Goal: Task Accomplishment & Management: Manage account settings

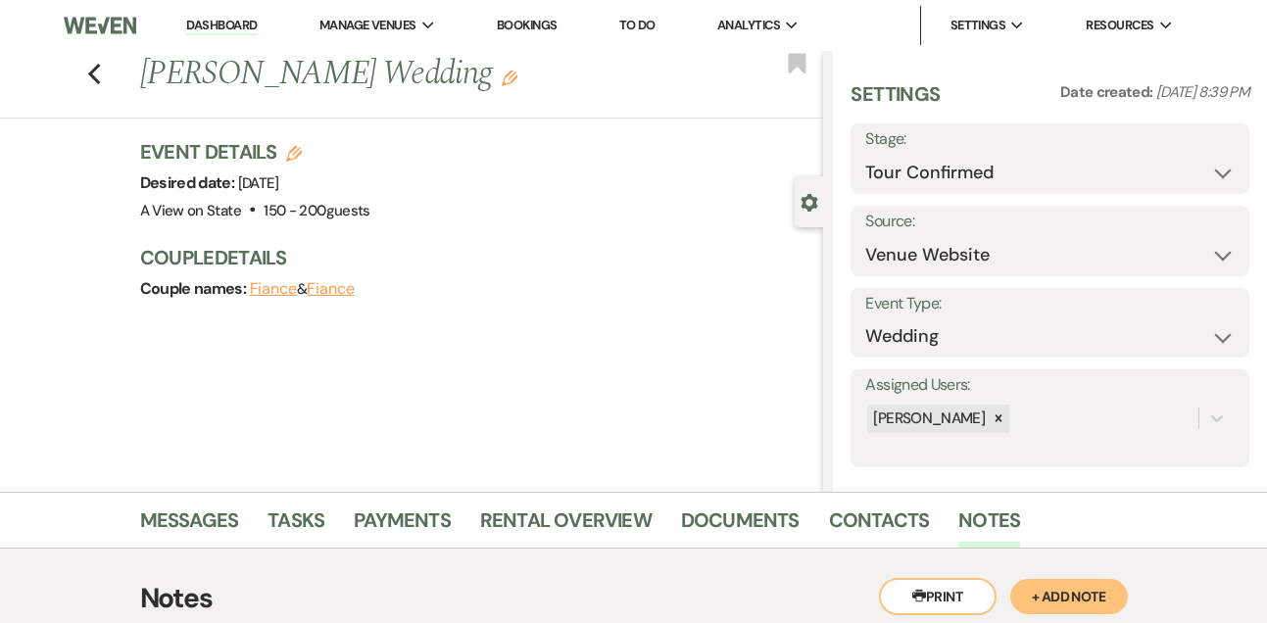
select select "4"
select select "5"
click at [233, 28] on link "Dashboard" at bounding box center [221, 26] width 71 height 19
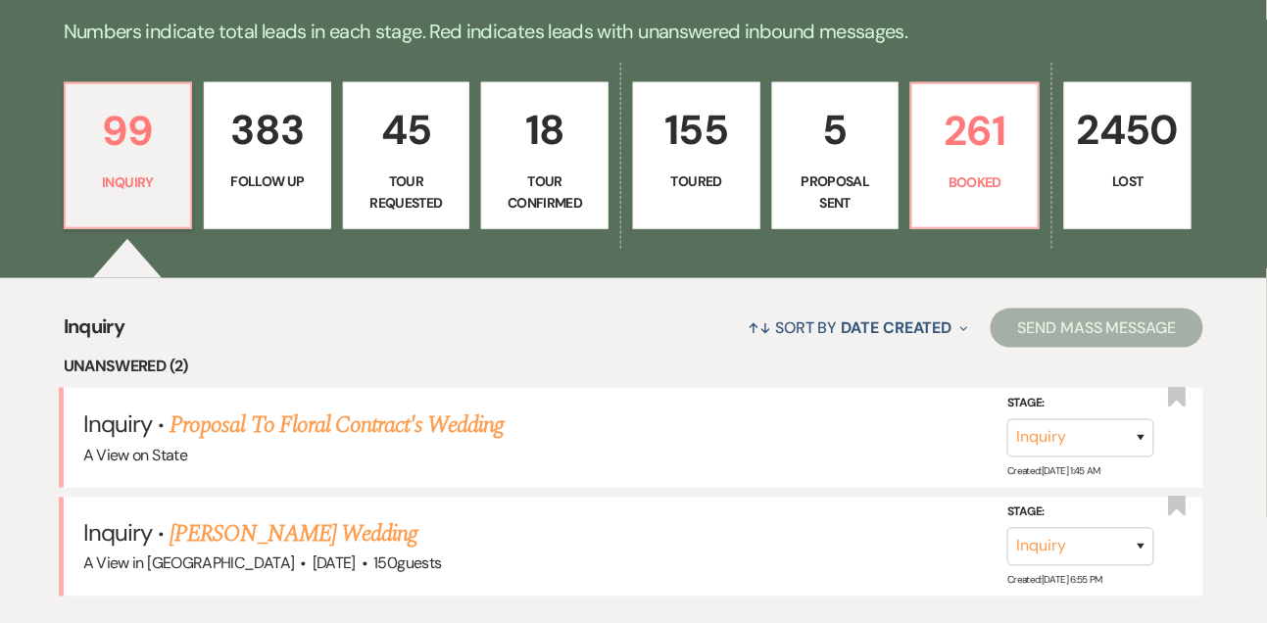
scroll to position [480, 0]
click at [1103, 435] on select "Inquiry Follow Up Tour Requested Tour Confirmed Toured Proposal Sent Booked Lost" at bounding box center [1080, 437] width 147 height 38
select select "8"
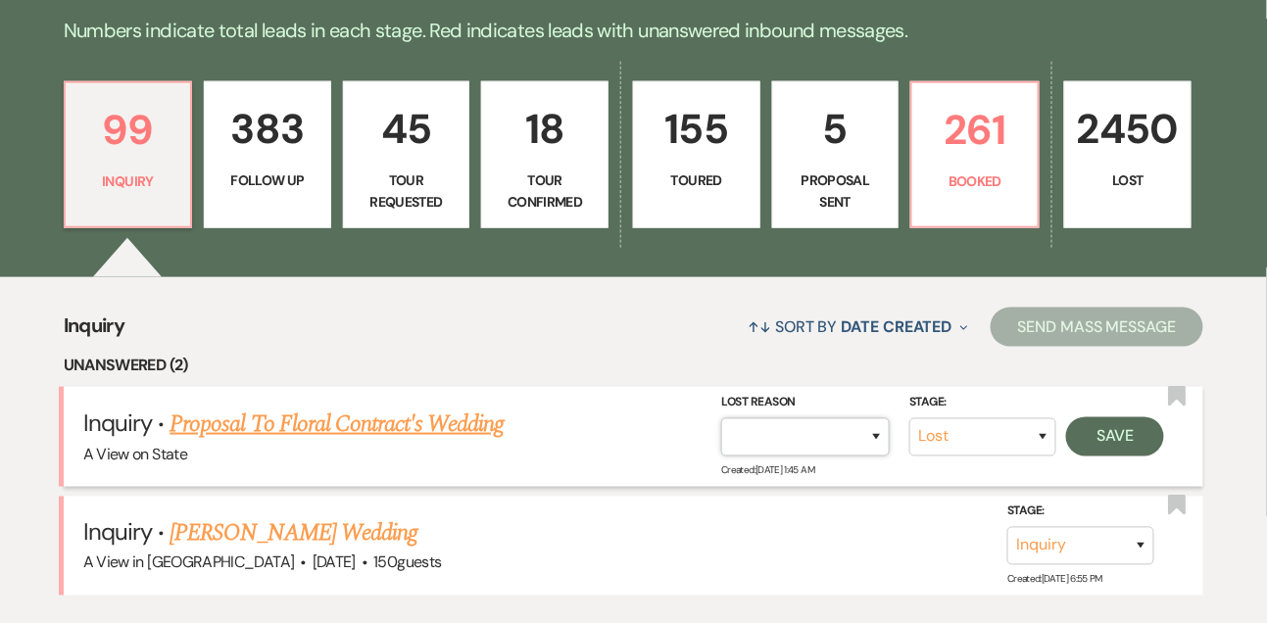
click at [808, 444] on select "Booked Elsewhere Budget Date Unavailable No Response Not a Good Match Capacity …" at bounding box center [805, 437] width 169 height 38
select select "3"
click at [1119, 436] on button "Save" at bounding box center [1115, 436] width 98 height 39
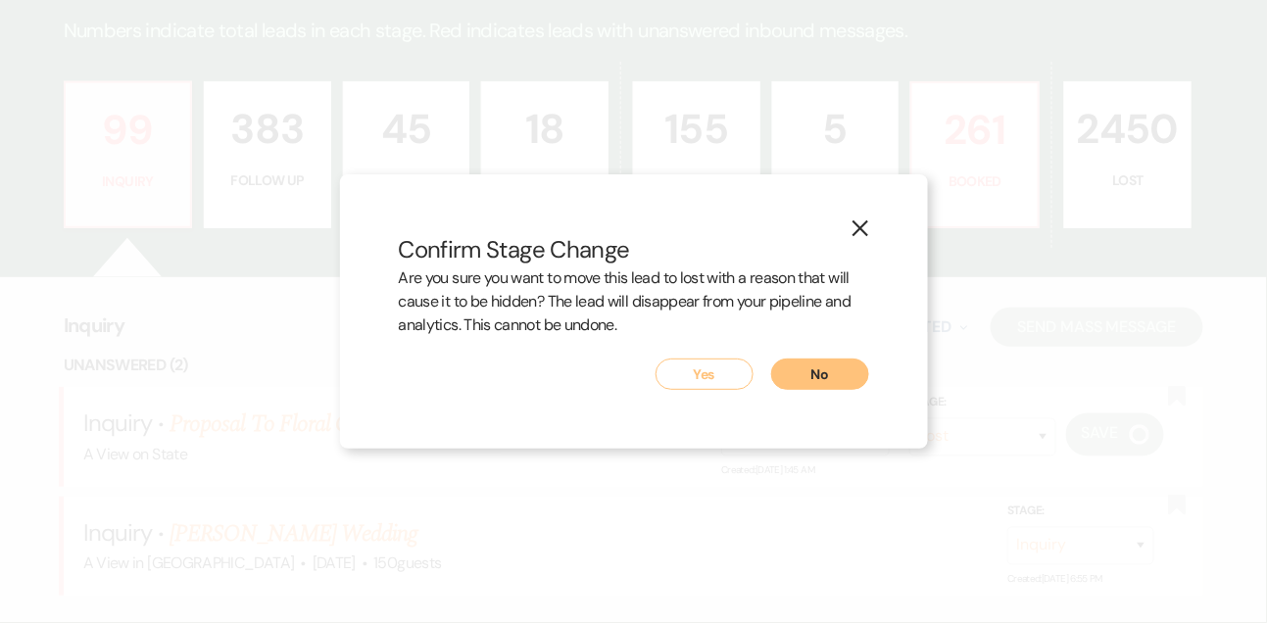
click at [713, 361] on button "Yes" at bounding box center [704, 374] width 98 height 31
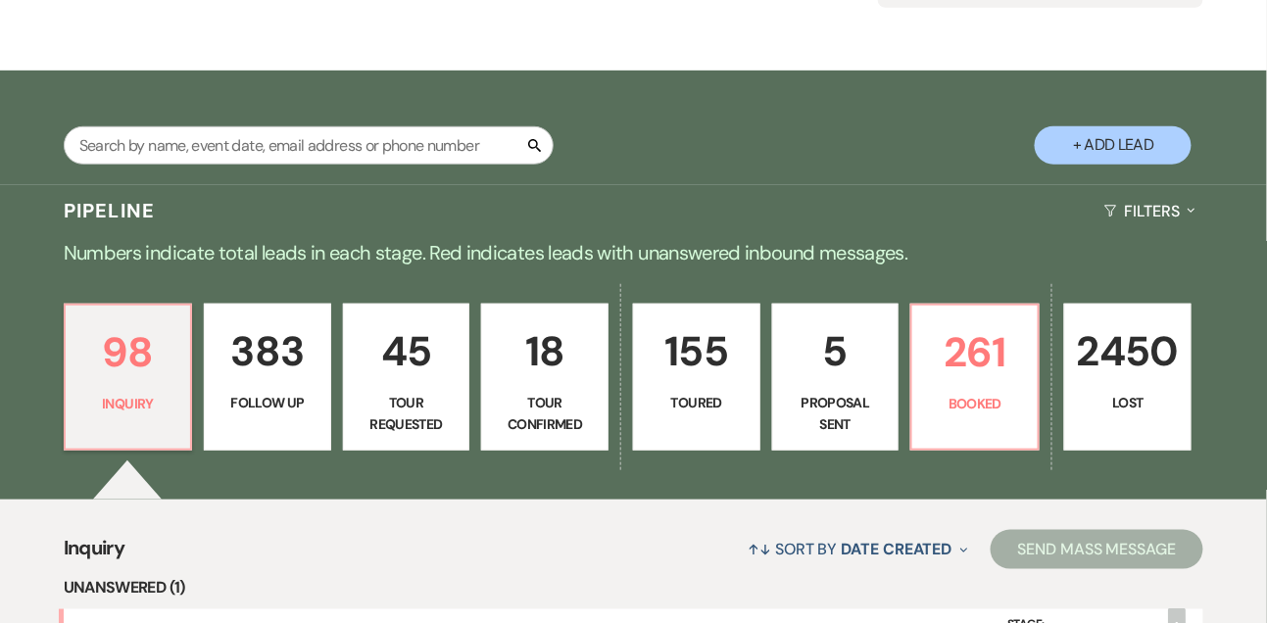
scroll to position [216, 0]
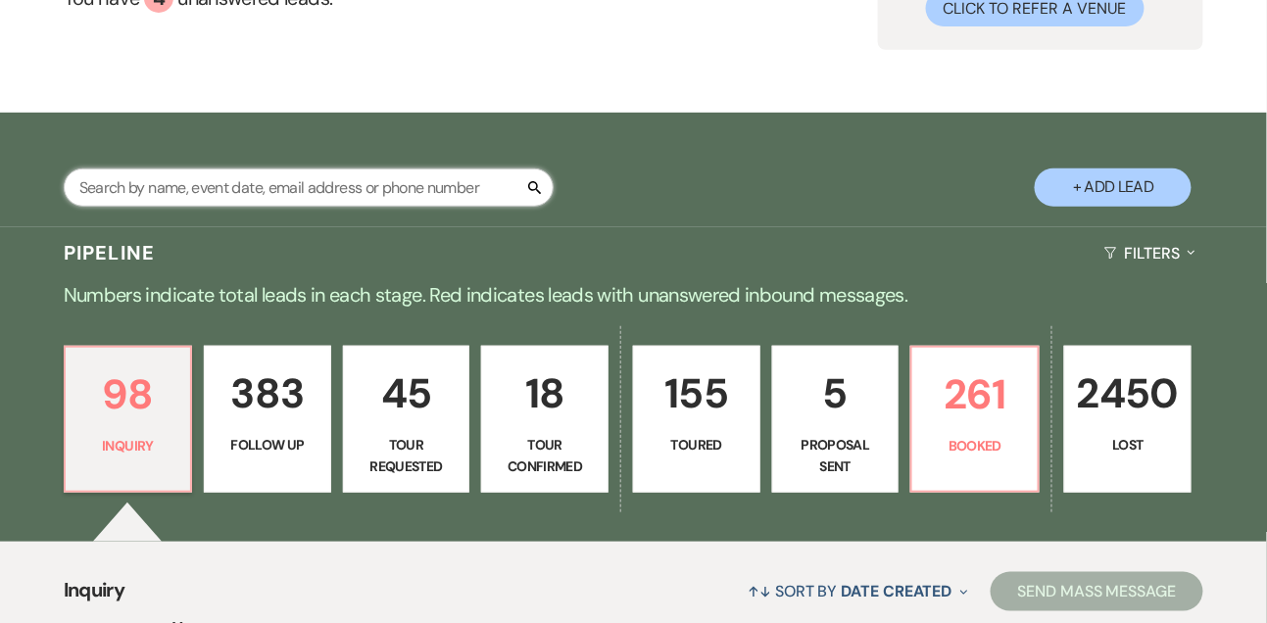
click at [354, 185] on input "text" at bounding box center [309, 188] width 490 height 38
type input "jennifer payne"
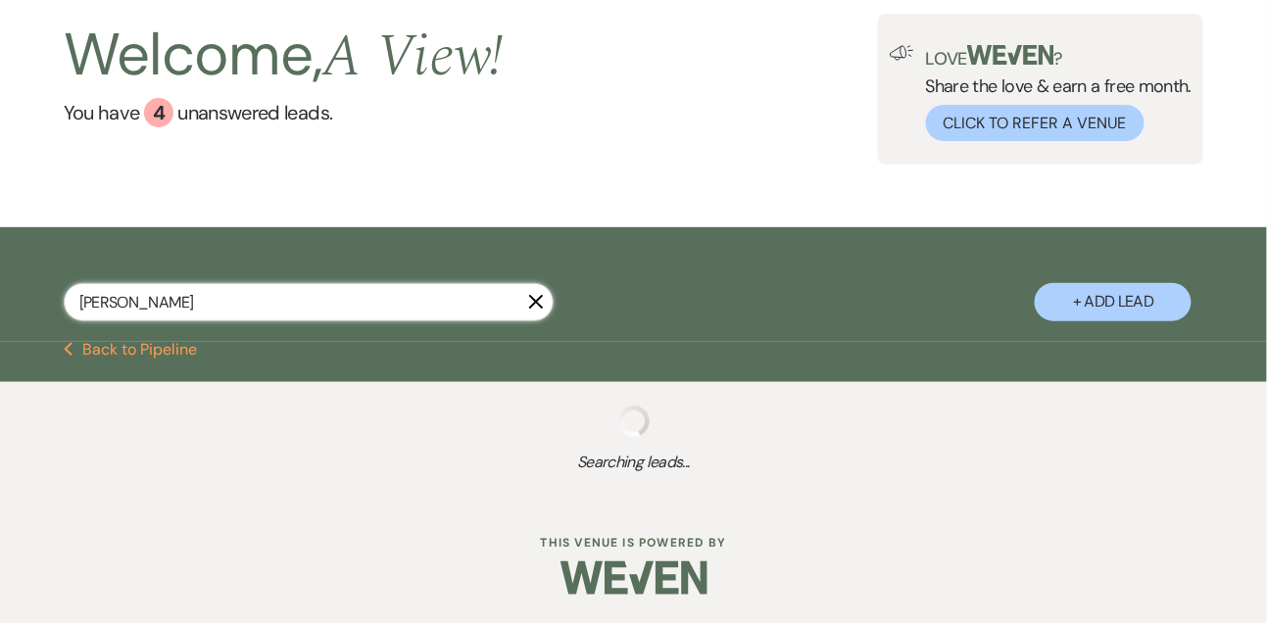
scroll to position [216, 0]
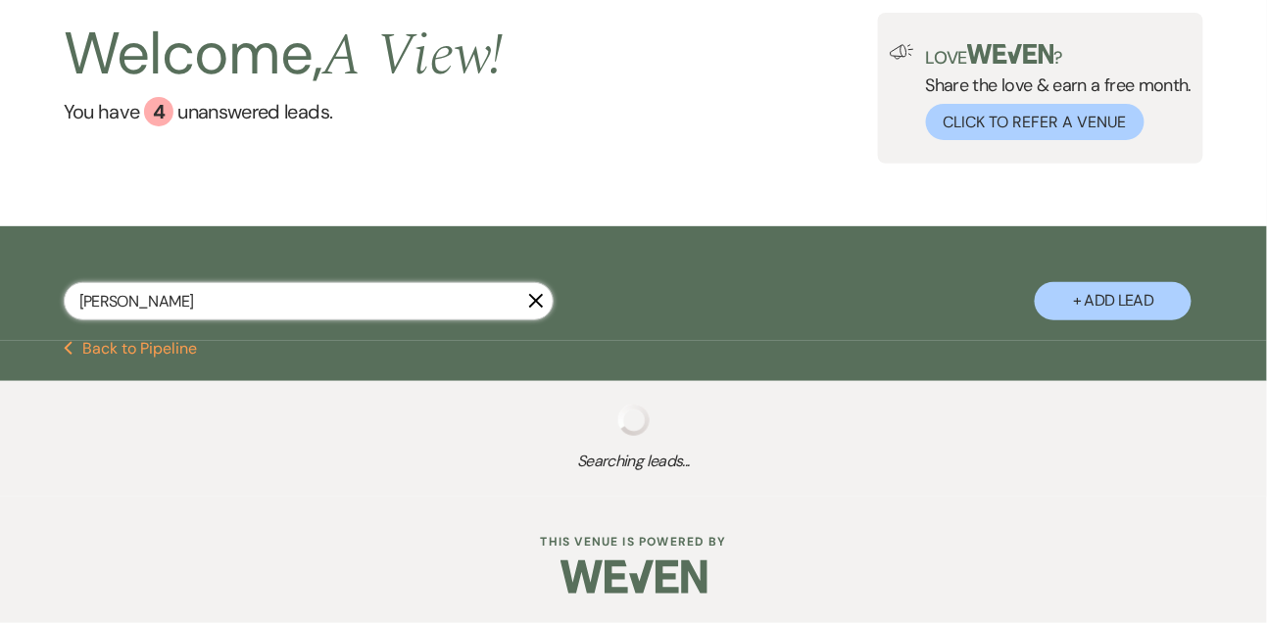
select select "8"
select select "4"
select select "5"
select select "8"
select select "4"
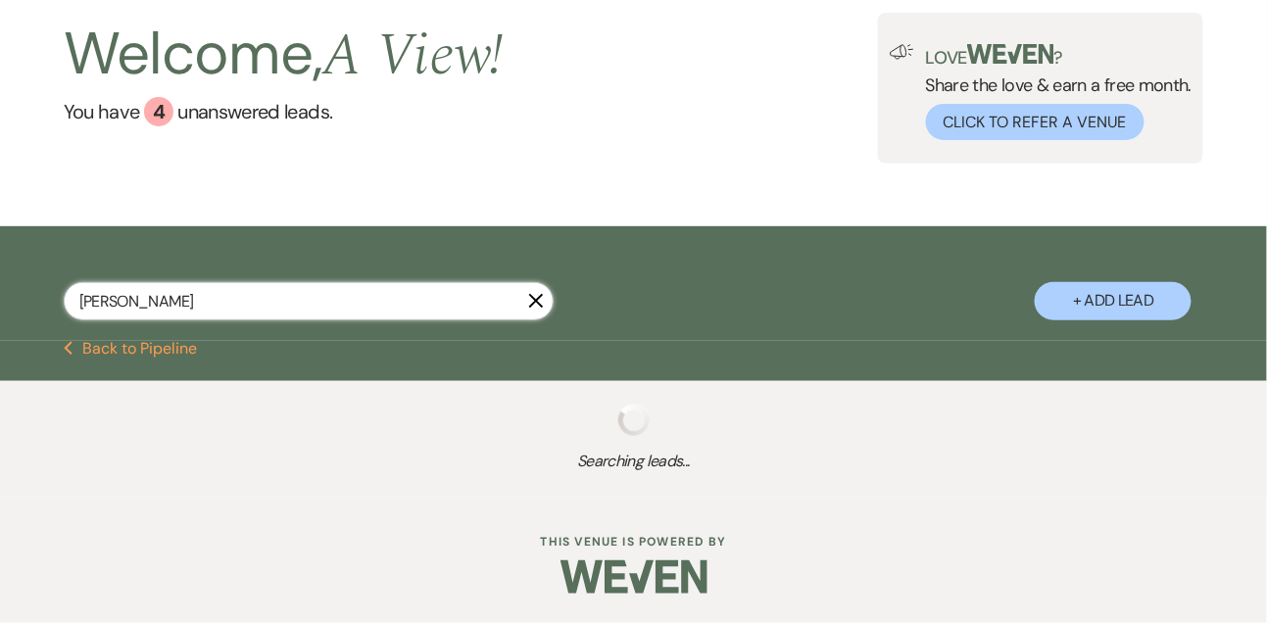
select select "8"
select select "4"
select select "8"
select select "4"
select select "8"
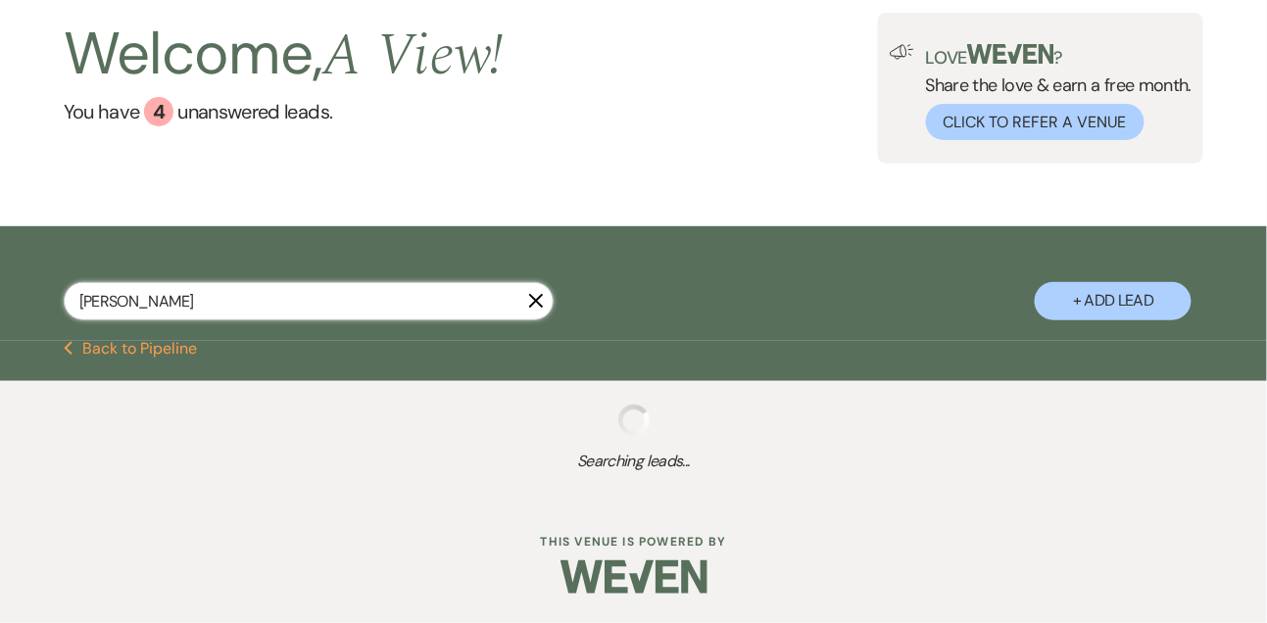
select select "4"
select select "9"
select select "4"
select select "8"
select select "3"
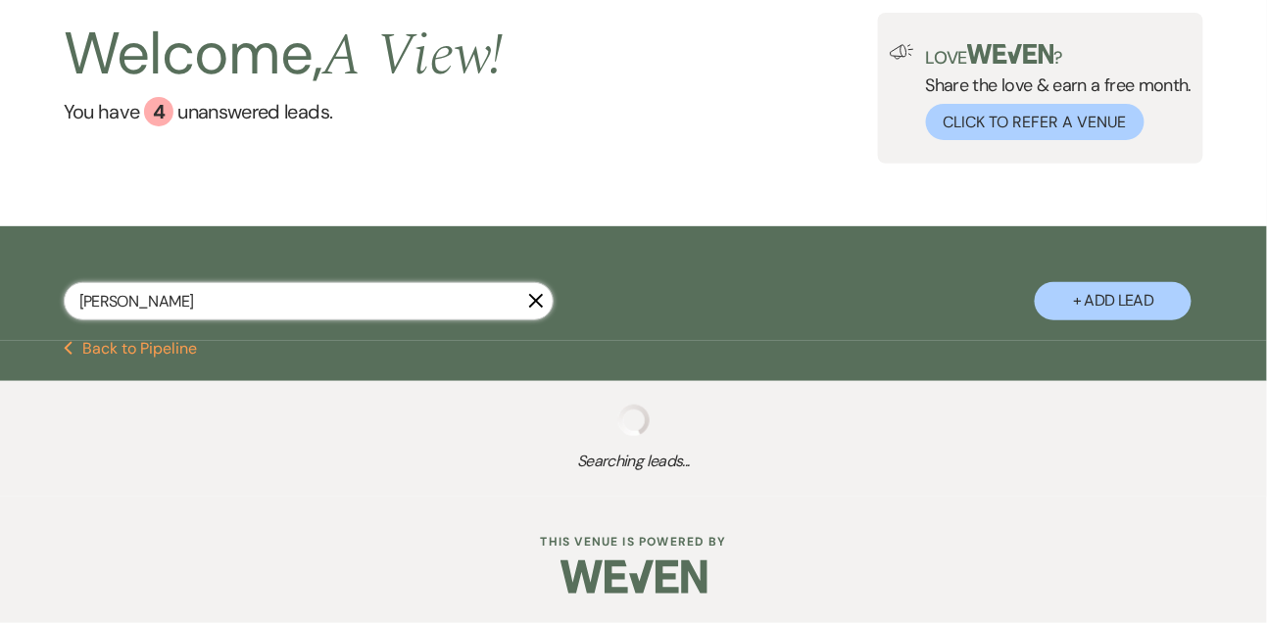
select select "8"
select select "3"
select select "8"
select select "4"
select select "8"
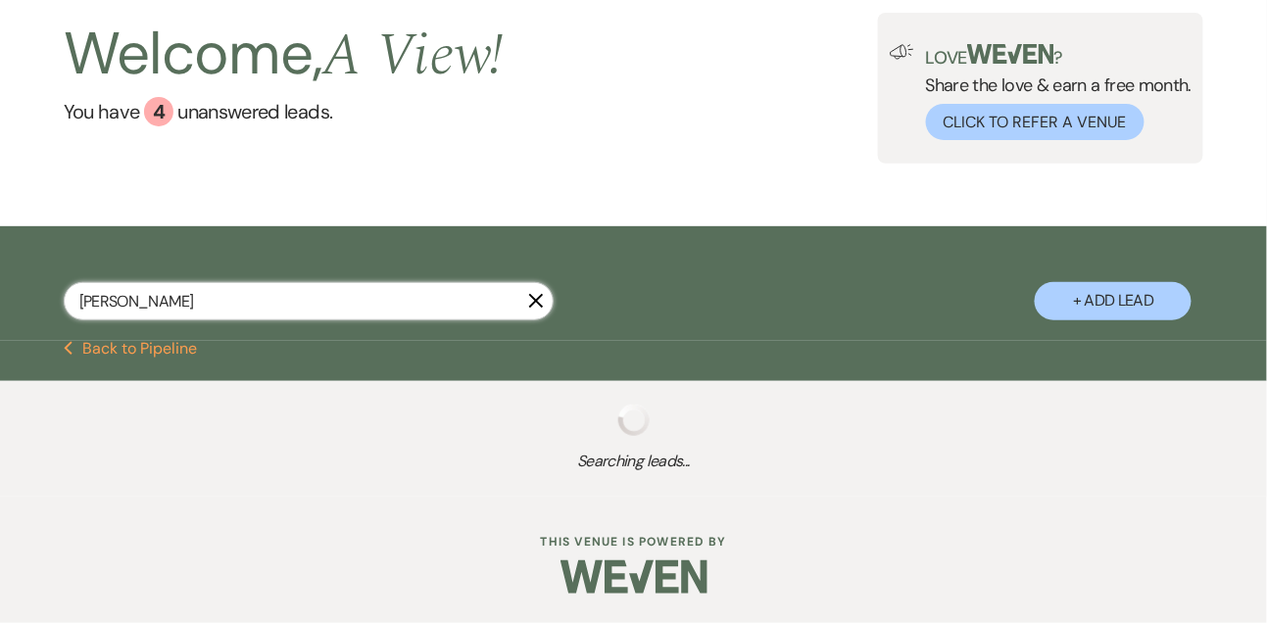
select select "4"
select select "8"
select select "10"
select select "8"
select select "4"
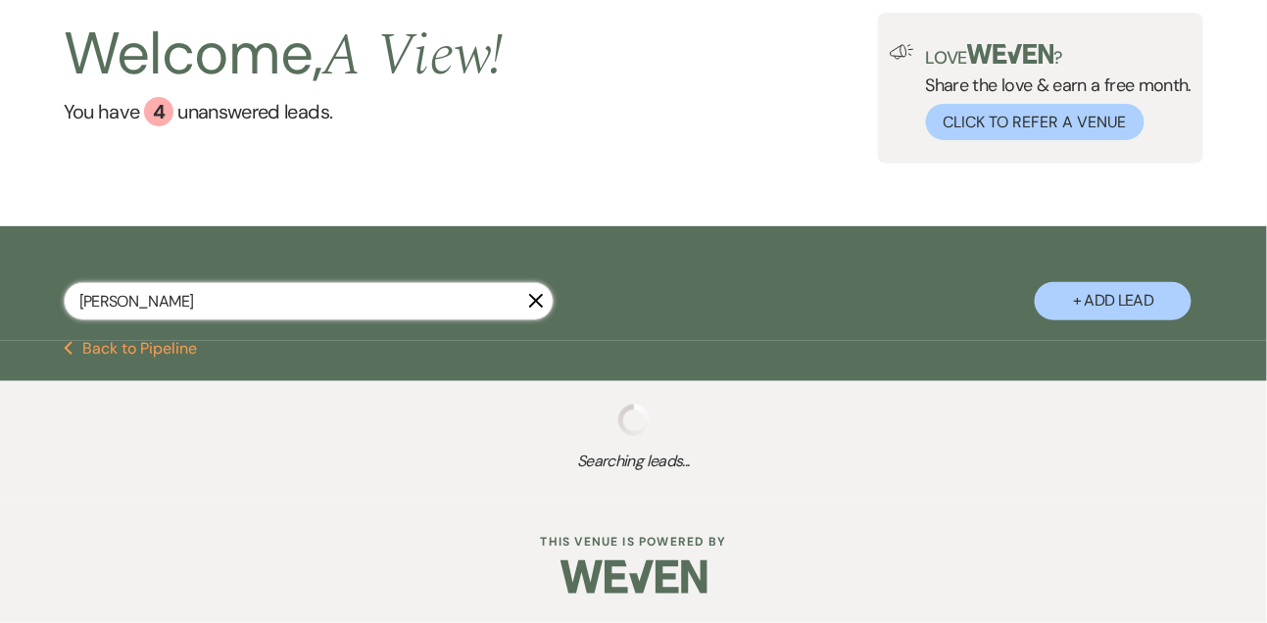
select select "8"
select select "5"
select select "8"
select select "4"
select select "8"
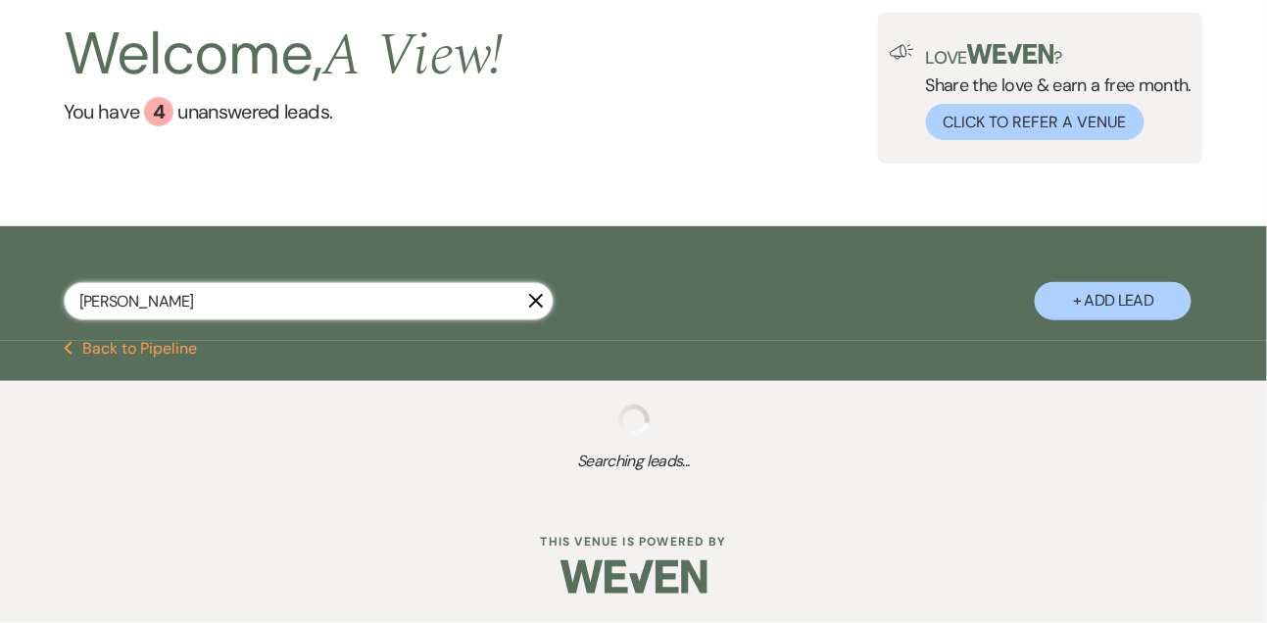
select select "7"
select select "8"
select select "5"
select select "9"
select select "8"
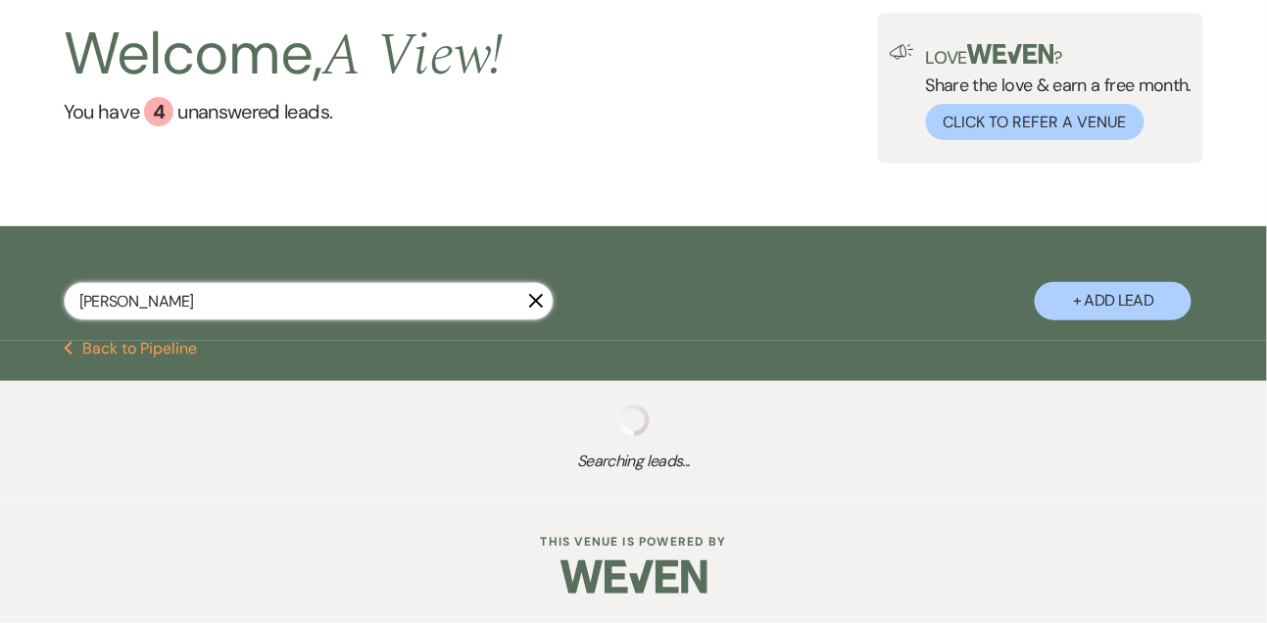
select select "5"
select select "8"
select select "7"
select select "8"
select select "4"
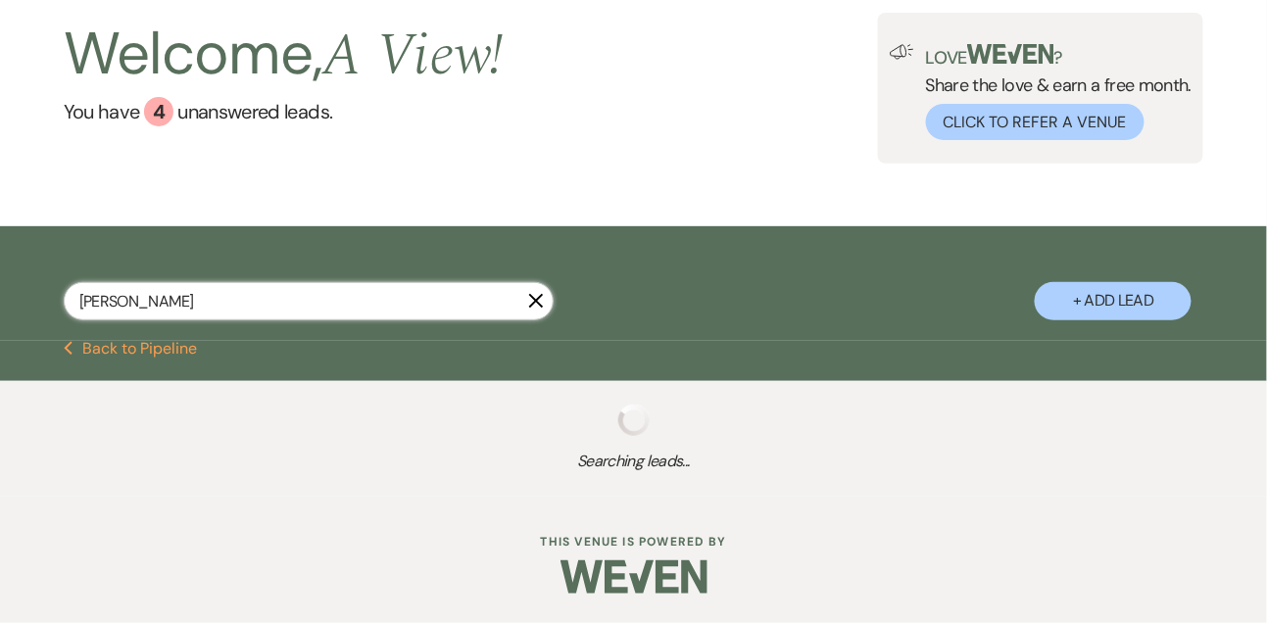
select select "8"
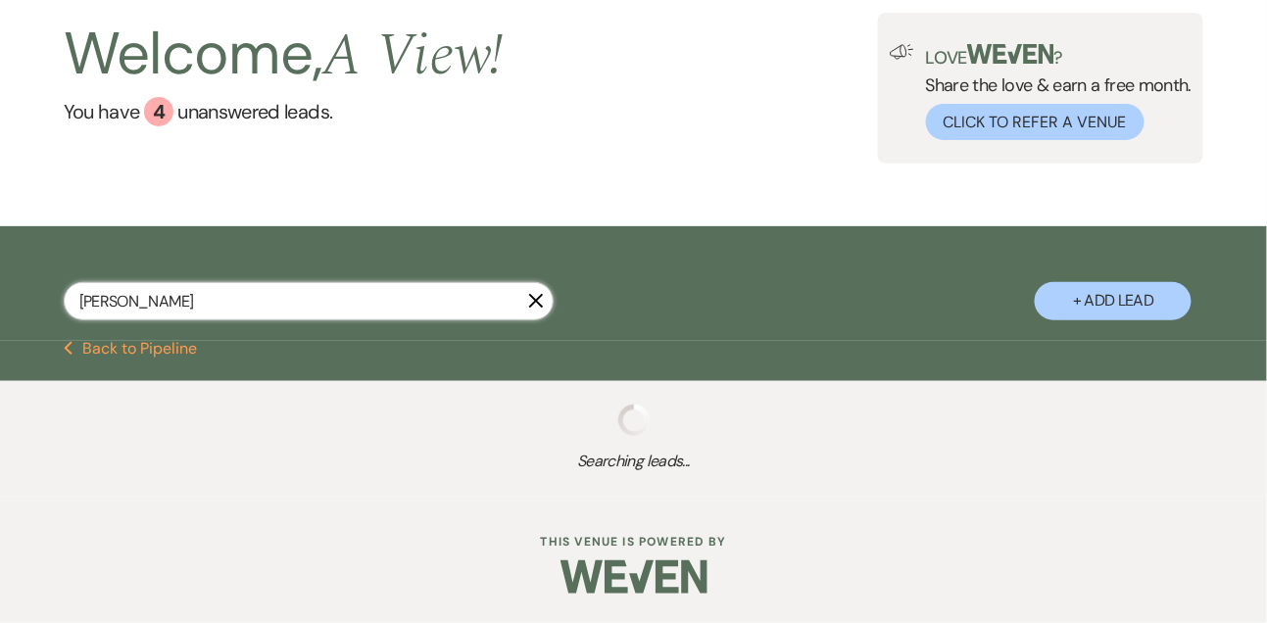
select select "4"
select select "8"
select select "4"
select select "8"
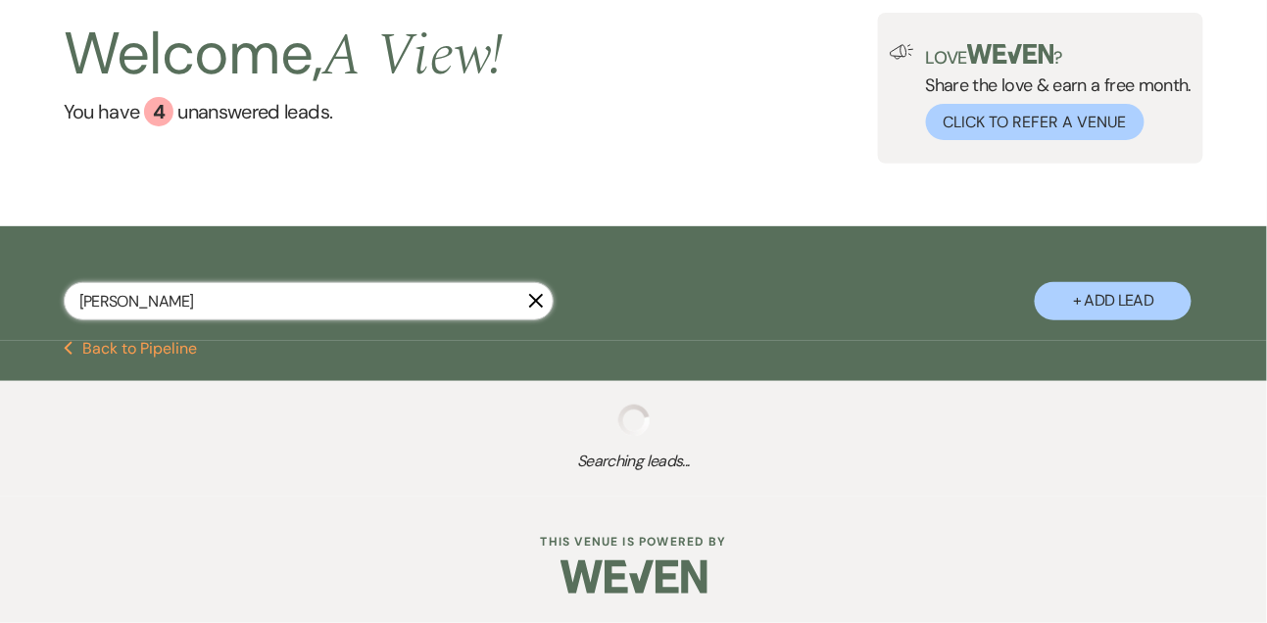
select select "4"
select select "8"
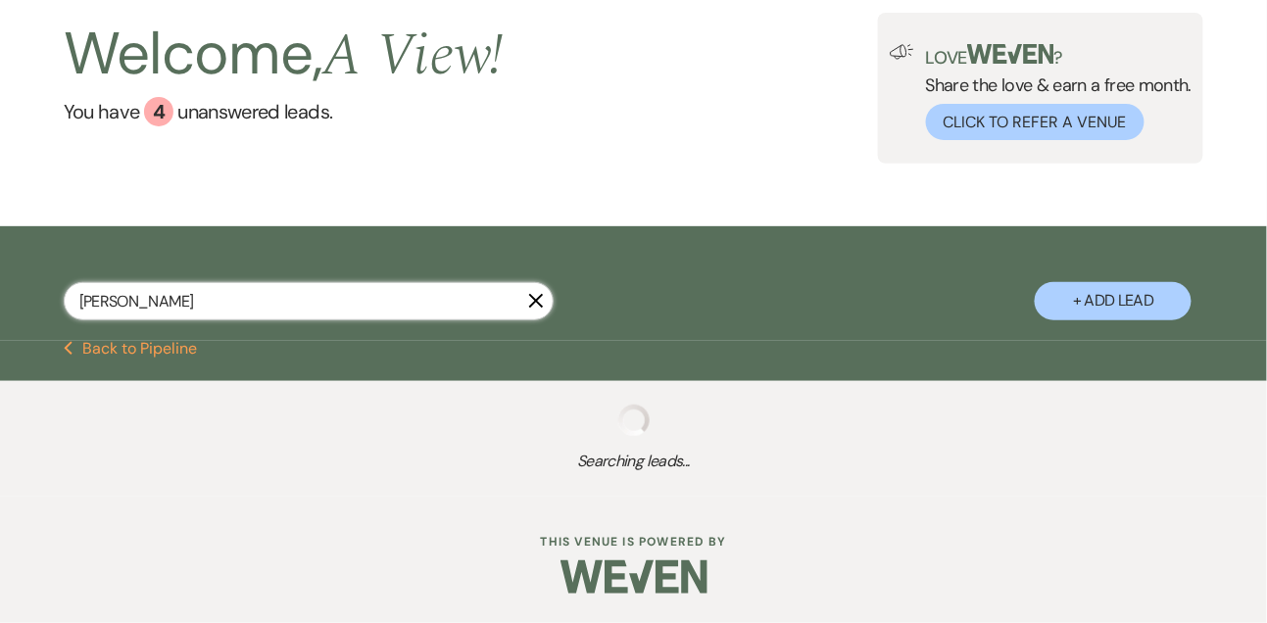
select select "4"
select select "8"
select select "4"
select select "8"
select select "4"
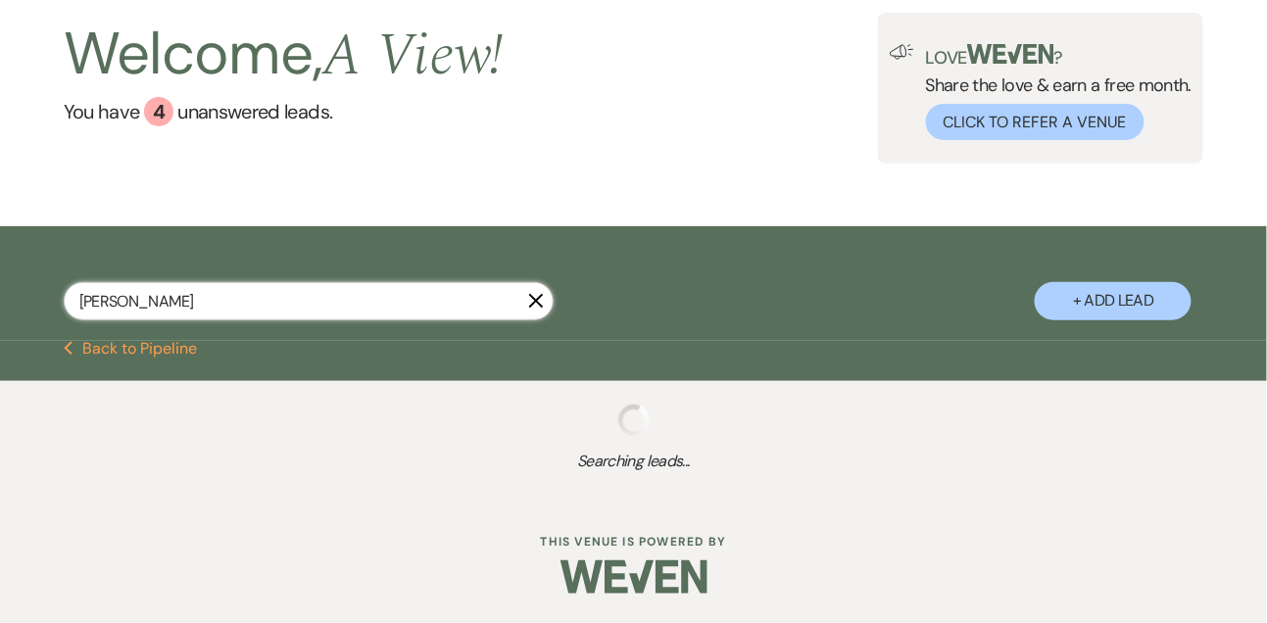
select select "8"
select select "4"
select select "8"
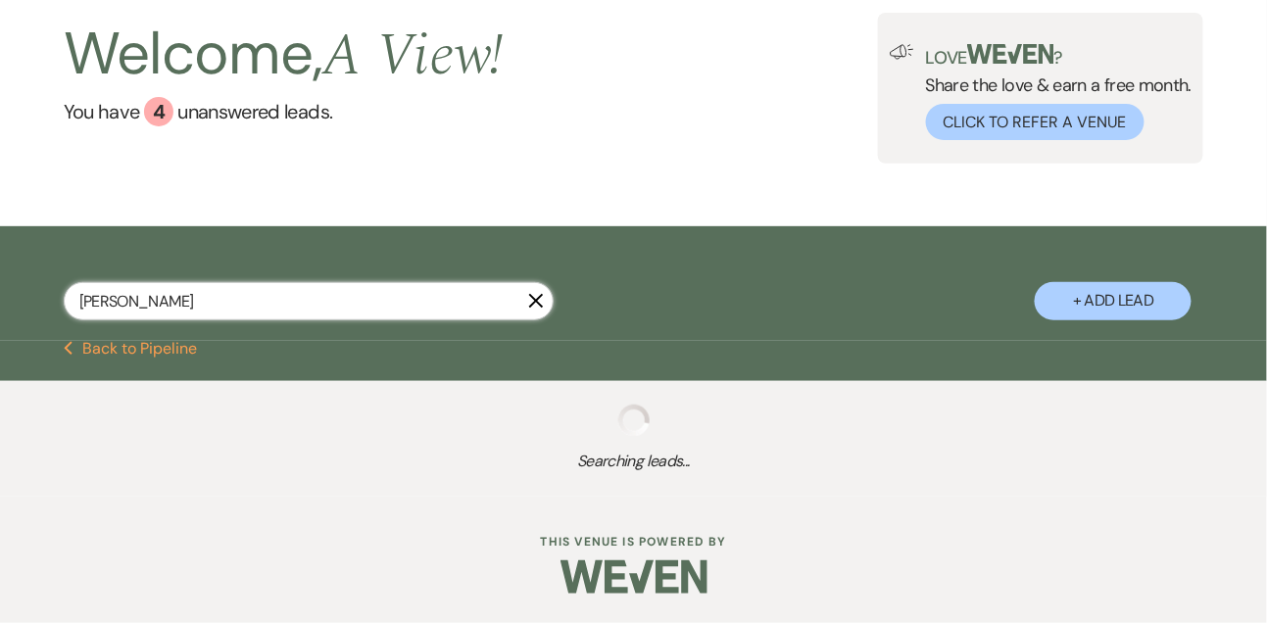
select select "8"
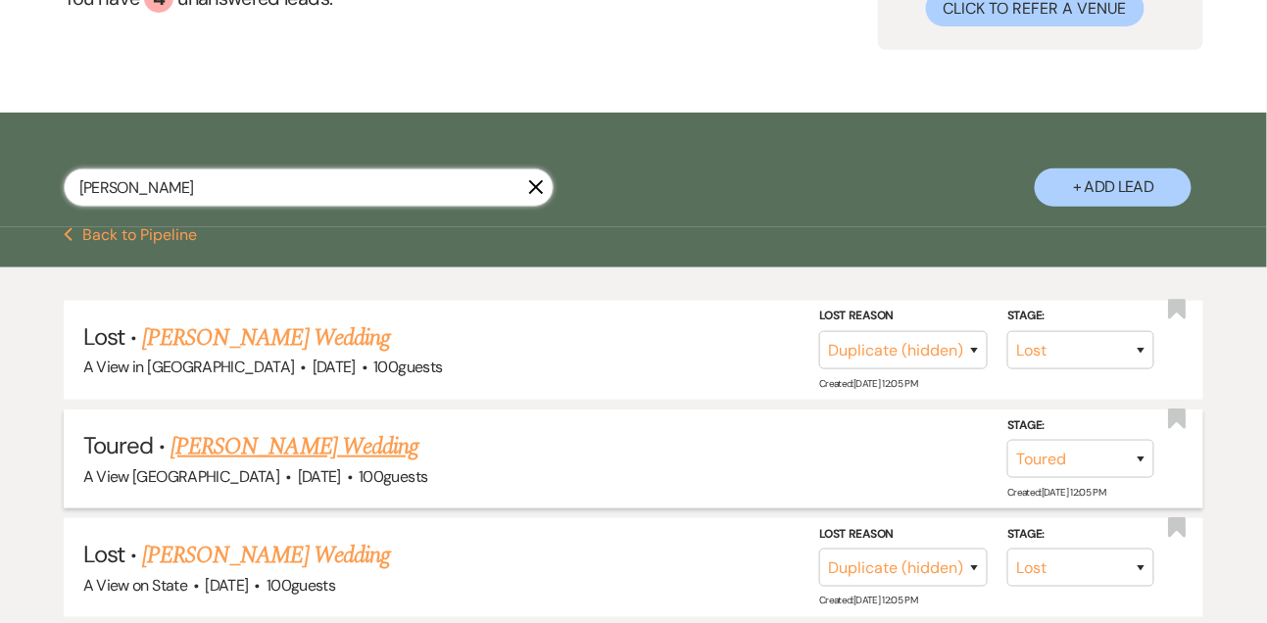
type input "jennifer payne"
click at [229, 429] on link "Jennifer Payne's Wedding" at bounding box center [294, 446] width 248 height 35
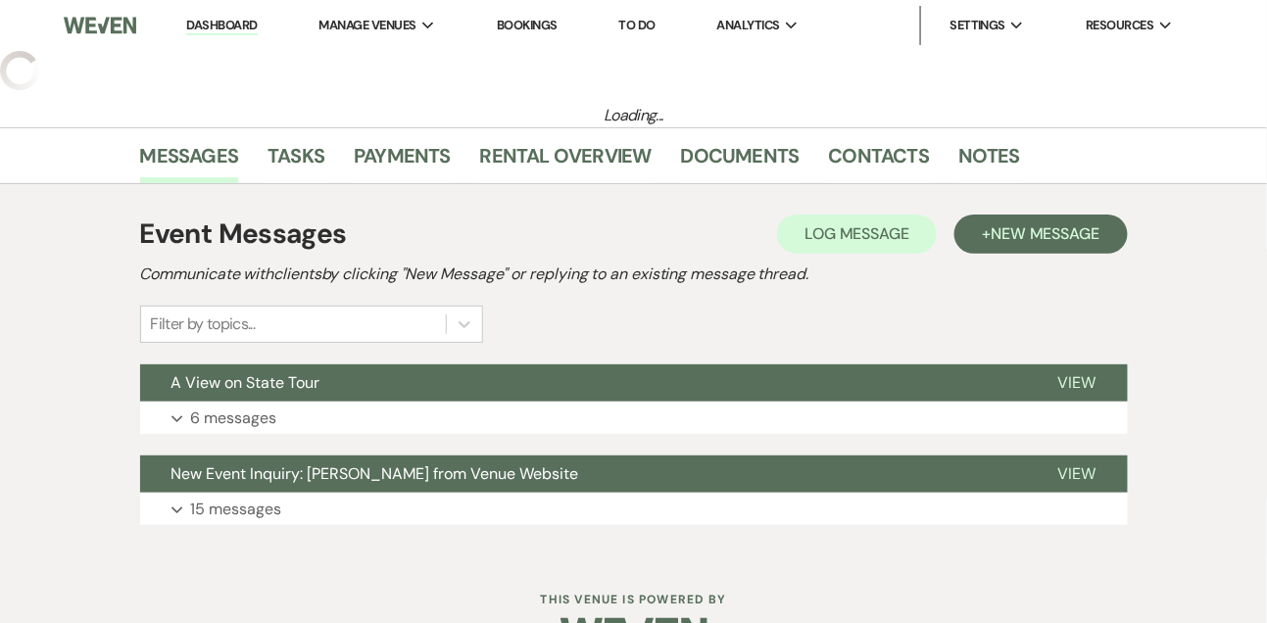
select select "5"
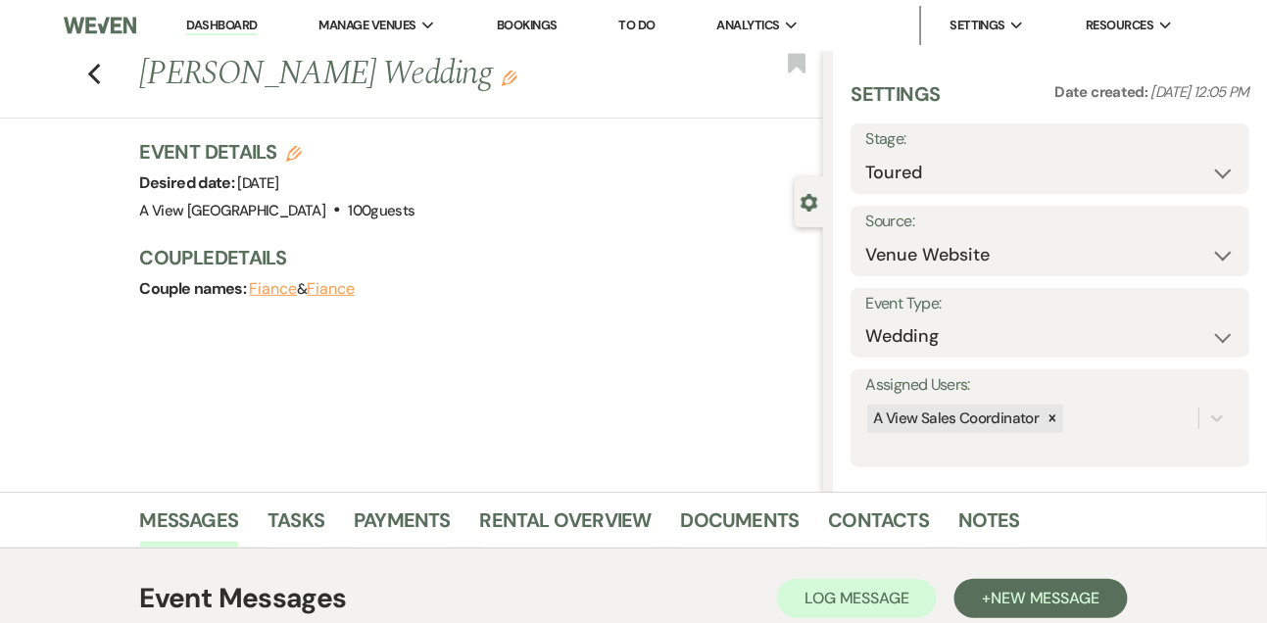
click at [289, 156] on icon "Edit" at bounding box center [294, 154] width 16 height 16
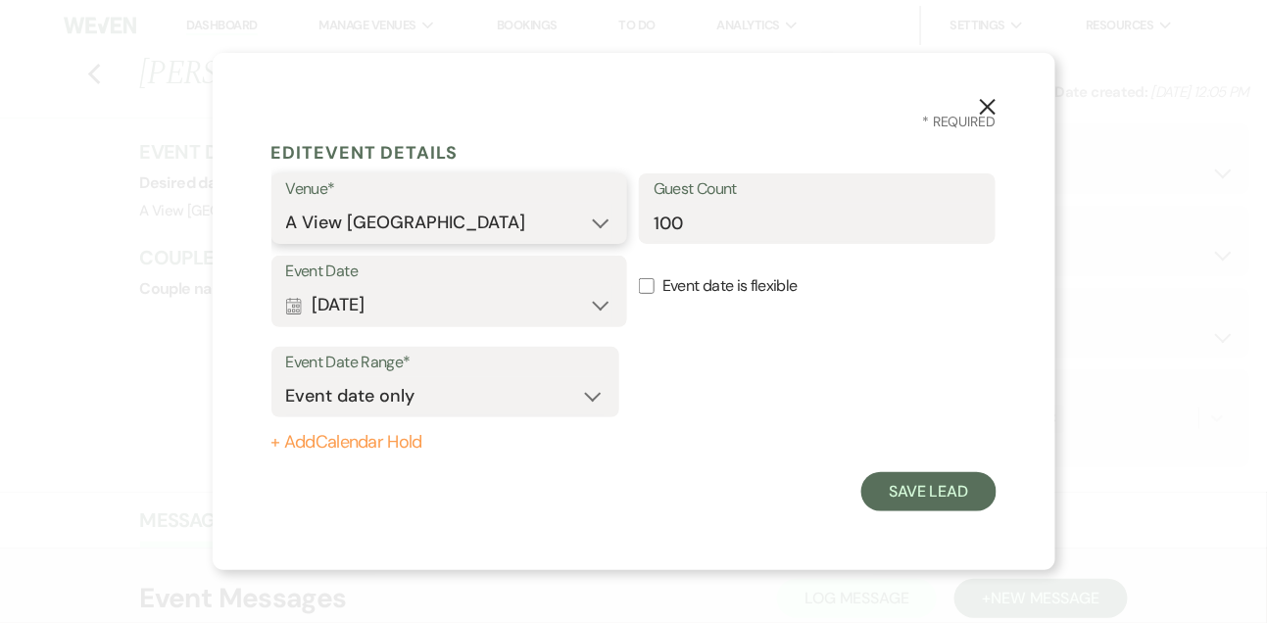
click at [504, 222] on select "A View in Fontenelle Hills A View West Shores A View on State" at bounding box center [449, 223] width 327 height 38
select select "753"
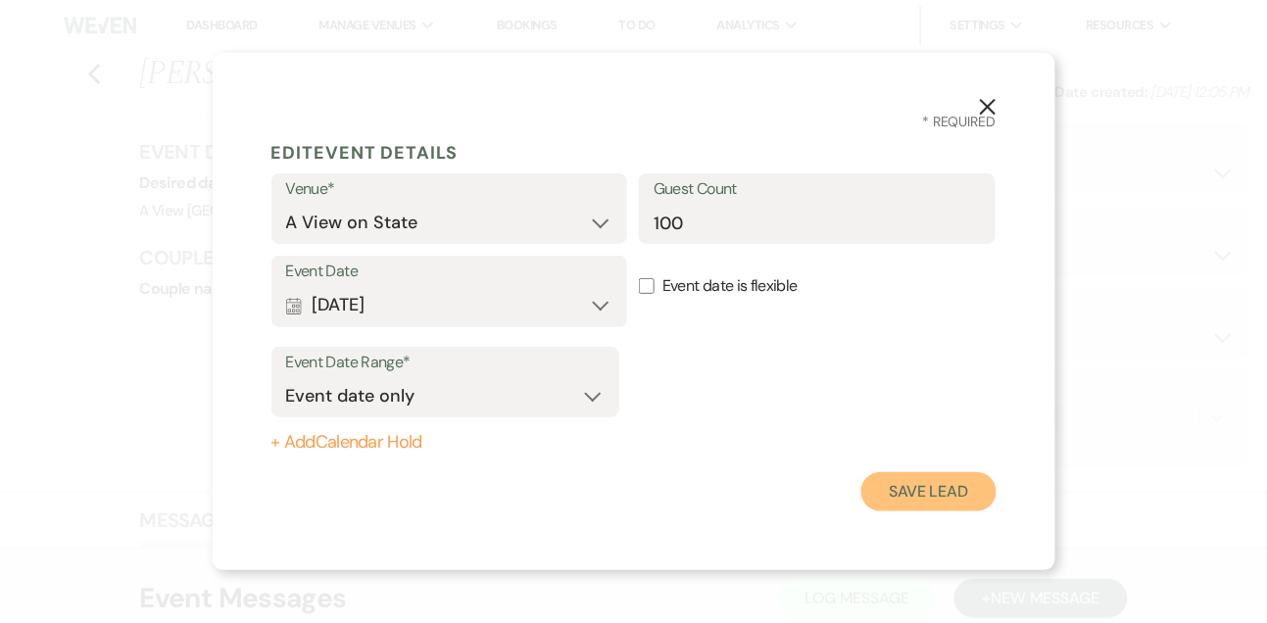
click at [903, 493] on button "Save Lead" at bounding box center [928, 491] width 134 height 39
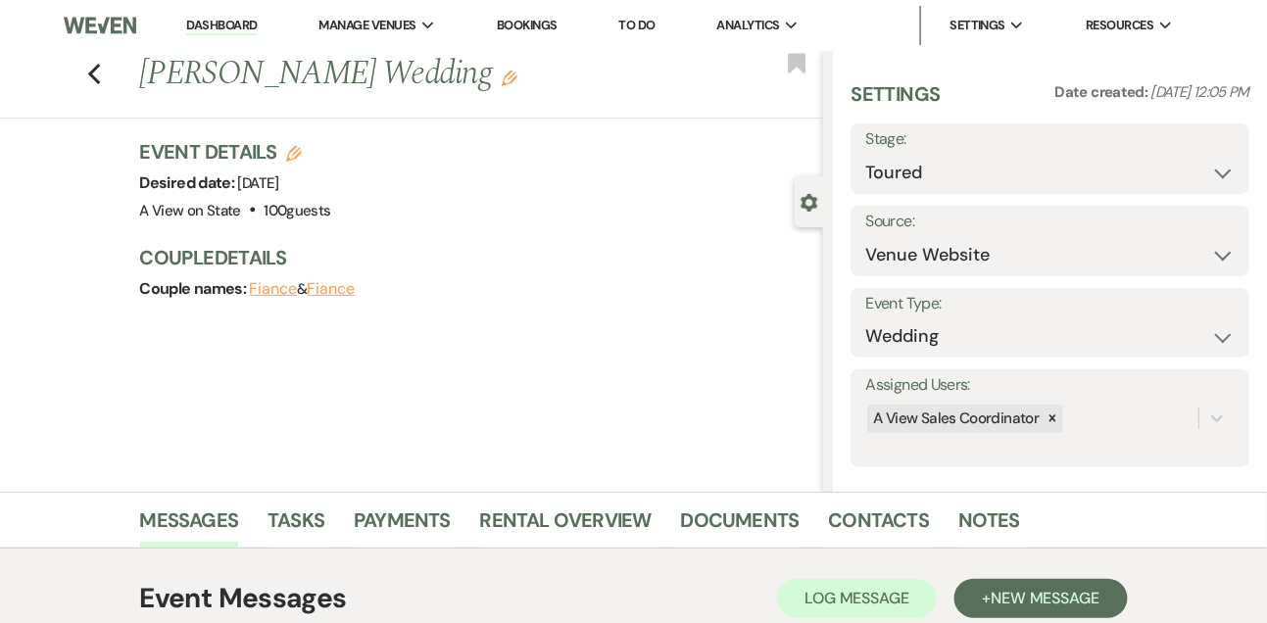
click at [300, 157] on icon "Edit" at bounding box center [294, 154] width 16 height 16
select select "753"
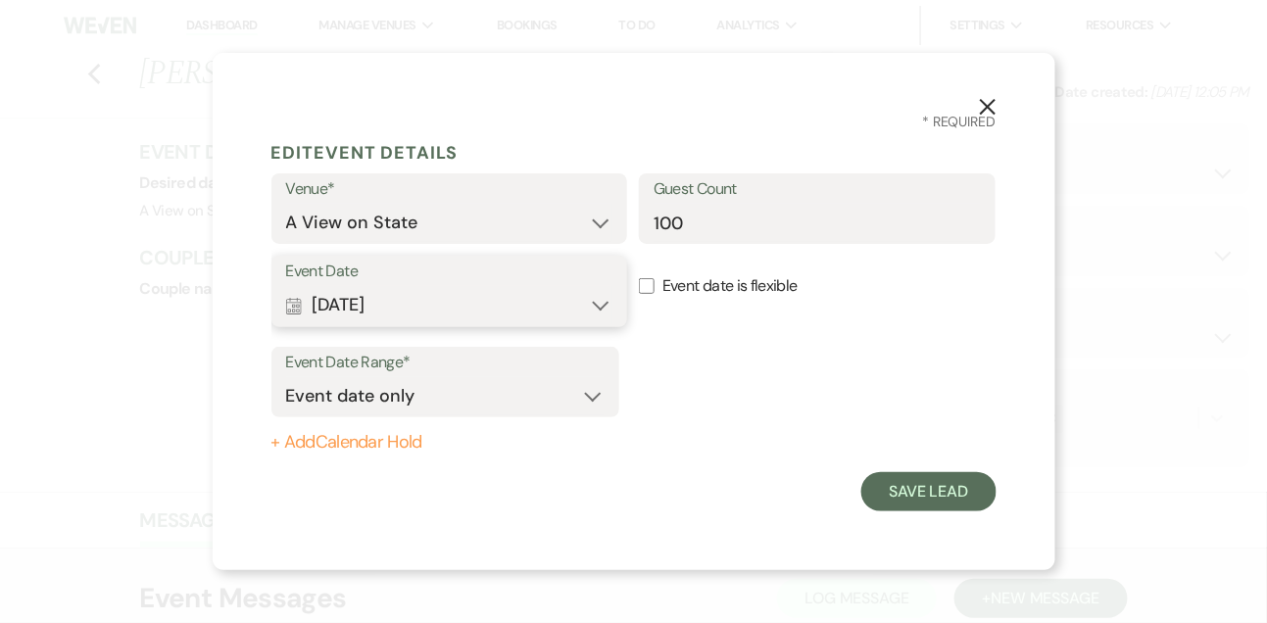
click at [466, 315] on button "Calendar May 15, 2026 Expand" at bounding box center [449, 305] width 327 height 39
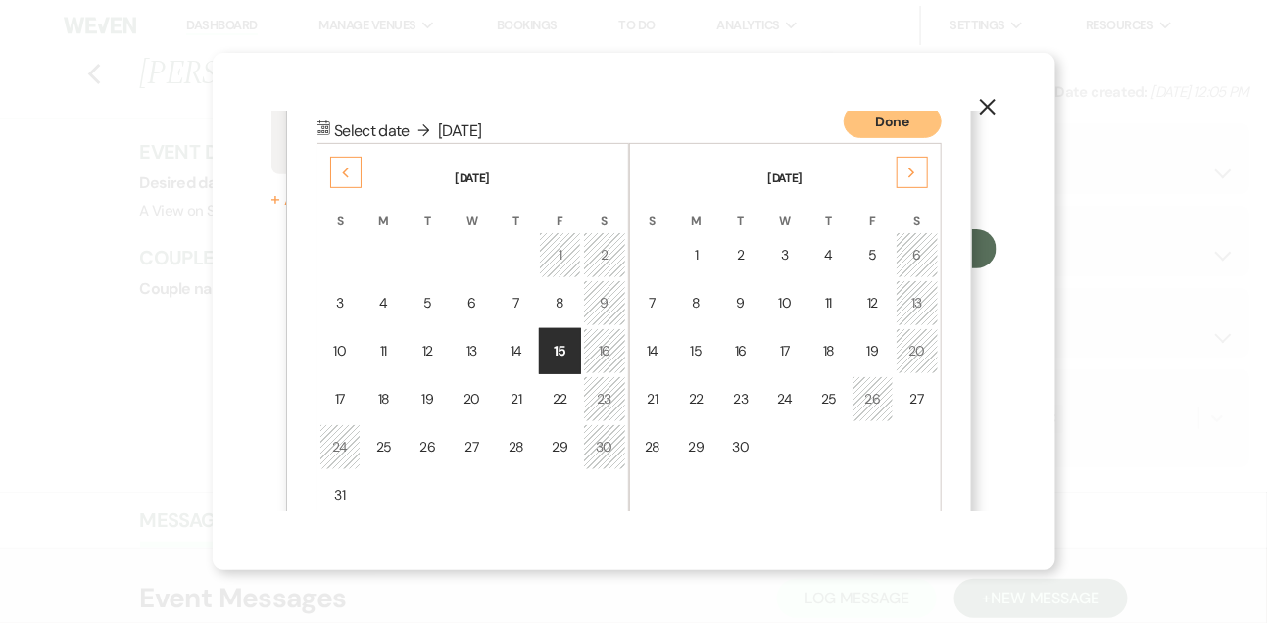
scroll to position [250, 0]
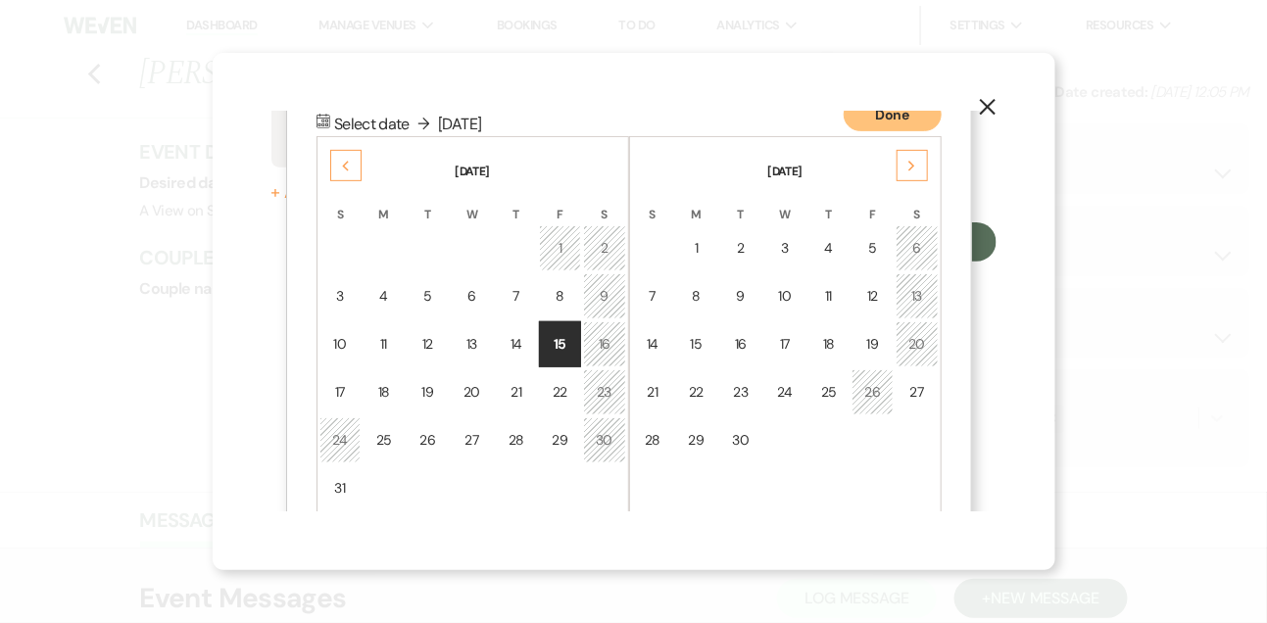
click at [352, 158] on div "Previous" at bounding box center [345, 165] width 31 height 31
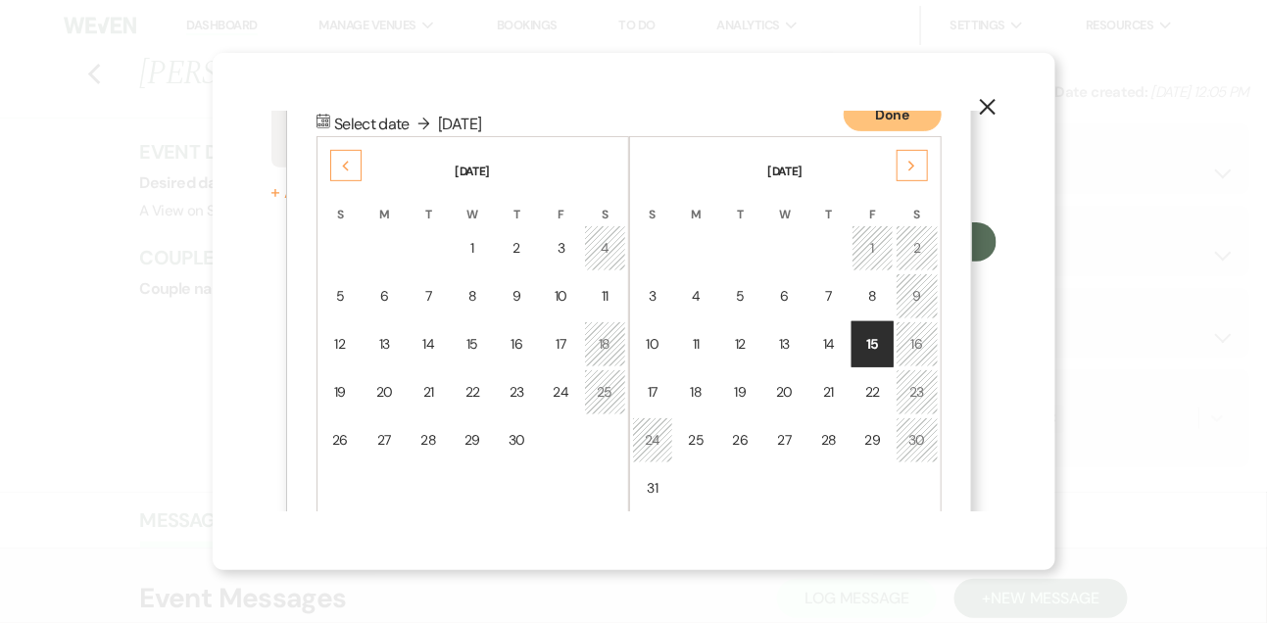
click at [605, 239] on div "4" at bounding box center [605, 248] width 17 height 21
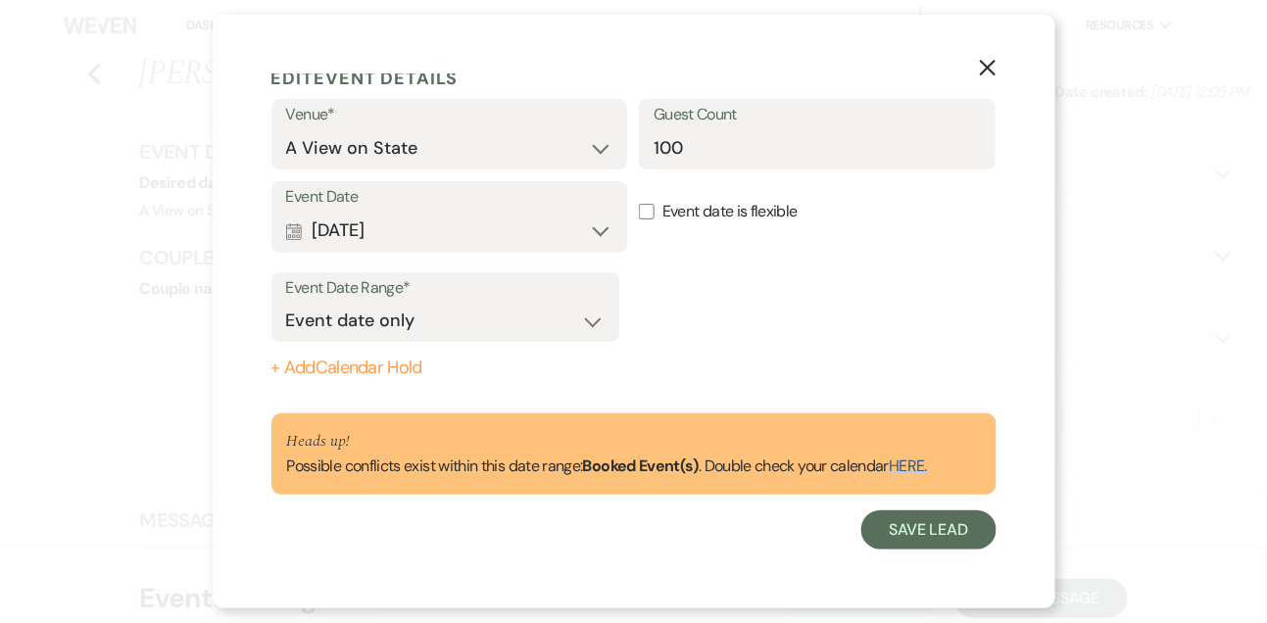
scroll to position [35, 0]
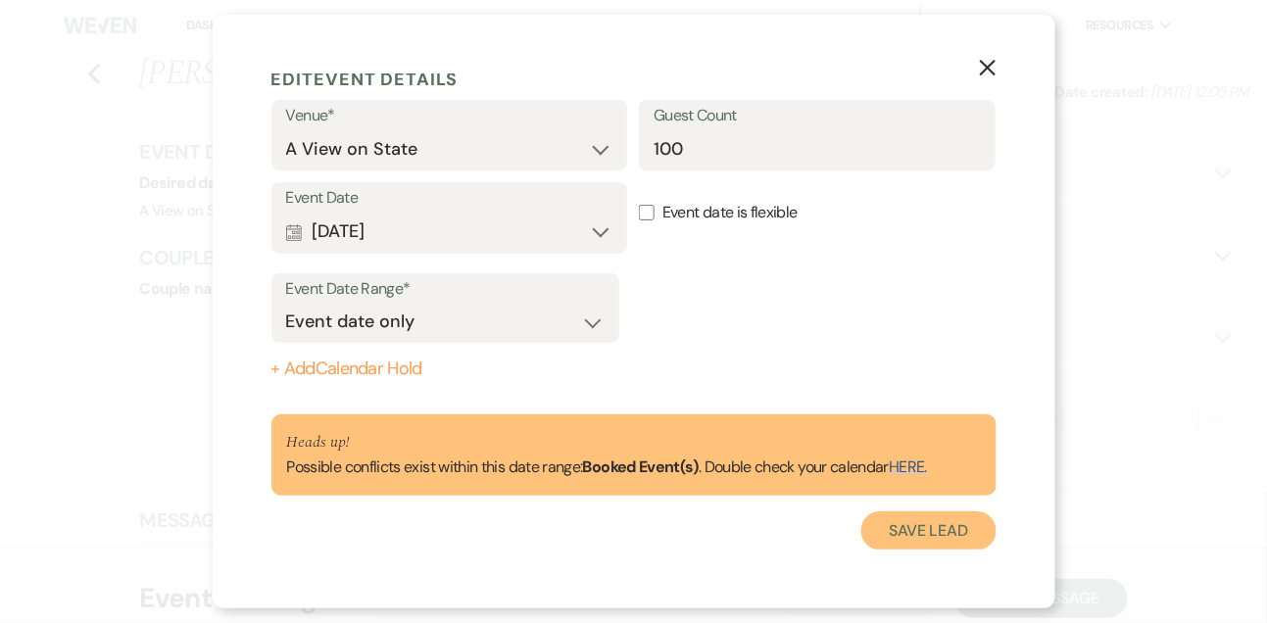
click at [936, 545] on button "Save Lead" at bounding box center [928, 530] width 134 height 39
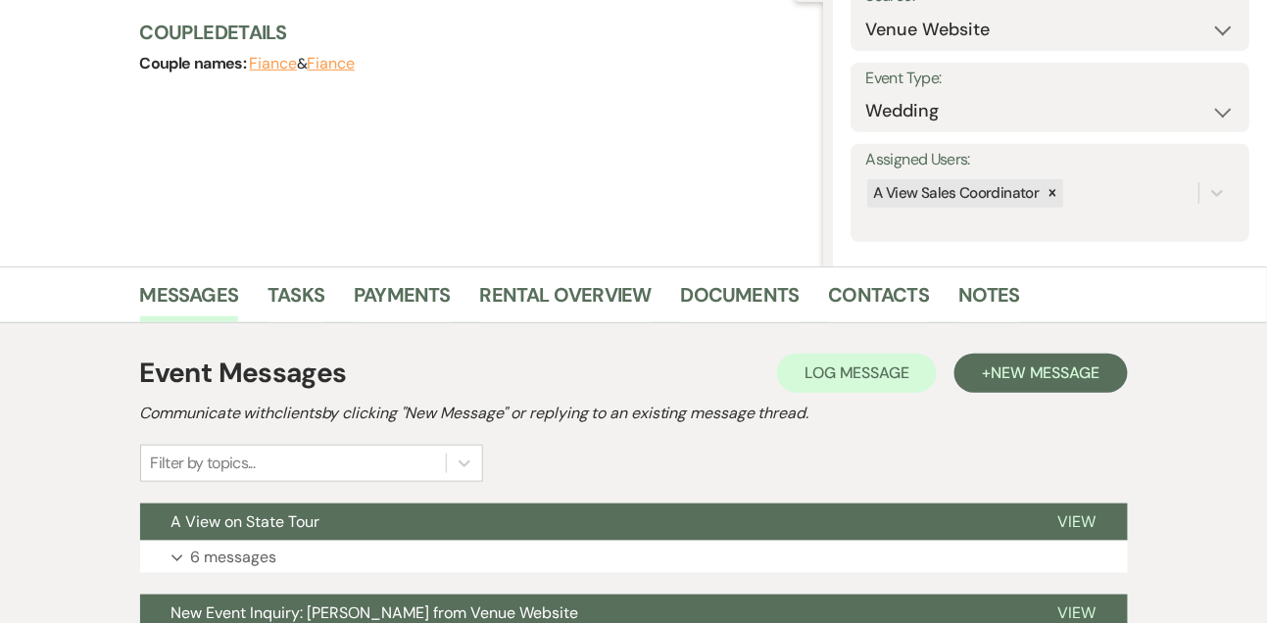
scroll to position [421, 0]
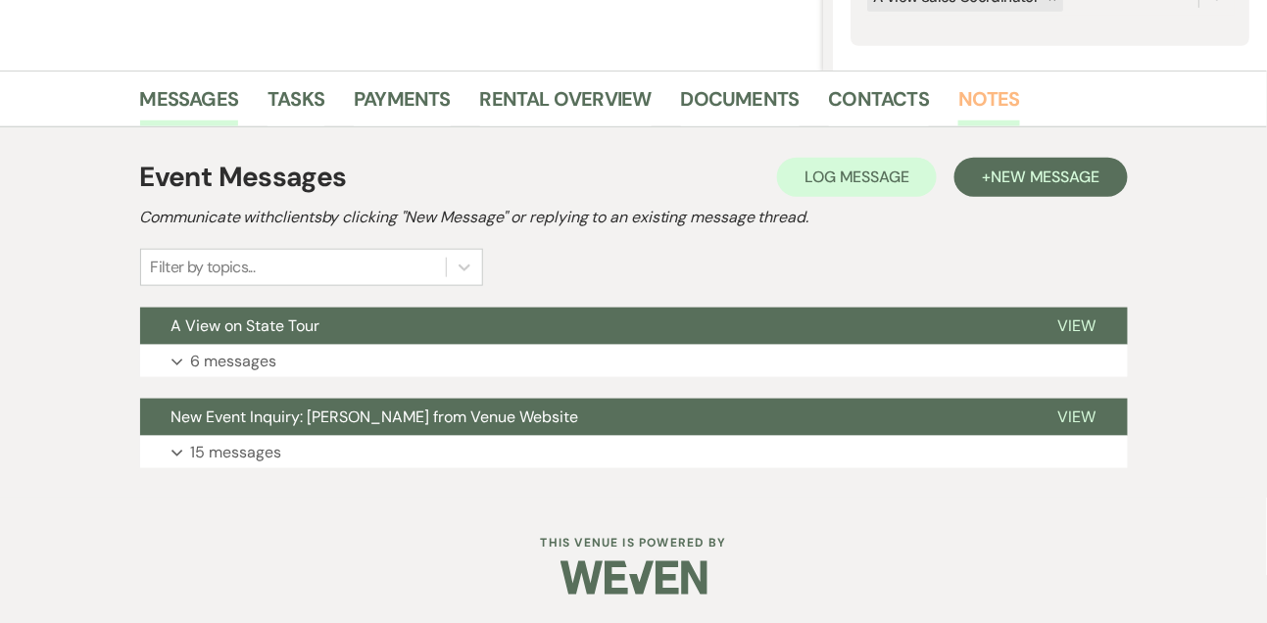
click at [988, 92] on link "Notes" at bounding box center [989, 104] width 62 height 43
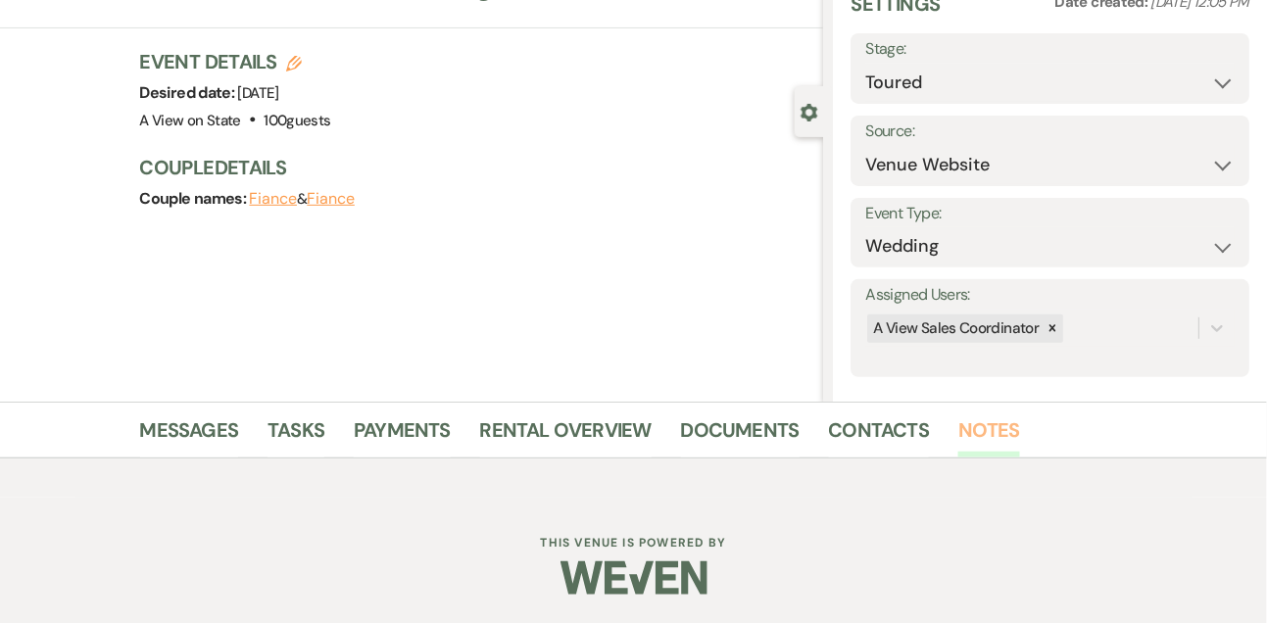
scroll to position [421, 0]
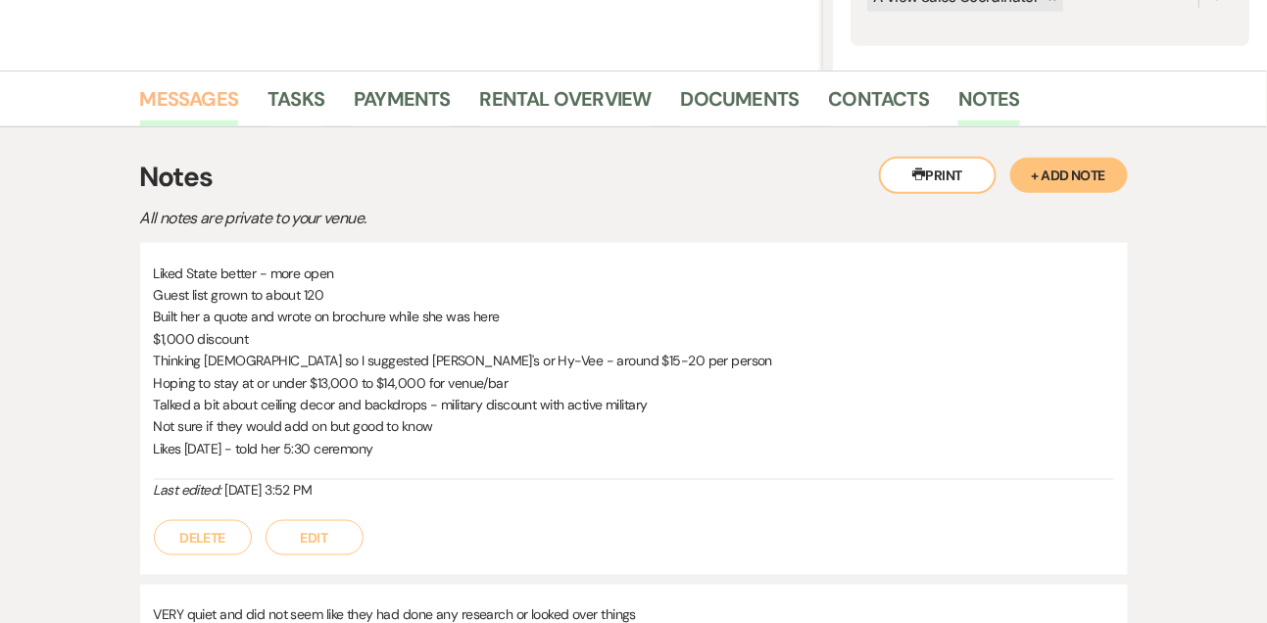
click at [197, 108] on link "Messages" at bounding box center [189, 104] width 99 height 43
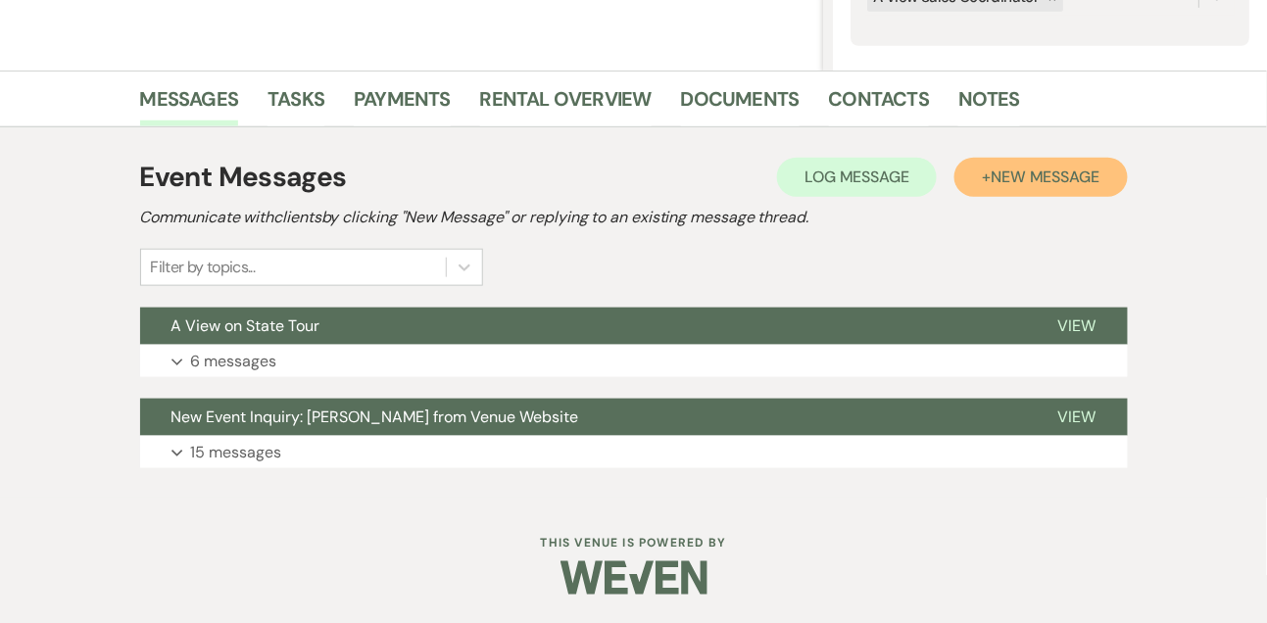
click at [971, 181] on button "+ New Message" at bounding box center [1040, 177] width 172 height 39
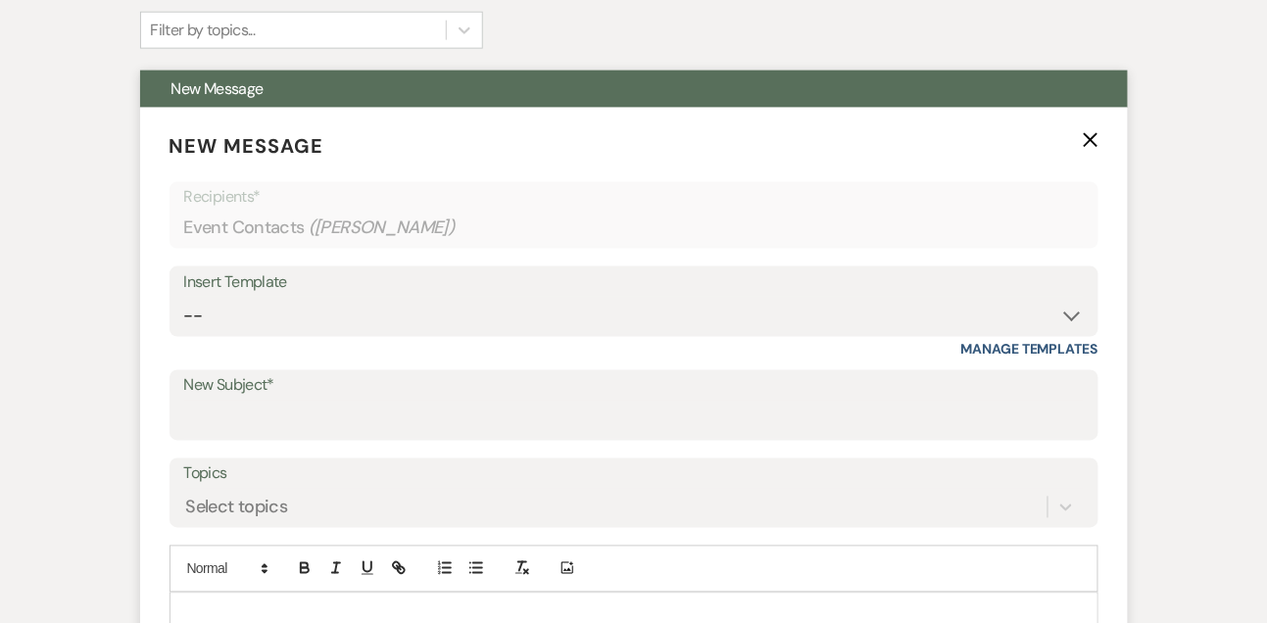
scroll to position [717, 0]
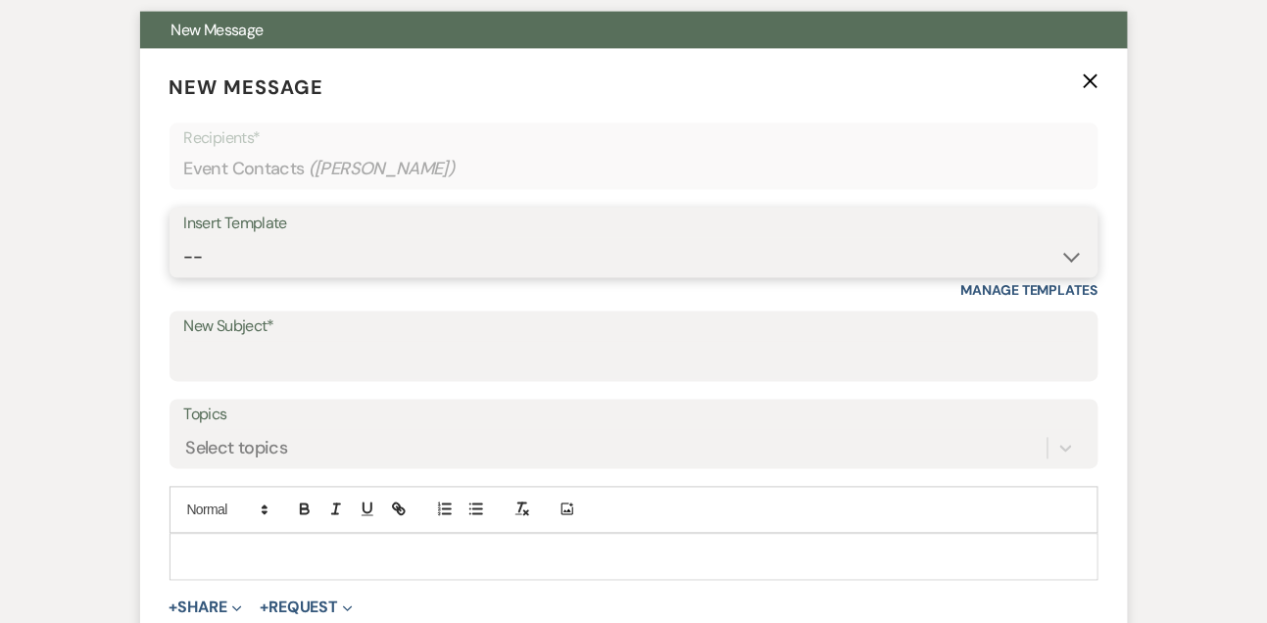
click at [340, 266] on select "-- Tour Confirmation Contract (Pre-Booked Leads) Out of office Inquiry Email Al…" at bounding box center [633, 257] width 899 height 38
select select "3416"
type input "Say YES to the Venue! ✨"
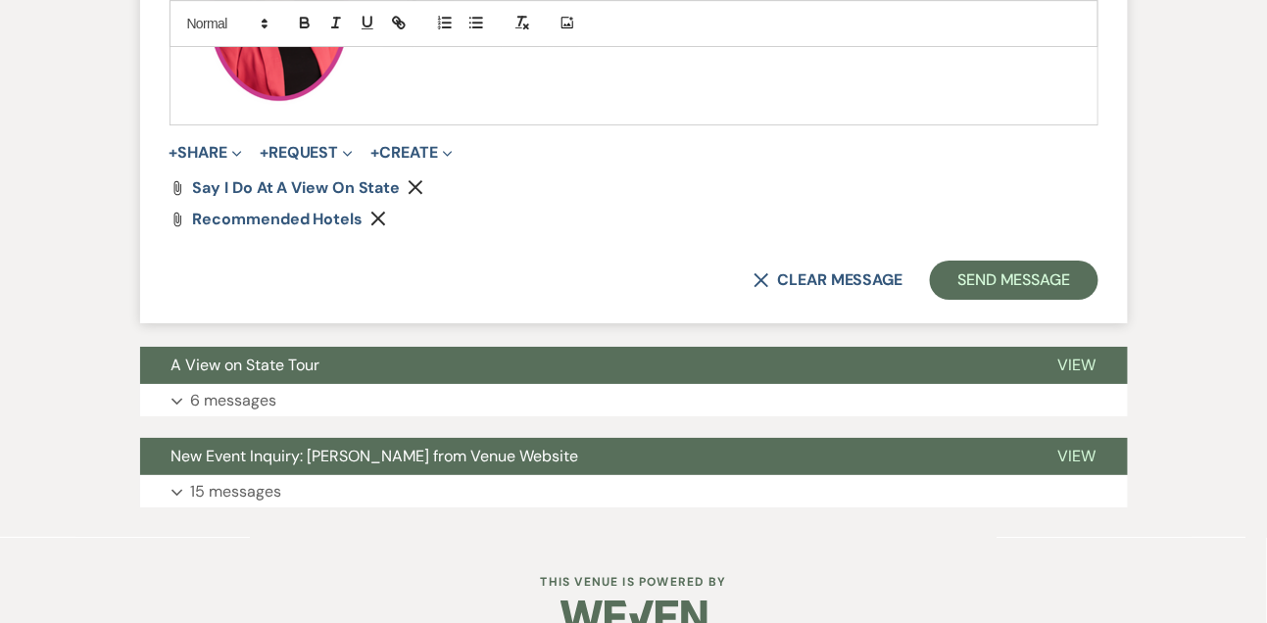
scroll to position [1757, 0]
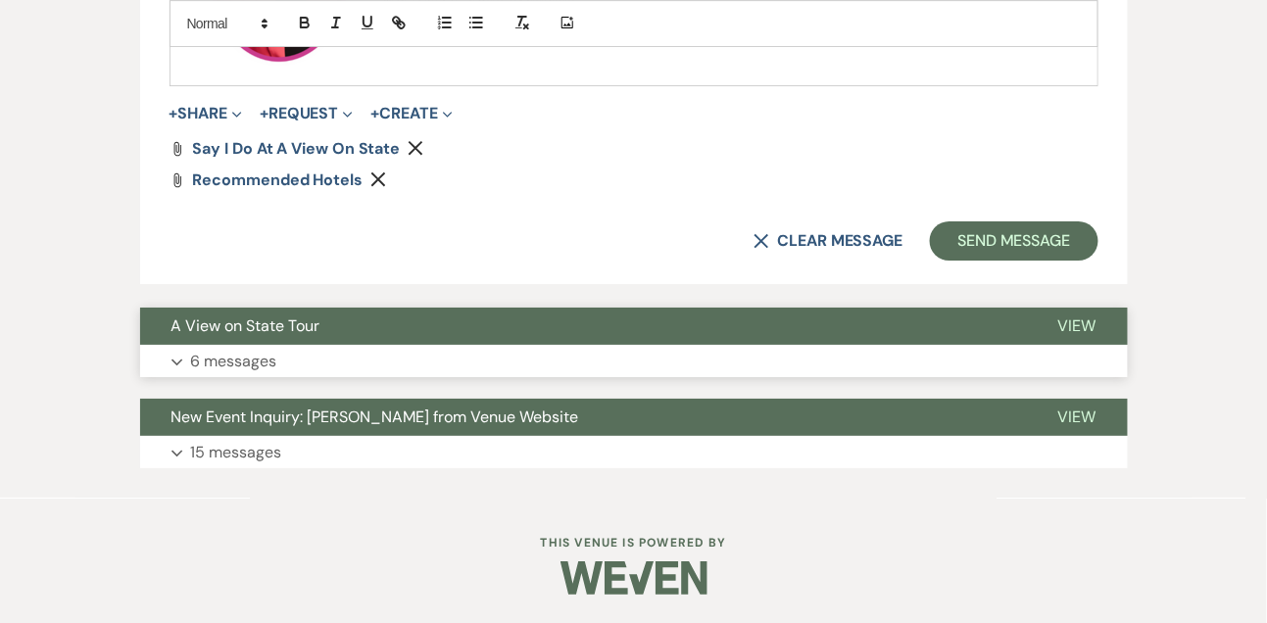
click at [261, 352] on p "6 messages" at bounding box center [234, 361] width 86 height 25
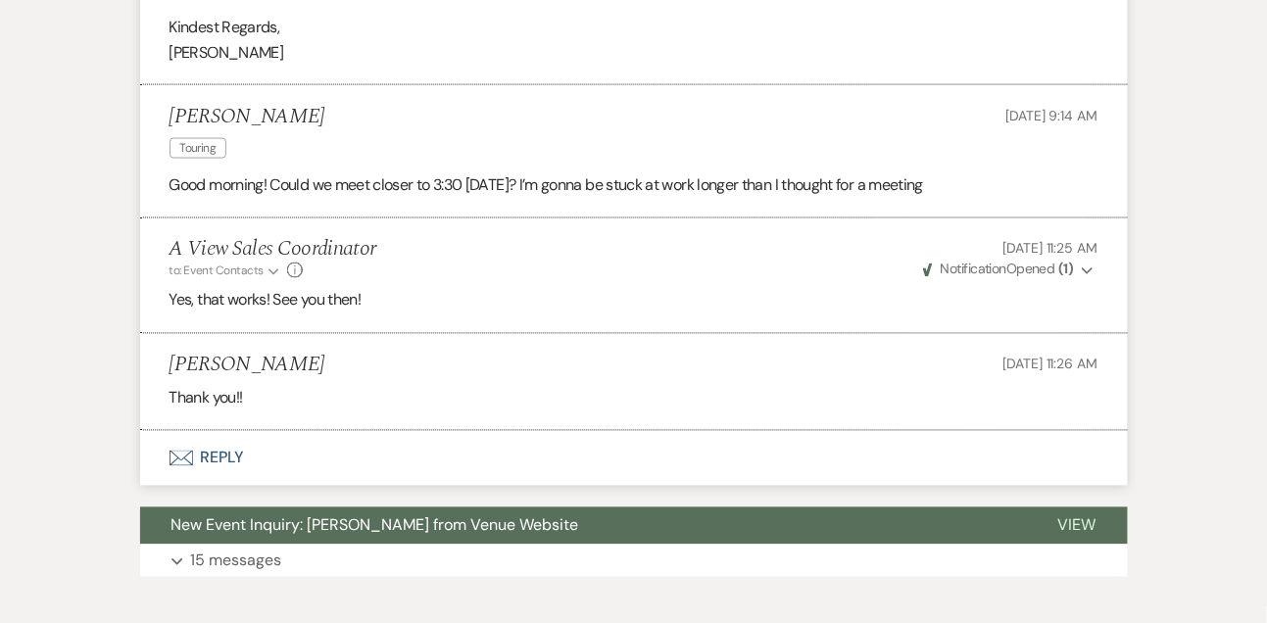
scroll to position [2864, 0]
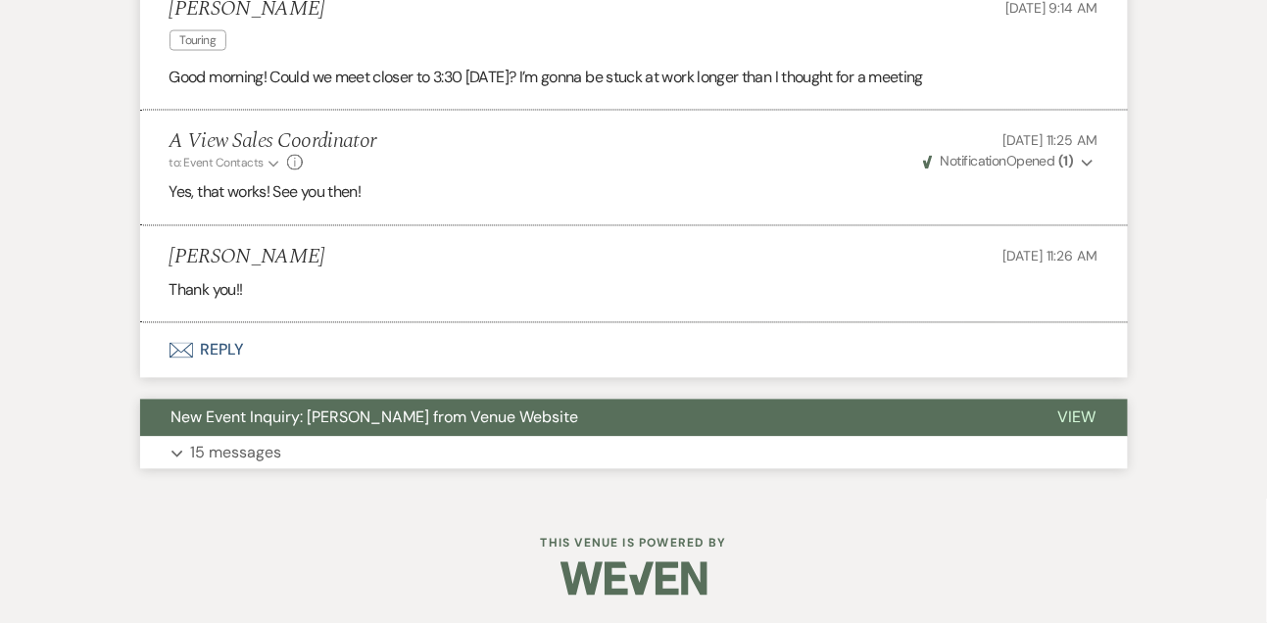
click at [235, 448] on p "15 messages" at bounding box center [236, 453] width 91 height 25
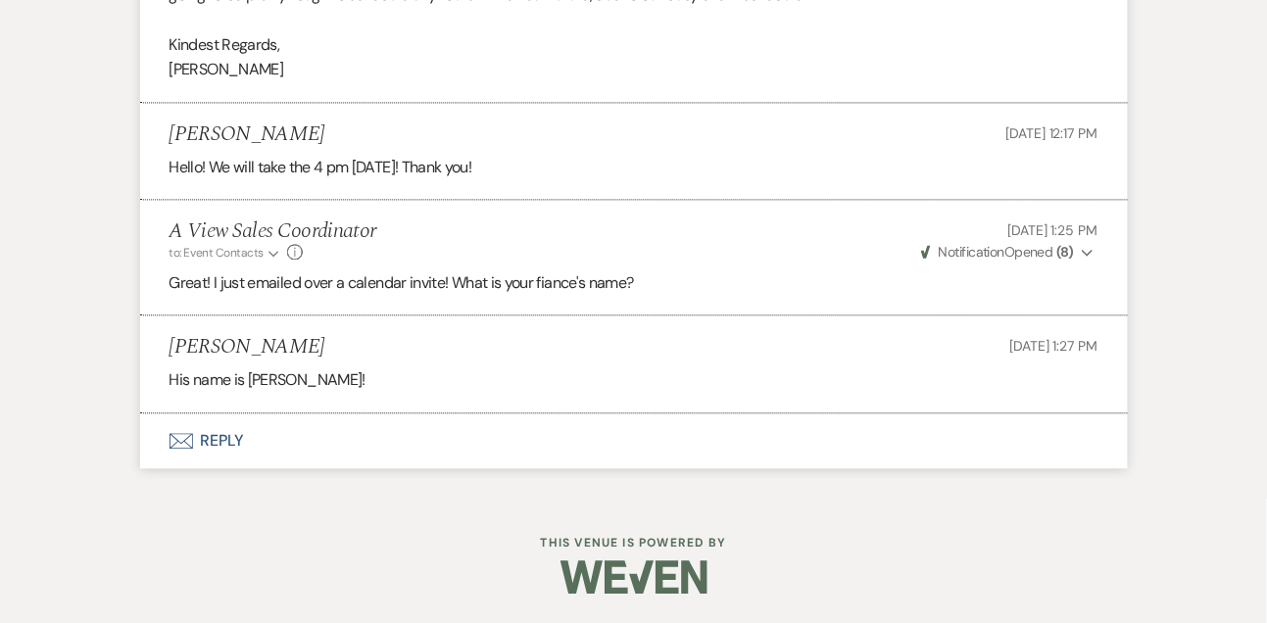
scroll to position [7041, 0]
drag, startPoint x: 249, startPoint y: 377, endPoint x: 290, endPoint y: 377, distance: 41.1
click at [290, 377] on p "His name is Ulises Zamora!" at bounding box center [633, 379] width 929 height 25
copy p "Ulises"
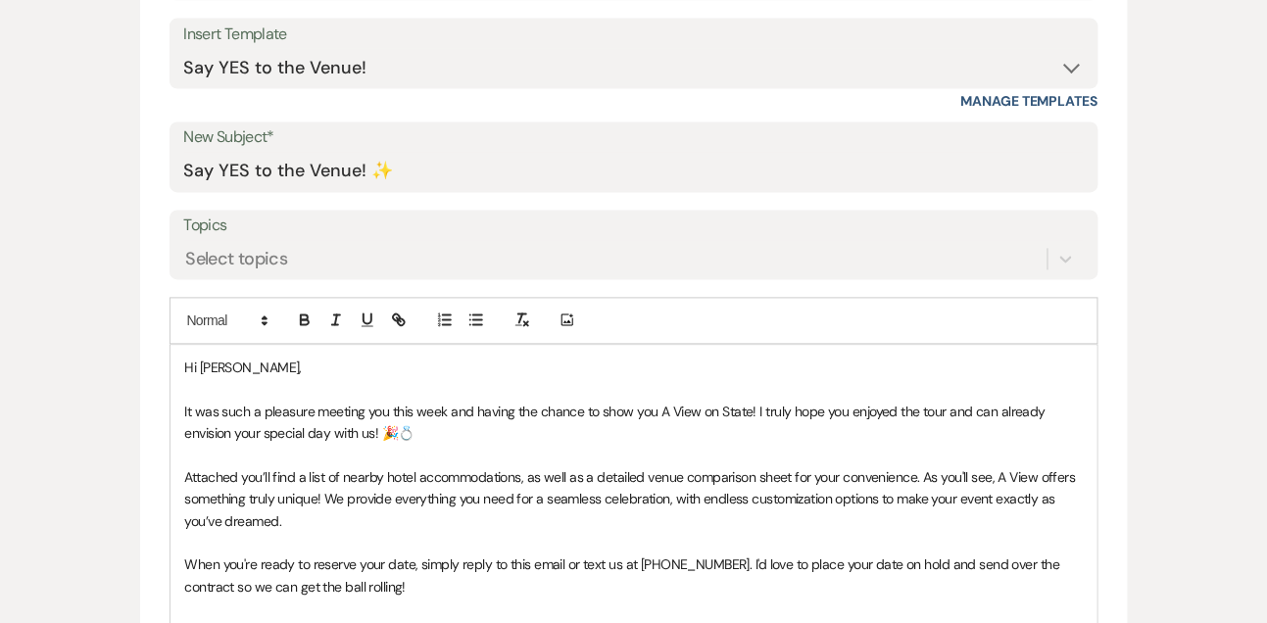
scroll to position [887, 0]
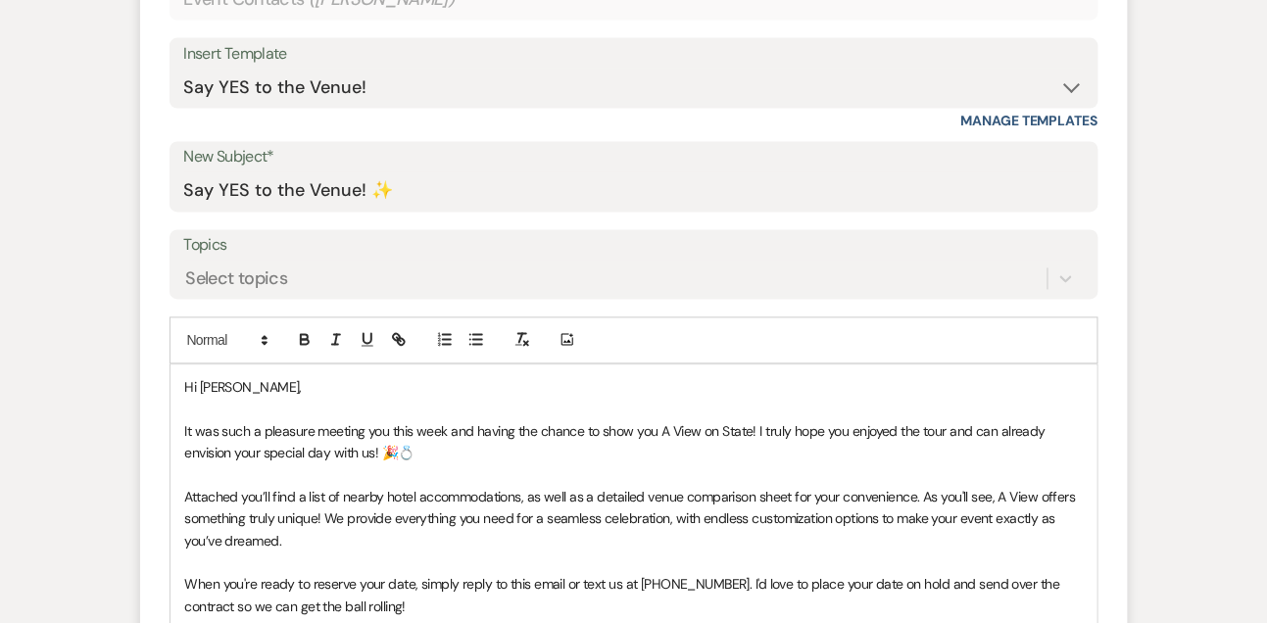
click at [266, 387] on p "Hi Jennifer," at bounding box center [633, 388] width 897 height 22
drag, startPoint x: 392, startPoint y: 423, endPoint x: 412, endPoint y: 423, distance: 20.6
click at [414, 423] on span "It was such a pleasure meeting you this week and having the chance to show you …" at bounding box center [617, 442] width 864 height 39
click at [709, 424] on span "It was such a pleasure meeting you over the last week and having the chance to …" at bounding box center [619, 442] width 868 height 39
click at [279, 446] on span "It was such a pleasure meeting you over the last week and having the chance to …" at bounding box center [631, 442] width 893 height 39
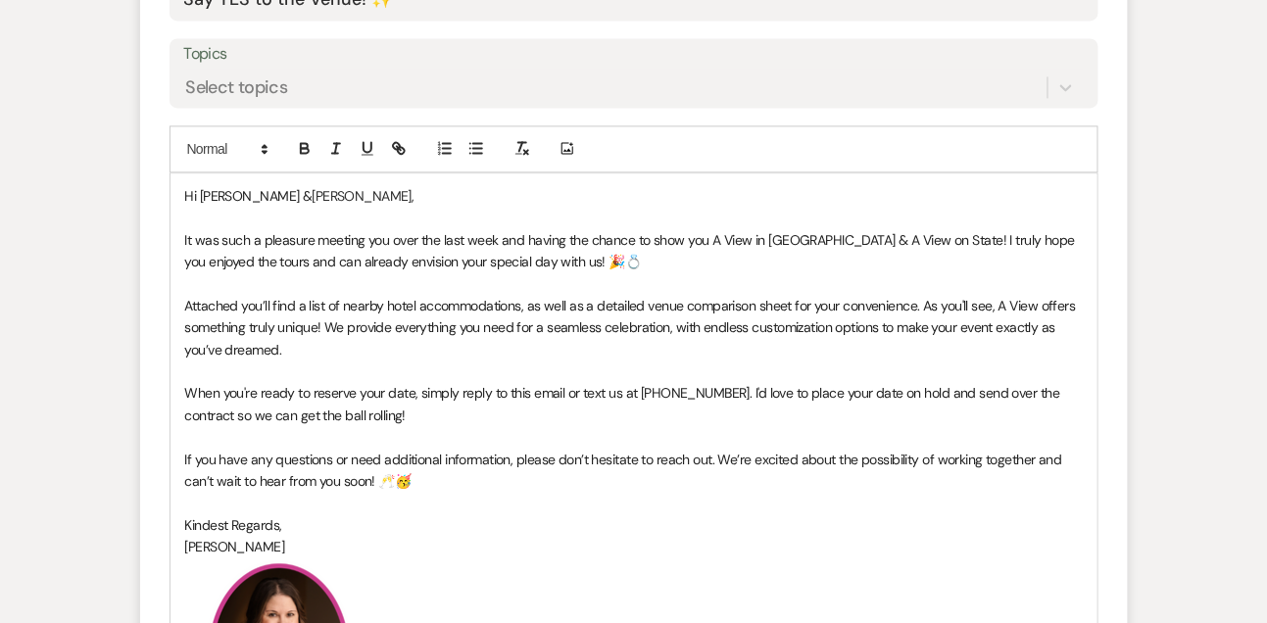
scroll to position [1082, 0]
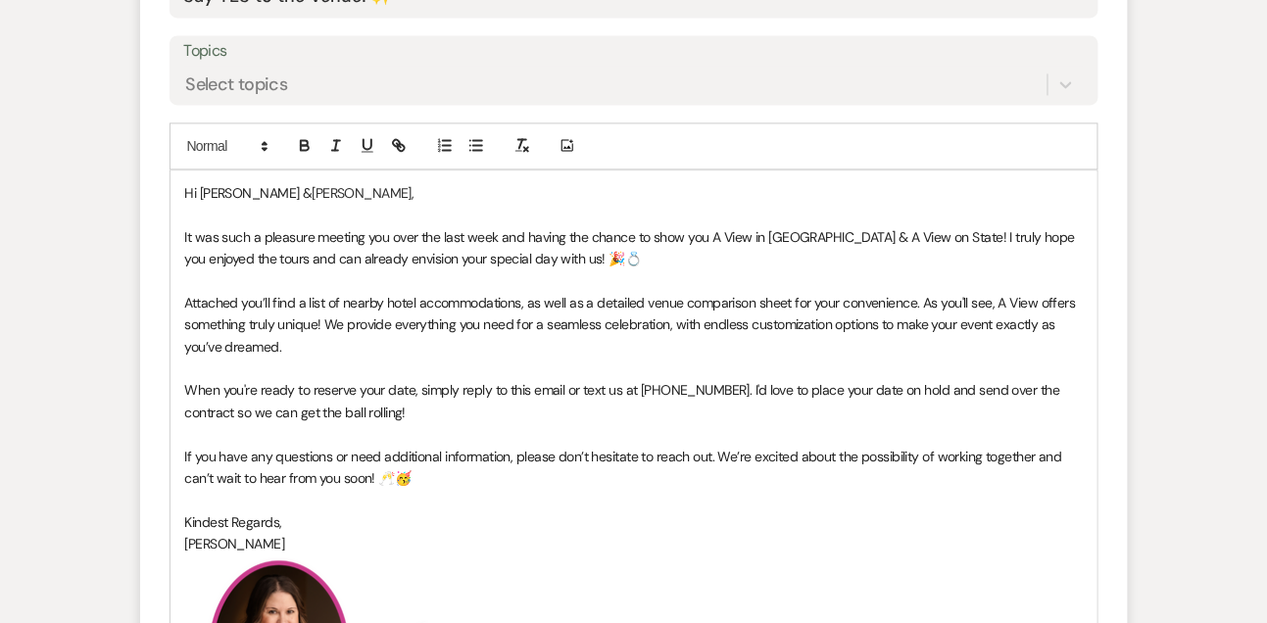
click at [440, 408] on p "When you're ready to reserve your date, simply reply to this email or text us a…" at bounding box center [633, 401] width 897 height 44
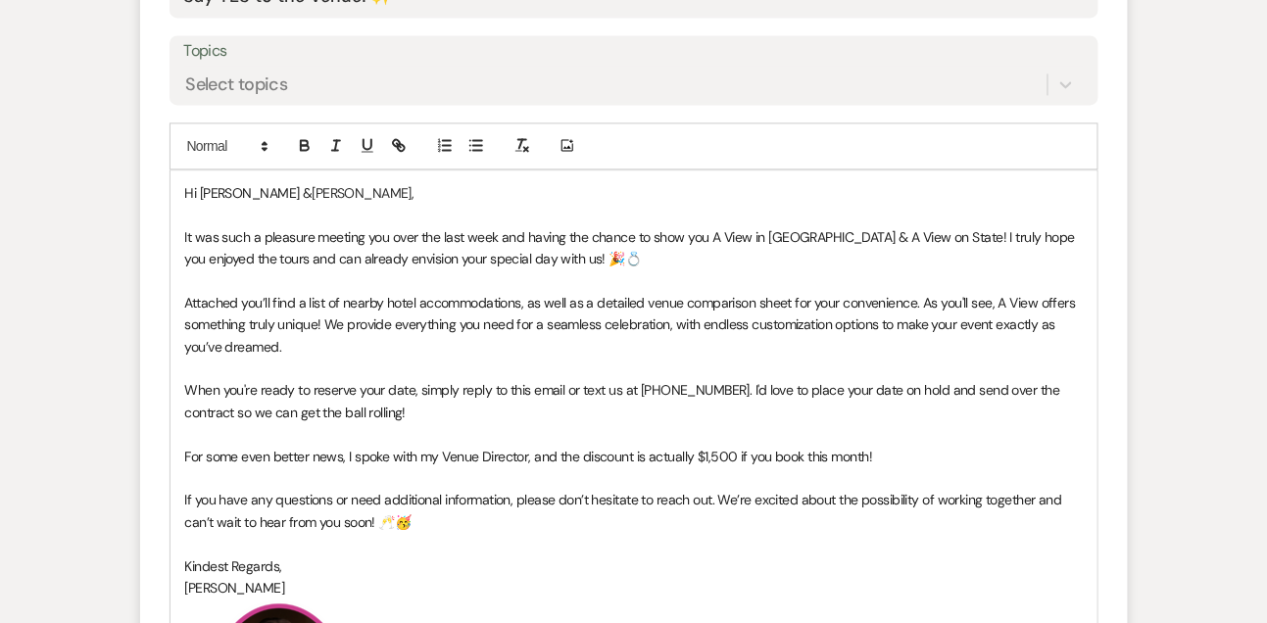
click at [744, 450] on span "For some even better news, I spoke with my Venue Director, and the discount is …" at bounding box center [529, 457] width 688 height 18
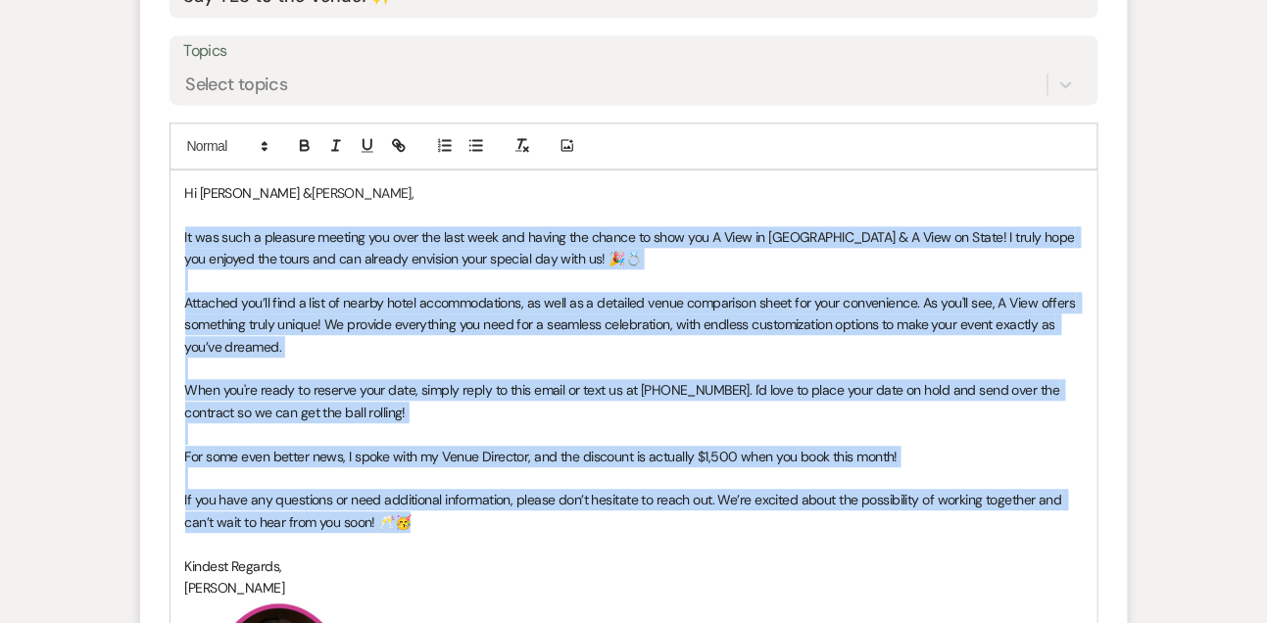
drag, startPoint x: 180, startPoint y: 230, endPoint x: 441, endPoint y: 526, distance: 394.3
click at [441, 526] on div "Hi Jennifer & Ulises, It was such a pleasure meeting you over the last week and…" at bounding box center [633, 486] width 927 height 633
copy div "It was such a pleasure meeting you over the last week and having the chance to …"
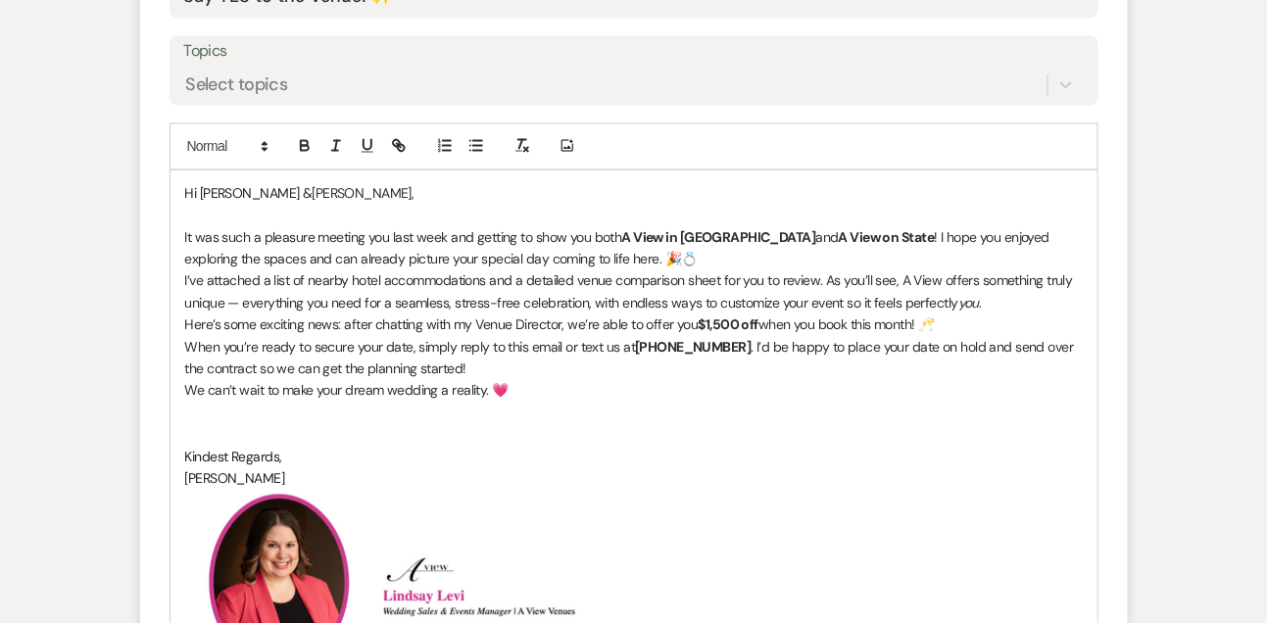
click at [653, 263] on p "It was such a pleasure meeting you last week and getting to show you both A Vie…" at bounding box center [633, 248] width 897 height 44
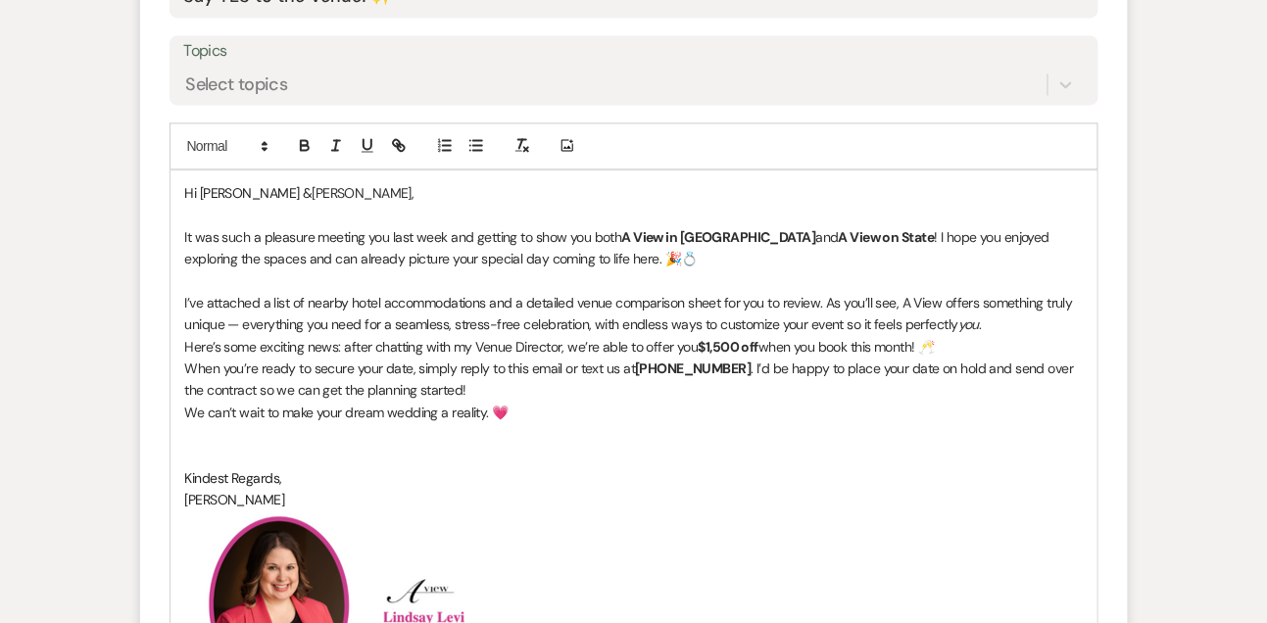
click at [1000, 323] on p "I’ve attached a list of nearby hotel accommodations and a detailed venue compar…" at bounding box center [633, 314] width 897 height 44
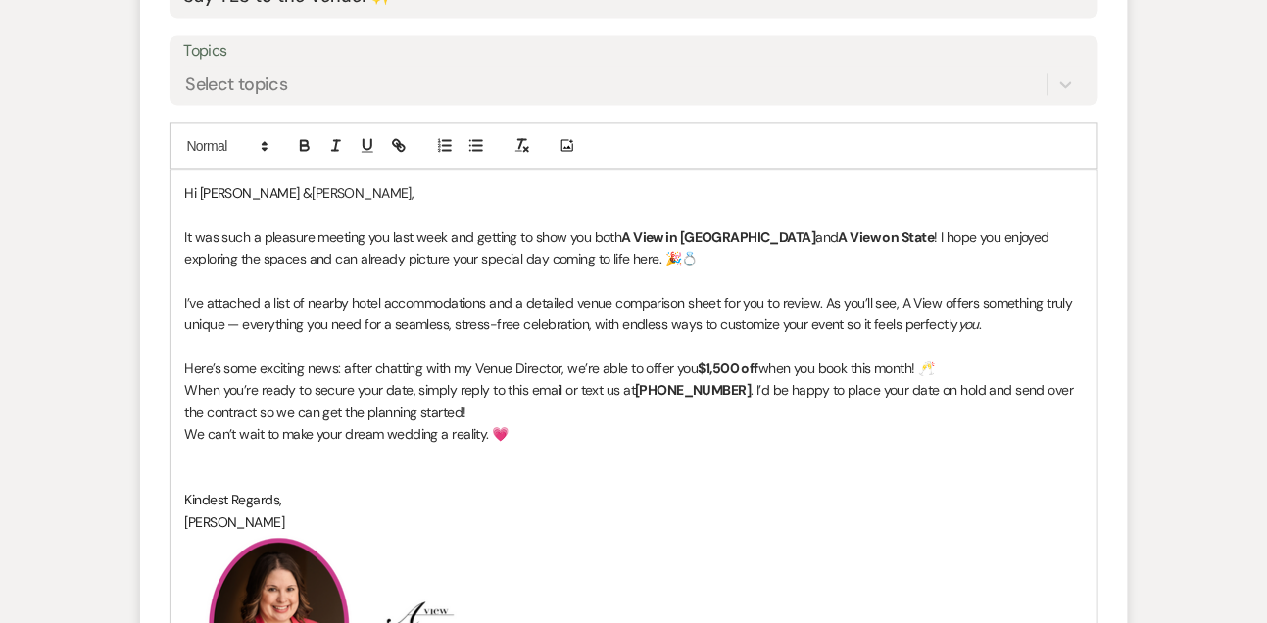
click at [958, 370] on p "Here’s some exciting news: after chatting with my Venue Director, we’re able to…" at bounding box center [633, 369] width 897 height 22
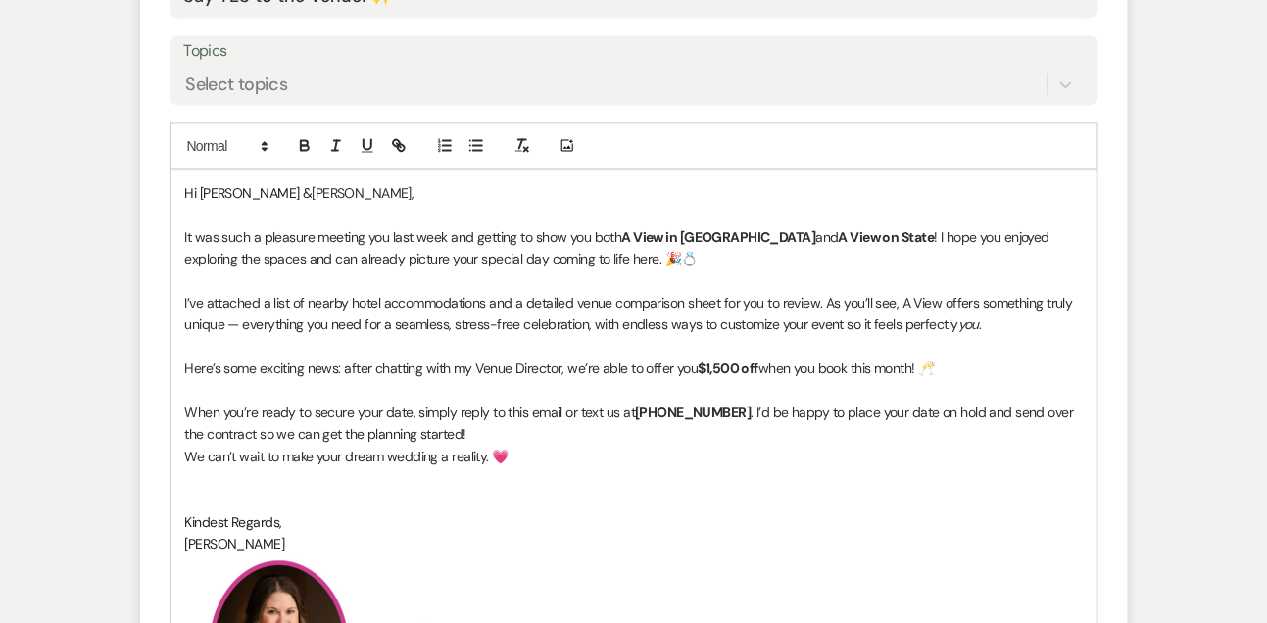
click at [880, 433] on p "When you’re ready to secure your date, simply reply to this email or text us at…" at bounding box center [633, 424] width 897 height 44
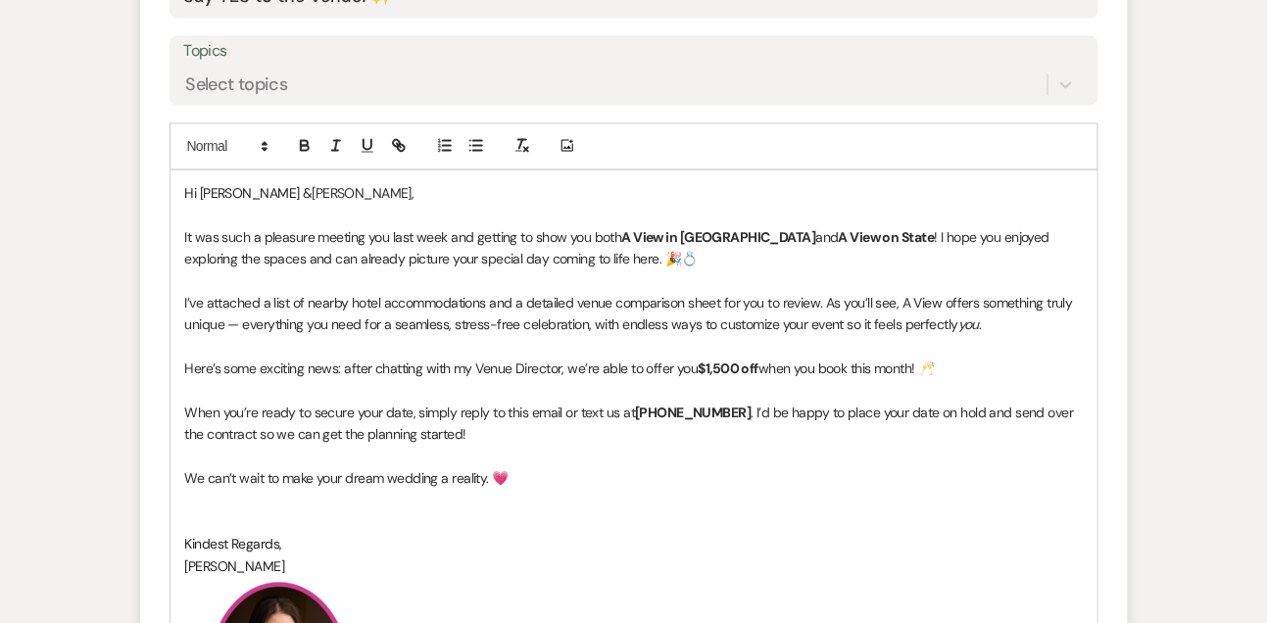
click at [185, 235] on p "It was such a pleasure meeting you last week and getting to show you both A Vie…" at bounding box center [633, 248] width 897 height 44
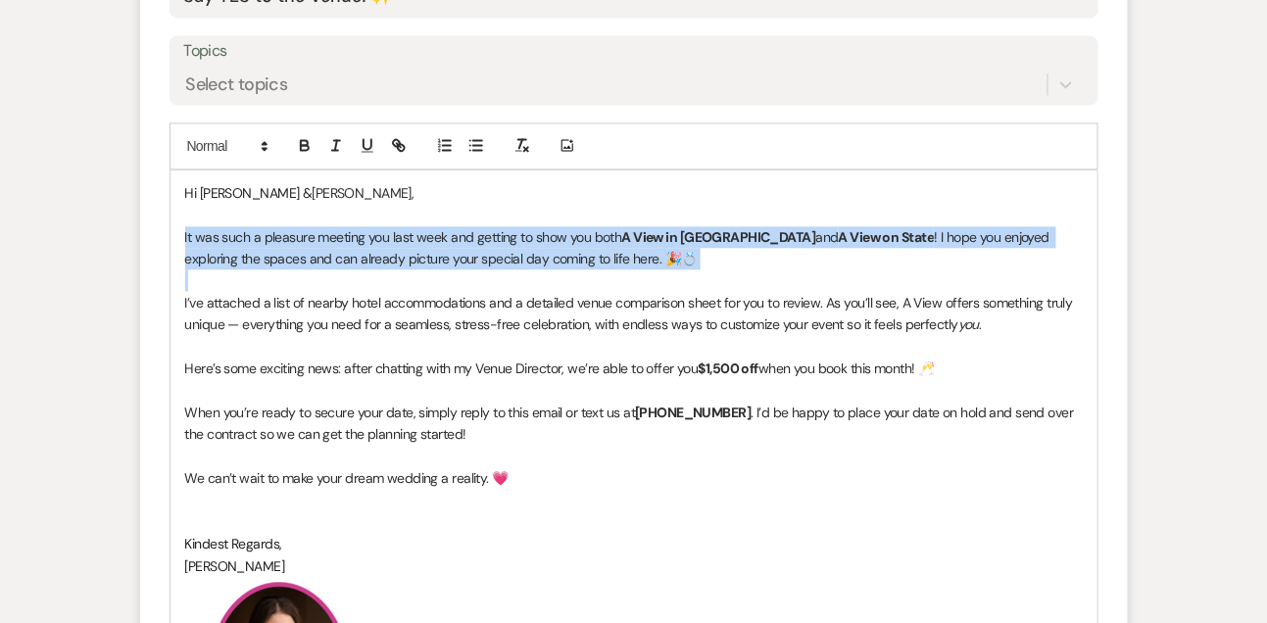
click at [185, 235] on p "It was such a pleasure meeting you last week and getting to show you both A Vie…" at bounding box center [633, 248] width 897 height 44
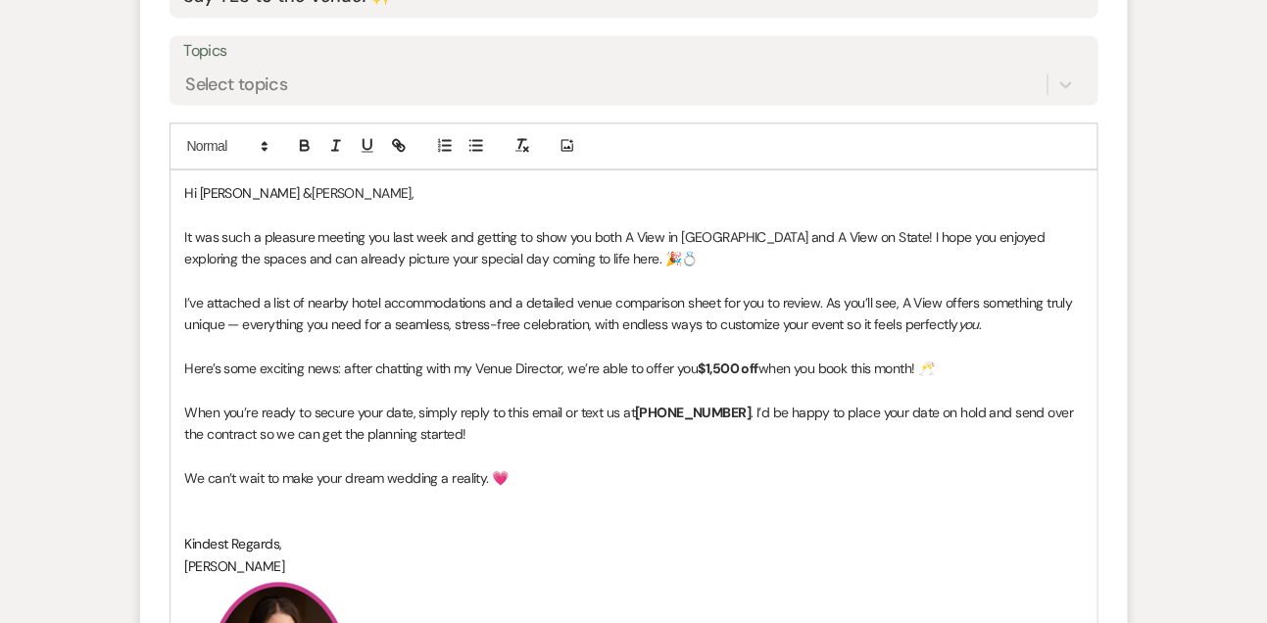
click at [267, 431] on p "When you’re ready to secure your date, simply reply to this email or text us at…" at bounding box center [633, 424] width 897 height 44
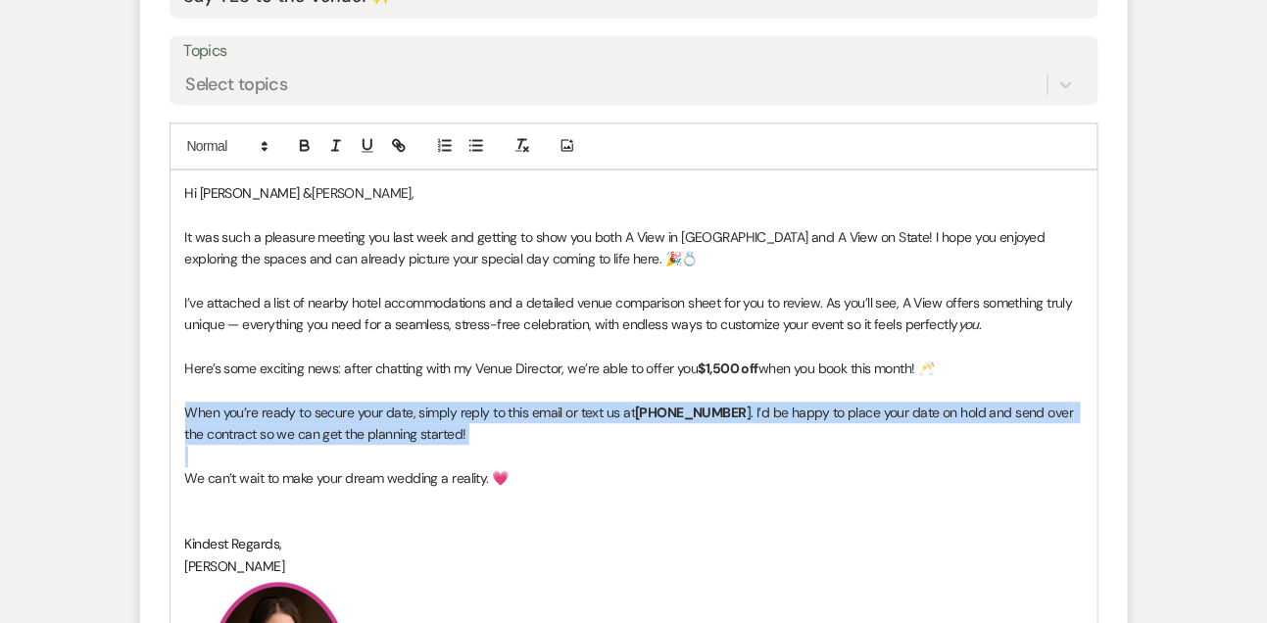
click at [267, 431] on p "When you’re ready to secure your date, simply reply to this email or text us at…" at bounding box center [633, 424] width 897 height 44
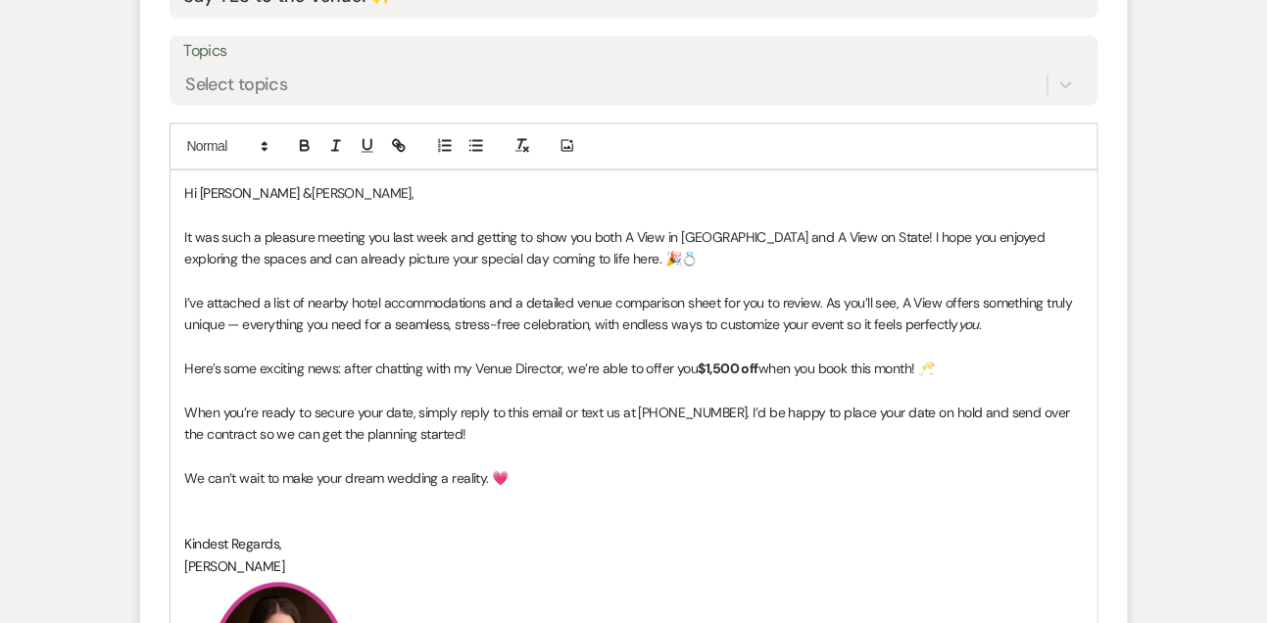
click at [386, 505] on p at bounding box center [633, 500] width 897 height 22
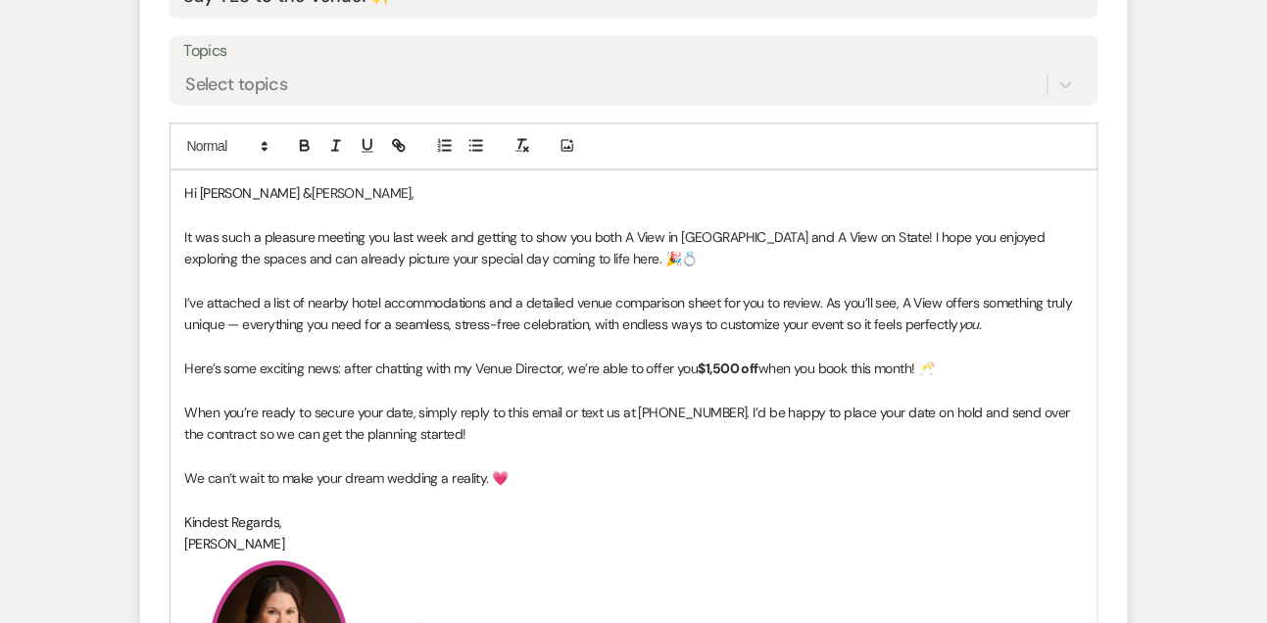
click at [390, 229] on p "It was such a pleasure meeting you last week and getting to show you both A Vie…" at bounding box center [633, 248] width 897 height 44
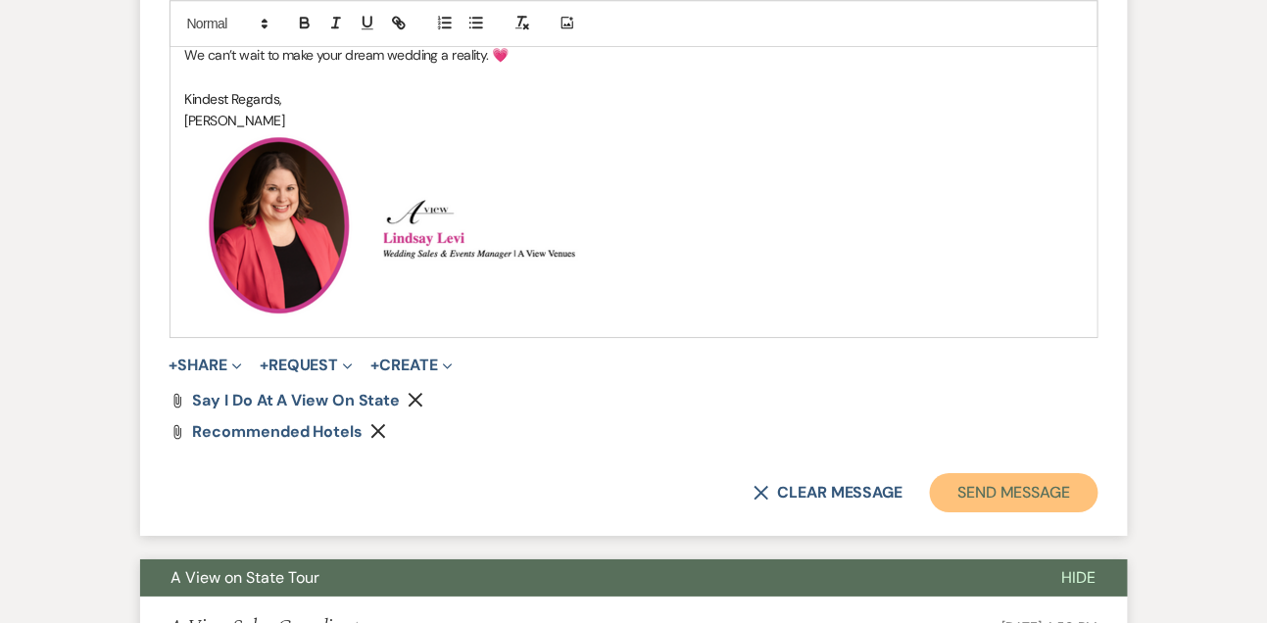
click at [1063, 476] on button "Send Message" at bounding box center [1014, 492] width 168 height 39
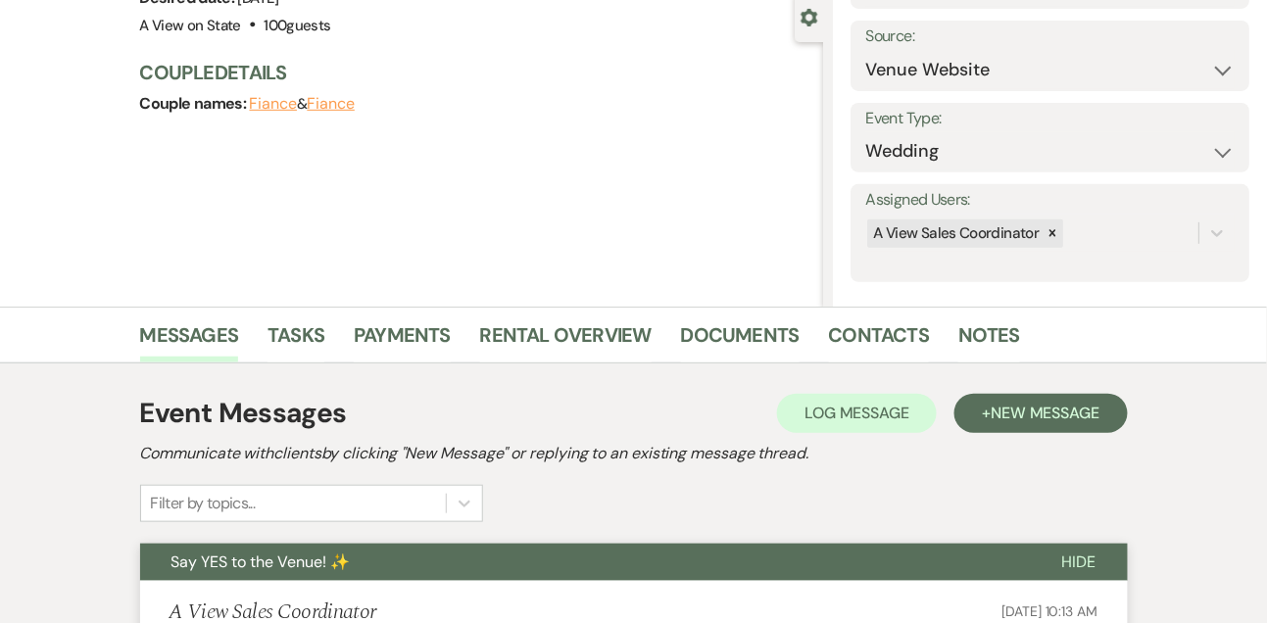
scroll to position [0, 0]
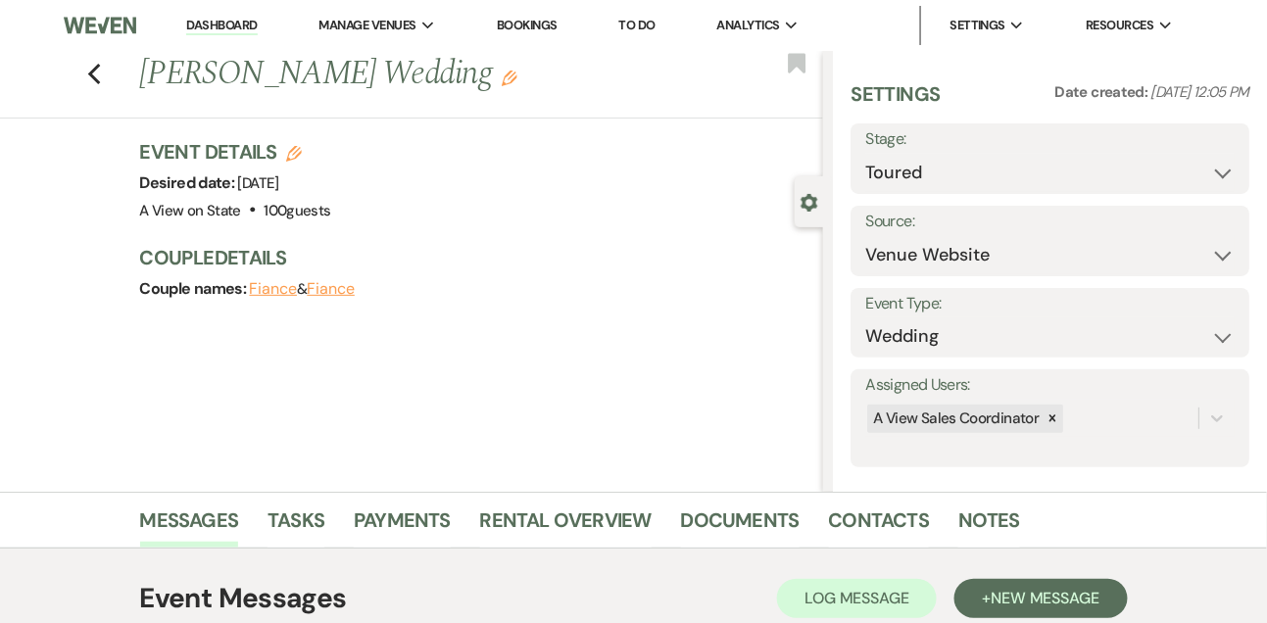
click at [243, 23] on link "Dashboard" at bounding box center [221, 26] width 71 height 19
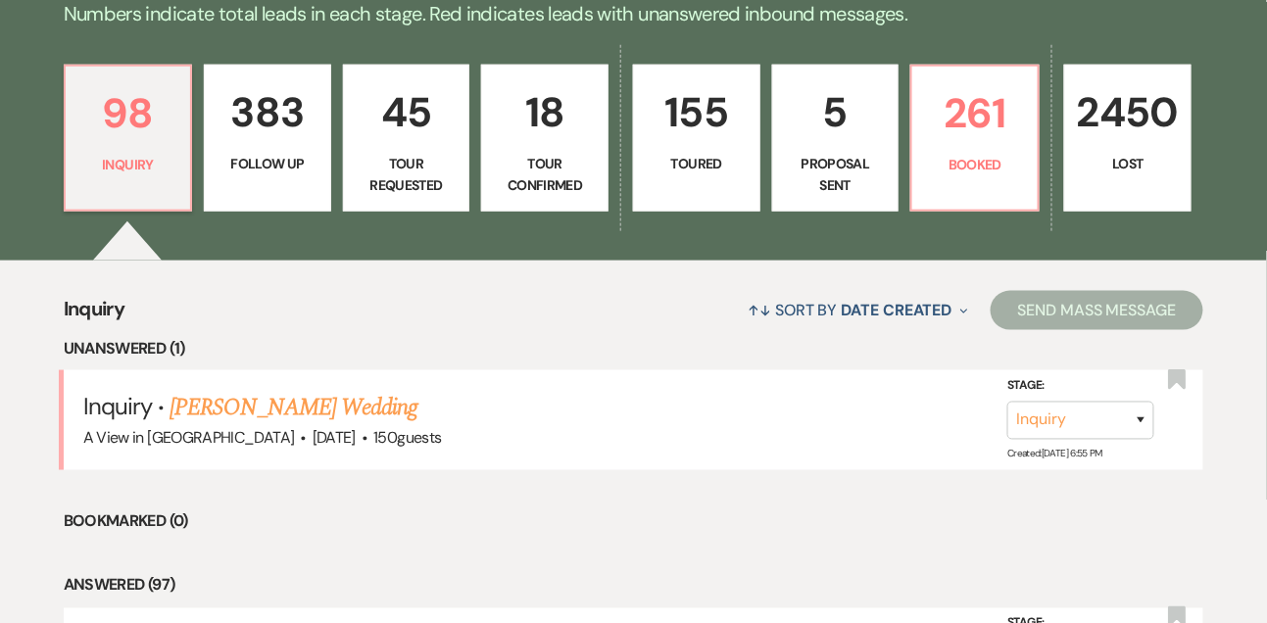
scroll to position [490, 0]
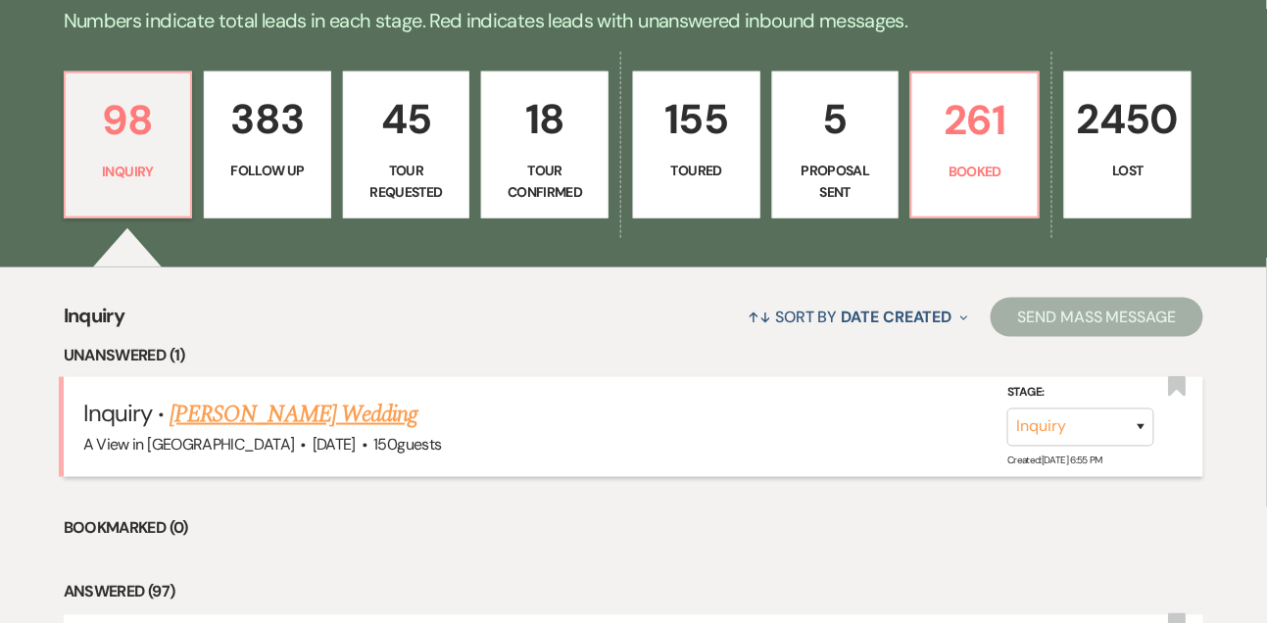
click at [309, 423] on link "Emma West's Wedding" at bounding box center [293, 414] width 248 height 35
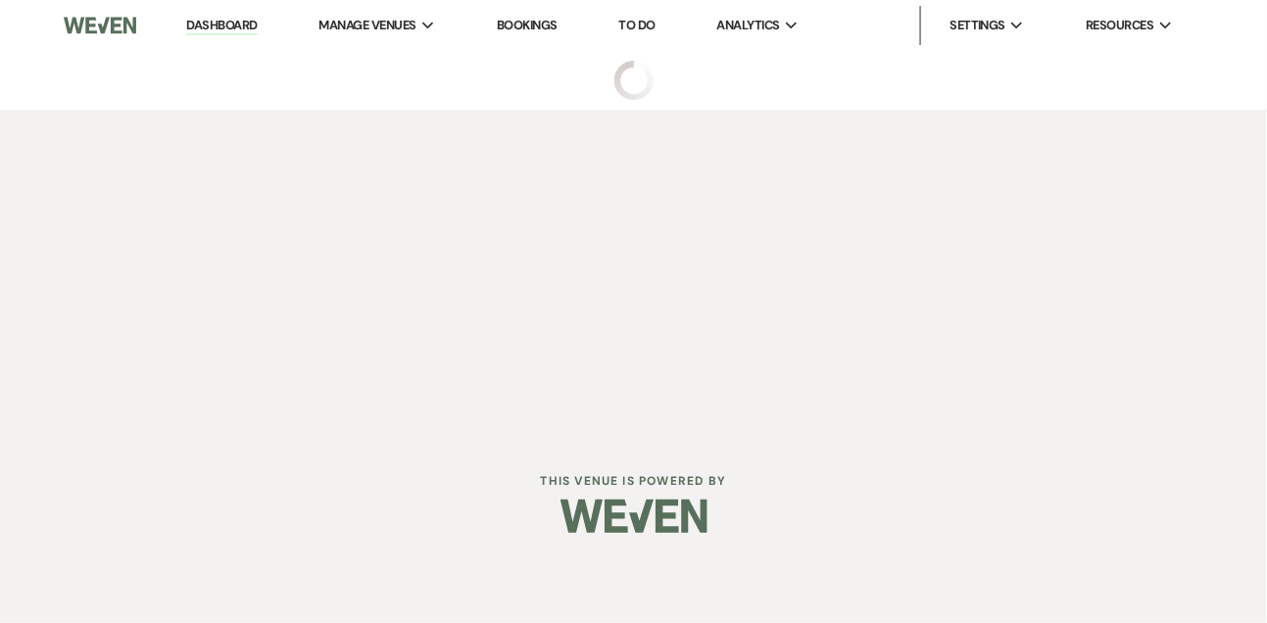
select select "5"
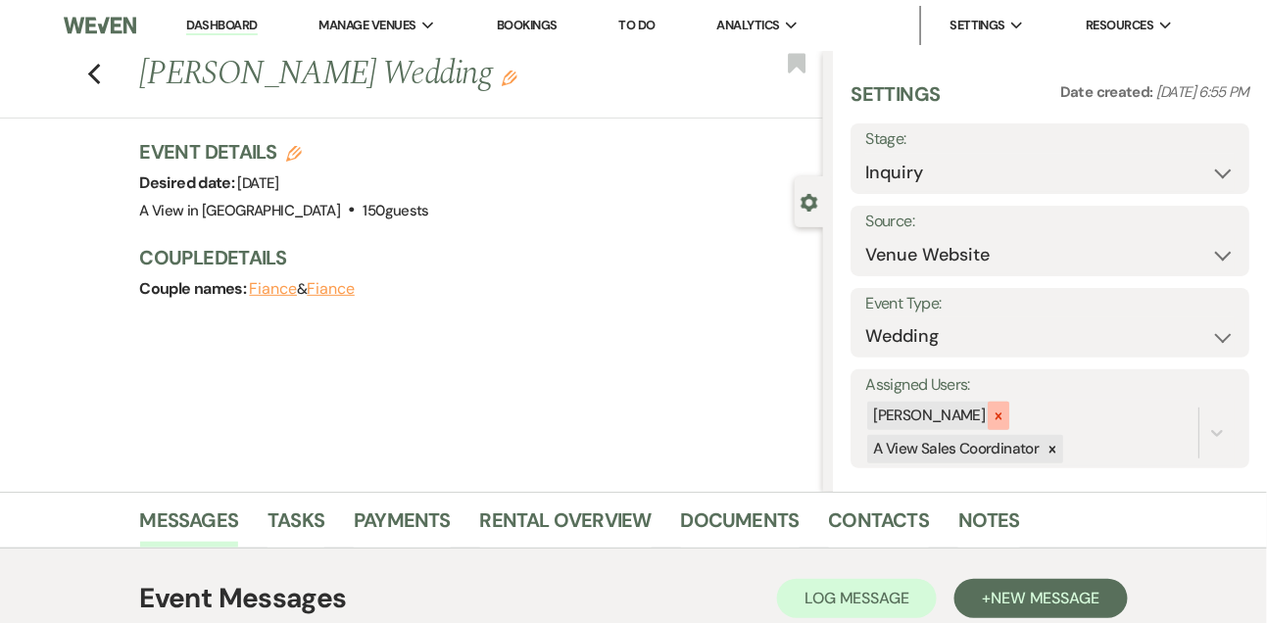
click at [1005, 415] on icon at bounding box center [998, 417] width 14 height 14
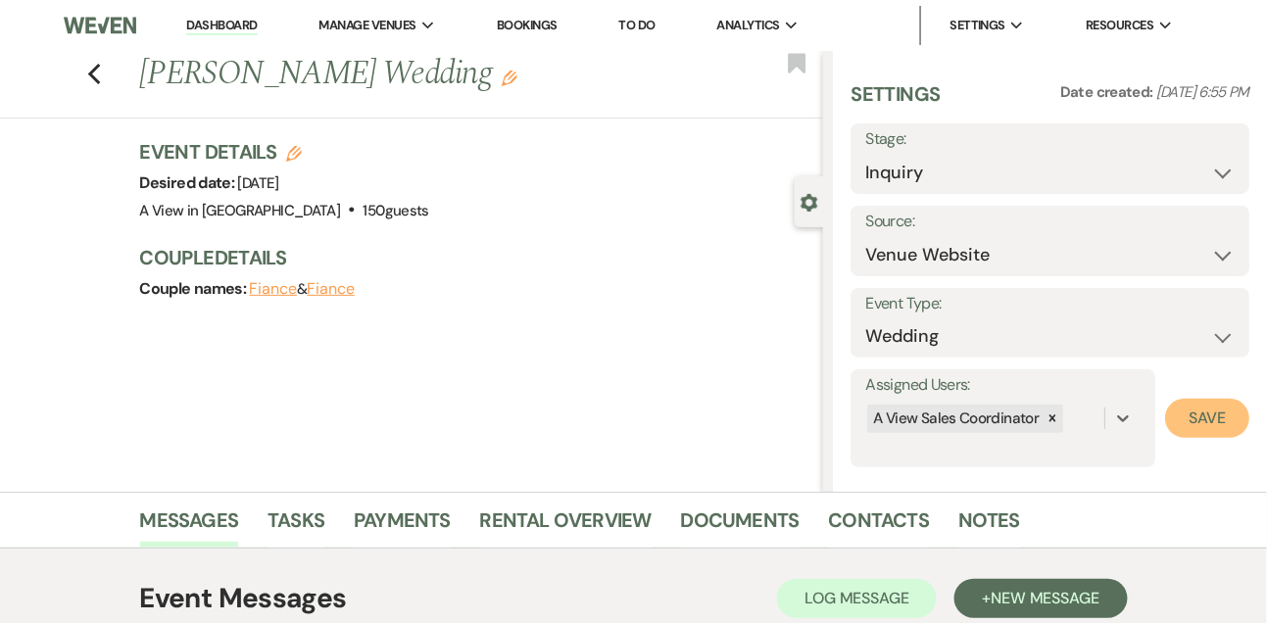
click at [1216, 407] on button "Save" at bounding box center [1207, 418] width 84 height 39
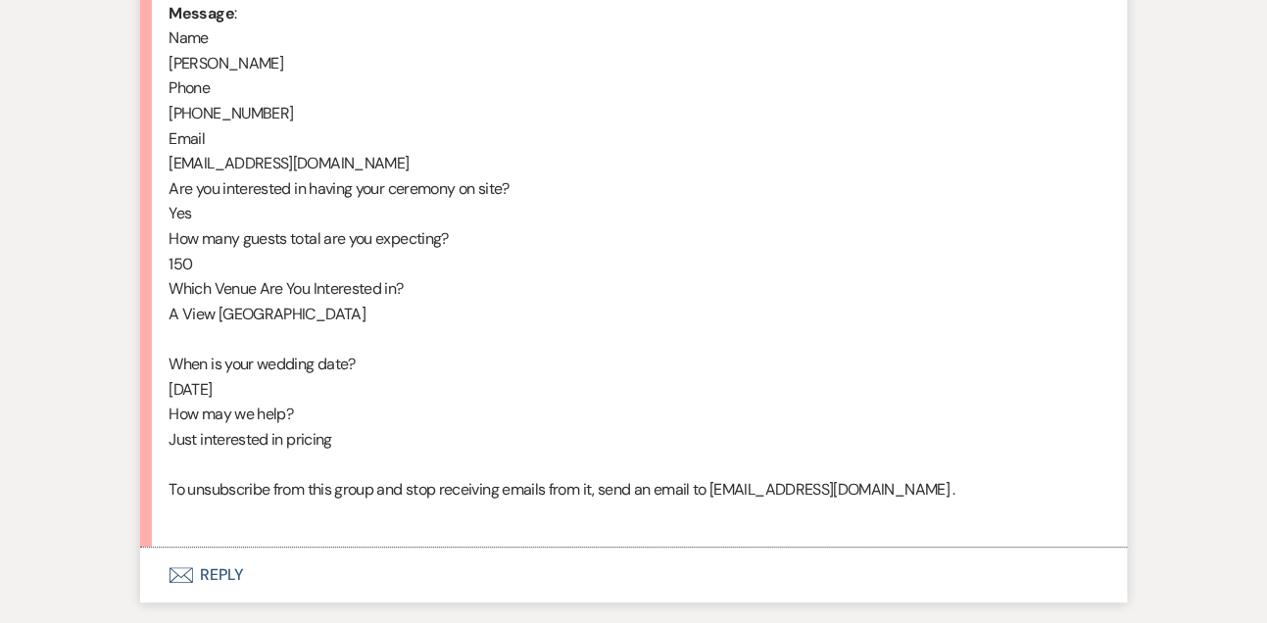
scroll to position [1084, 0]
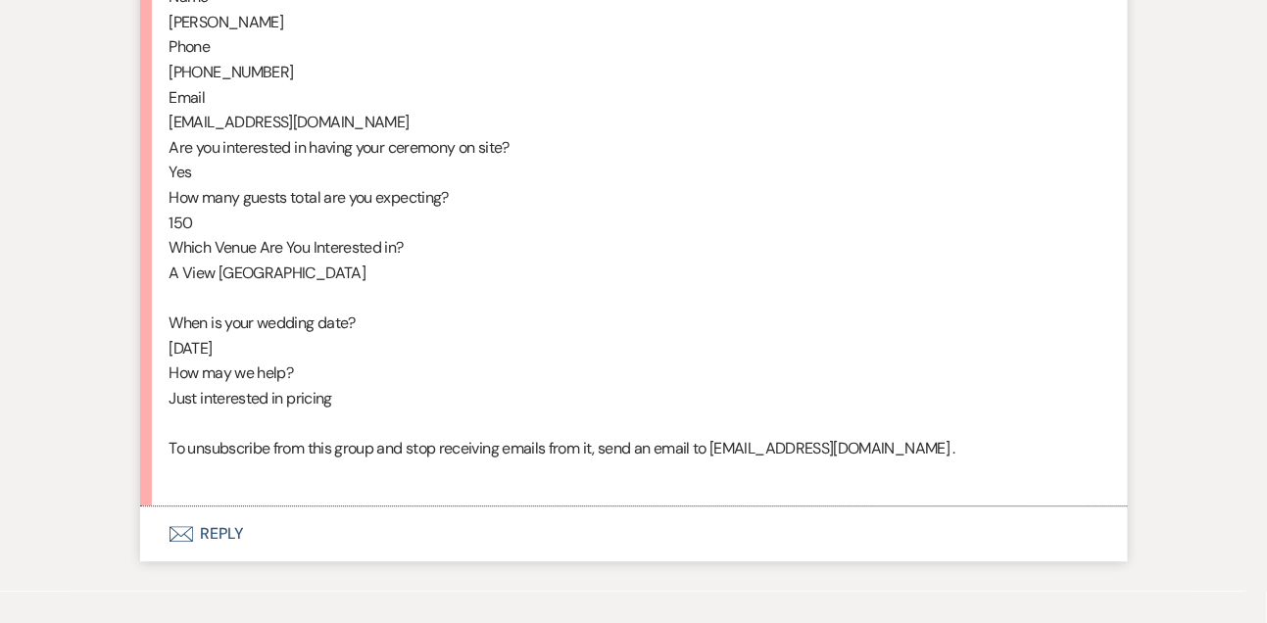
click at [213, 555] on button "Envelope Reply" at bounding box center [634, 534] width 988 height 55
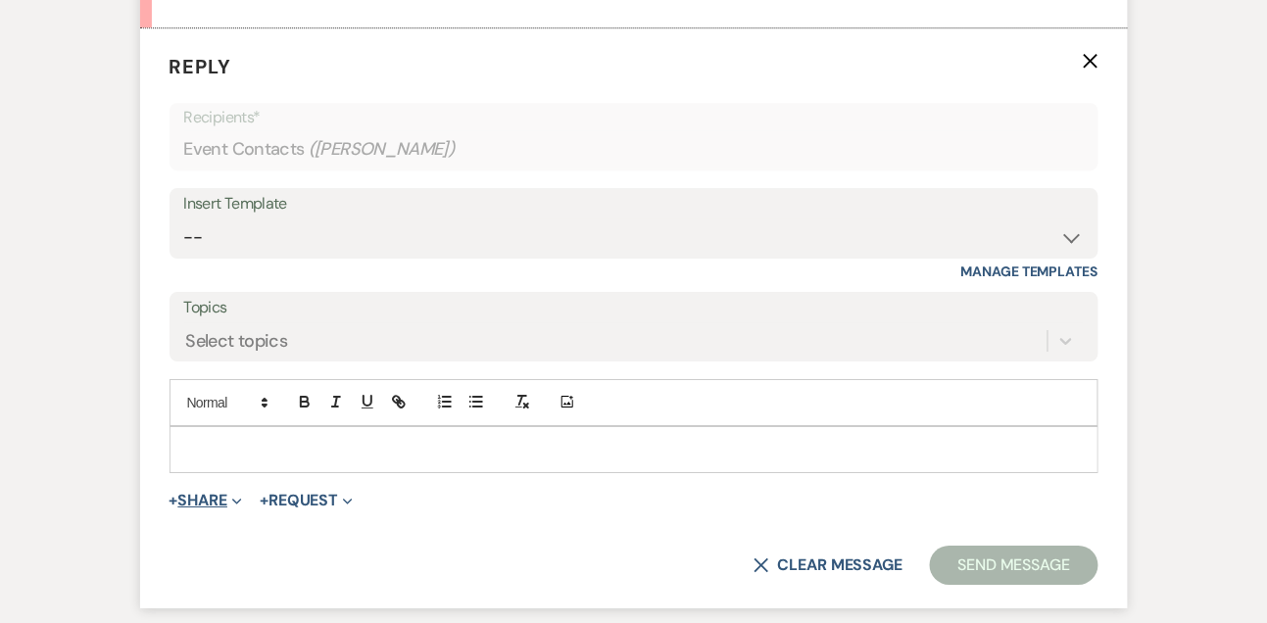
scroll to position [1593, 0]
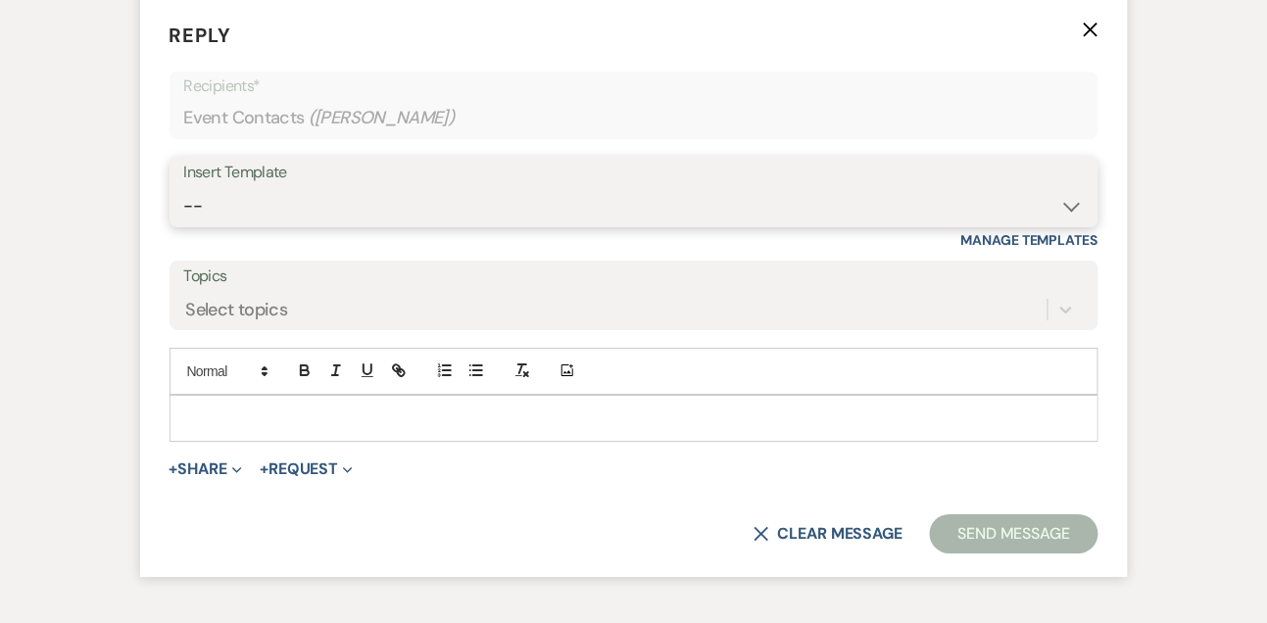
click at [250, 225] on select "-- Tour Confirmation Contract (Pre-Booked Leads) Out of office Inquiry Email Al…" at bounding box center [633, 206] width 899 height 38
select select "3299"
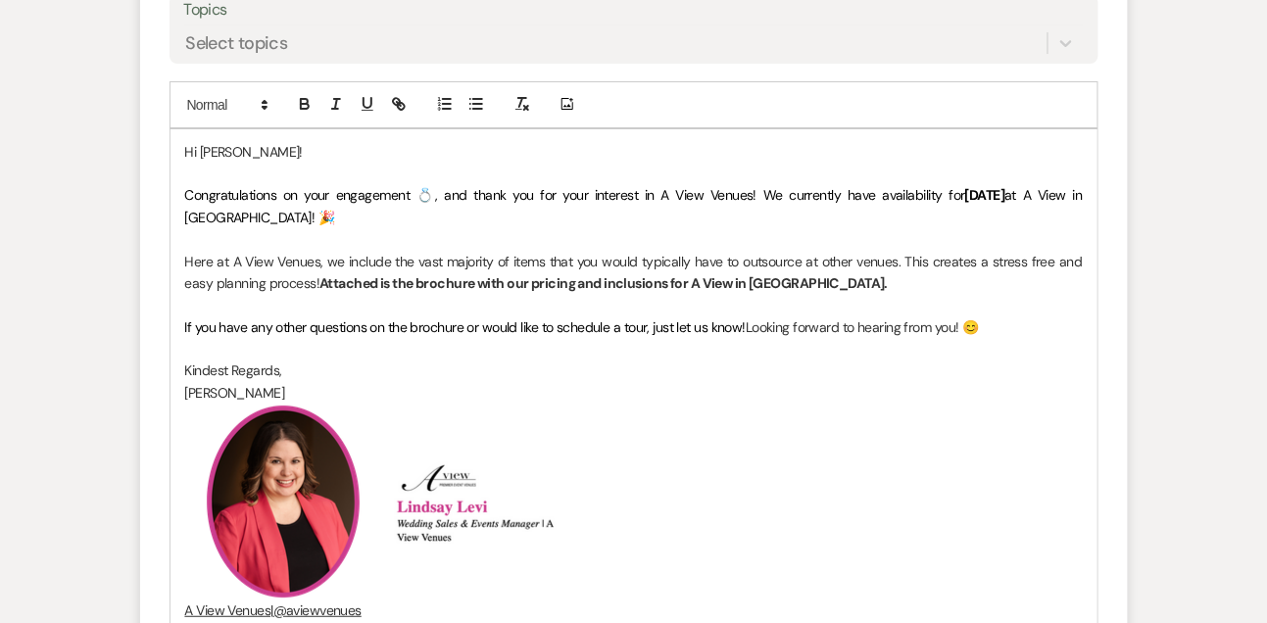
scroll to position [2240, 0]
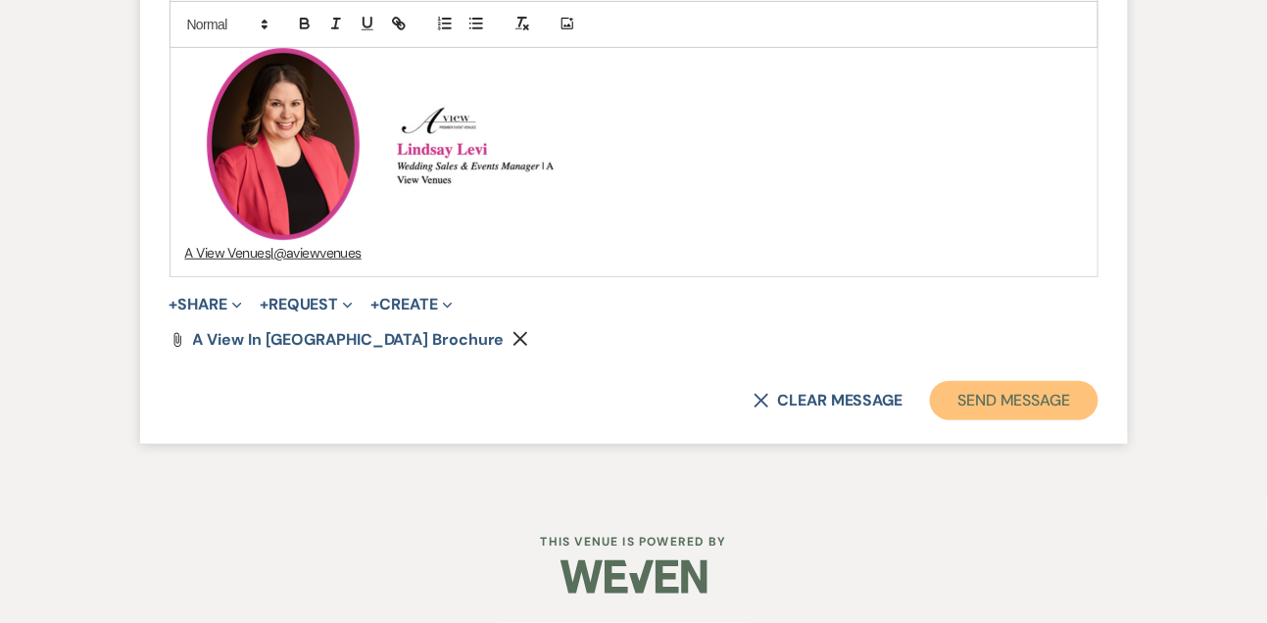
click at [962, 384] on button "Send Message" at bounding box center [1014, 400] width 168 height 39
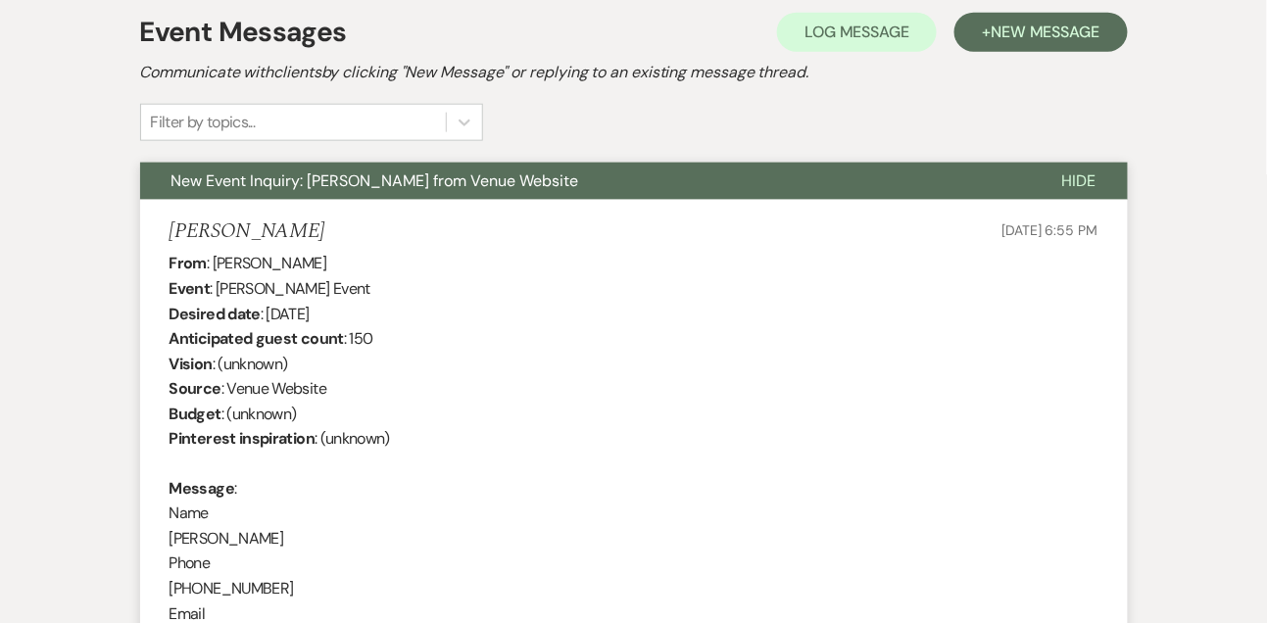
scroll to position [496, 0]
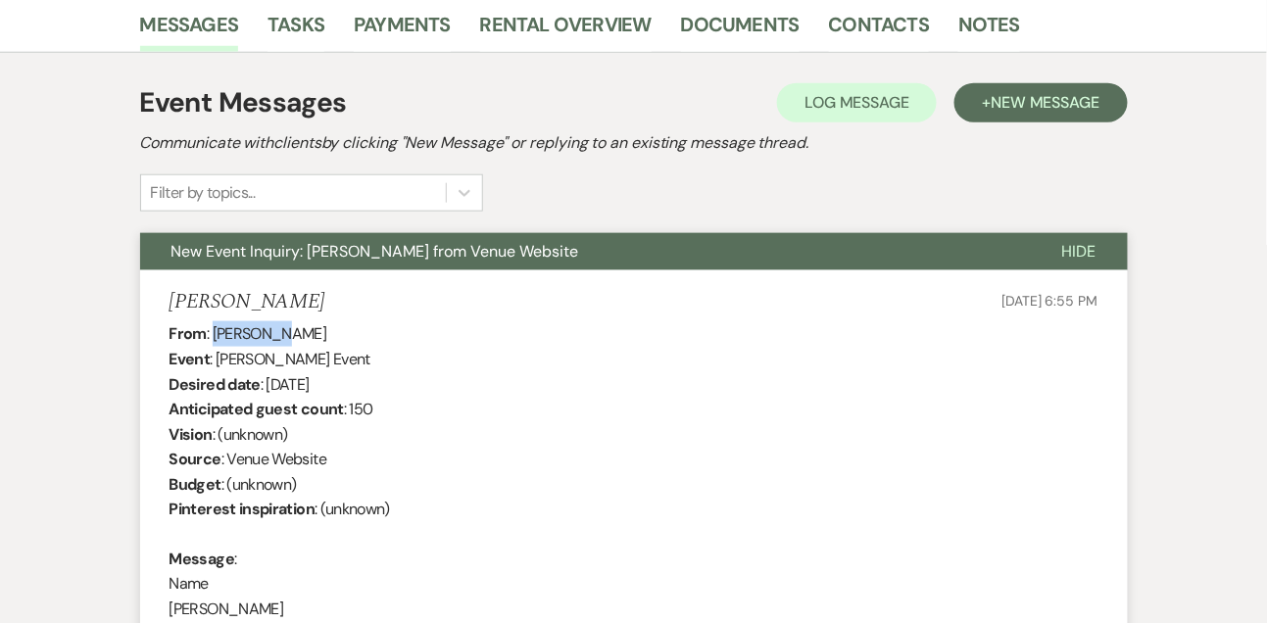
drag, startPoint x: 213, startPoint y: 328, endPoint x: 350, endPoint y: 328, distance: 137.2
copy div "Emma West"
drag, startPoint x: 266, startPoint y: 384, endPoint x: 424, endPoint y: 388, distance: 157.8
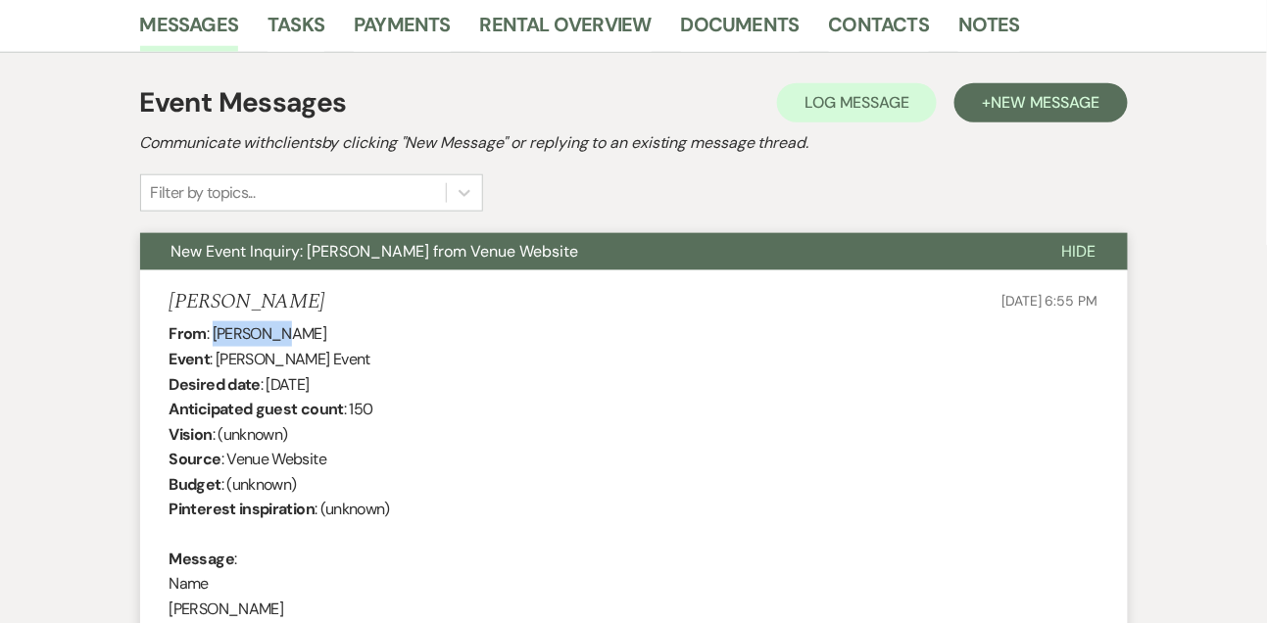
copy div "June 5th 2027"
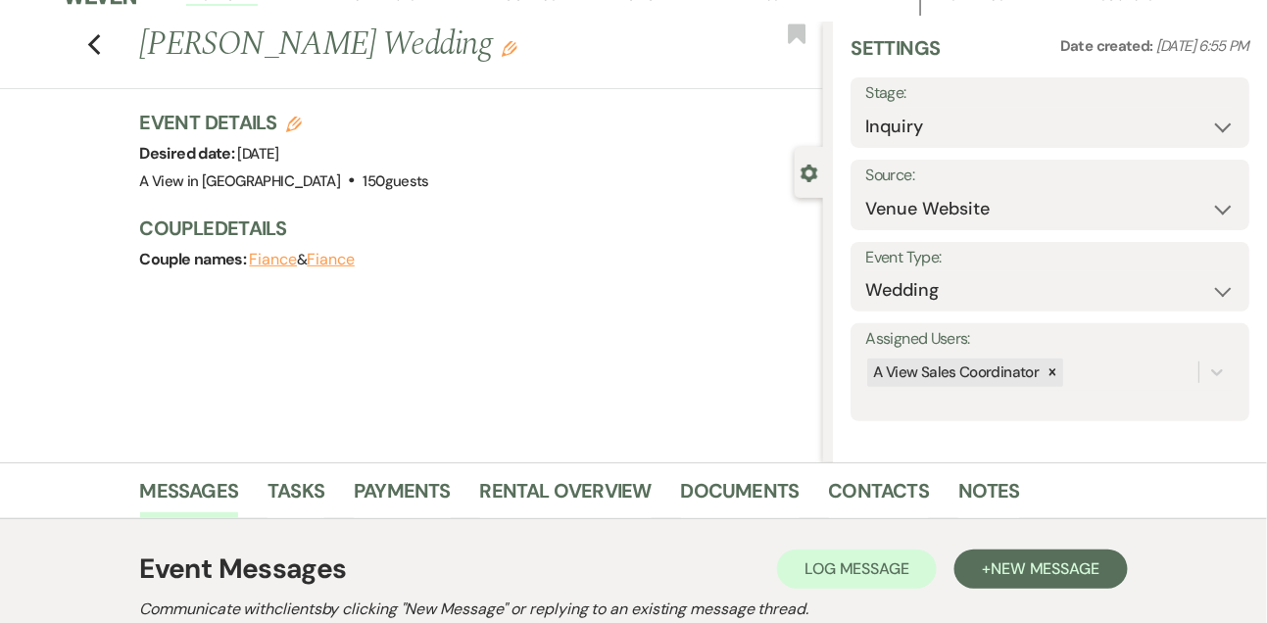
scroll to position [0, 0]
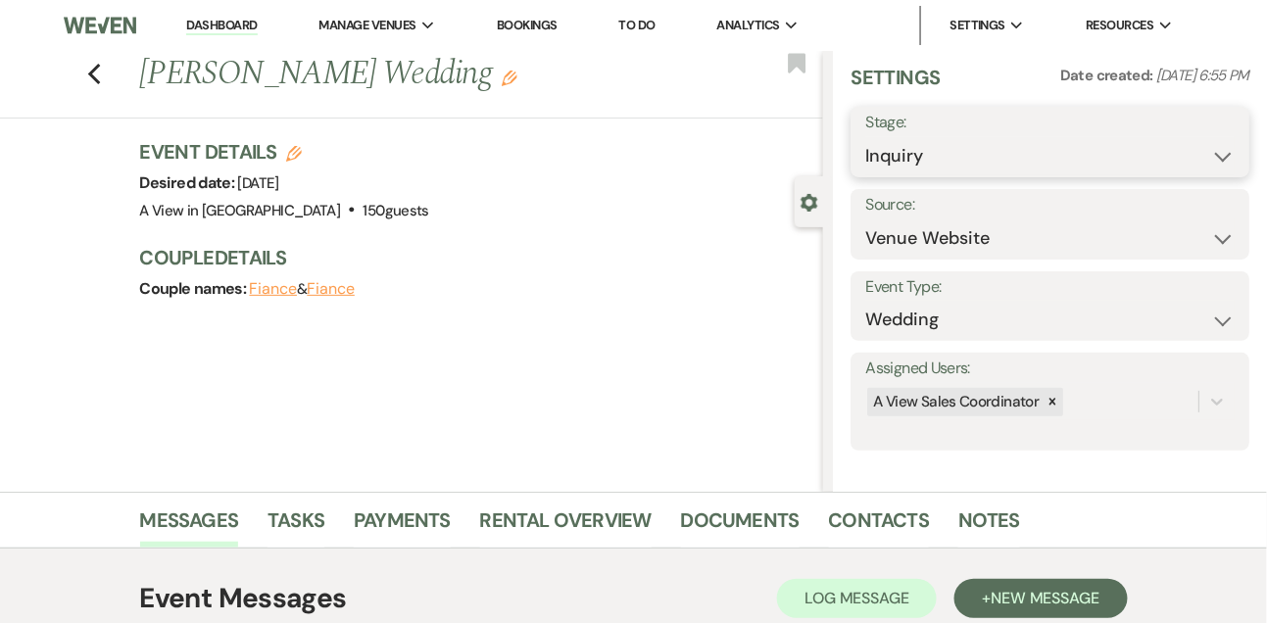
click at [907, 164] on select "Inquiry Follow Up Tour Requested Tour Confirmed Toured Proposal Sent Booked Lost" at bounding box center [1049, 156] width 369 height 38
select select "9"
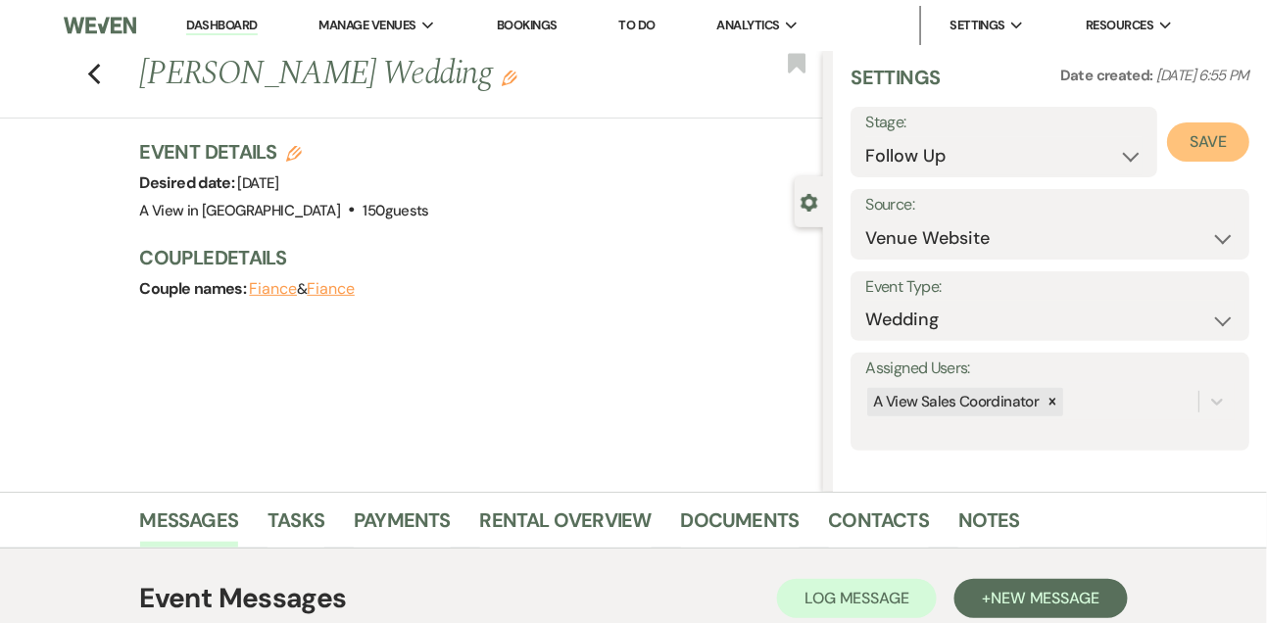
click at [1225, 139] on button "Save" at bounding box center [1208, 141] width 82 height 39
click at [312, 513] on link "Tasks" at bounding box center [295, 526] width 57 height 43
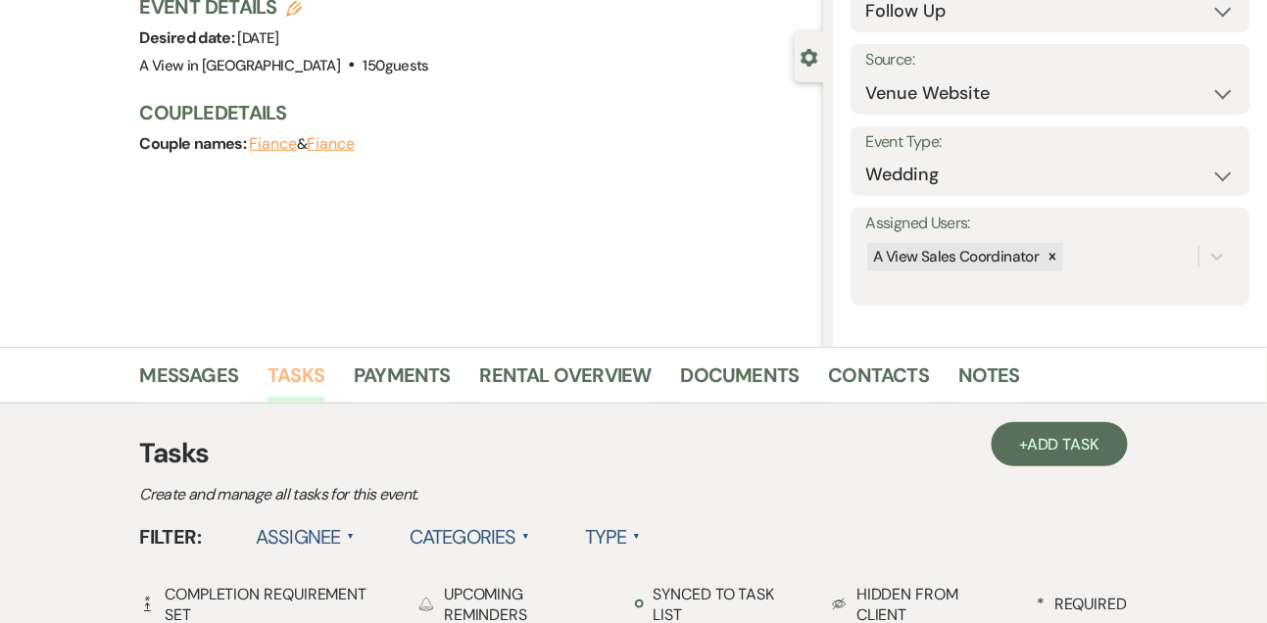
scroll to position [309, 0]
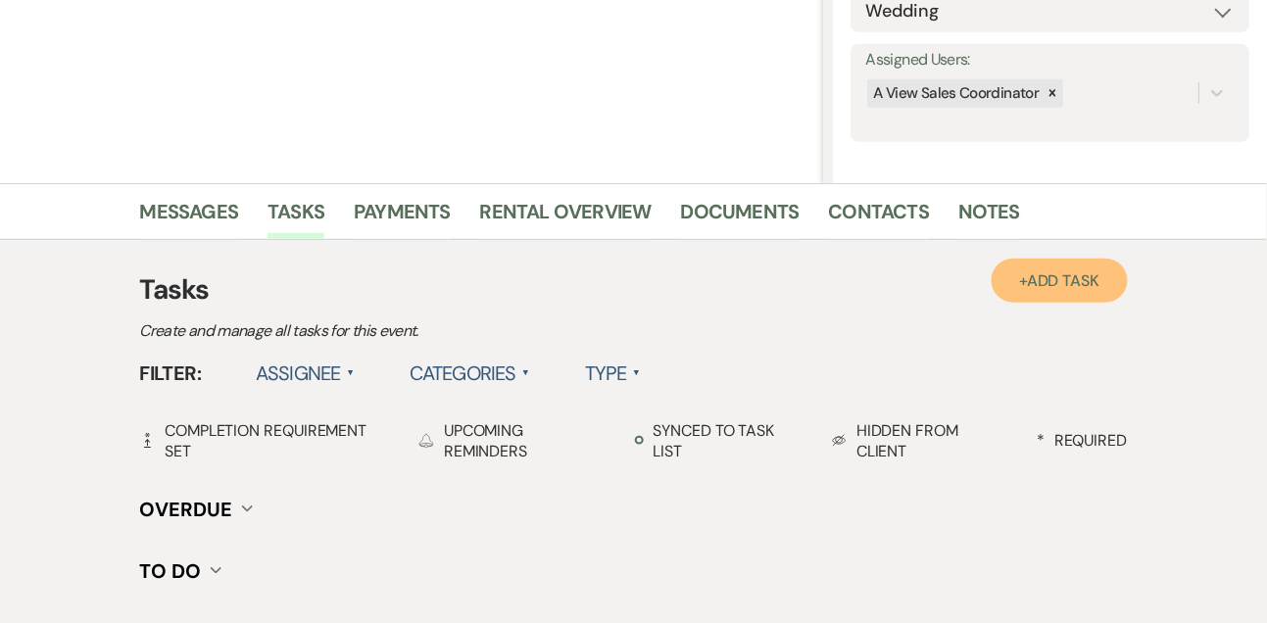
click at [1104, 273] on link "+ Add Task" at bounding box center [1058, 281] width 135 height 44
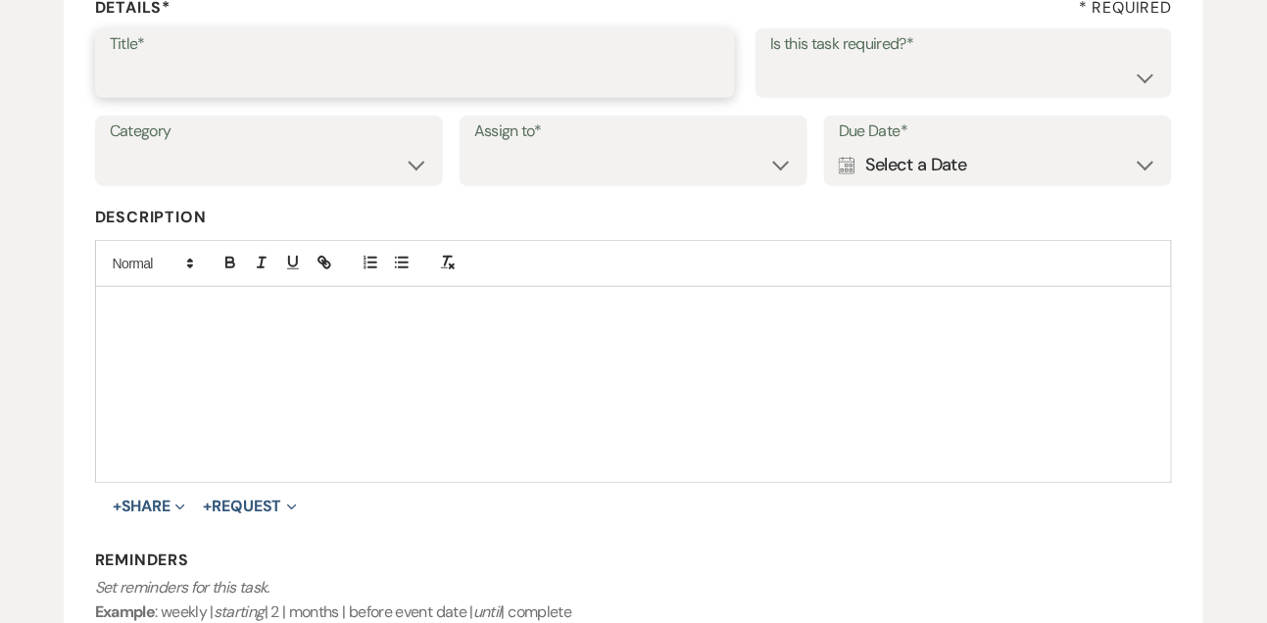
click at [590, 93] on input "Title*" at bounding box center [415, 77] width 611 height 38
type input "1st email follow up"
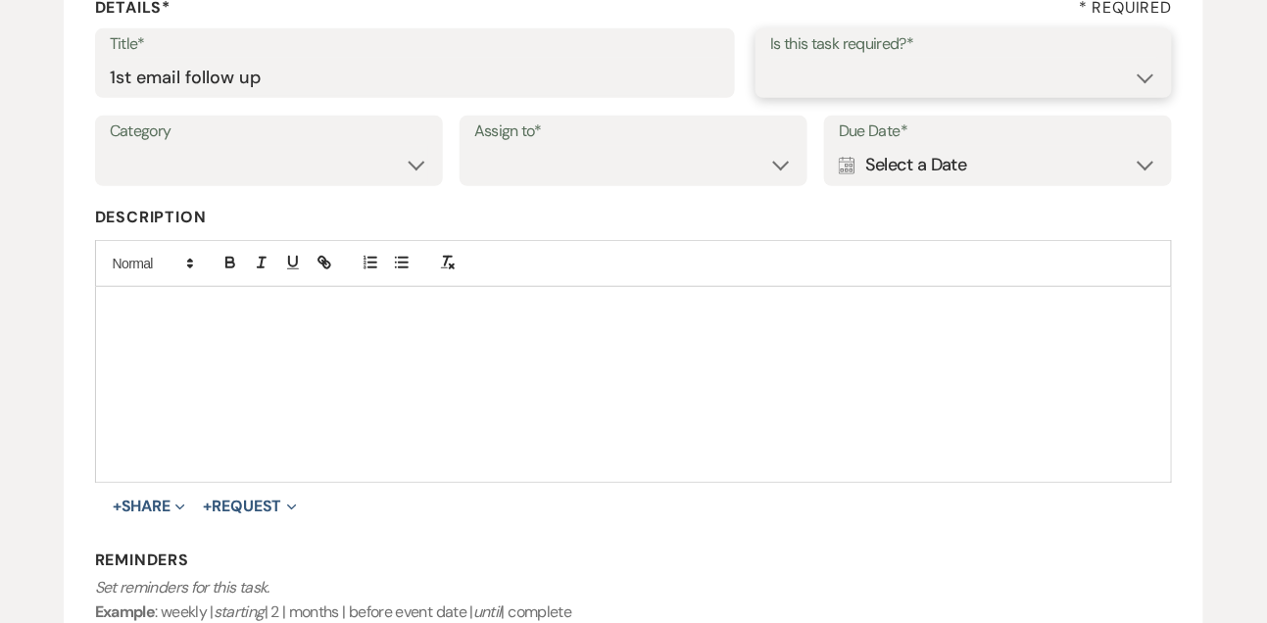
click at [828, 89] on select "Yes No" at bounding box center [963, 77] width 387 height 38
select select "true"
click at [358, 162] on select "Venue Vendors Guests Details Finalize & Share" at bounding box center [269, 165] width 318 height 38
select select "31"
click at [553, 155] on select "Venue Client" at bounding box center [633, 165] width 318 height 38
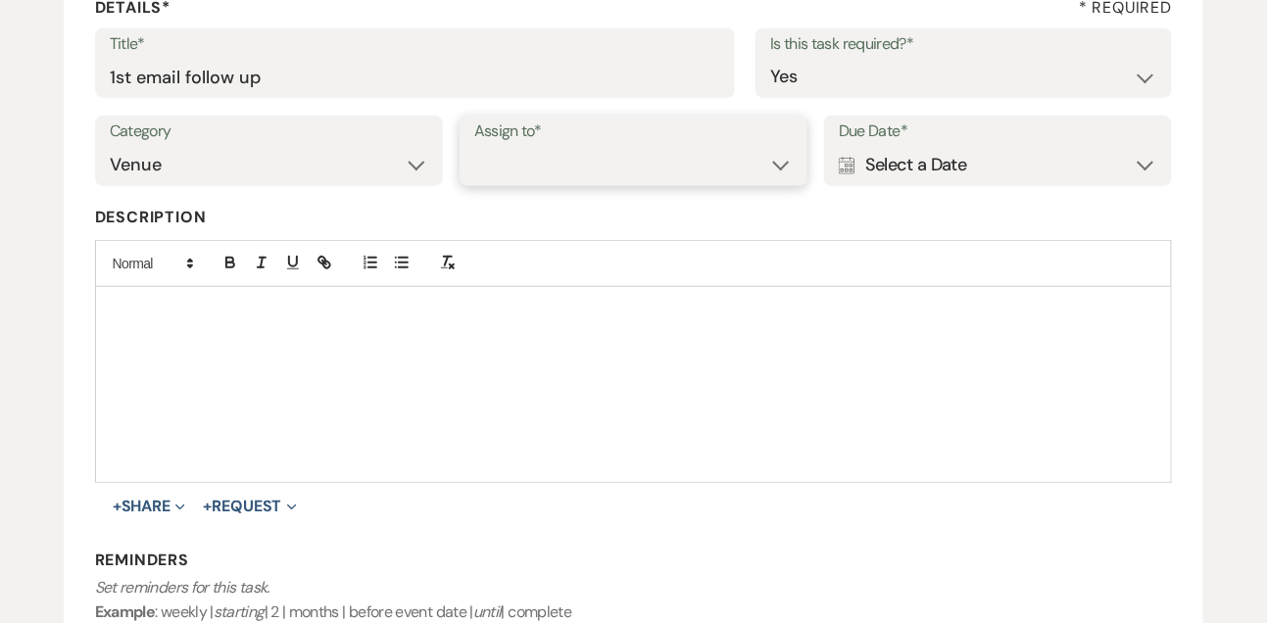
select select "venueHost"
click at [866, 170] on div "Calendar Select a Date Expand" at bounding box center [998, 165] width 318 height 38
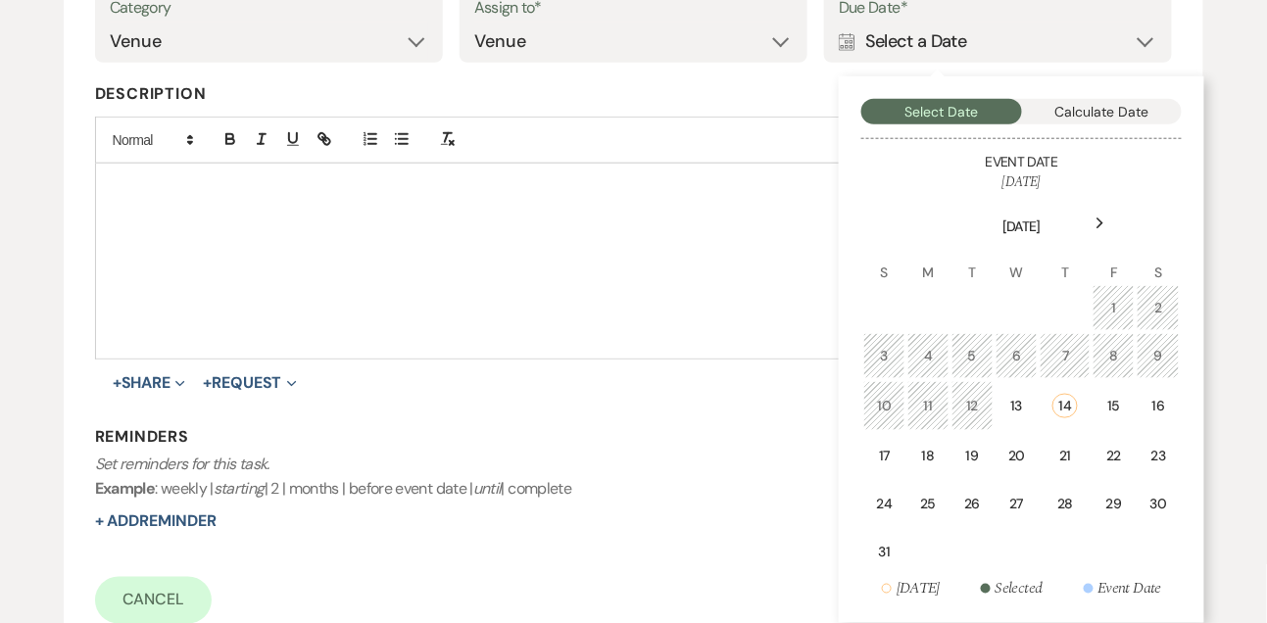
scroll to position [508, 0]
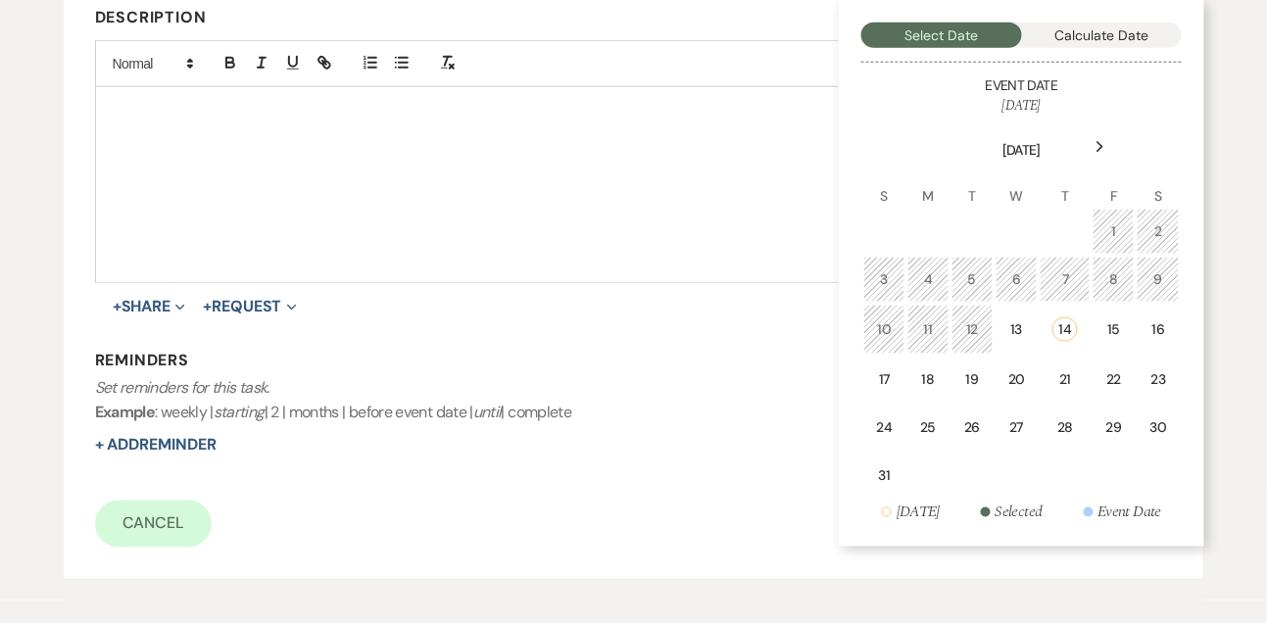
click at [1106, 148] on div "Next" at bounding box center [1100, 146] width 31 height 31
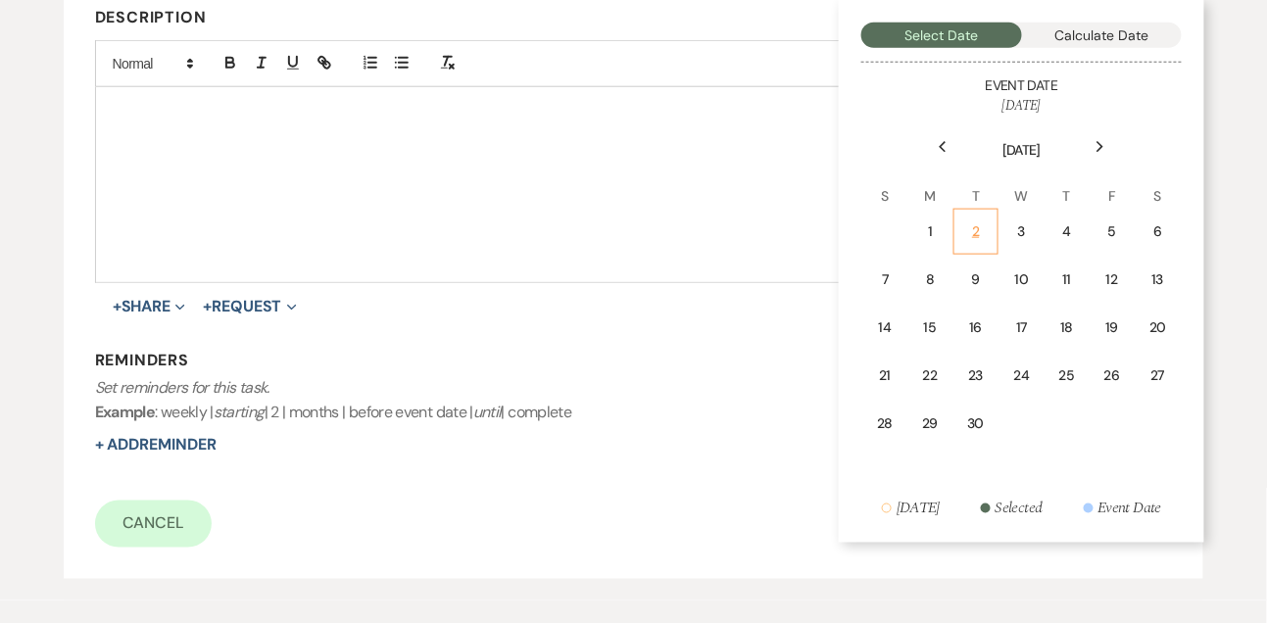
click at [982, 230] on div "2" at bounding box center [975, 231] width 19 height 21
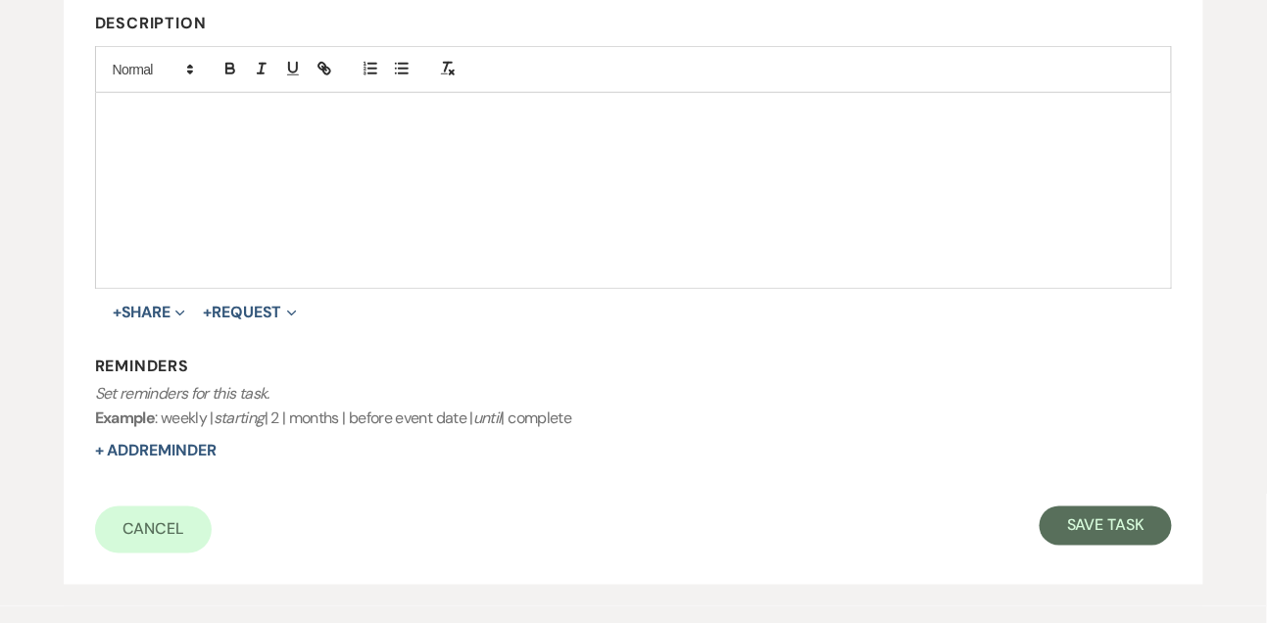
scroll to position [611, 0]
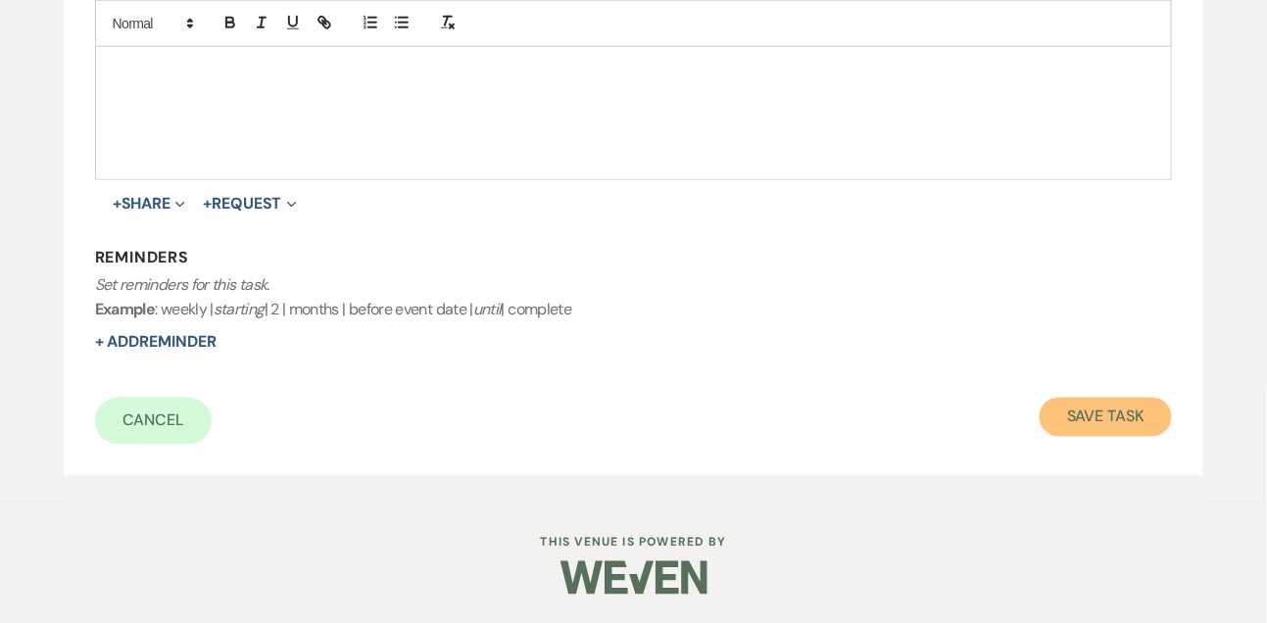
click at [1080, 413] on button "Save Task" at bounding box center [1105, 417] width 132 height 39
select select "9"
select select "5"
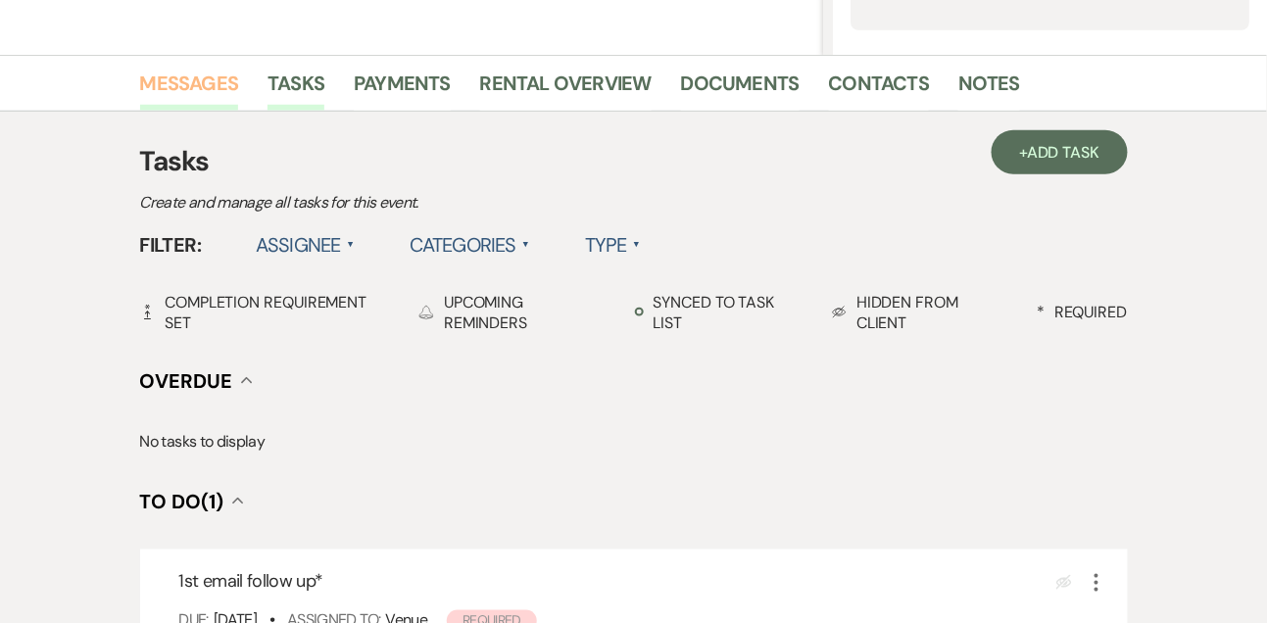
click at [225, 75] on link "Messages" at bounding box center [189, 89] width 99 height 43
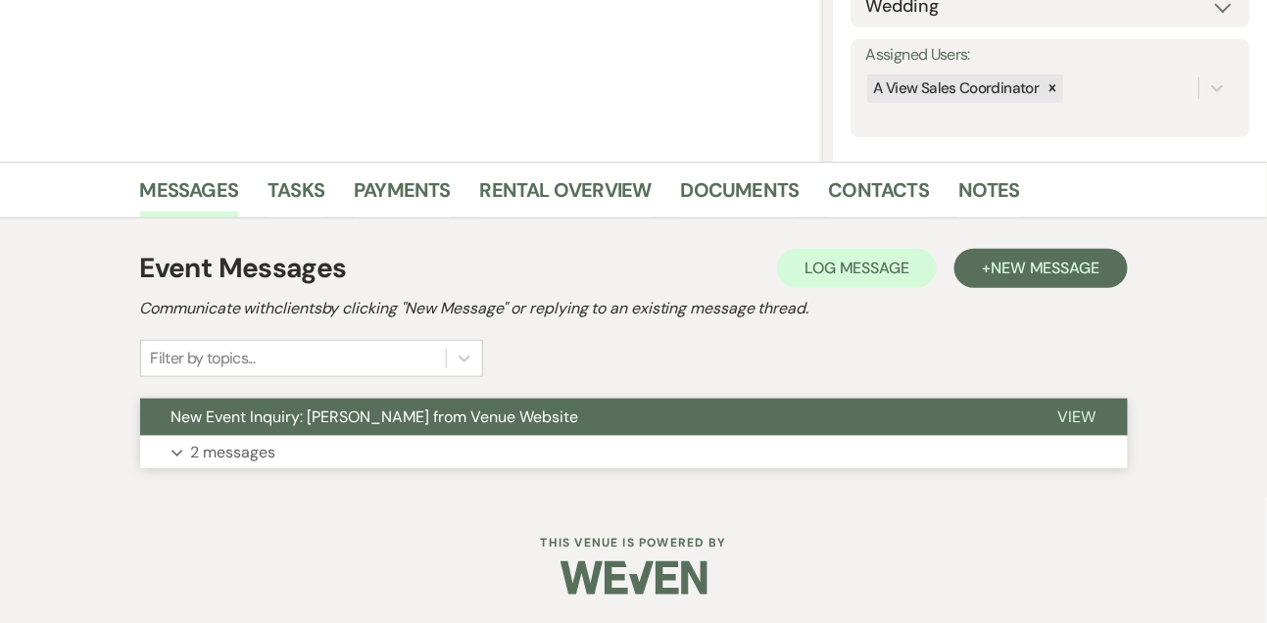
click at [211, 455] on p "2 messages" at bounding box center [233, 452] width 85 height 25
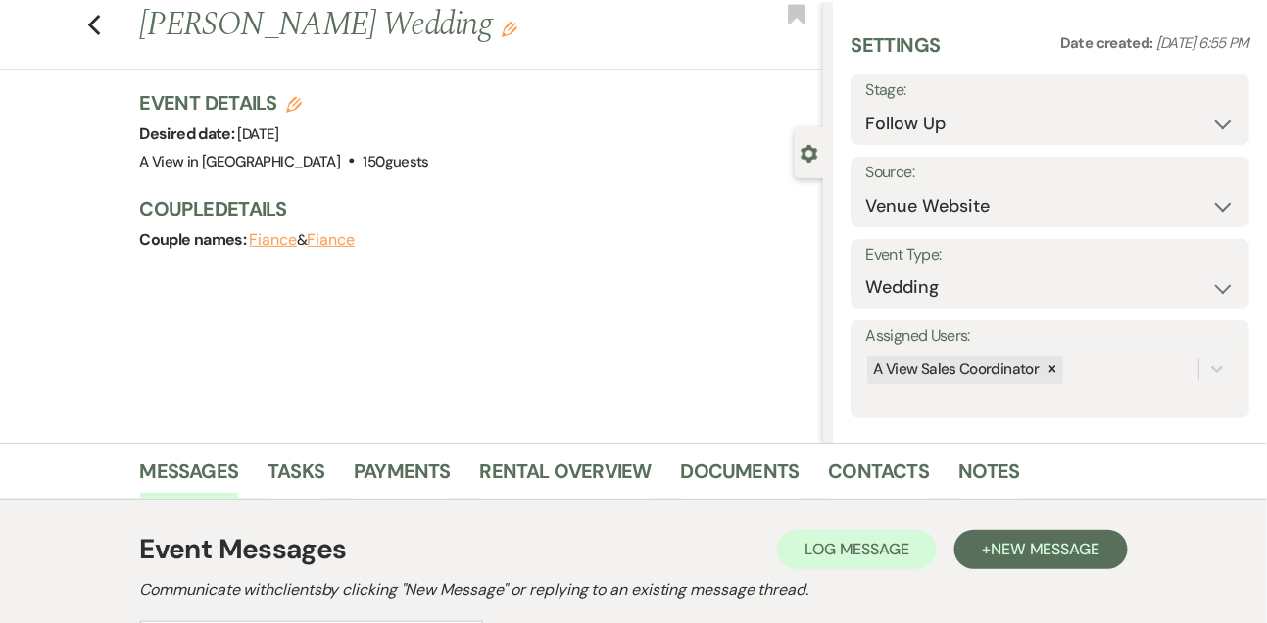
scroll to position [43, 0]
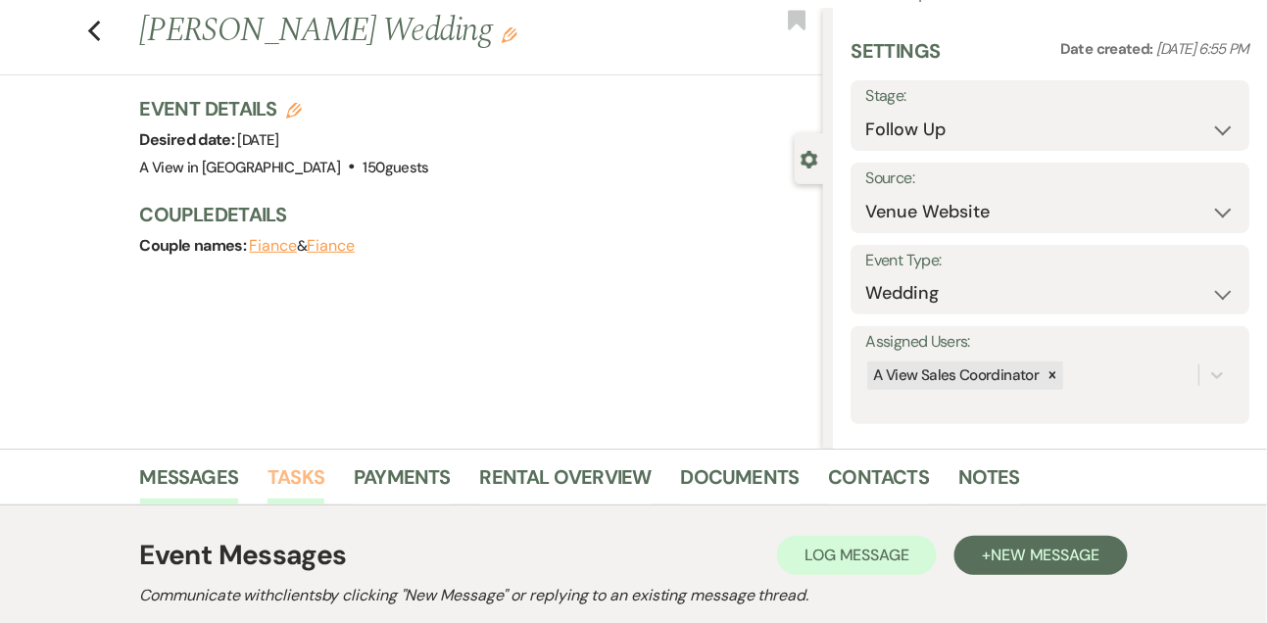
click at [315, 485] on link "Tasks" at bounding box center [295, 482] width 57 height 43
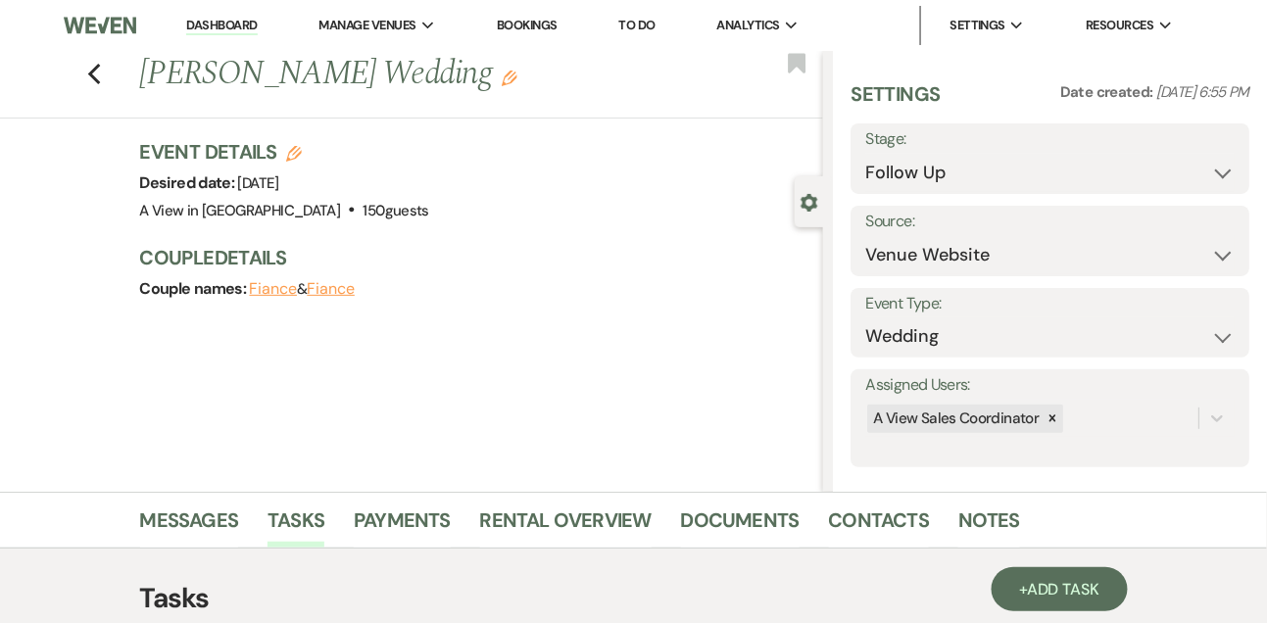
click at [213, 25] on link "Dashboard" at bounding box center [221, 26] width 71 height 19
select select "9"
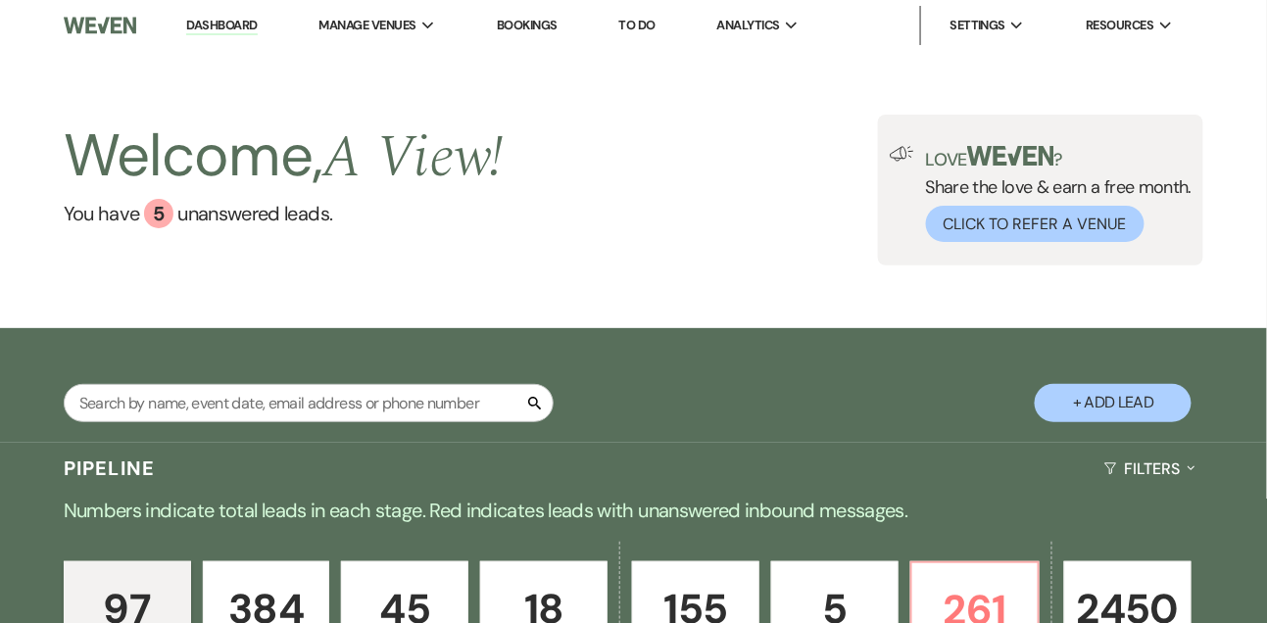
click at [636, 25] on link "To Do" at bounding box center [637, 25] width 36 height 17
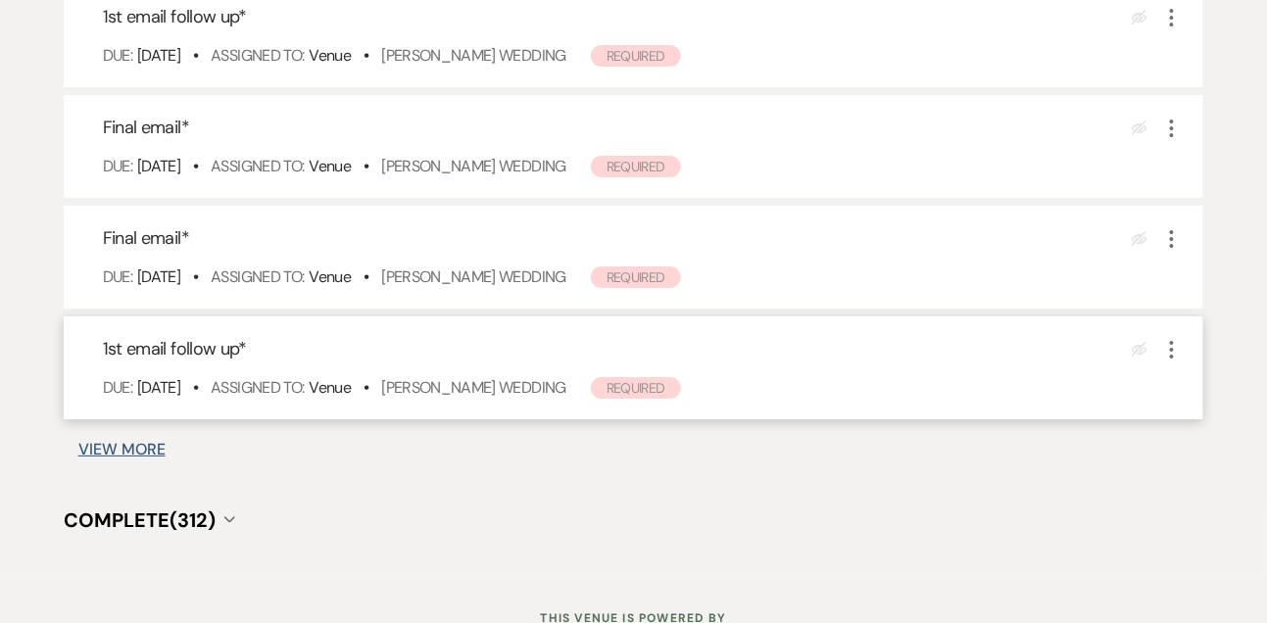
scroll to position [1747, 0]
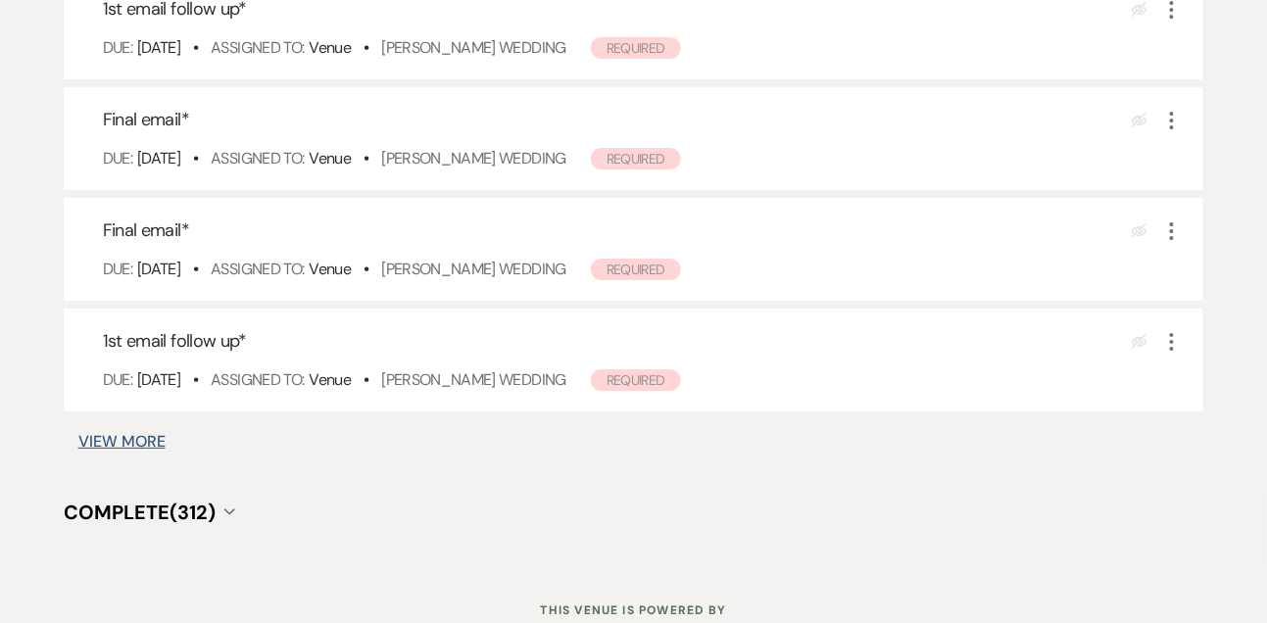
click at [142, 434] on button "View More" at bounding box center [121, 442] width 87 height 16
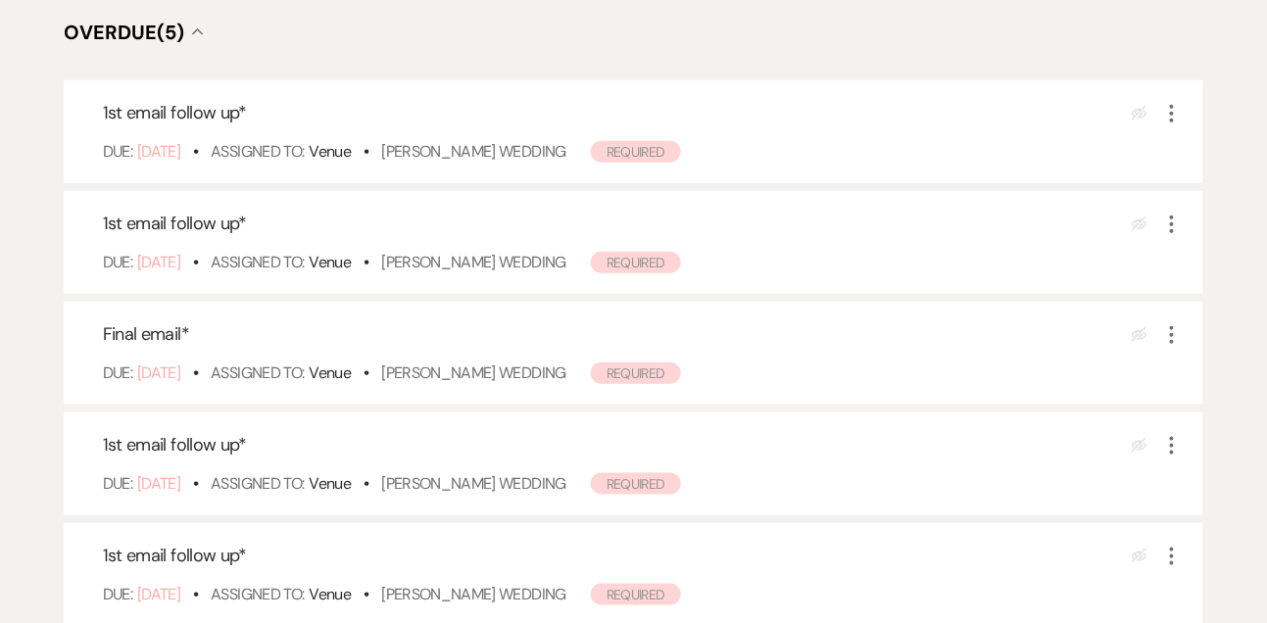
scroll to position [326, 0]
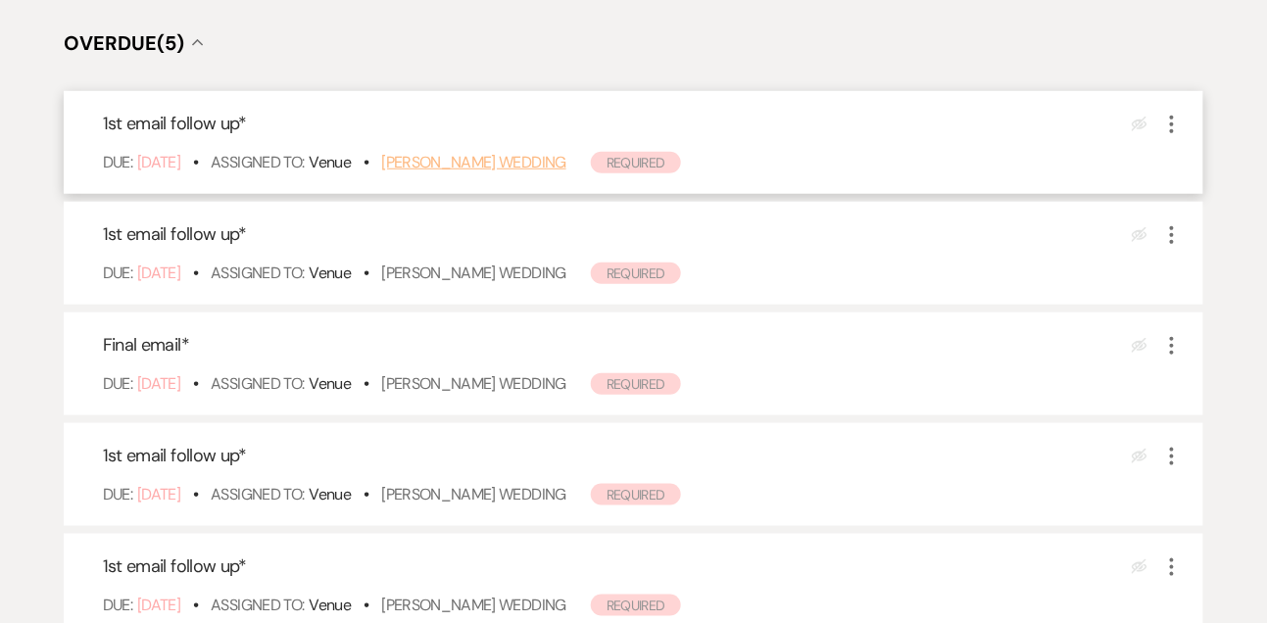
click at [522, 167] on link "Aspen Eckley's Wedding" at bounding box center [473, 162] width 185 height 21
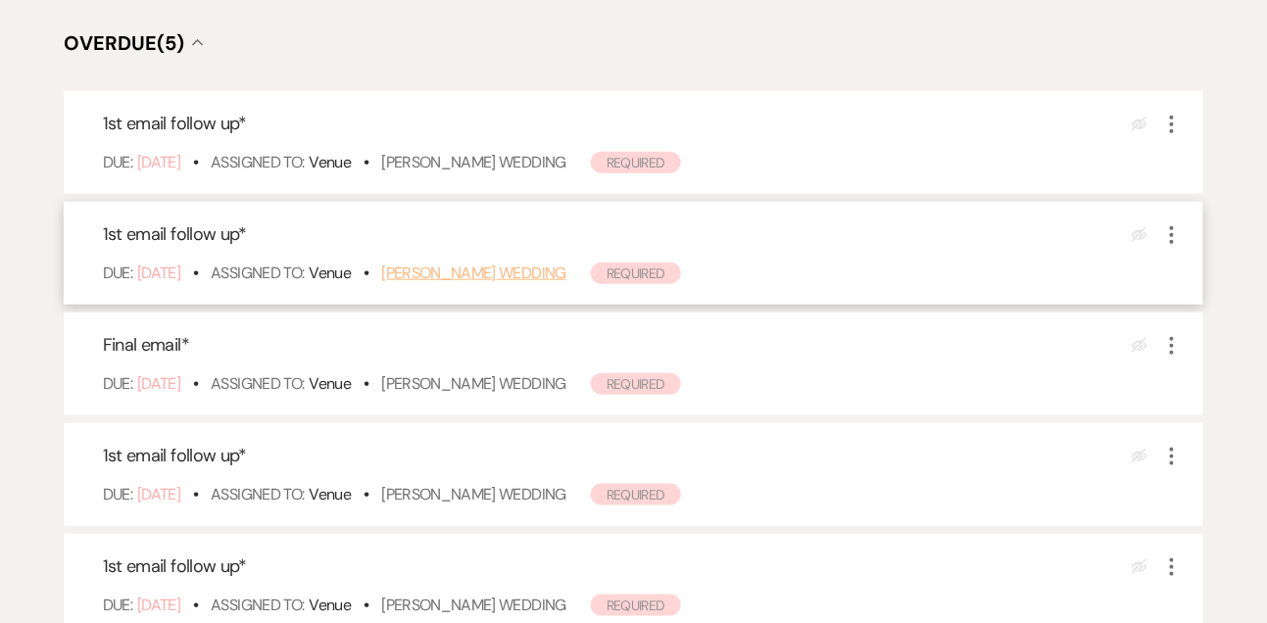
click at [477, 273] on link "Autumn Frank's Wedding" at bounding box center [473, 273] width 185 height 21
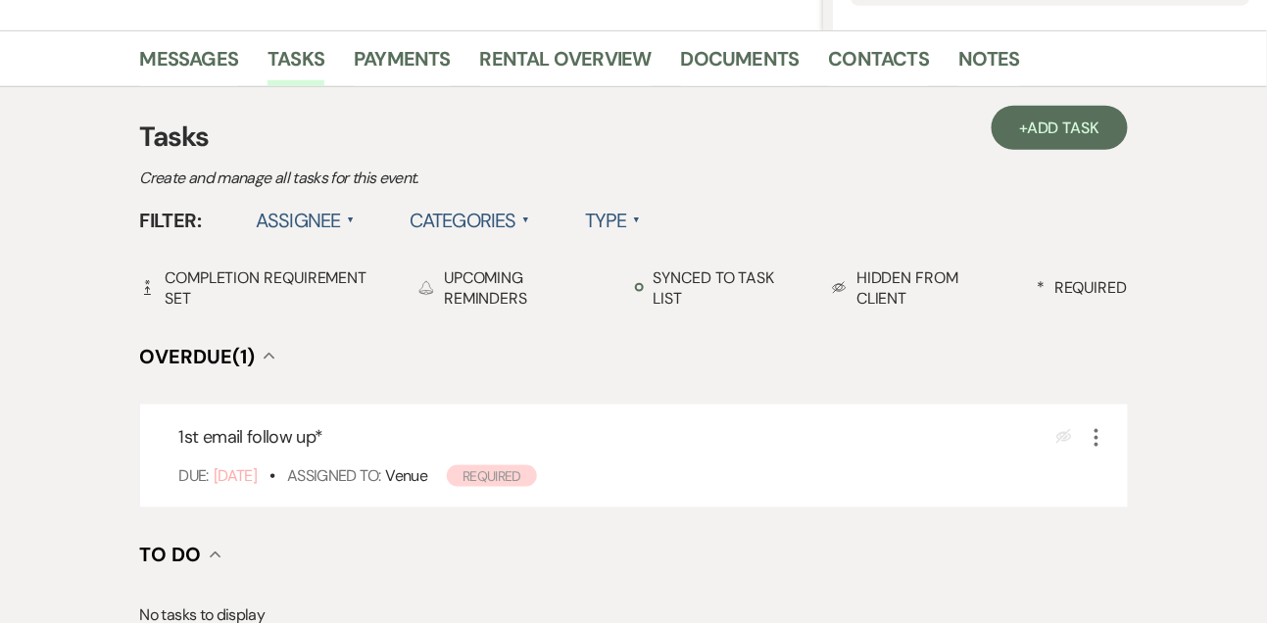
scroll to position [745, 0]
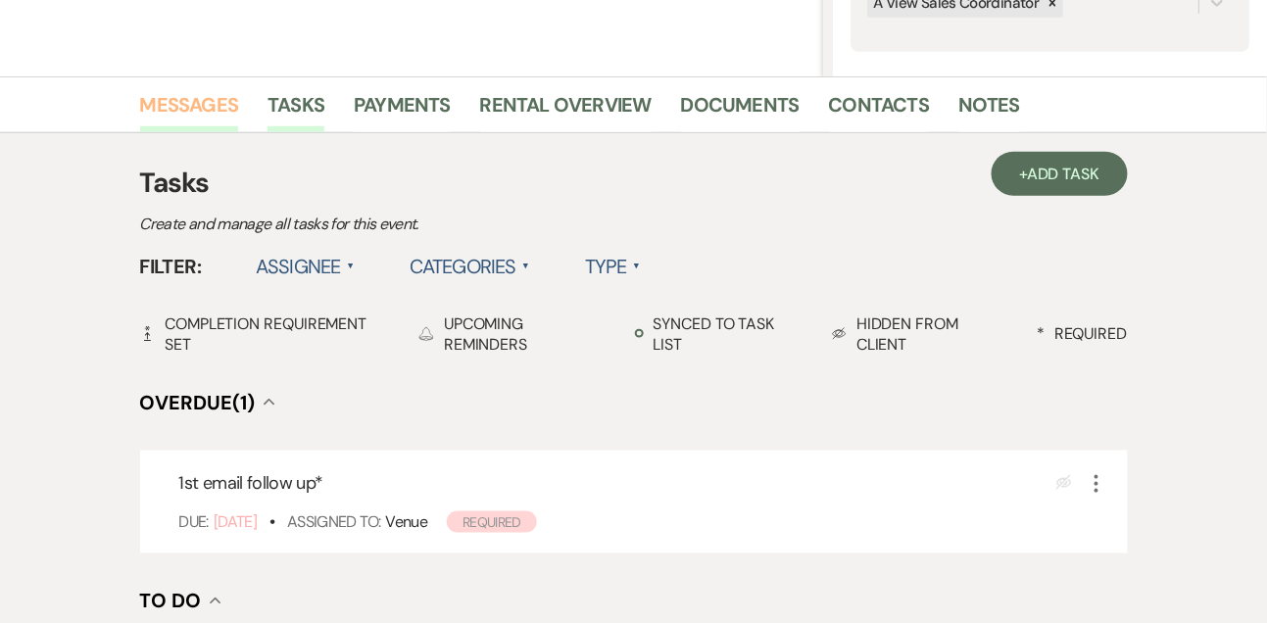
click at [196, 96] on link "Messages" at bounding box center [189, 110] width 99 height 43
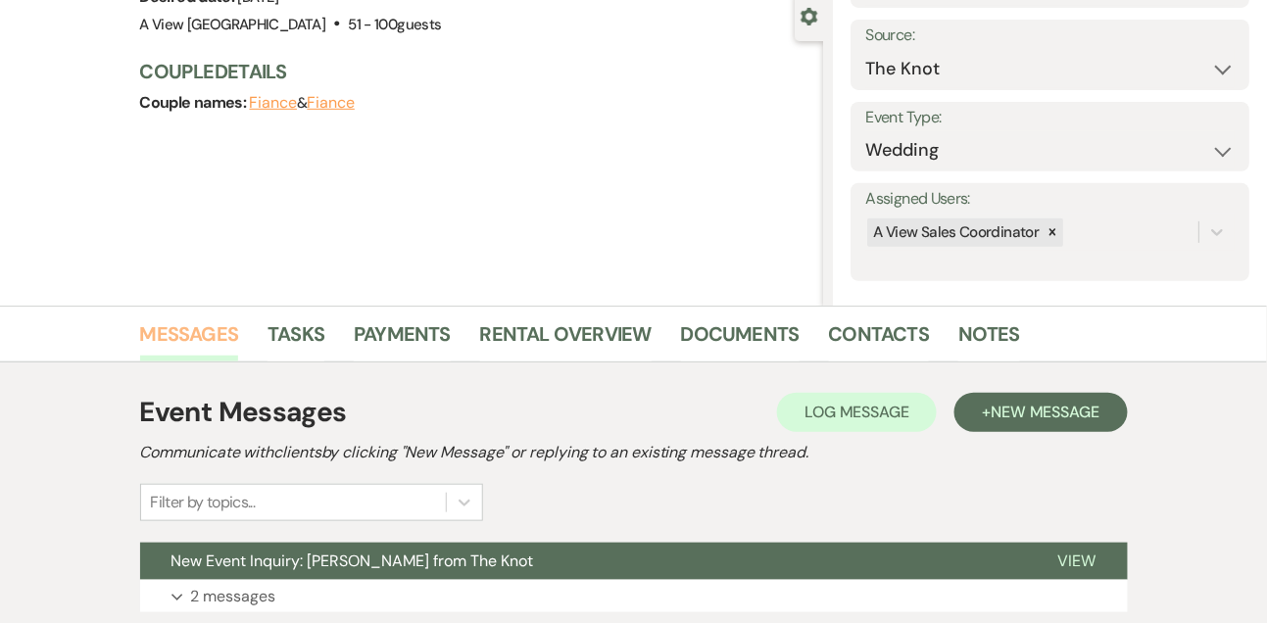
scroll to position [330, 0]
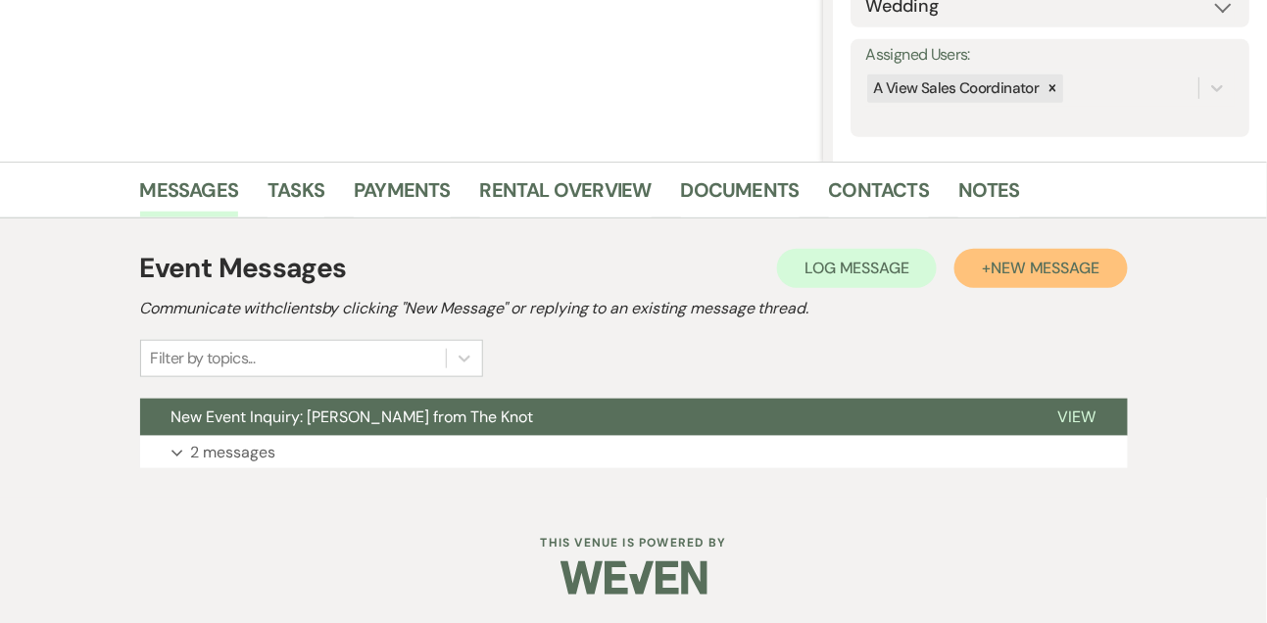
click at [1047, 271] on span "New Message" at bounding box center [1044, 268] width 109 height 21
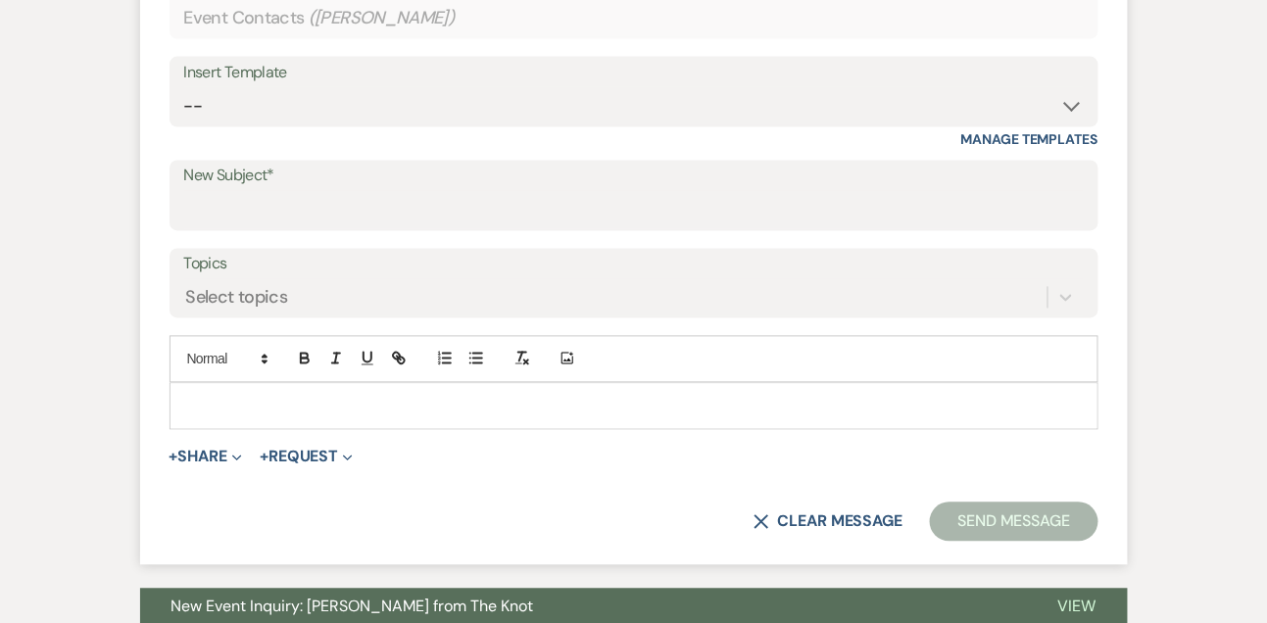
scroll to position [951, 0]
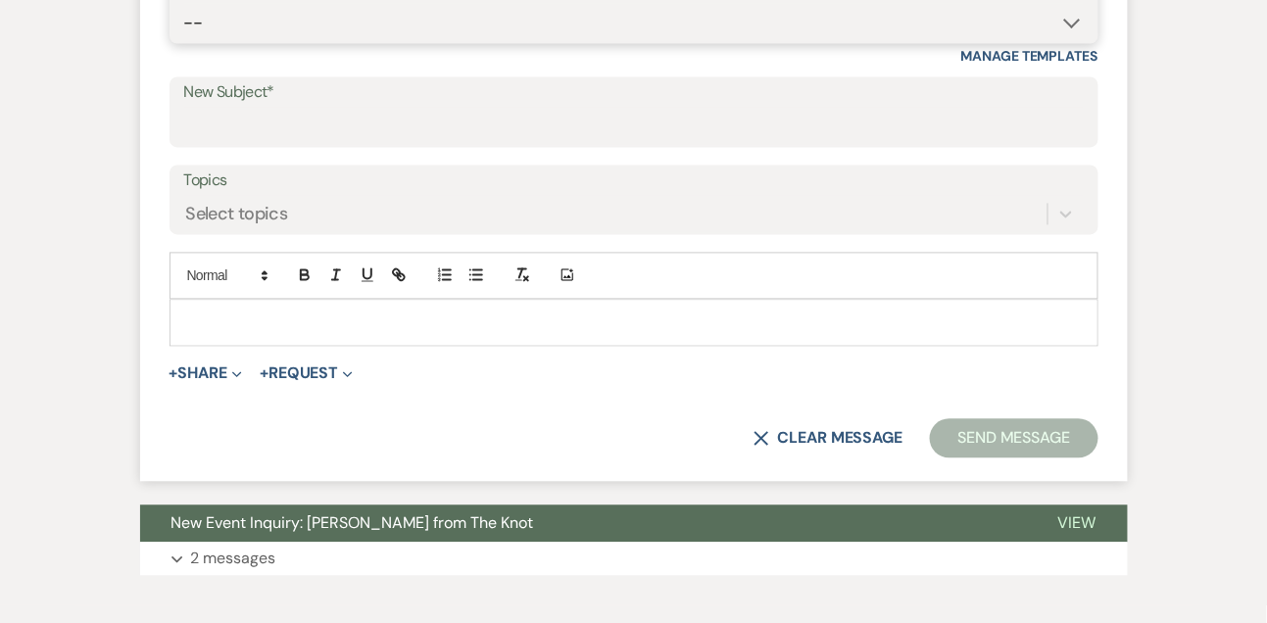
click at [223, 15] on select "-- Tour Confirmation Contract (Pre-Booked Leads) Out of office Inquiry Email Al…" at bounding box center [633, 23] width 899 height 38
select select "5551"
type input "Still Thinking About A View Venues? Let’s Chat! 💬"
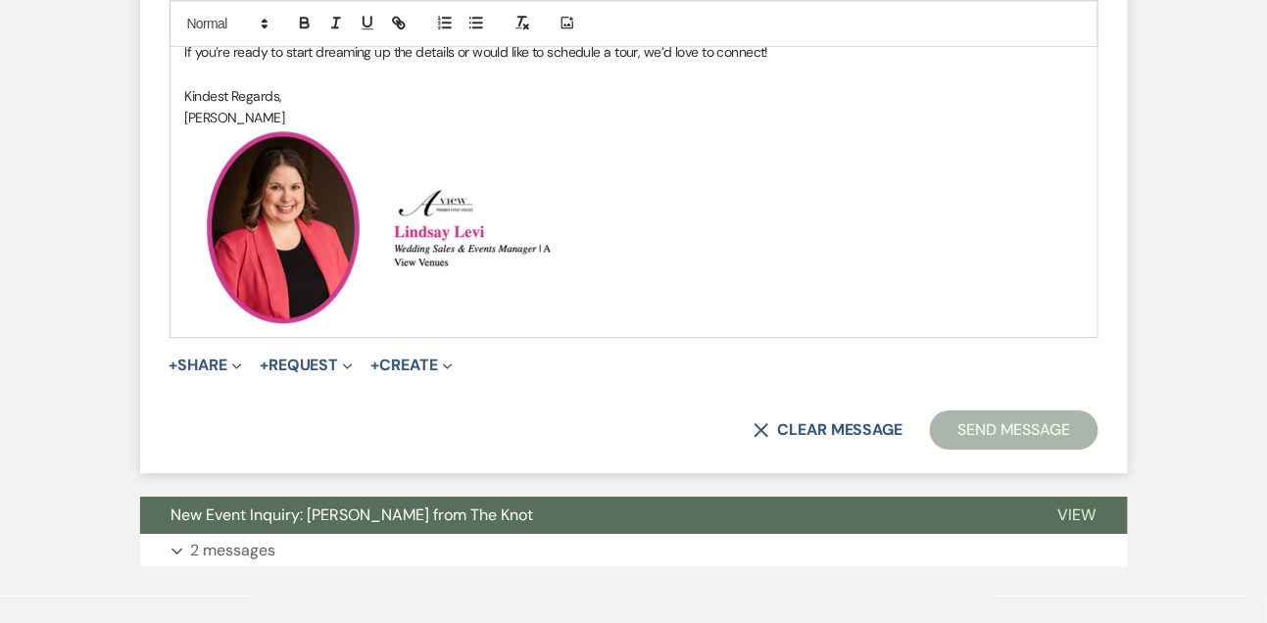
scroll to position [1495, 0]
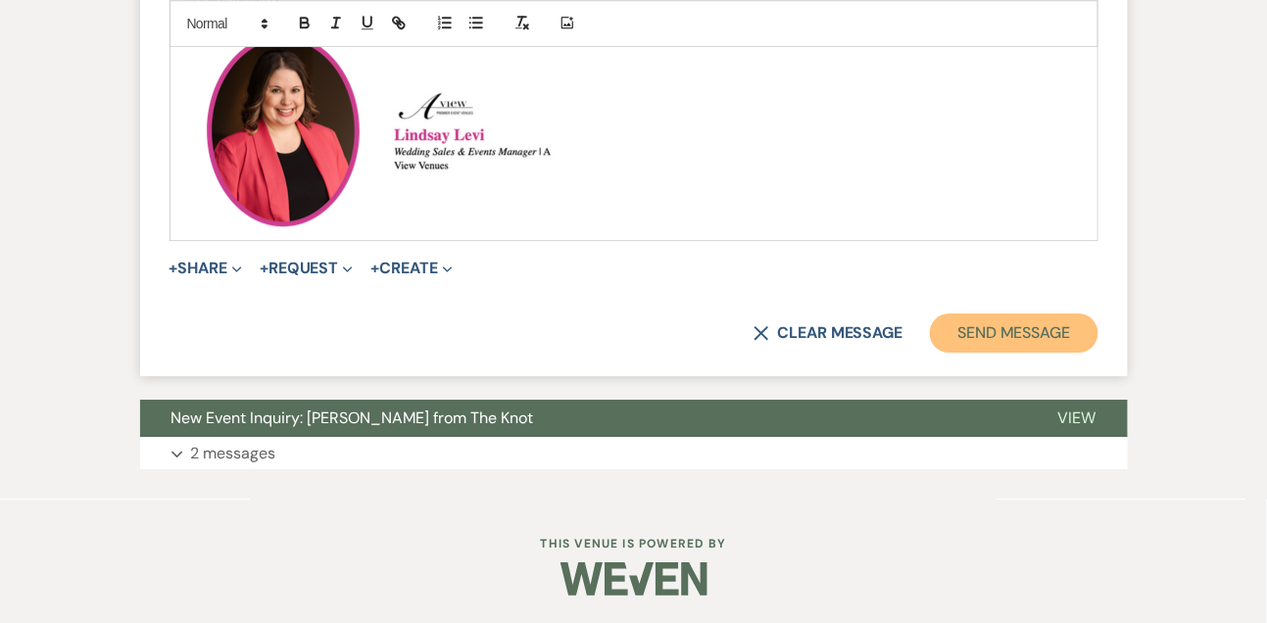
click at [947, 333] on button "Send Message" at bounding box center [1014, 333] width 168 height 39
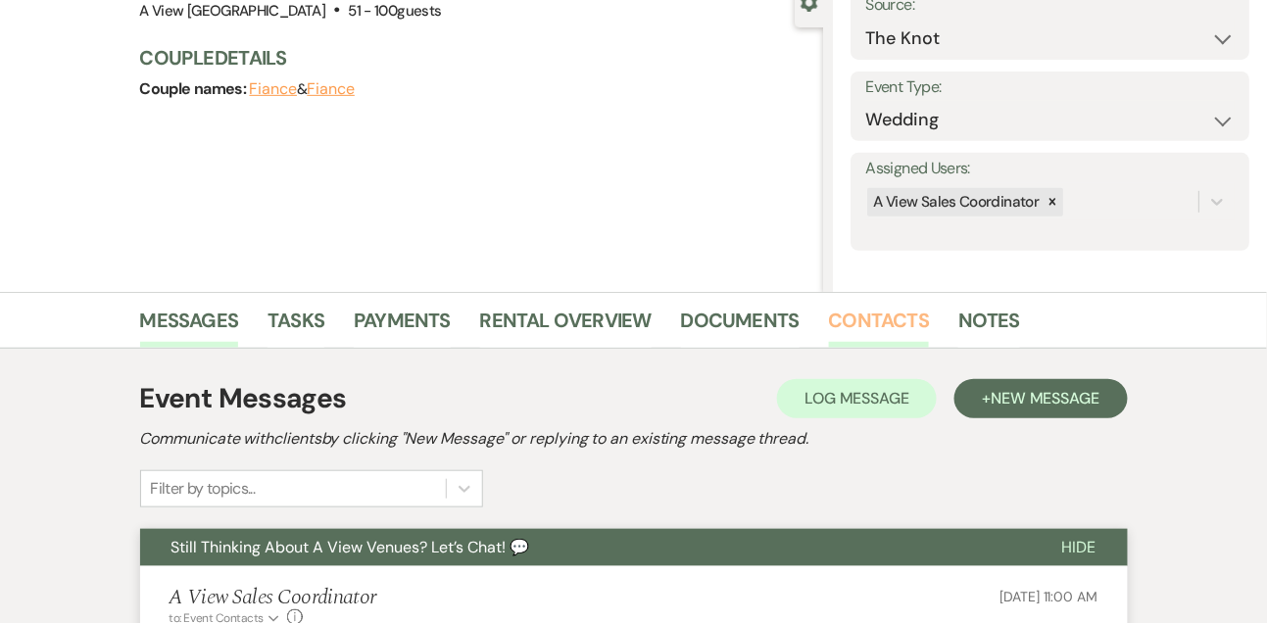
scroll to position [201, 0]
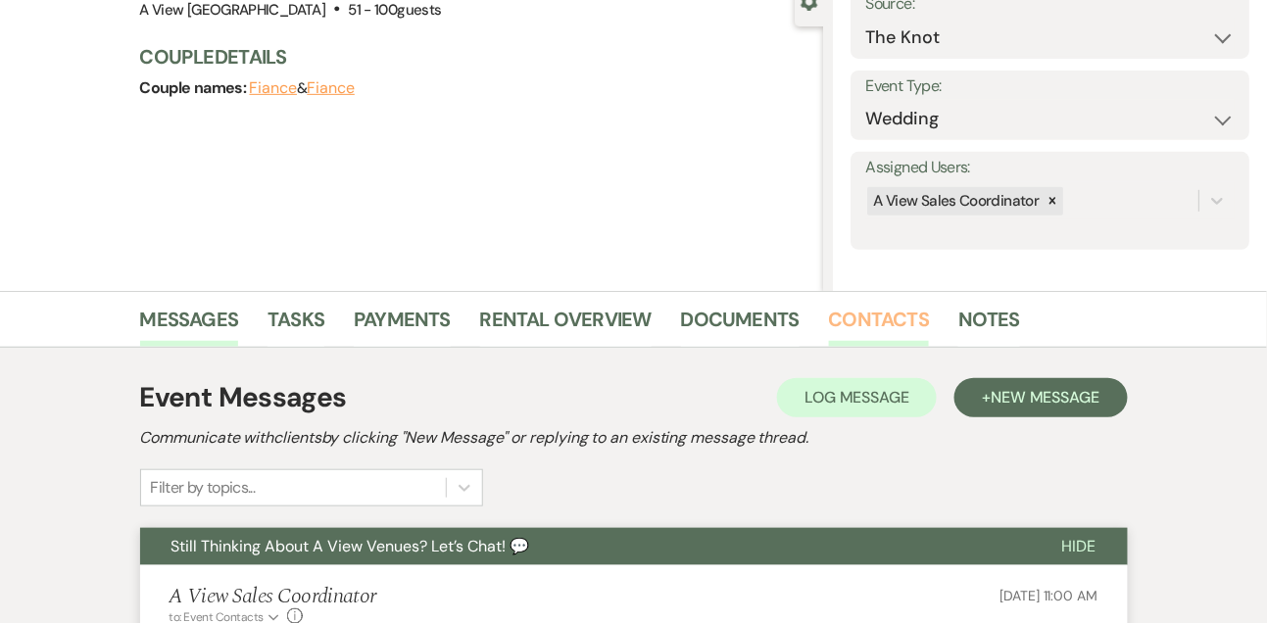
click at [844, 337] on link "Contacts" at bounding box center [879, 325] width 101 height 43
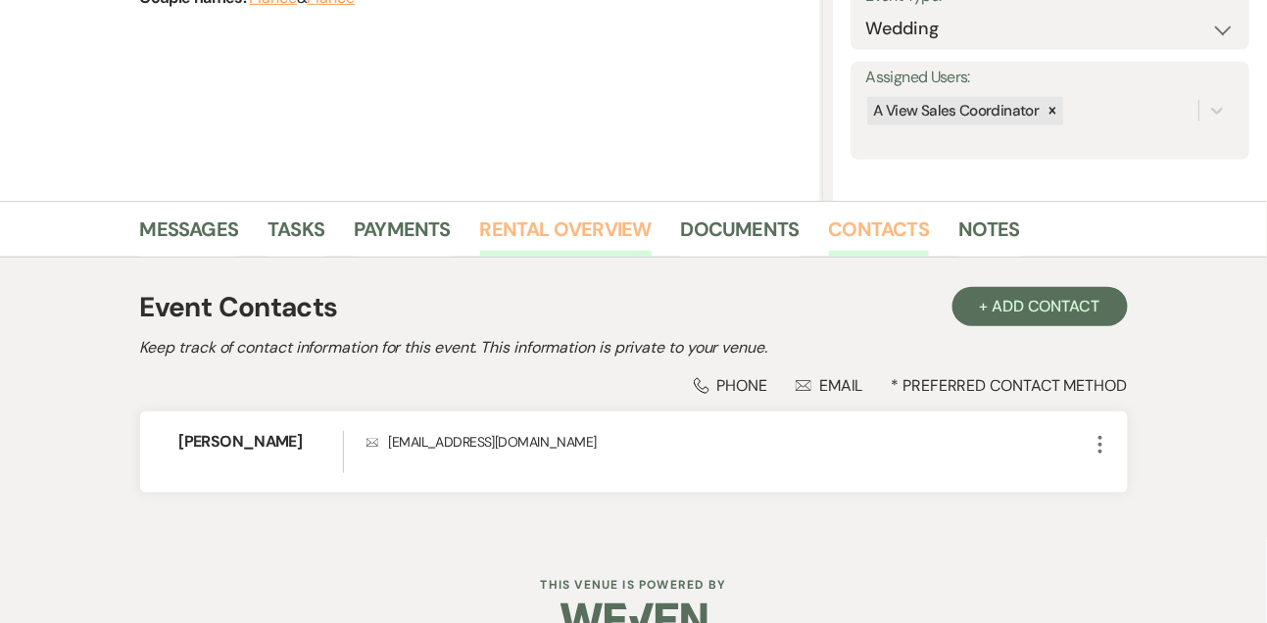
scroll to position [333, 0]
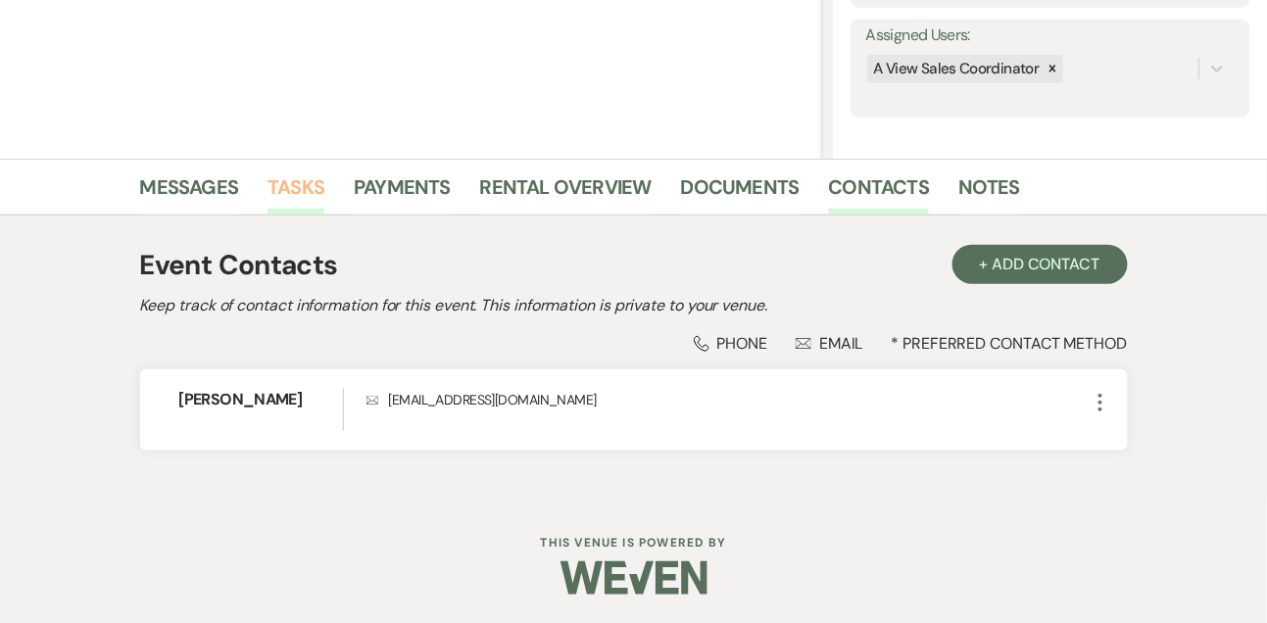
click at [301, 200] on link "Tasks" at bounding box center [295, 192] width 57 height 43
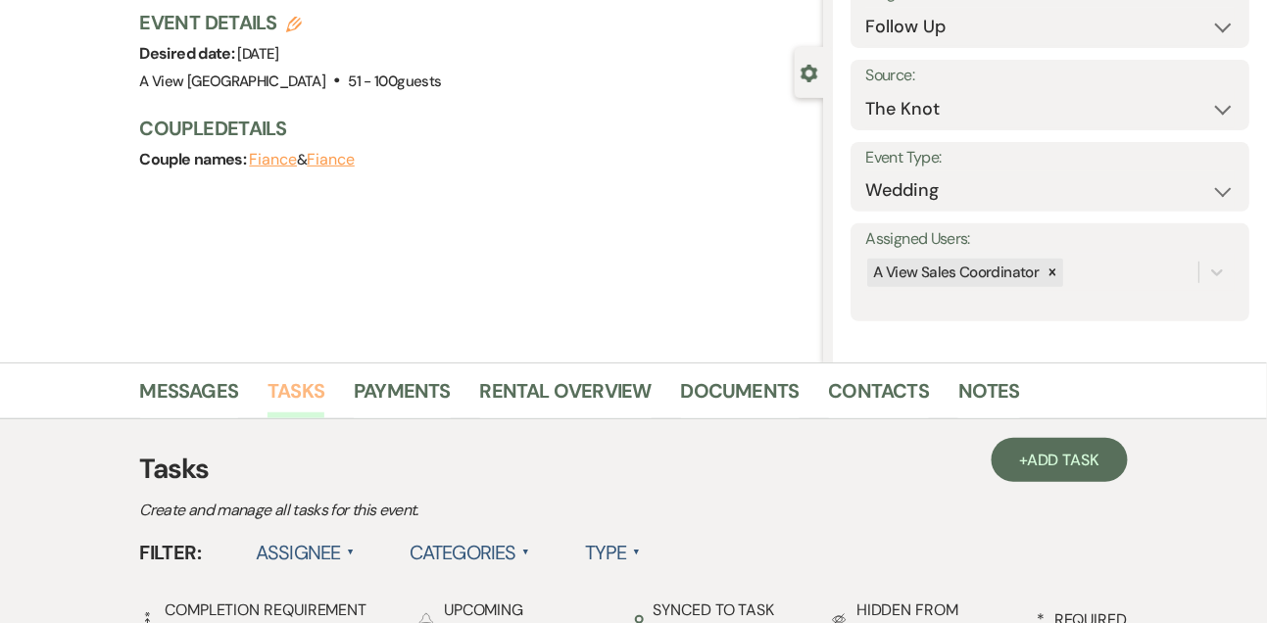
scroll to position [513, 0]
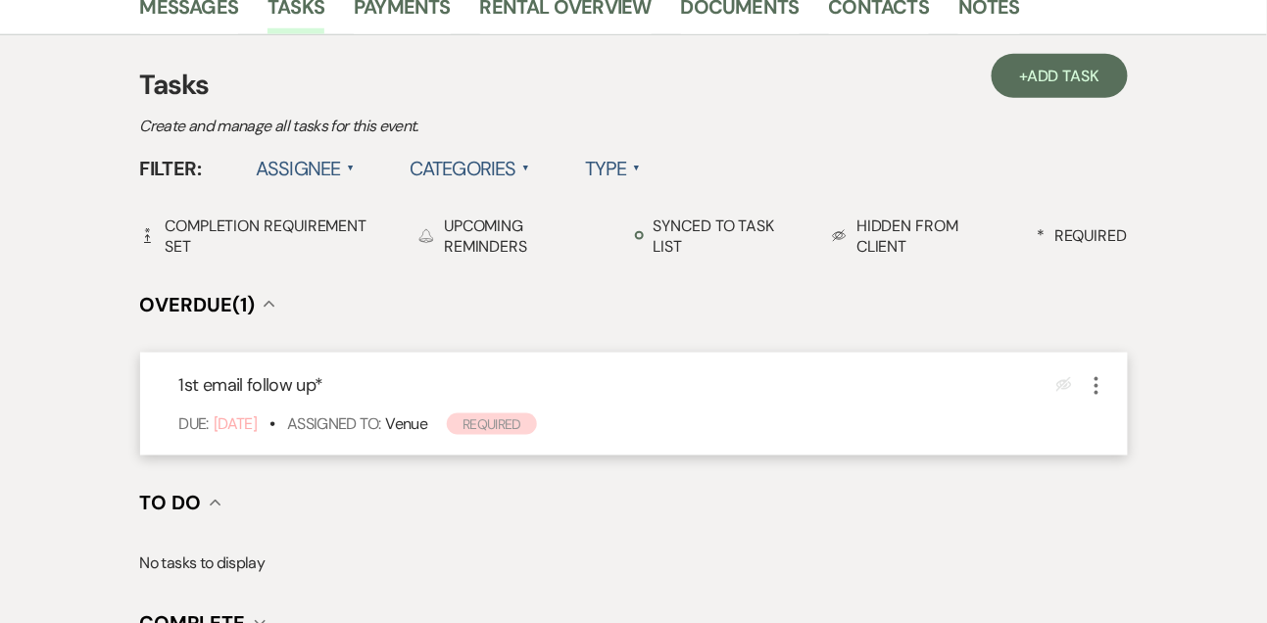
click at [1099, 390] on icon "More" at bounding box center [1097, 386] width 24 height 24
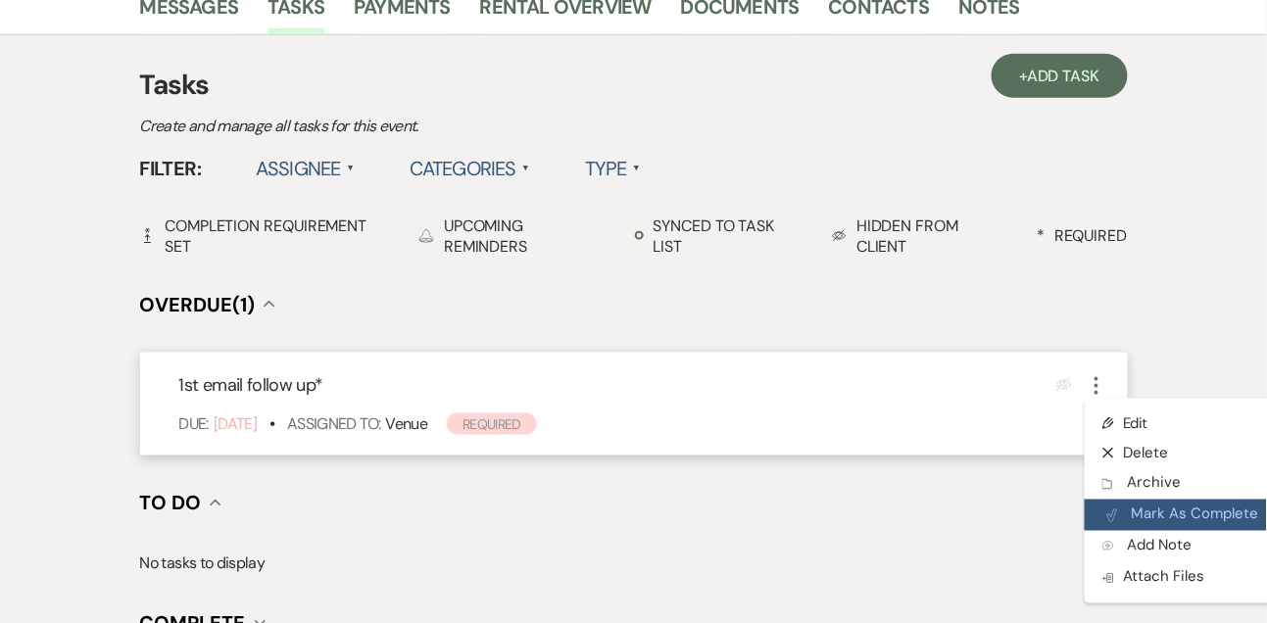
click at [1120, 521] on button "Plan Portal Link Mark As Complete" at bounding box center [1181, 515] width 192 height 31
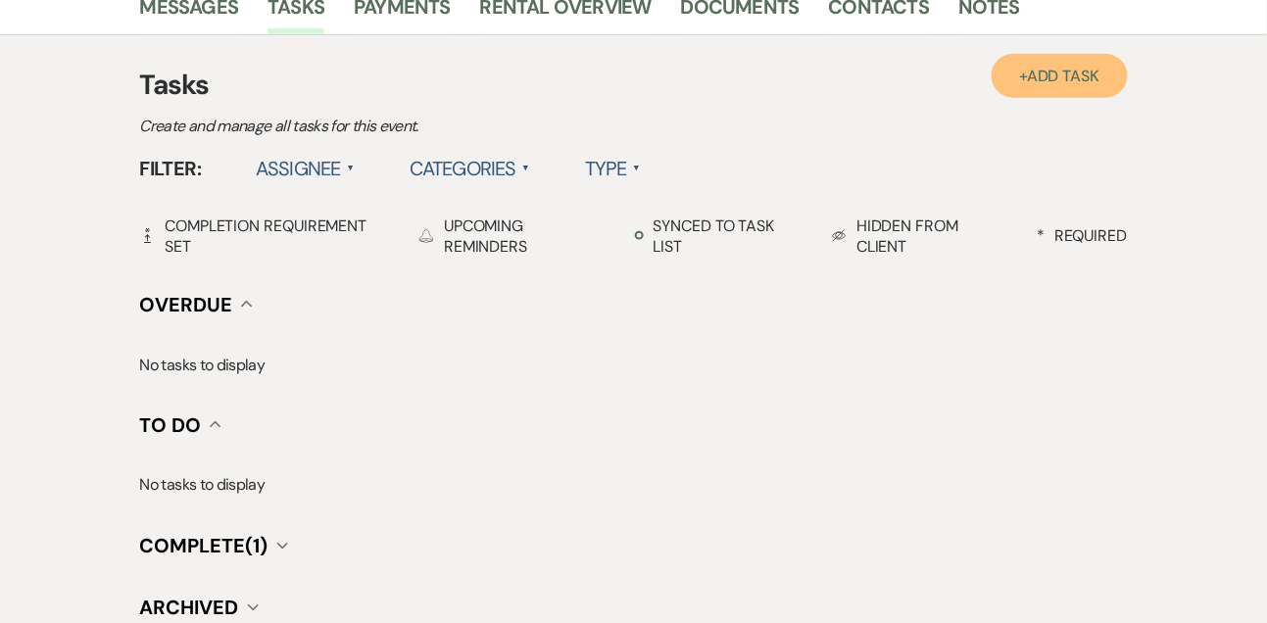
click at [1063, 84] on span "Add Task" at bounding box center [1063, 76] width 72 height 21
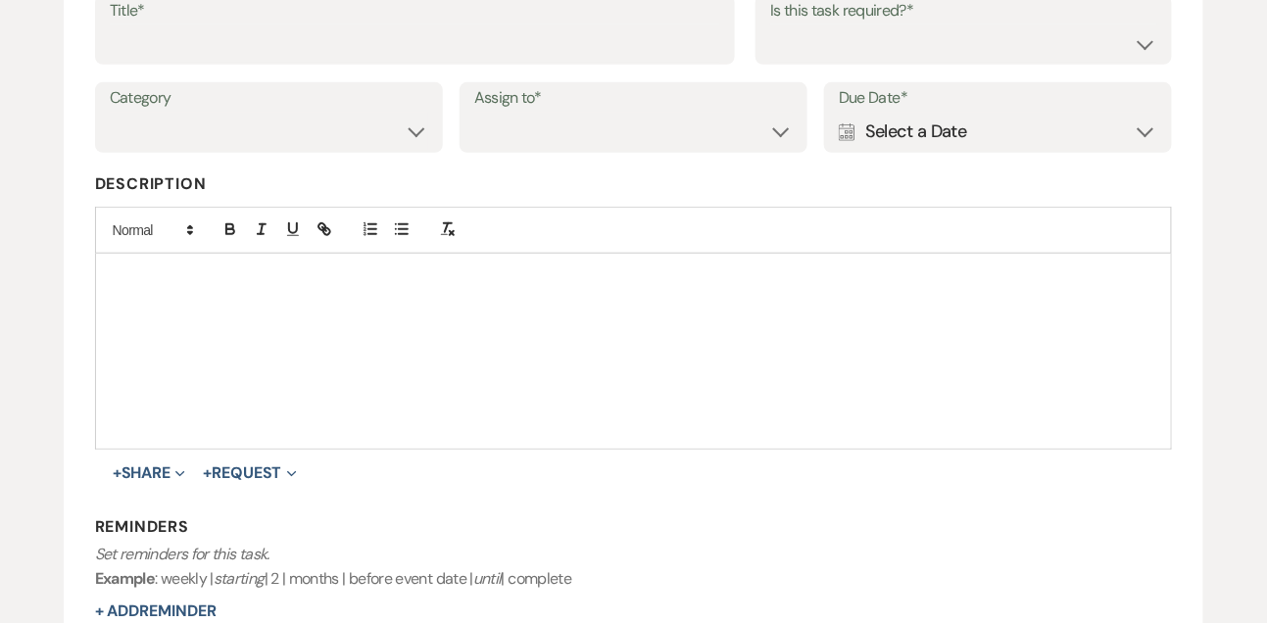
scroll to position [337, 0]
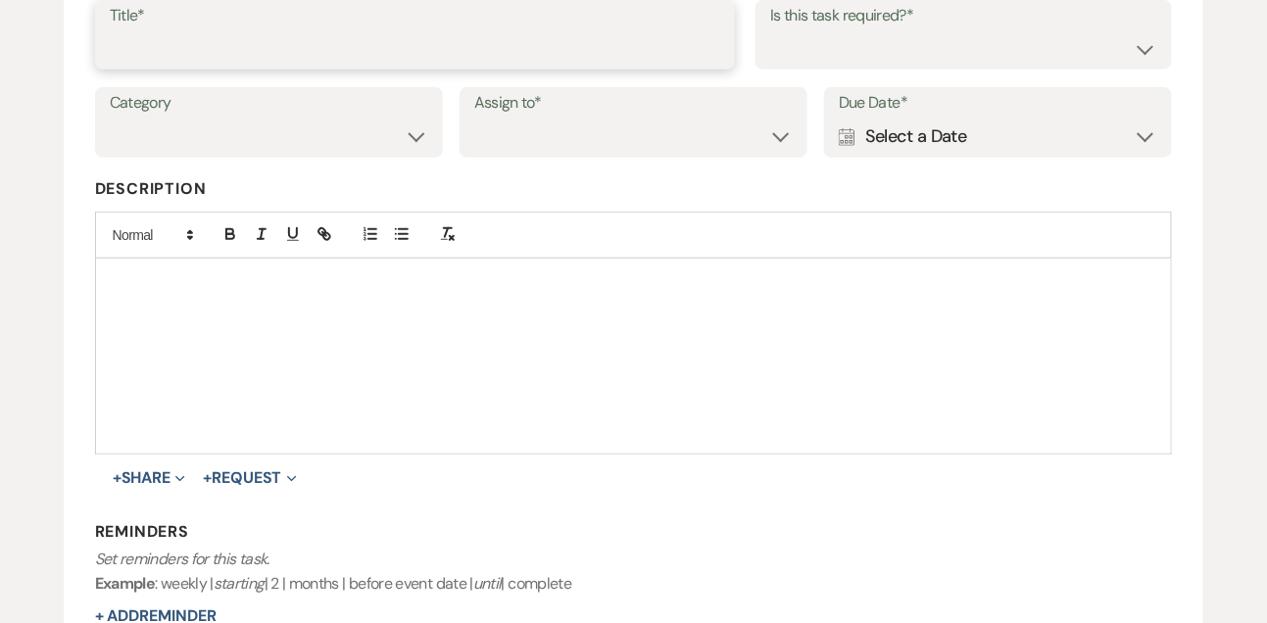
click at [635, 62] on input "Title*" at bounding box center [415, 48] width 611 height 38
type input "Final email"
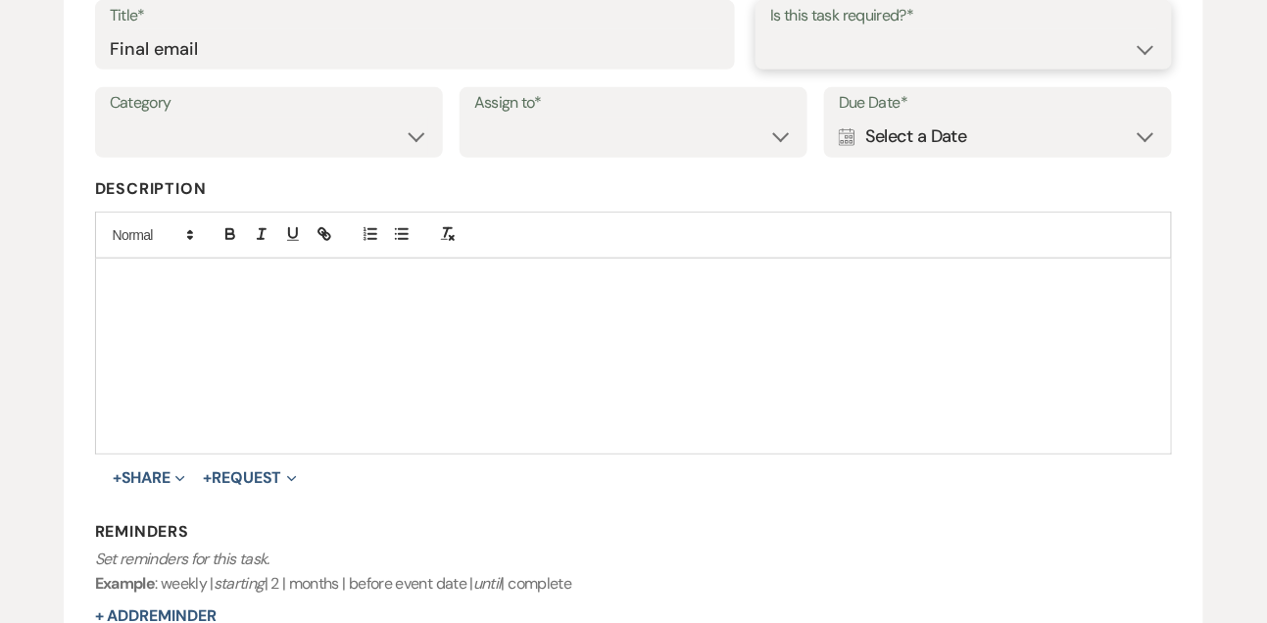
click at [982, 58] on select "Yes No" at bounding box center [963, 48] width 387 height 38
select select "true"
click at [296, 139] on select "Venue Vendors Guests Details Finalize & Share" at bounding box center [269, 137] width 318 height 38
select select "31"
click at [500, 141] on select "Venue Client" at bounding box center [633, 137] width 318 height 38
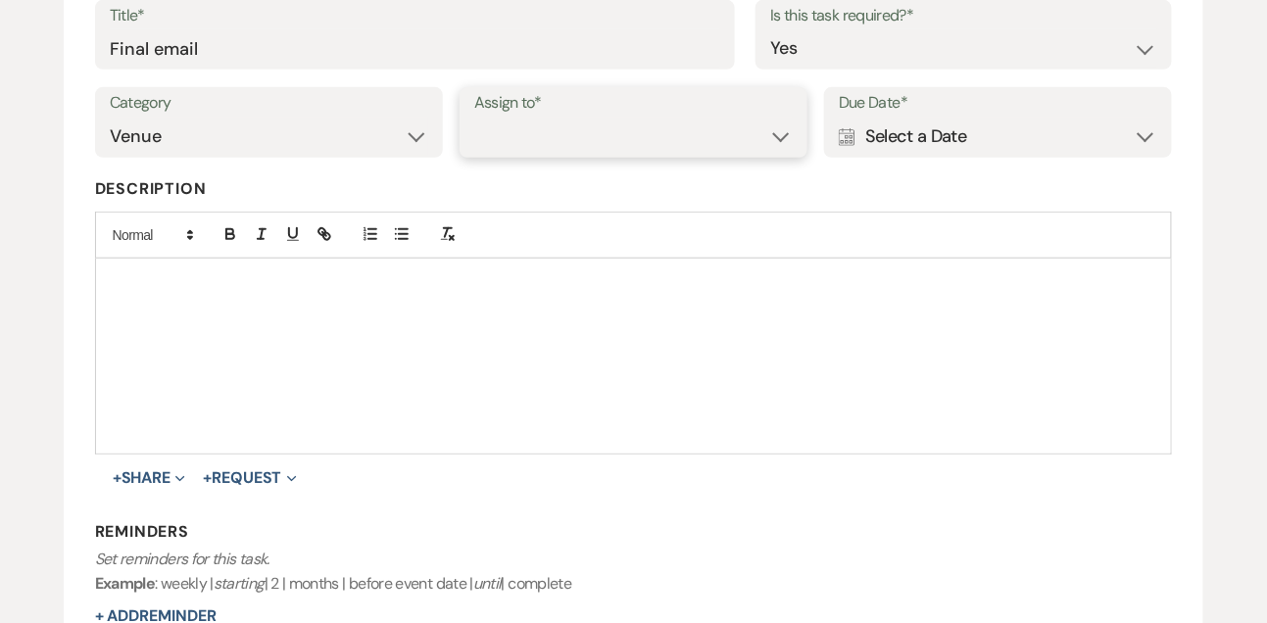
select select "venueHost"
click at [894, 148] on div "Calendar Select a Date Expand" at bounding box center [998, 137] width 318 height 38
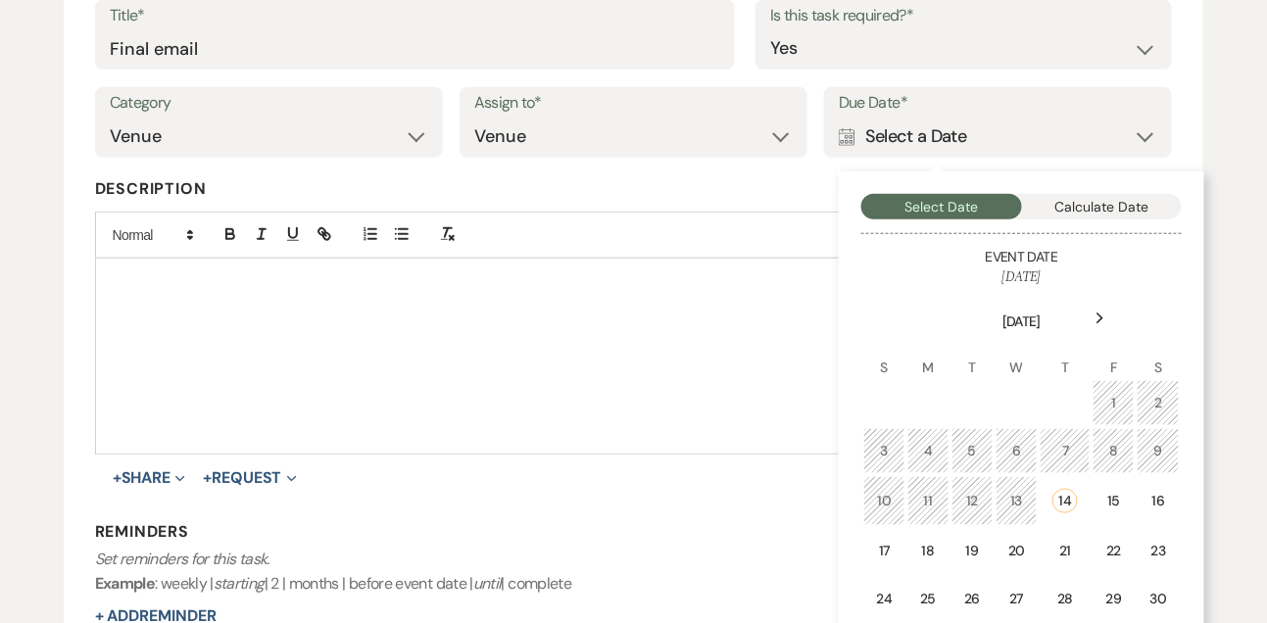
click at [1097, 321] on icon "Next" at bounding box center [1100, 319] width 10 height 12
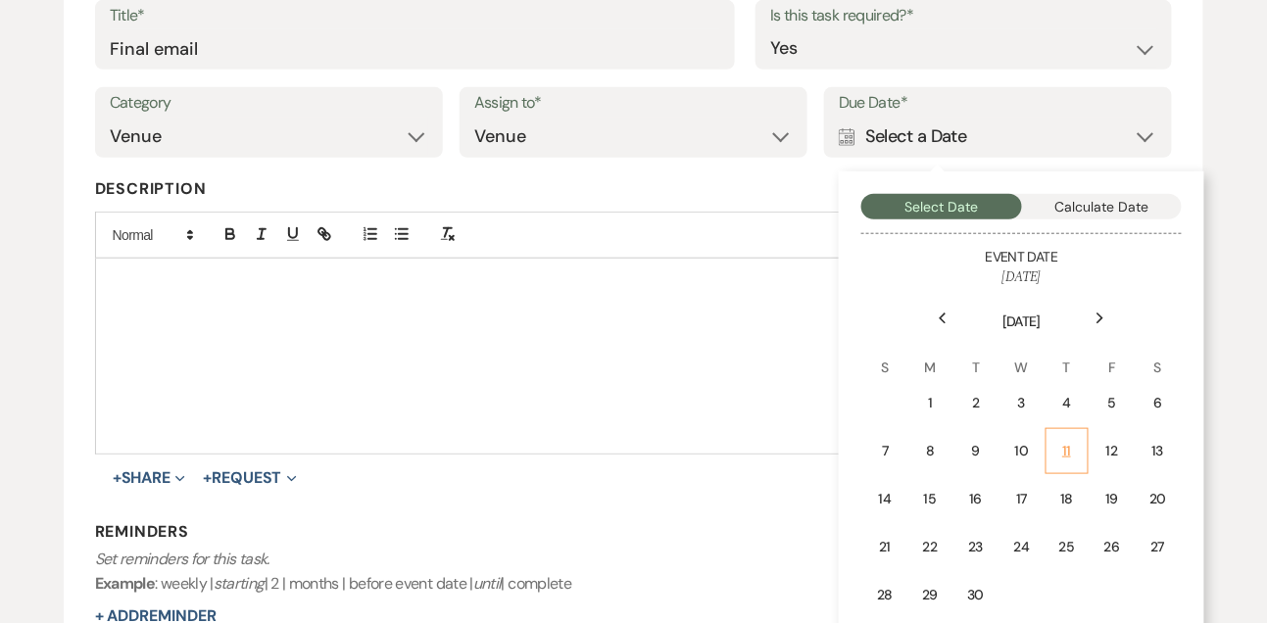
click at [1078, 435] on td "11" at bounding box center [1066, 451] width 43 height 46
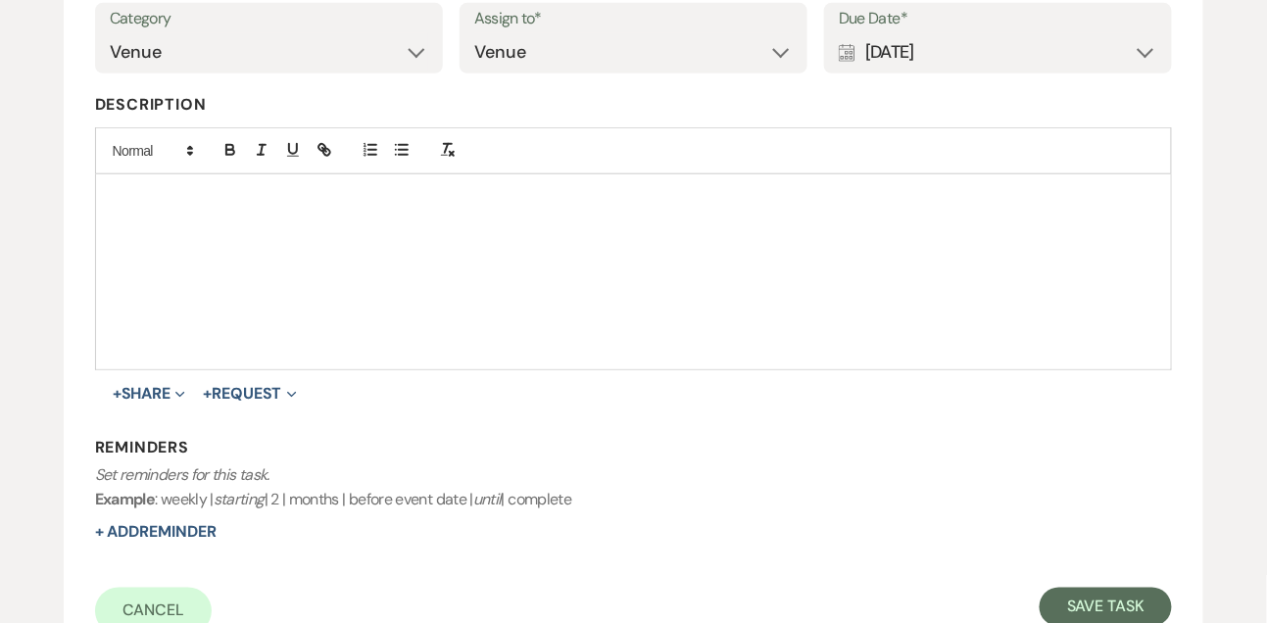
scroll to position [549, 0]
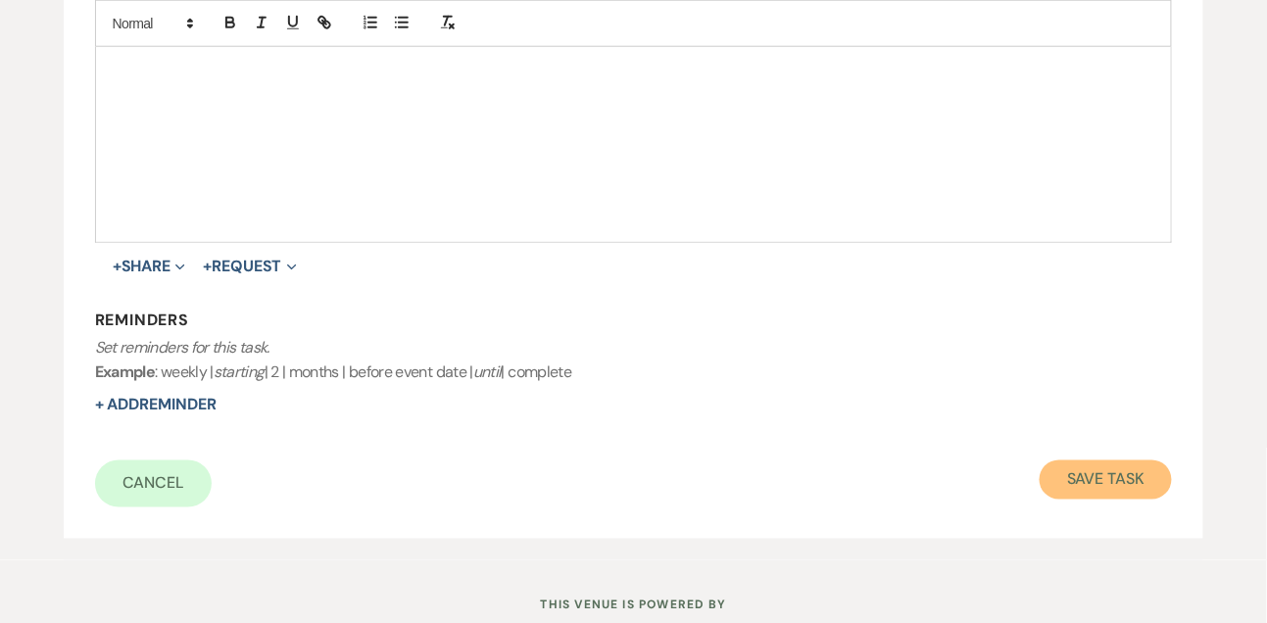
click at [1096, 492] on button "Save Task" at bounding box center [1105, 479] width 132 height 39
select select "9"
select select "2"
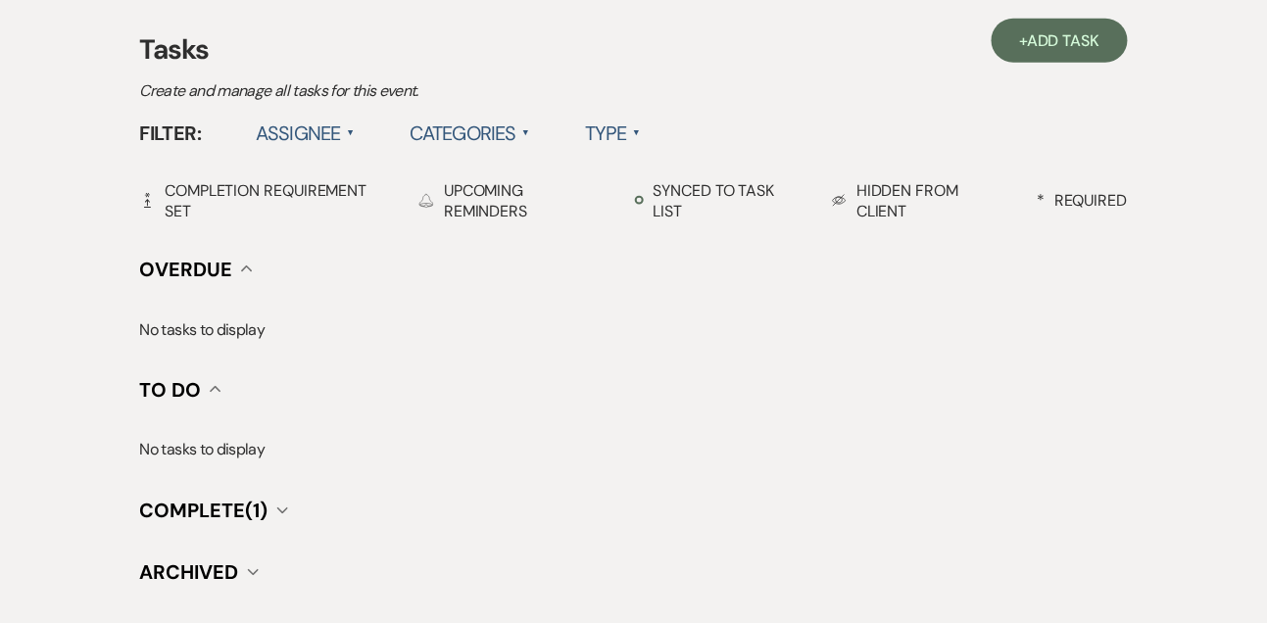
scroll to position [513, 0]
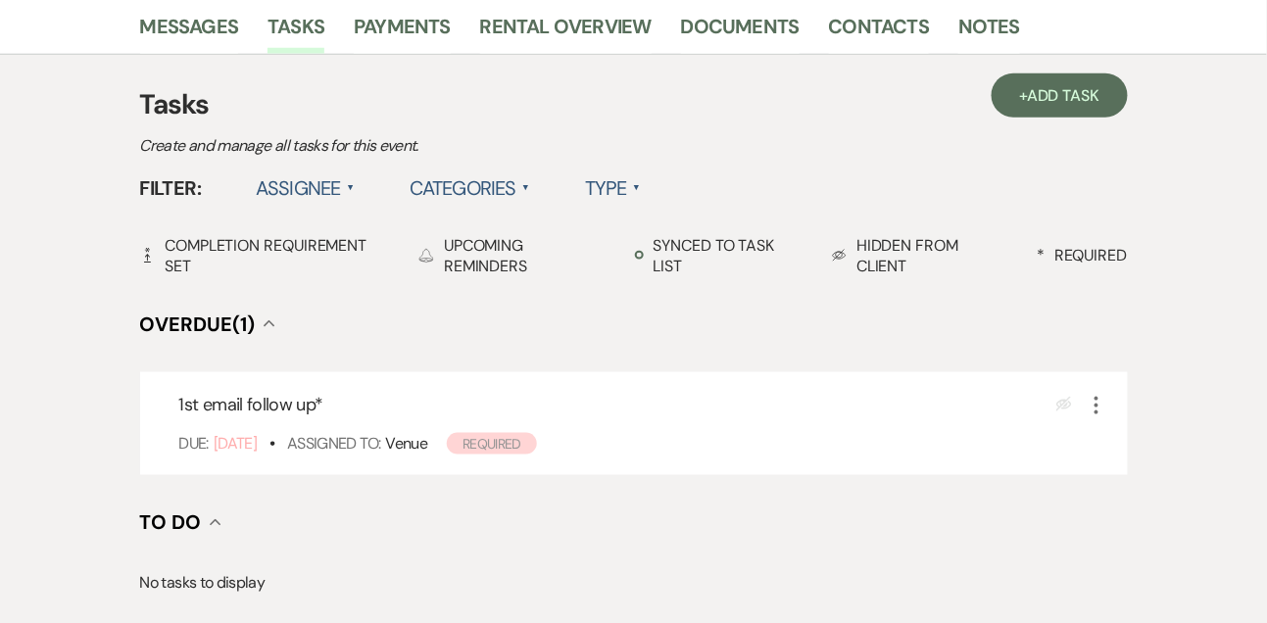
scroll to position [490, 0]
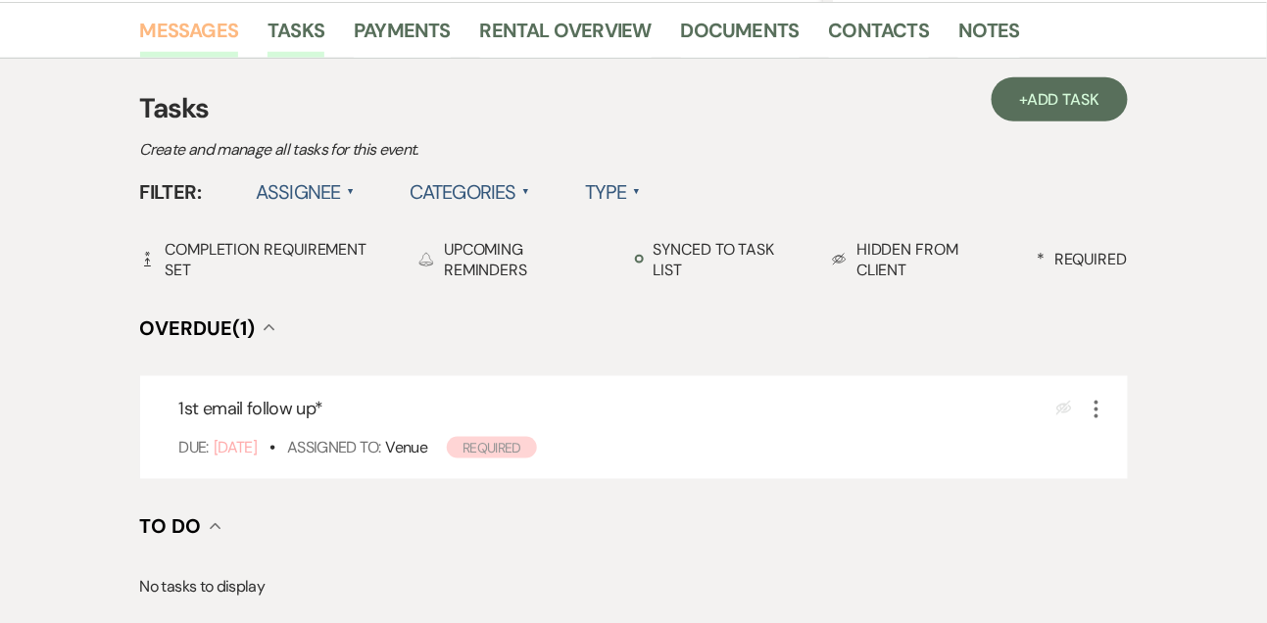
click at [179, 42] on link "Messages" at bounding box center [189, 36] width 99 height 43
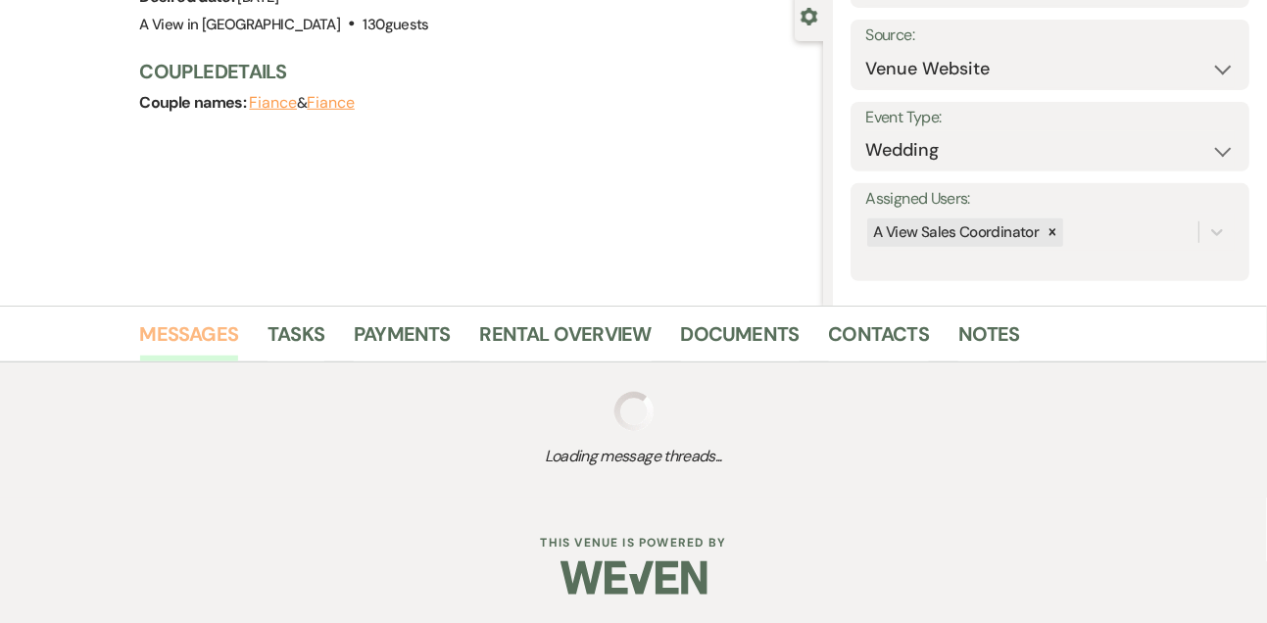
scroll to position [330, 0]
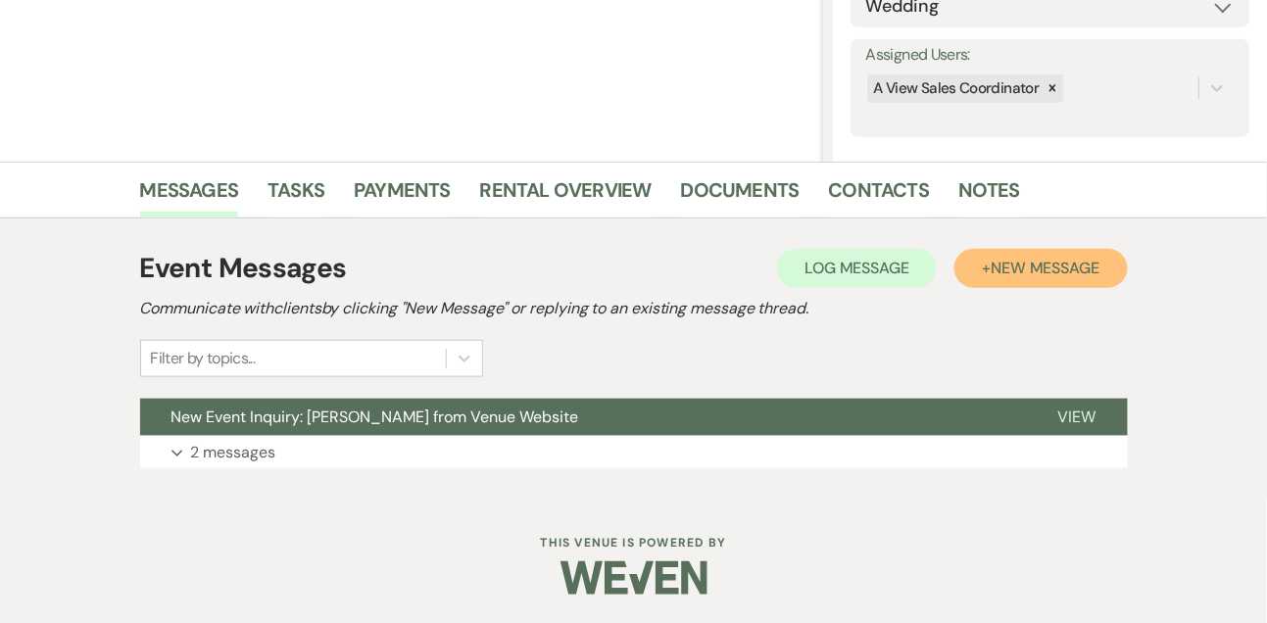
click at [1034, 261] on span "New Message" at bounding box center [1044, 268] width 109 height 21
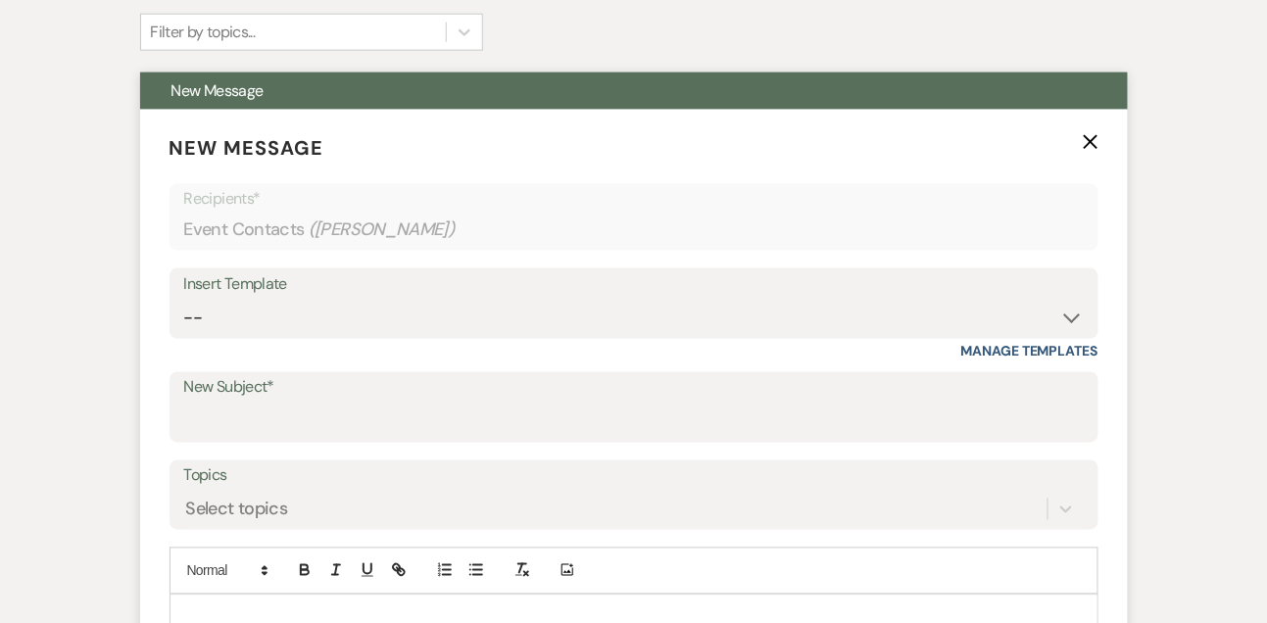
scroll to position [764, 0]
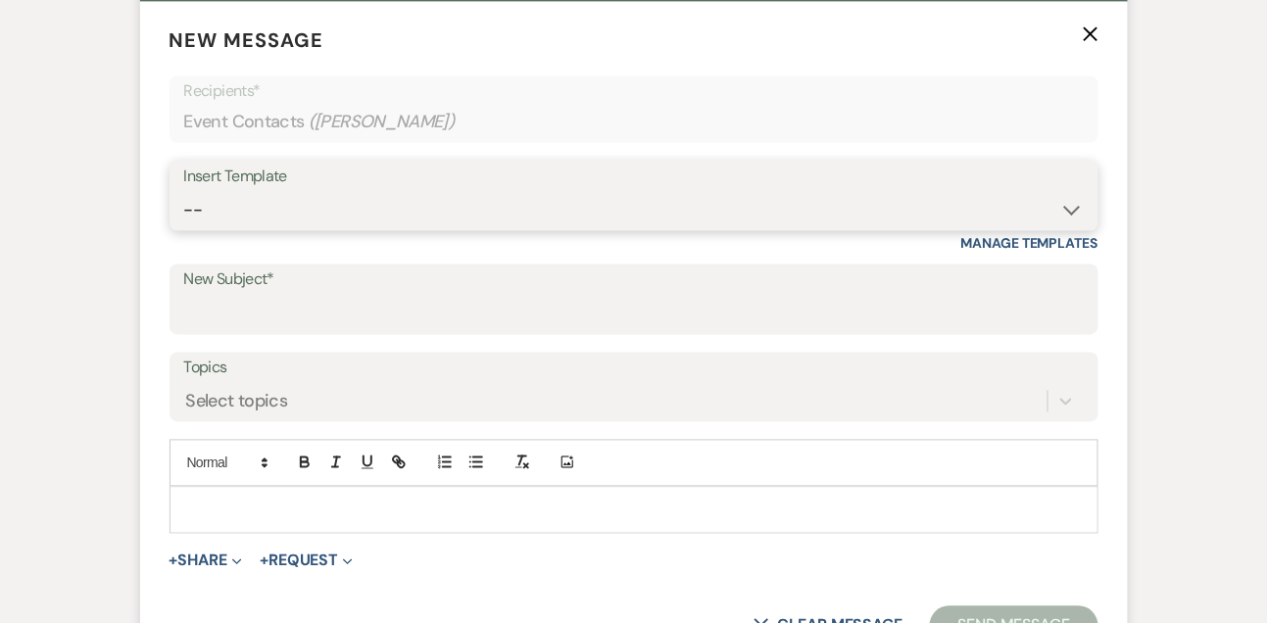
click at [214, 208] on select "-- Tour Confirmation Contract (Pre-Booked Leads) Out of office Inquiry Email Al…" at bounding box center [633, 210] width 899 height 38
select select "5550"
type input "Still Thinking About A View Venues? Let’s Chat! 💬"
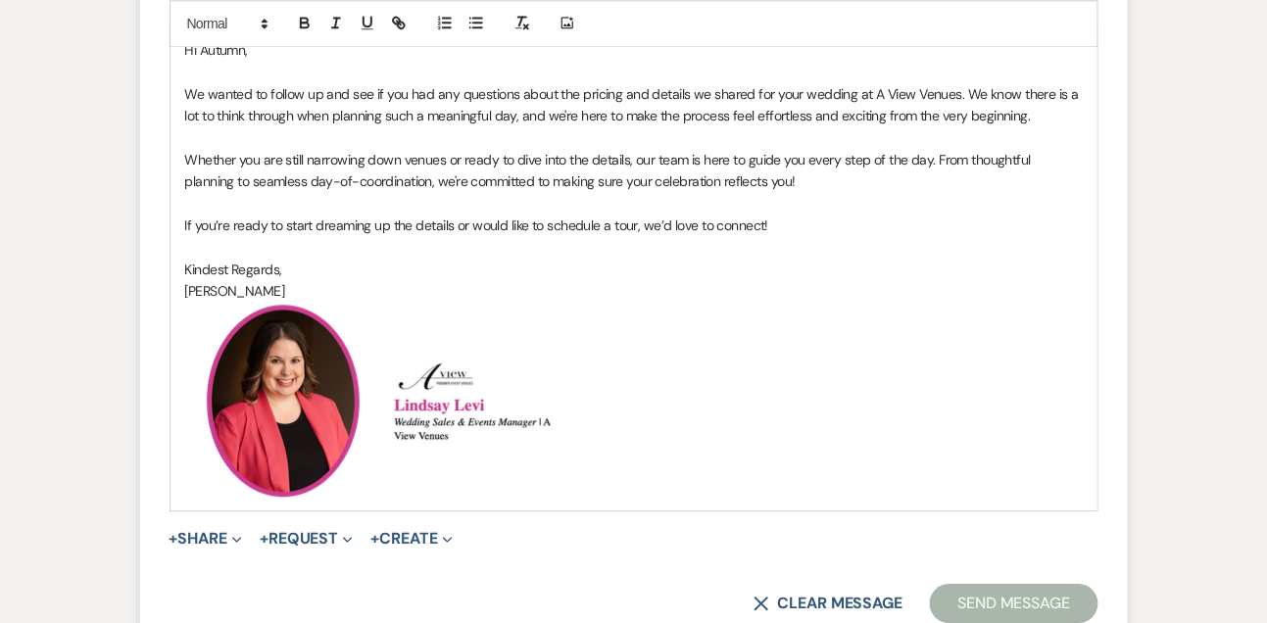
scroll to position [1359, 0]
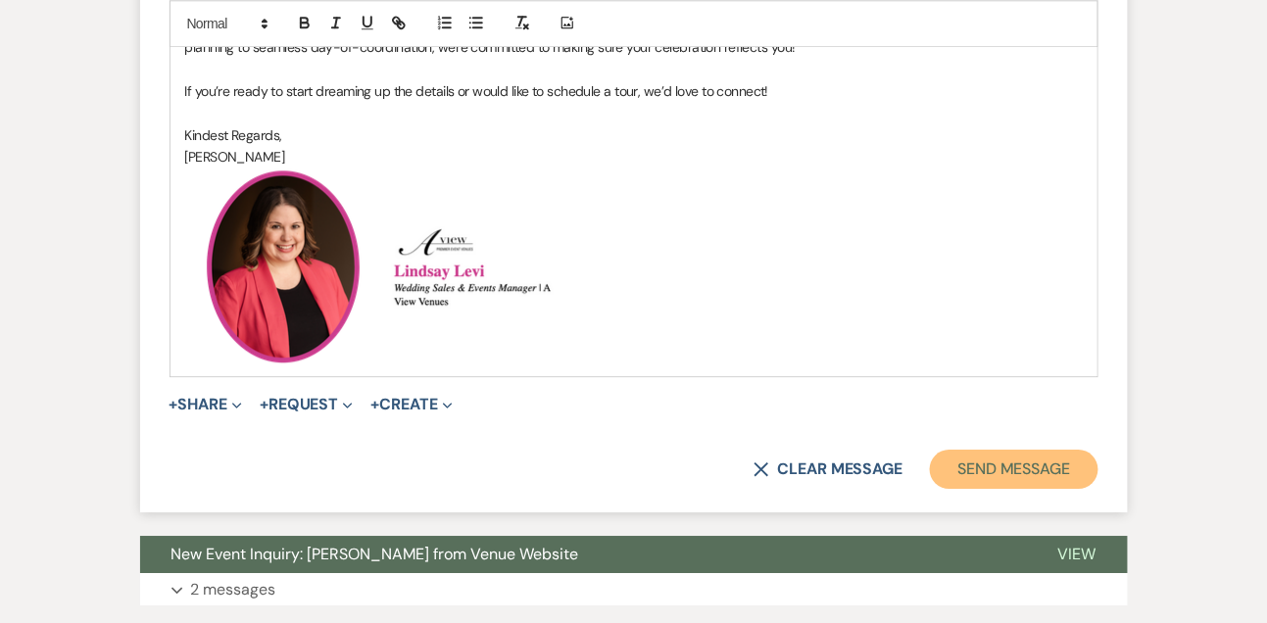
click at [1027, 460] on button "Send Message" at bounding box center [1014, 469] width 168 height 39
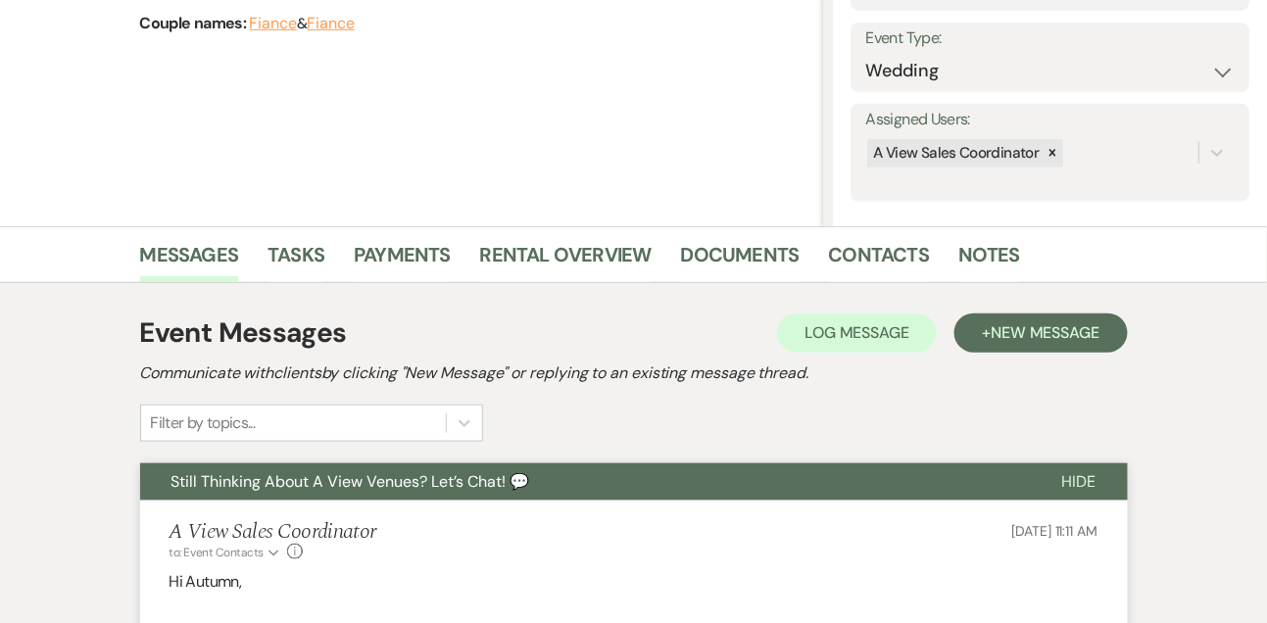
scroll to position [233, 0]
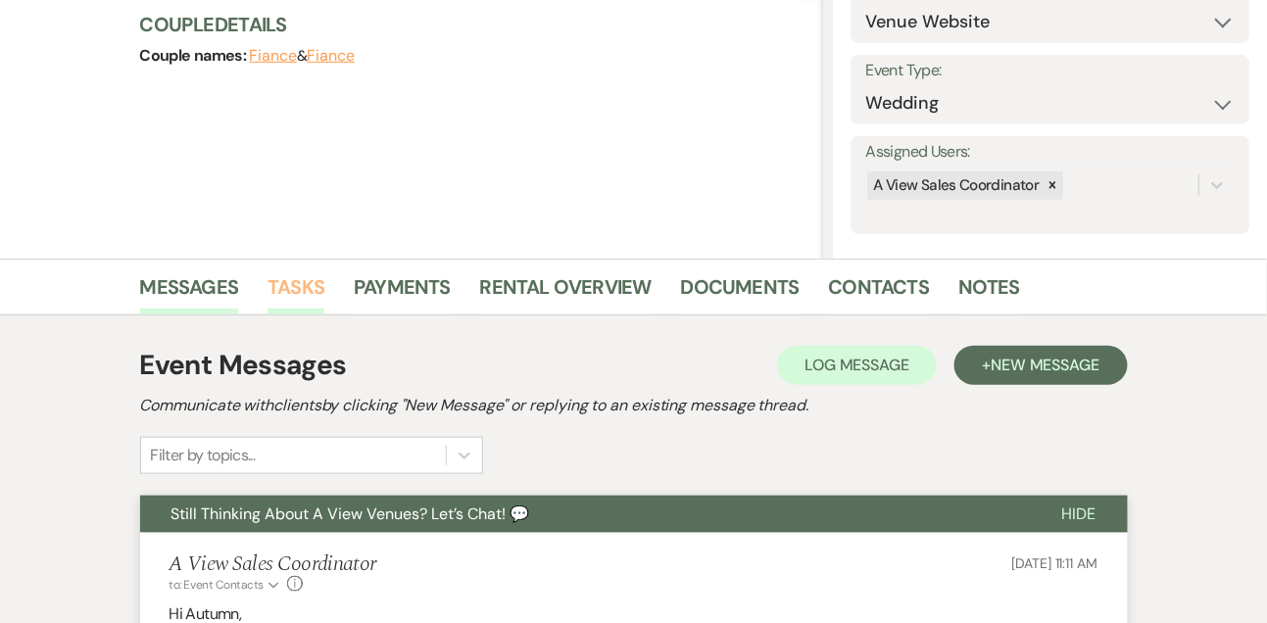
click at [304, 276] on link "Tasks" at bounding box center [295, 292] width 57 height 43
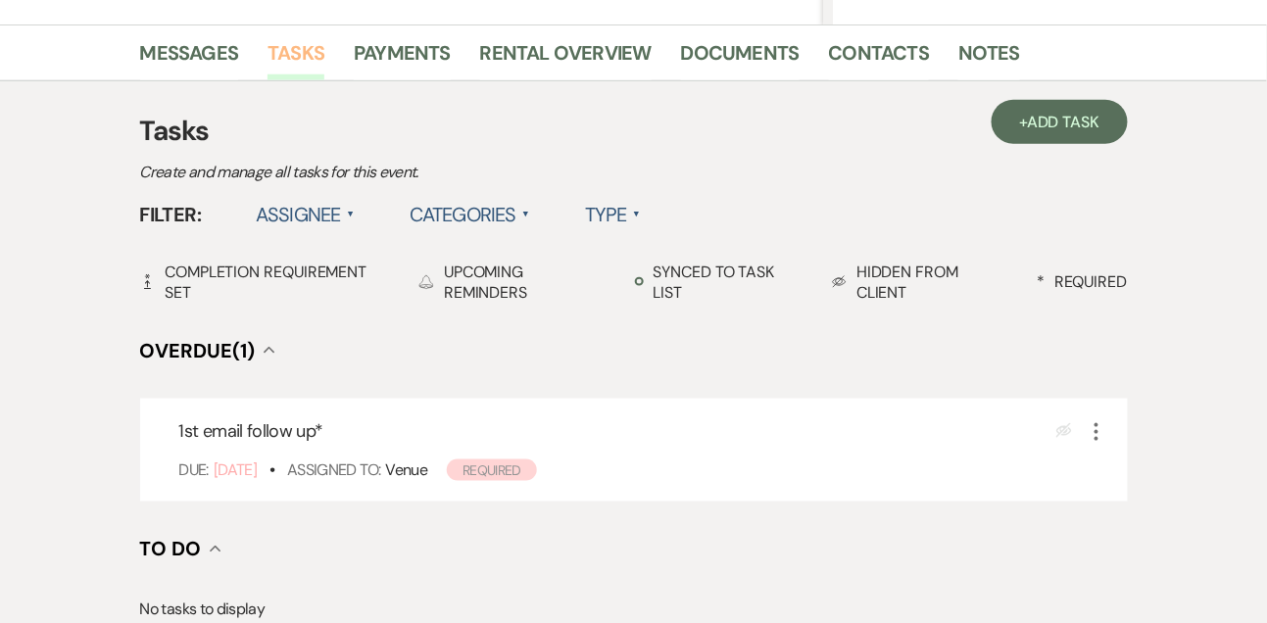
scroll to position [475, 0]
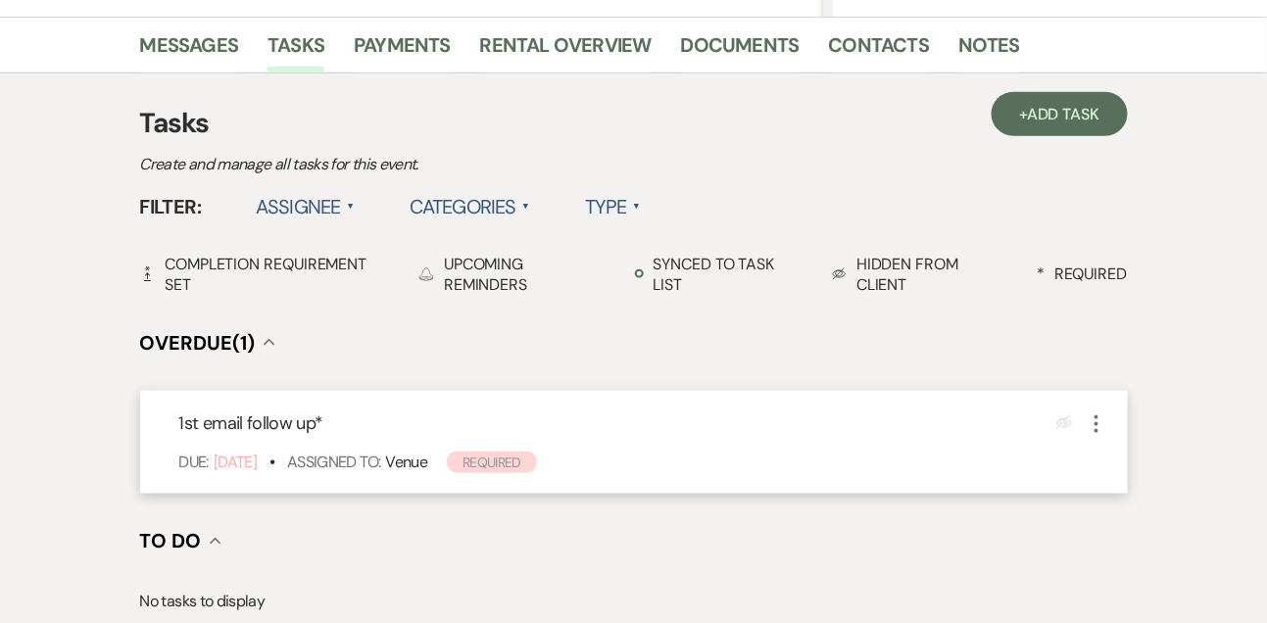
click at [1095, 427] on icon "More" at bounding box center [1097, 424] width 24 height 24
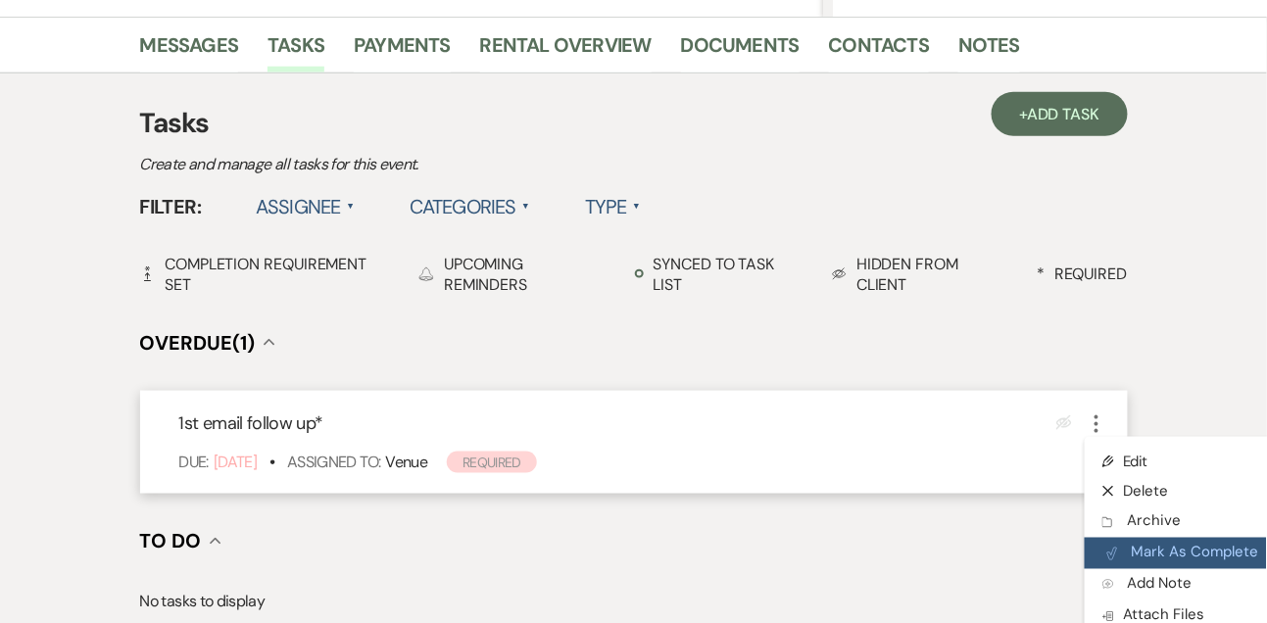
click at [1122, 554] on button "Plan Portal Link Mark As Complete" at bounding box center [1181, 553] width 192 height 31
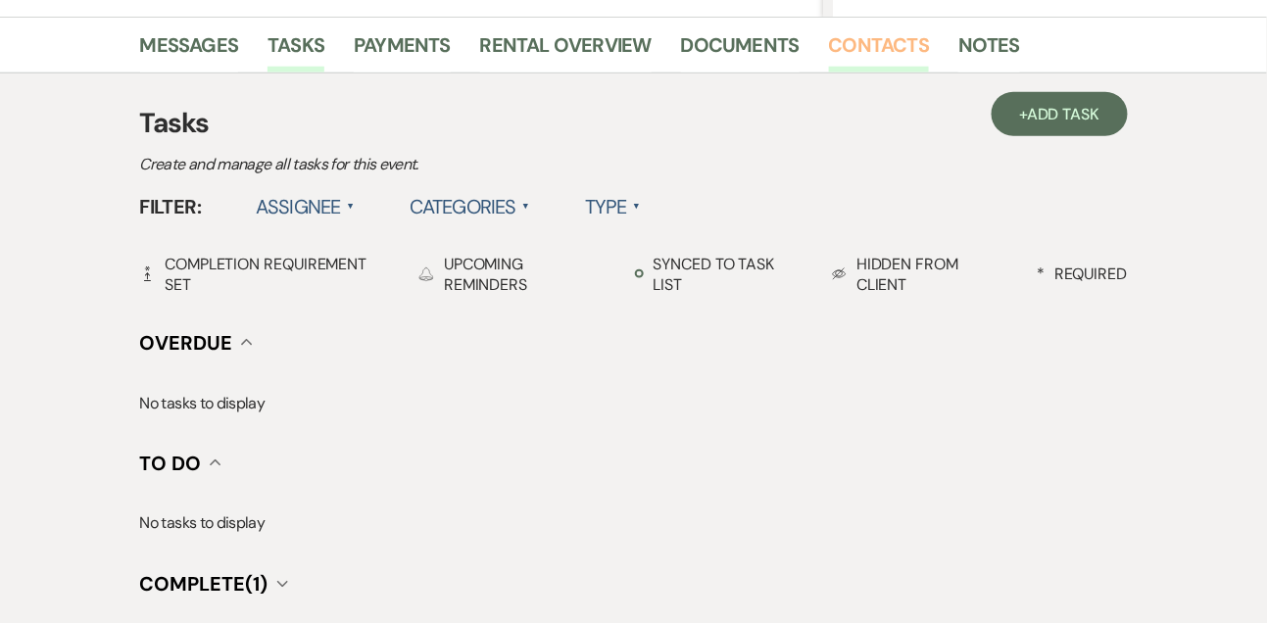
click at [861, 57] on link "Contacts" at bounding box center [879, 50] width 101 height 43
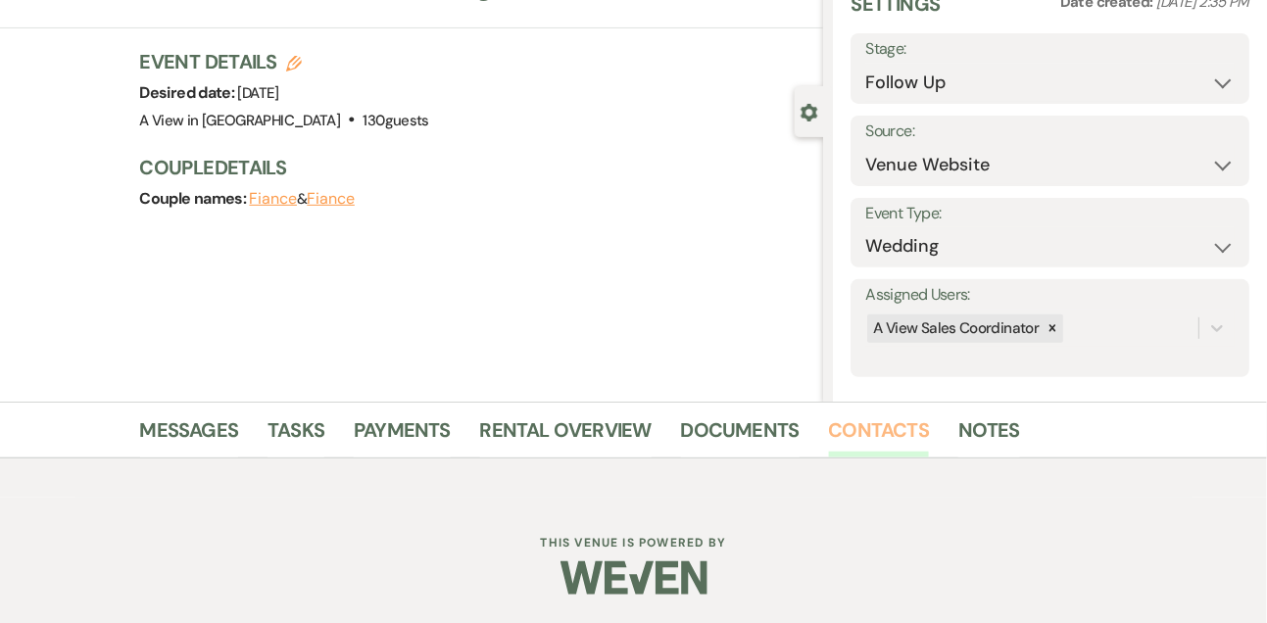
scroll to position [333, 0]
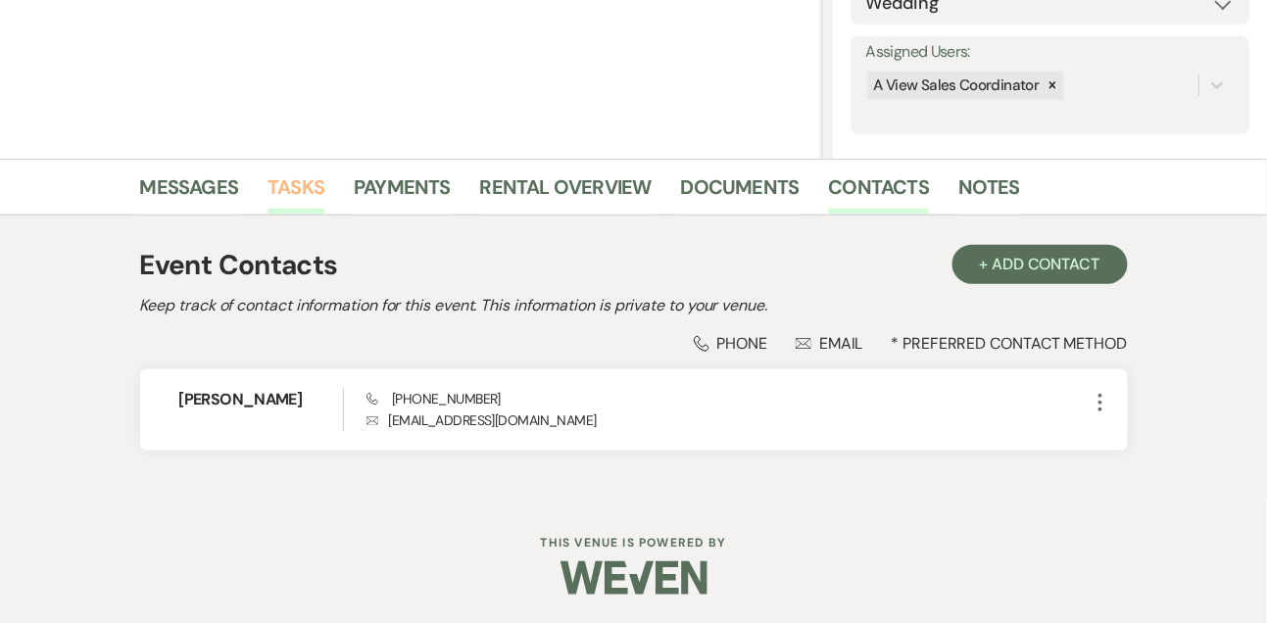
click at [284, 176] on link "Tasks" at bounding box center [295, 192] width 57 height 43
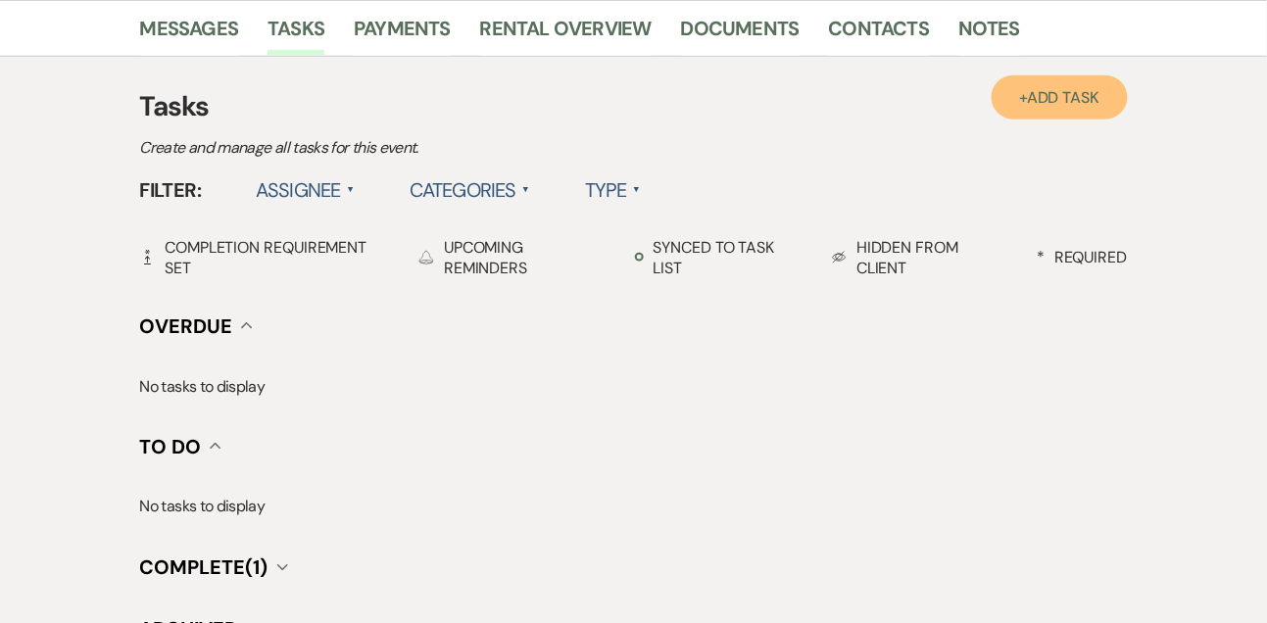
click at [1019, 110] on link "+ Add Task" at bounding box center [1058, 97] width 135 height 44
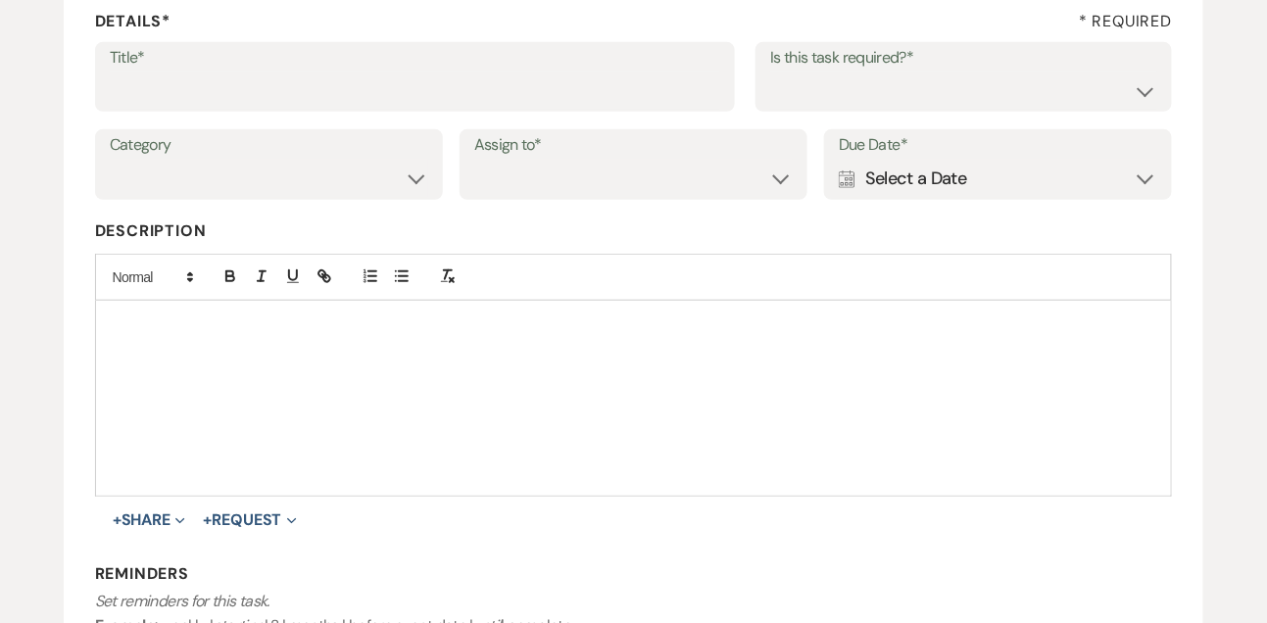
scroll to position [224, 0]
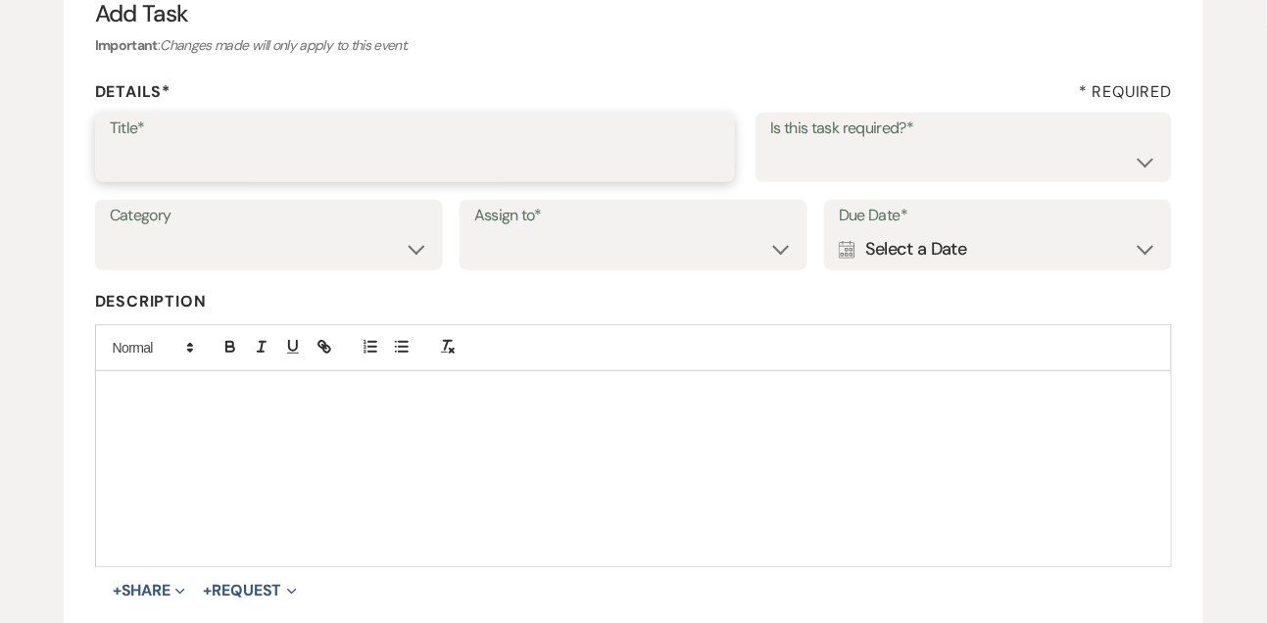
click at [338, 168] on input "Title*" at bounding box center [415, 161] width 611 height 38
type input "Text follow up"
click at [790, 170] on select "Yes No" at bounding box center [963, 161] width 387 height 38
select select "true"
click at [350, 251] on select "Venue Vendors Guests Details Finalize & Share" at bounding box center [269, 249] width 318 height 38
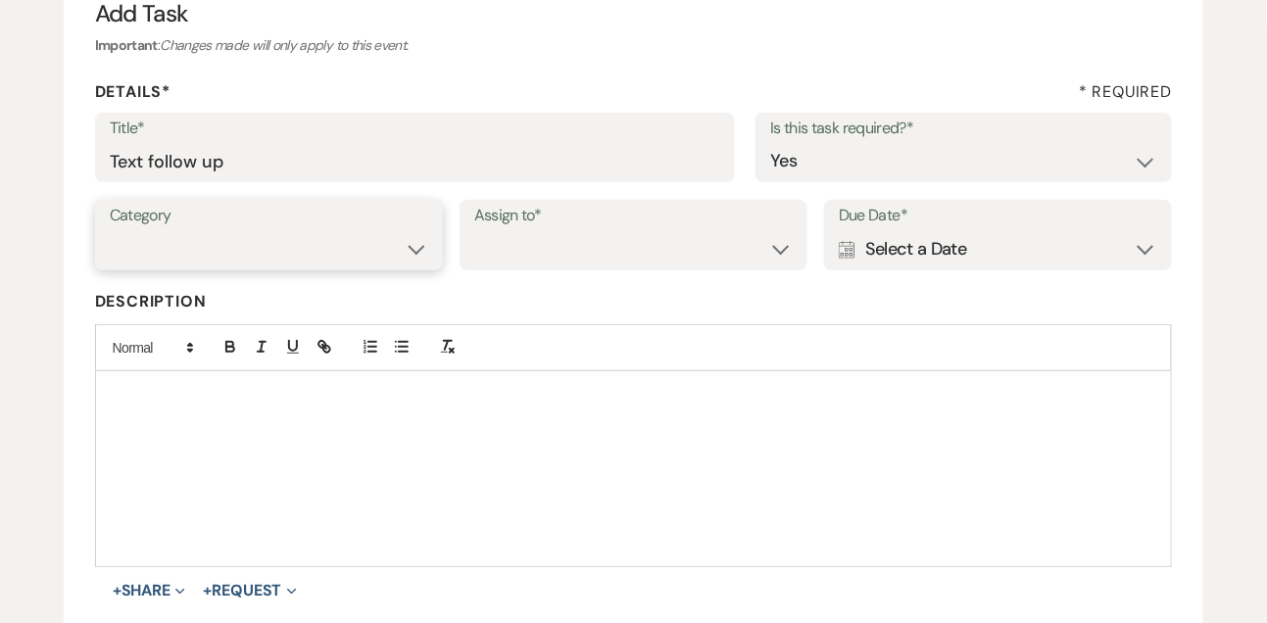
select select "31"
click at [521, 238] on select "Venue Client" at bounding box center [633, 249] width 318 height 38
select select "venueHost"
click at [850, 251] on icon "Calendar" at bounding box center [847, 250] width 17 height 18
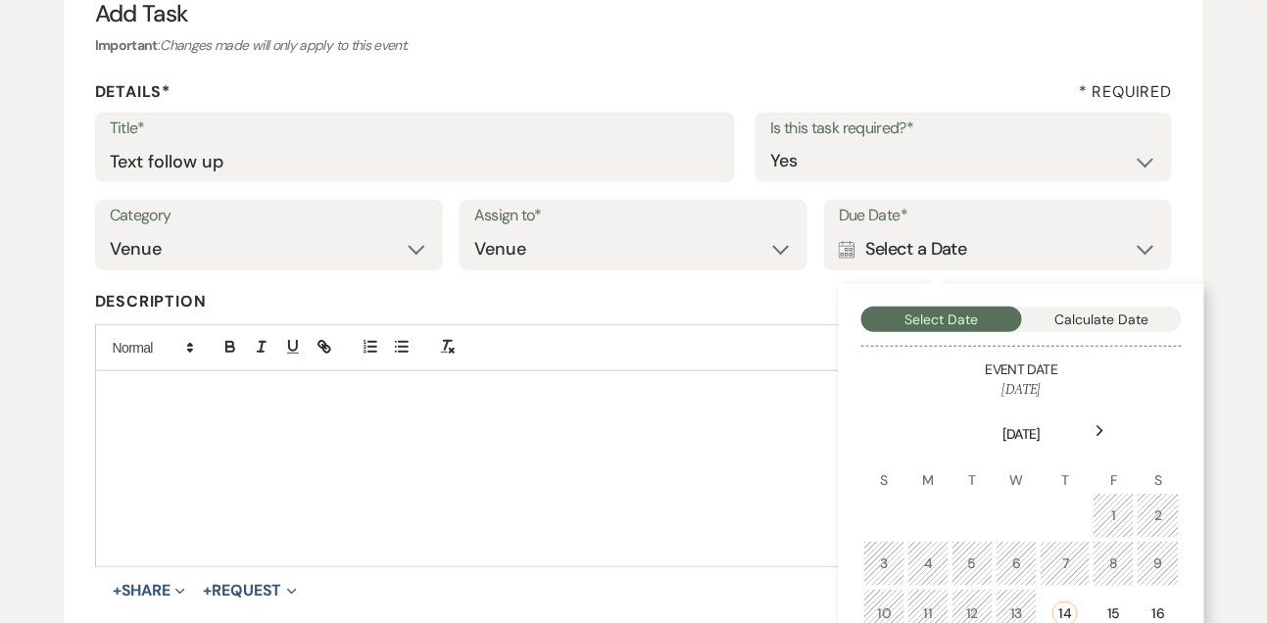
scroll to position [326, 0]
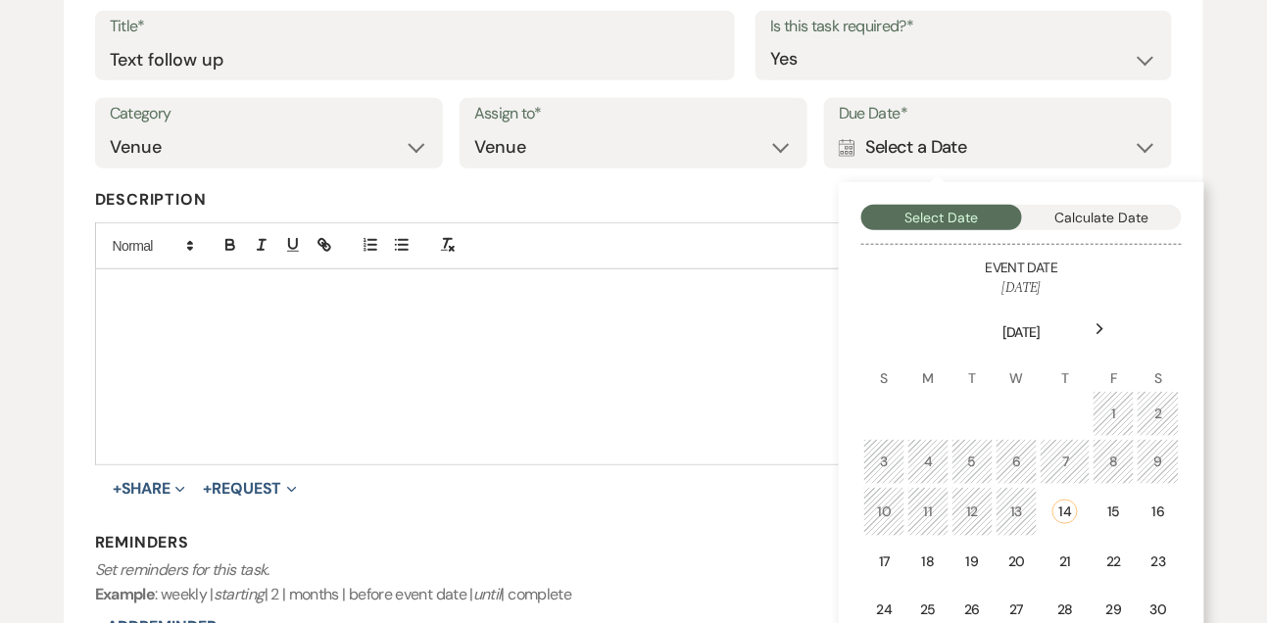
click at [1111, 327] on div "Next" at bounding box center [1100, 329] width 31 height 31
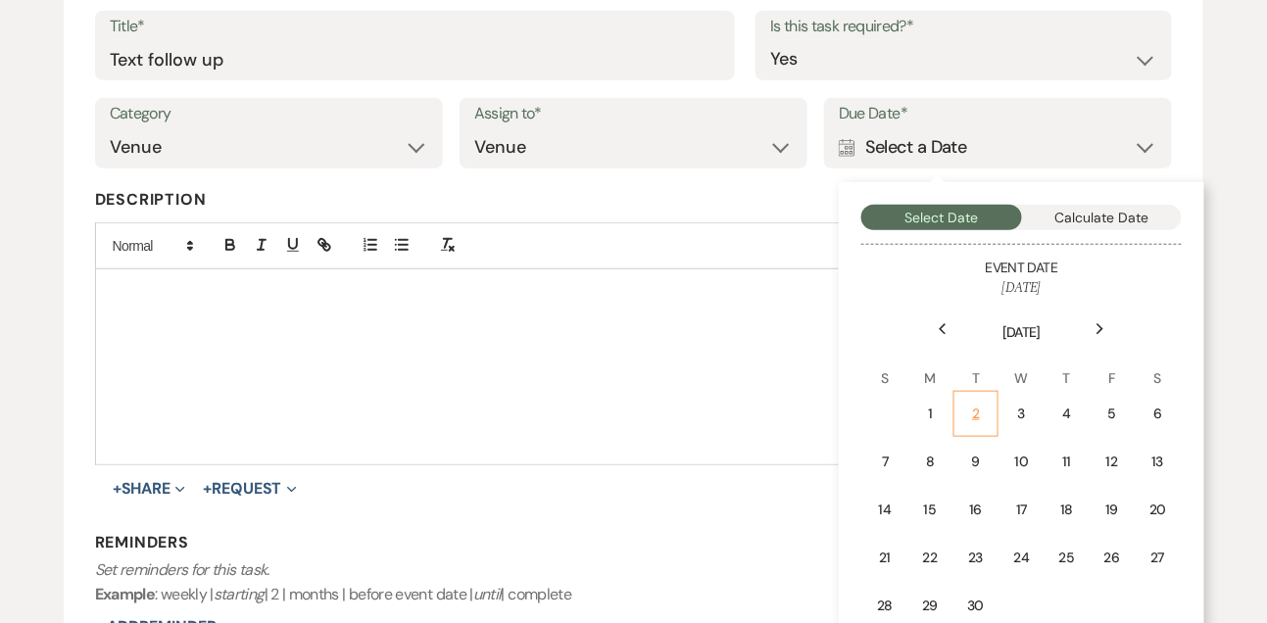
click at [981, 425] on td "2" at bounding box center [975, 414] width 44 height 46
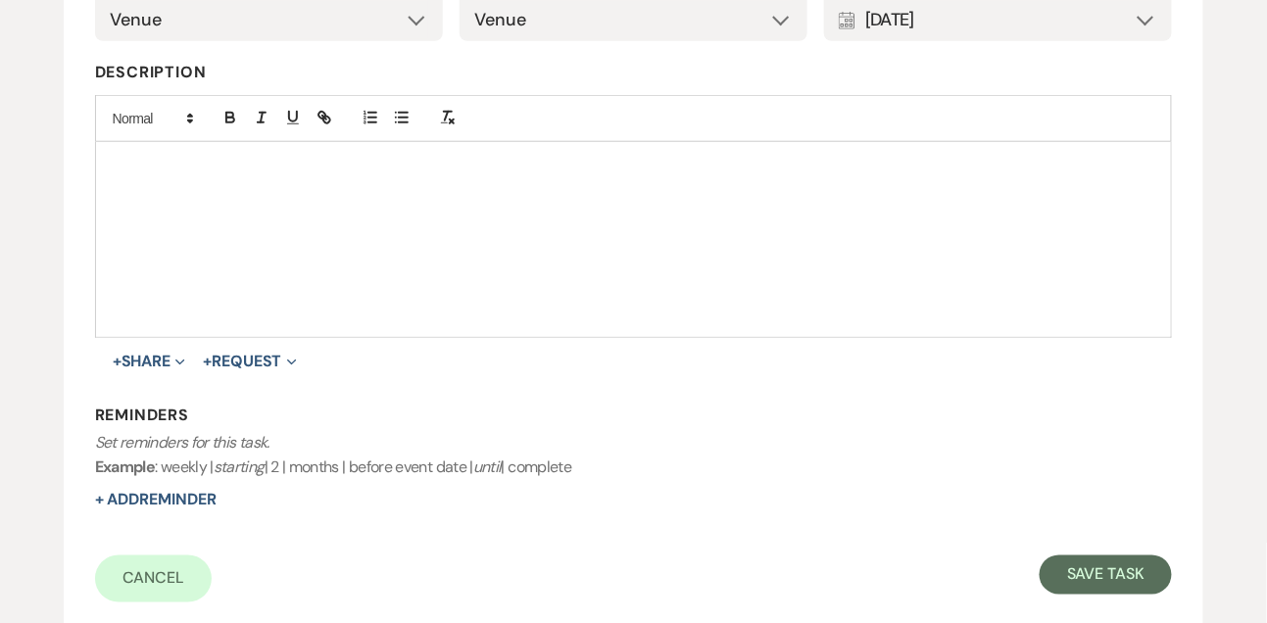
scroll to position [502, 0]
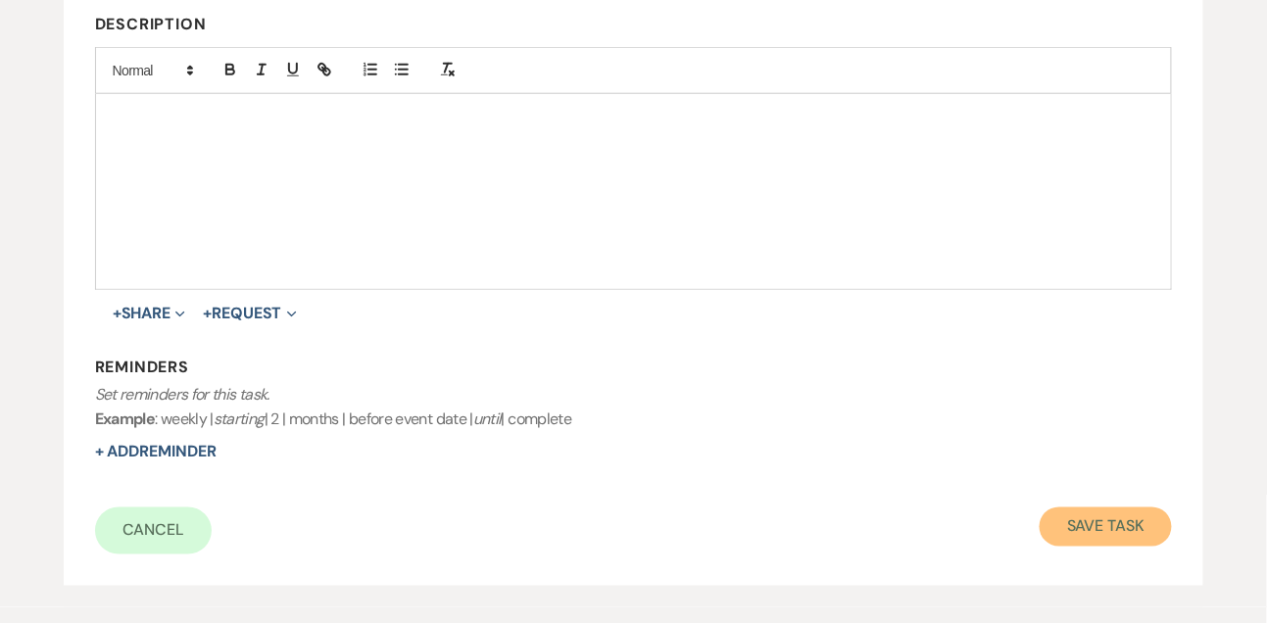
click at [1082, 542] on button "Save Task" at bounding box center [1105, 526] width 132 height 39
select select "9"
select select "5"
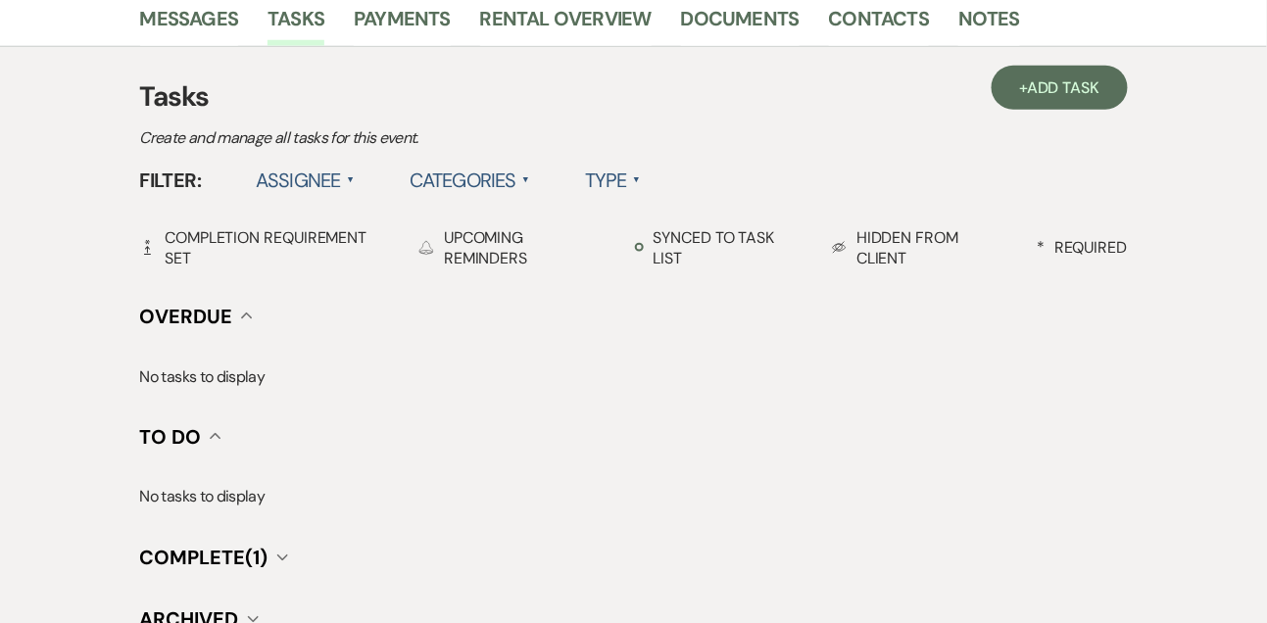
scroll to position [492, 0]
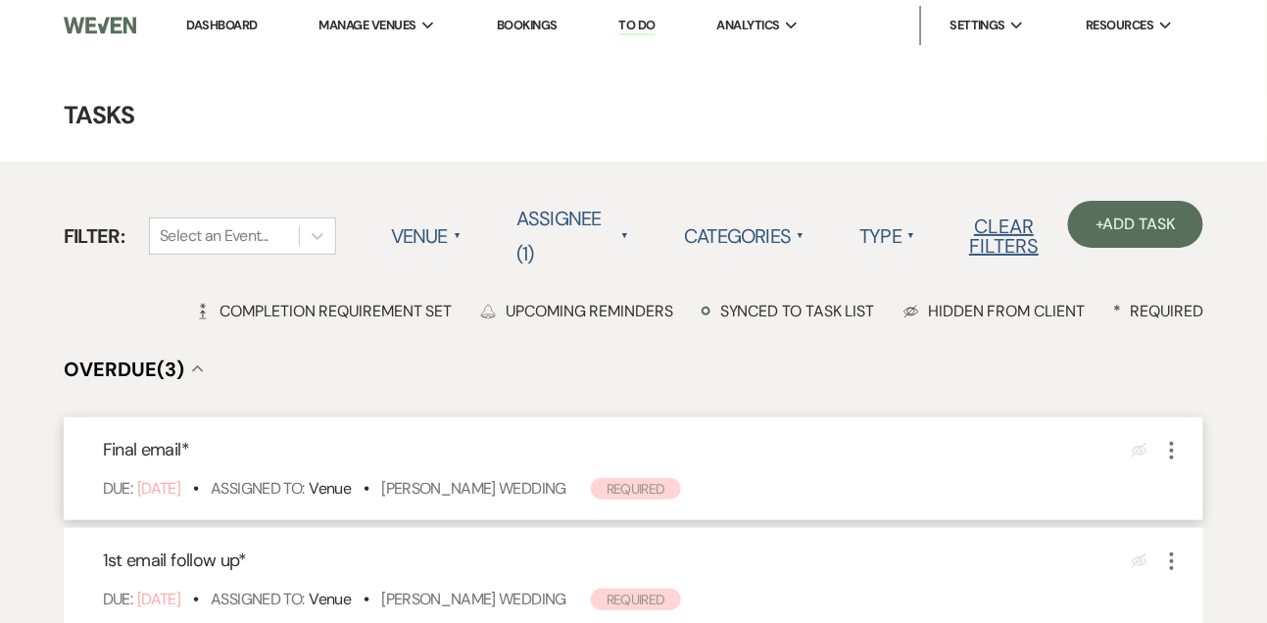
click at [528, 475] on div "Final email * Eye Blocked More Due: [DATE] • Assigned To: Venue • [PERSON_NAME]…" at bounding box center [634, 468] width 1140 height 103
click at [524, 485] on link "[PERSON_NAME] Wedding" at bounding box center [473, 488] width 185 height 21
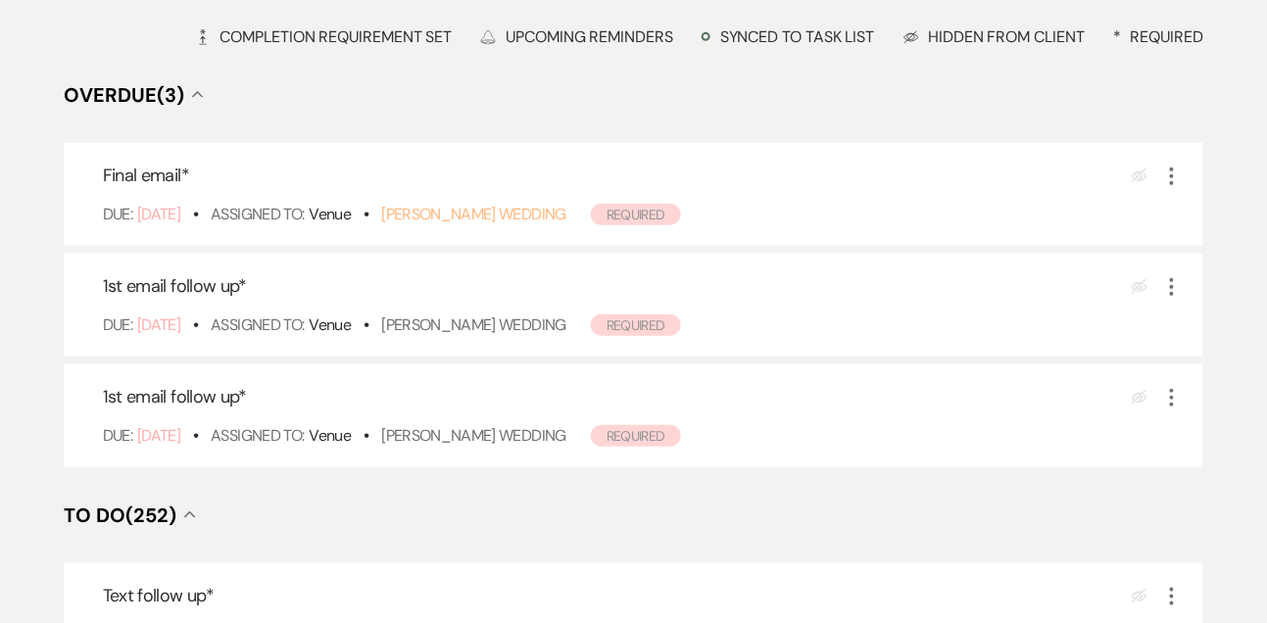
scroll to position [355, 0]
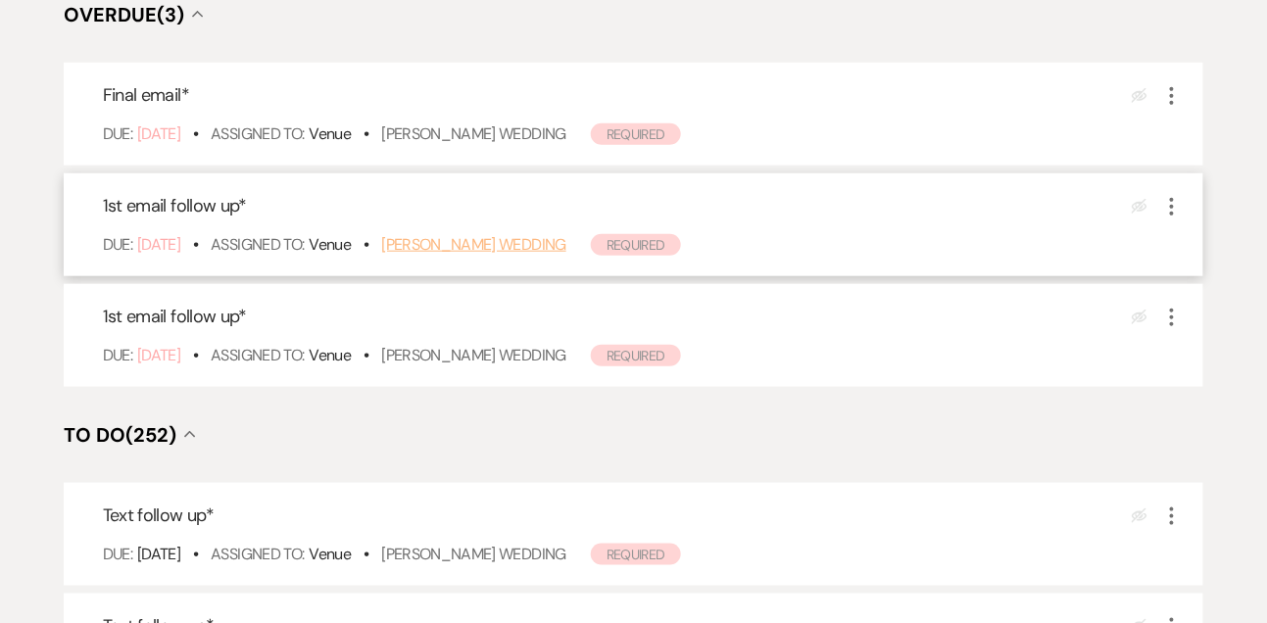
click at [477, 245] on link "[PERSON_NAME] Wedding" at bounding box center [473, 244] width 185 height 21
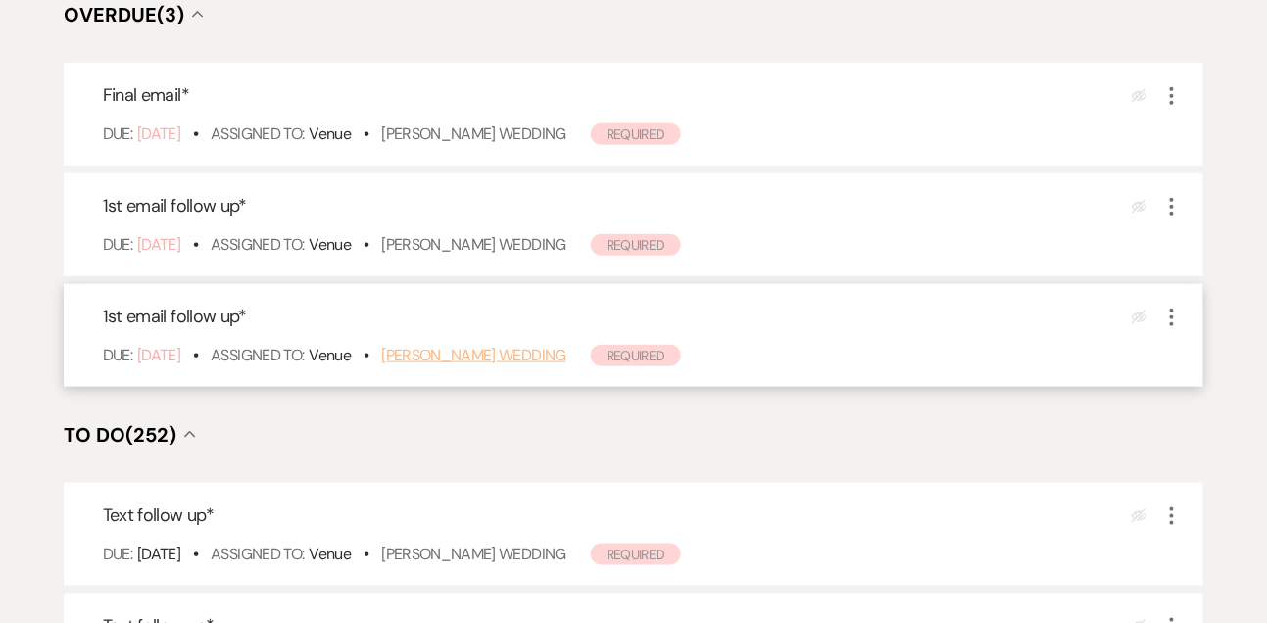
click at [464, 350] on link "[PERSON_NAME] Wedding" at bounding box center [473, 355] width 185 height 21
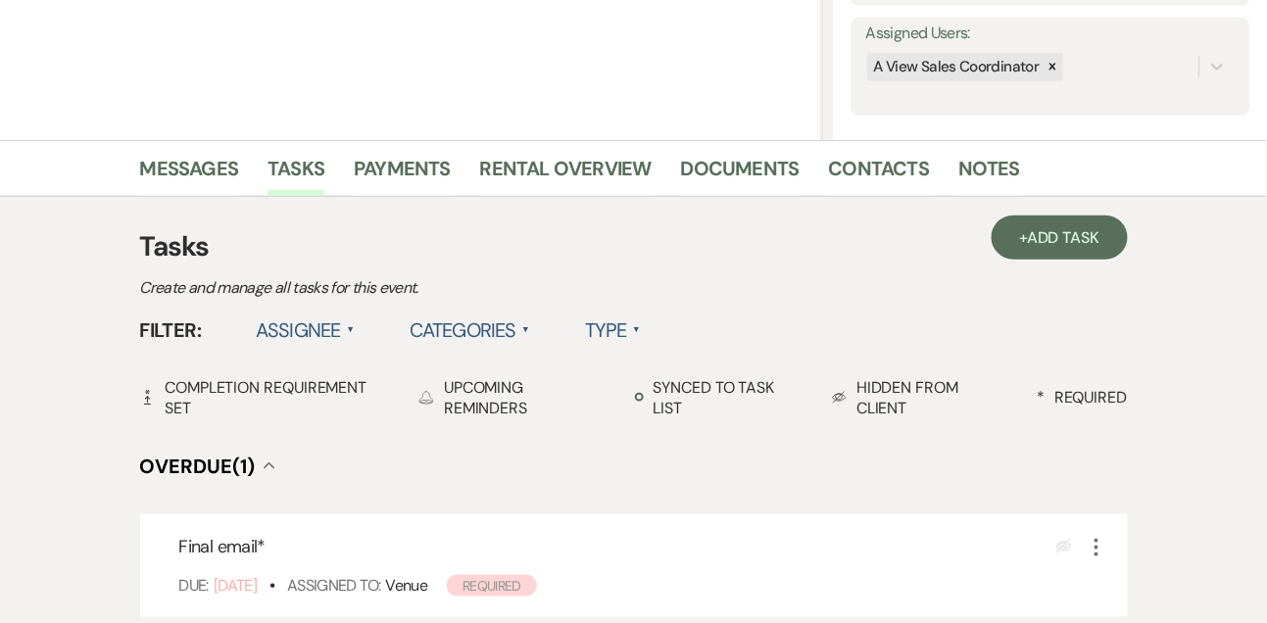
scroll to position [390, 0]
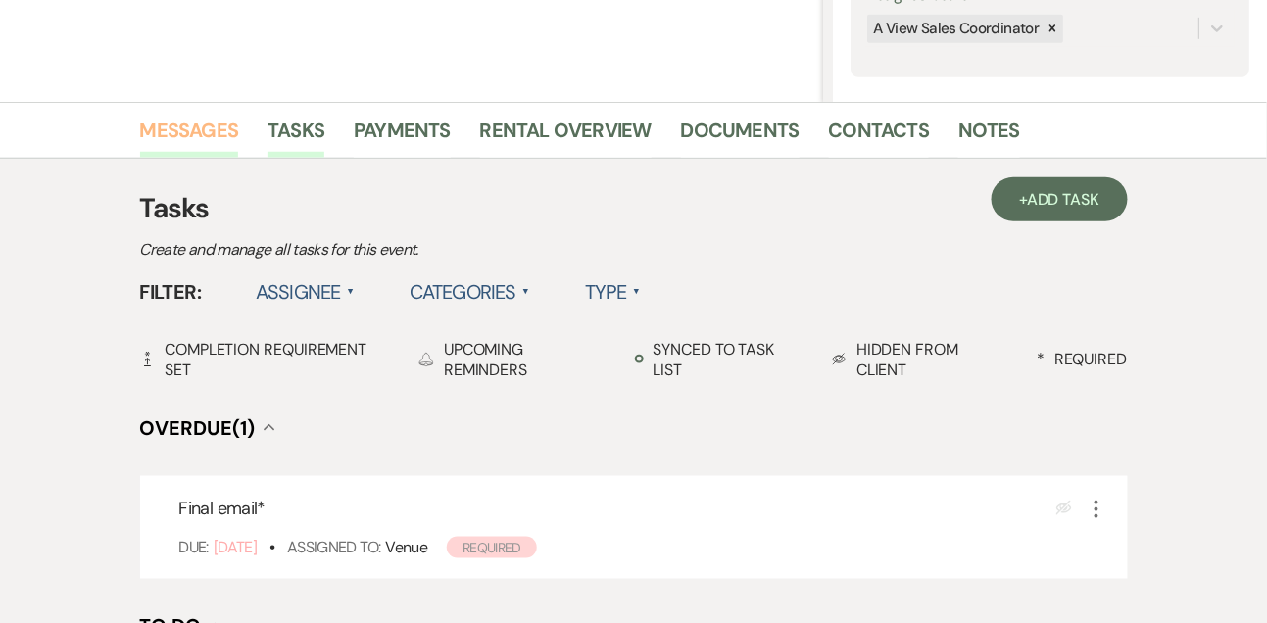
click at [211, 120] on link "Messages" at bounding box center [189, 136] width 99 height 43
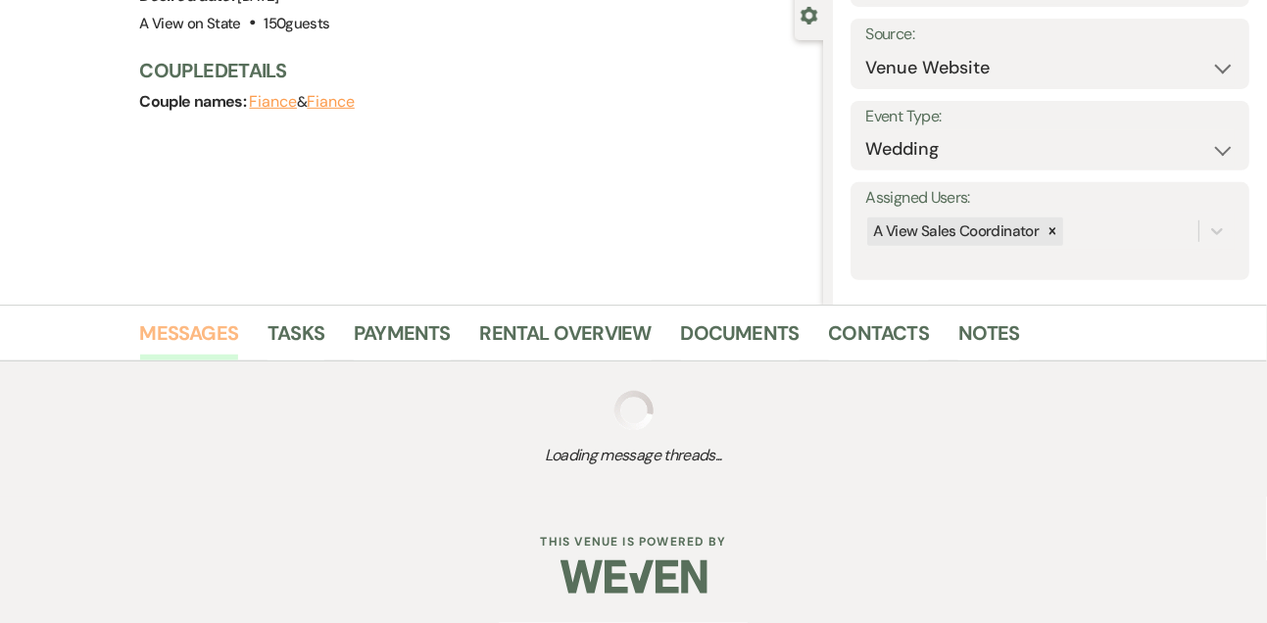
scroll to position [390, 0]
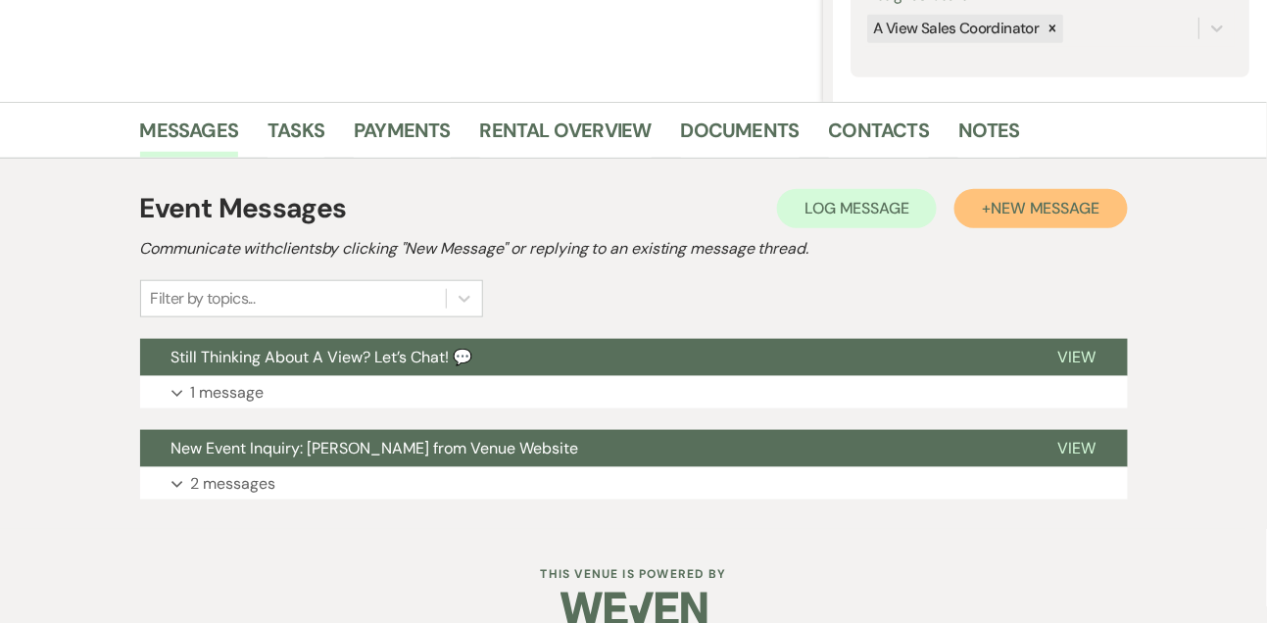
click at [1041, 195] on button "+ New Message" at bounding box center [1040, 208] width 172 height 39
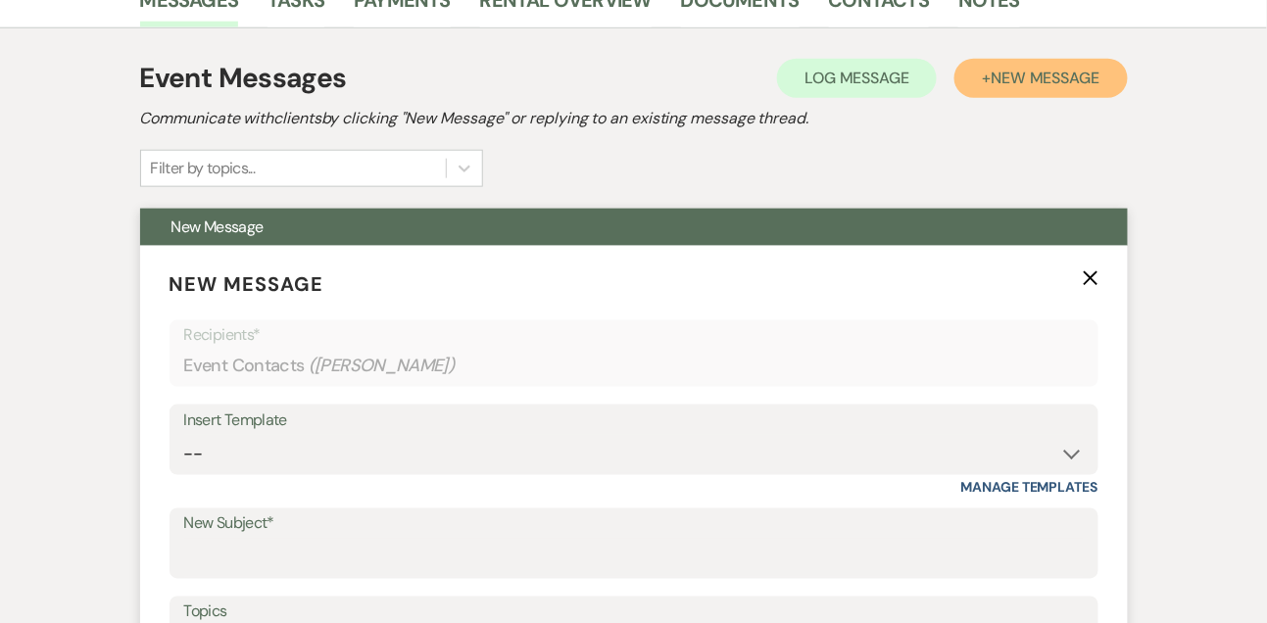
scroll to position [781, 0]
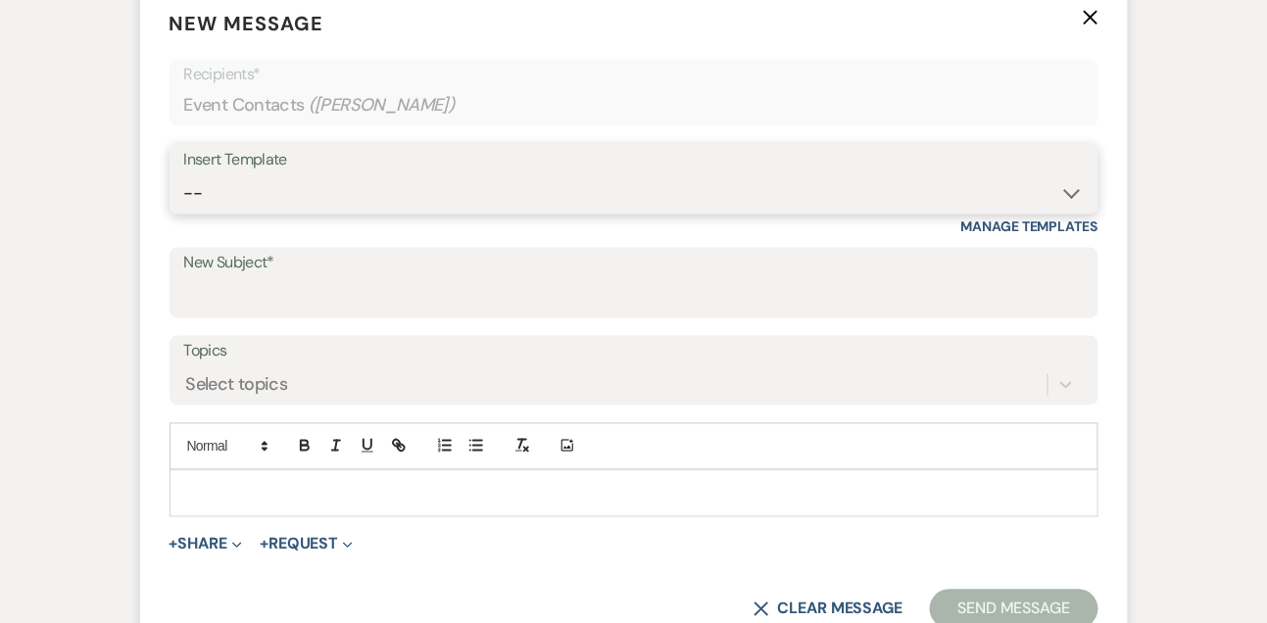
click at [242, 189] on select "-- Tour Confirmation Contract (Pre-Booked Leads) Out of office Inquiry Email Al…" at bounding box center [633, 193] width 899 height 38
select select "5667"
type input "Let’s Revisit Your Wedding Vision at A View Venues 💍"
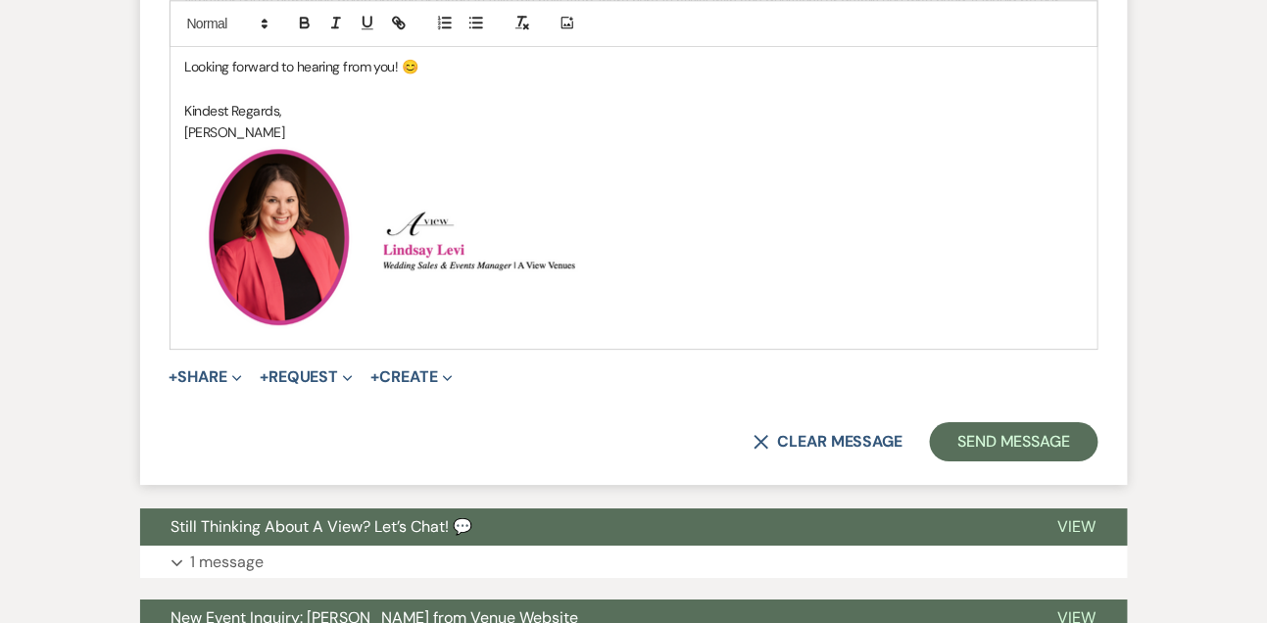
scroll to position [1385, 0]
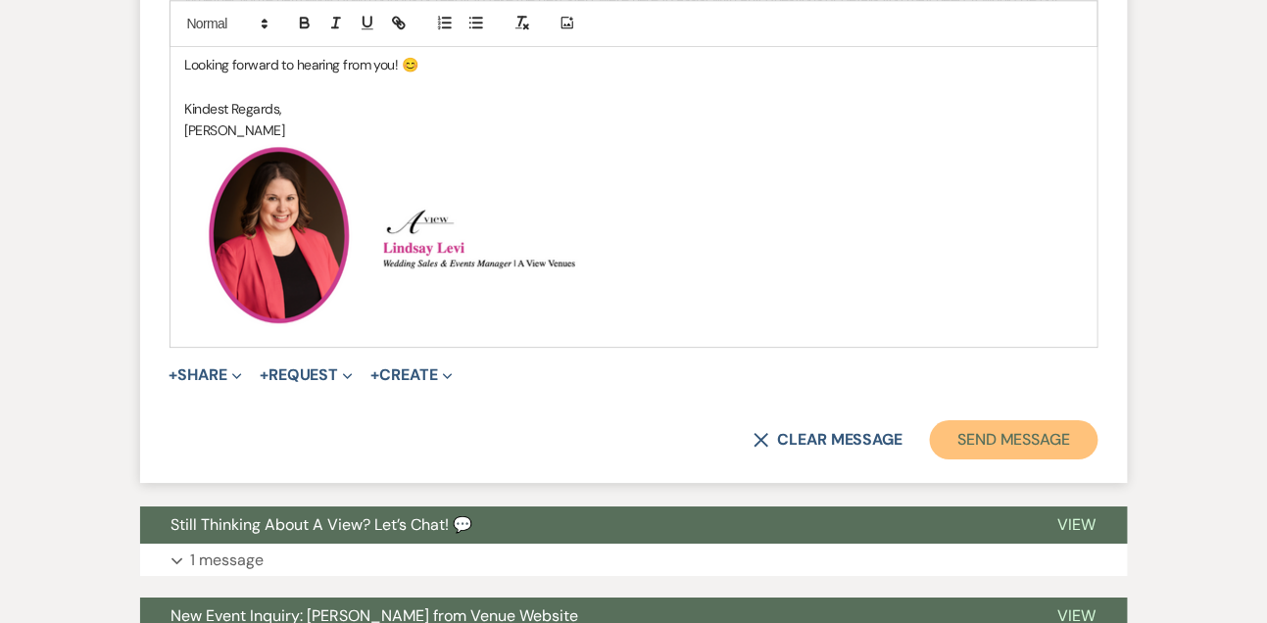
click at [981, 440] on button "Send Message" at bounding box center [1014, 439] width 168 height 39
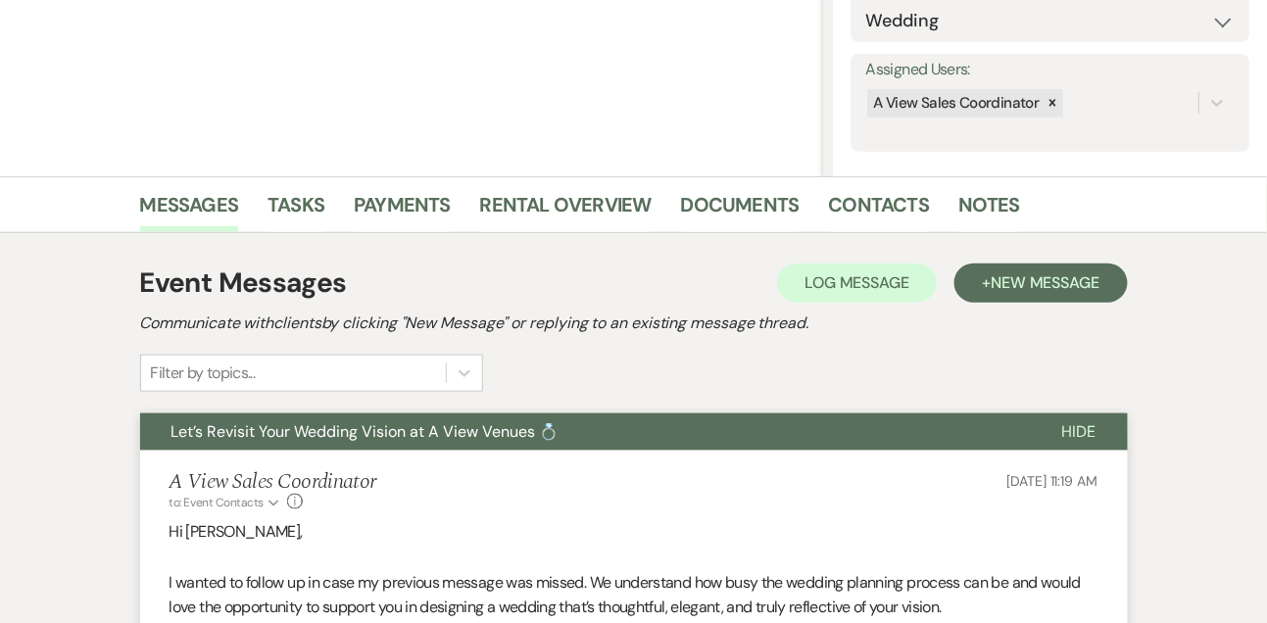
scroll to position [284, 0]
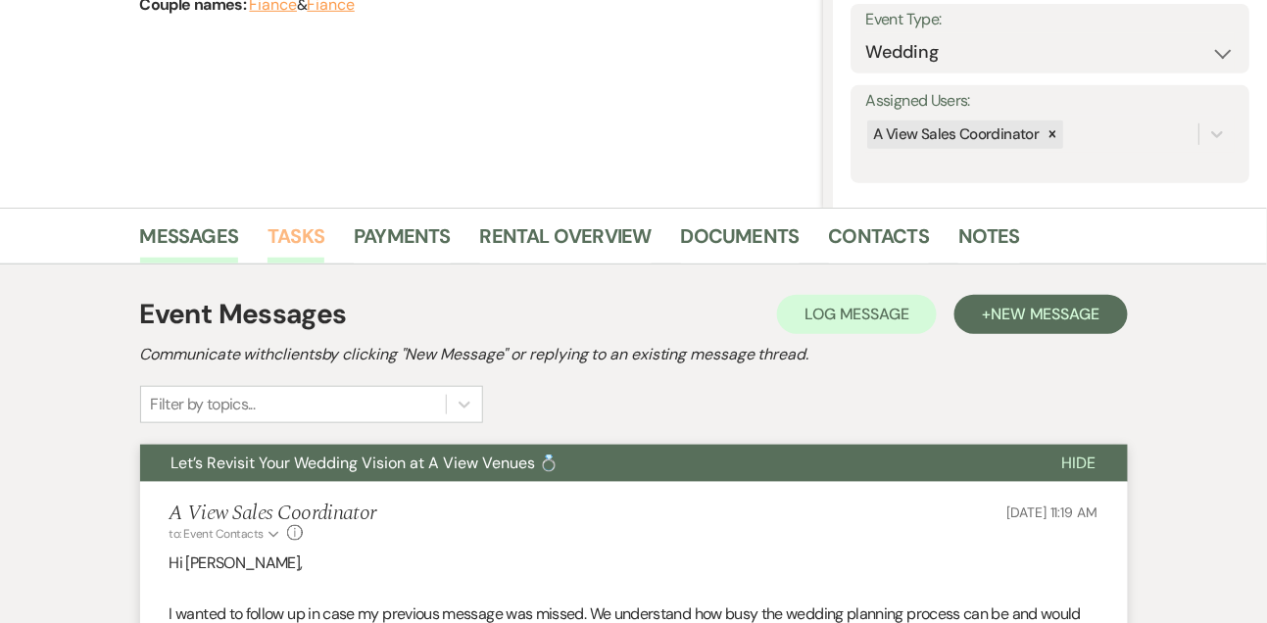
click at [316, 225] on link "Tasks" at bounding box center [295, 241] width 57 height 43
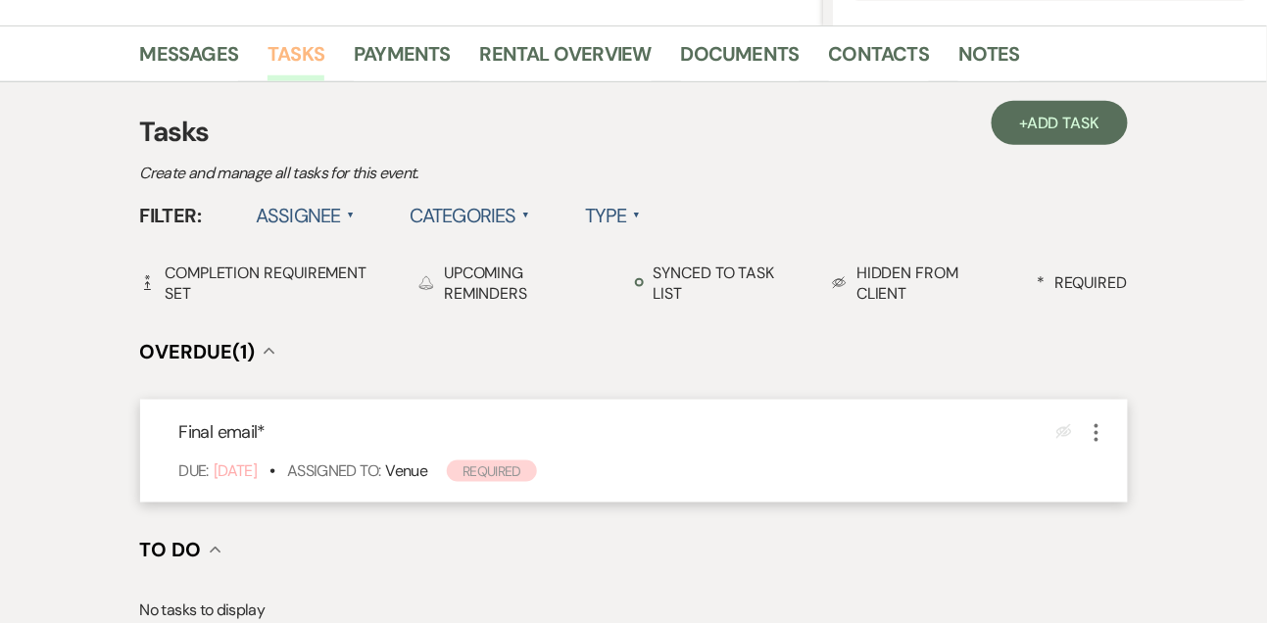
scroll to position [486, 0]
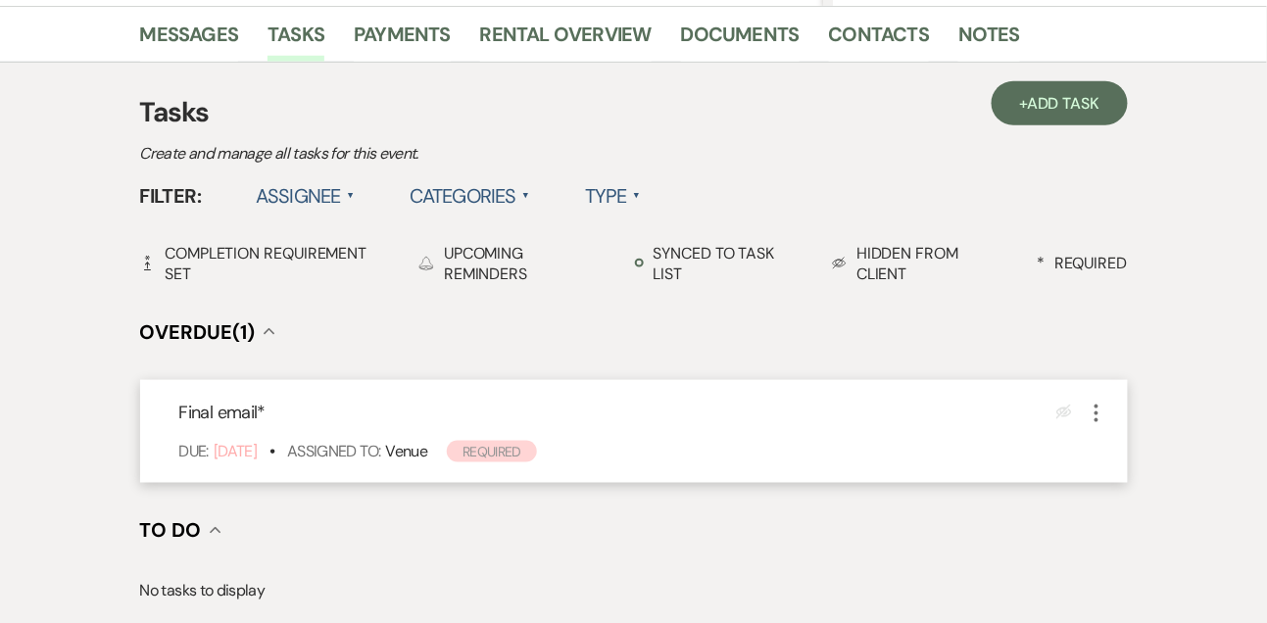
click at [1093, 419] on icon "More" at bounding box center [1097, 414] width 24 height 24
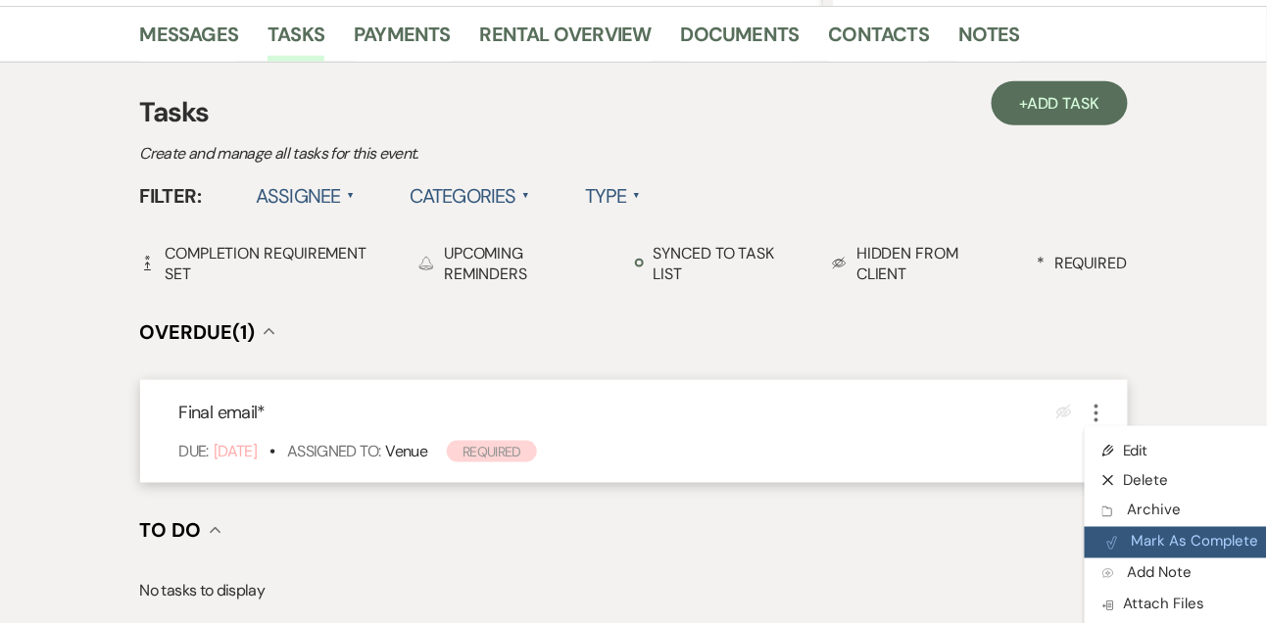
click at [1114, 532] on button "Plan Portal Link Mark As Complete" at bounding box center [1181, 542] width 192 height 31
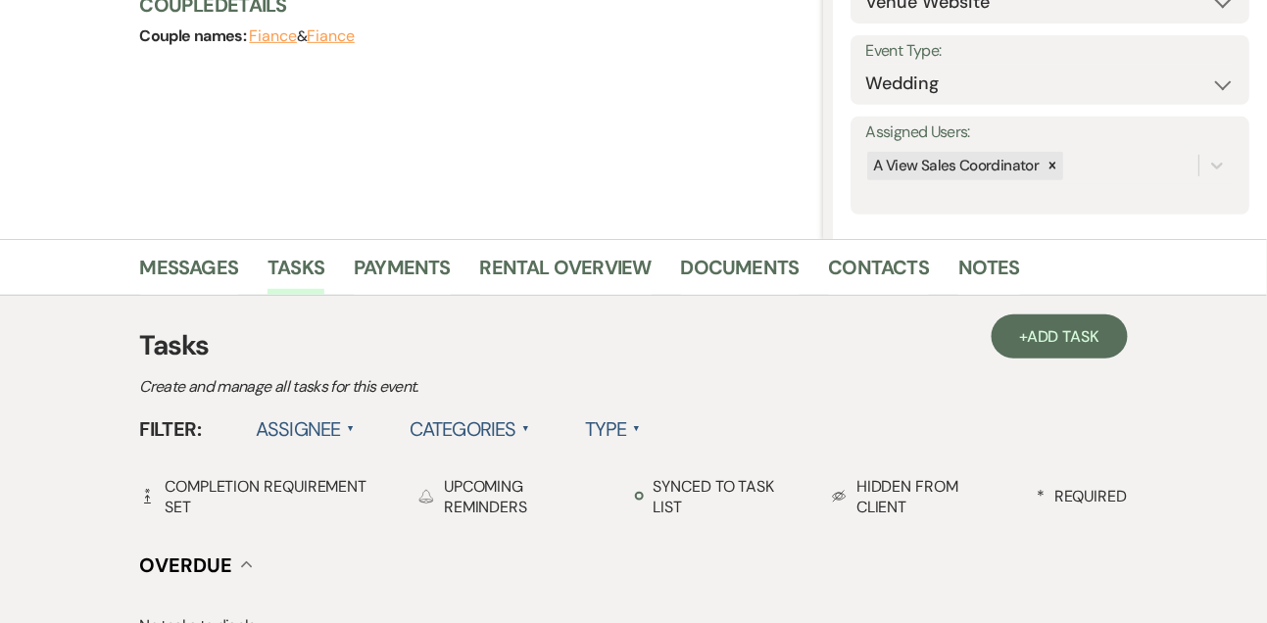
scroll to position [0, 0]
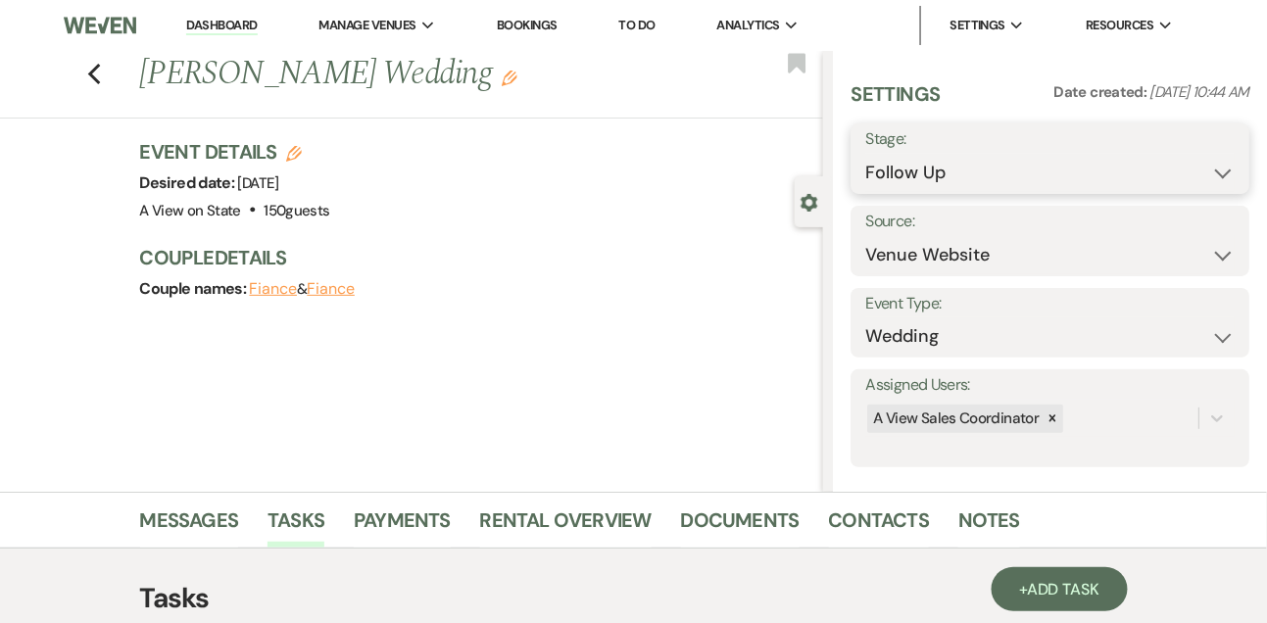
click at [930, 182] on select "Inquiry Follow Up Tour Requested Tour Confirmed Toured Proposal Sent Booked Lost" at bounding box center [1049, 173] width 369 height 38
select select "8"
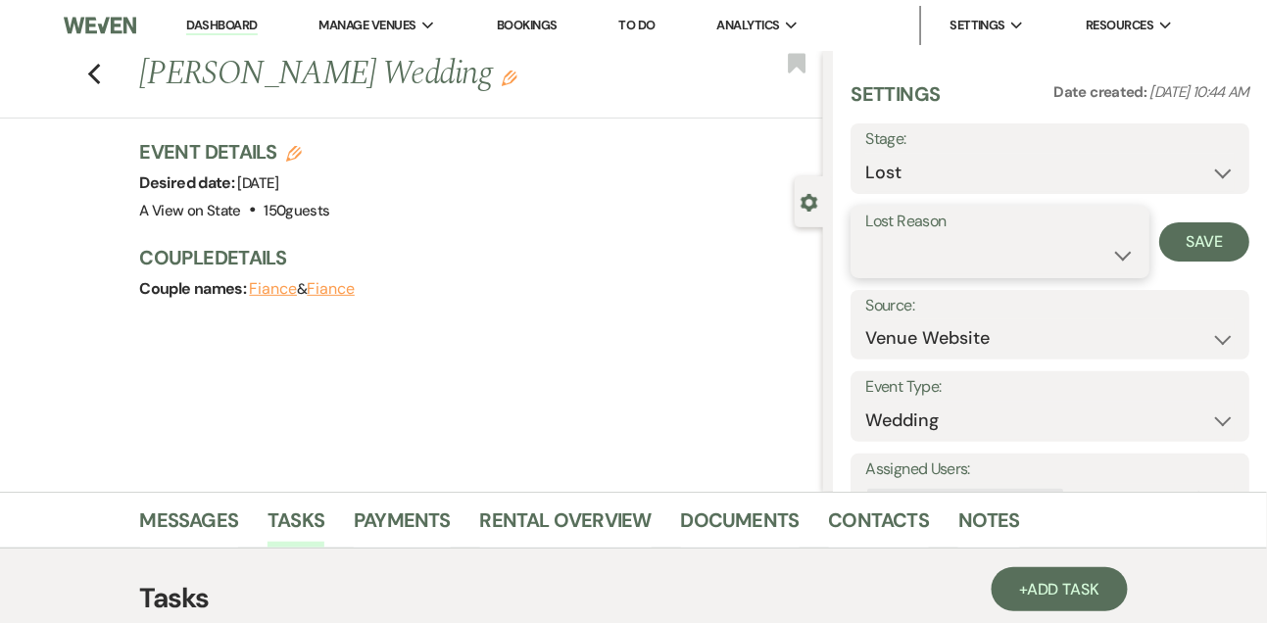
click at [909, 262] on select "Booked Elsewhere Budget Date Unavailable No Response Not a Good Match Capacity …" at bounding box center [999, 255] width 268 height 38
select select "5"
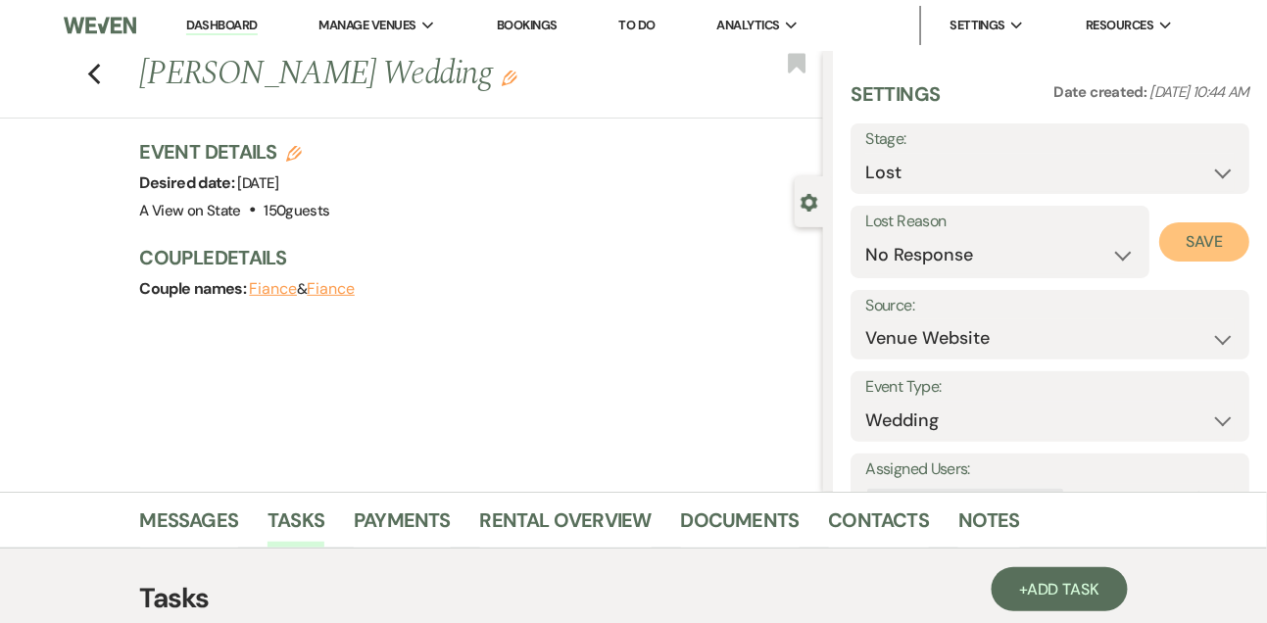
click at [1202, 230] on button "Save" at bounding box center [1204, 241] width 90 height 39
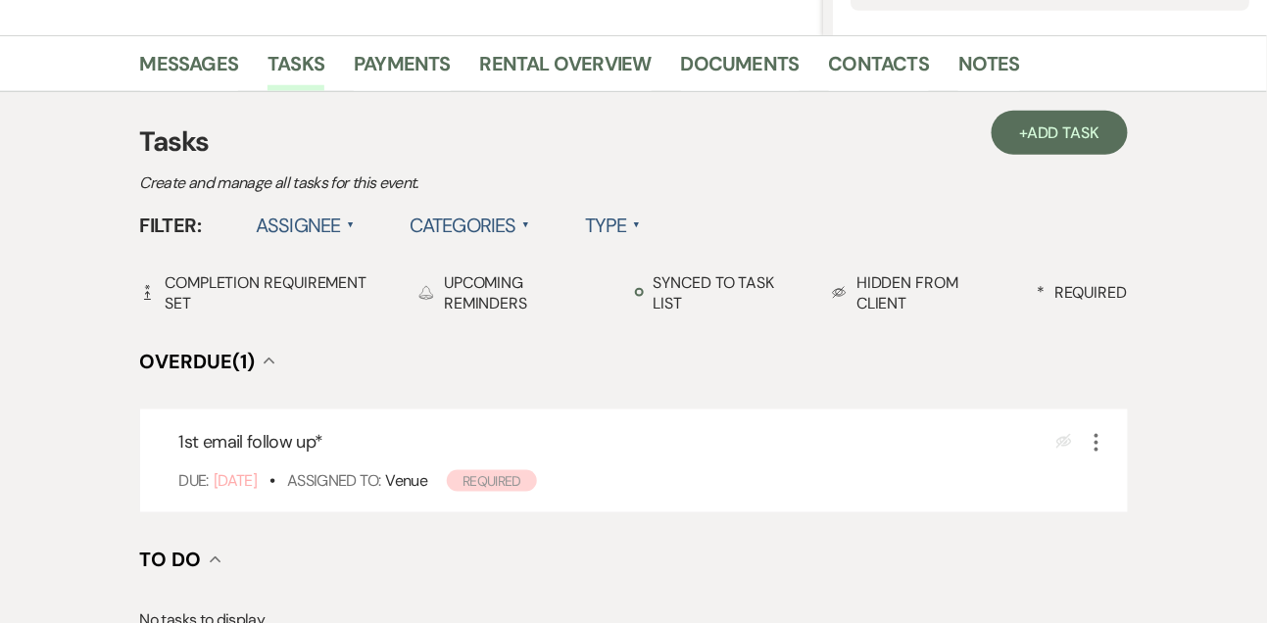
scroll to position [500, 0]
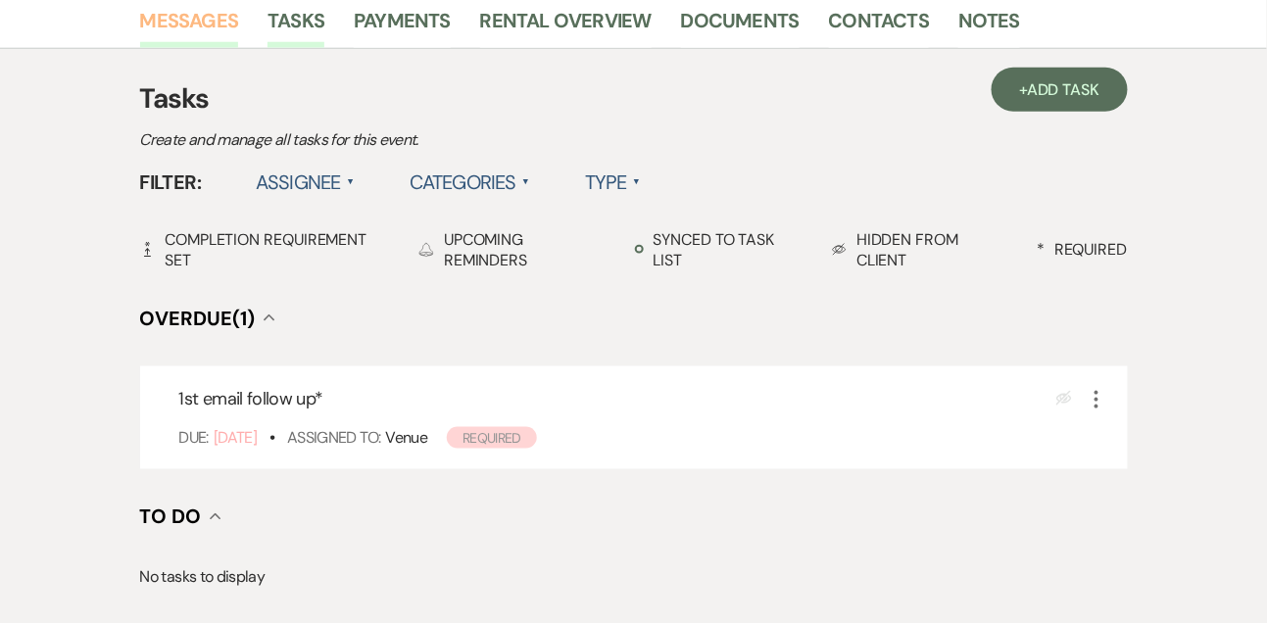
click at [169, 5] on link "Messages" at bounding box center [189, 26] width 99 height 43
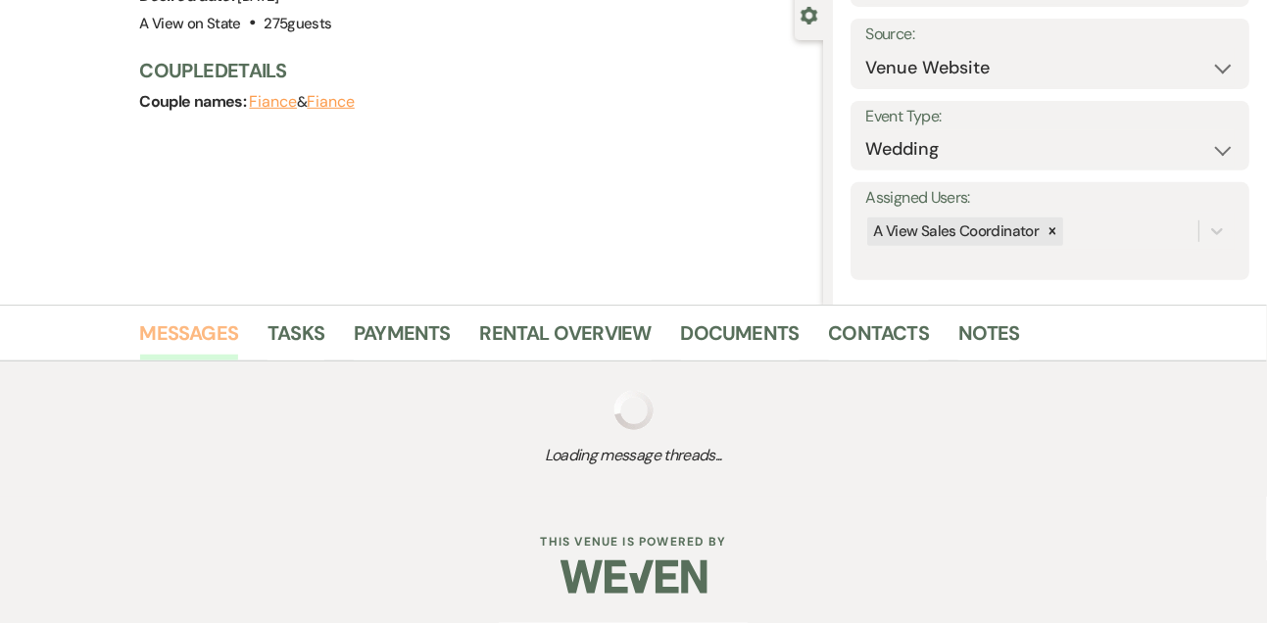
scroll to position [330, 0]
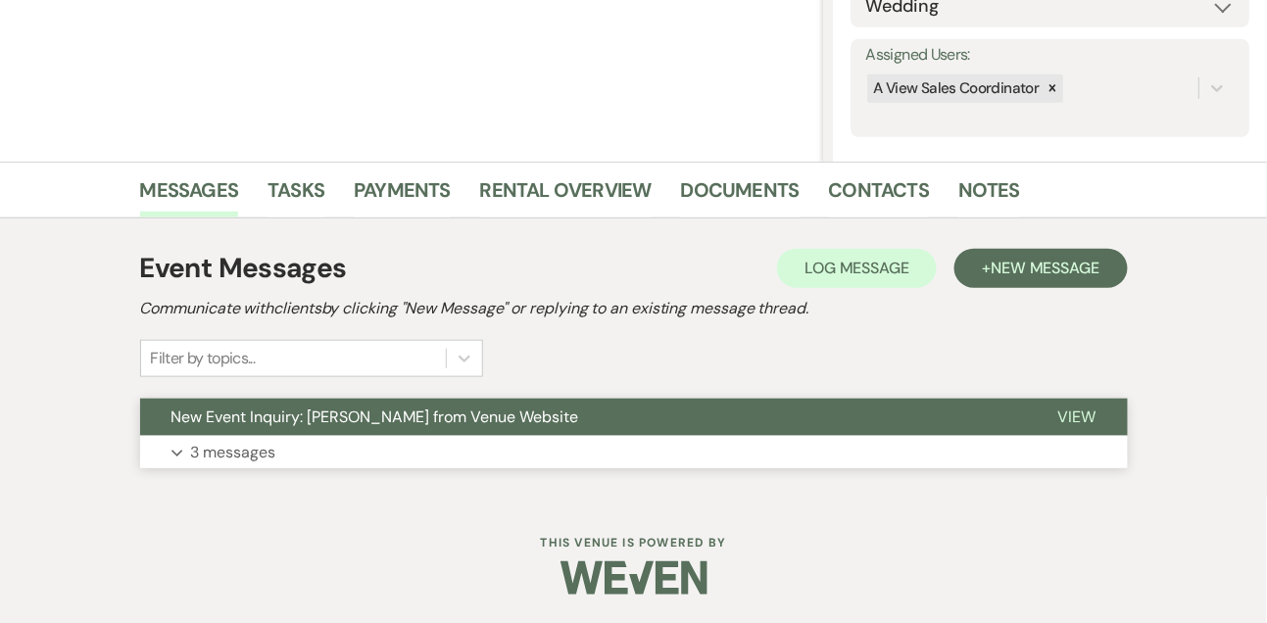
click at [337, 447] on button "Expand 3 messages" at bounding box center [634, 452] width 988 height 33
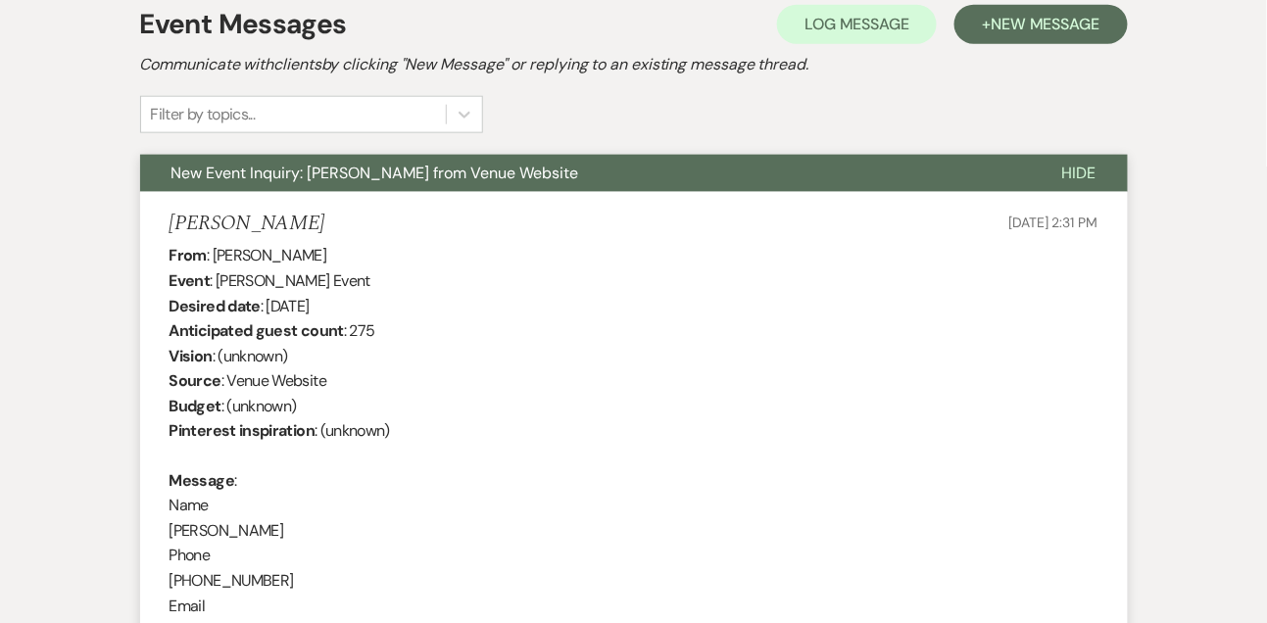
scroll to position [502, 0]
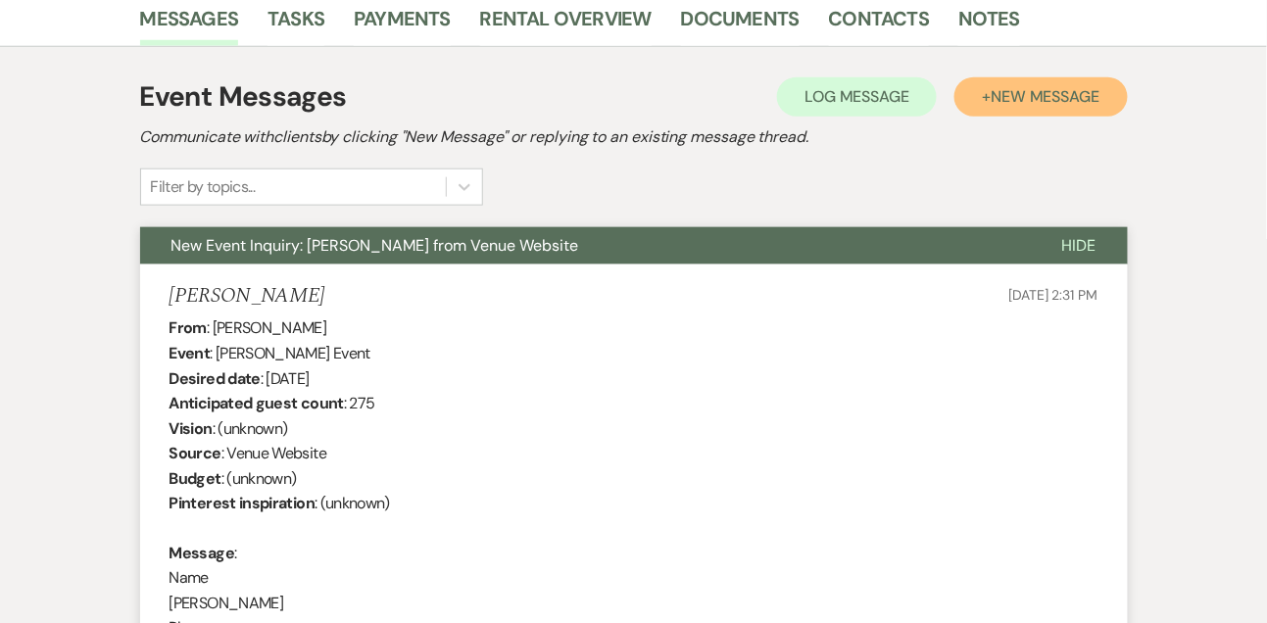
click at [1009, 103] on span "New Message" at bounding box center [1044, 96] width 109 height 21
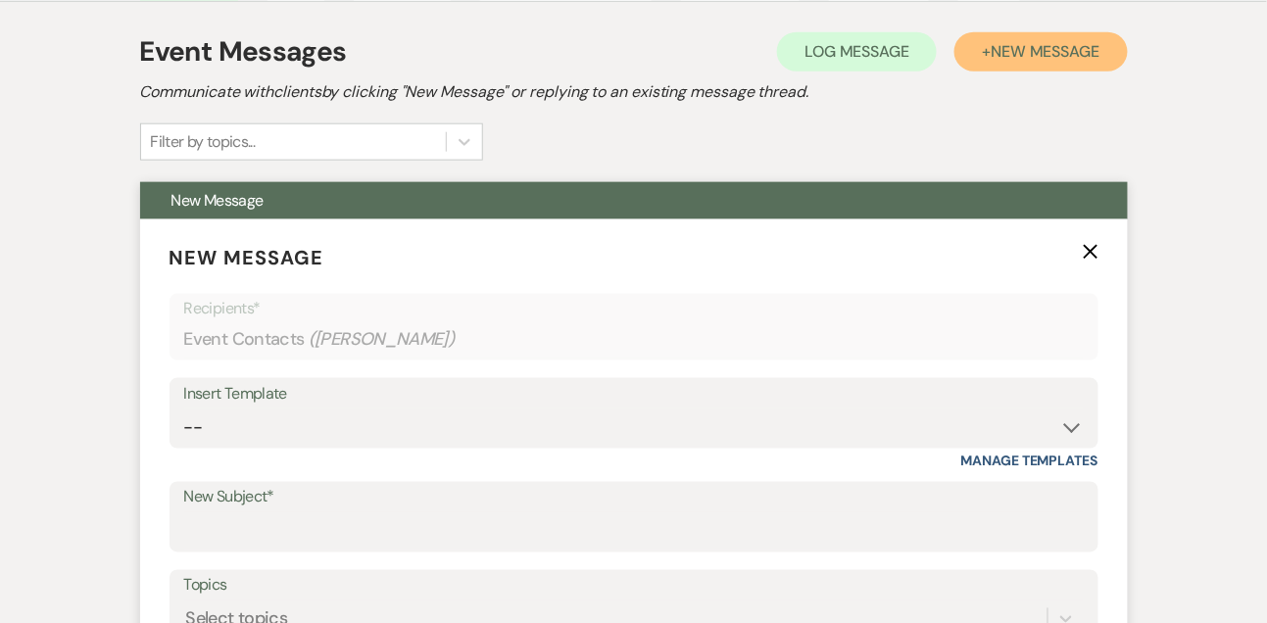
scroll to position [583, 0]
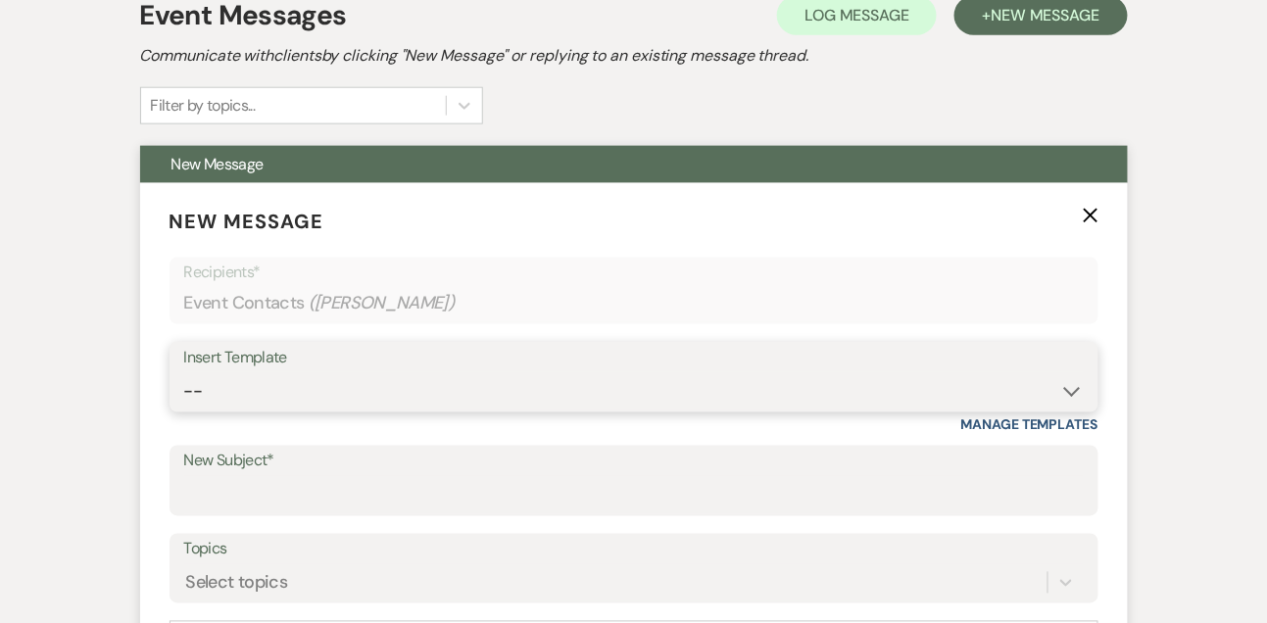
click at [226, 388] on select "-- Tour Confirmation Contract (Pre-Booked Leads) Out of office Inquiry Email Al…" at bounding box center [633, 391] width 899 height 38
select select "5552"
type input "Still Thinking About A View? Let’s Chat! 💬"
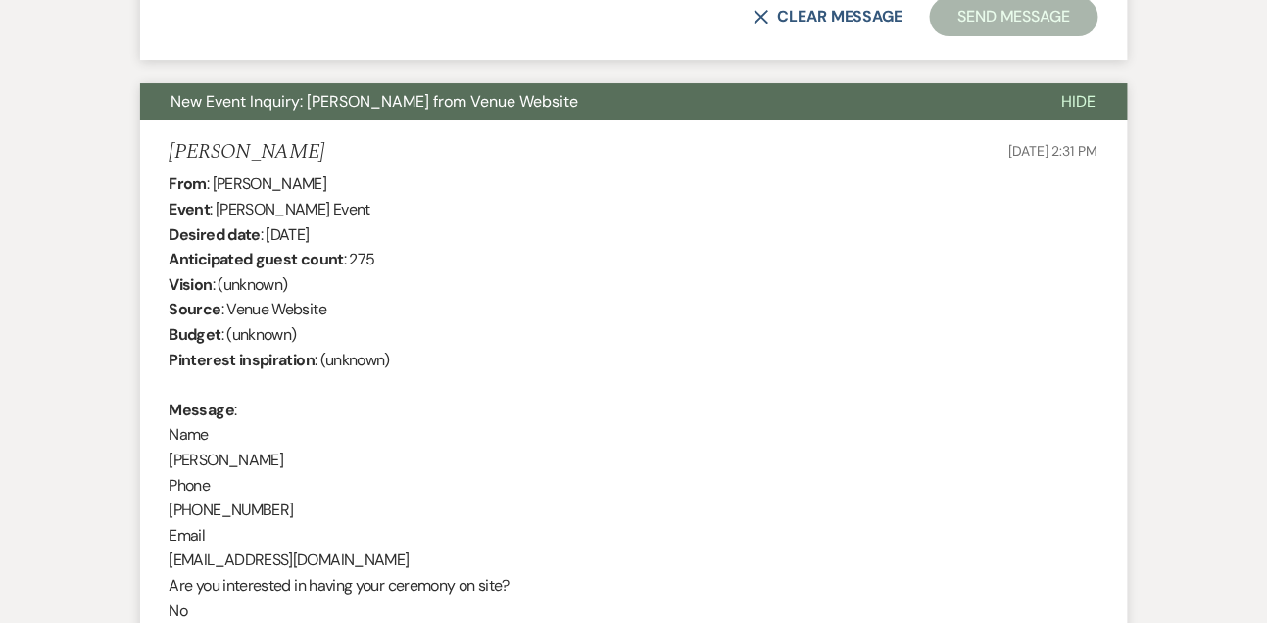
scroll to position [1814, 0]
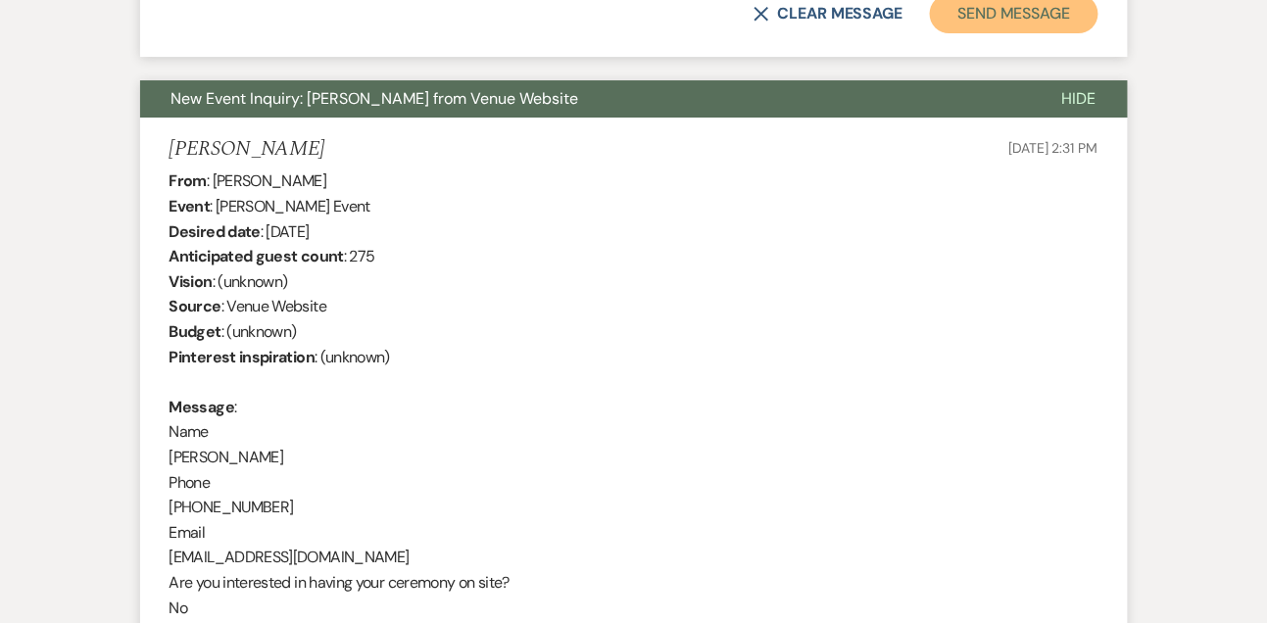
click at [992, 24] on button "Send Message" at bounding box center [1014, 13] width 168 height 39
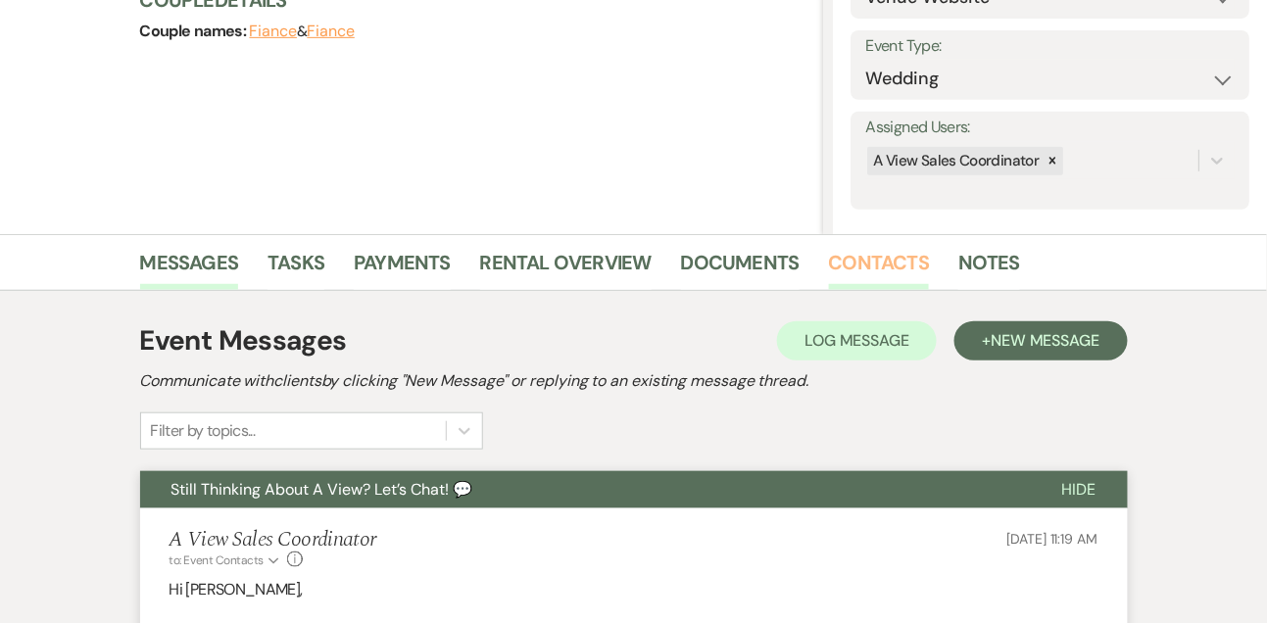
click at [887, 248] on link "Contacts" at bounding box center [879, 268] width 101 height 43
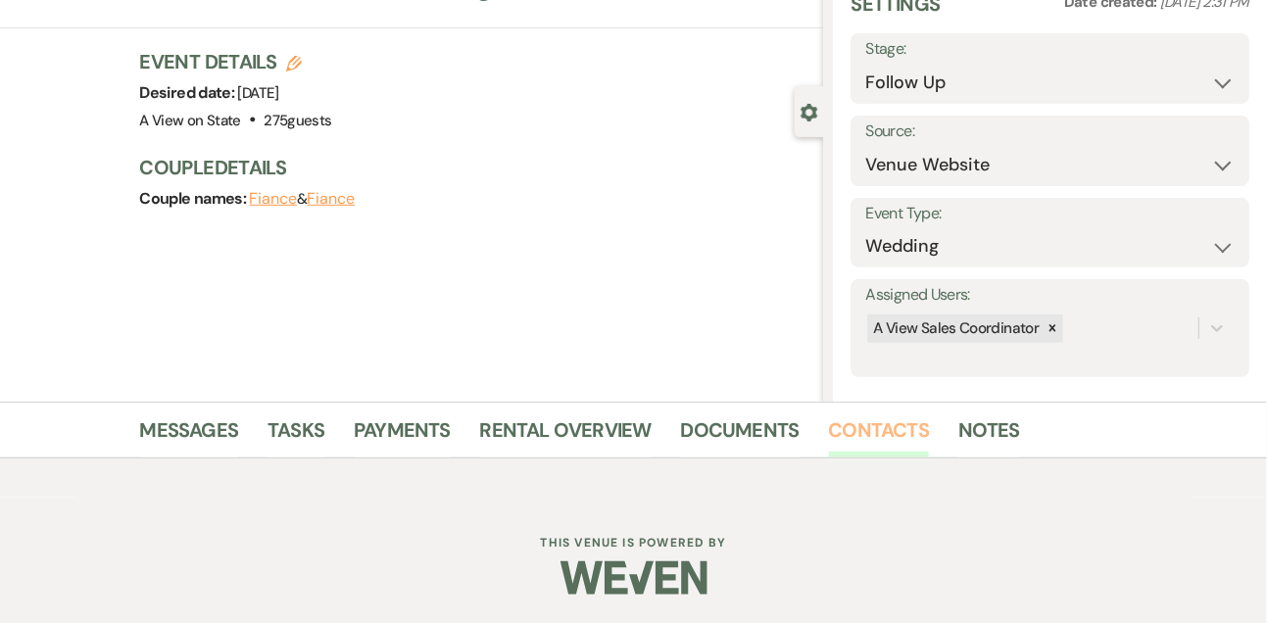
scroll to position [258, 0]
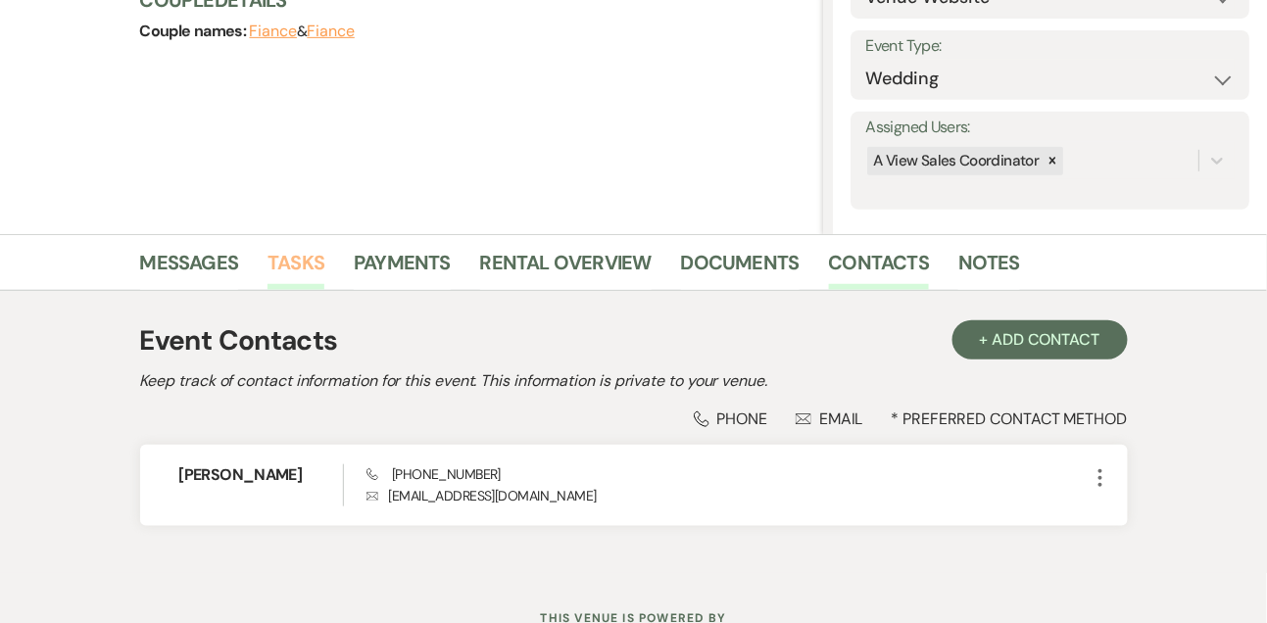
click at [295, 257] on link "Tasks" at bounding box center [295, 268] width 57 height 43
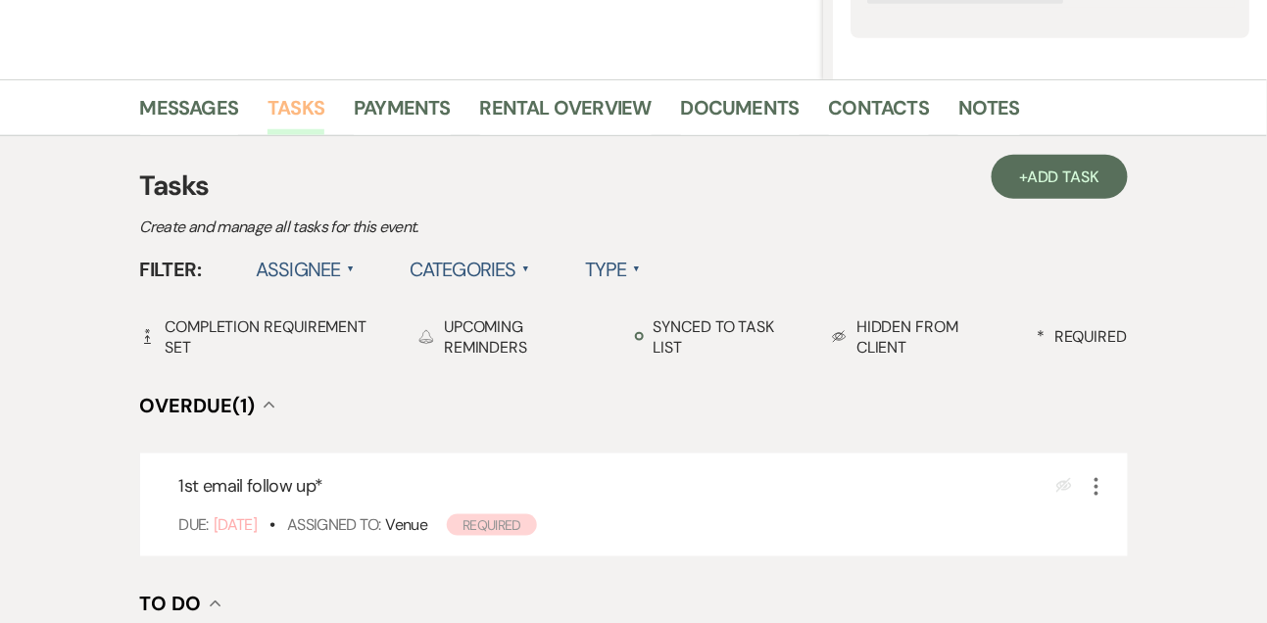
scroll to position [531, 0]
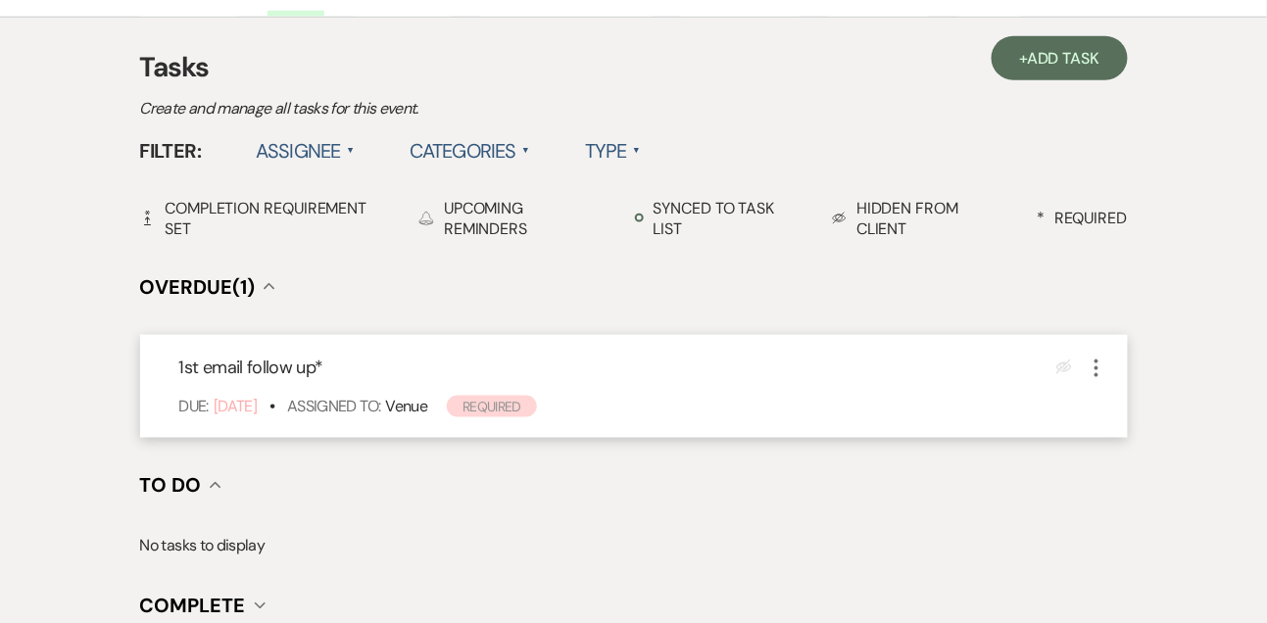
click at [1106, 362] on icon "More" at bounding box center [1097, 369] width 24 height 24
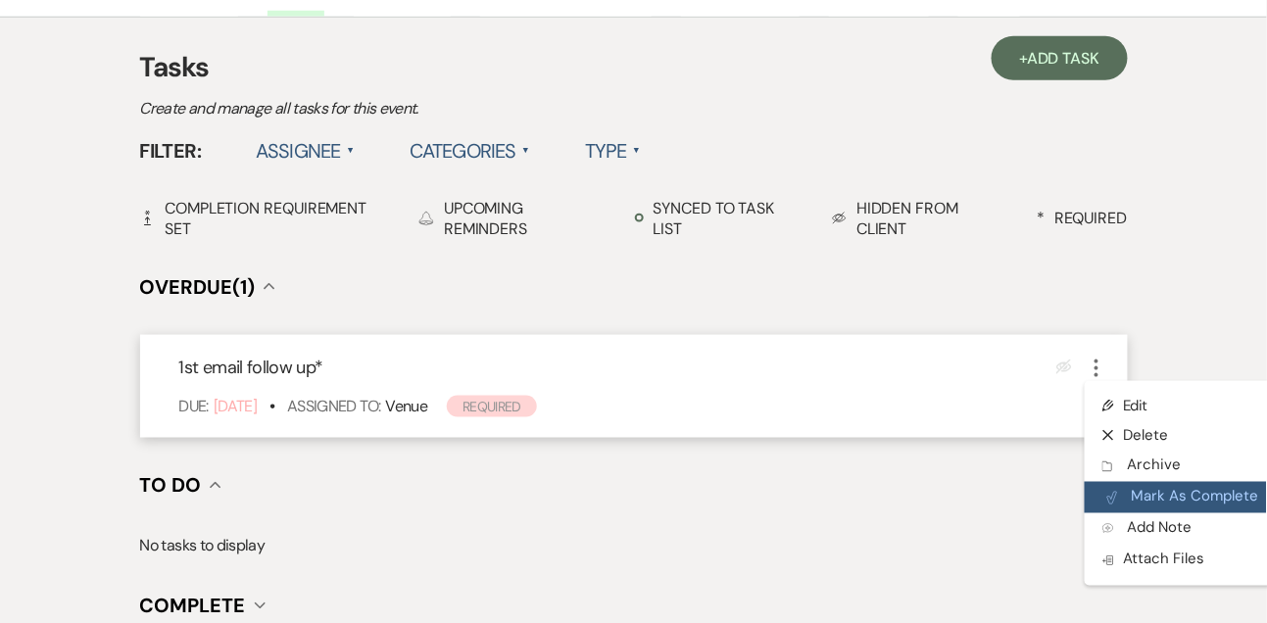
click at [1123, 495] on button "Plan Portal Link Mark As Complete" at bounding box center [1181, 497] width 192 height 31
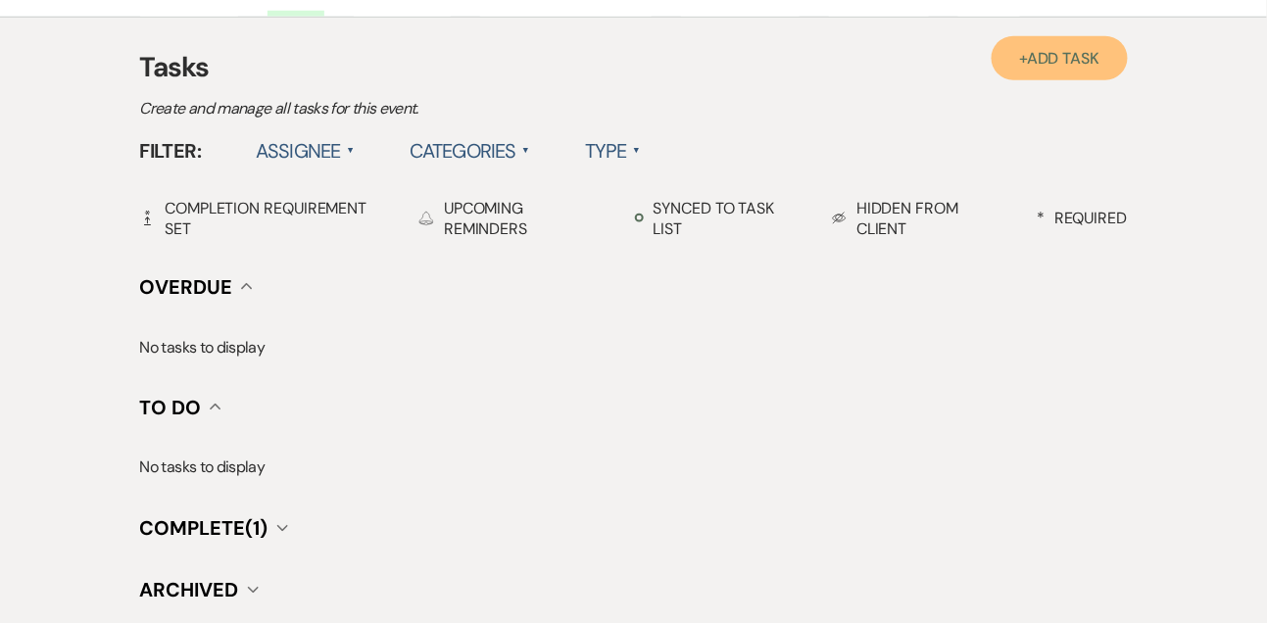
click at [1059, 48] on span "Add Task" at bounding box center [1063, 58] width 72 height 21
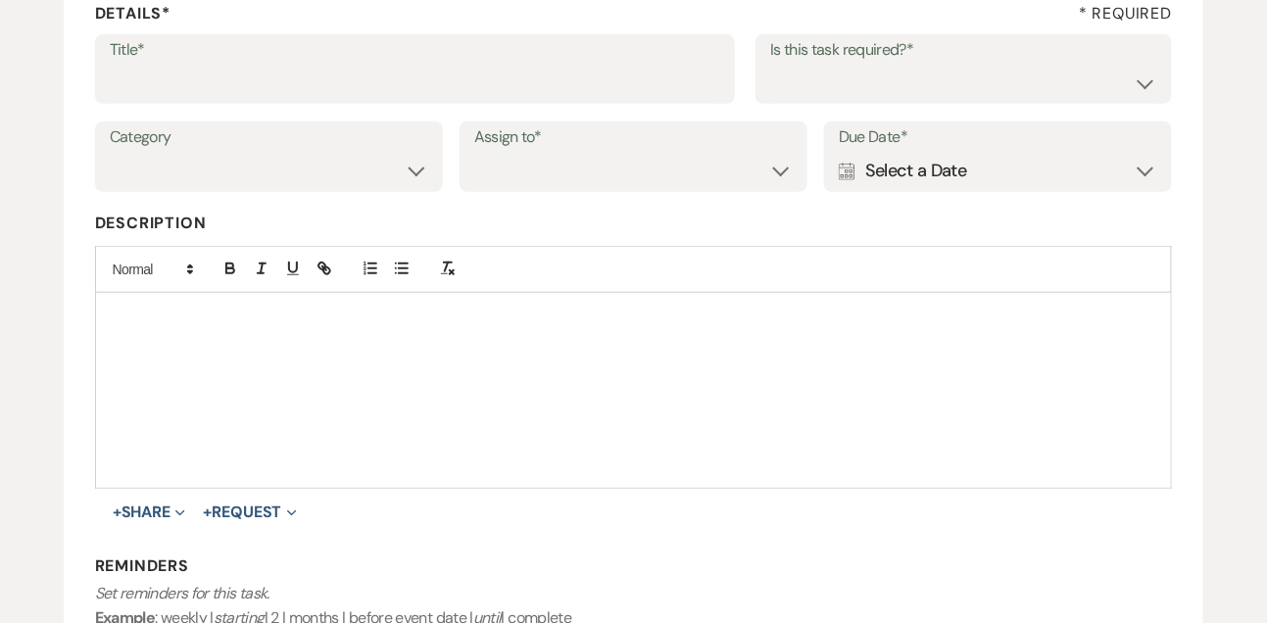
scroll to position [261, 0]
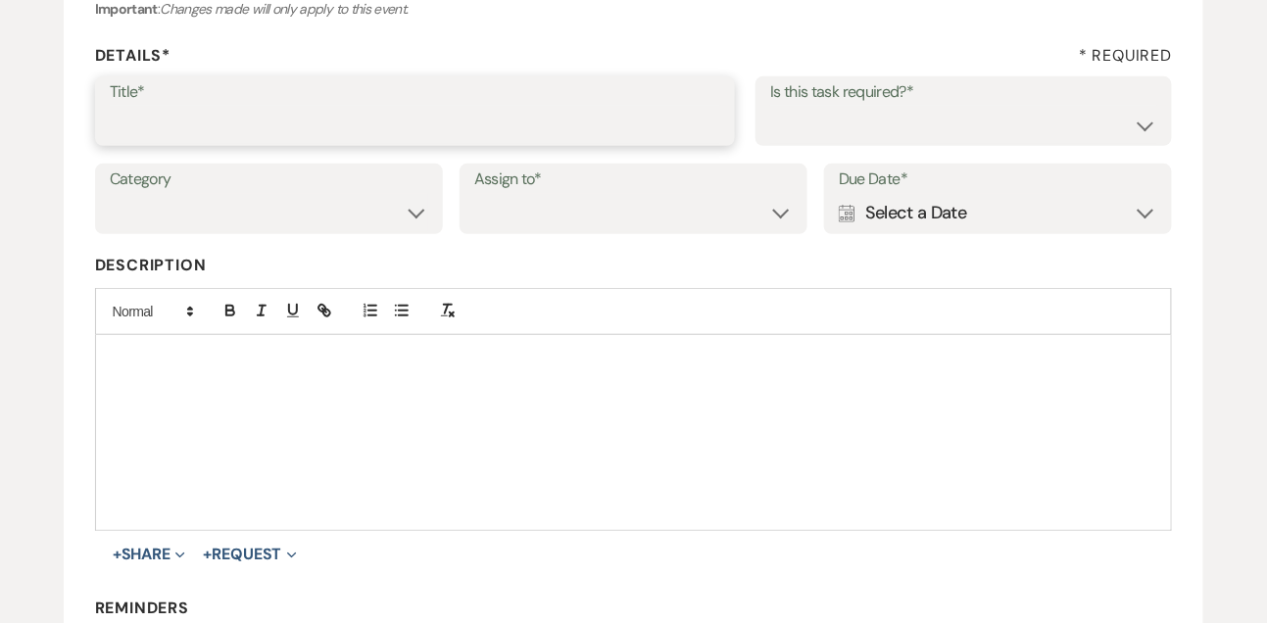
click at [428, 137] on input "Title*" at bounding box center [415, 125] width 611 height 38
type input "Text follow up"
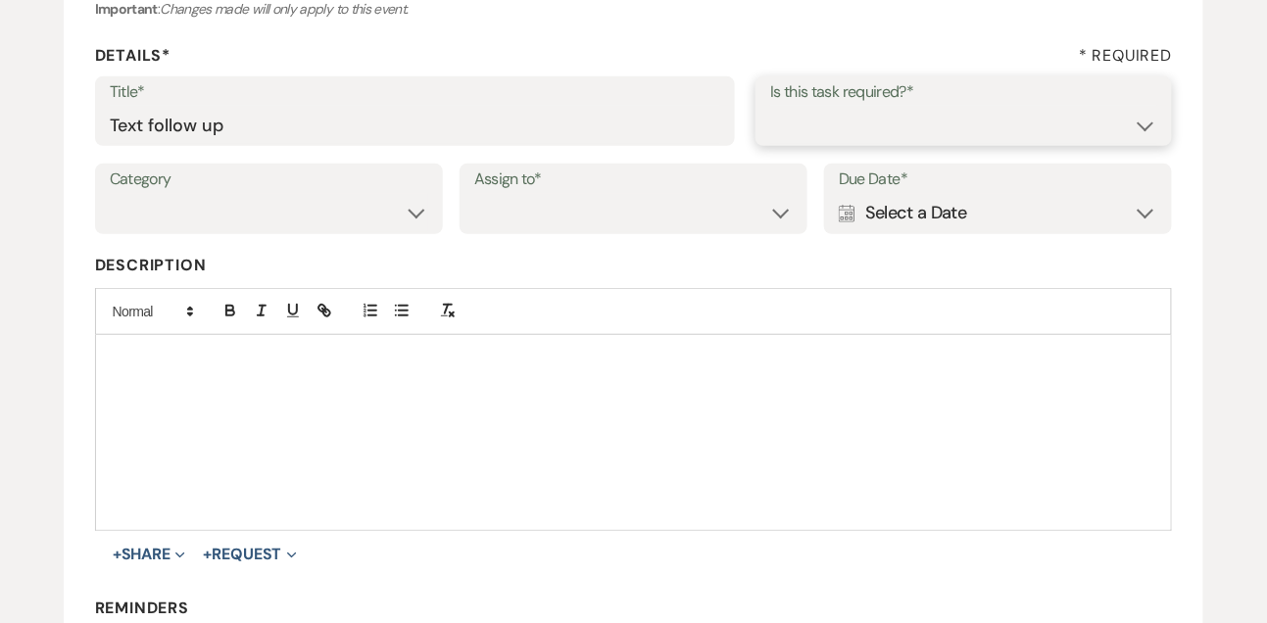
click at [799, 141] on select "Yes No" at bounding box center [963, 125] width 387 height 38
select select "true"
click at [356, 226] on select "Venue Vendors Guests Details Finalize & Share" at bounding box center [269, 213] width 318 height 38
select select "31"
click at [541, 211] on select "Venue Client" at bounding box center [633, 213] width 318 height 38
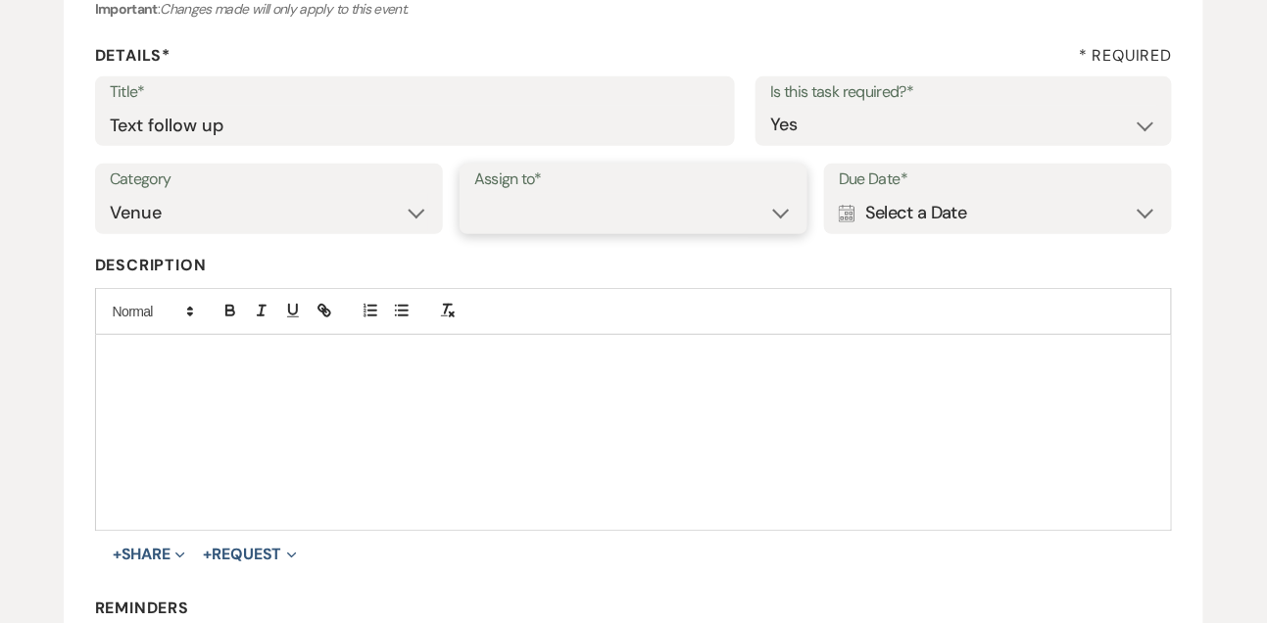
select select "venueHost"
click at [910, 212] on div "Calendar Select a Date Expand" at bounding box center [998, 213] width 318 height 38
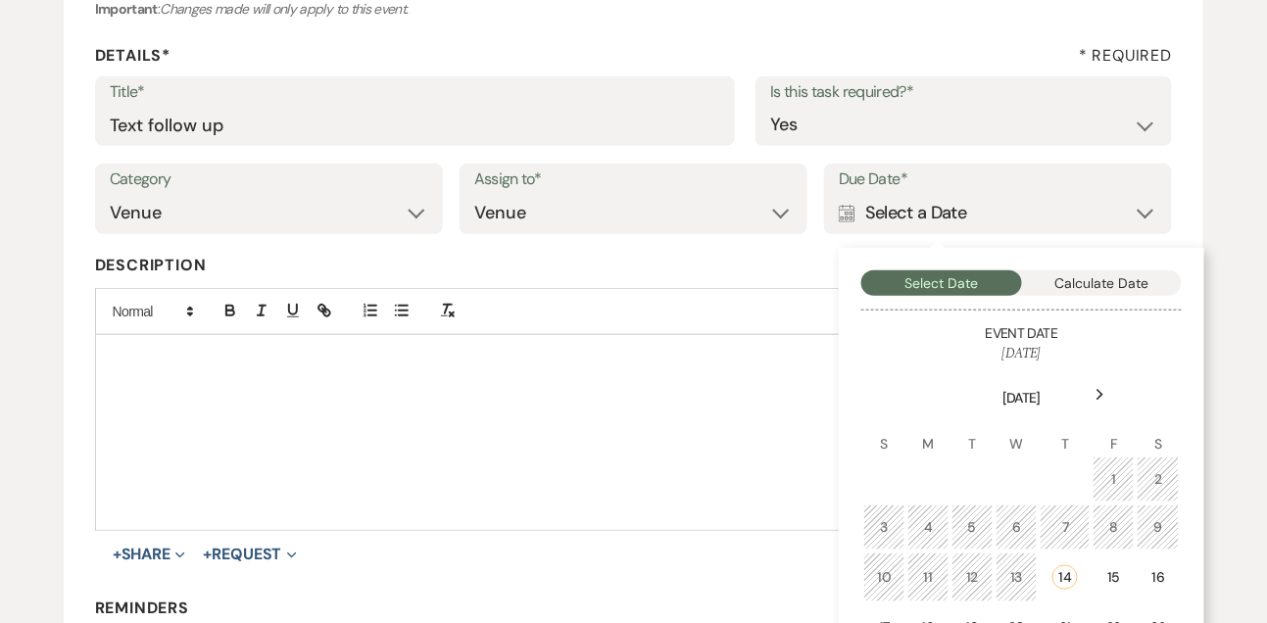
click at [1091, 403] on div "Next" at bounding box center [1100, 394] width 31 height 31
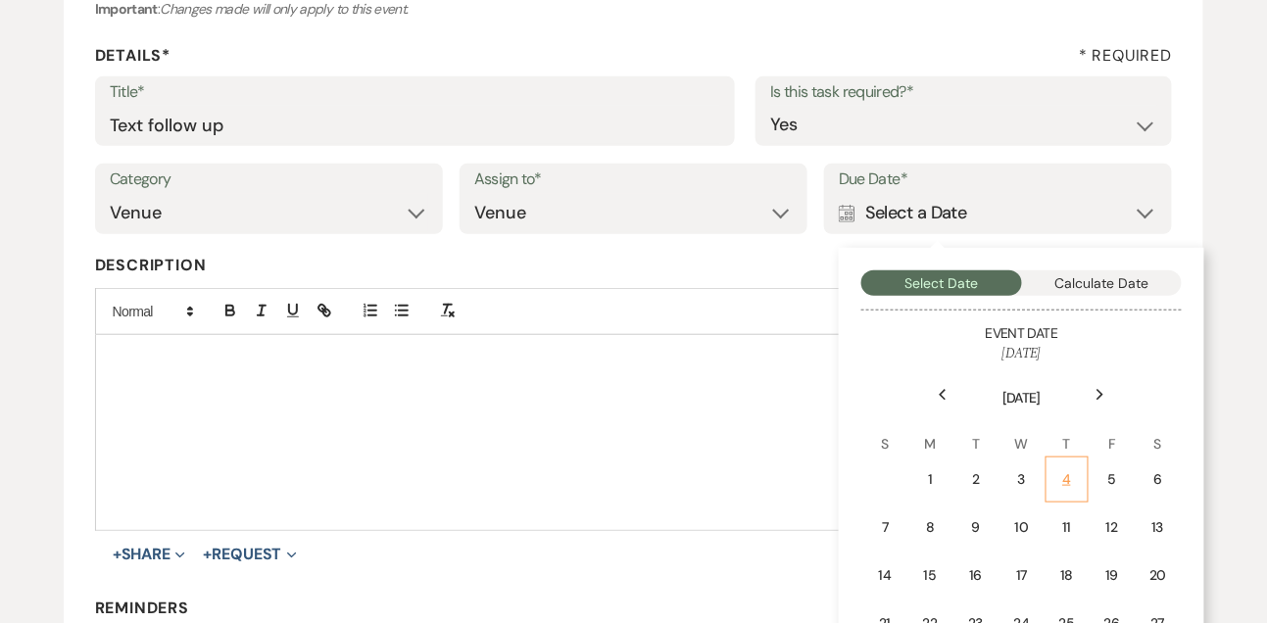
click at [1074, 458] on td "4" at bounding box center [1066, 480] width 43 height 46
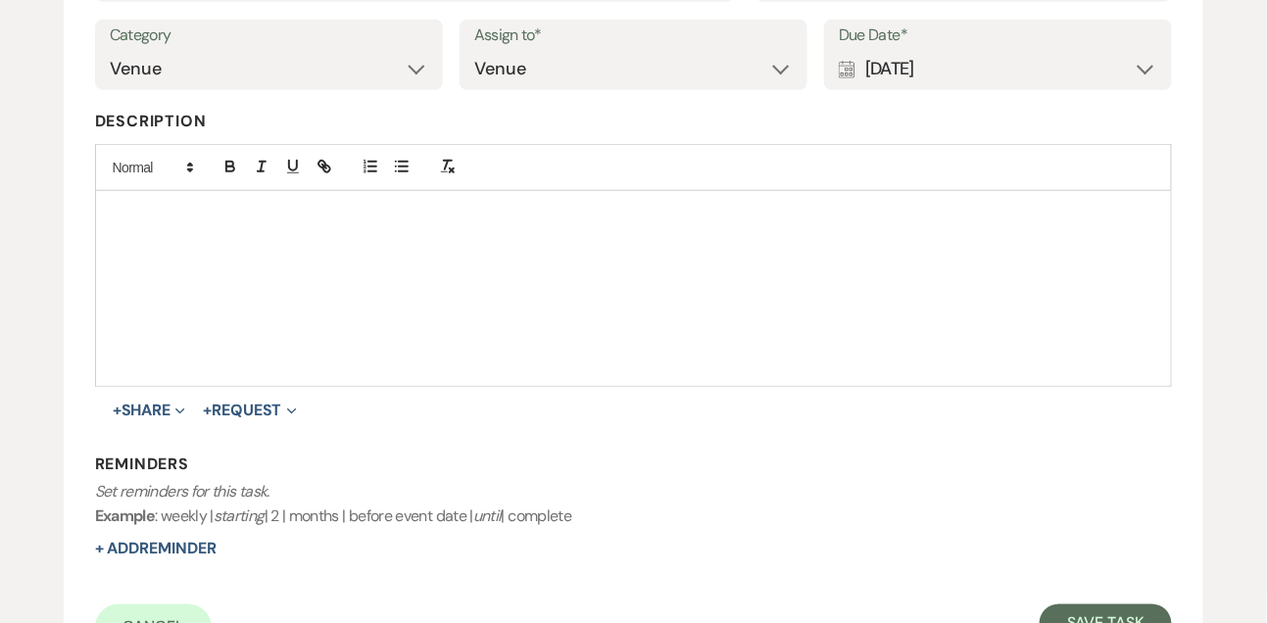
scroll to position [446, 0]
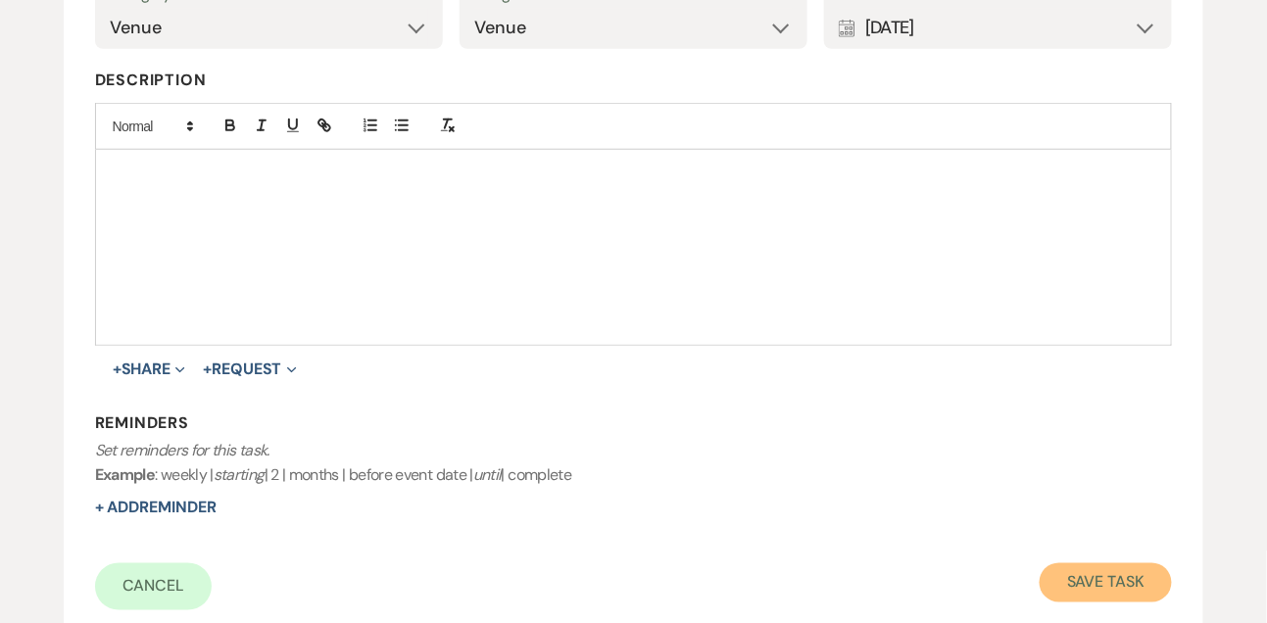
click at [1088, 601] on button "Save Task" at bounding box center [1105, 582] width 132 height 39
select select "9"
select select "5"
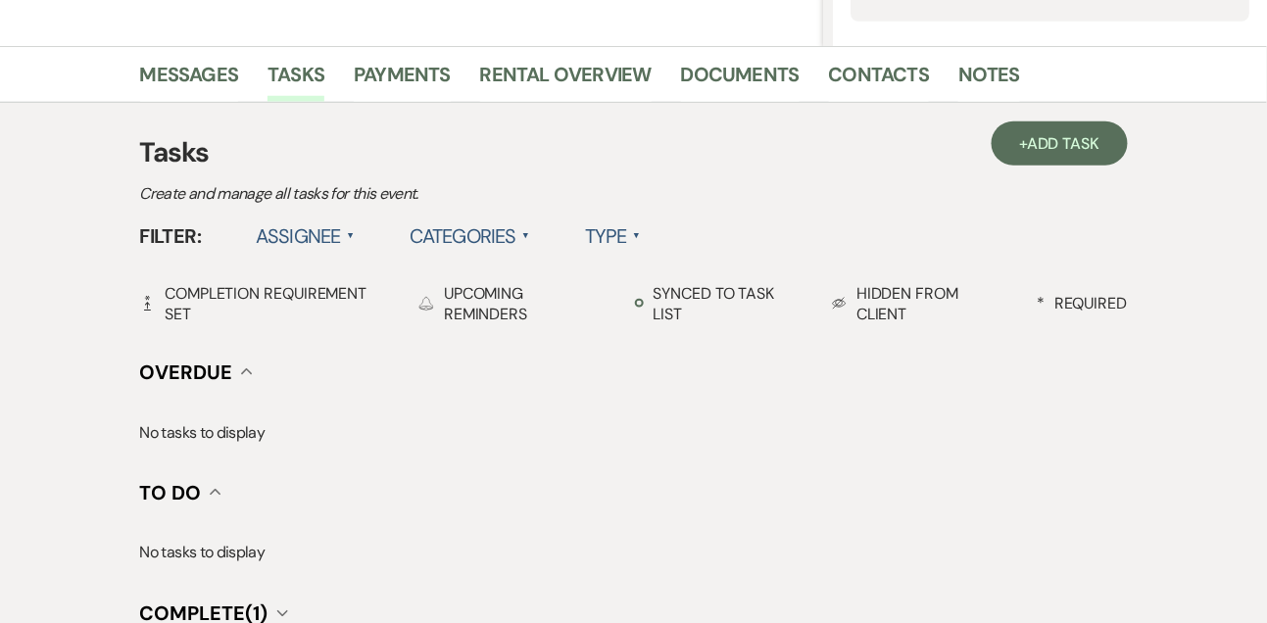
scroll to position [531, 0]
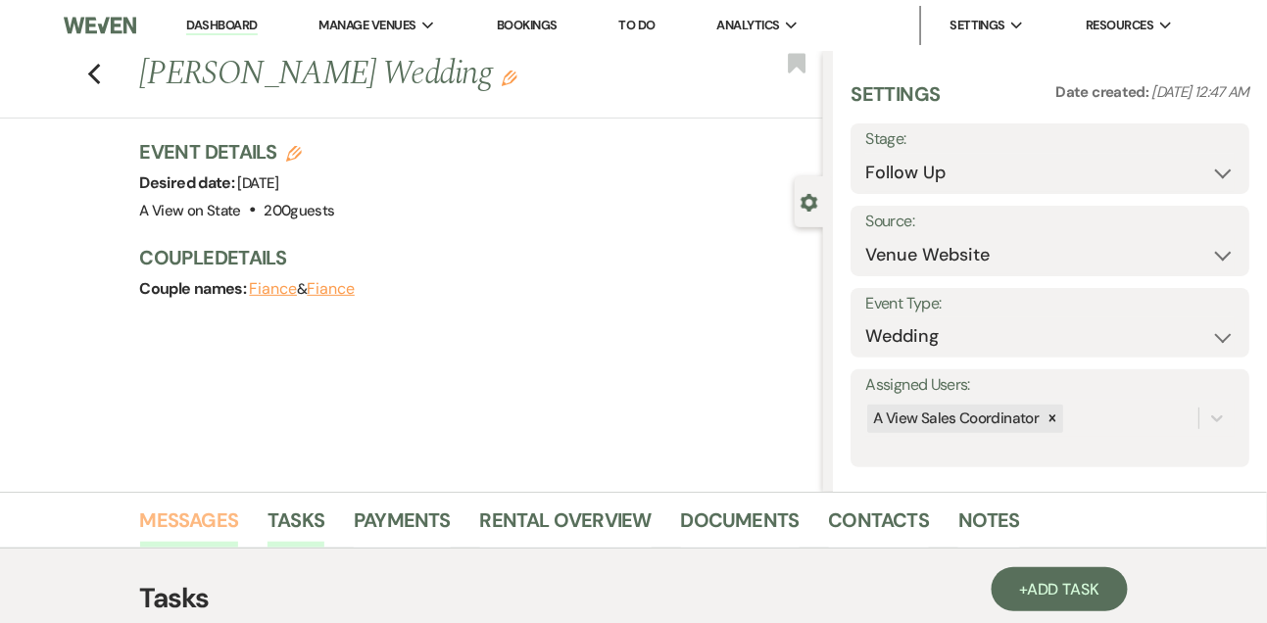
click at [204, 521] on link "Messages" at bounding box center [189, 526] width 99 height 43
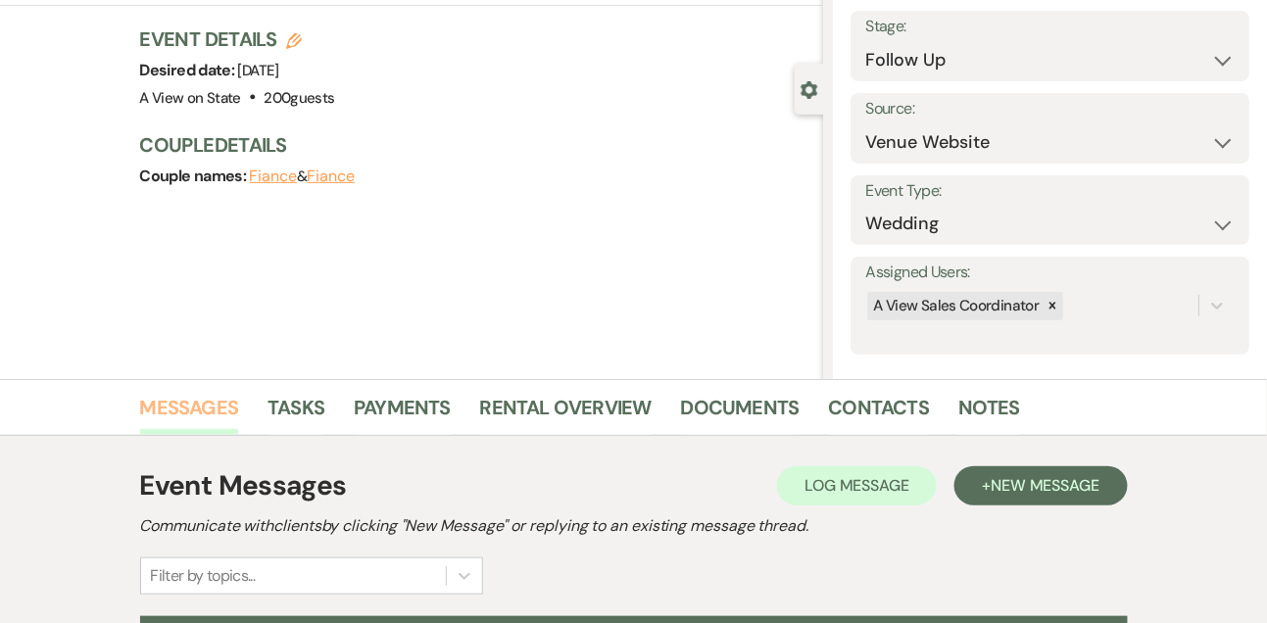
scroll to position [330, 0]
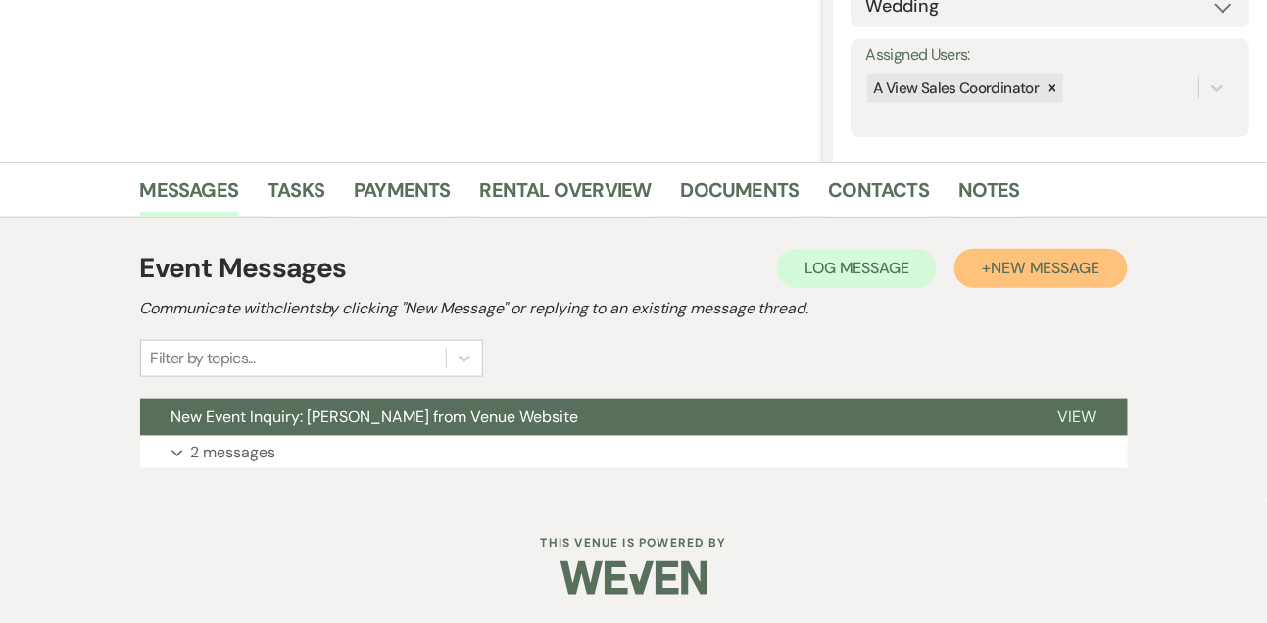
click at [1039, 277] on span "New Message" at bounding box center [1044, 268] width 109 height 21
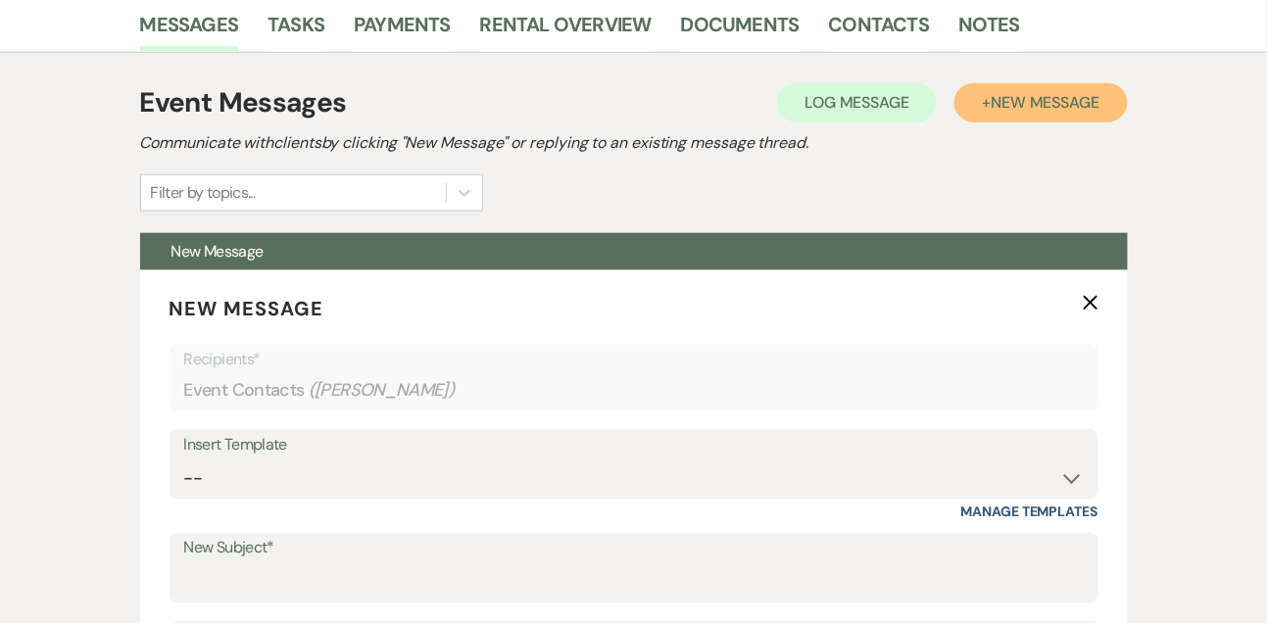
scroll to position [953, 0]
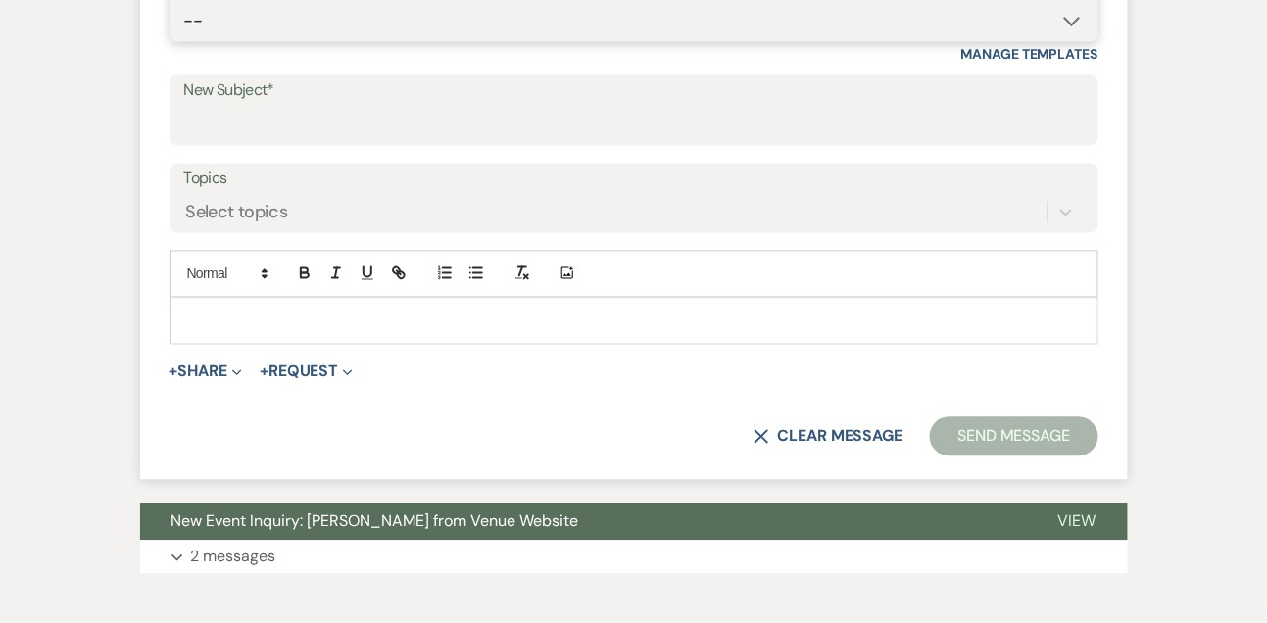
click at [243, 32] on select "-- Tour Confirmation Contract (Pre-Booked Leads) Out of office Inquiry Email Al…" at bounding box center [633, 21] width 899 height 38
select select "5552"
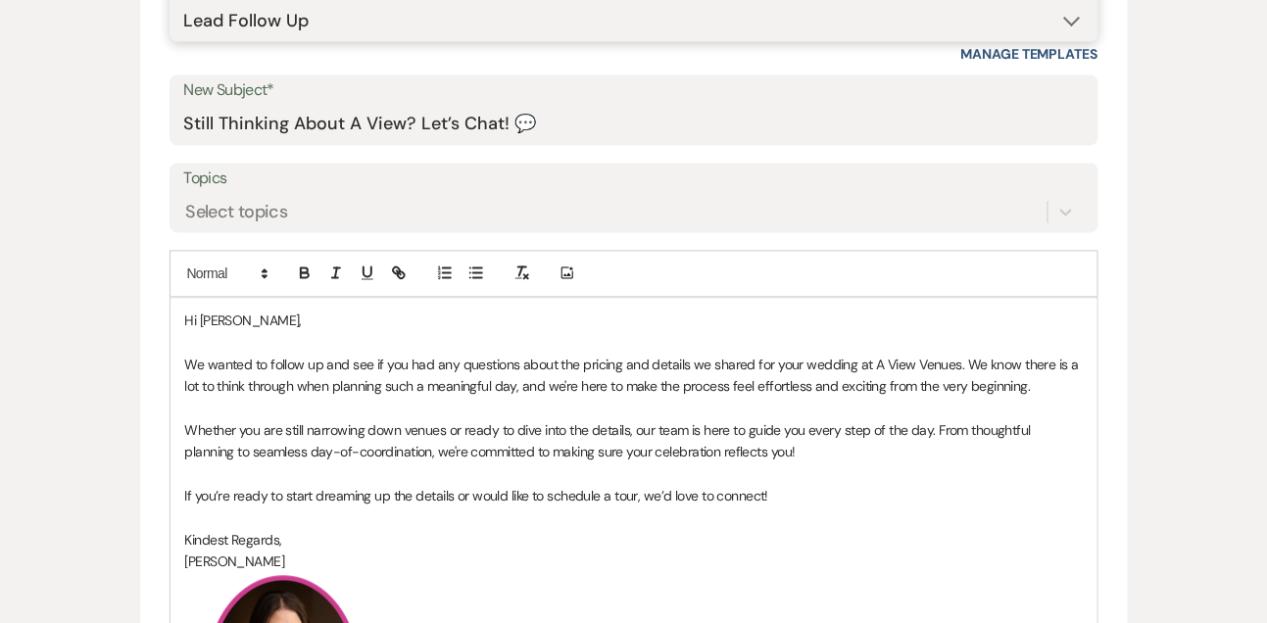
type input "Still Thinking About A View? Let’s Chat! 💬"
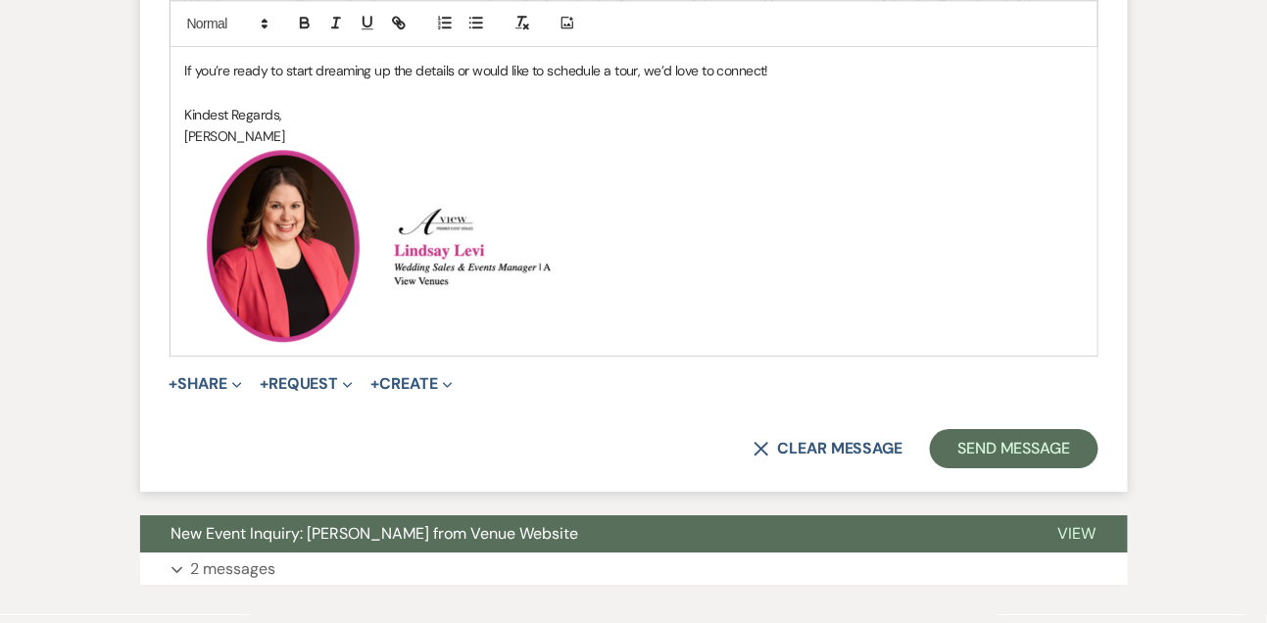
scroll to position [1495, 0]
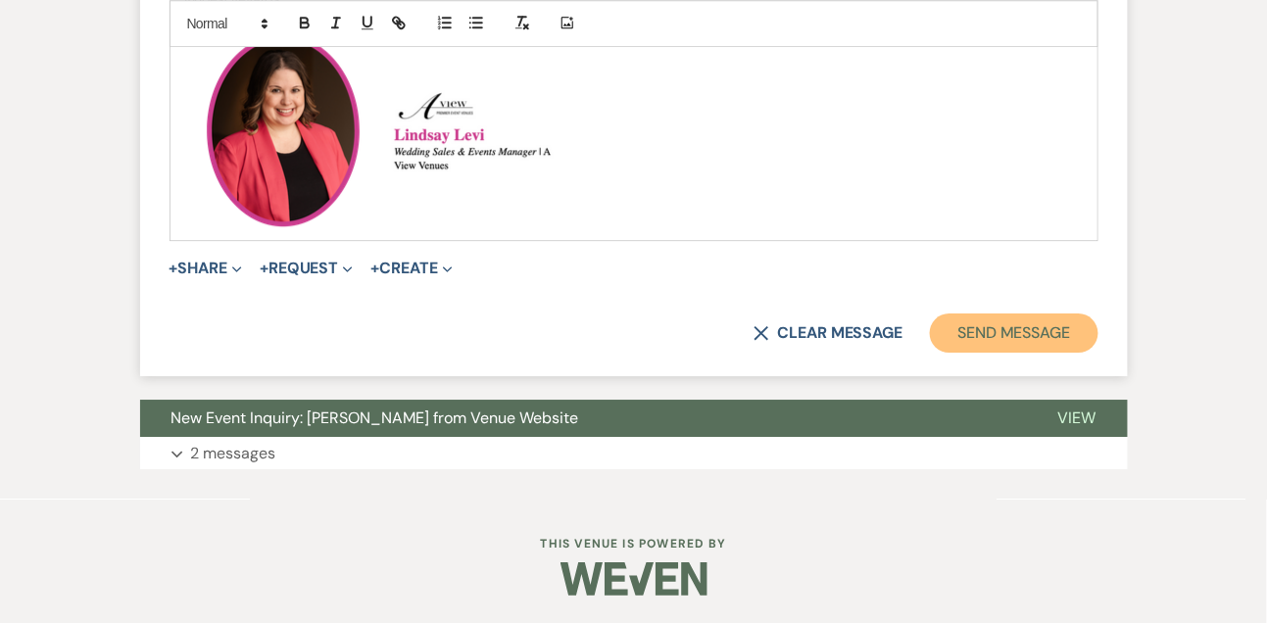
click at [1007, 314] on button "Send Message" at bounding box center [1014, 333] width 168 height 39
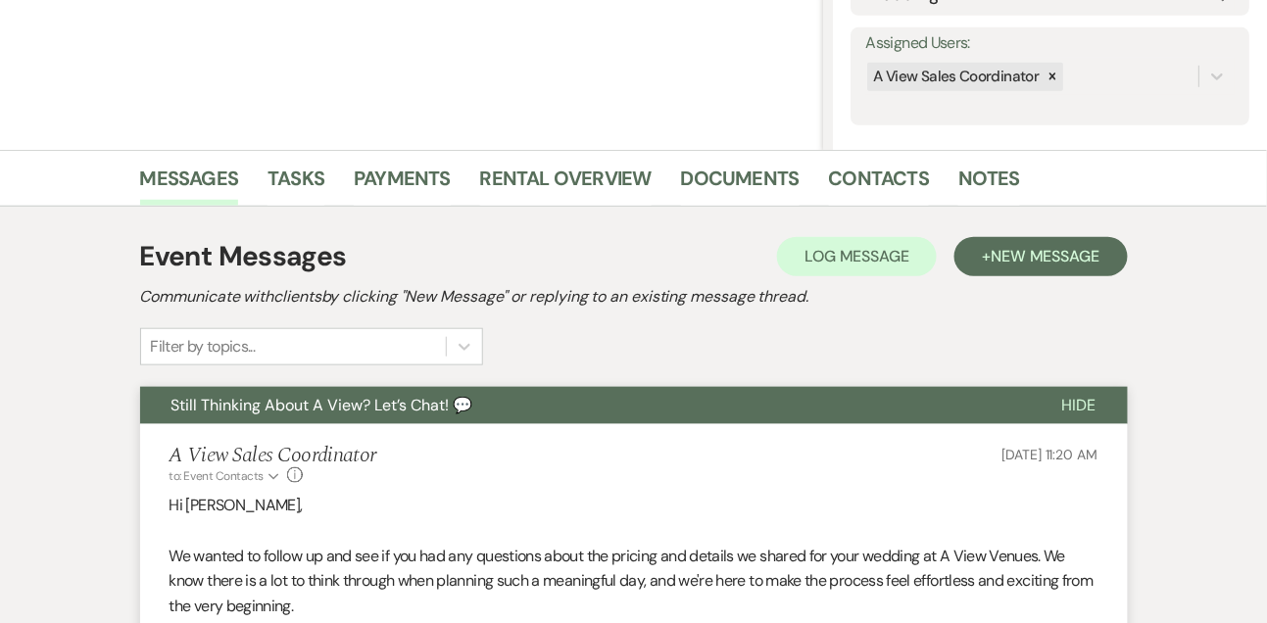
scroll to position [322, 0]
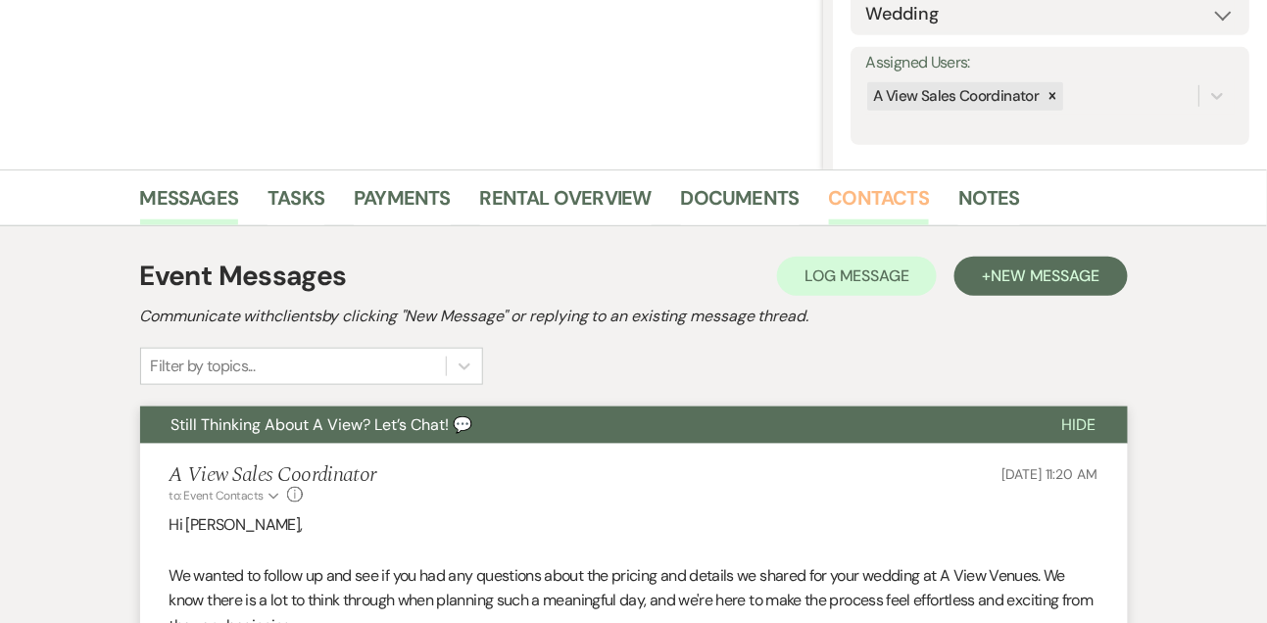
click at [862, 185] on link "Contacts" at bounding box center [879, 203] width 101 height 43
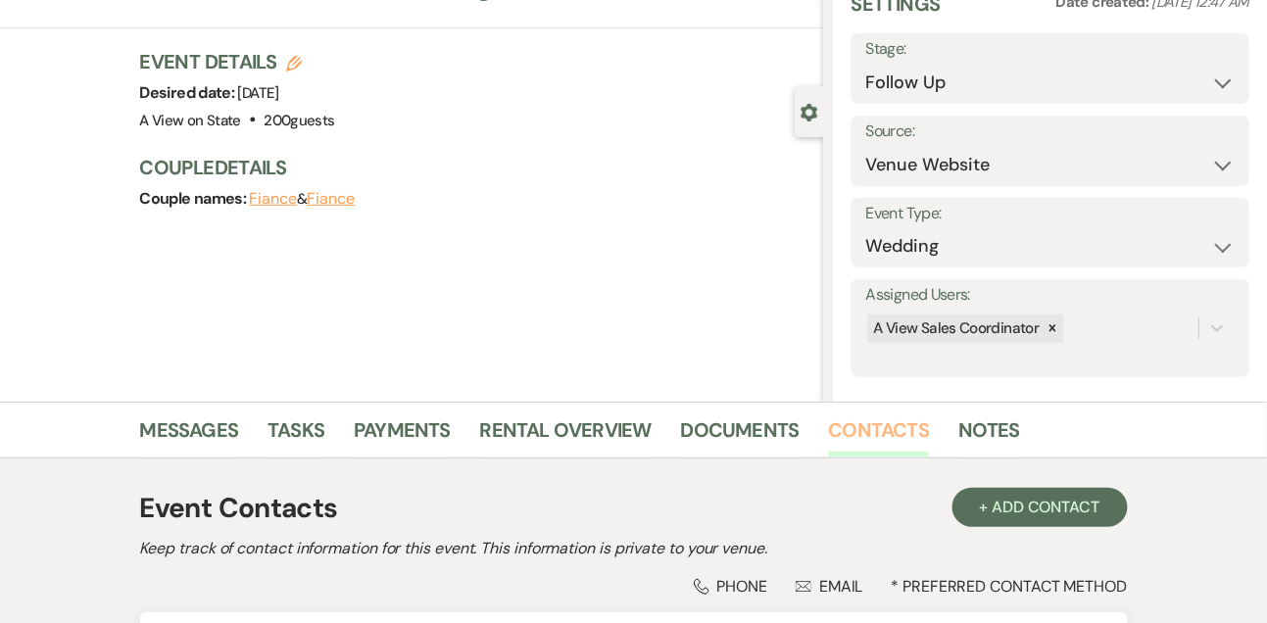
scroll to position [333, 0]
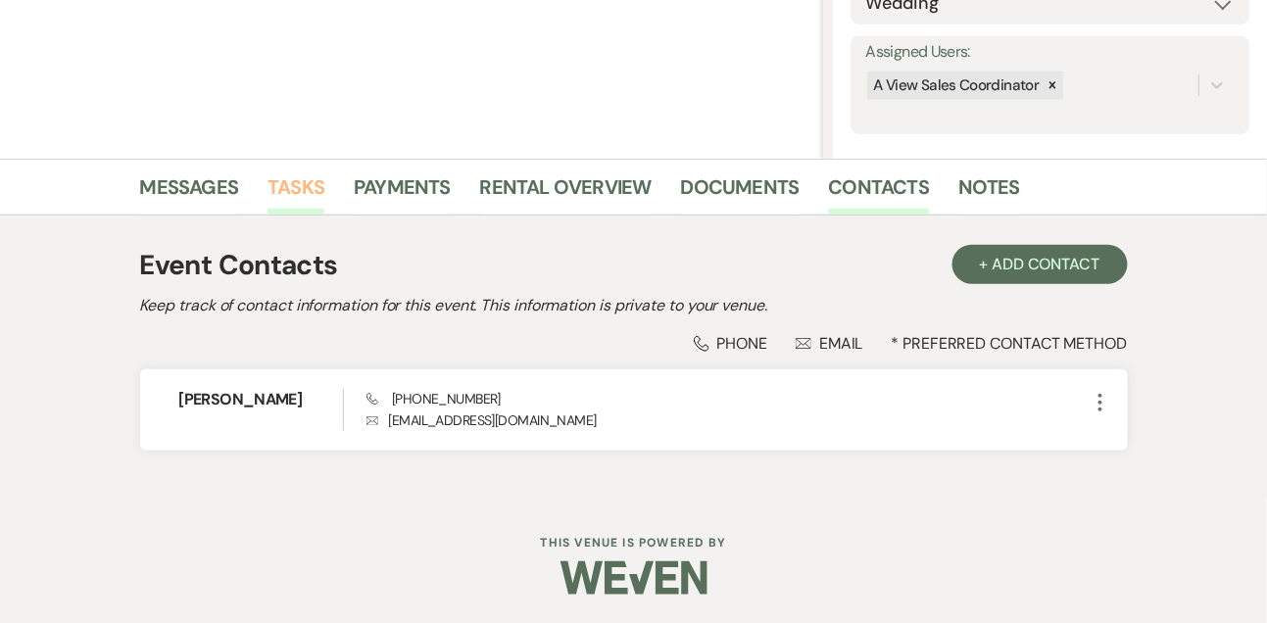
click at [312, 174] on link "Tasks" at bounding box center [295, 192] width 57 height 43
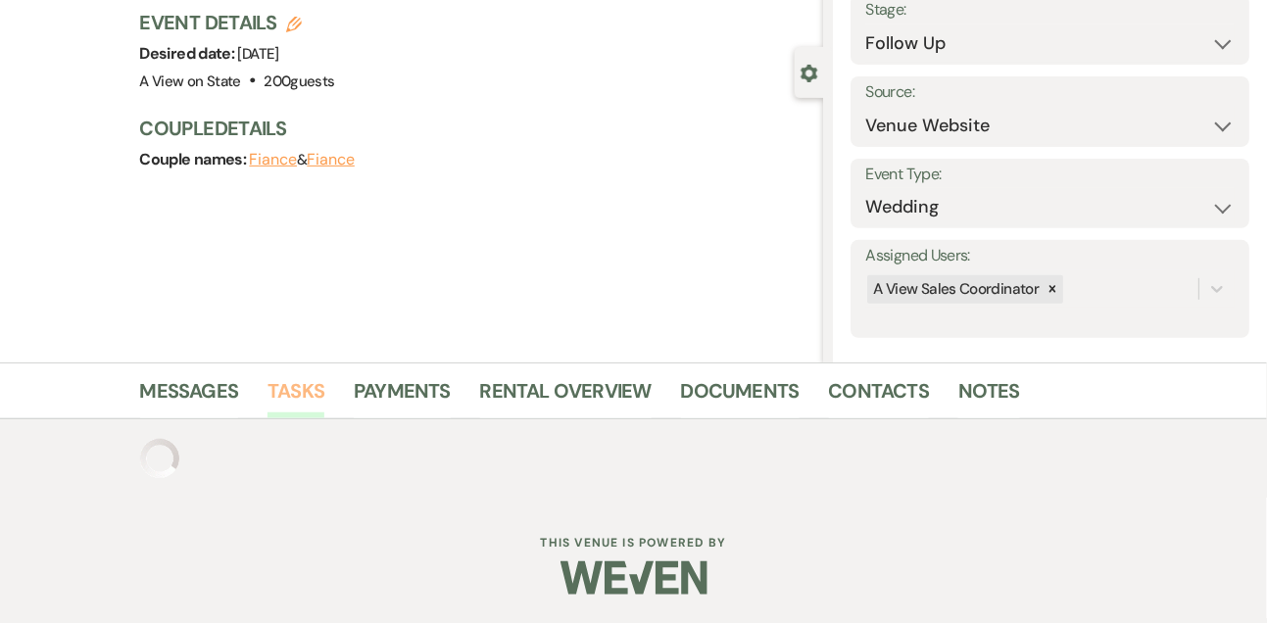
scroll to position [333, 0]
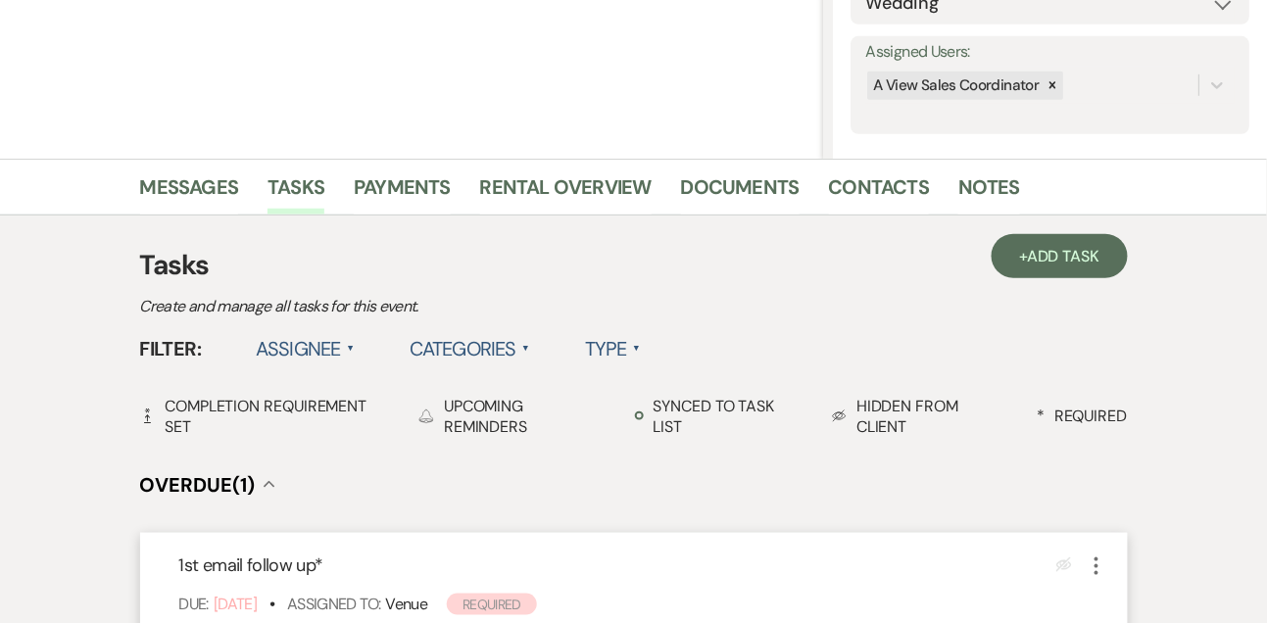
click at [1096, 562] on use "button" at bounding box center [1096, 566] width 4 height 18
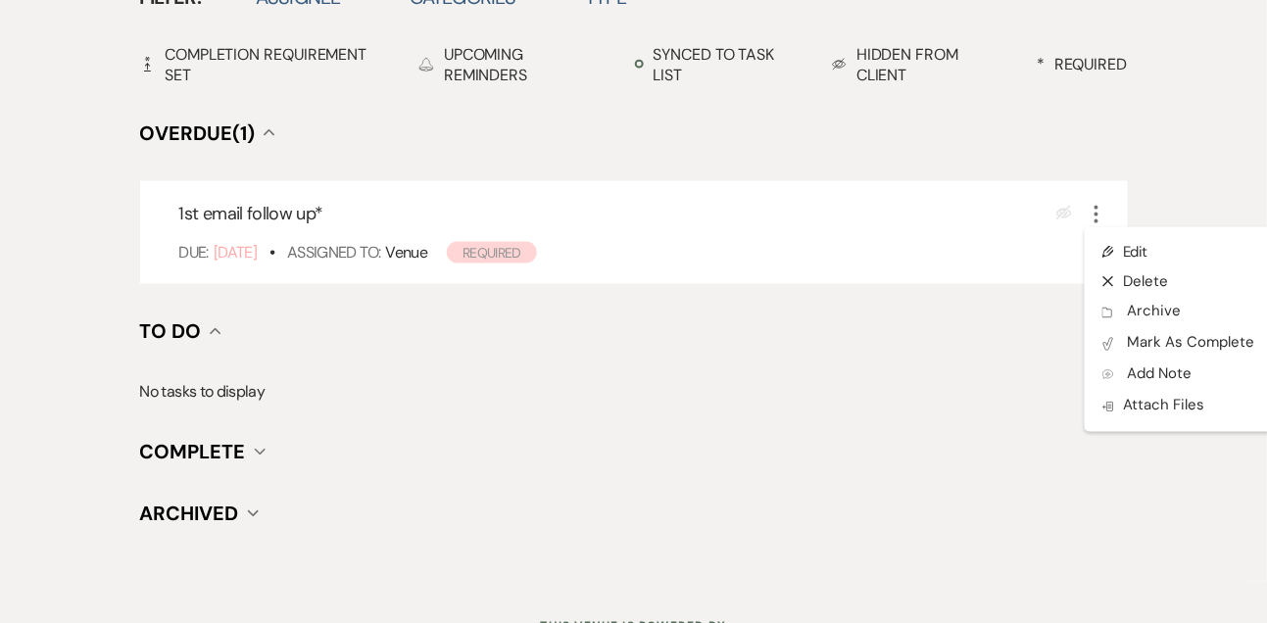
scroll to position [762, 0]
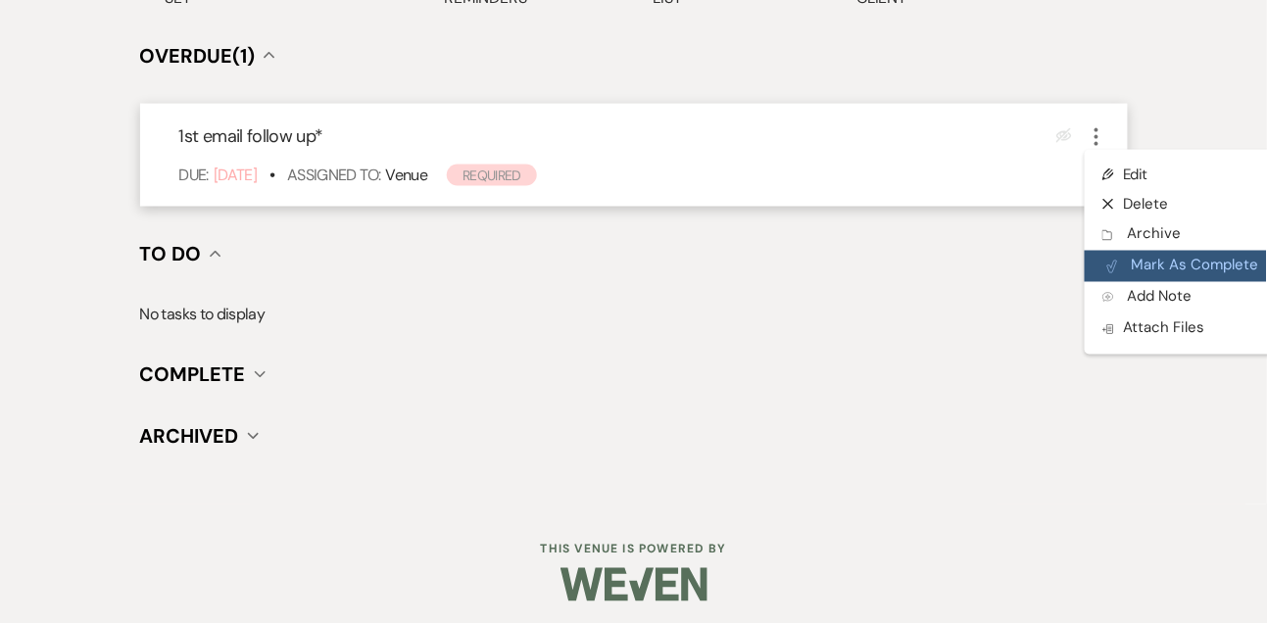
click at [1189, 265] on button "Plan Portal Link Mark As Complete" at bounding box center [1181, 266] width 192 height 31
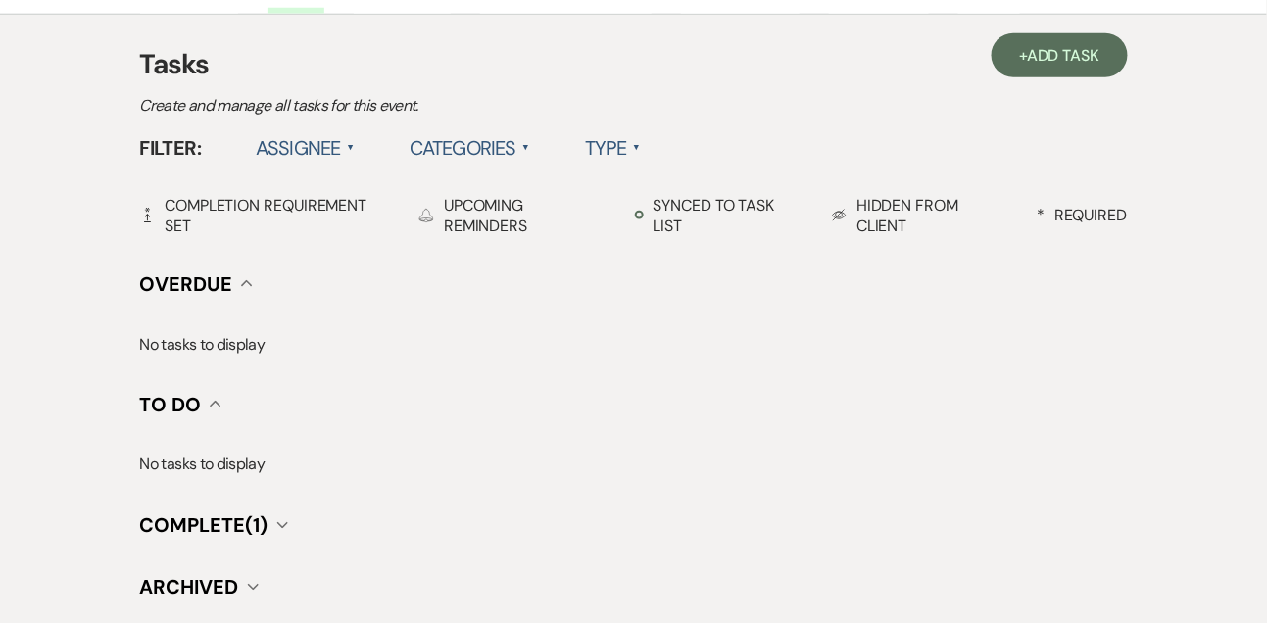
scroll to position [430, 0]
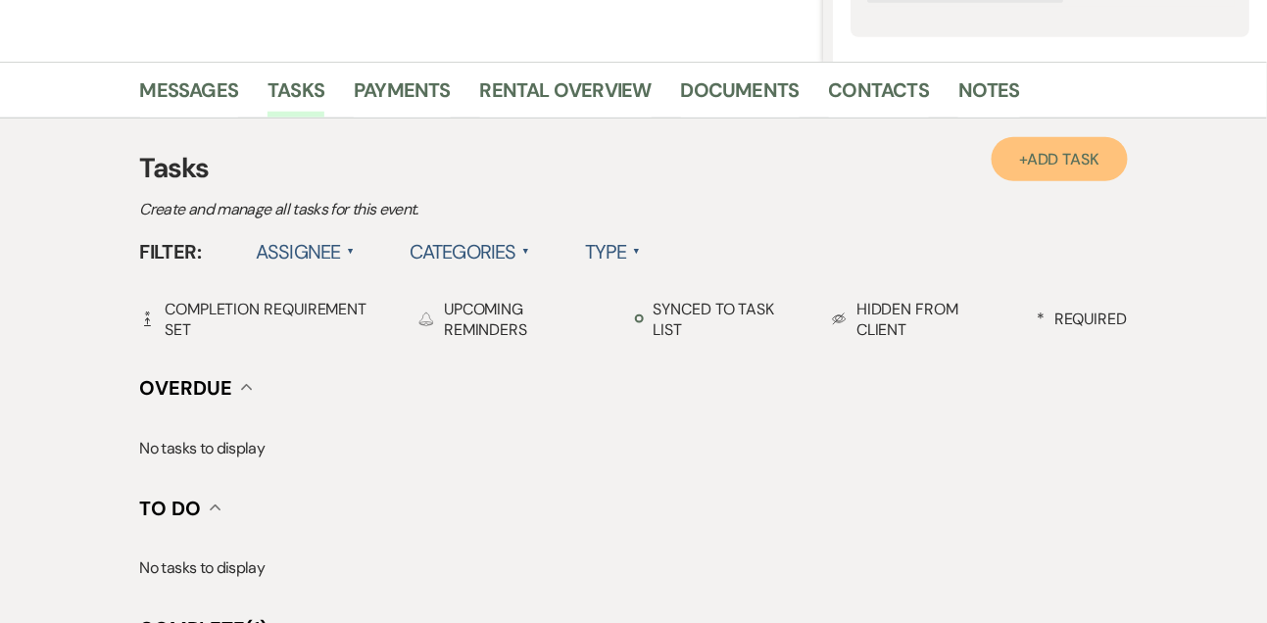
click at [1062, 171] on link "+ Add Task" at bounding box center [1058, 159] width 135 height 44
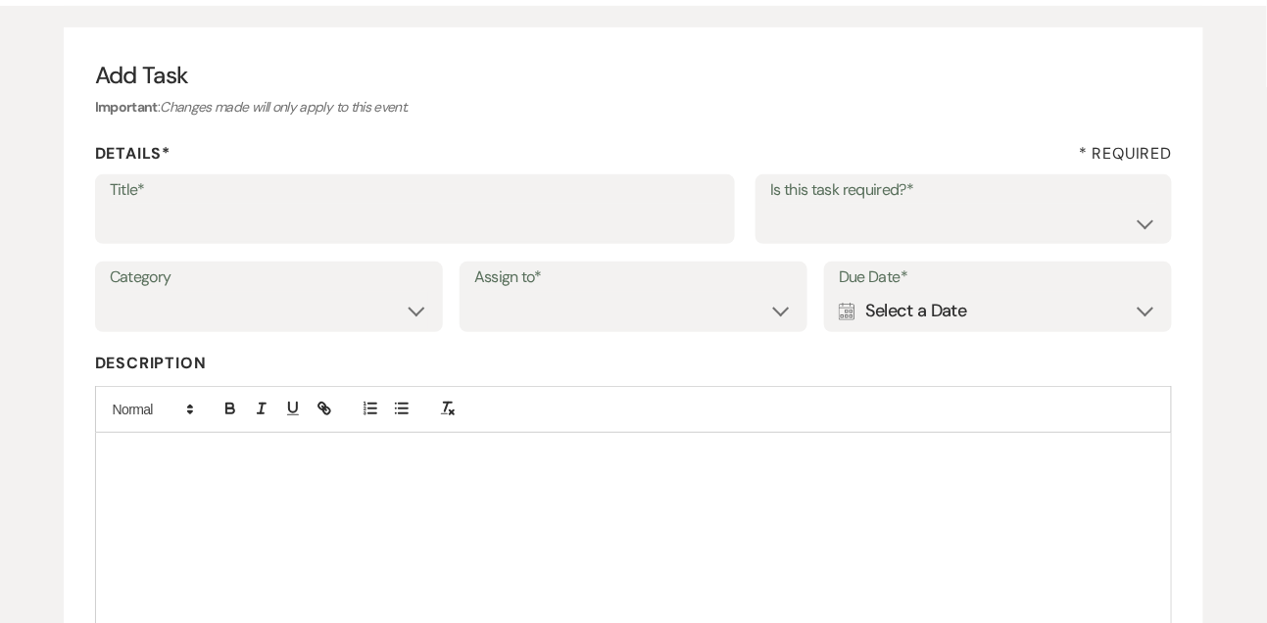
scroll to position [145, 0]
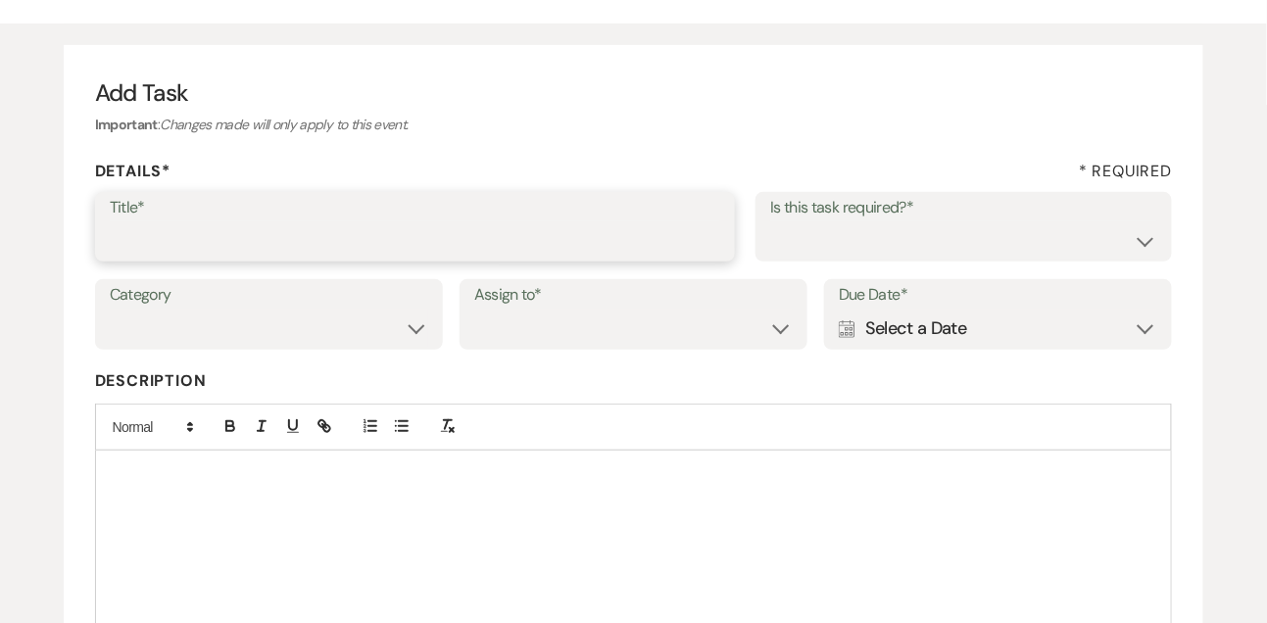
click at [467, 222] on input "Title*" at bounding box center [415, 240] width 611 height 38
type input "Text follow up"
click at [947, 251] on select "Yes No" at bounding box center [963, 240] width 387 height 38
select select "true"
click at [316, 347] on select "Venue Vendors Guests Details Finalize & Share" at bounding box center [269, 329] width 318 height 38
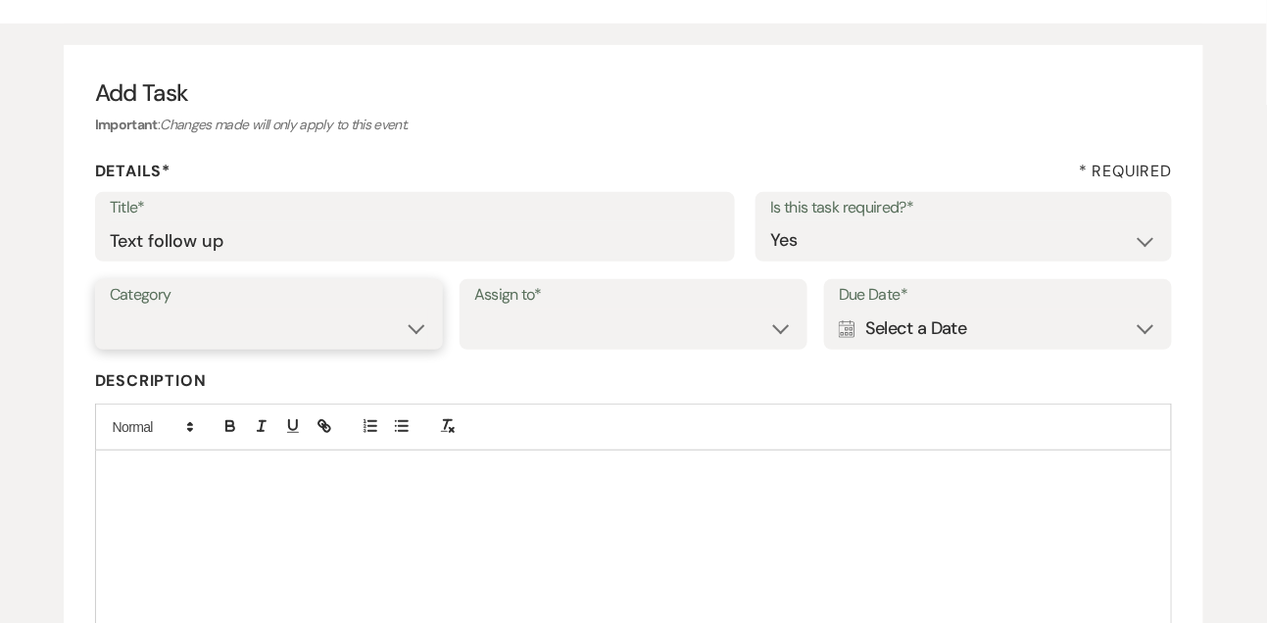
select select "31"
click at [558, 322] on select "Venue Client" at bounding box center [633, 329] width 318 height 38
select select "venueHost"
click at [871, 337] on div "Calendar Select a Date Expand" at bounding box center [998, 329] width 318 height 38
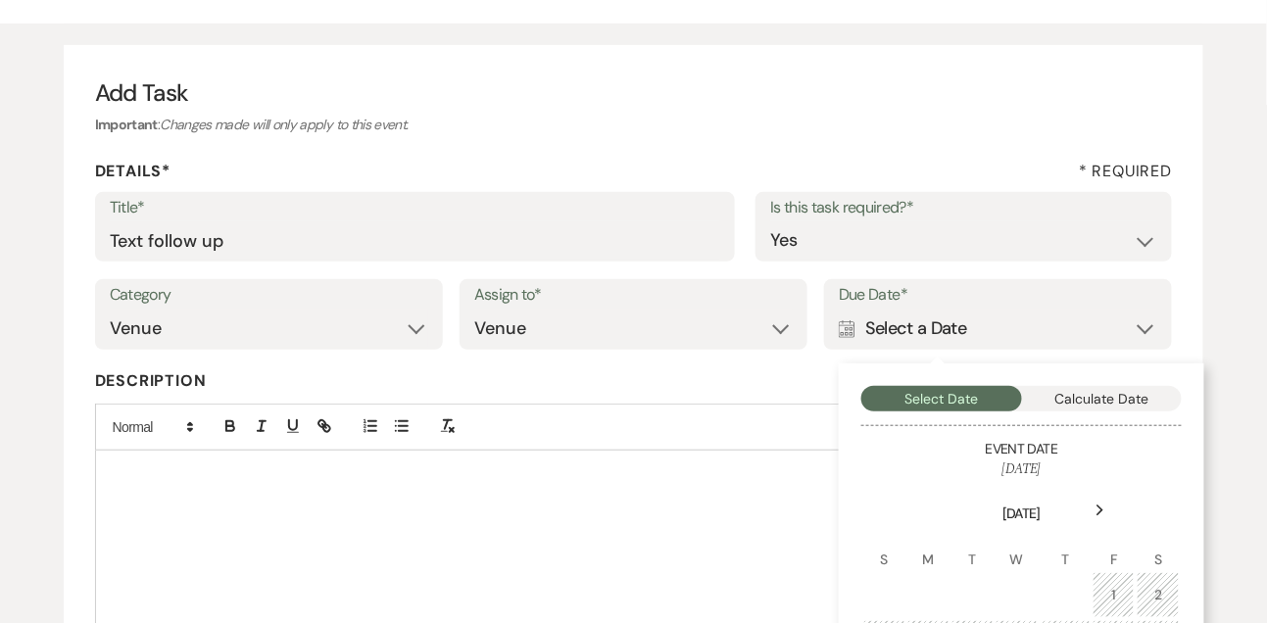
click at [1109, 514] on div "Next" at bounding box center [1100, 510] width 31 height 31
click at [1019, 602] on div "3" at bounding box center [1022, 595] width 18 height 21
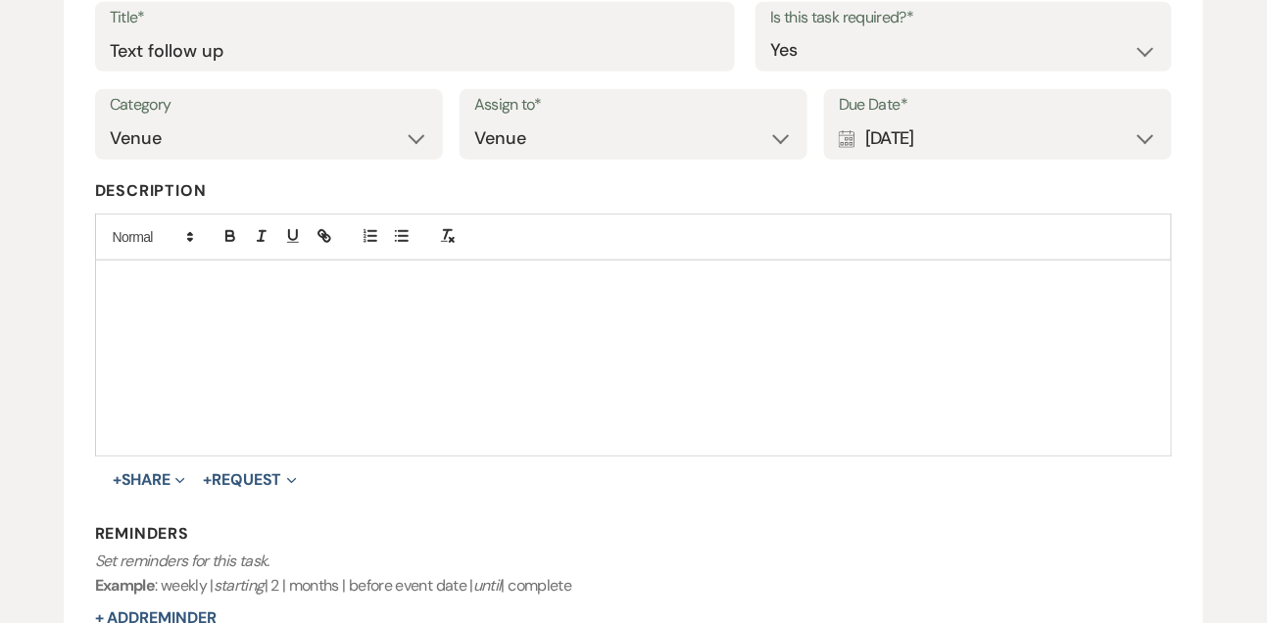
scroll to position [556, 0]
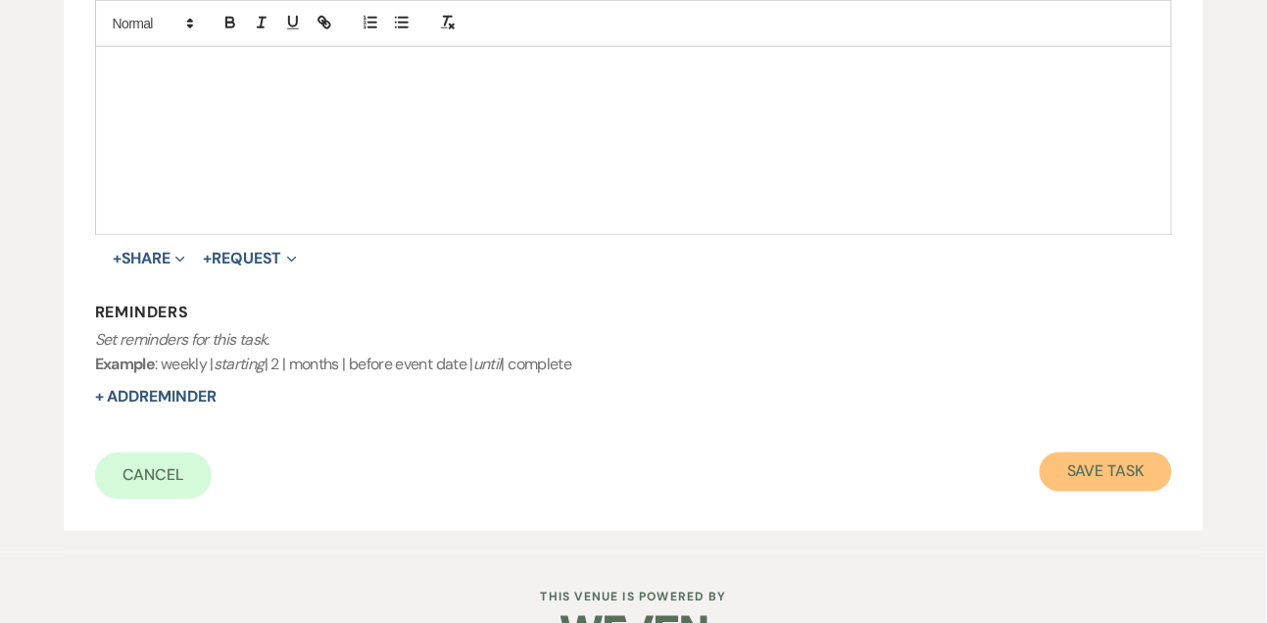
click at [1085, 478] on button "Save Task" at bounding box center [1105, 472] width 132 height 39
select select "9"
select select "5"
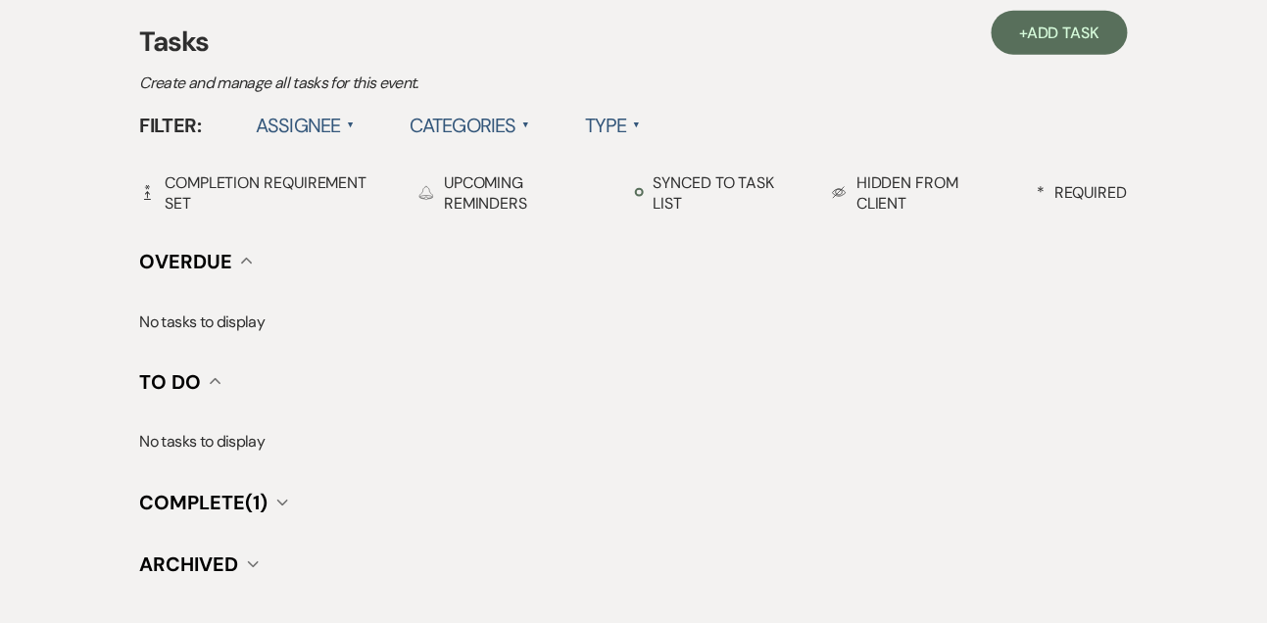
scroll to position [430, 0]
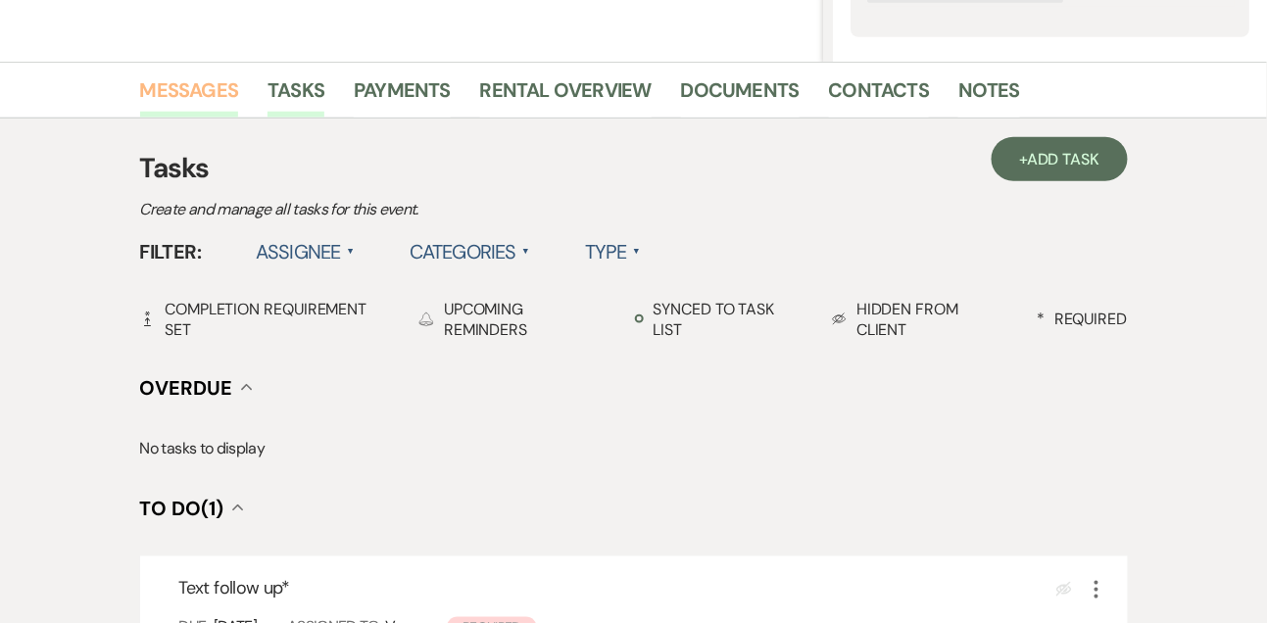
click at [209, 91] on link "Messages" at bounding box center [189, 95] width 99 height 43
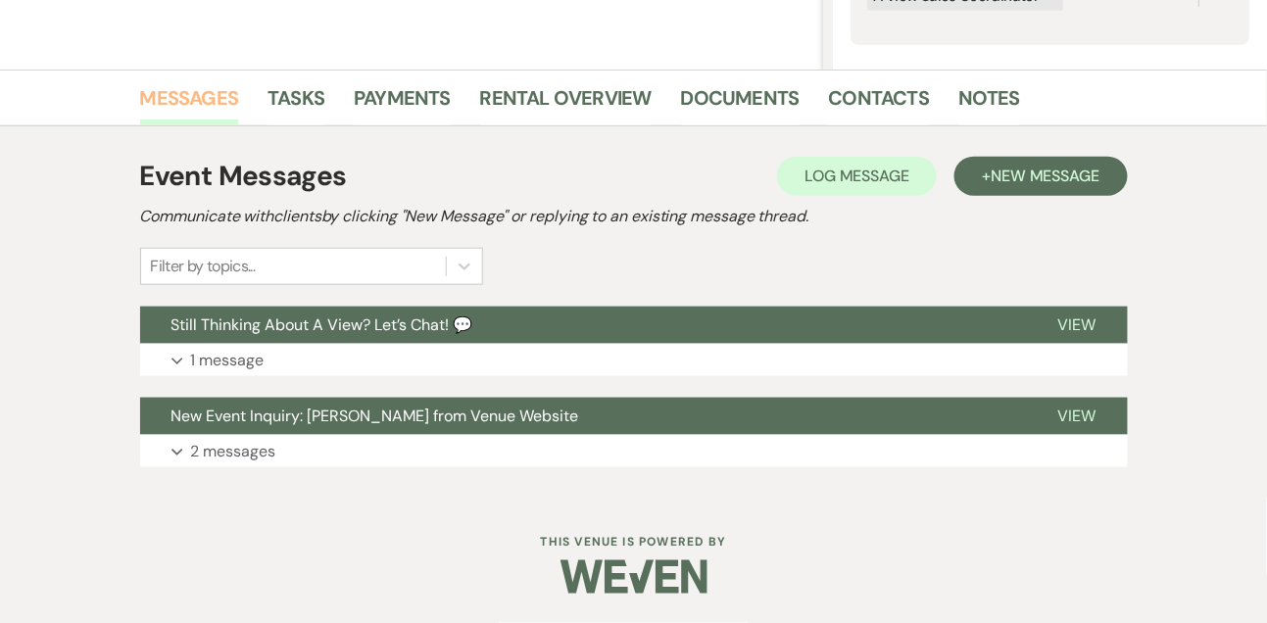
scroll to position [421, 0]
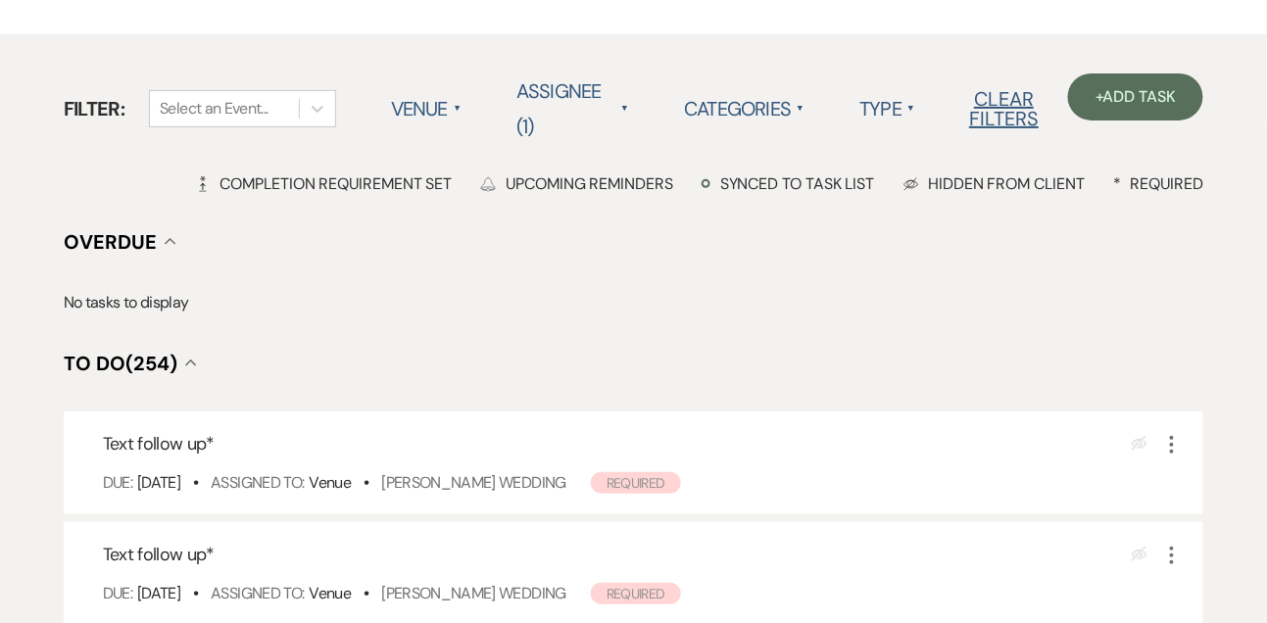
scroll to position [131, 0]
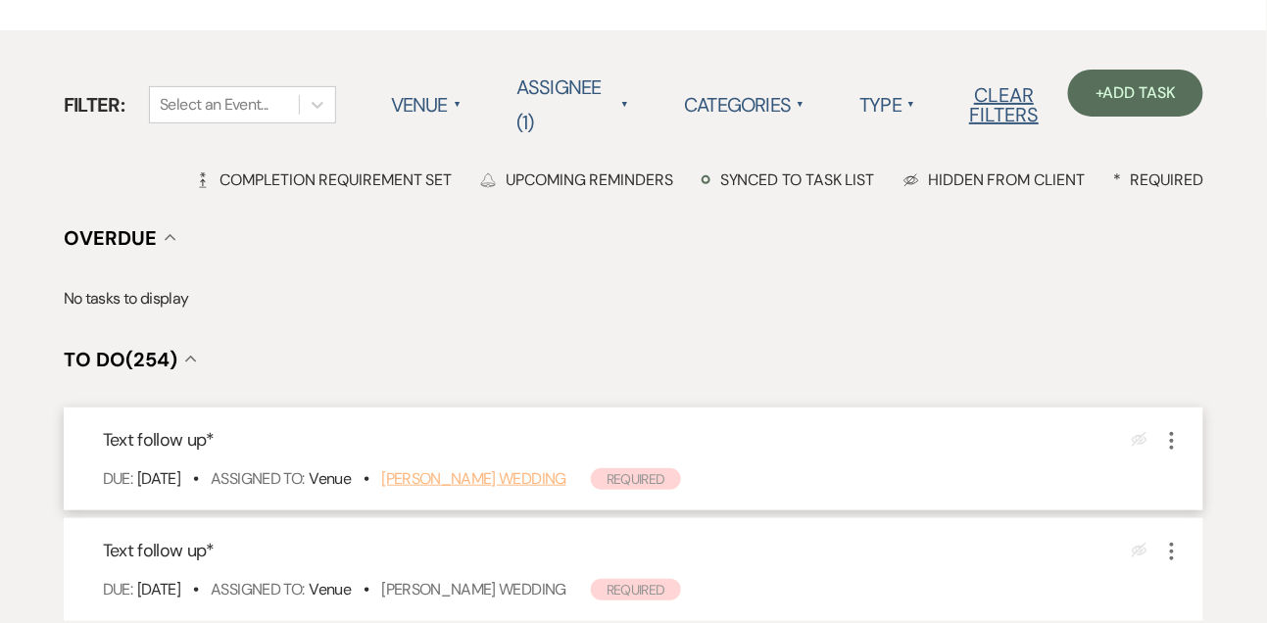
click at [485, 474] on link "[PERSON_NAME] Wedding" at bounding box center [473, 478] width 185 height 21
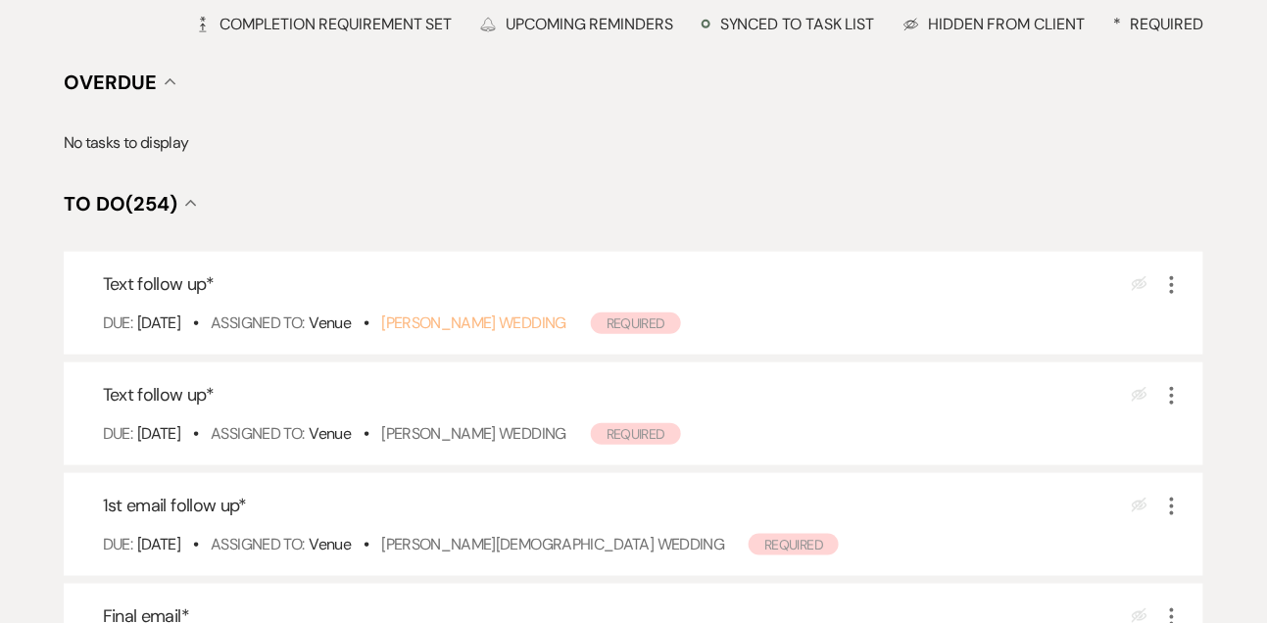
scroll to position [431, 0]
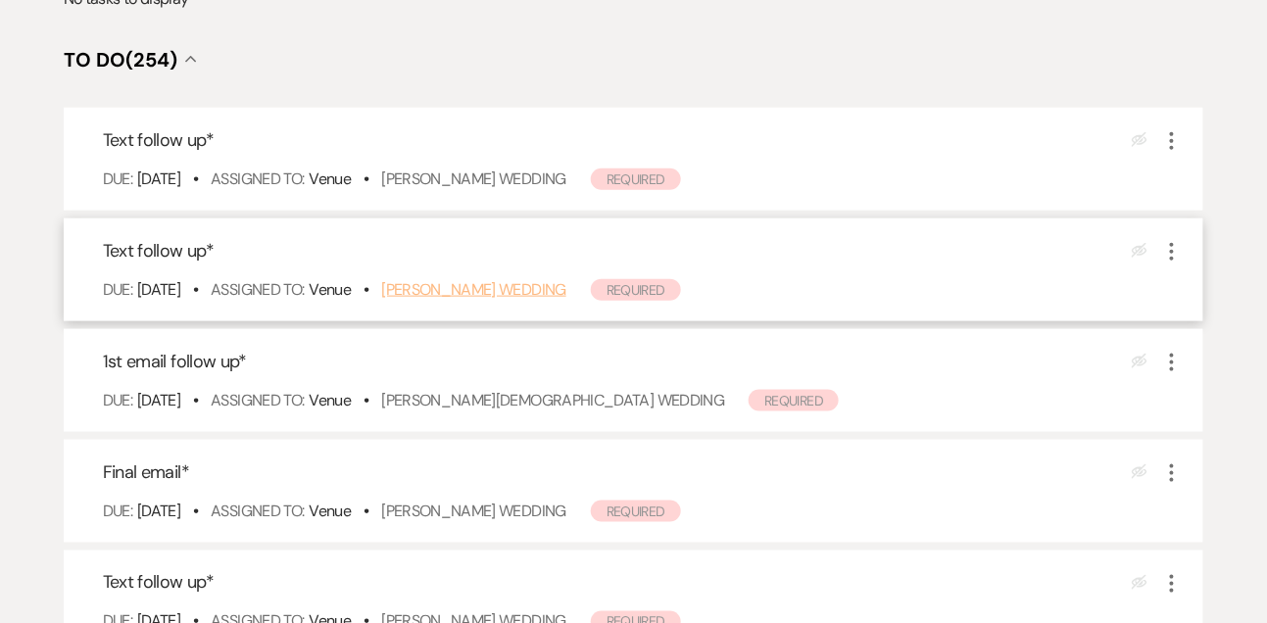
click at [485, 281] on link "Stephanie Swassing's Wedding" at bounding box center [473, 289] width 185 height 21
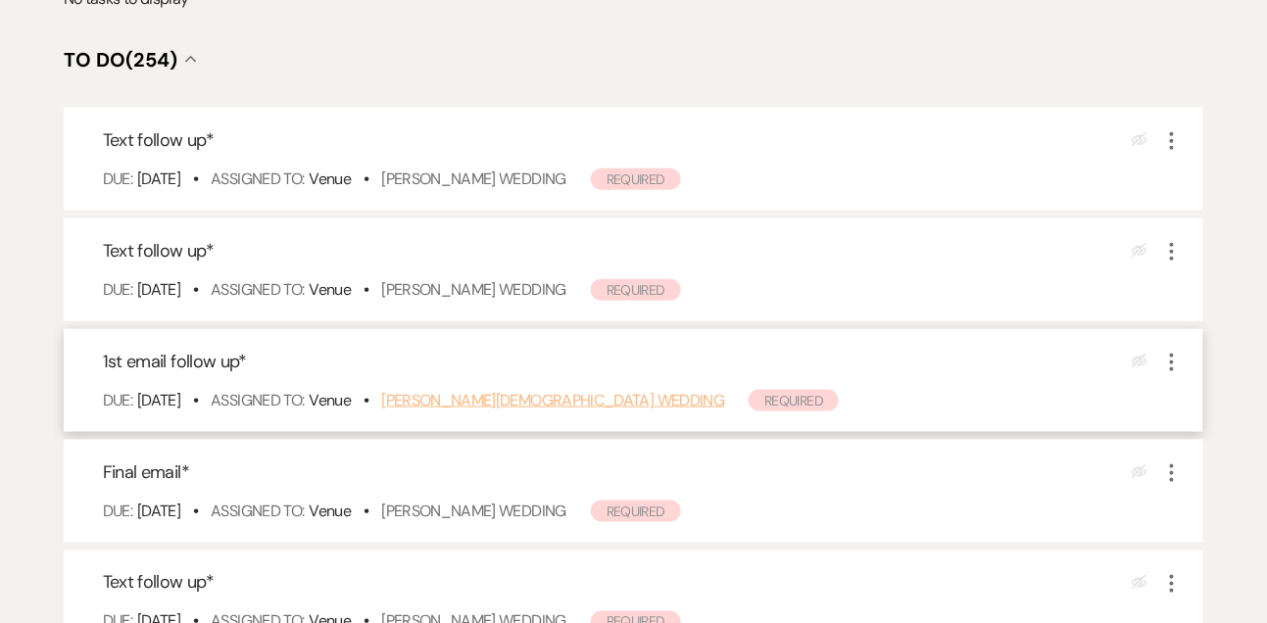
click at [530, 408] on link "Aubree Schidler's Wedding" at bounding box center [552, 400] width 343 height 21
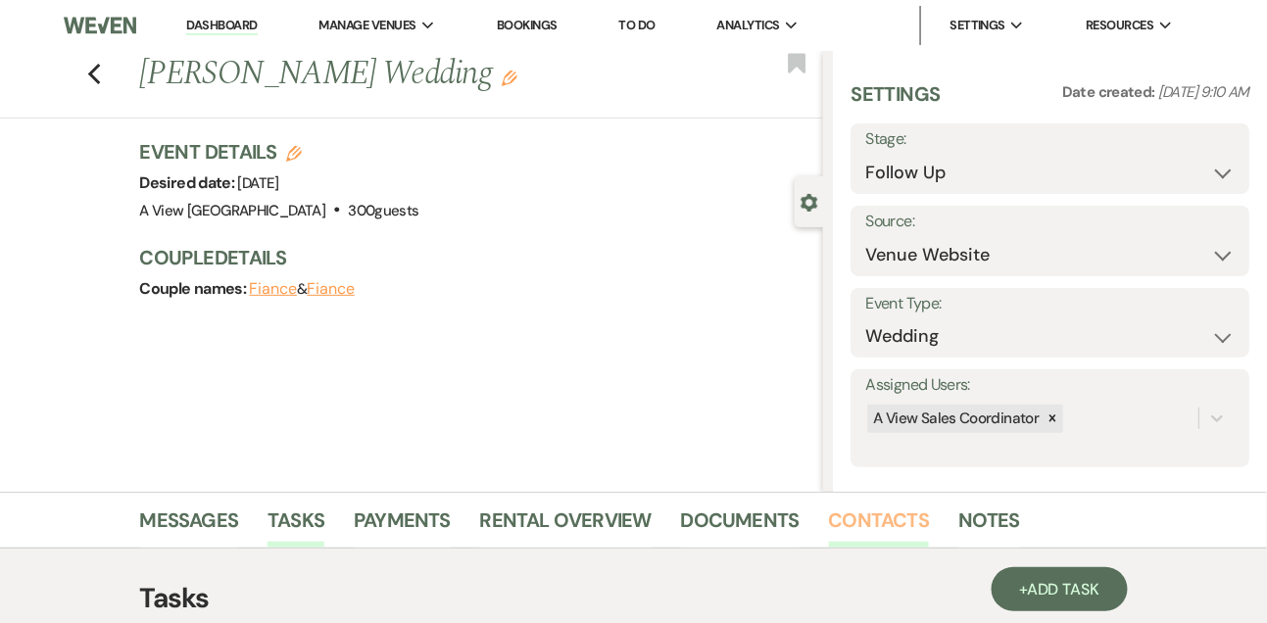
click at [897, 516] on link "Contacts" at bounding box center [879, 526] width 101 height 43
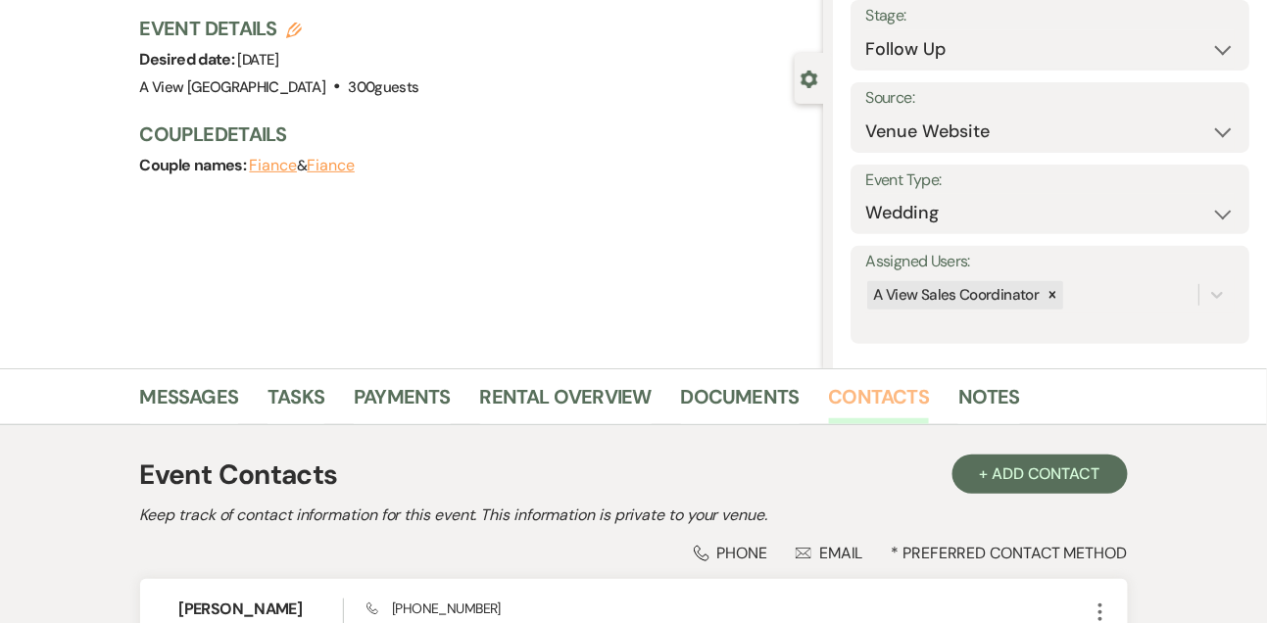
scroll to position [269, 0]
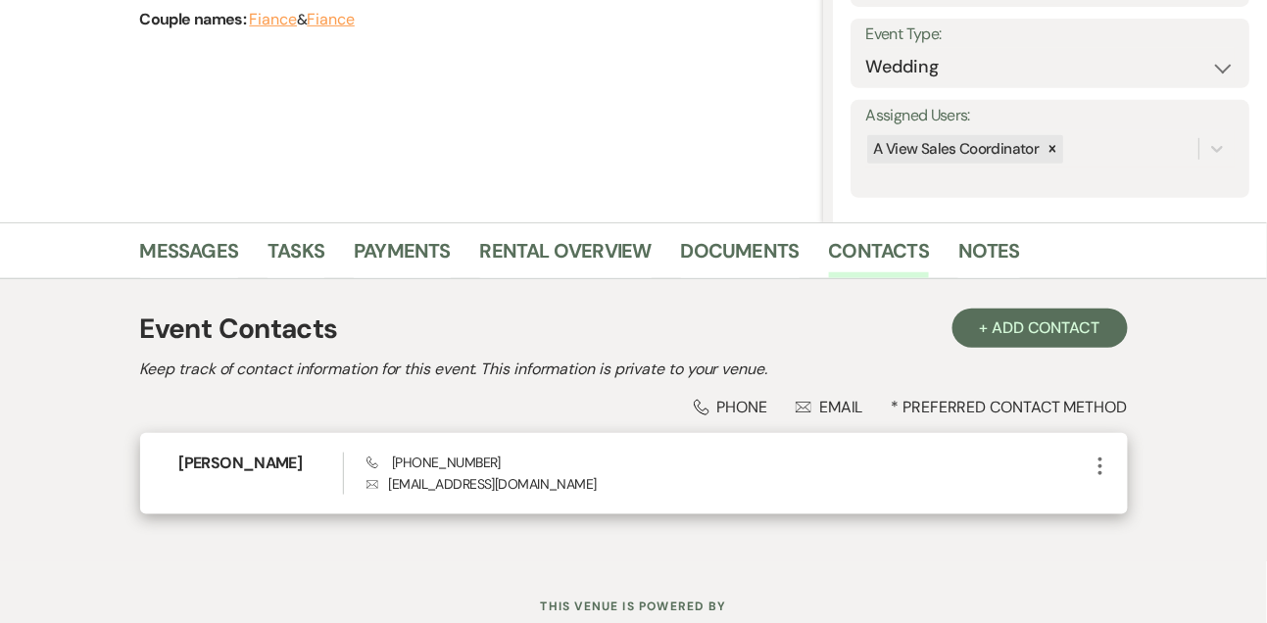
click at [430, 455] on span "Phone [PHONE_NUMBER]" at bounding box center [433, 463] width 134 height 18
copy span "[PHONE_NUMBER]"
click at [231, 469] on h6 "[PERSON_NAME]" at bounding box center [261, 464] width 164 height 22
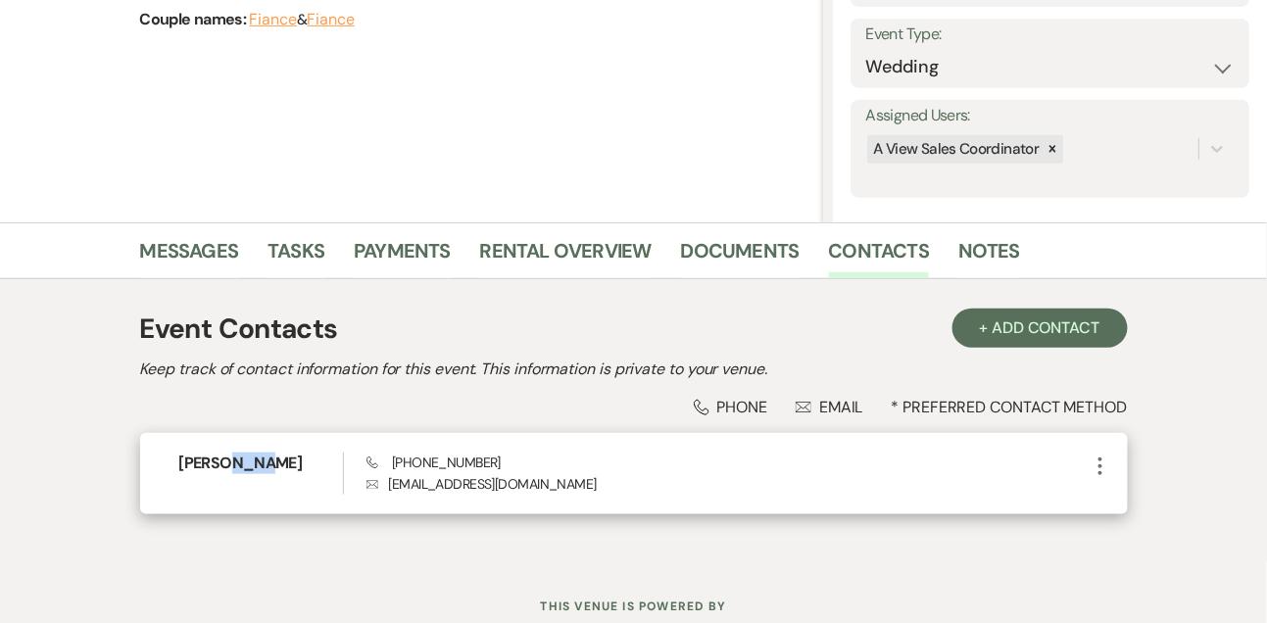
click at [231, 469] on h6 "[PERSON_NAME]" at bounding box center [261, 464] width 164 height 22
copy h6 "[PERSON_NAME]"
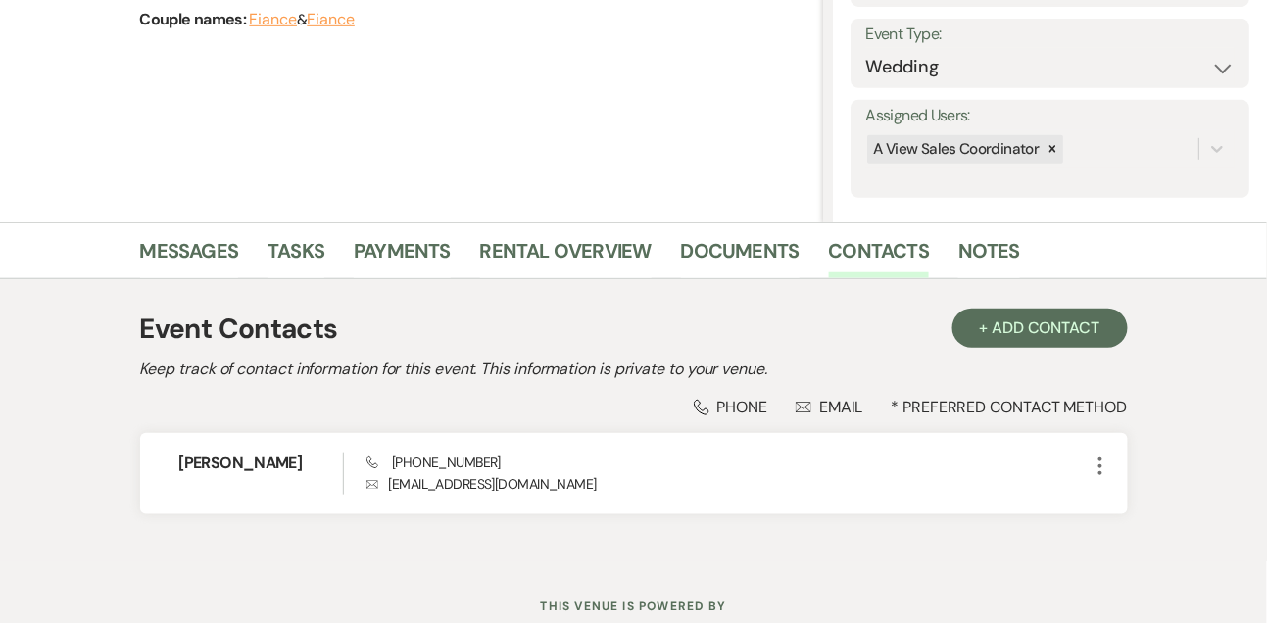
click at [283, 229] on div "Messages Tasks Payments Rental Overview Documents Contacts Notes" at bounding box center [633, 250] width 1267 height 57
click at [284, 251] on link "Tasks" at bounding box center [295, 256] width 57 height 43
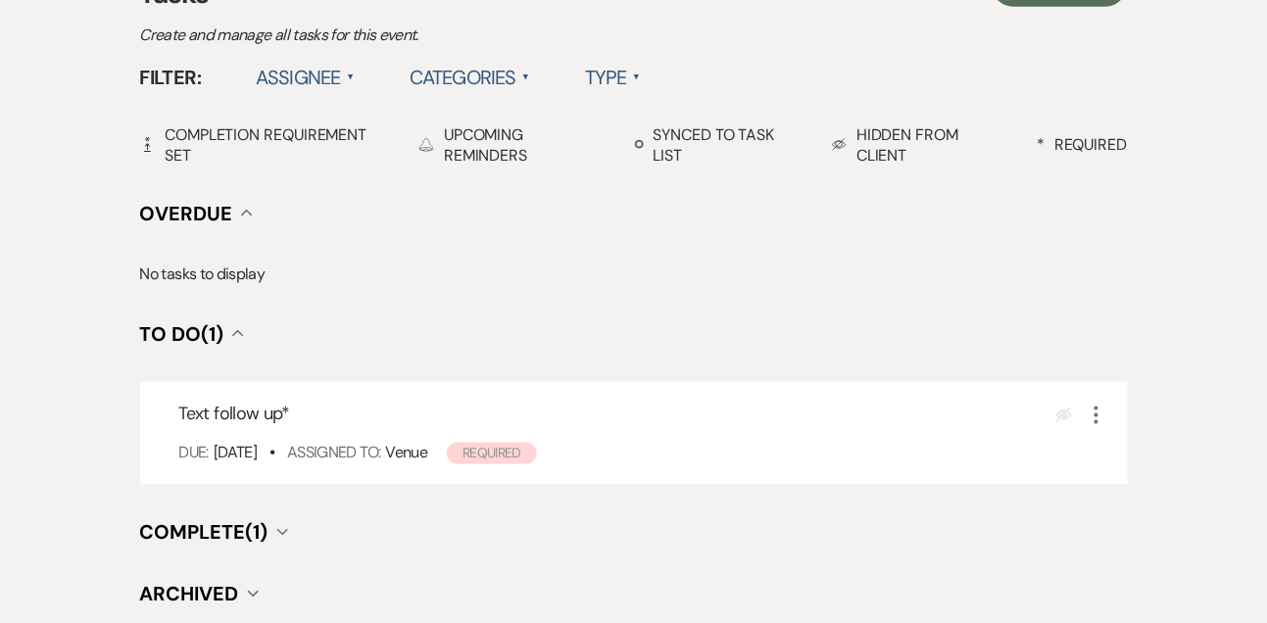
scroll to position [613, 0]
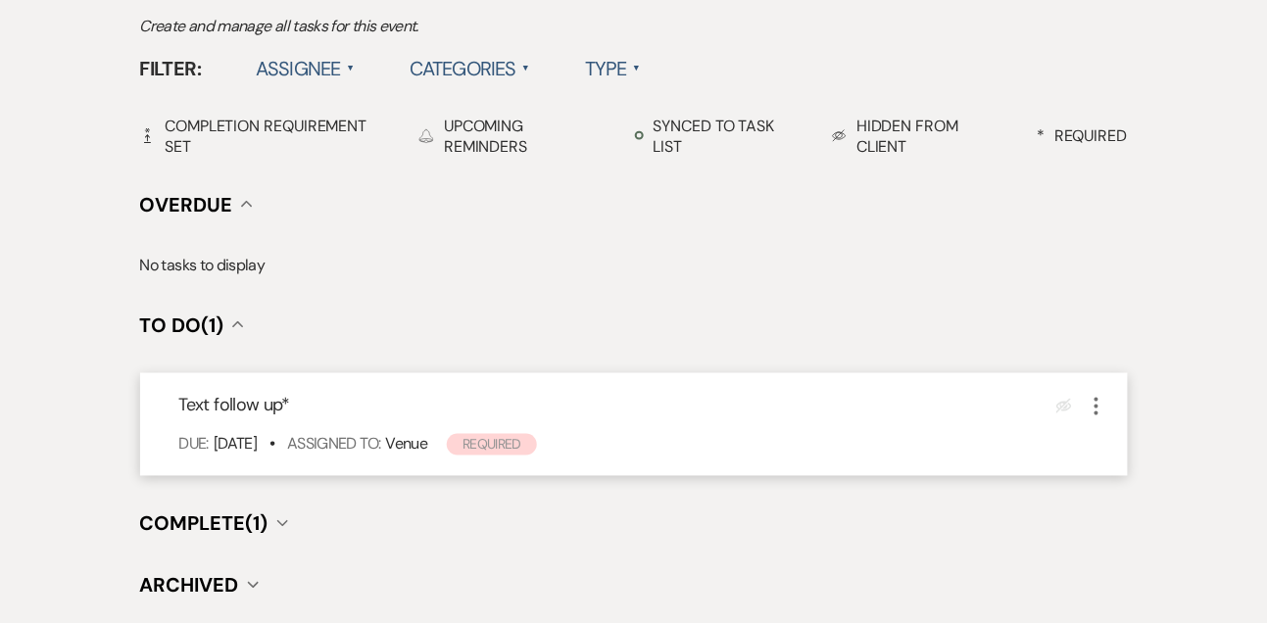
click at [1098, 404] on icon "More" at bounding box center [1097, 407] width 24 height 24
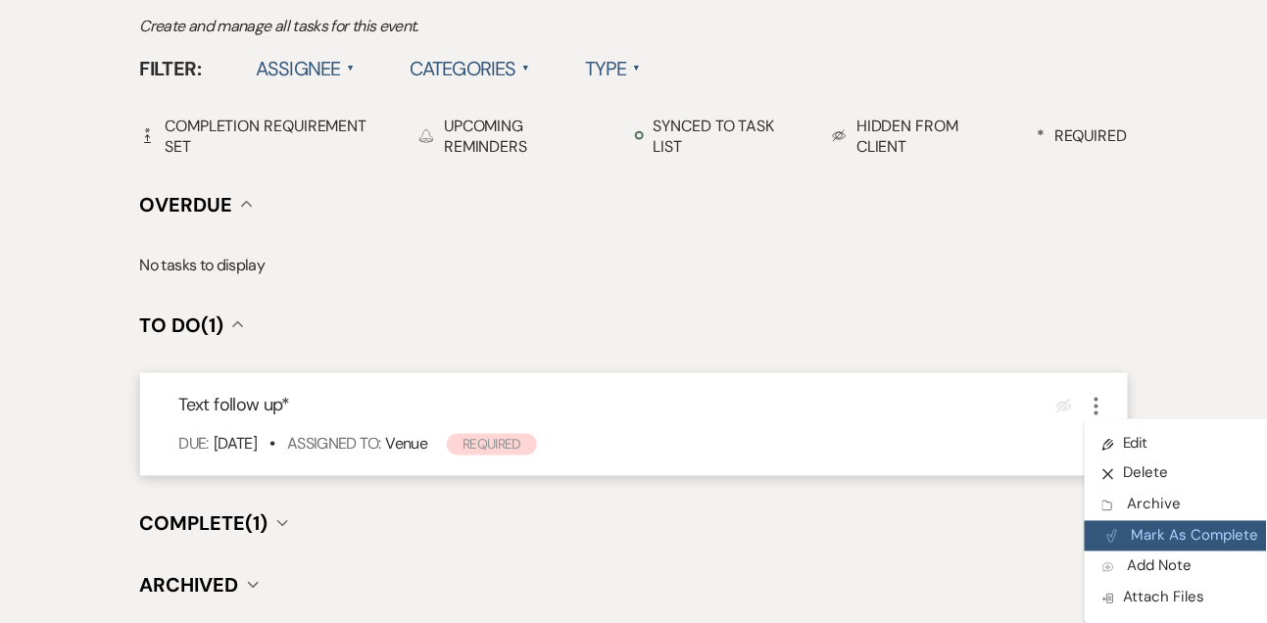
click at [1140, 530] on button "Plan Portal Link Mark As Complete" at bounding box center [1181, 536] width 192 height 31
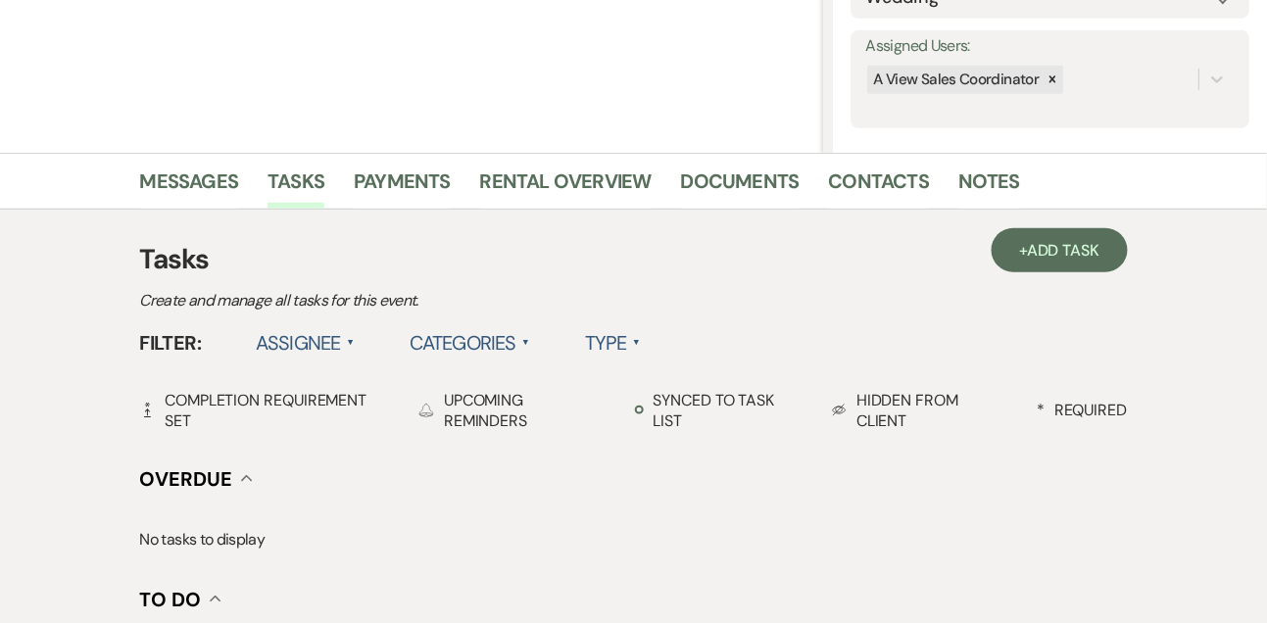
scroll to position [310, 0]
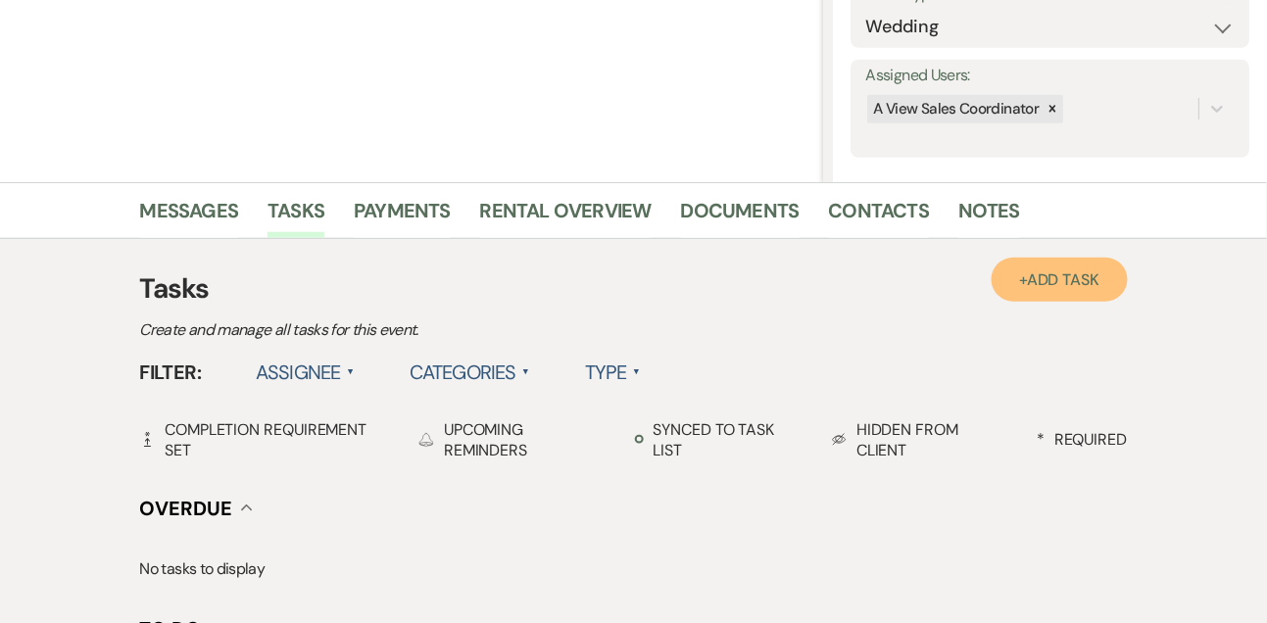
click at [1070, 282] on span "Add Task" at bounding box center [1063, 279] width 72 height 21
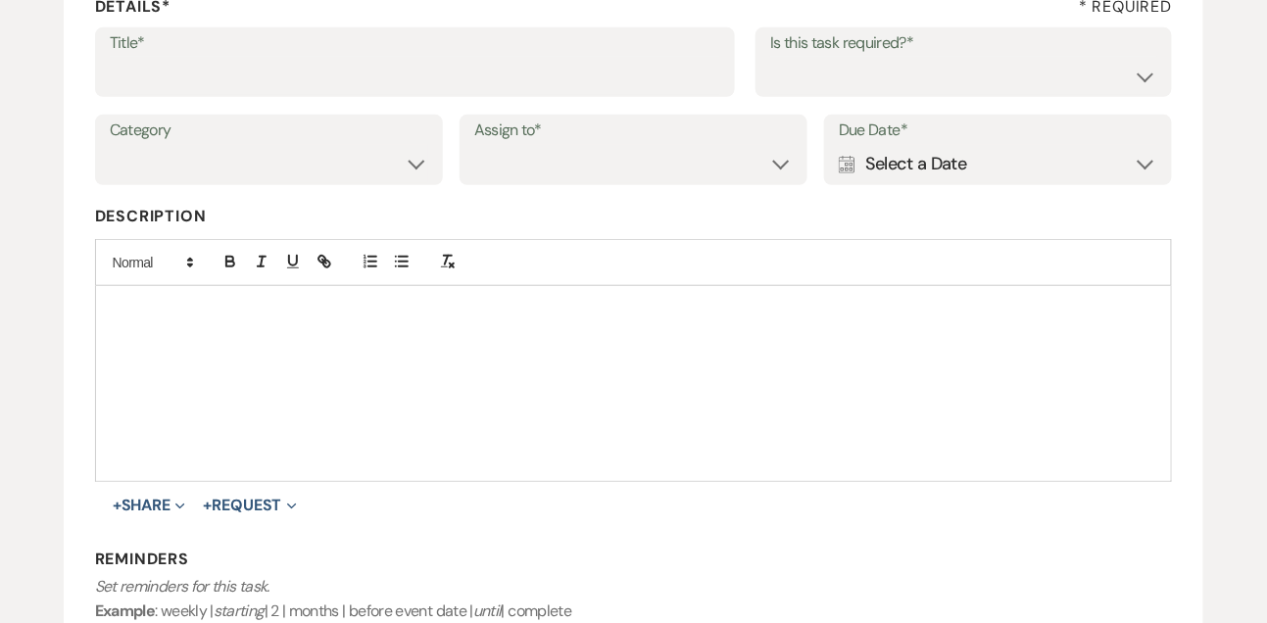
click at [512, 52] on label "Title*" at bounding box center [415, 43] width 611 height 28
click at [512, 57] on input "Title*" at bounding box center [415, 76] width 611 height 38
type input "Final email"
click at [822, 87] on select "Yes No" at bounding box center [963, 76] width 387 height 38
select select "true"
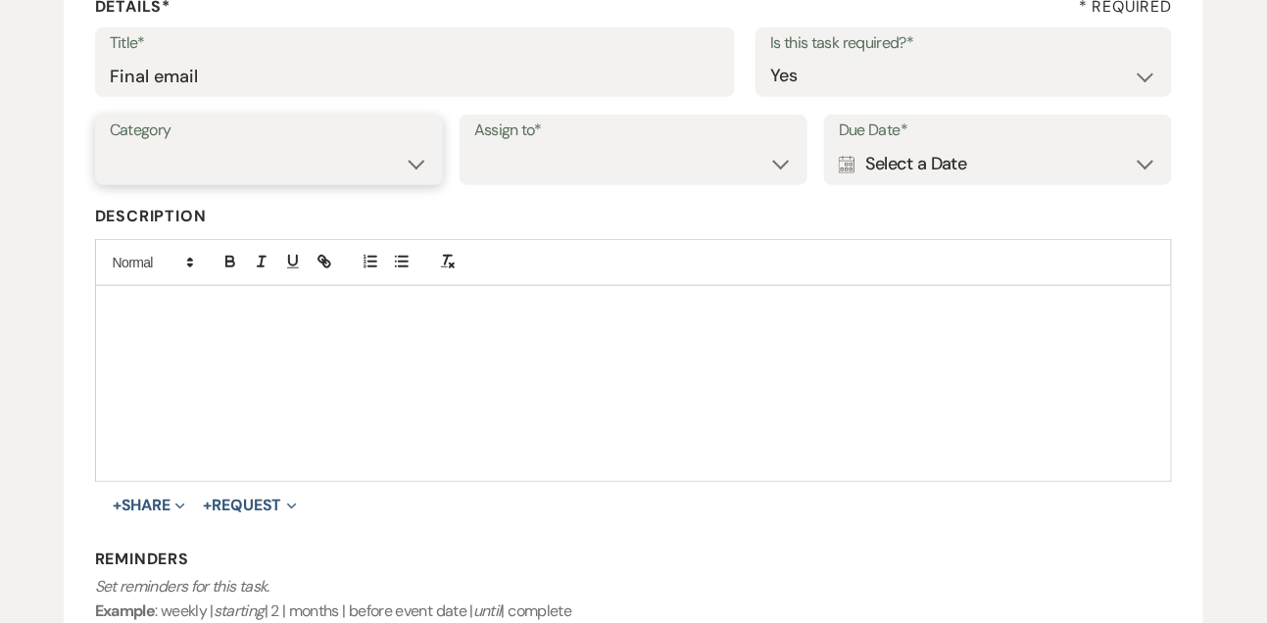
click at [260, 166] on select "Venue Vendors Guests Details Finalize & Share" at bounding box center [269, 164] width 318 height 38
select select "31"
click at [469, 179] on div "Assign to* Venue Client" at bounding box center [633, 150] width 348 height 71
click at [513, 169] on select "Venue Client" at bounding box center [633, 164] width 318 height 38
select select "venueHost"
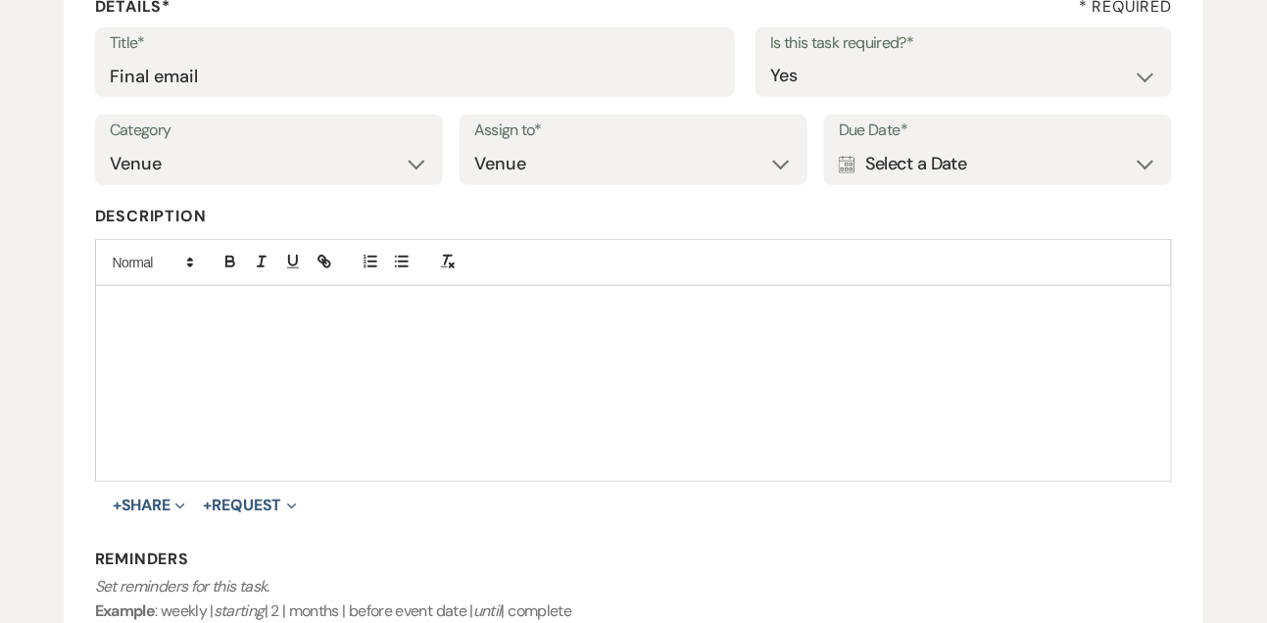
click at [880, 185] on div "Category Venue Vendors Guests Details Finalize & Share Assign to* Venue Client …" at bounding box center [634, 159] width 1078 height 88
click at [922, 181] on div "Calendar Select a Date Expand" at bounding box center [998, 164] width 318 height 38
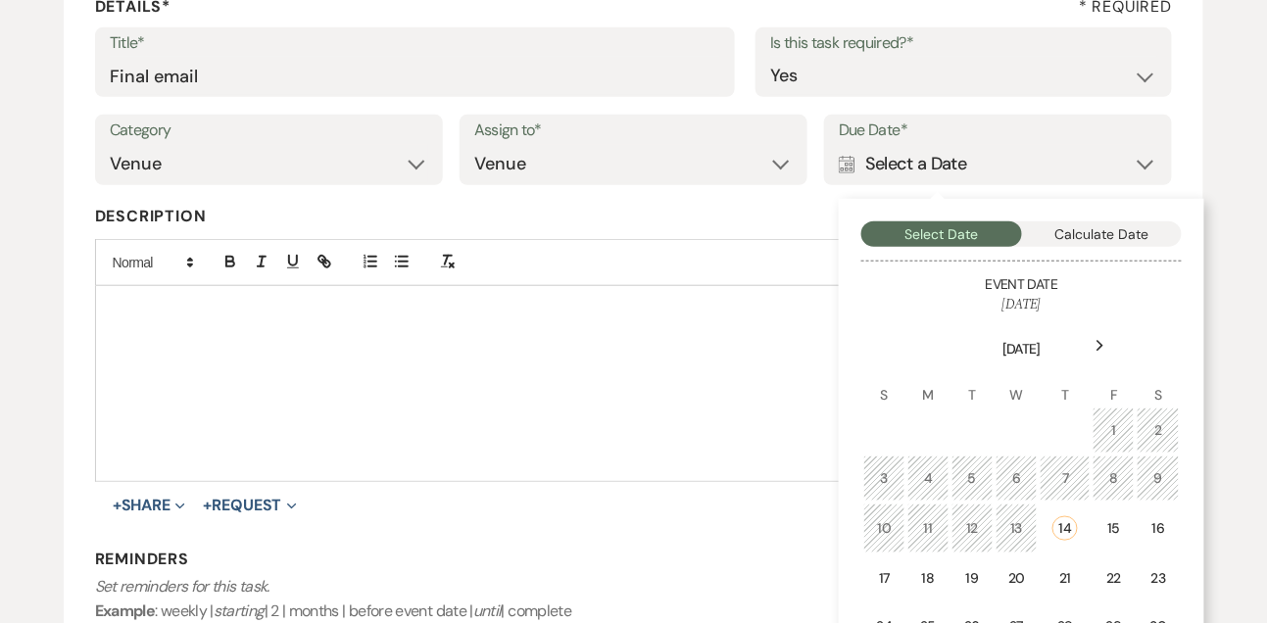
click at [1092, 345] on div "Next" at bounding box center [1100, 345] width 31 height 31
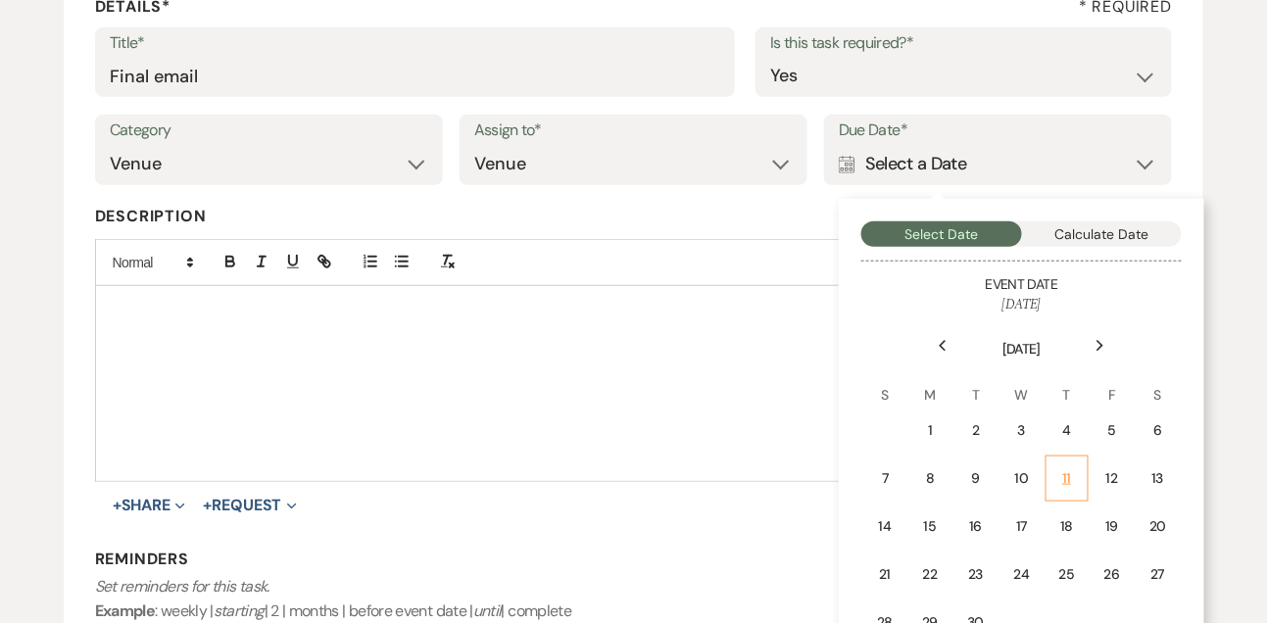
click at [1066, 468] on div "11" at bounding box center [1067, 478] width 18 height 21
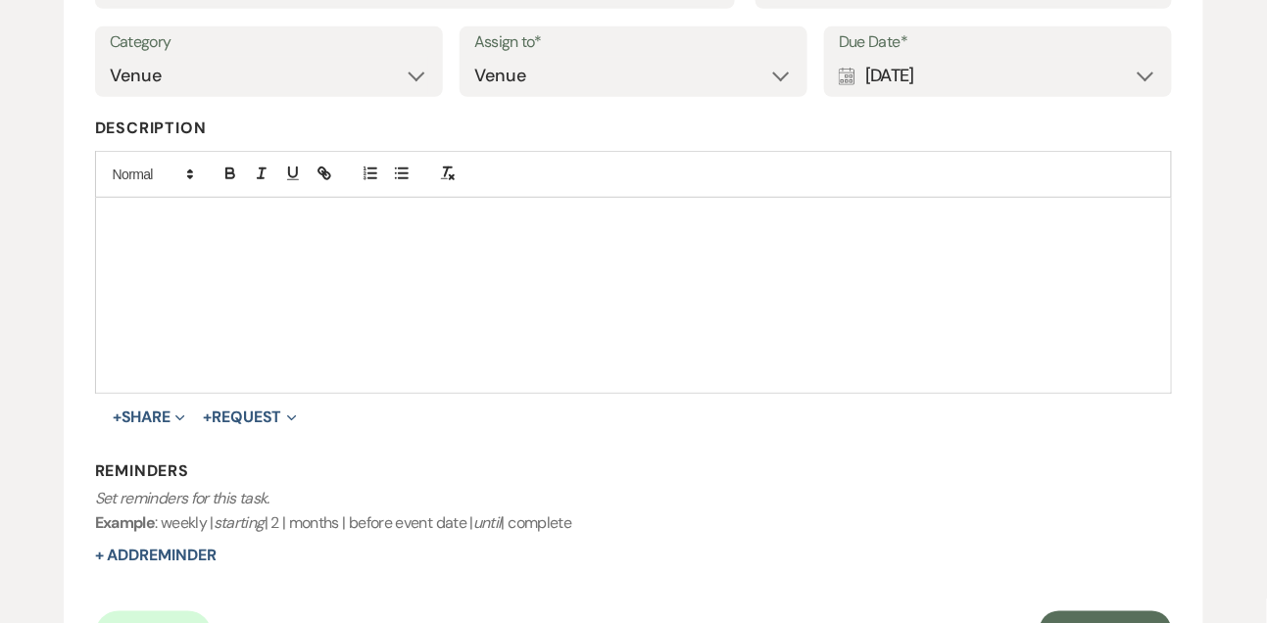
scroll to position [466, 0]
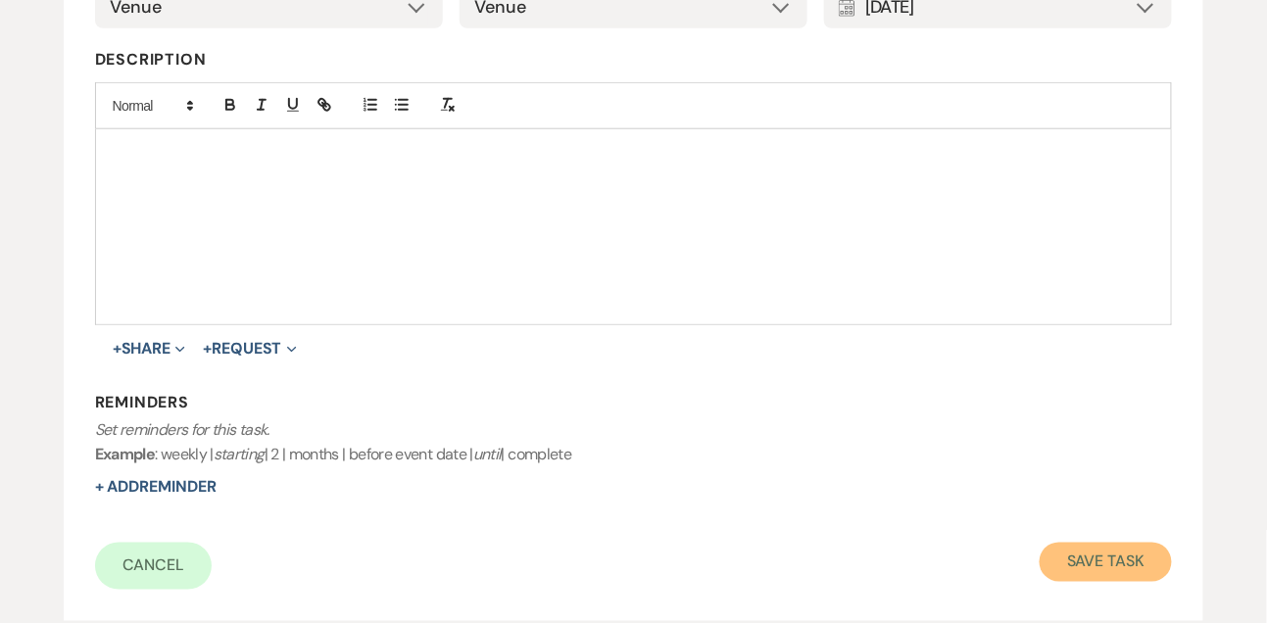
click at [1086, 551] on button "Save Task" at bounding box center [1105, 562] width 132 height 39
select select "9"
select select "5"
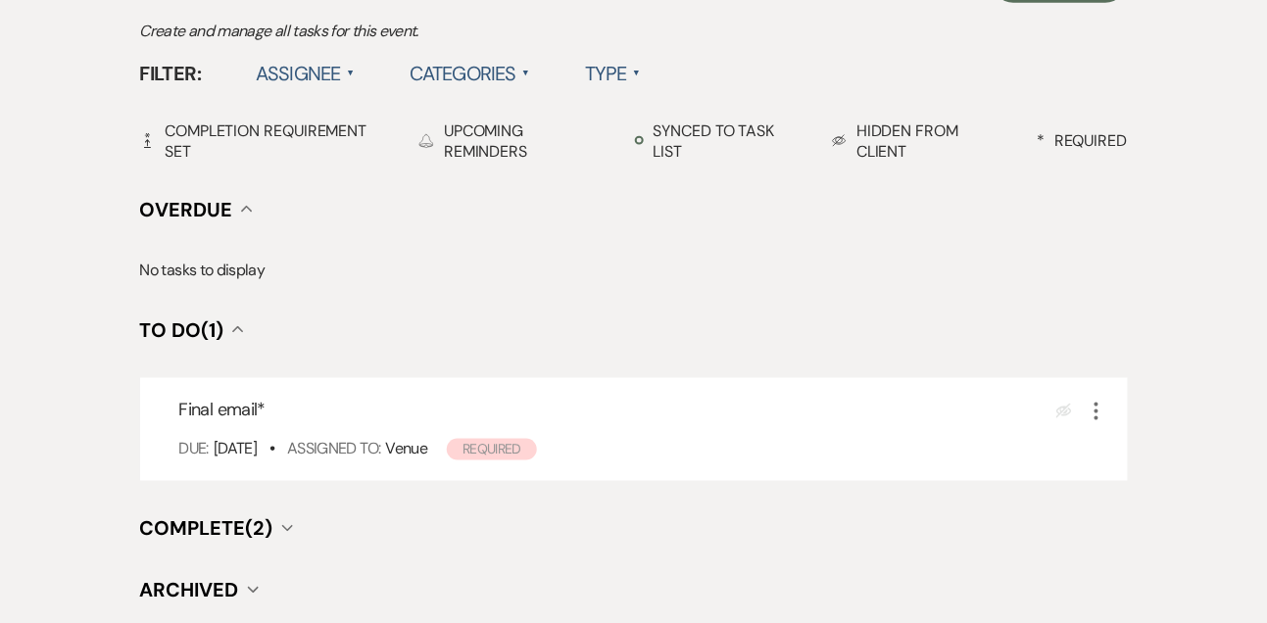
scroll to position [139, 0]
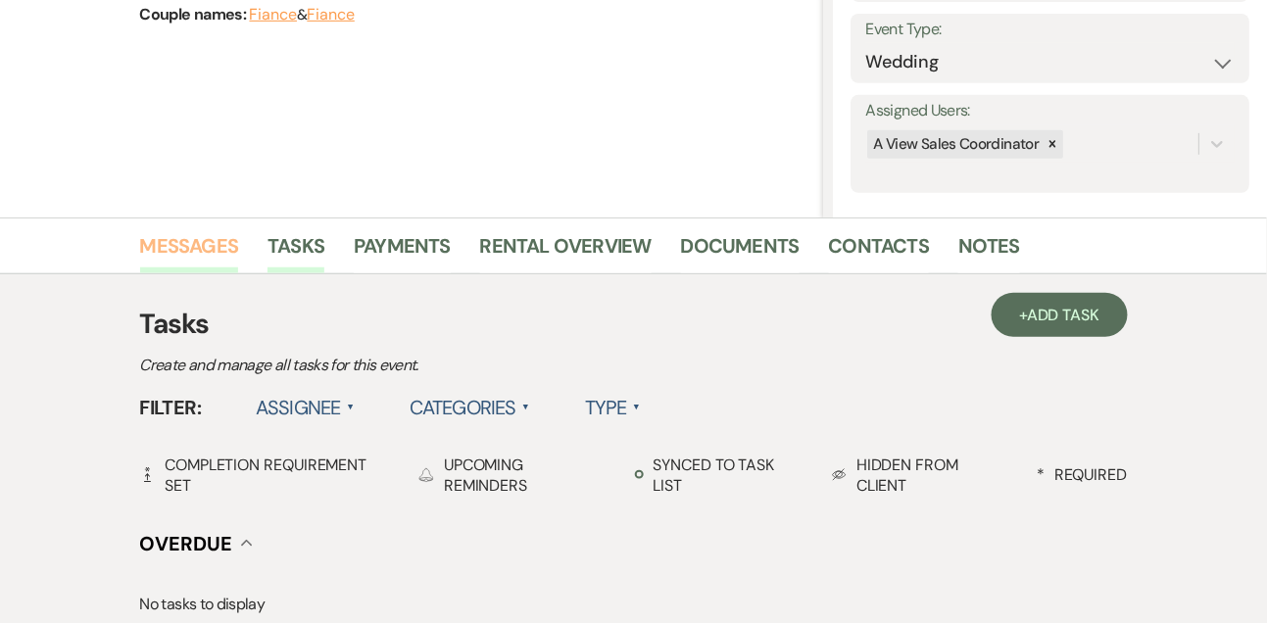
click at [221, 232] on link "Messages" at bounding box center [189, 251] width 99 height 43
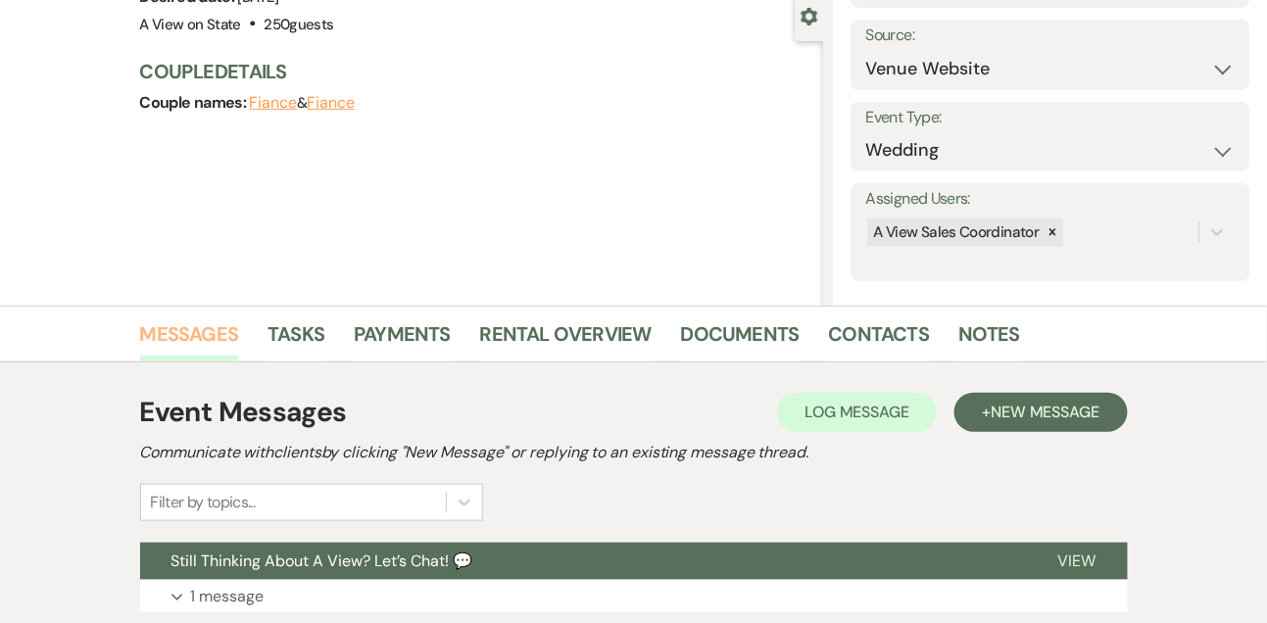
scroll to position [274, 0]
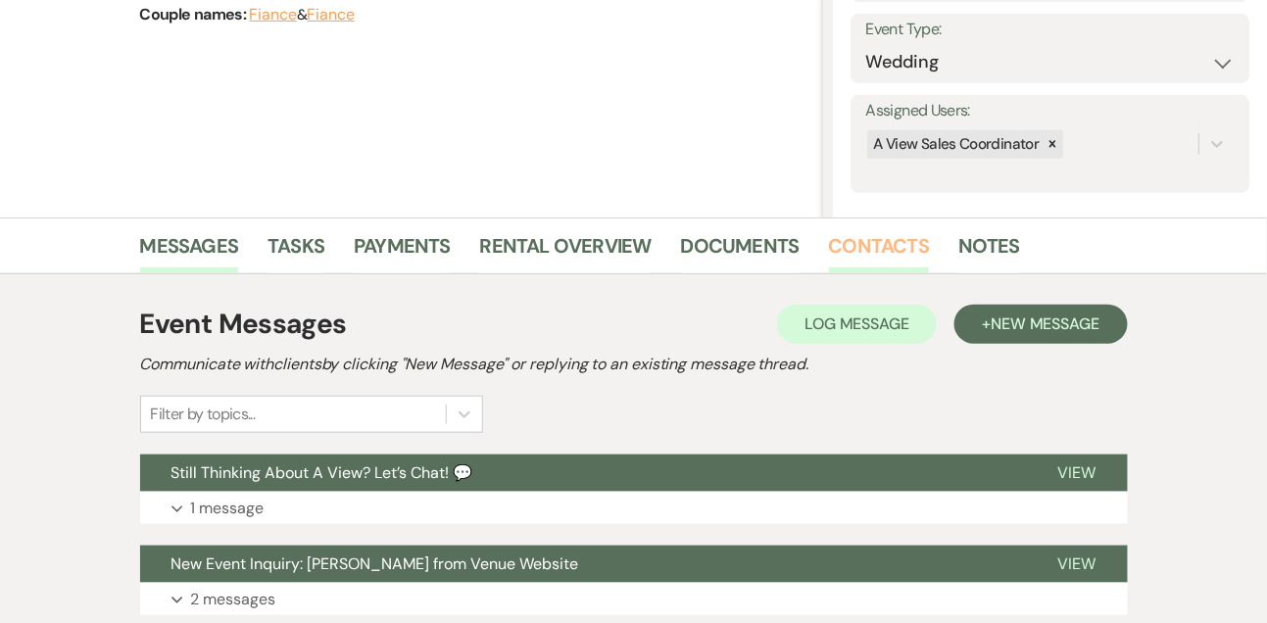
click at [854, 262] on link "Contacts" at bounding box center [879, 251] width 101 height 43
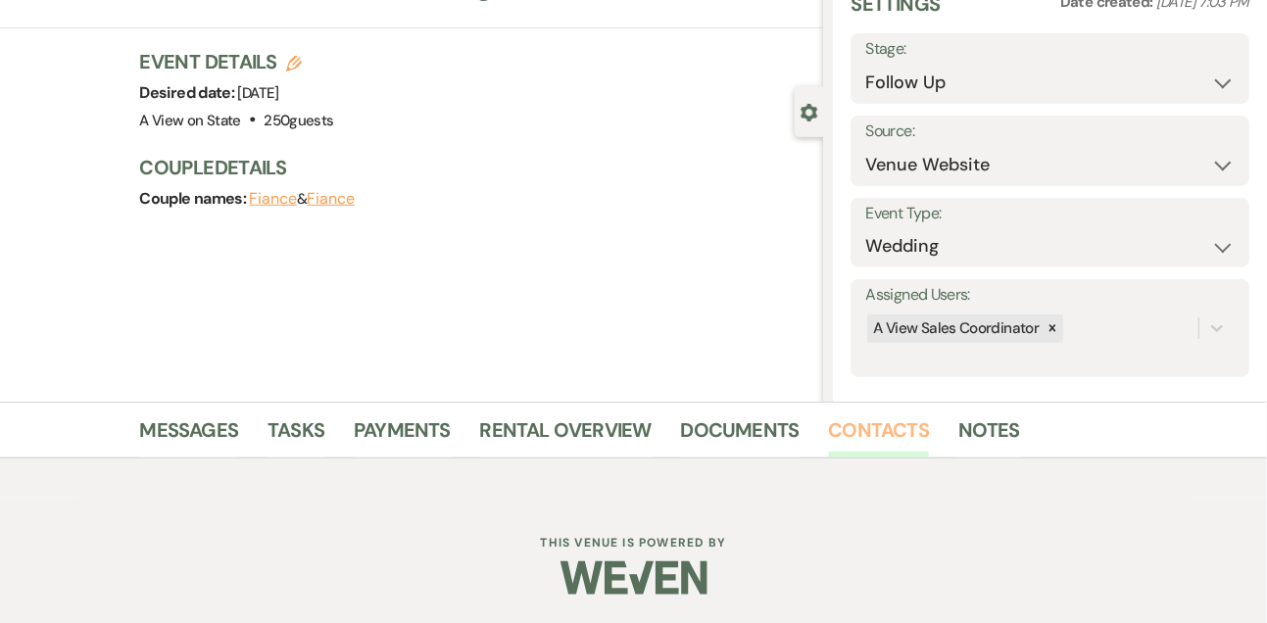
scroll to position [274, 0]
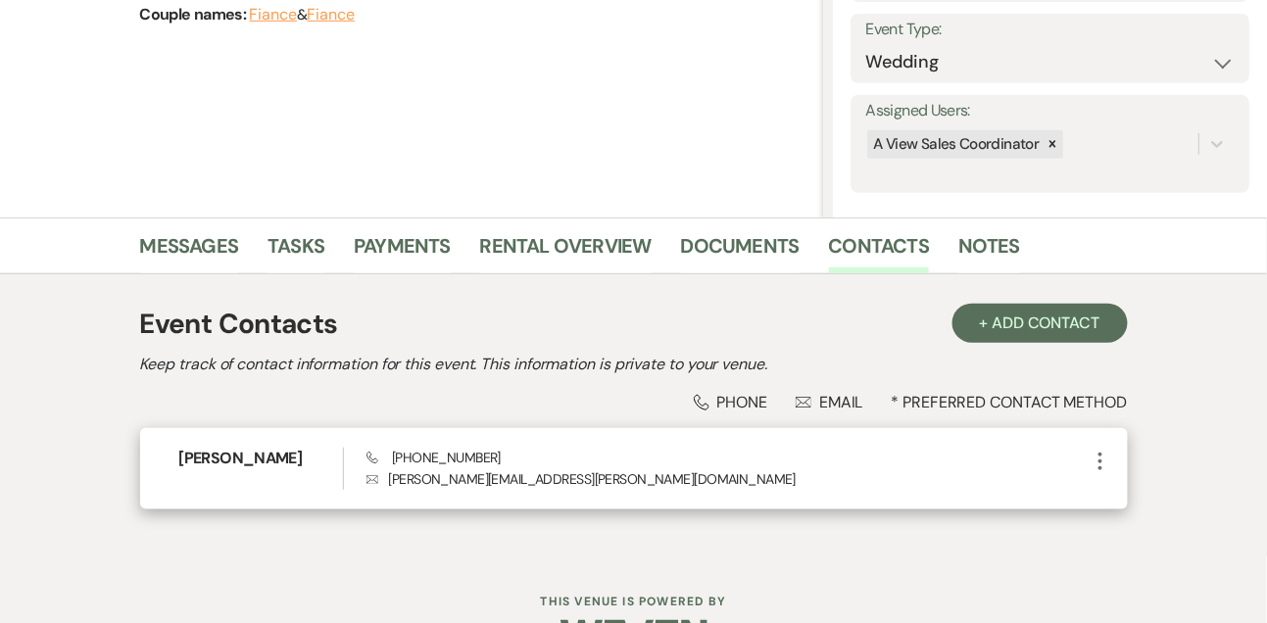
click at [431, 449] on span "Phone [PHONE_NUMBER]" at bounding box center [433, 458] width 134 height 18
copy span "[PHONE_NUMBER]"
click at [283, 471] on span at bounding box center [261, 479] width 164 height 21
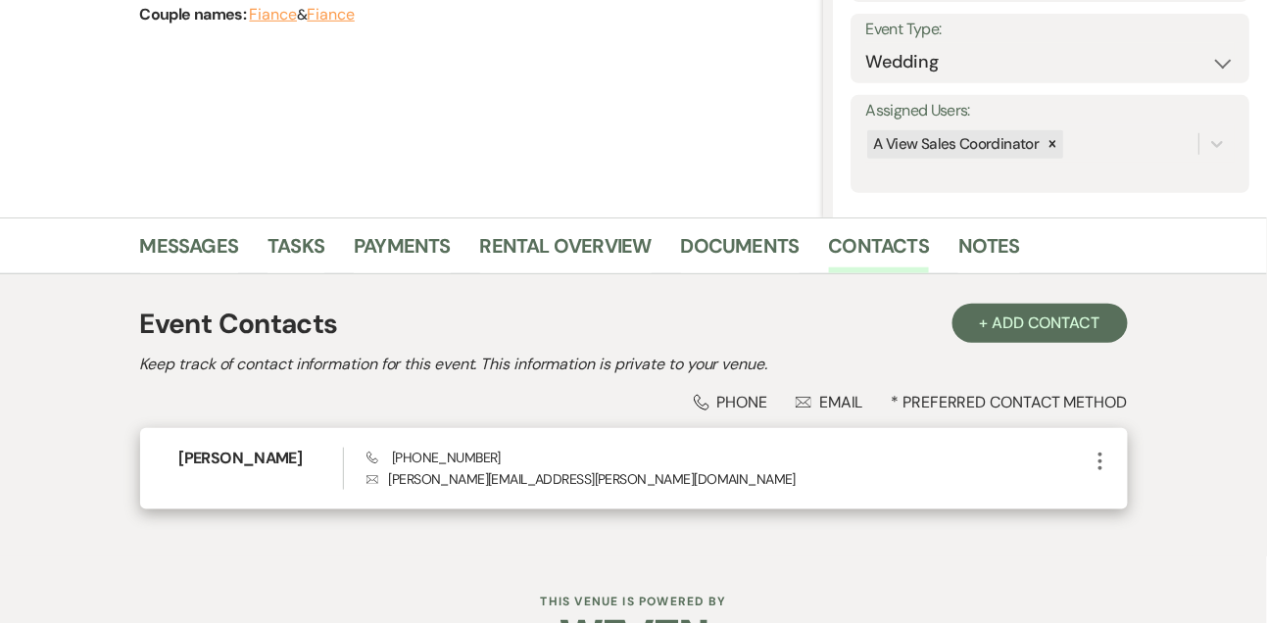
click at [283, 471] on span at bounding box center [261, 479] width 164 height 21
click at [278, 449] on h6 "[PERSON_NAME]" at bounding box center [261, 459] width 164 height 22
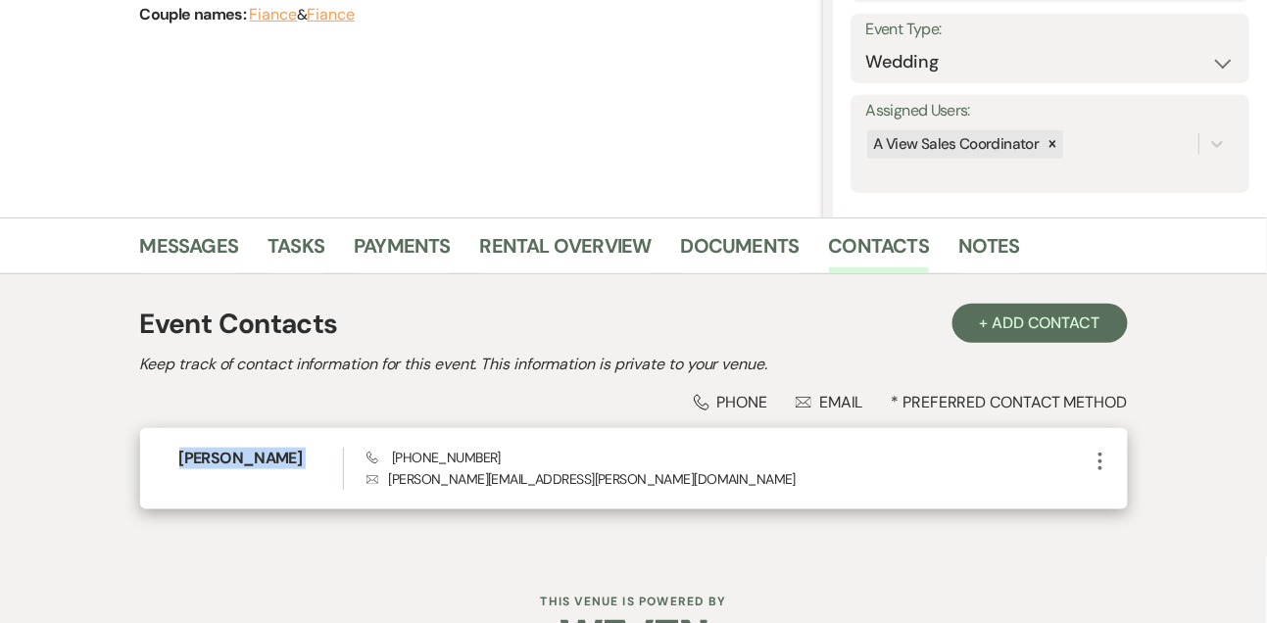
copy h6 "[PERSON_NAME]"
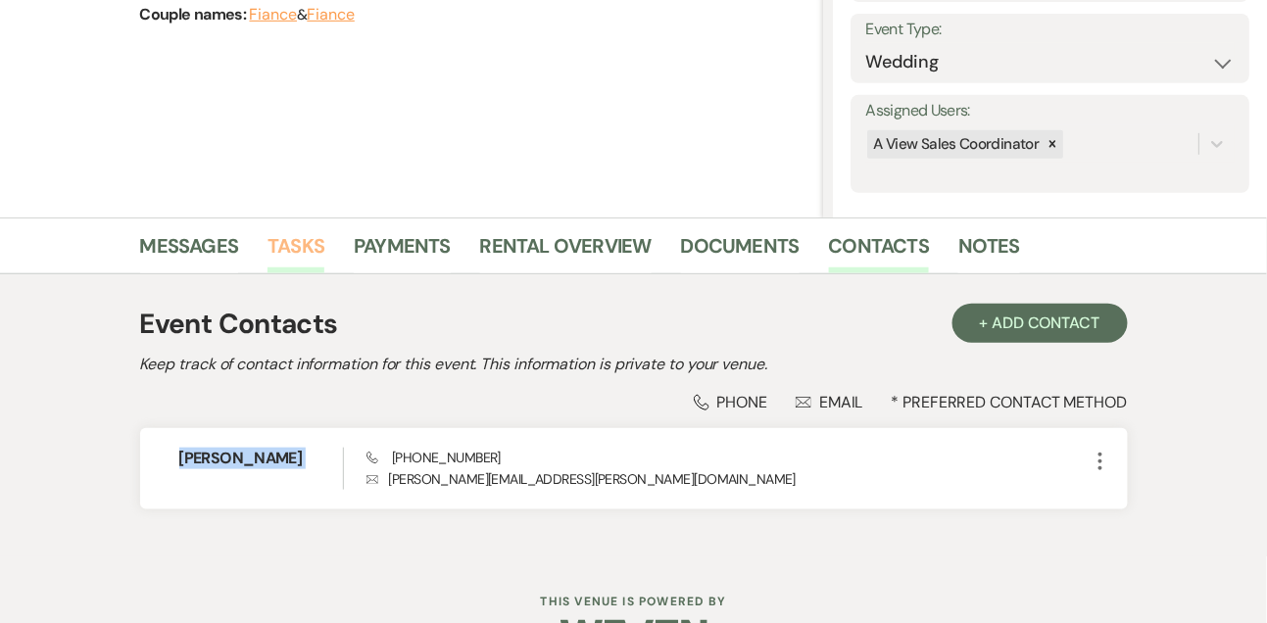
click at [314, 247] on link "Tasks" at bounding box center [295, 251] width 57 height 43
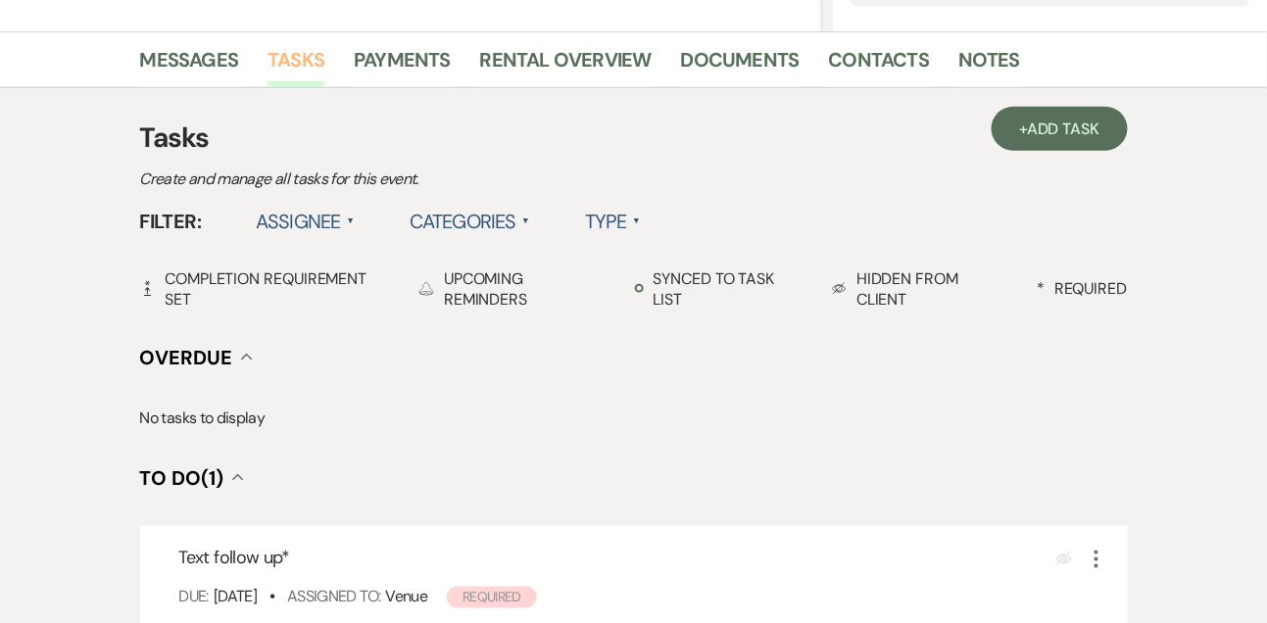
scroll to position [516, 0]
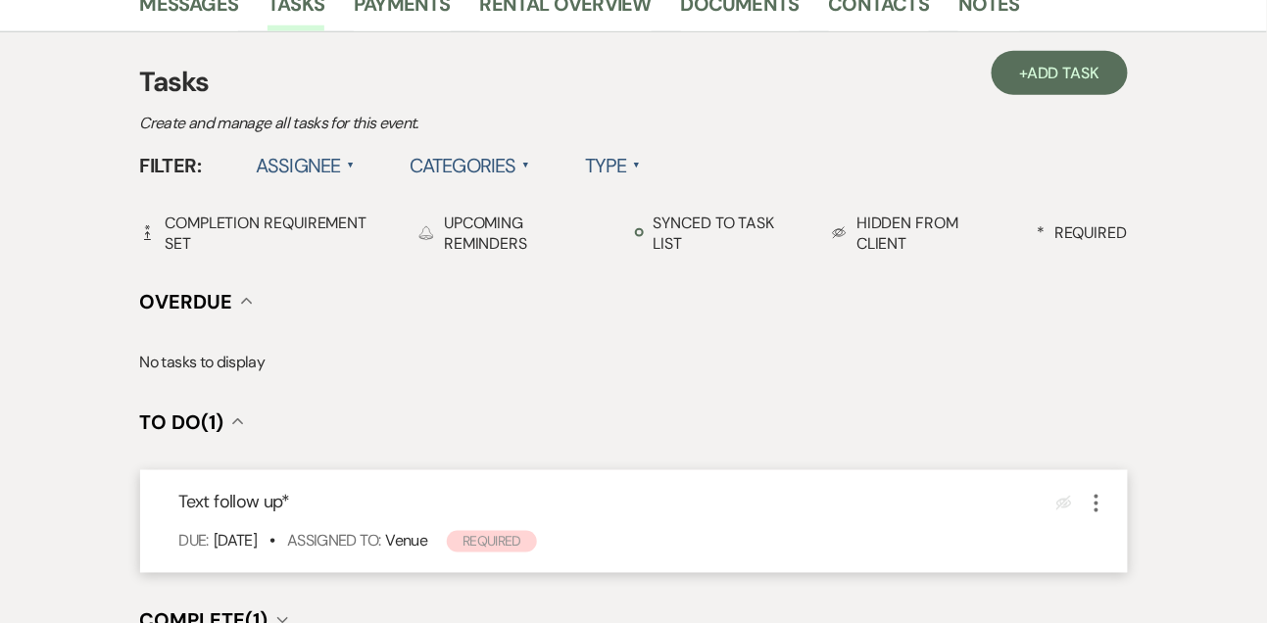
click at [1095, 502] on use "button" at bounding box center [1096, 504] width 4 height 18
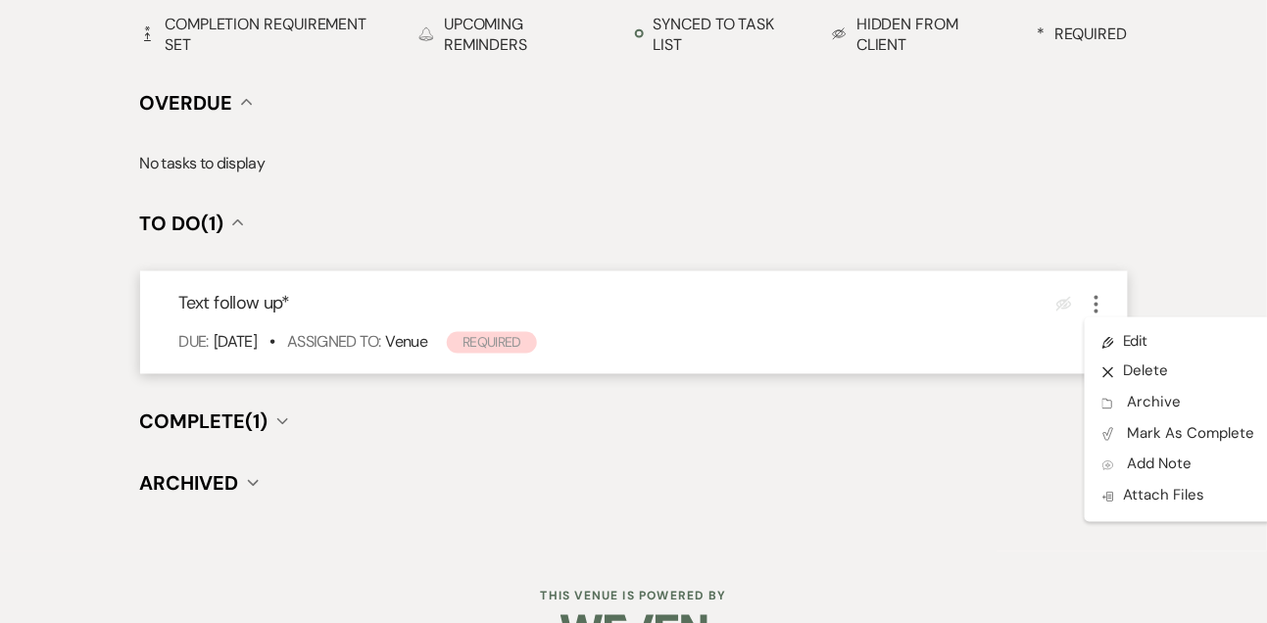
scroll to position [762, 0]
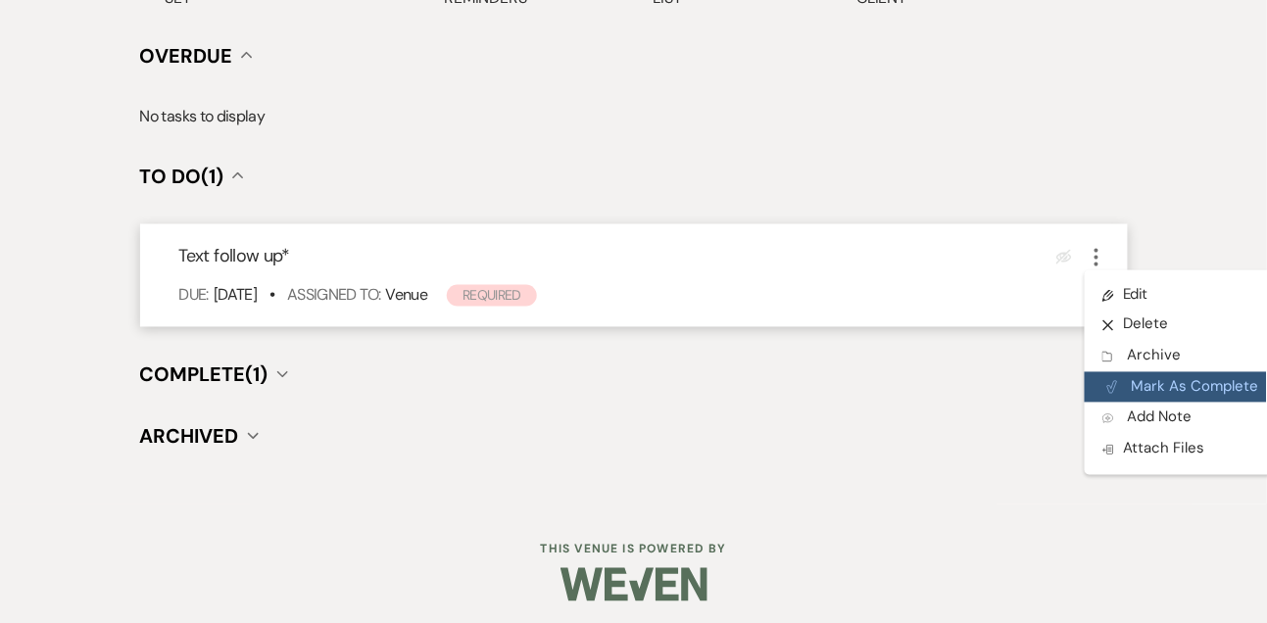
click at [1172, 398] on button "Plan Portal Link Mark As Complete" at bounding box center [1181, 387] width 192 height 31
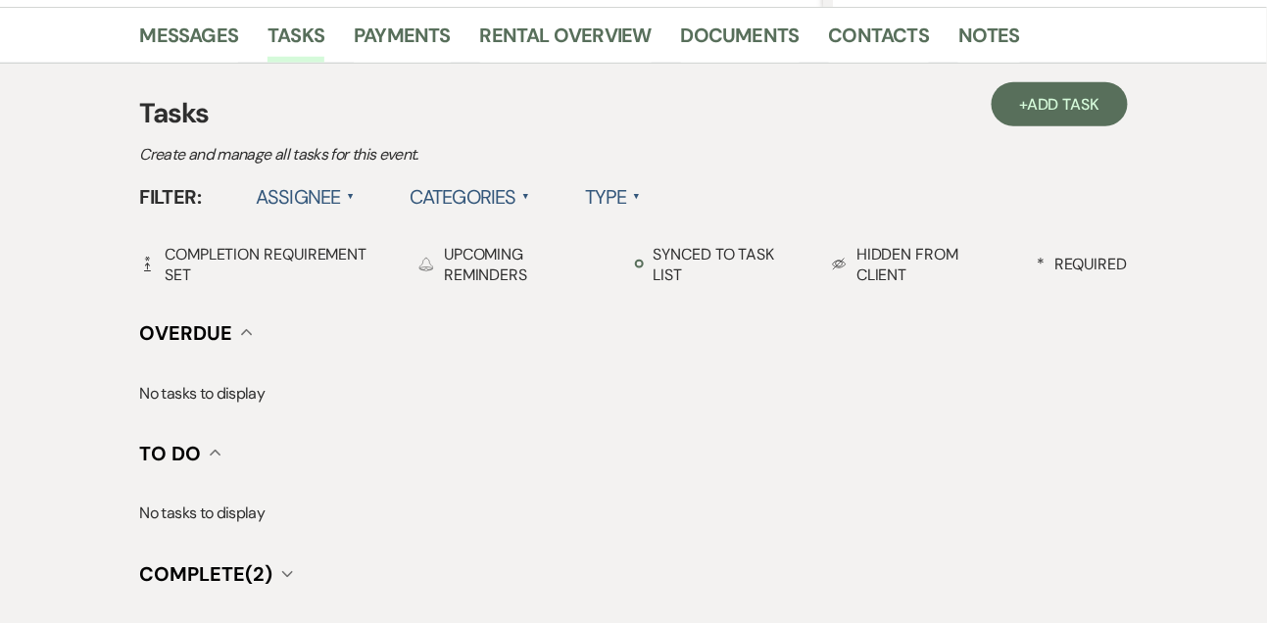
scroll to position [403, 0]
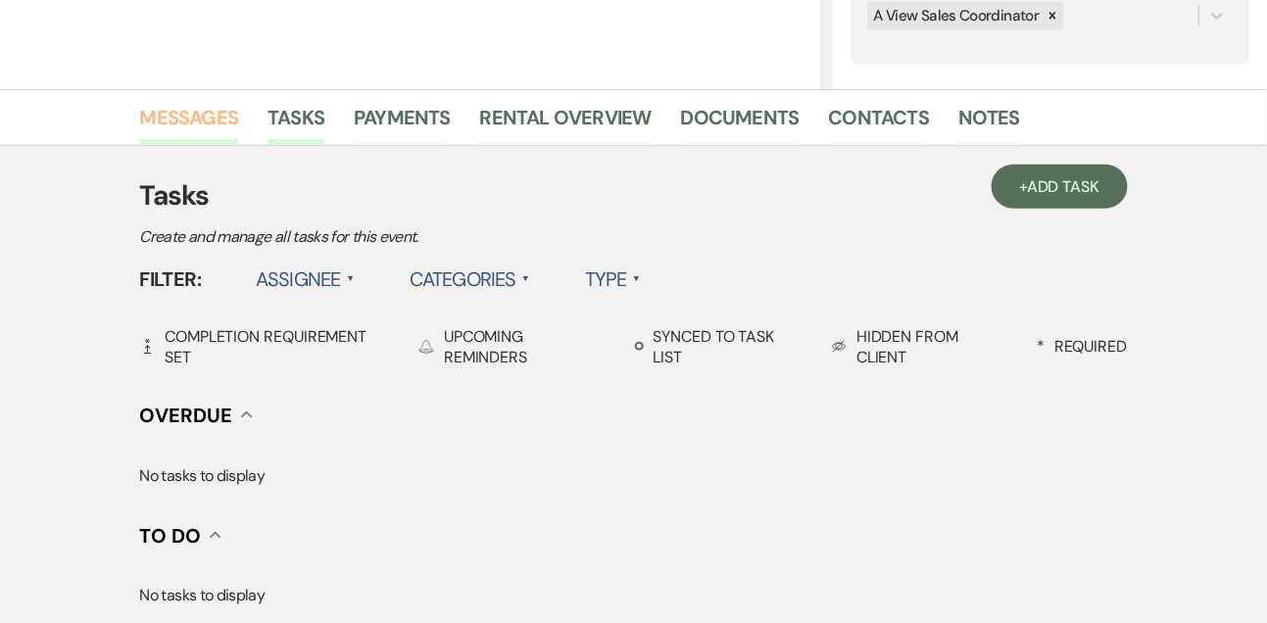
click at [219, 123] on link "Messages" at bounding box center [189, 123] width 99 height 43
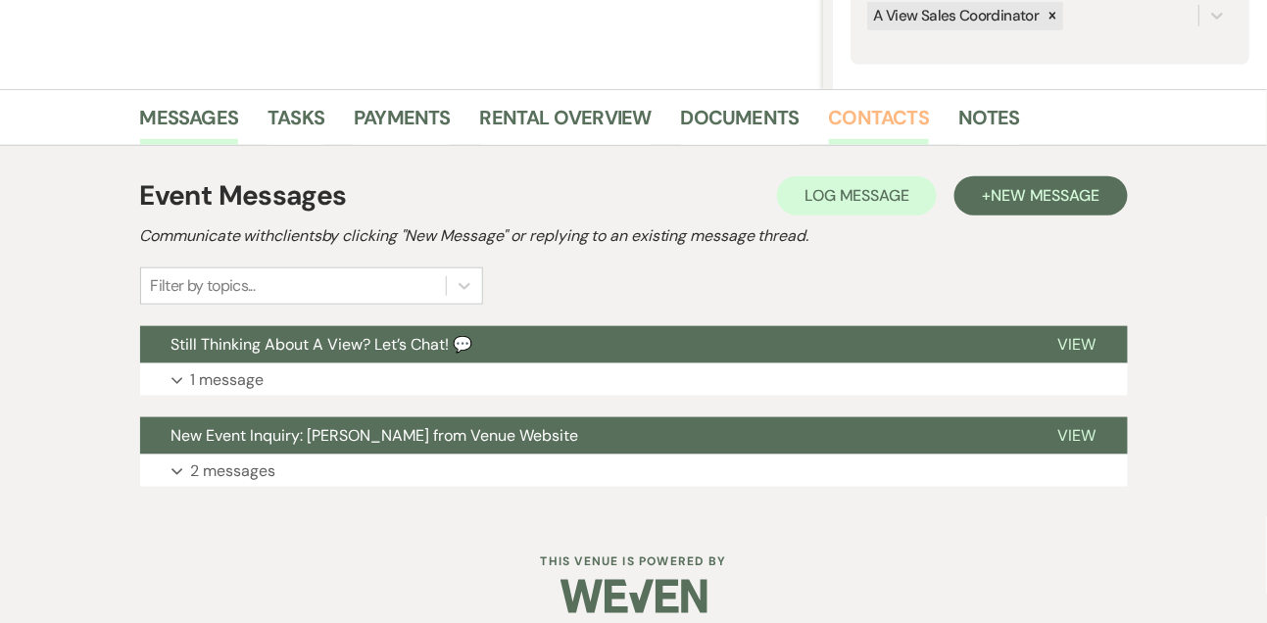
click at [868, 127] on link "Contacts" at bounding box center [879, 123] width 101 height 43
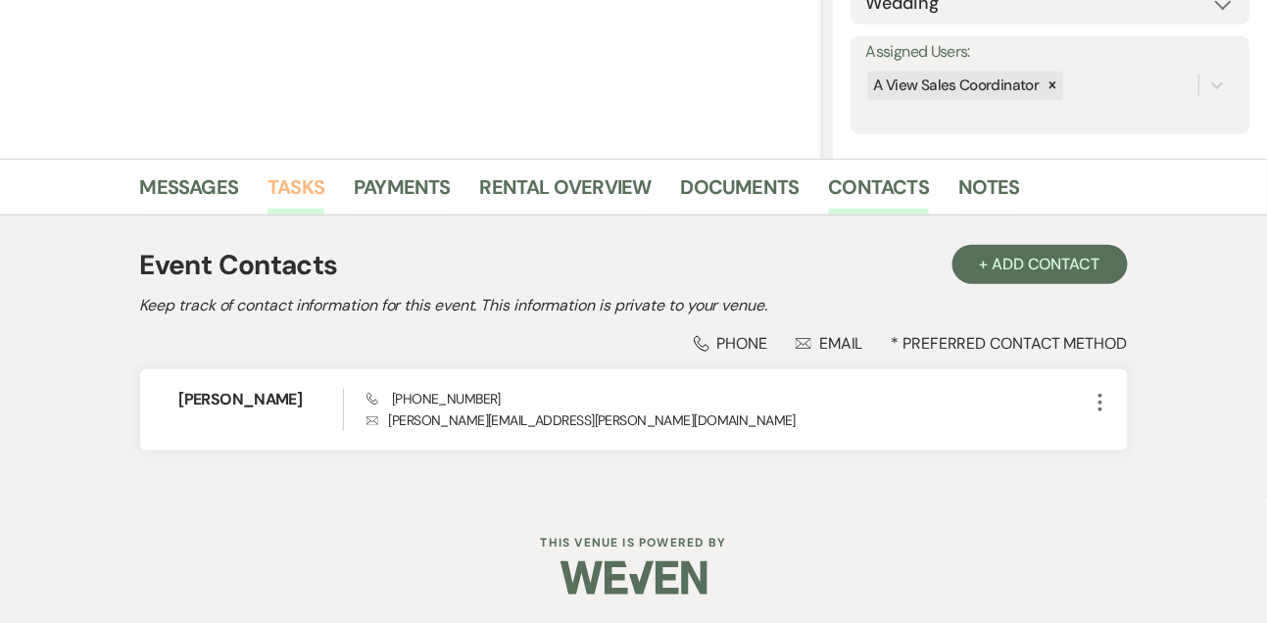
click at [275, 185] on link "Tasks" at bounding box center [295, 192] width 57 height 43
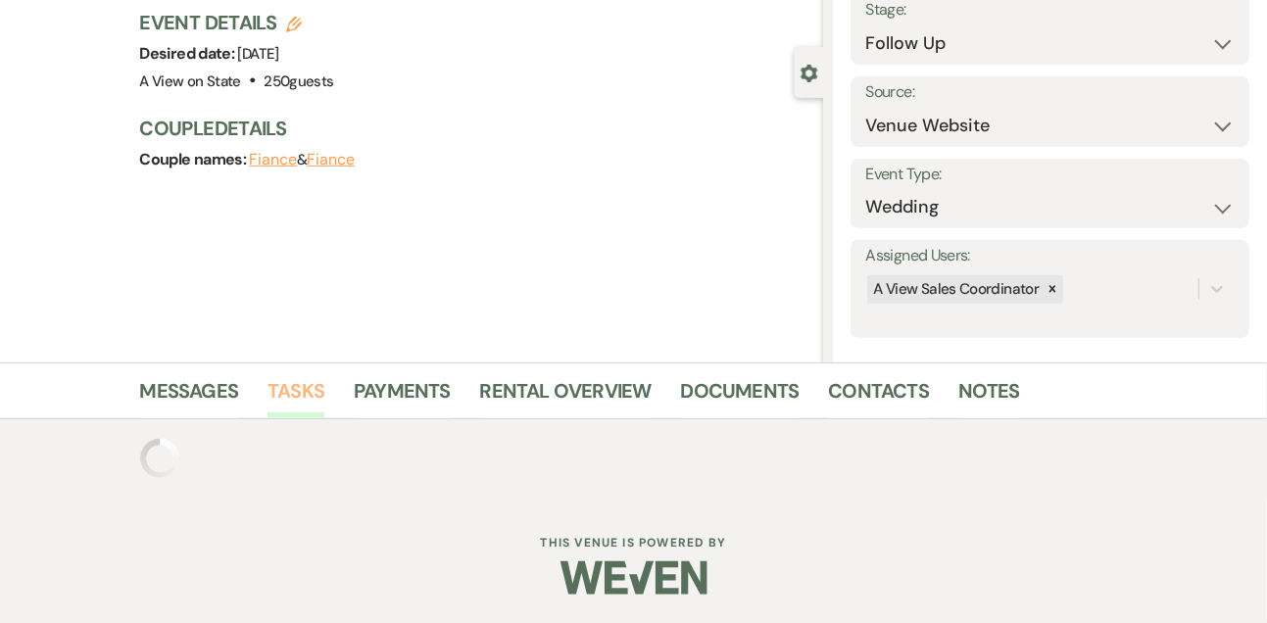
scroll to position [333, 0]
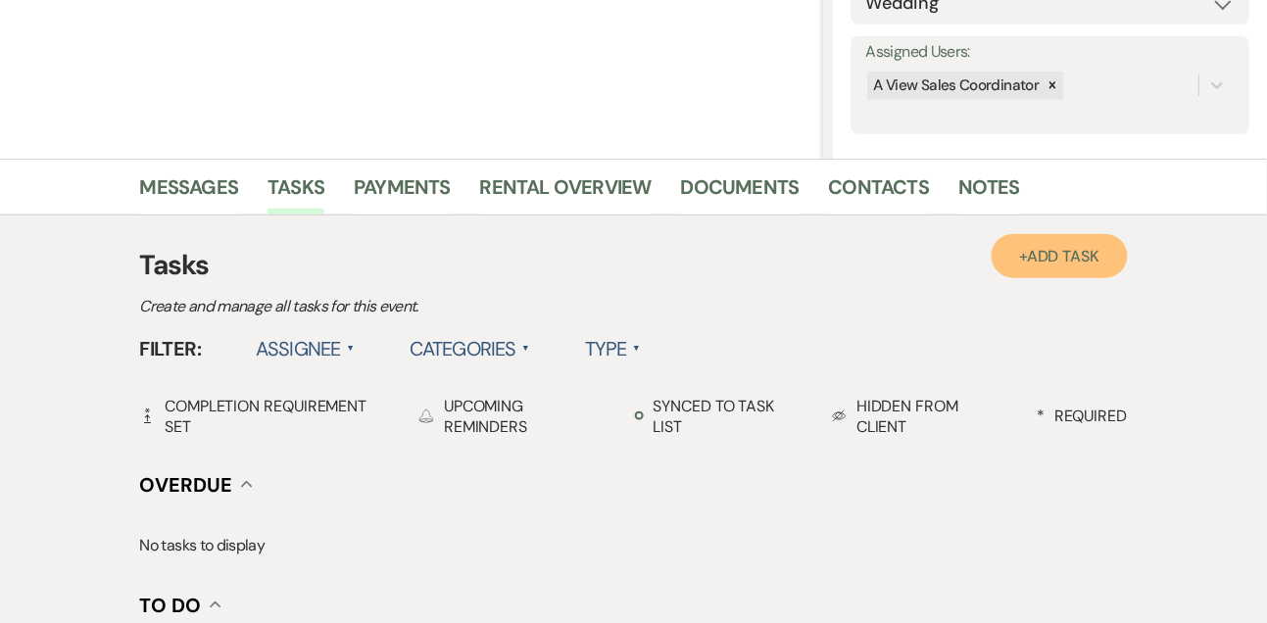
click at [1093, 263] on span "Add Task" at bounding box center [1063, 256] width 72 height 21
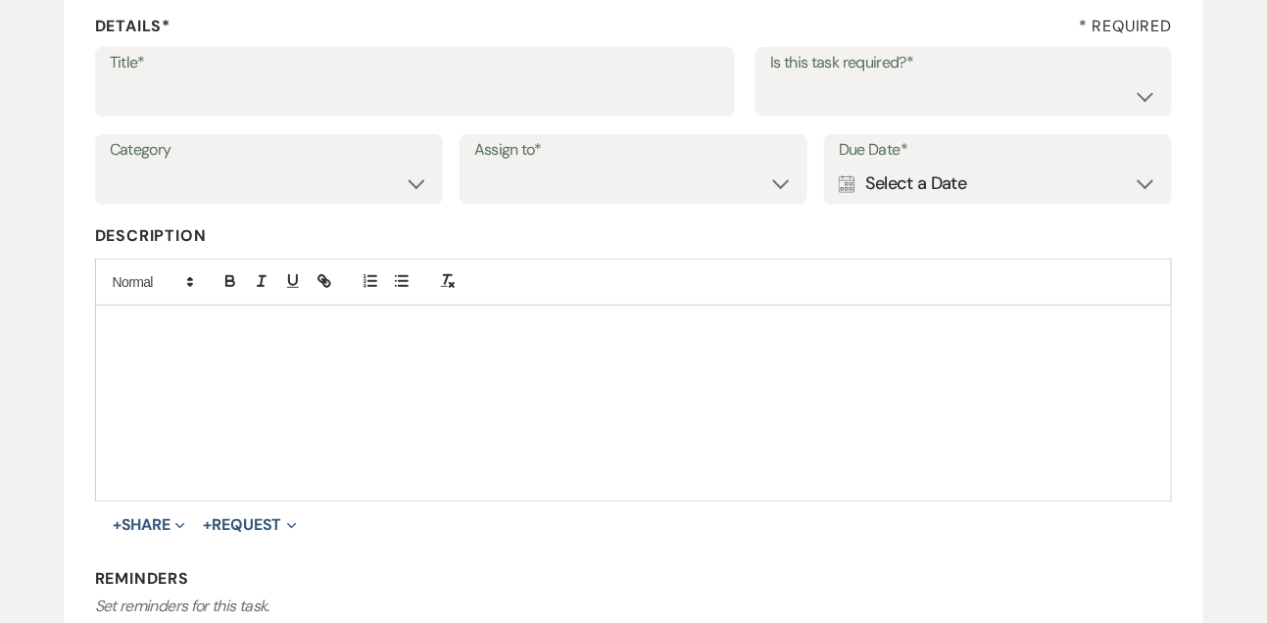
scroll to position [268, 0]
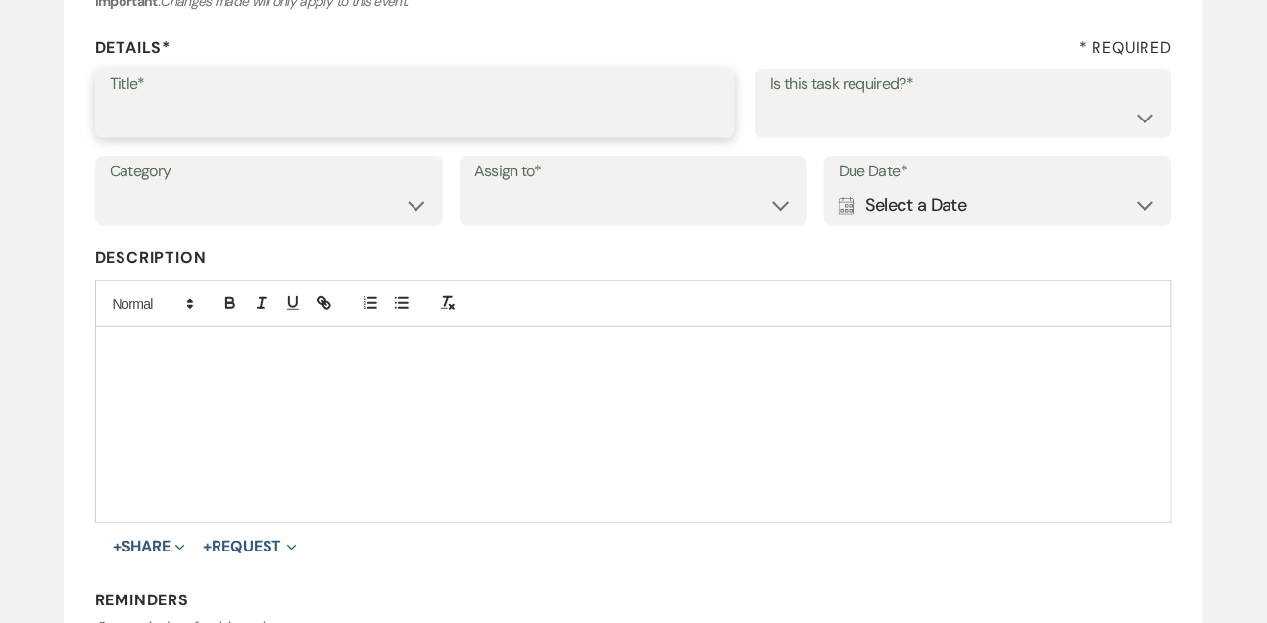
click at [551, 117] on input "Title*" at bounding box center [415, 117] width 611 height 38
type input "Final email"
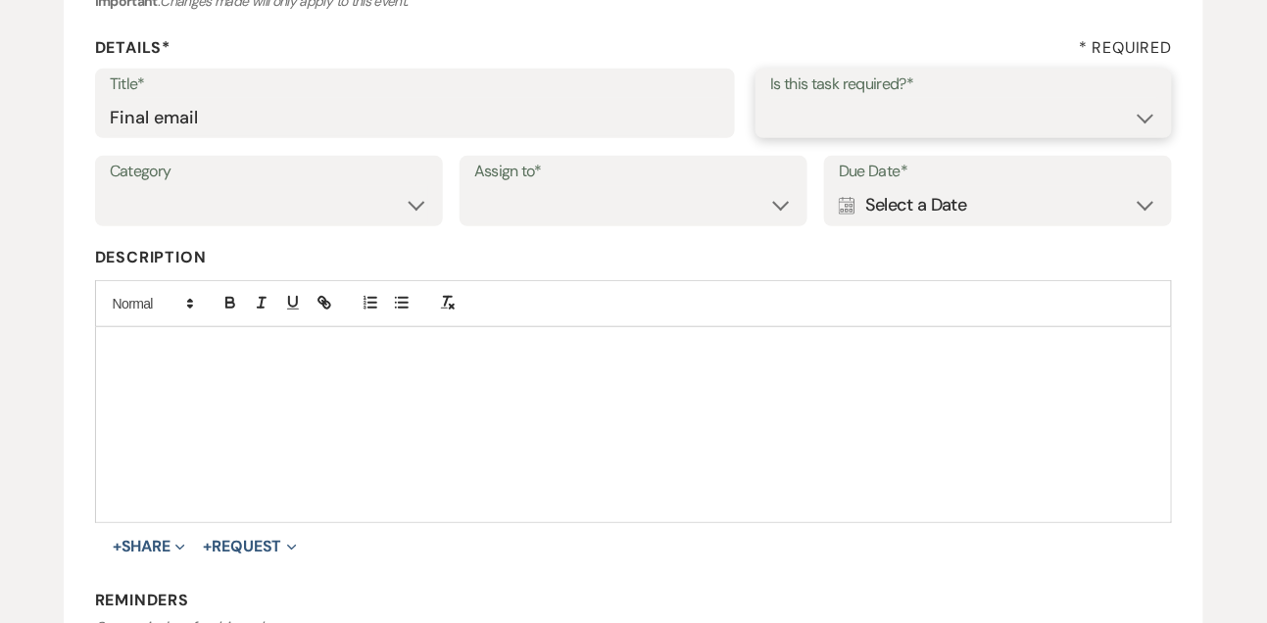
click at [1015, 131] on select "Yes No" at bounding box center [963, 117] width 387 height 38
select select "true"
click at [391, 202] on select "Venue Vendors Guests Details Finalize & Share" at bounding box center [269, 205] width 318 height 38
select select "31"
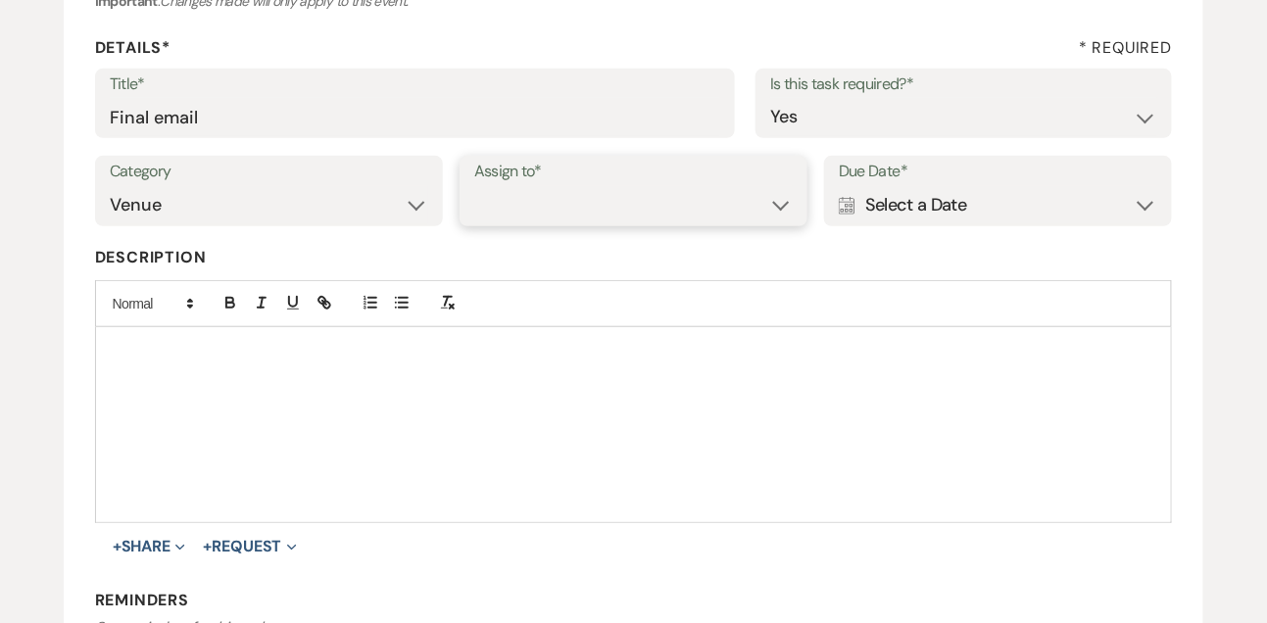
click at [507, 205] on select "Venue Client" at bounding box center [633, 205] width 318 height 38
select select "venueHost"
click at [849, 201] on icon "Calendar" at bounding box center [847, 206] width 17 height 18
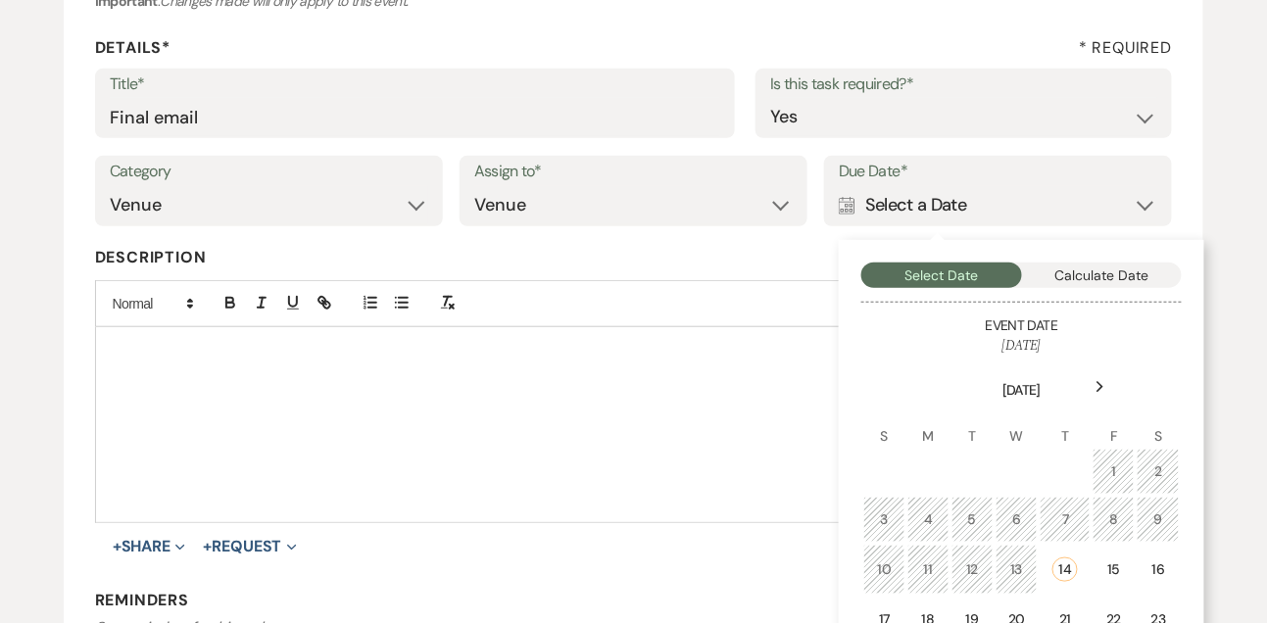
click at [1087, 388] on div "Next" at bounding box center [1100, 386] width 31 height 31
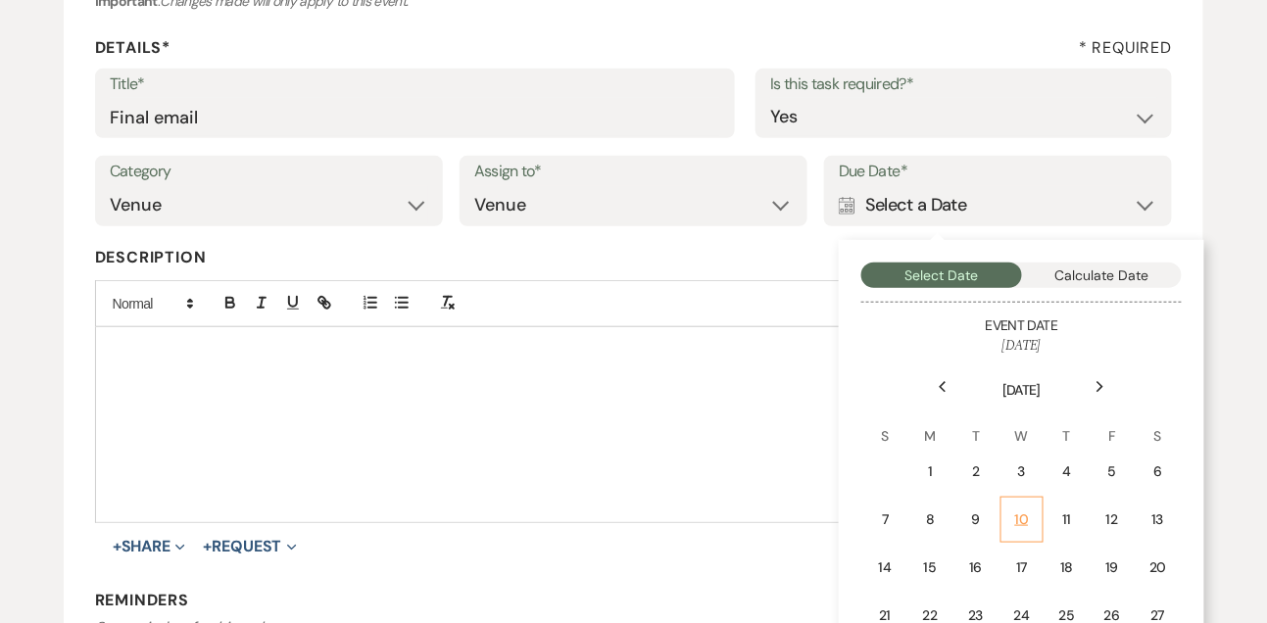
click at [1036, 506] on td "10" at bounding box center [1021, 520] width 43 height 46
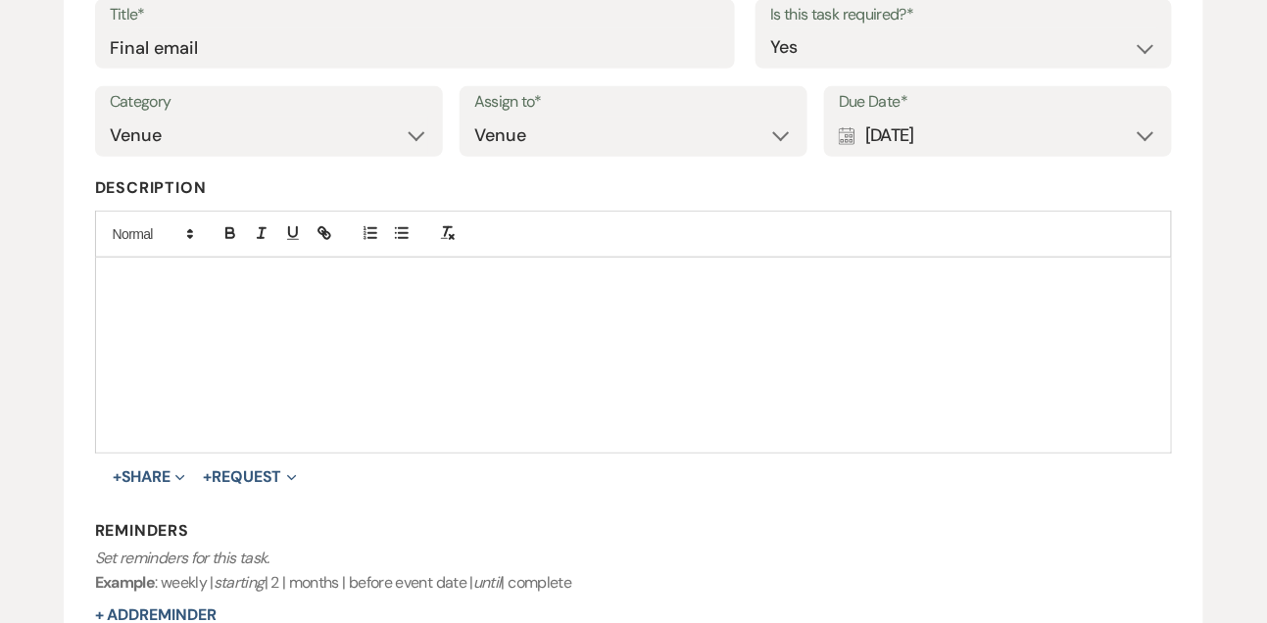
scroll to position [407, 0]
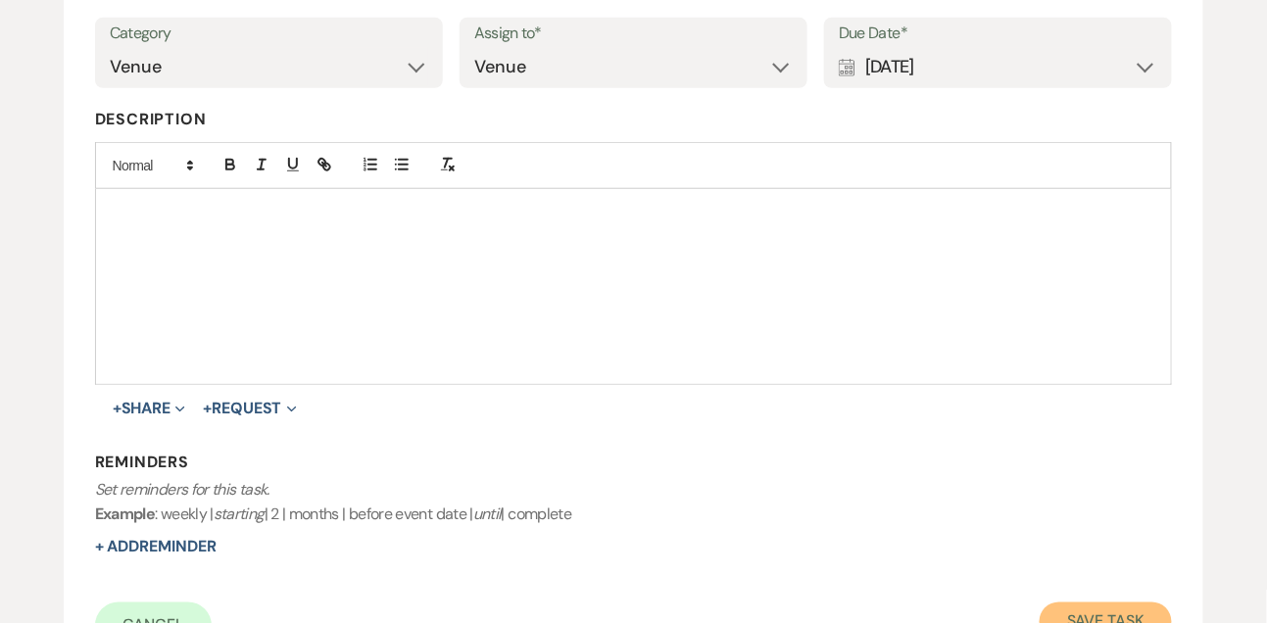
click at [1075, 610] on button "Save Task" at bounding box center [1105, 622] width 132 height 39
select select "9"
select select "5"
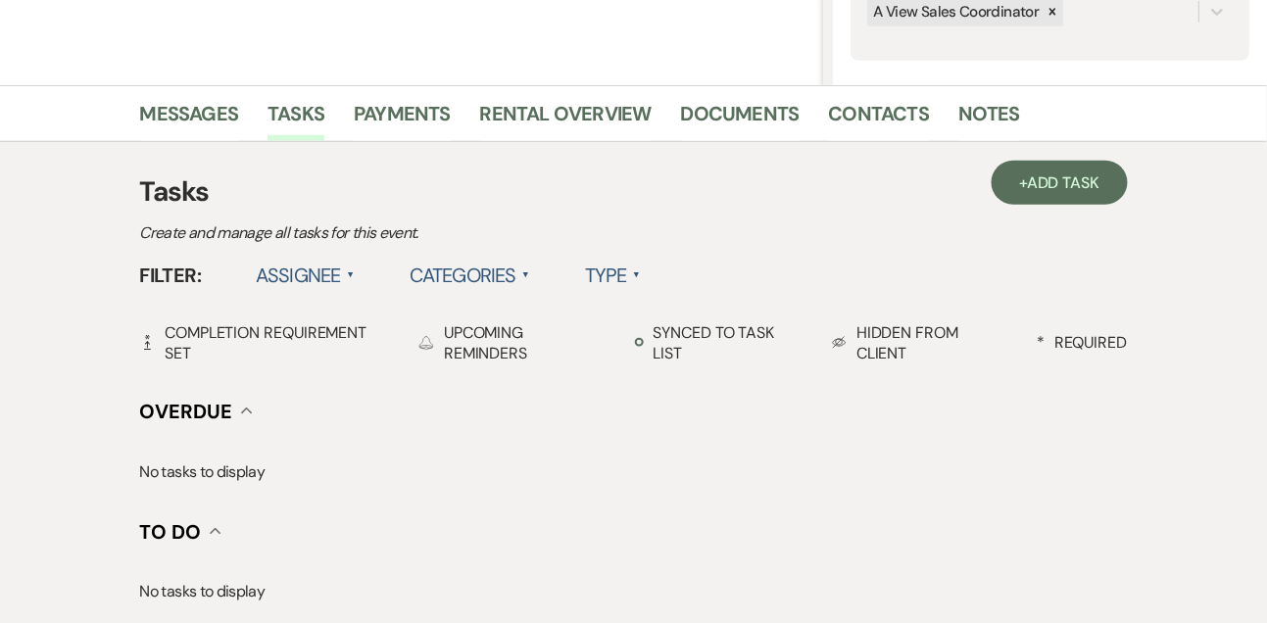
scroll to position [333, 0]
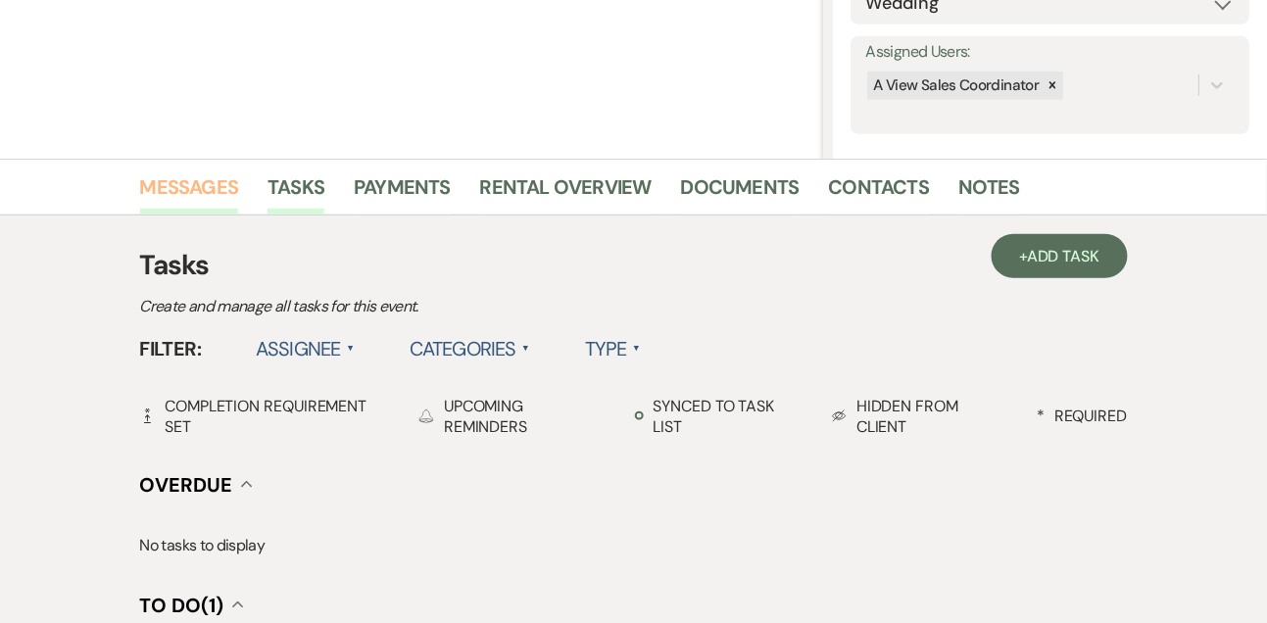
click at [211, 182] on link "Messages" at bounding box center [189, 192] width 99 height 43
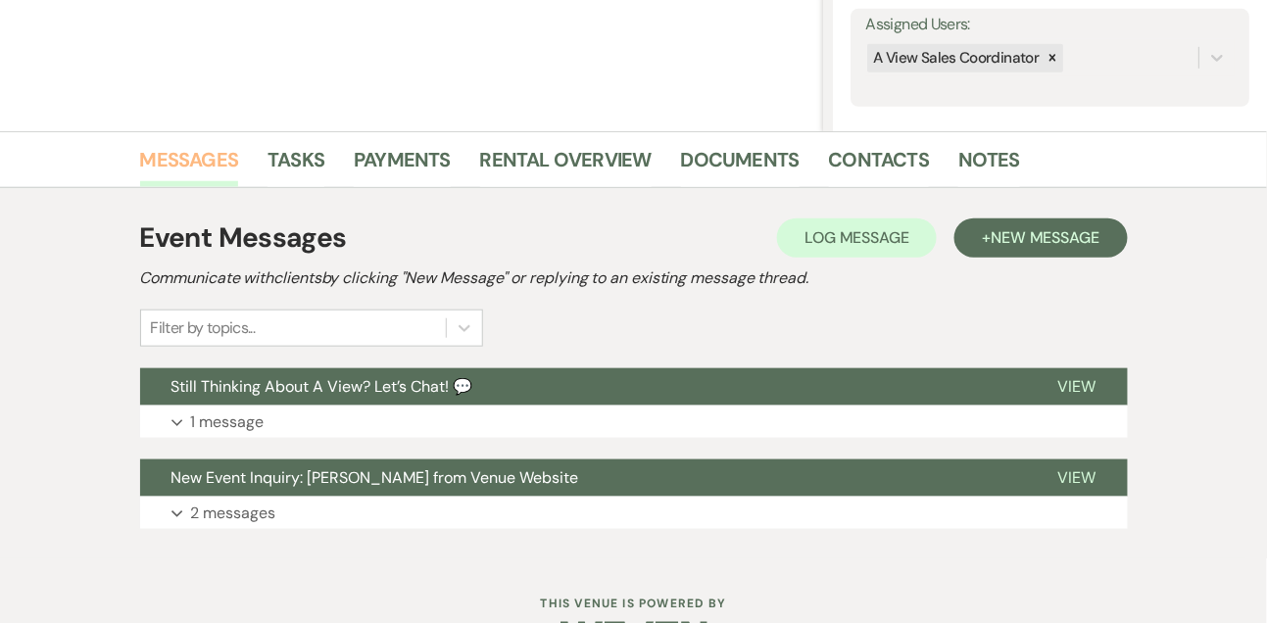
scroll to position [421, 0]
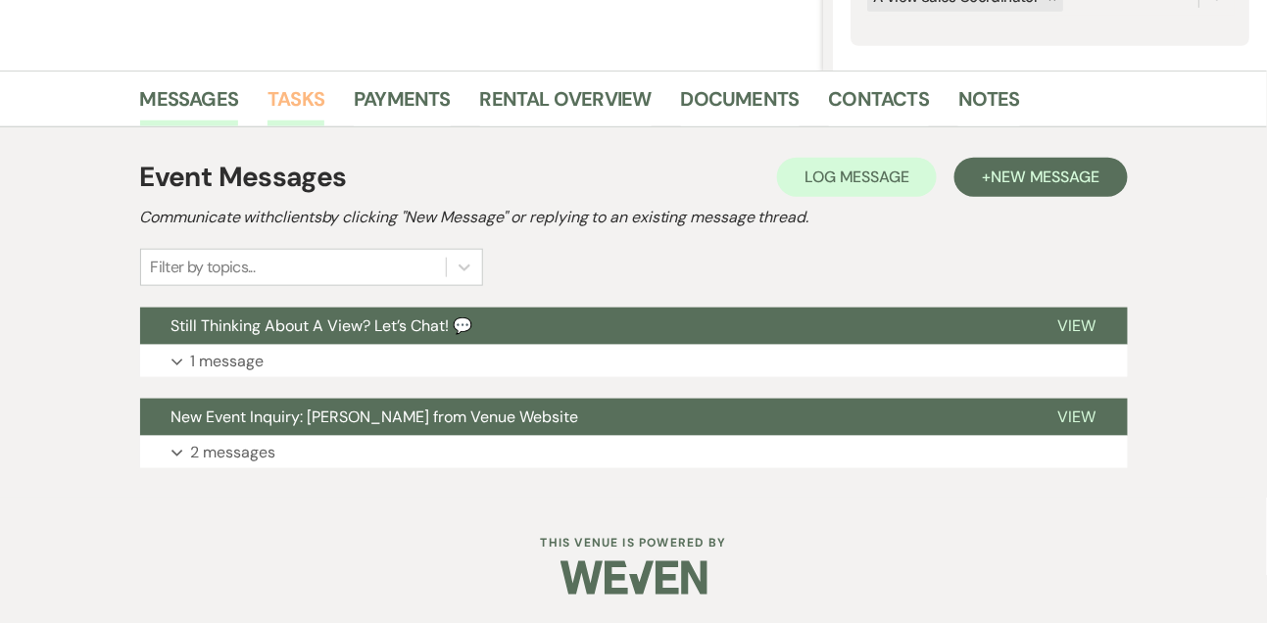
click at [302, 103] on link "Tasks" at bounding box center [295, 104] width 57 height 43
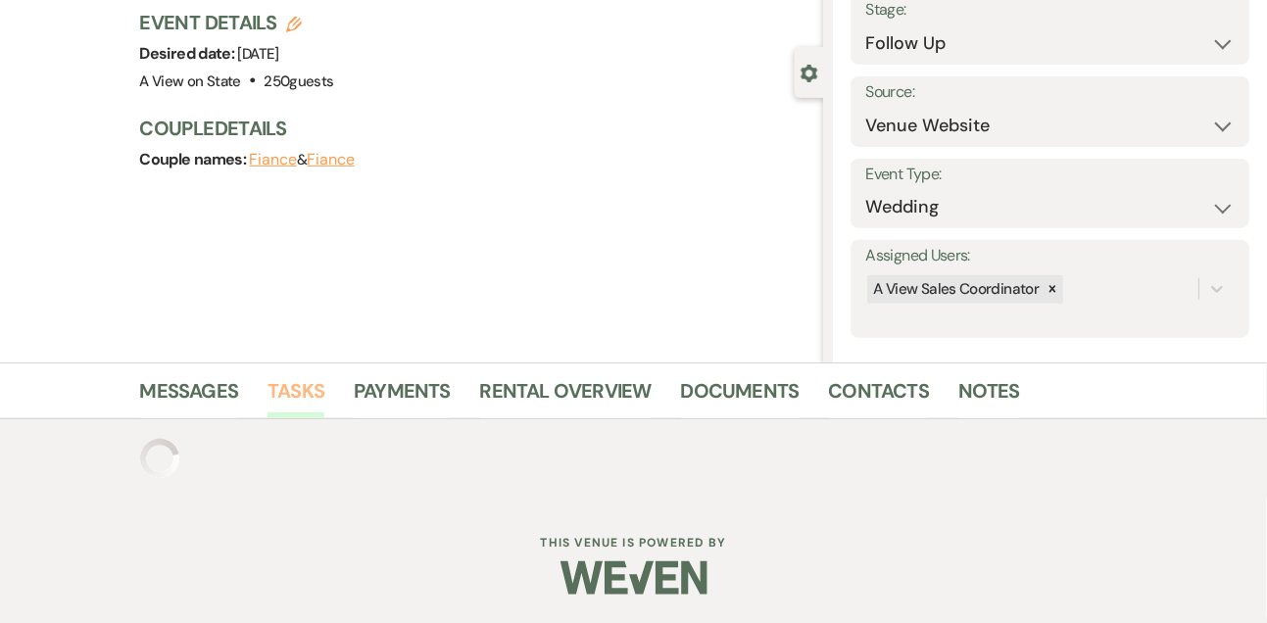
scroll to position [421, 0]
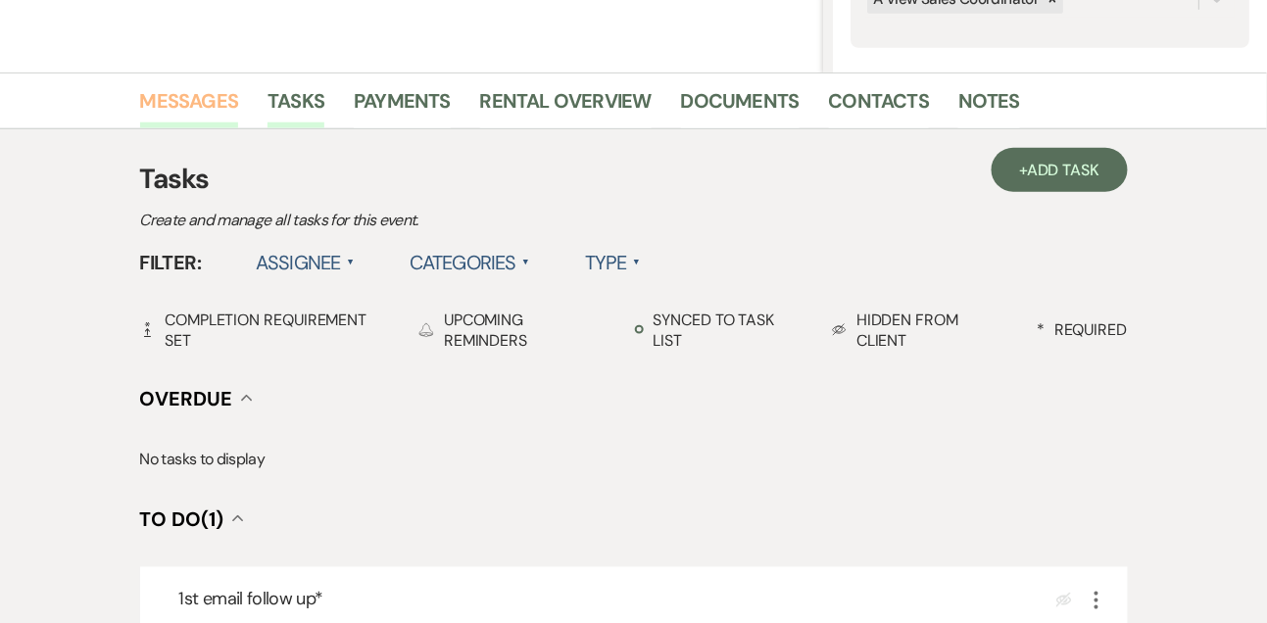
click at [182, 101] on link "Messages" at bounding box center [189, 106] width 99 height 43
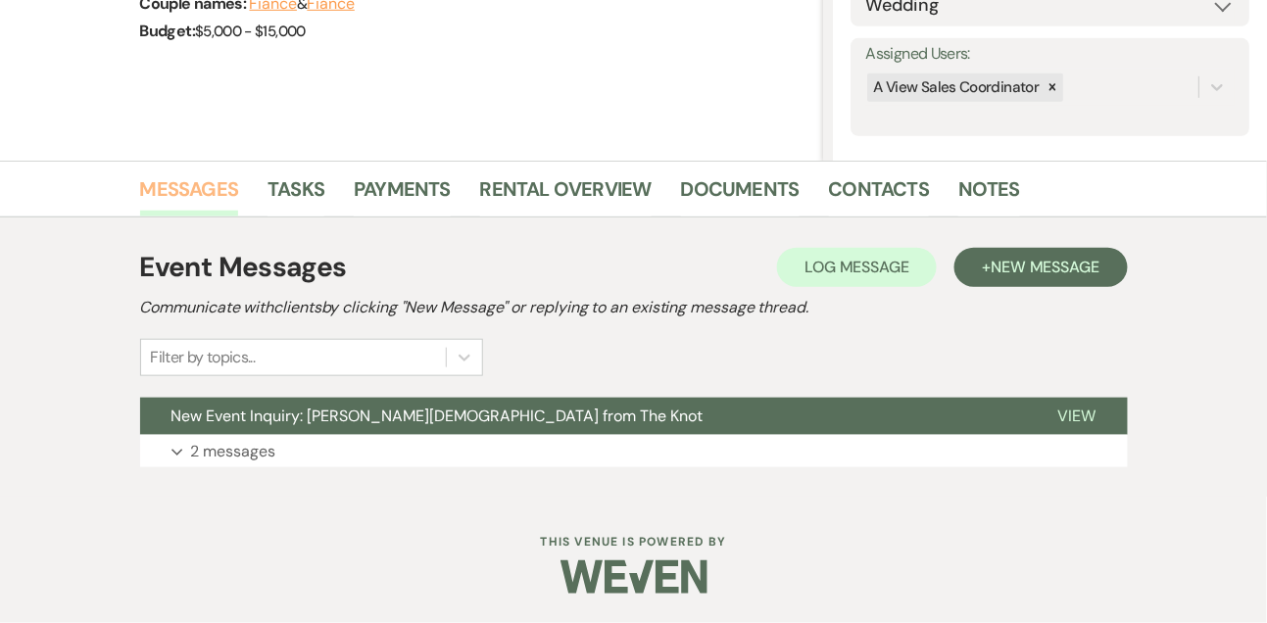
scroll to position [330, 0]
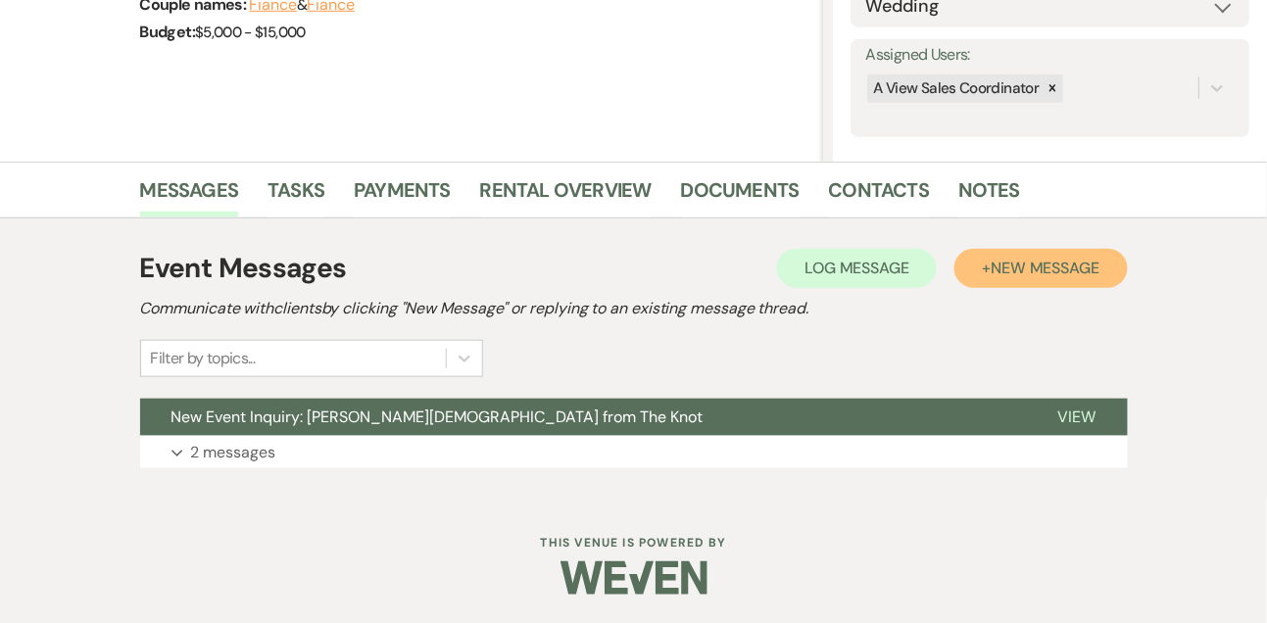
click at [1021, 267] on span "New Message" at bounding box center [1044, 268] width 109 height 21
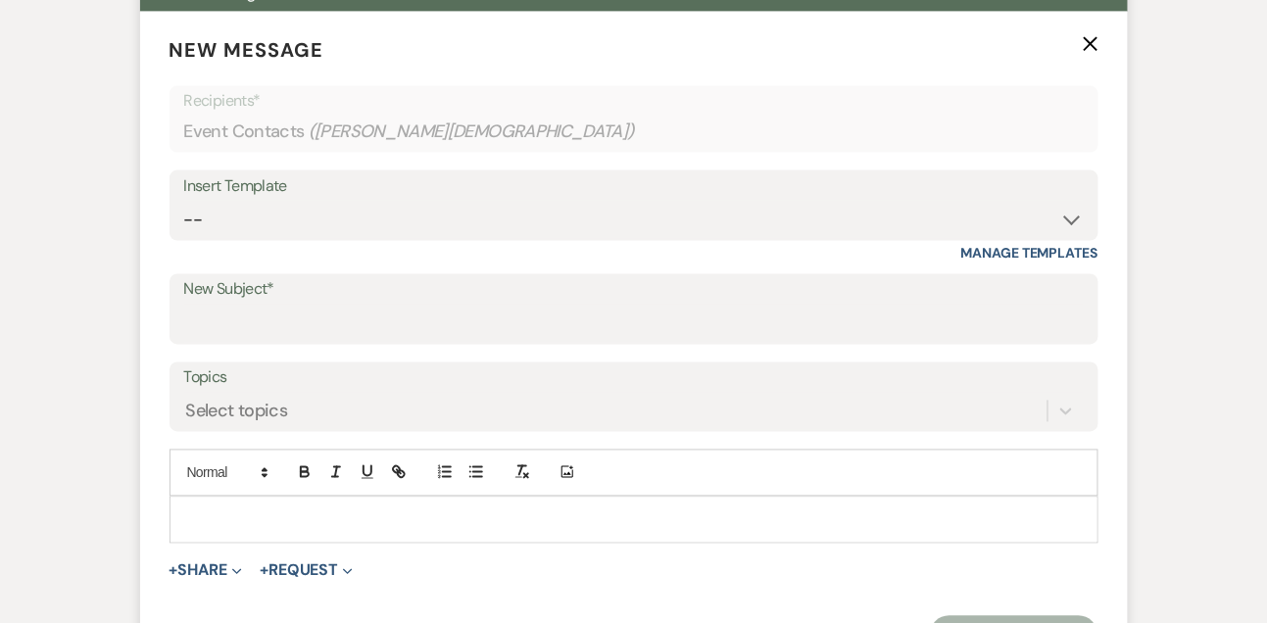
scroll to position [820, 0]
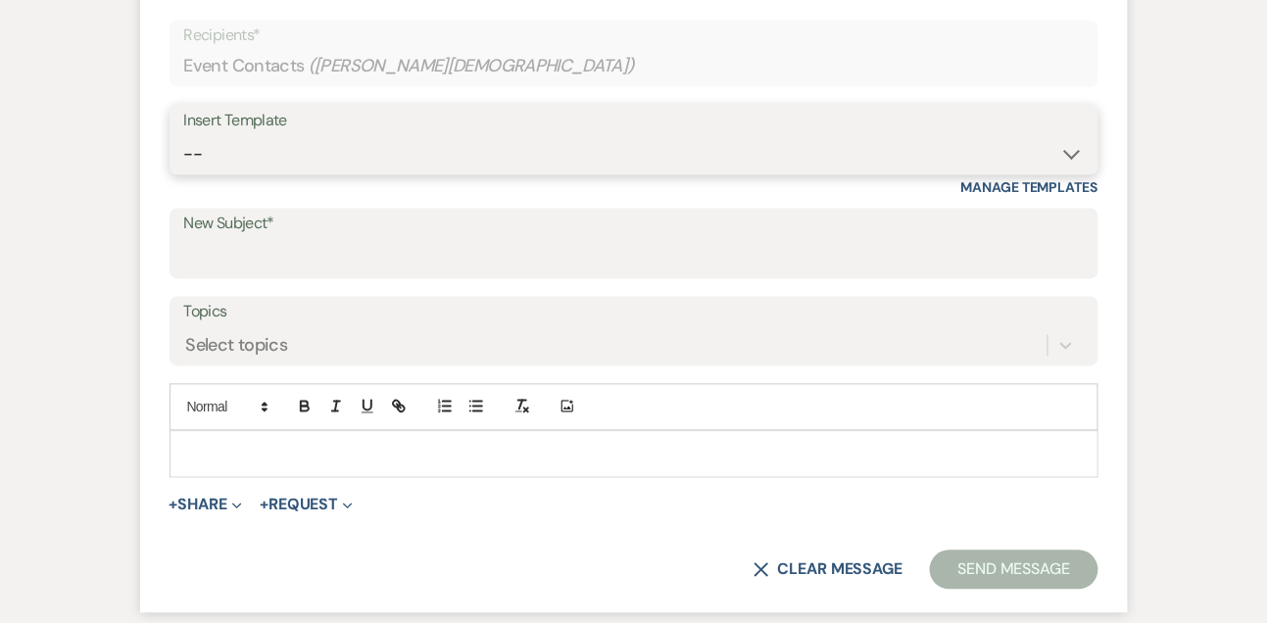
click at [288, 166] on select "-- Tour Confirmation Contract (Pre-Booked Leads) Out of office Inquiry Email Al…" at bounding box center [633, 154] width 899 height 38
select select "5550"
type input "Still Thinking About A View Venues? Let’s Chat! 💬"
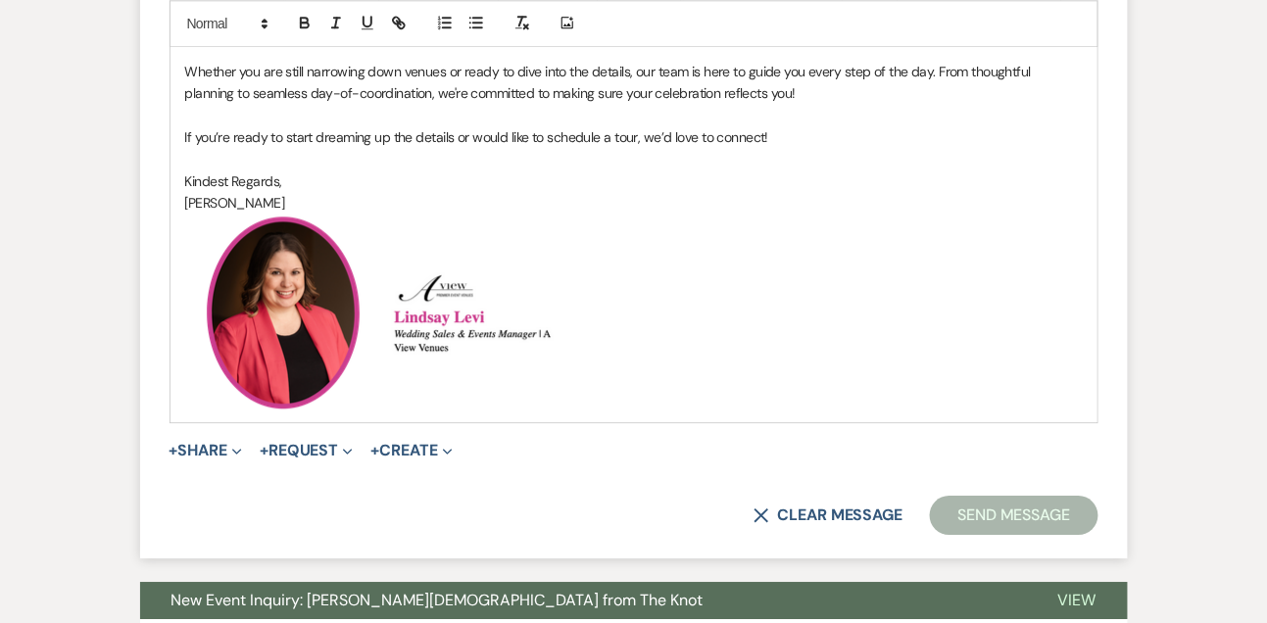
scroll to position [1495, 0]
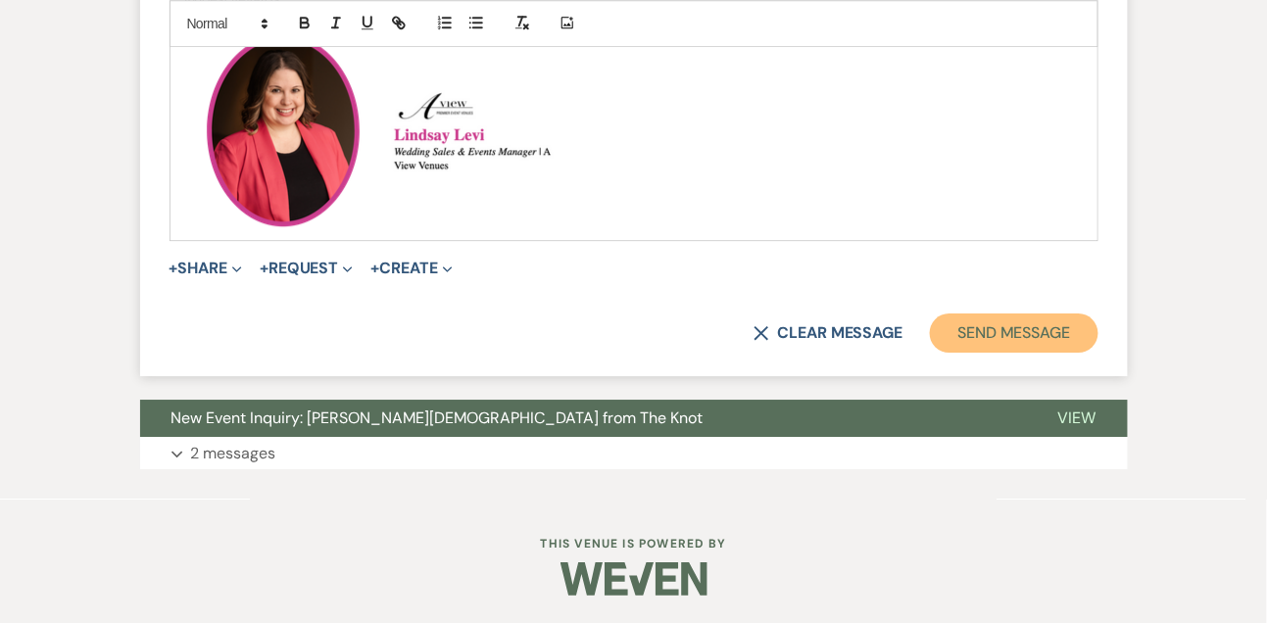
click at [998, 314] on button "Send Message" at bounding box center [1014, 333] width 168 height 39
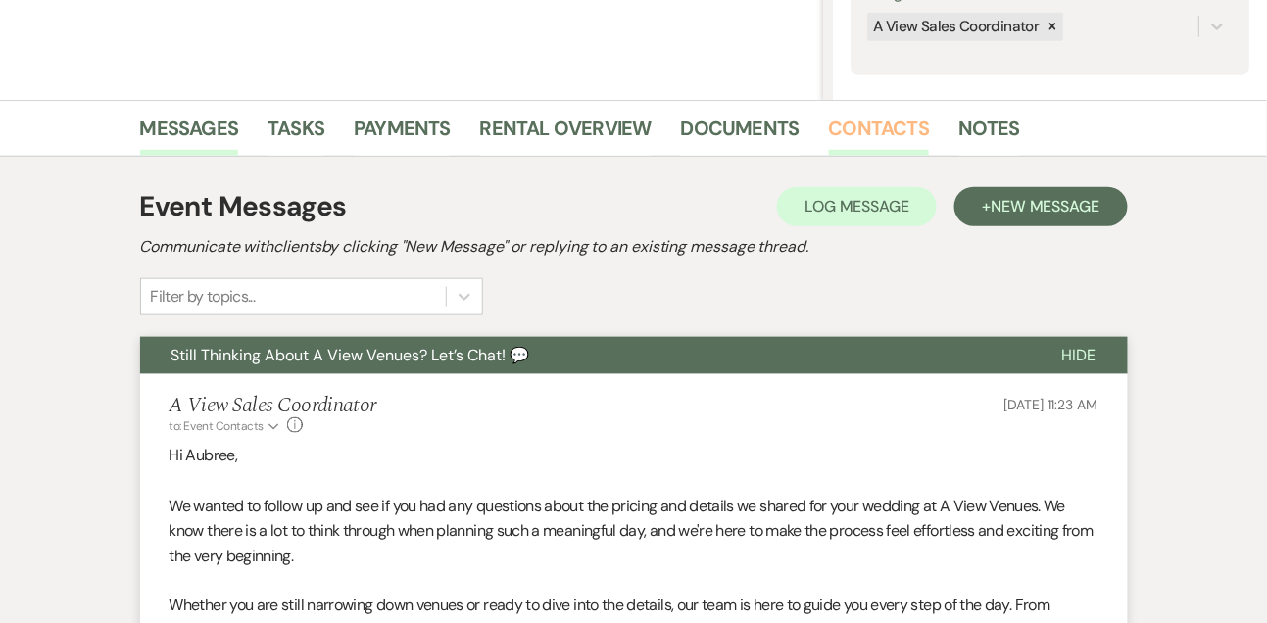
click at [886, 139] on link "Contacts" at bounding box center [879, 134] width 101 height 43
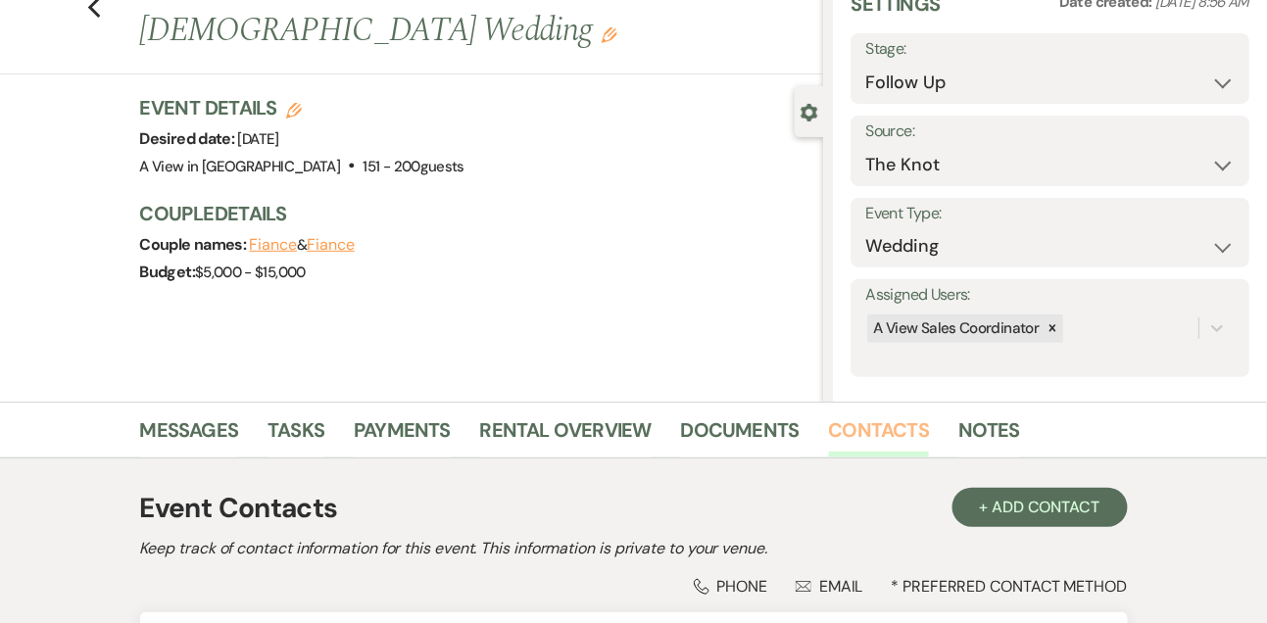
scroll to position [333, 0]
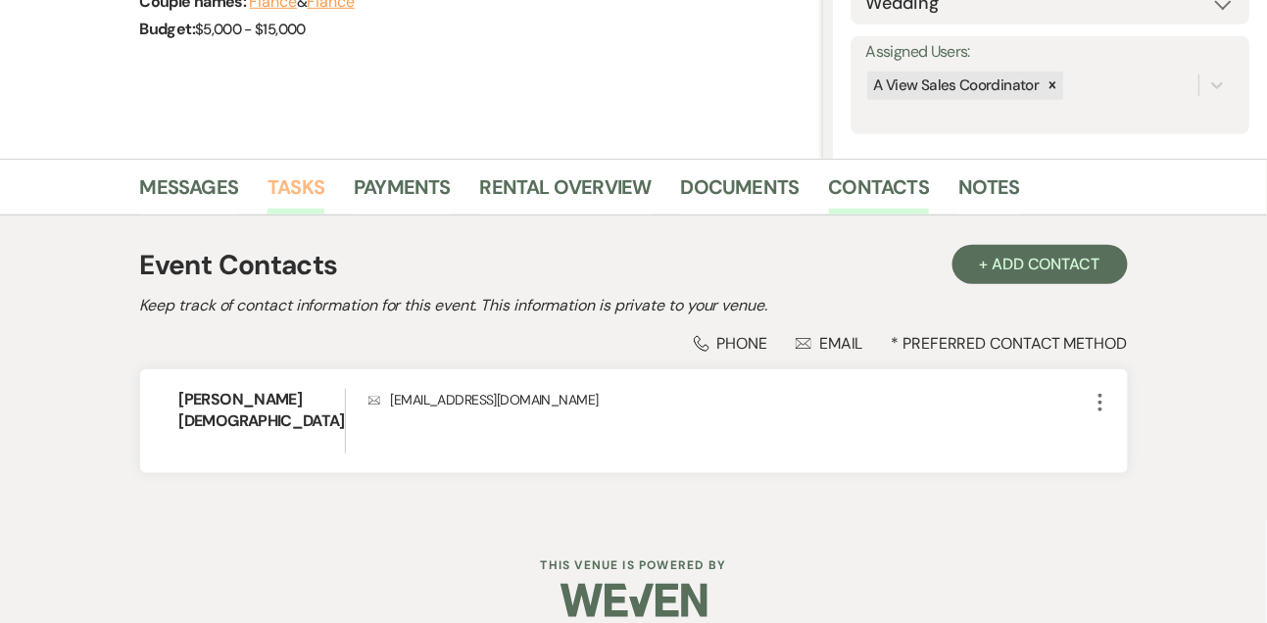
click at [296, 188] on link "Tasks" at bounding box center [295, 192] width 57 height 43
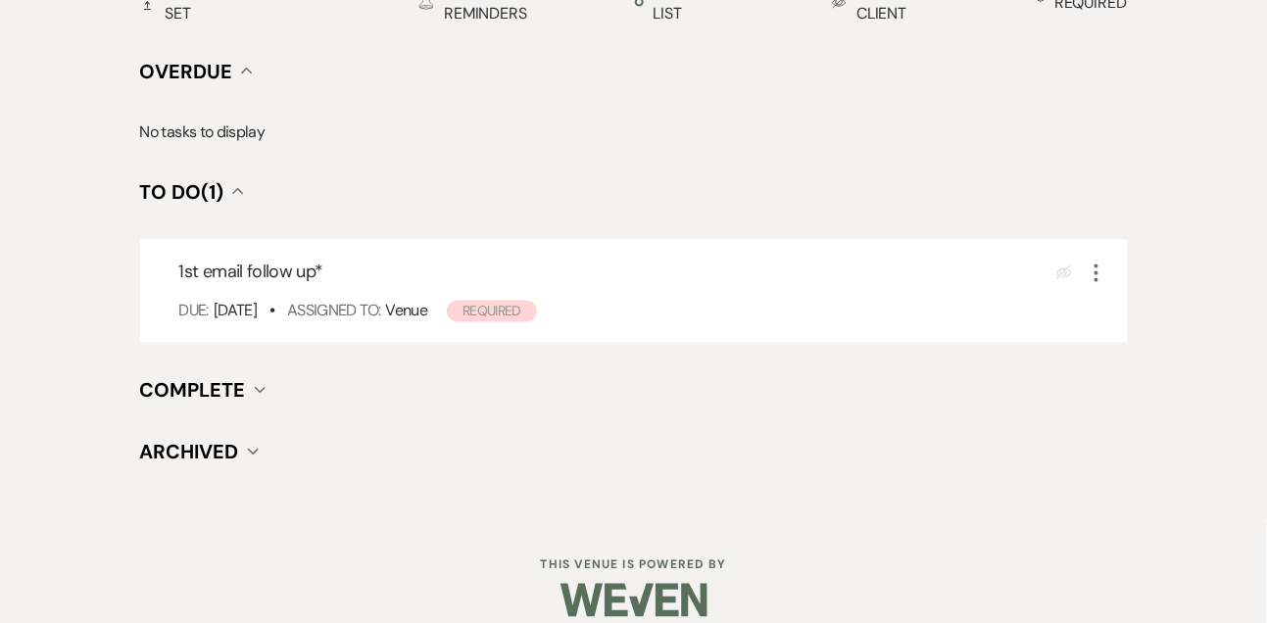
scroll to position [749, 0]
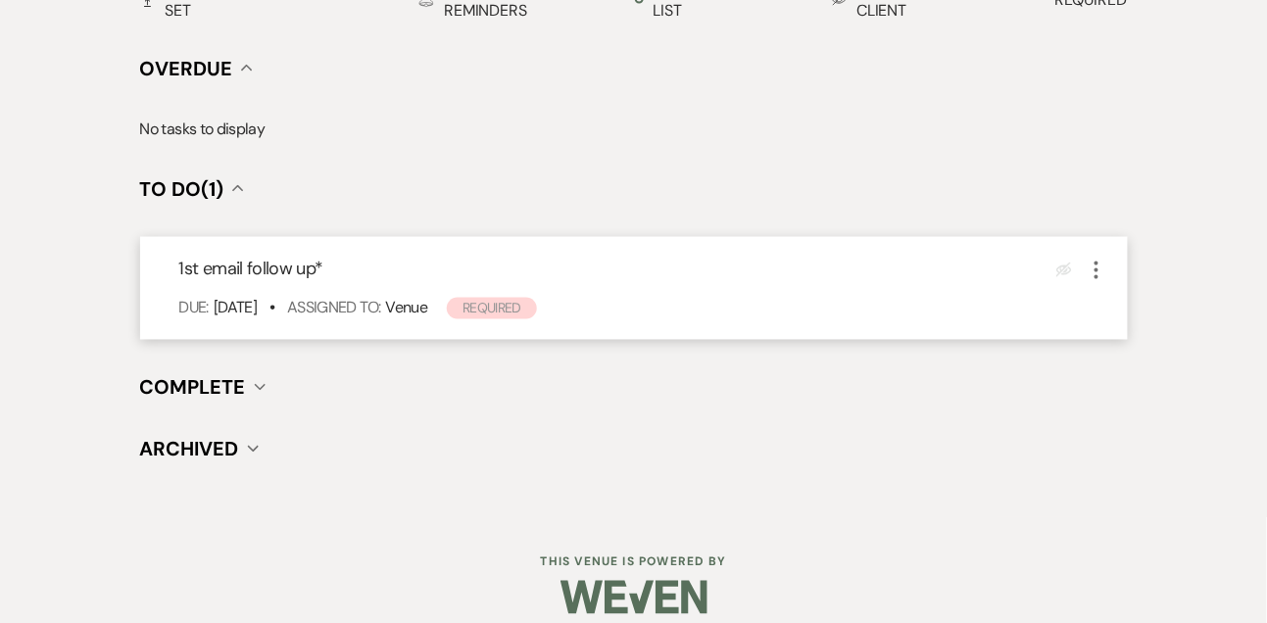
click at [1102, 272] on icon "More" at bounding box center [1097, 271] width 24 height 24
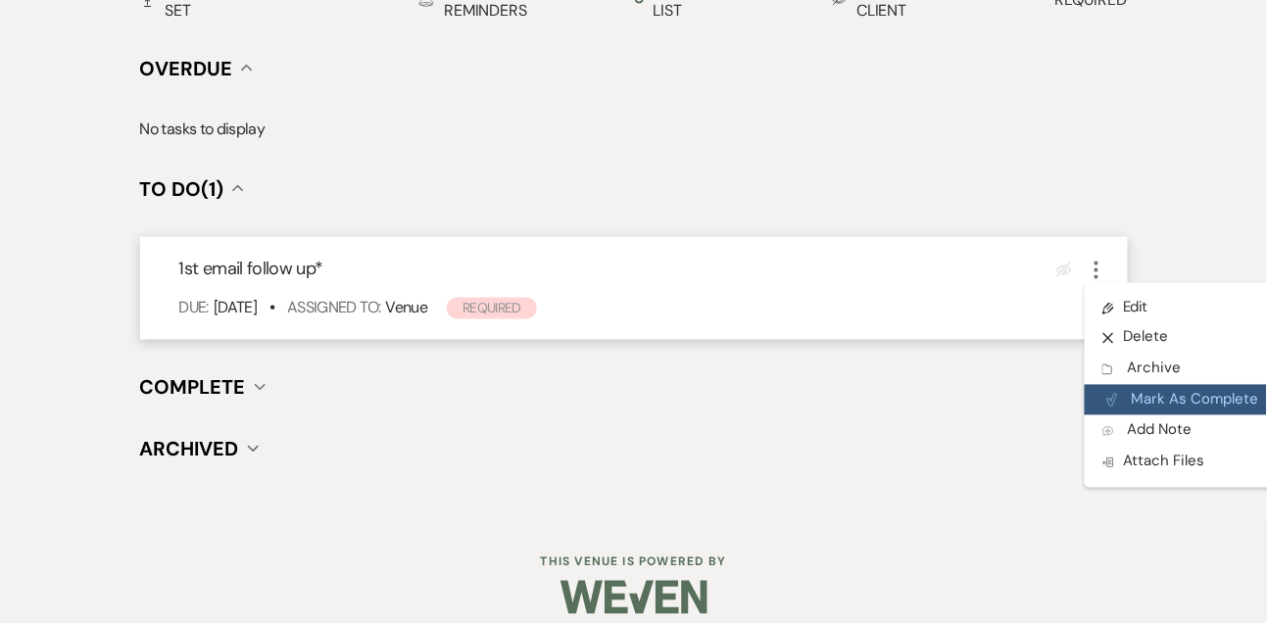
click at [1137, 385] on button "Plan Portal Link Mark As Complete" at bounding box center [1181, 400] width 192 height 31
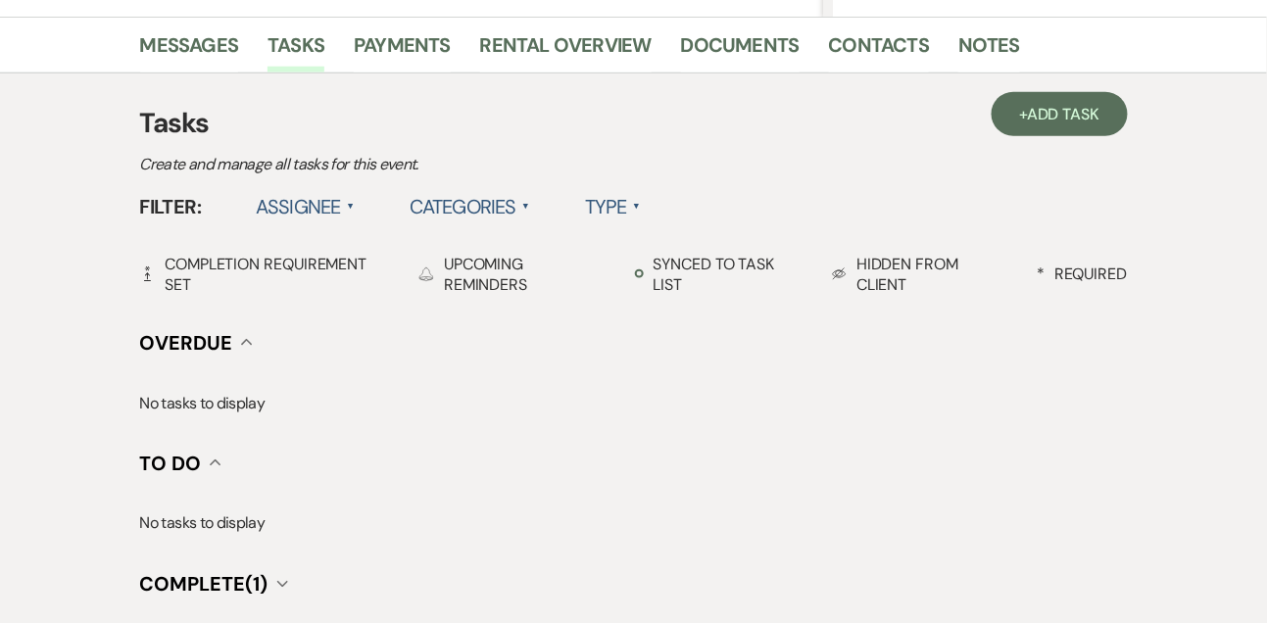
scroll to position [453, 0]
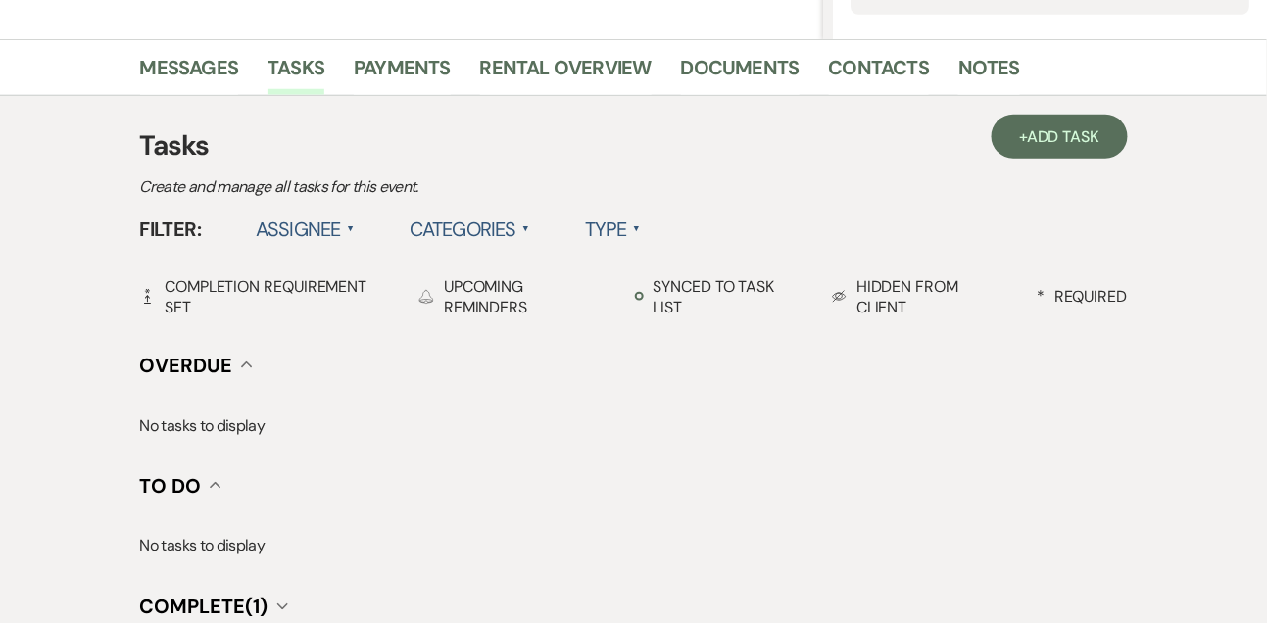
click at [1073, 110] on div "+ Add Task Tasks Create and manage all tasks for this event. Filter: Assignee ▲…" at bounding box center [633, 416] width 1117 height 641
click at [1055, 138] on span "Add Task" at bounding box center [1063, 136] width 72 height 21
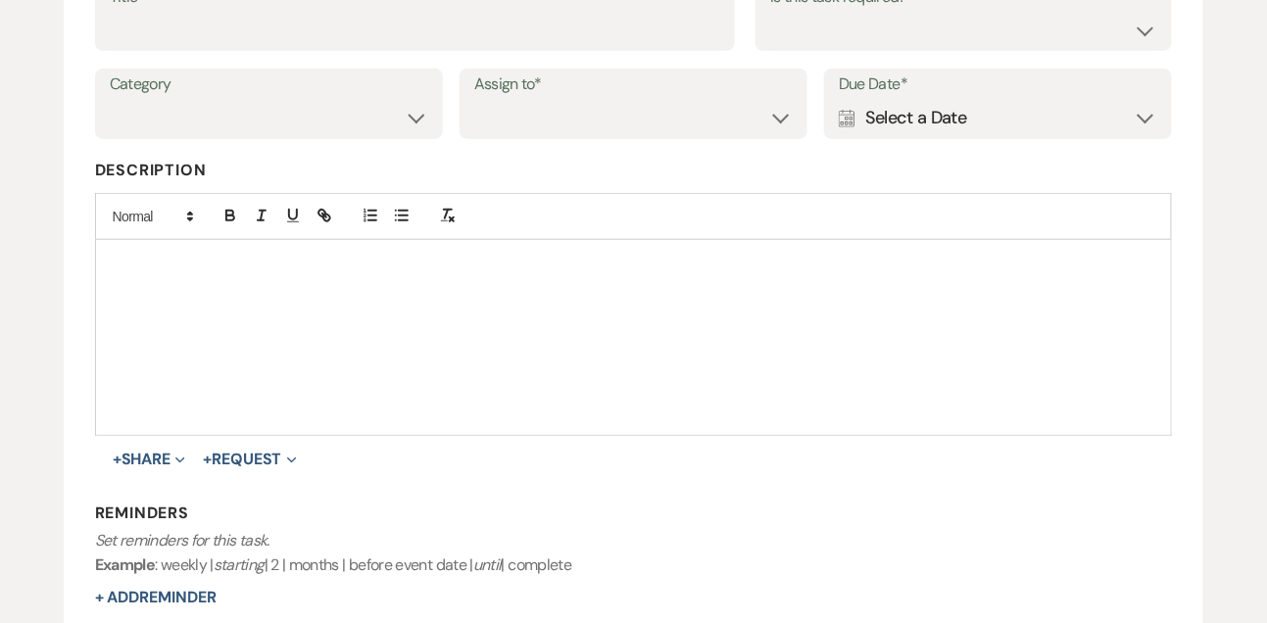
scroll to position [348, 0]
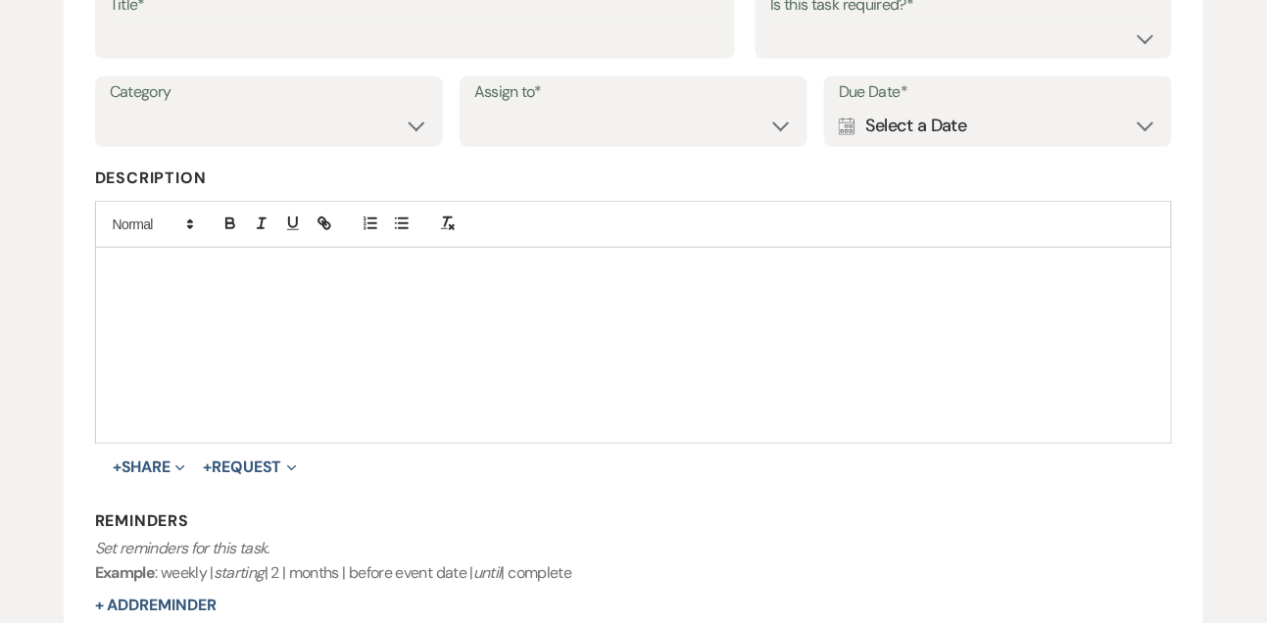
click at [410, 57] on div "Title*" at bounding box center [415, 24] width 641 height 71
click at [404, 45] on input "Title*" at bounding box center [415, 38] width 611 height 38
type input "Final email"
click at [817, 49] on select "Yes No" at bounding box center [963, 38] width 387 height 38
select select "true"
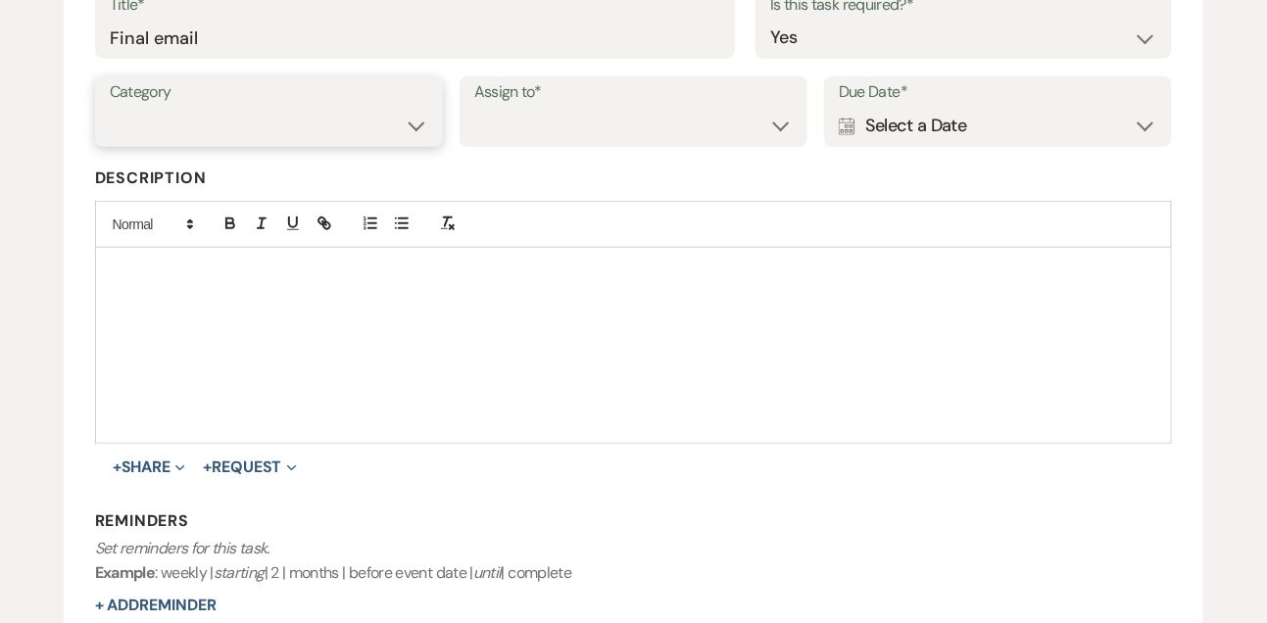
click at [361, 121] on select "Venue Vendors Guests Details Finalize & Share" at bounding box center [269, 126] width 318 height 38
select select "31"
click at [561, 133] on select "Venue Client" at bounding box center [633, 126] width 318 height 38
select select "venueHost"
click at [906, 128] on div "Calendar Select a Date Expand" at bounding box center [998, 126] width 318 height 38
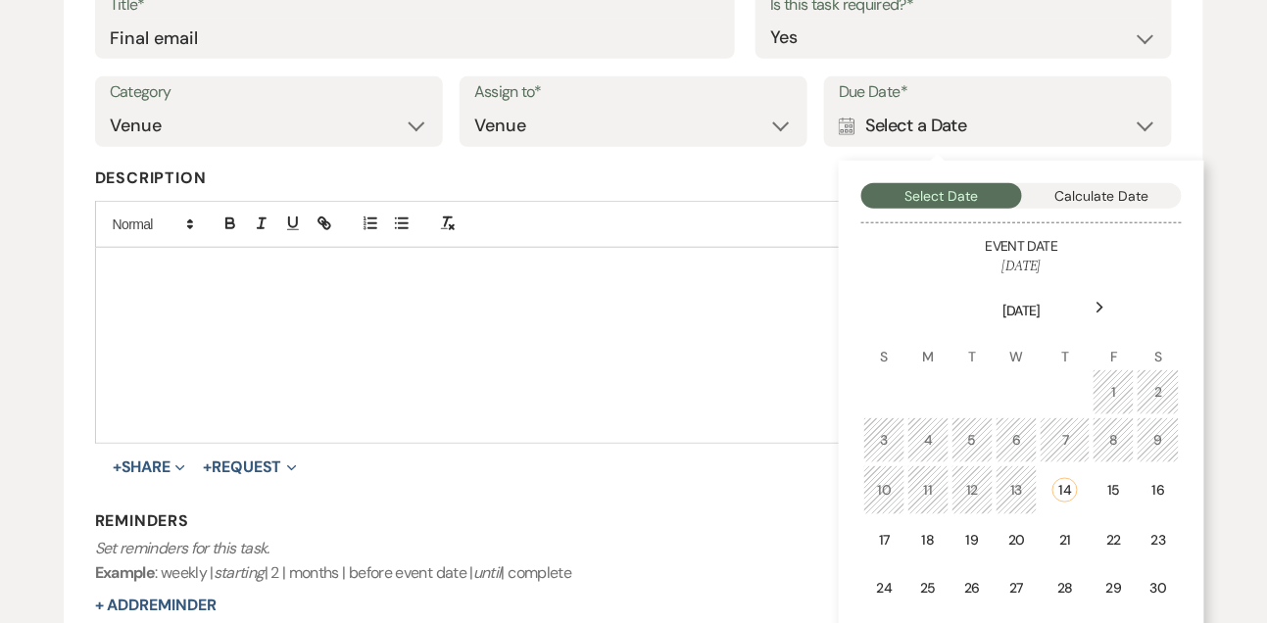
click at [1105, 304] on div "Next" at bounding box center [1100, 307] width 31 height 31
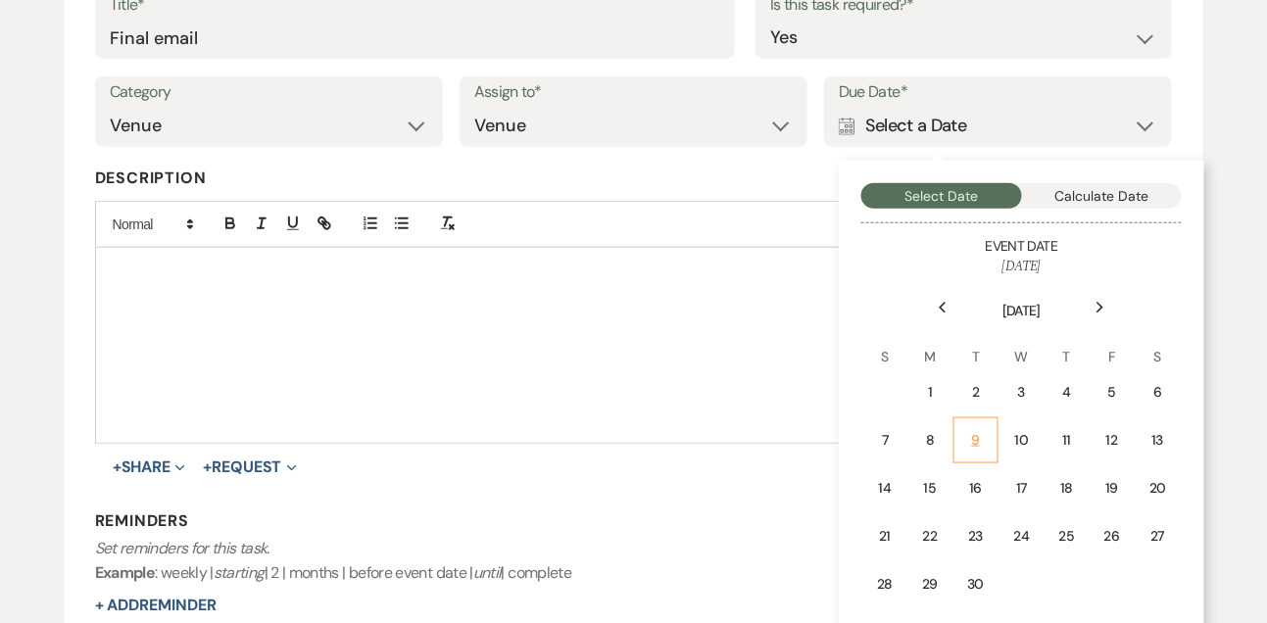
click at [991, 438] on td "9" at bounding box center [975, 440] width 44 height 46
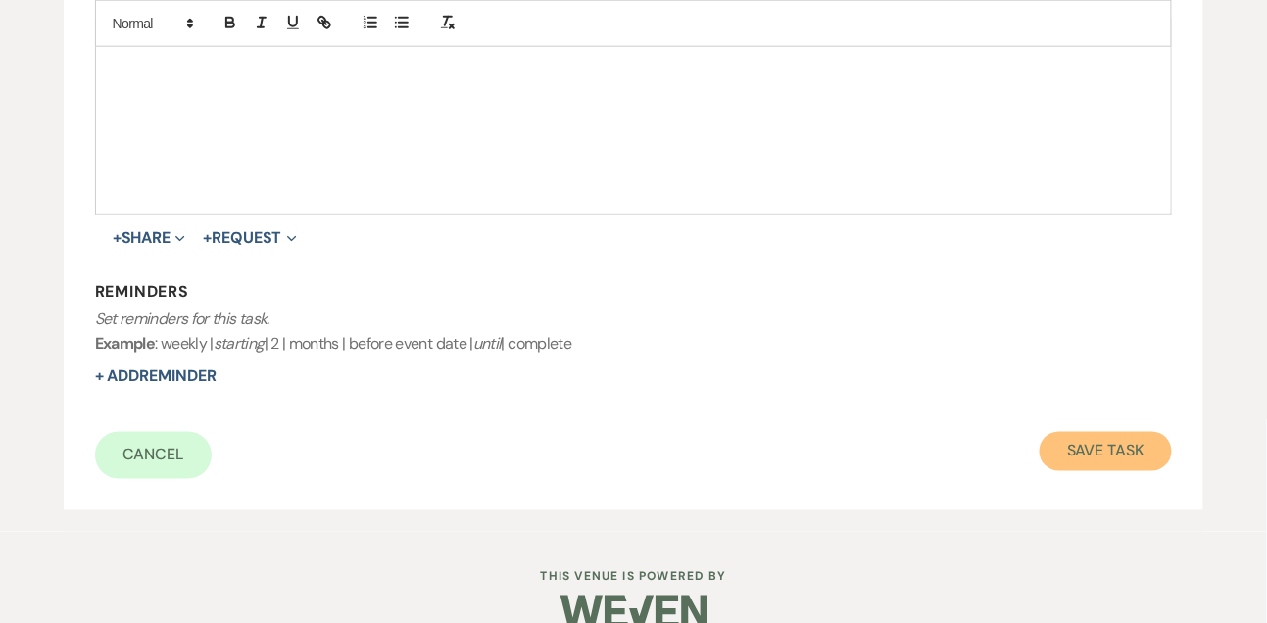
click at [1134, 448] on button "Save Task" at bounding box center [1105, 451] width 132 height 39
select select "9"
select select "2"
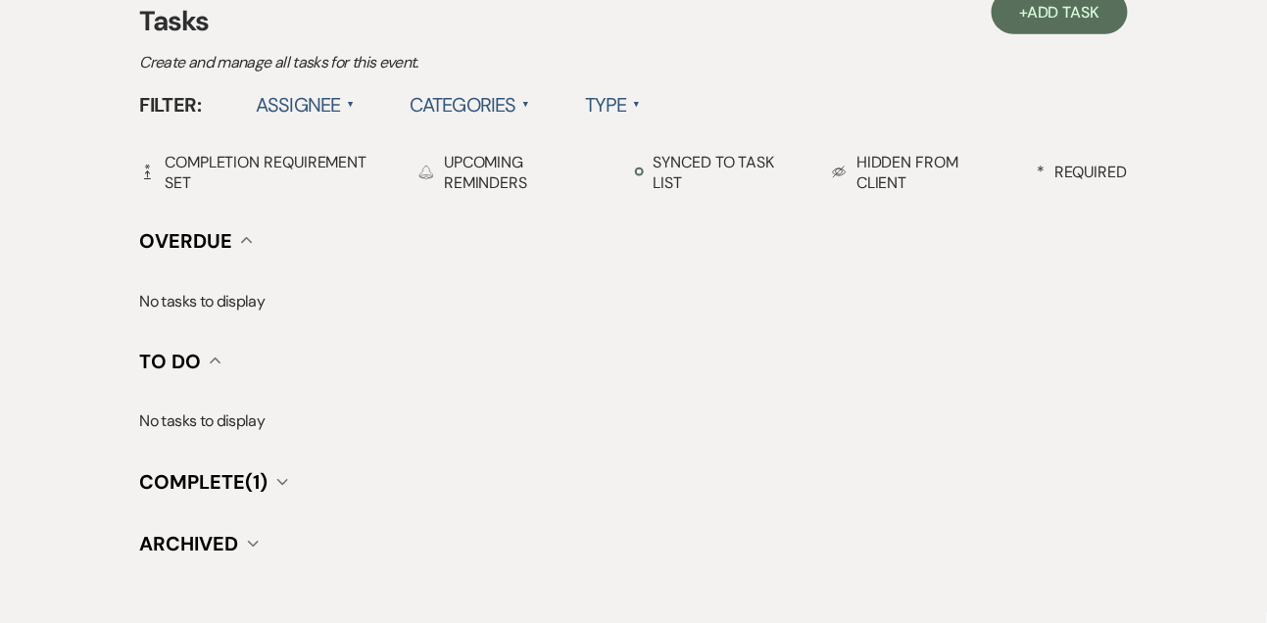
scroll to position [453, 0]
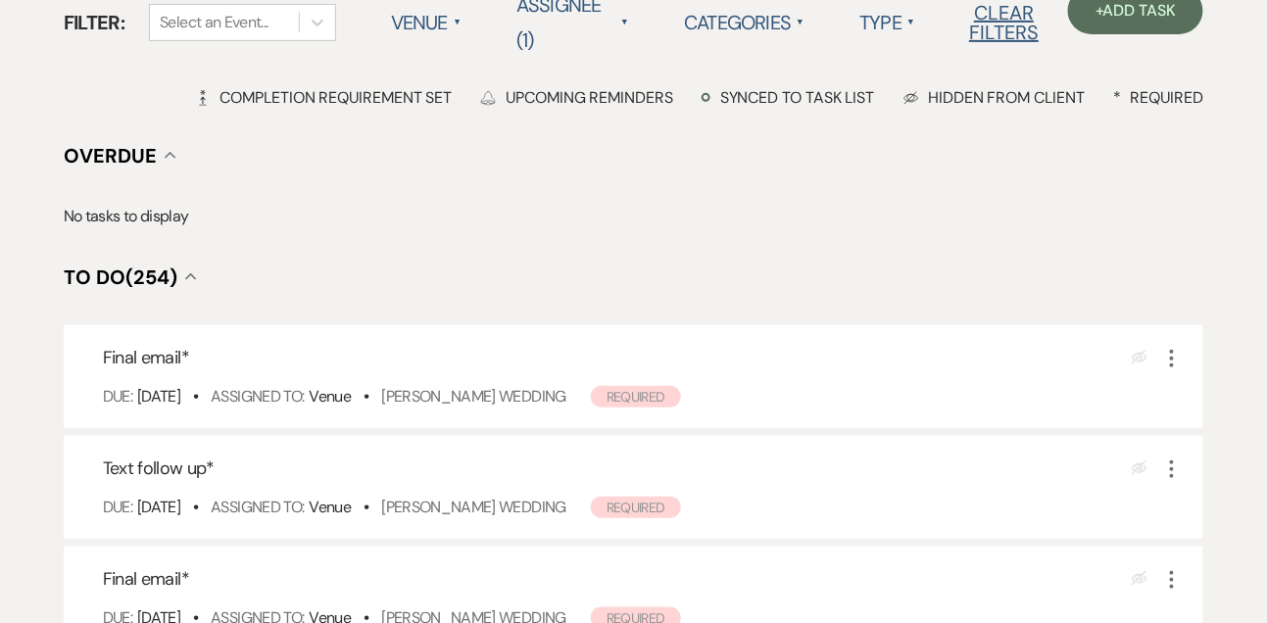
scroll to position [216, 0]
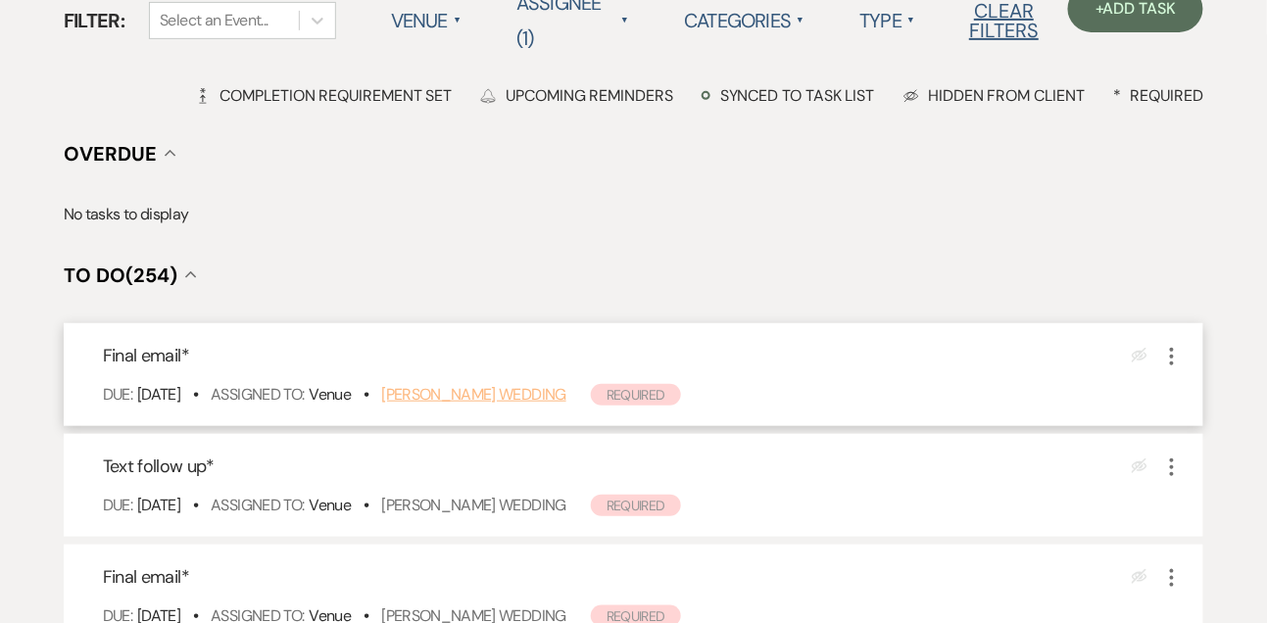
click at [560, 386] on link "[PERSON_NAME] Wedding" at bounding box center [473, 394] width 185 height 21
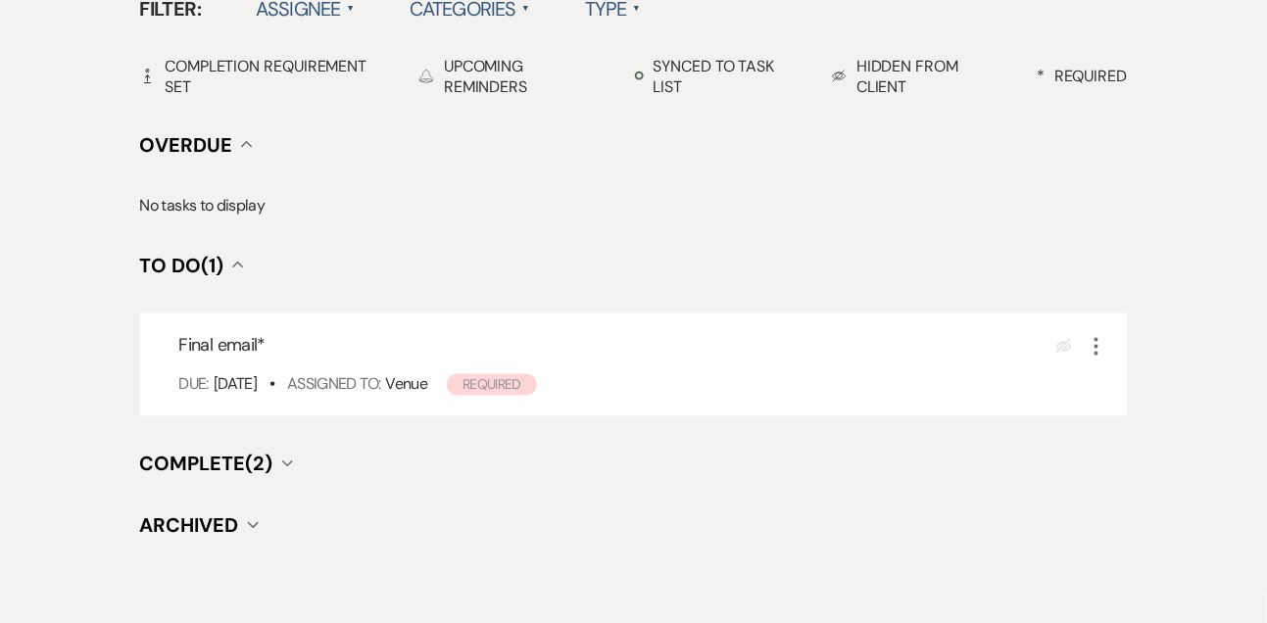
scroll to position [678, 0]
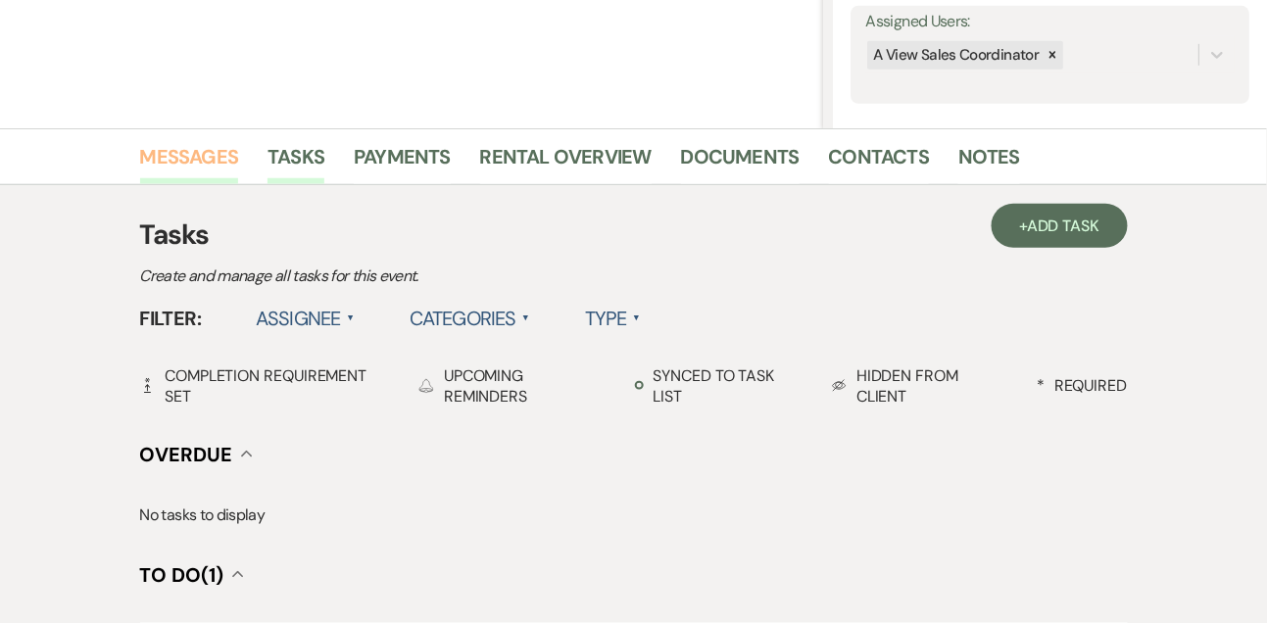
click at [233, 147] on link "Messages" at bounding box center [189, 162] width 99 height 43
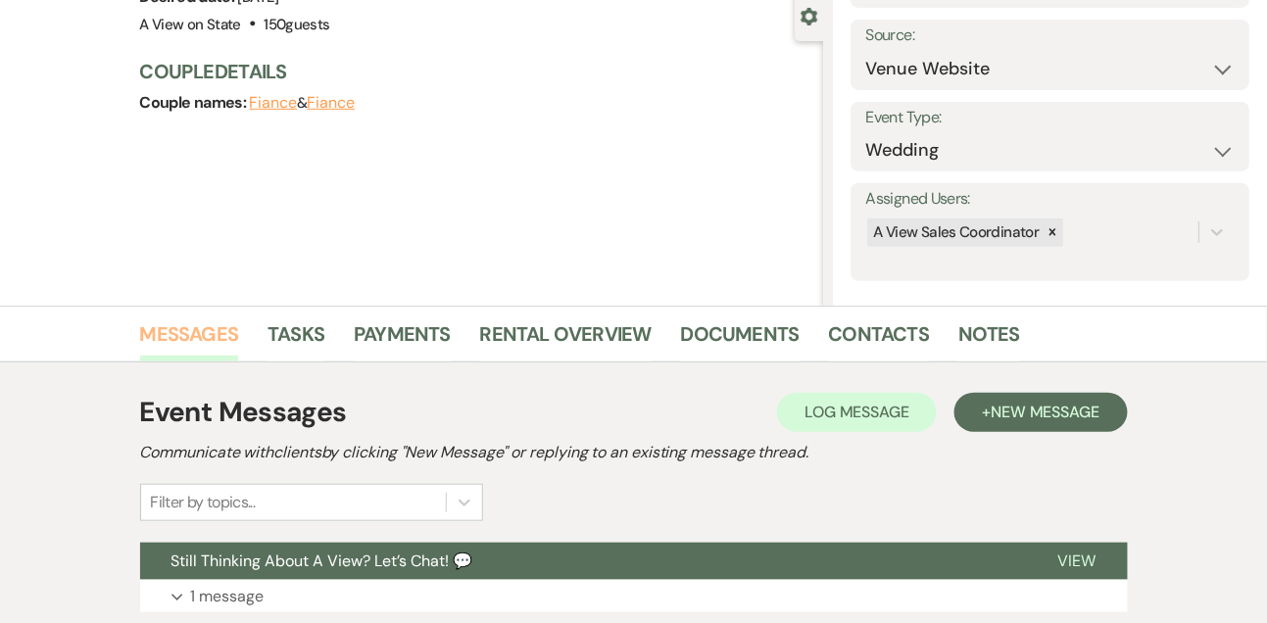
scroll to position [363, 0]
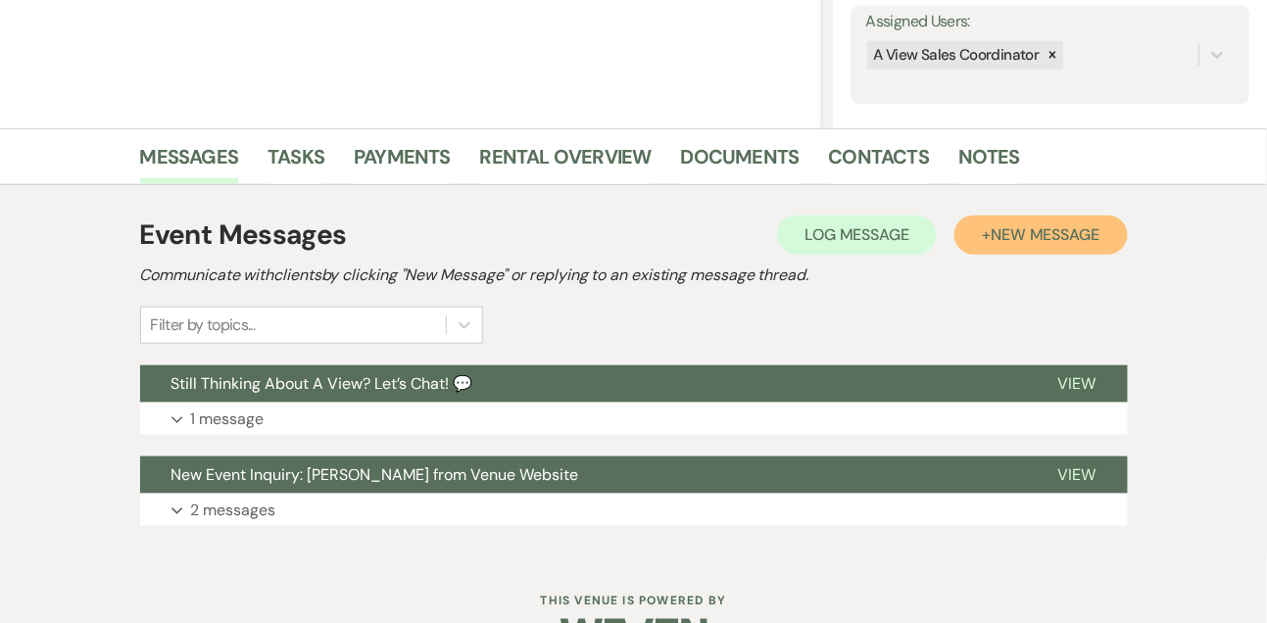
click at [1065, 242] on span "New Message" at bounding box center [1044, 234] width 109 height 21
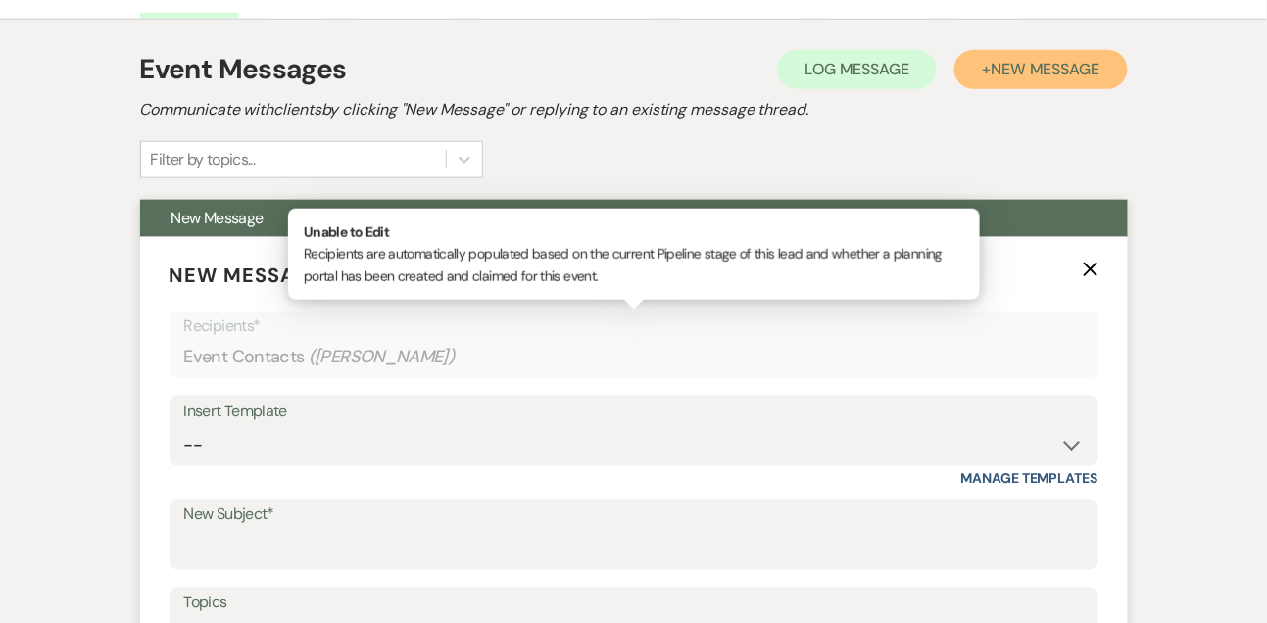
scroll to position [543, 0]
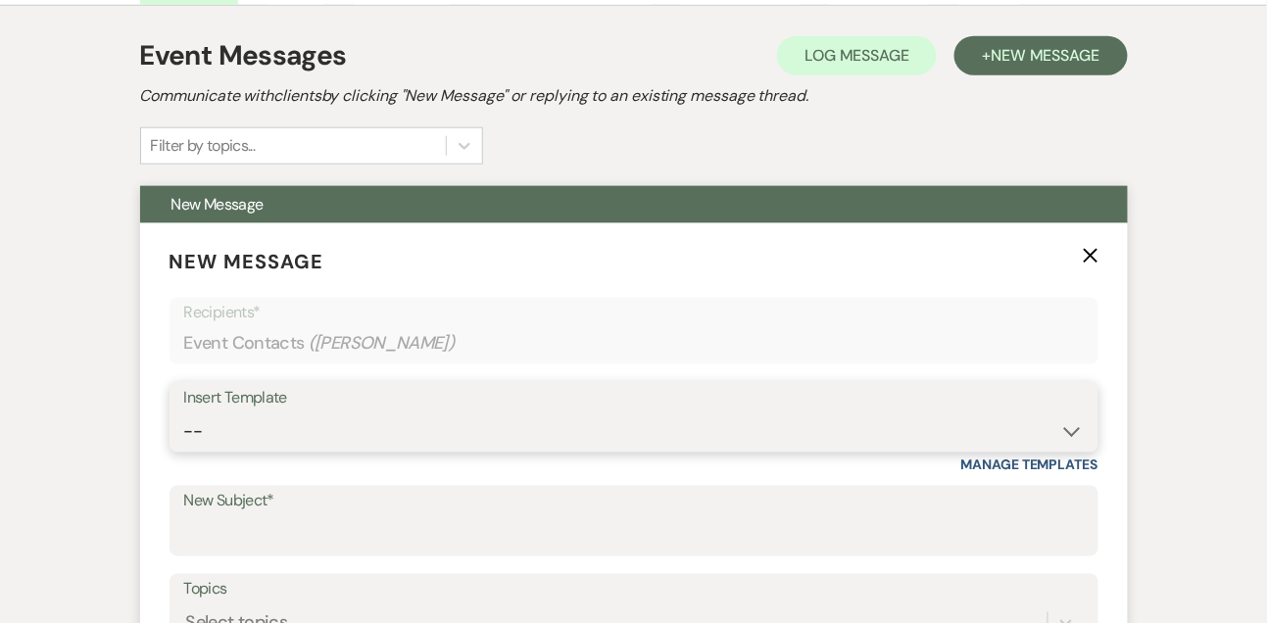
click at [211, 438] on select "-- Tour Confirmation Contract (Pre-Booked Leads) Out of office Inquiry Email Al…" at bounding box center [633, 431] width 899 height 38
select select "5667"
type input "Let’s Revisit Your Wedding Vision at A View Venues 💍"
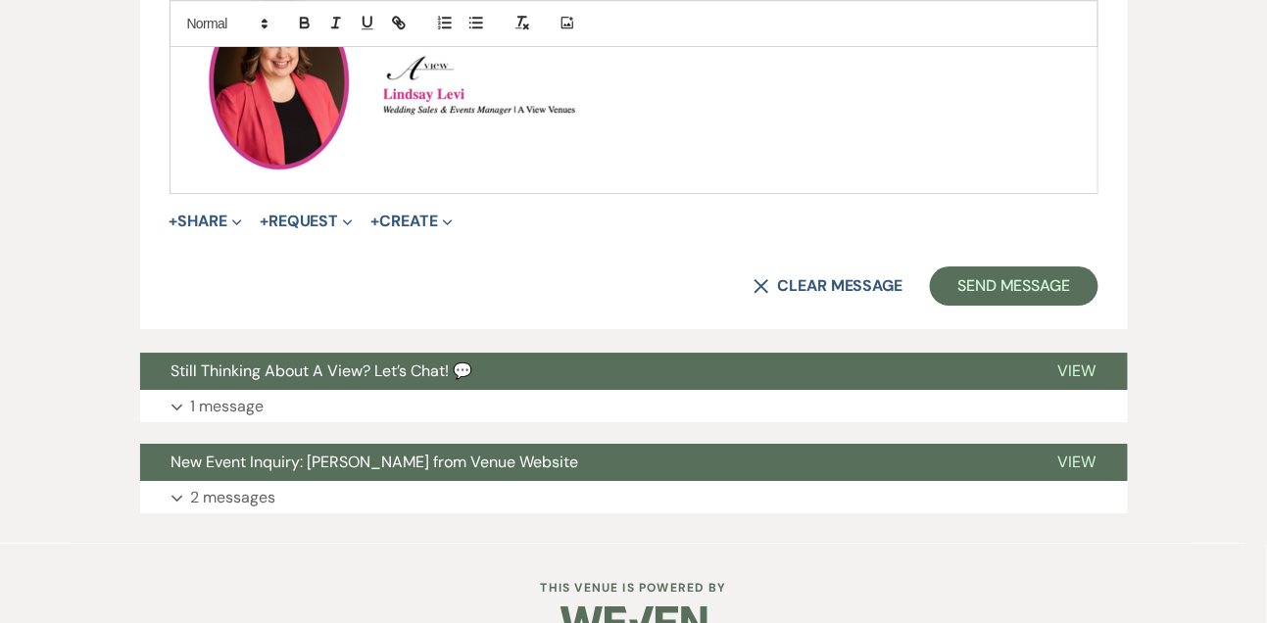
scroll to position [1568, 0]
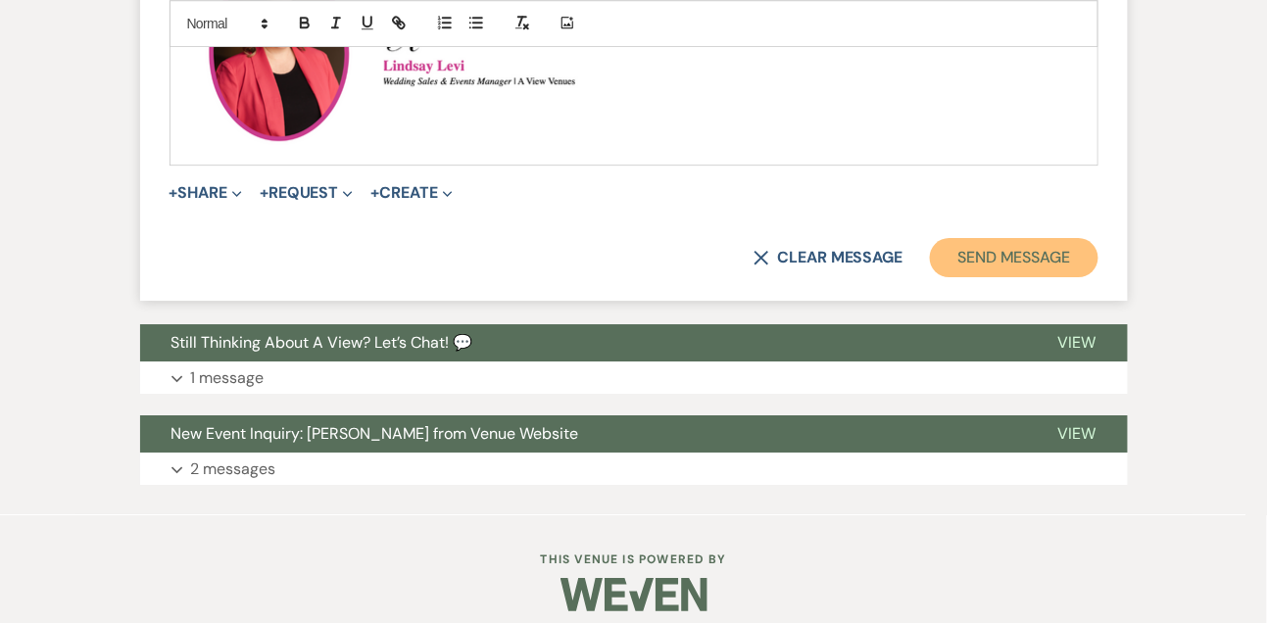
click at [1063, 247] on button "Send Message" at bounding box center [1014, 257] width 168 height 39
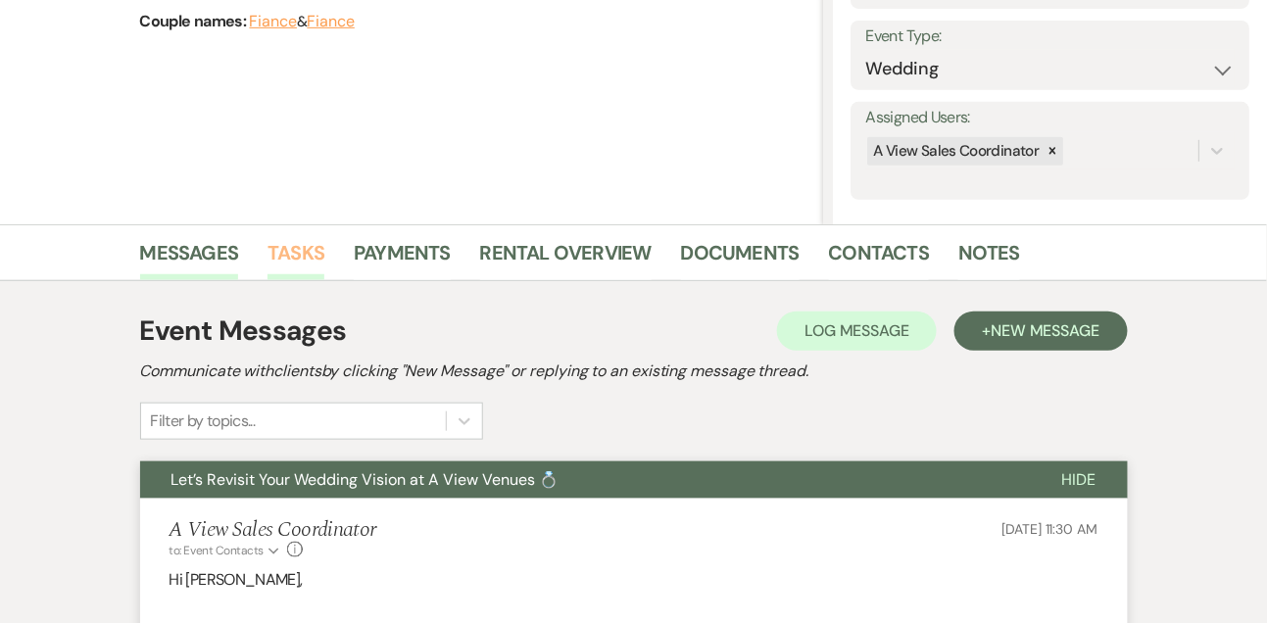
click at [269, 261] on link "Tasks" at bounding box center [295, 258] width 57 height 43
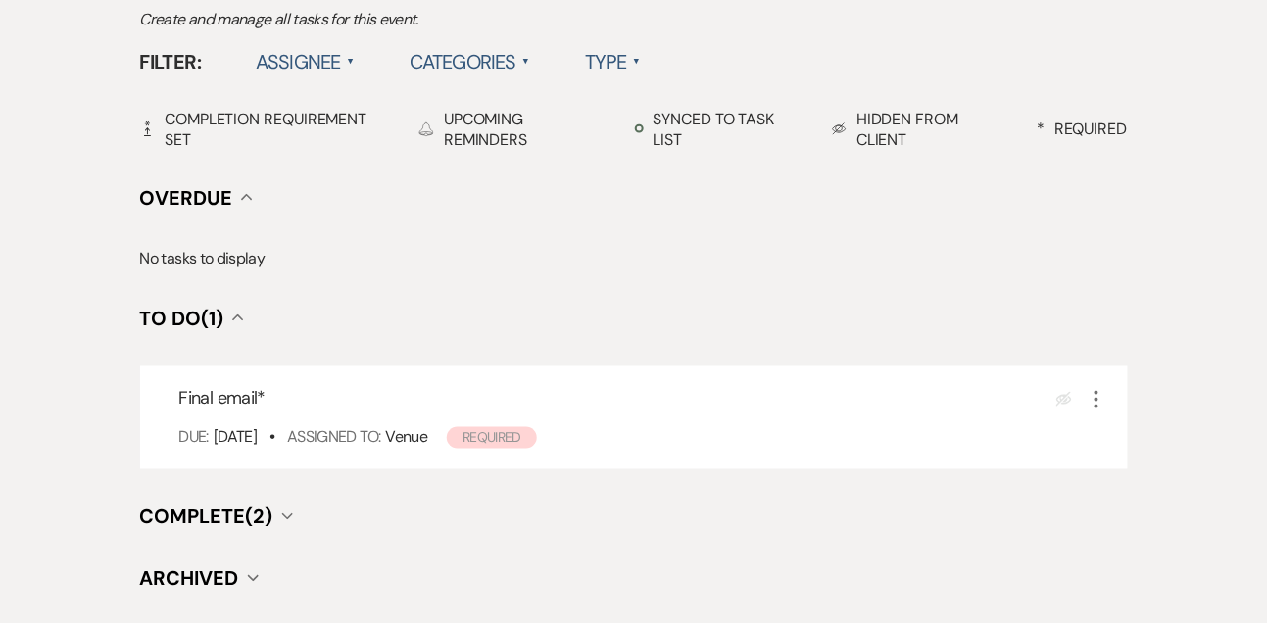
scroll to position [651, 0]
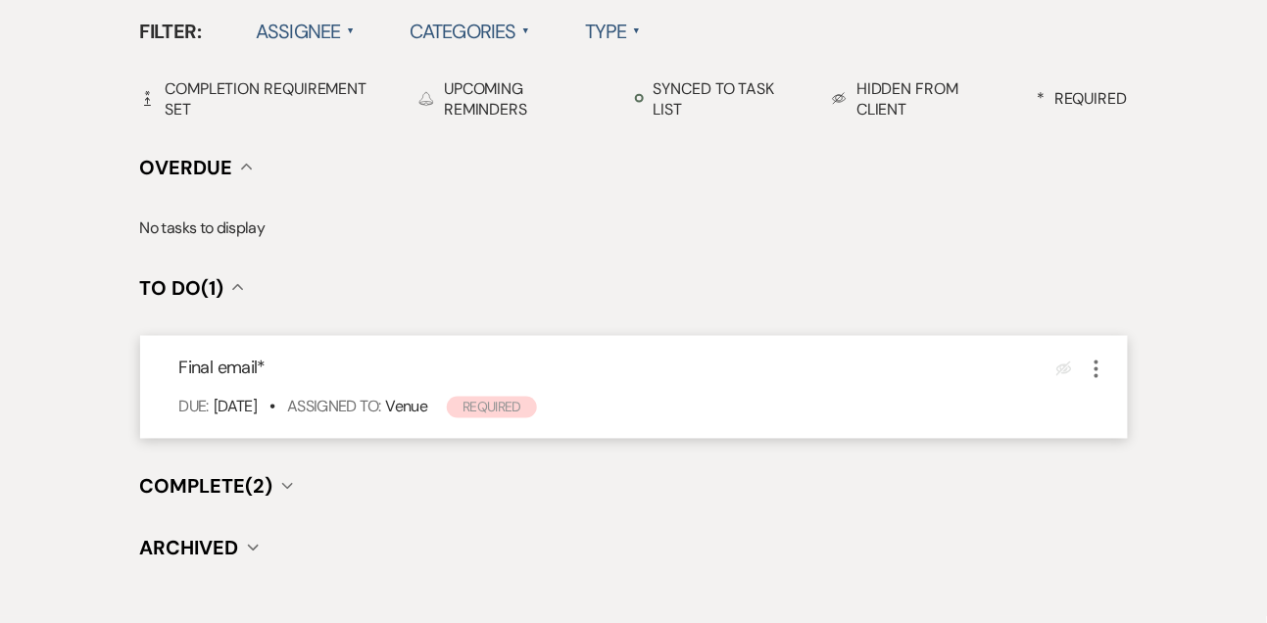
click at [1091, 379] on icon "More" at bounding box center [1097, 370] width 24 height 24
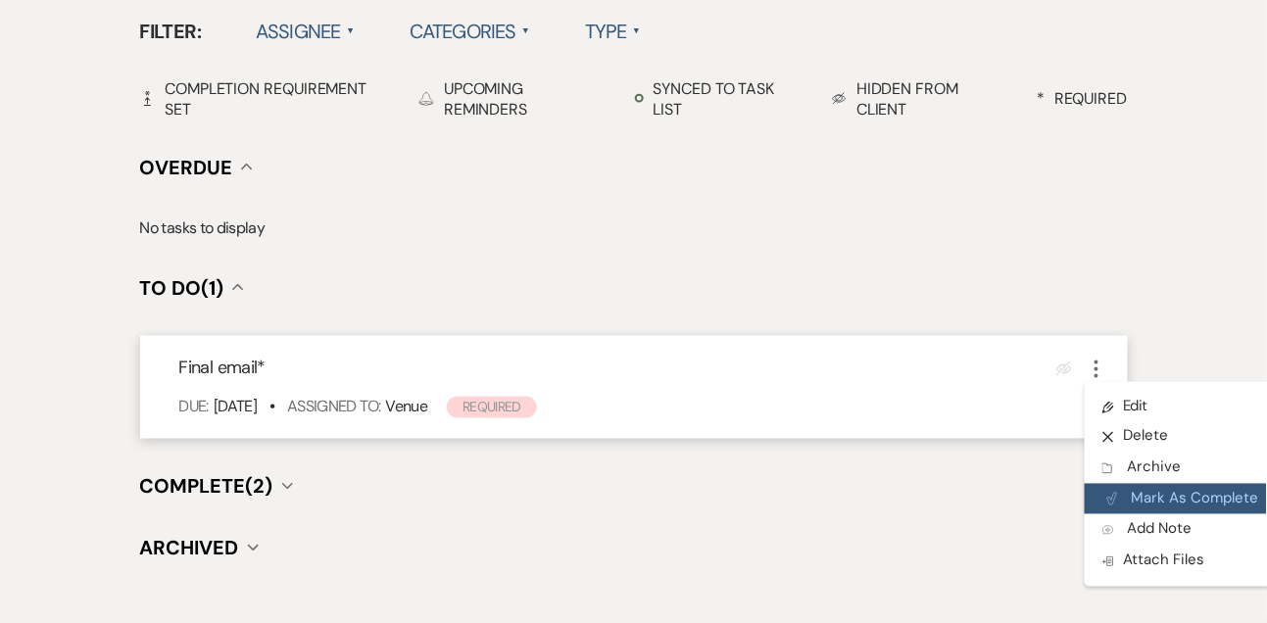
click at [1125, 497] on button "Plan Portal Link Mark As Complete" at bounding box center [1181, 499] width 192 height 31
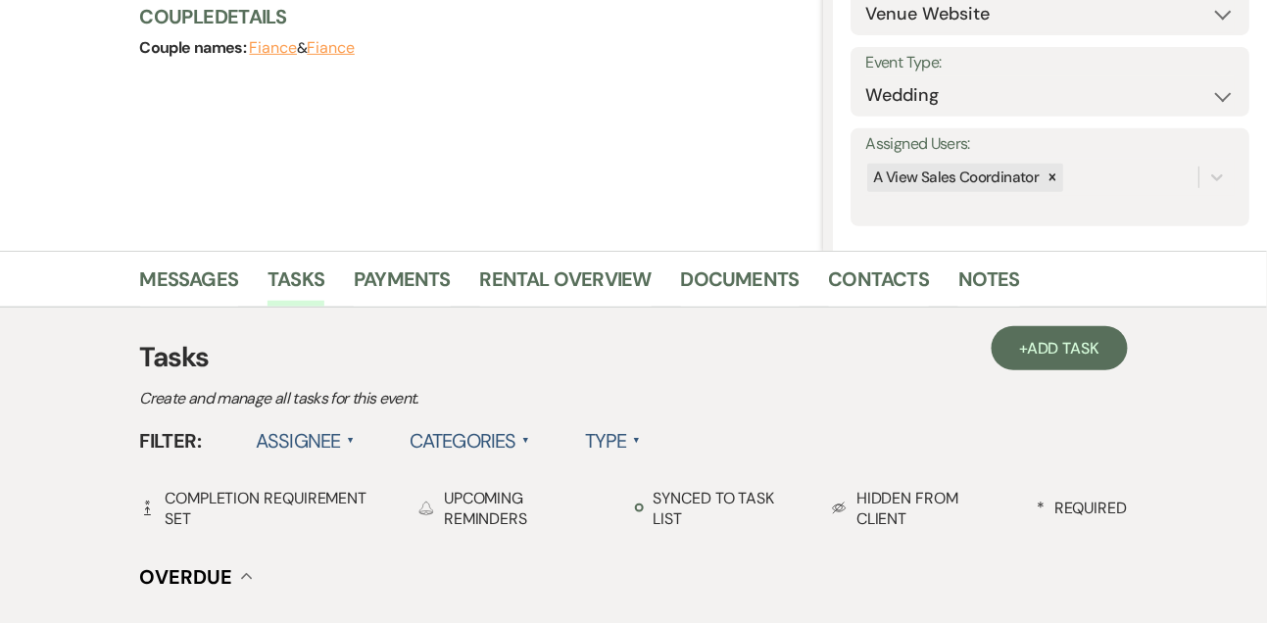
scroll to position [144, 0]
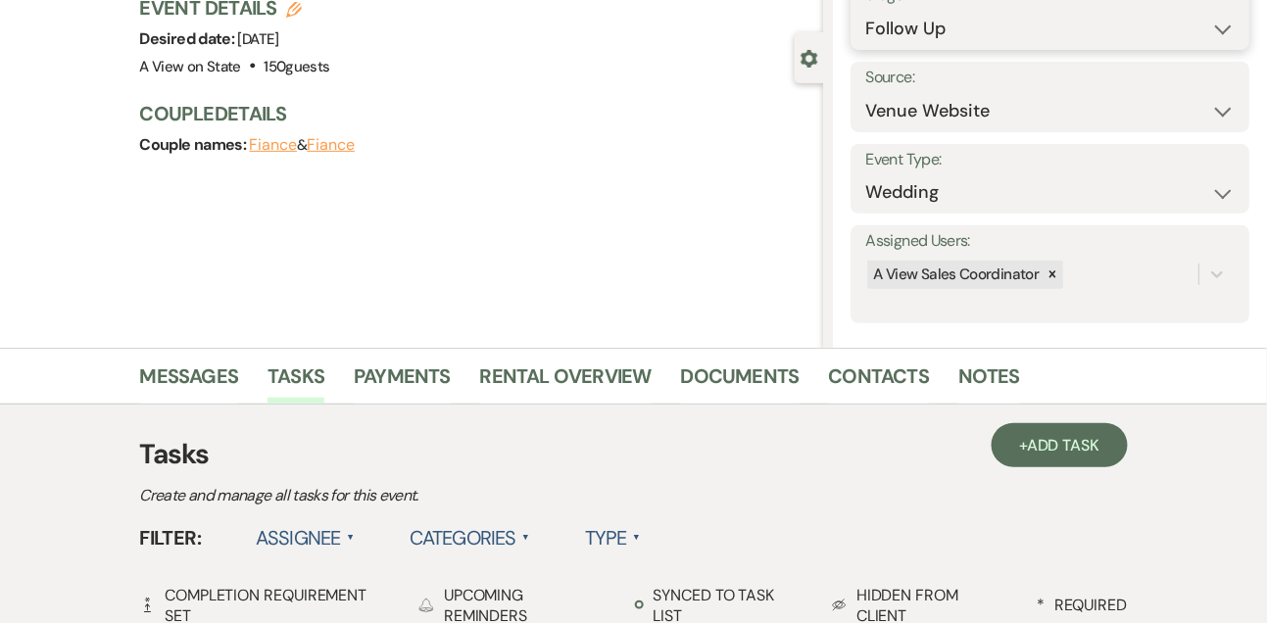
click at [945, 27] on select "Inquiry Follow Up Tour Requested Tour Confirmed Toured Proposal Sent Booked Lost" at bounding box center [1049, 29] width 369 height 38
select select "8"
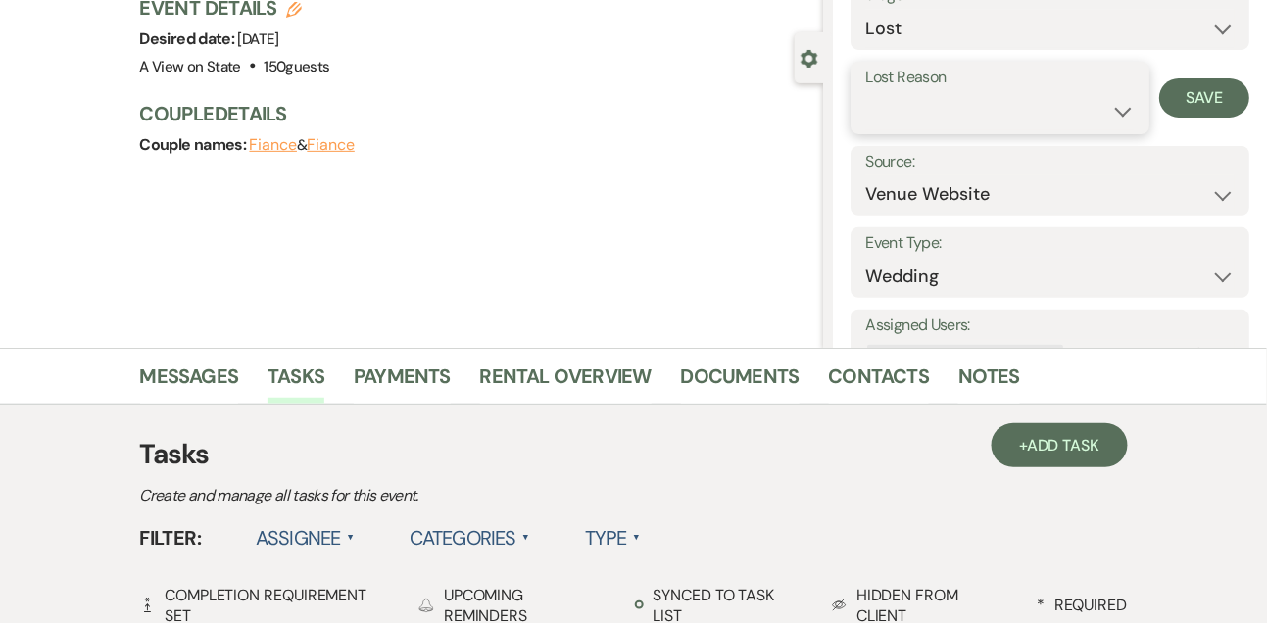
click at [899, 118] on select "Booked Elsewhere Budget Date Unavailable No Response Not a Good Match Capacity …" at bounding box center [999, 111] width 268 height 38
select select "5"
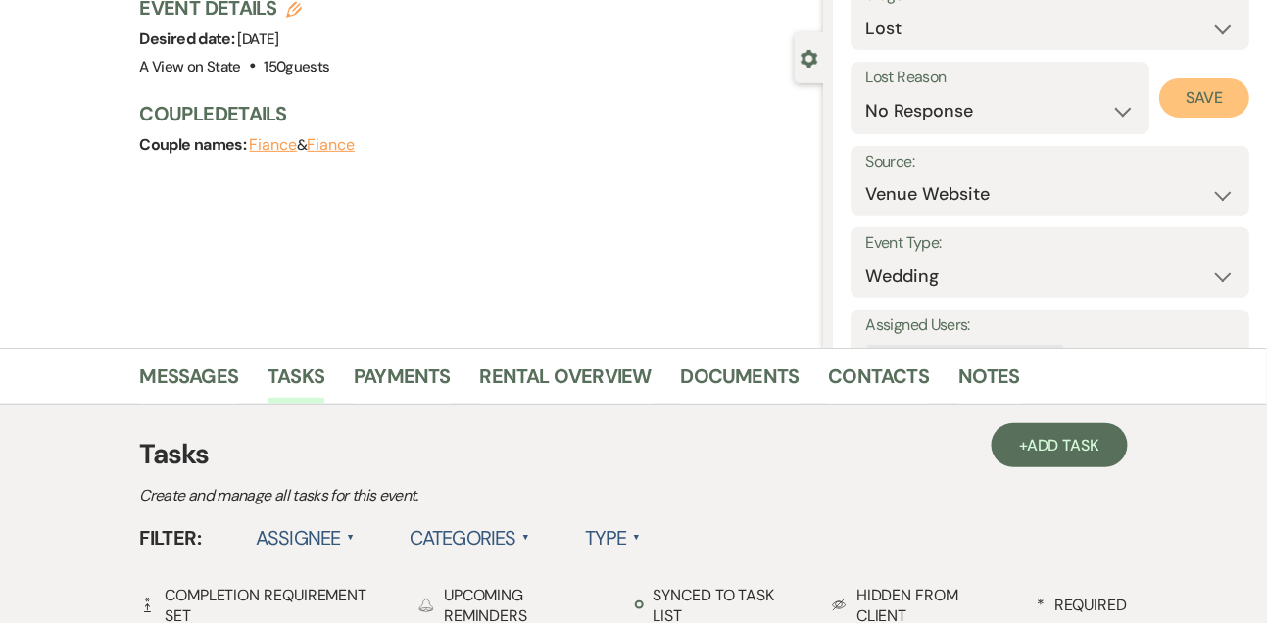
click at [1197, 99] on button "Save" at bounding box center [1204, 97] width 90 height 39
click at [181, 381] on link "Messages" at bounding box center [189, 382] width 99 height 43
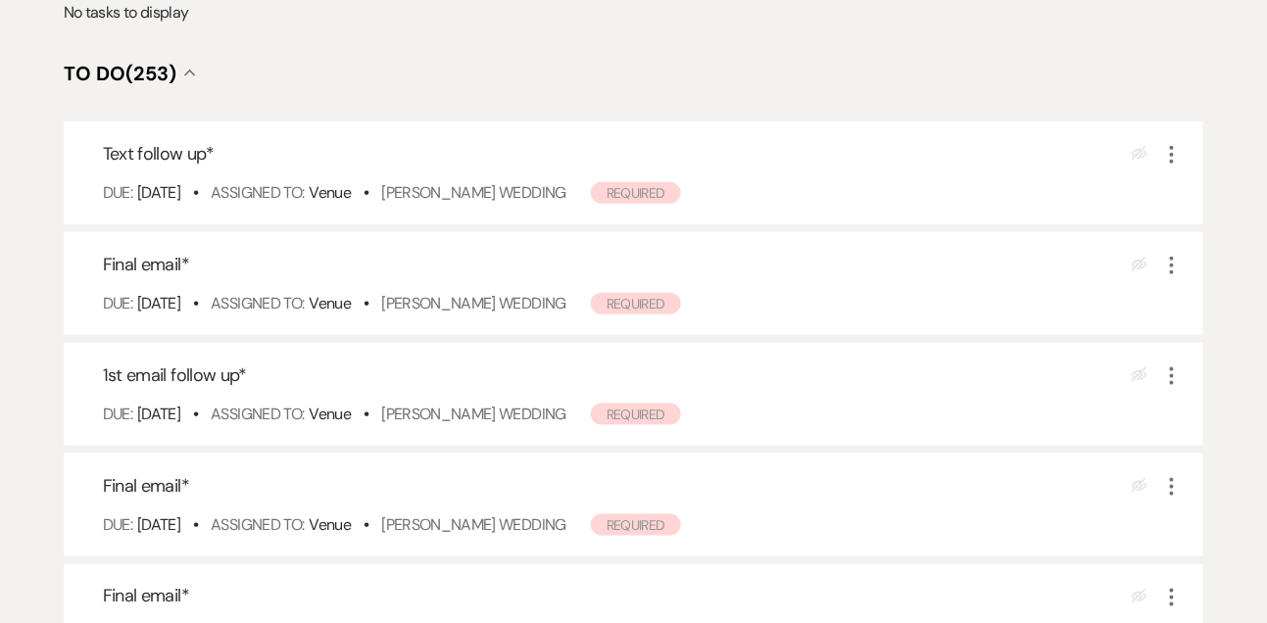
scroll to position [411, 0]
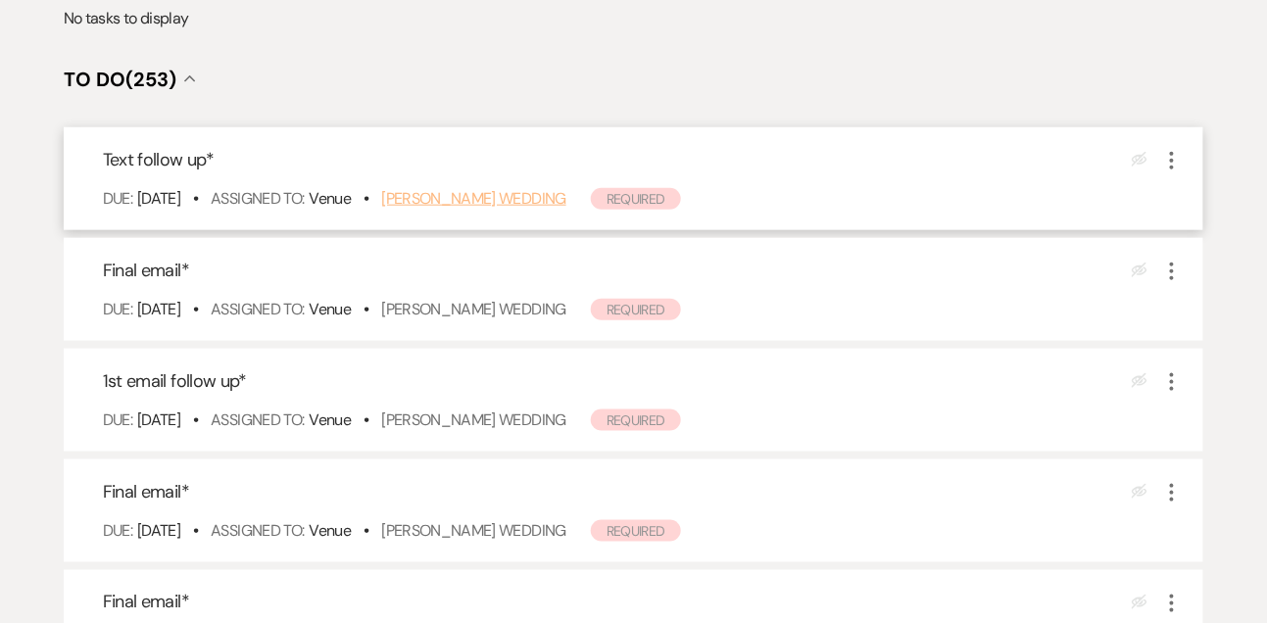
click at [505, 206] on link "[PERSON_NAME] Wedding" at bounding box center [473, 198] width 185 height 21
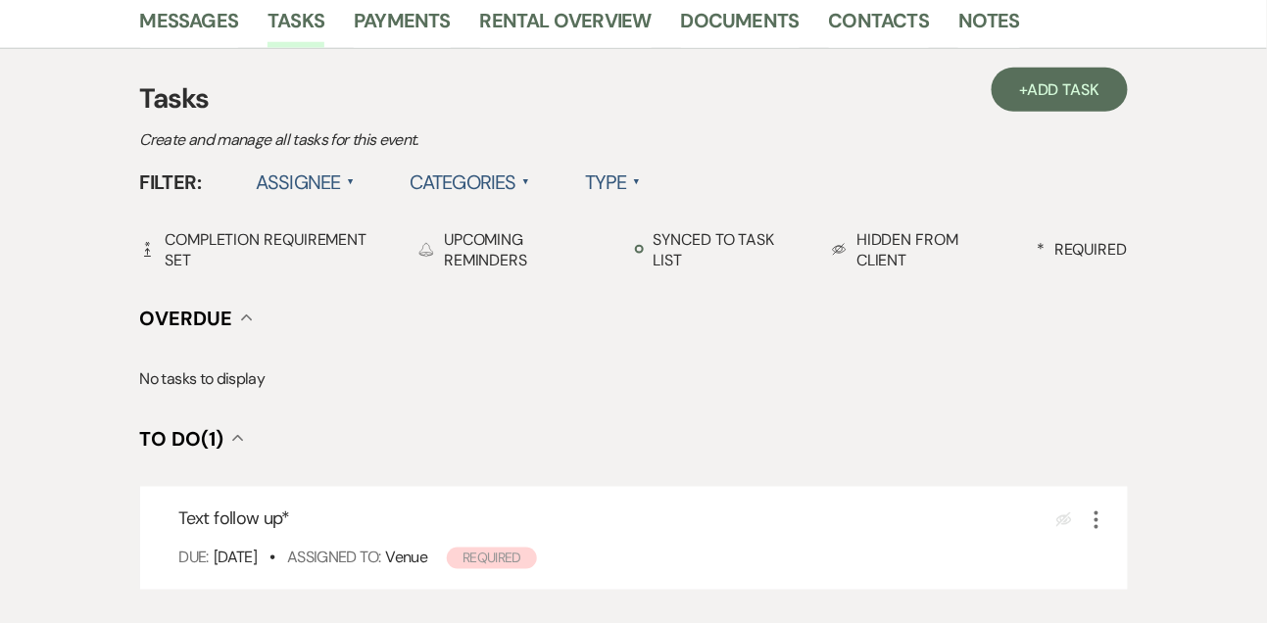
scroll to position [514, 0]
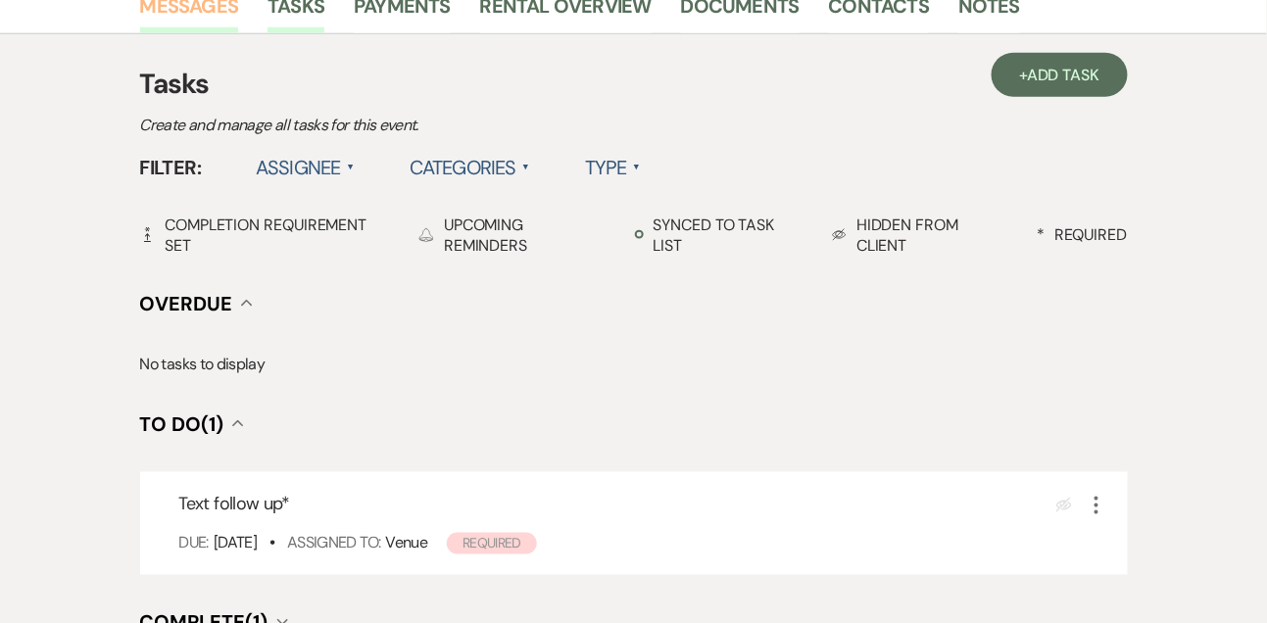
click at [195, 6] on link "Messages" at bounding box center [189, 11] width 99 height 43
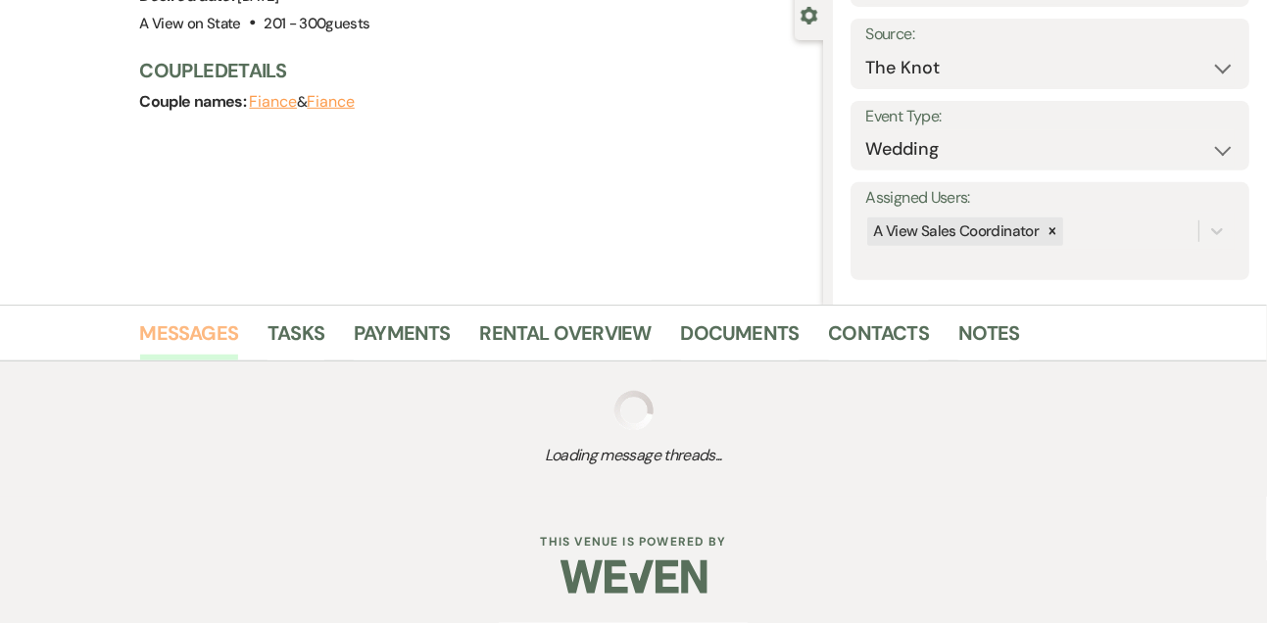
scroll to position [421, 0]
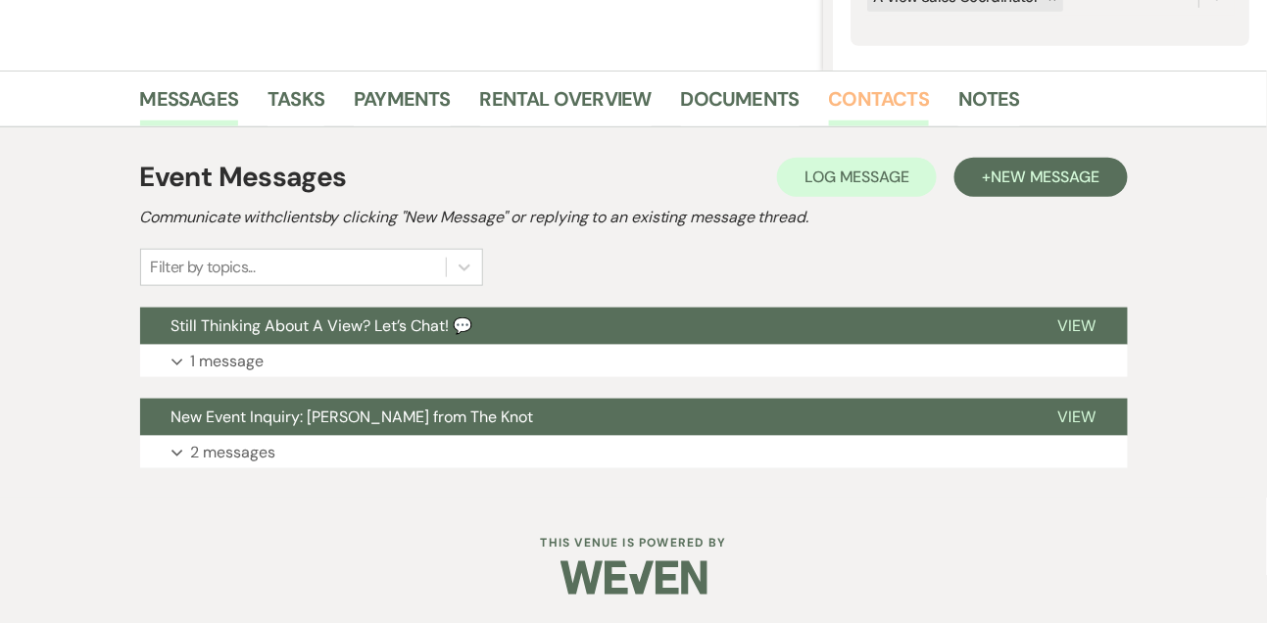
click at [891, 94] on link "Contacts" at bounding box center [879, 104] width 101 height 43
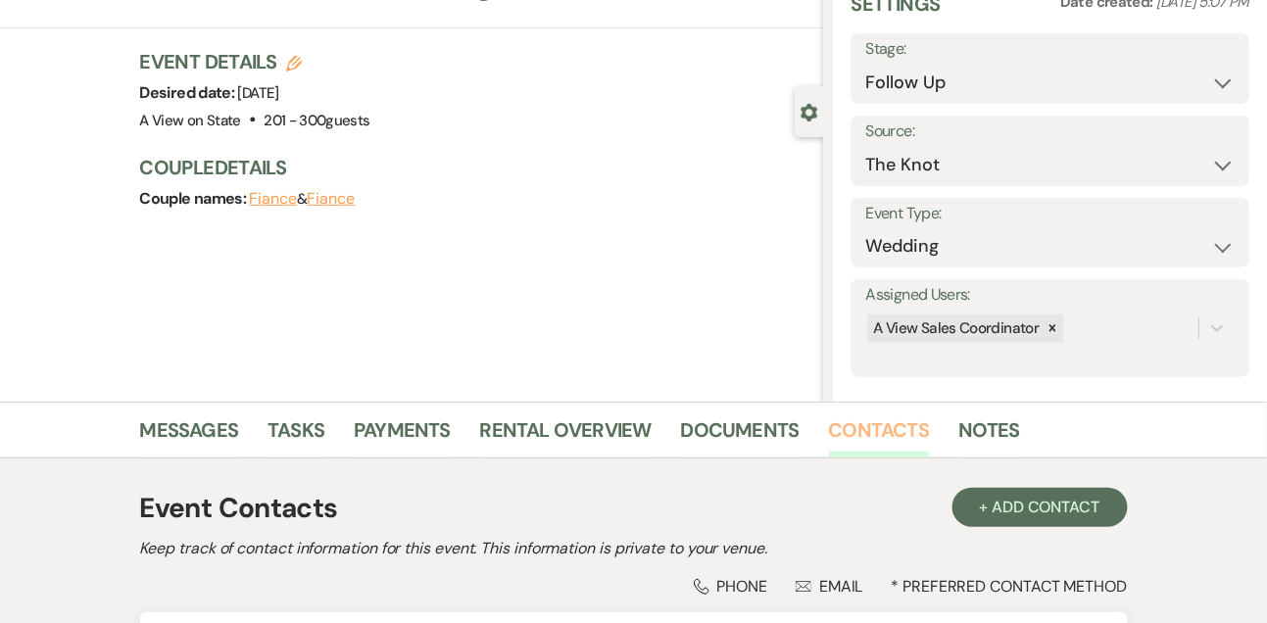
scroll to position [333, 0]
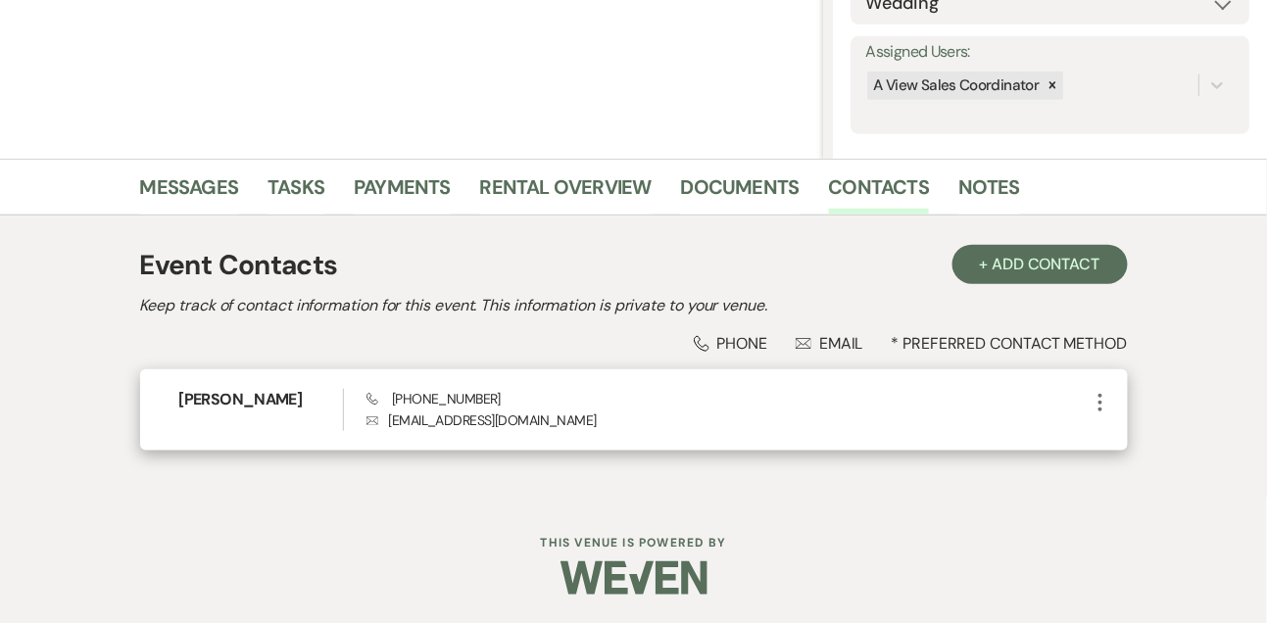
click at [427, 395] on span "Phone (816) 716-2172" at bounding box center [433, 399] width 134 height 18
copy span "(816) 716-2172"
click at [260, 389] on h6 "Allie VanHouten" at bounding box center [261, 400] width 164 height 22
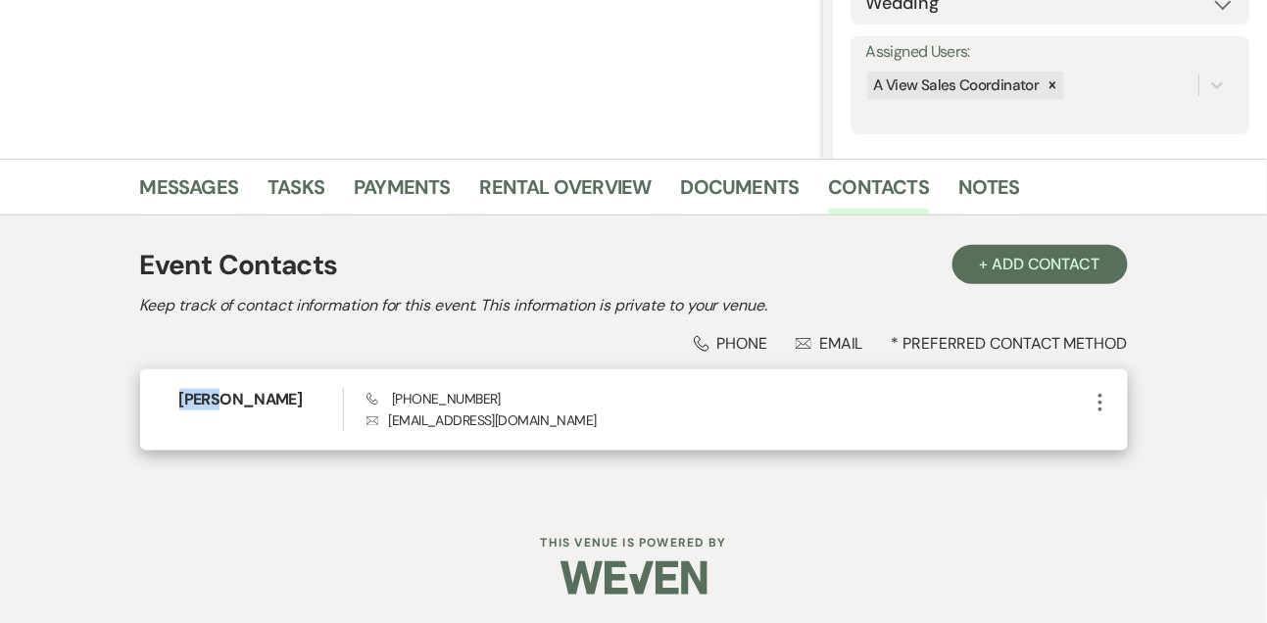
click at [260, 389] on h6 "Allie VanHouten" at bounding box center [261, 400] width 164 height 22
copy h6 "Allie VanHouten"
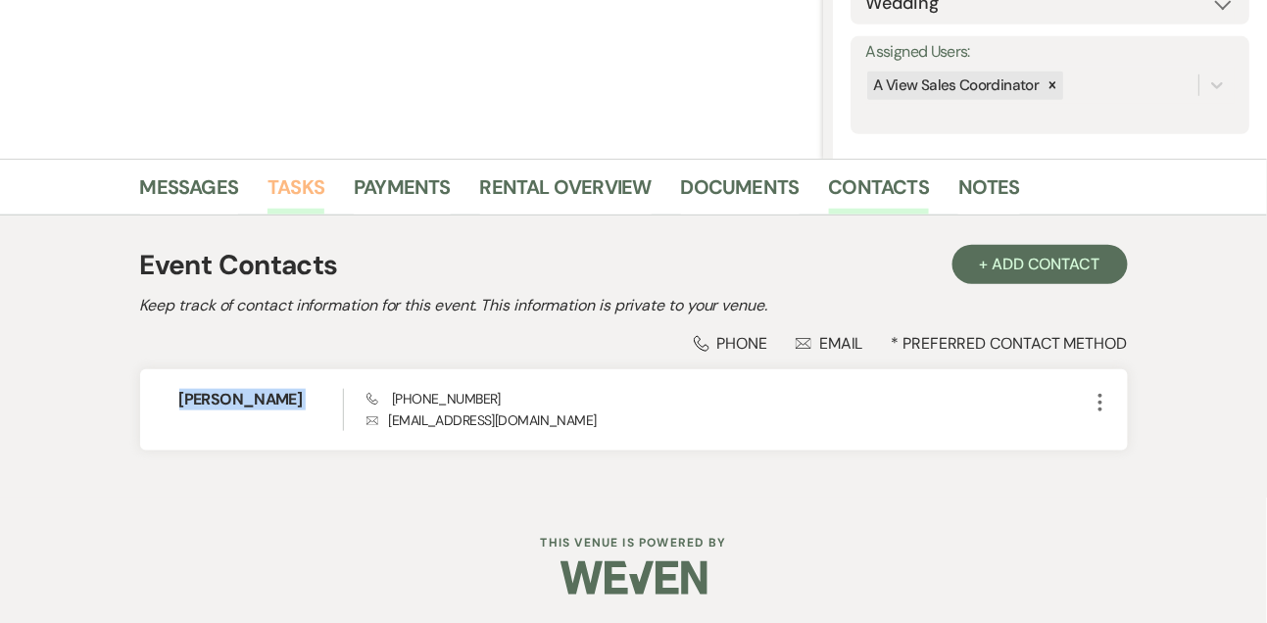
click at [313, 194] on link "Tasks" at bounding box center [295, 192] width 57 height 43
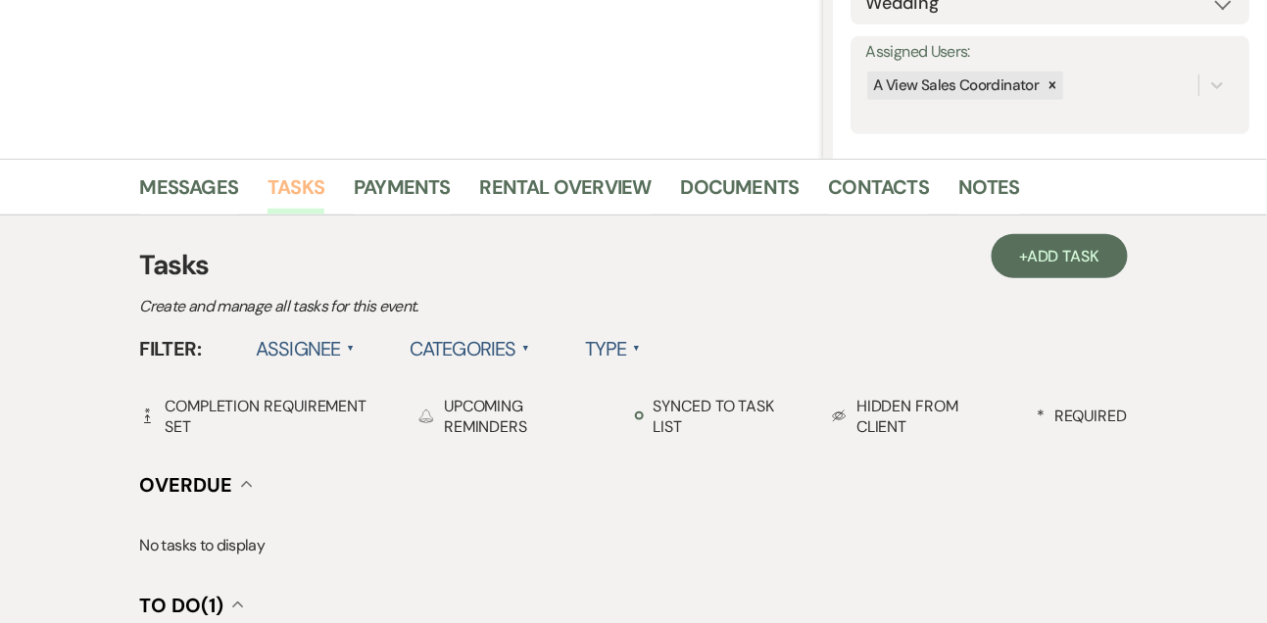
scroll to position [533, 0]
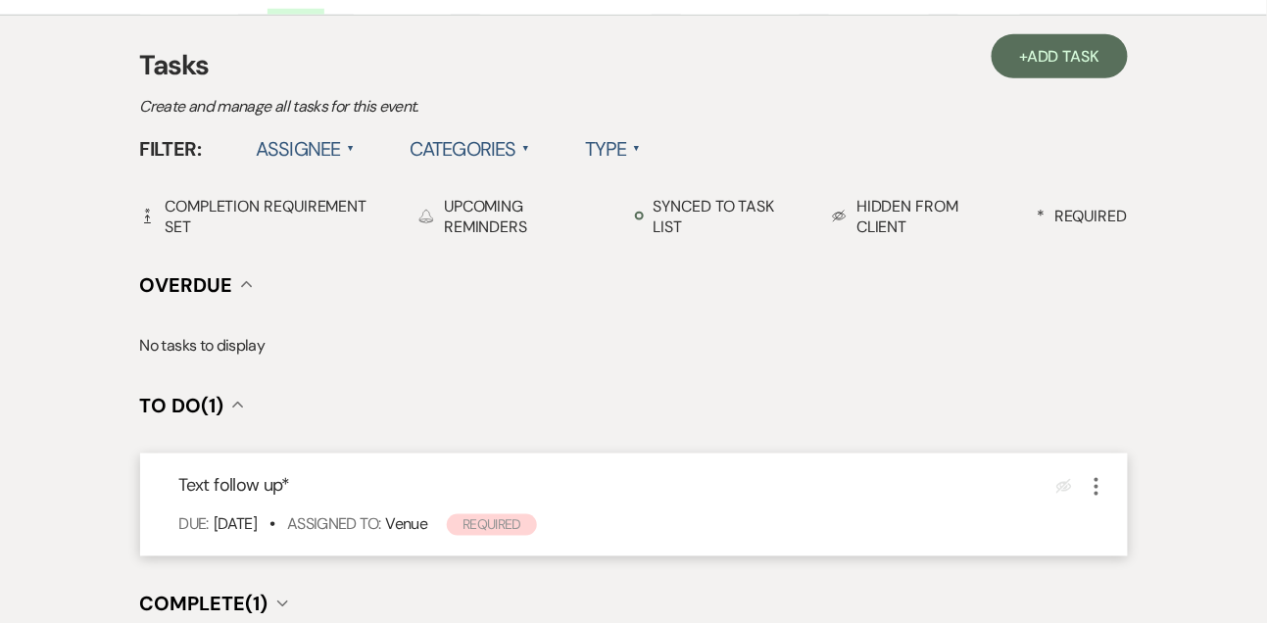
click at [1090, 492] on icon "More" at bounding box center [1097, 487] width 24 height 24
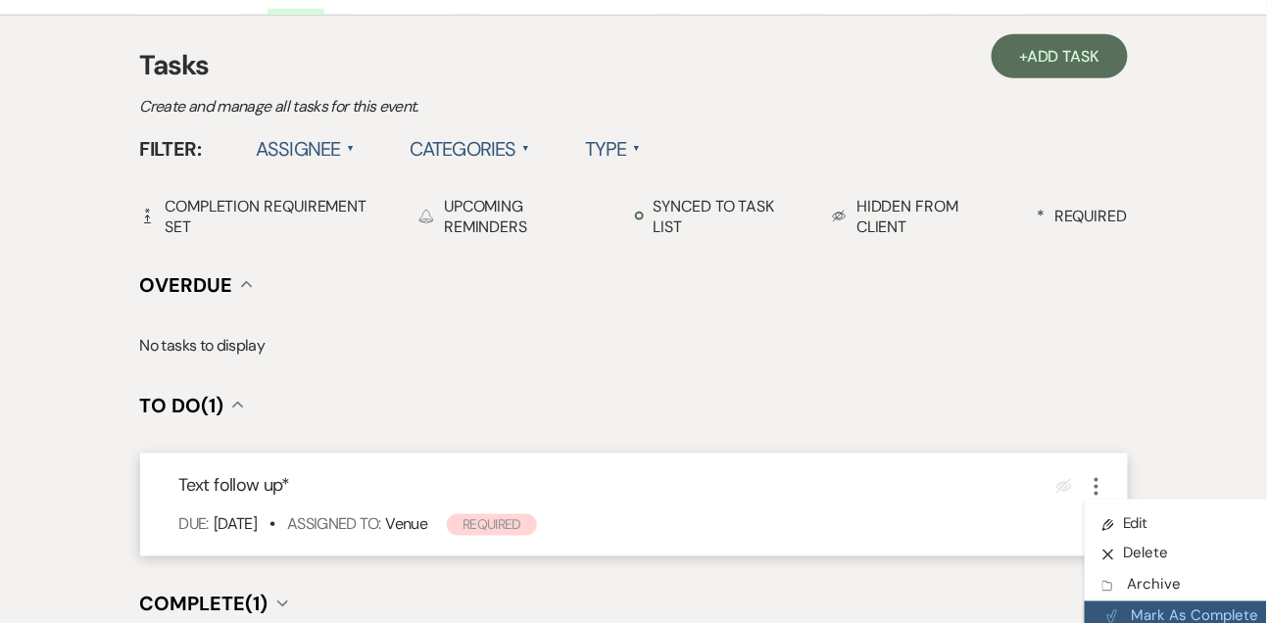
click at [1131, 604] on button "Plan Portal Link Mark As Complete" at bounding box center [1181, 617] width 192 height 31
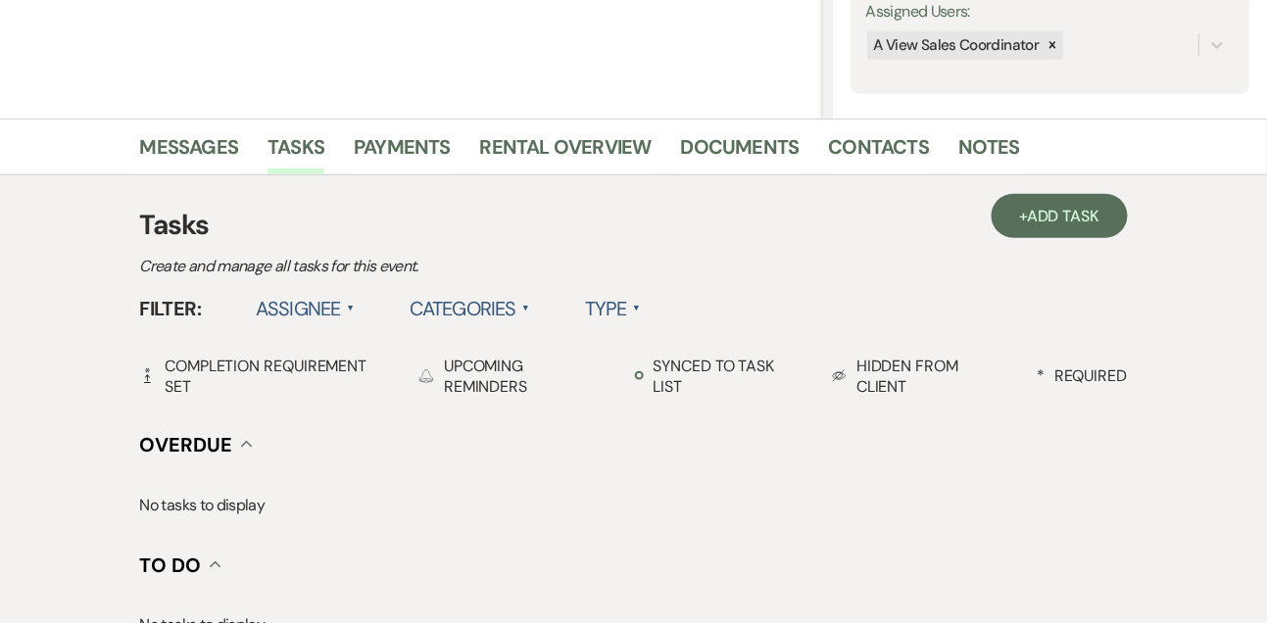
scroll to position [290, 0]
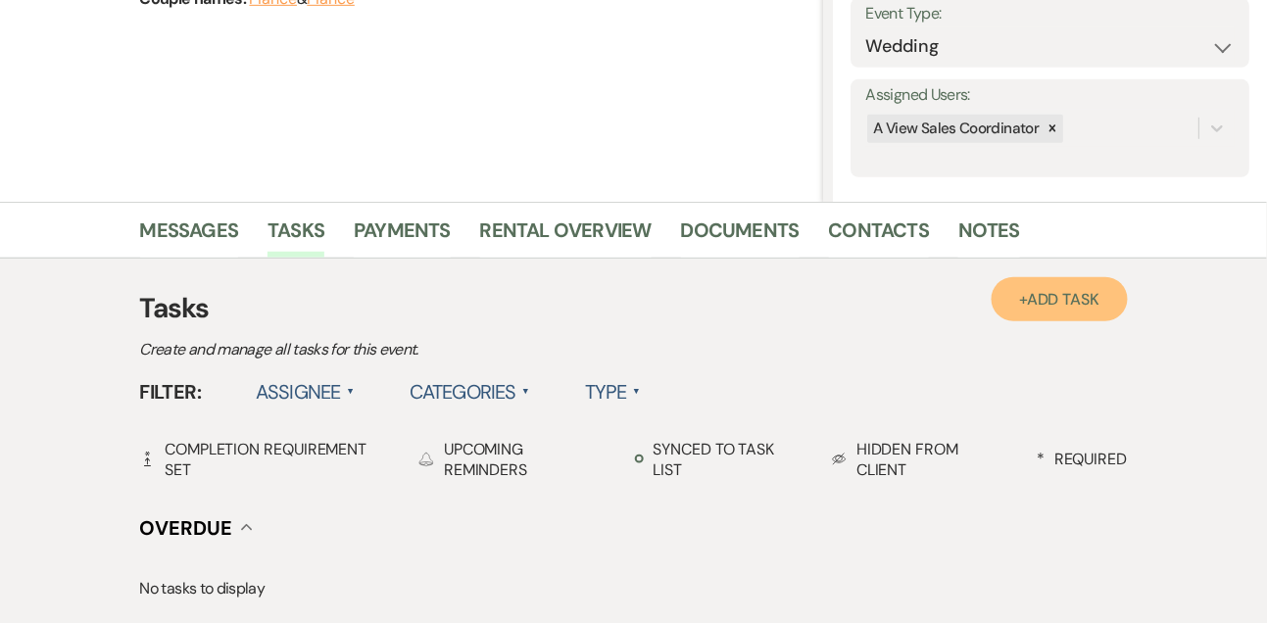
click at [1083, 300] on span "Add Task" at bounding box center [1063, 299] width 72 height 21
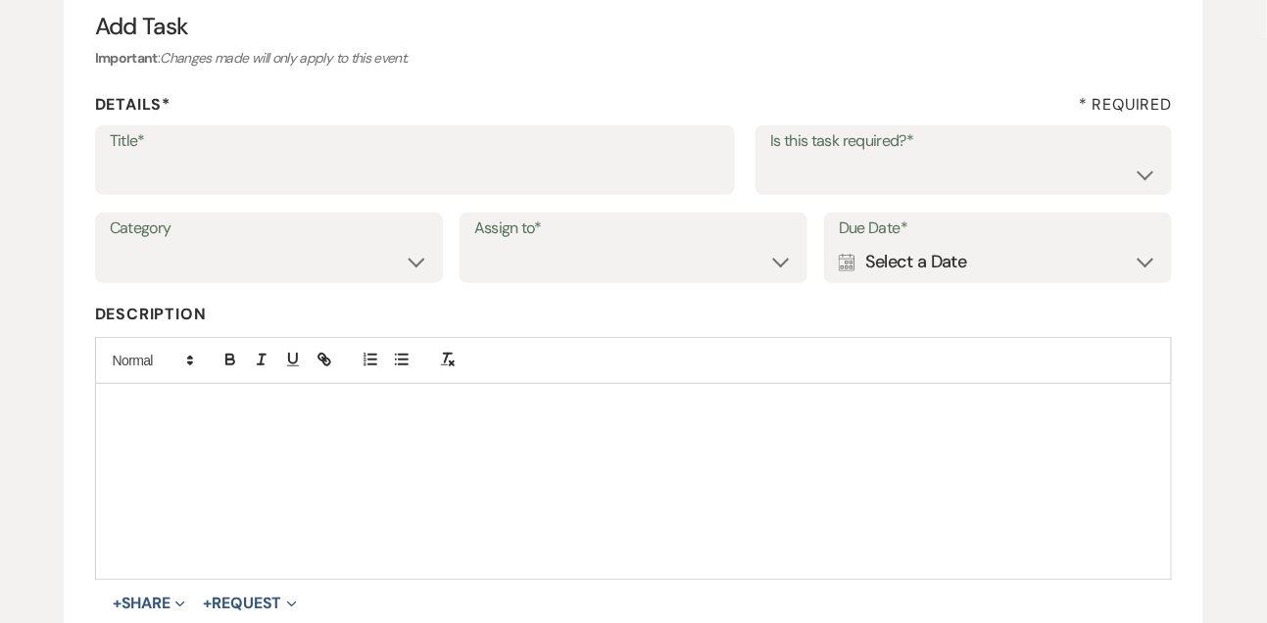
scroll to position [98, 0]
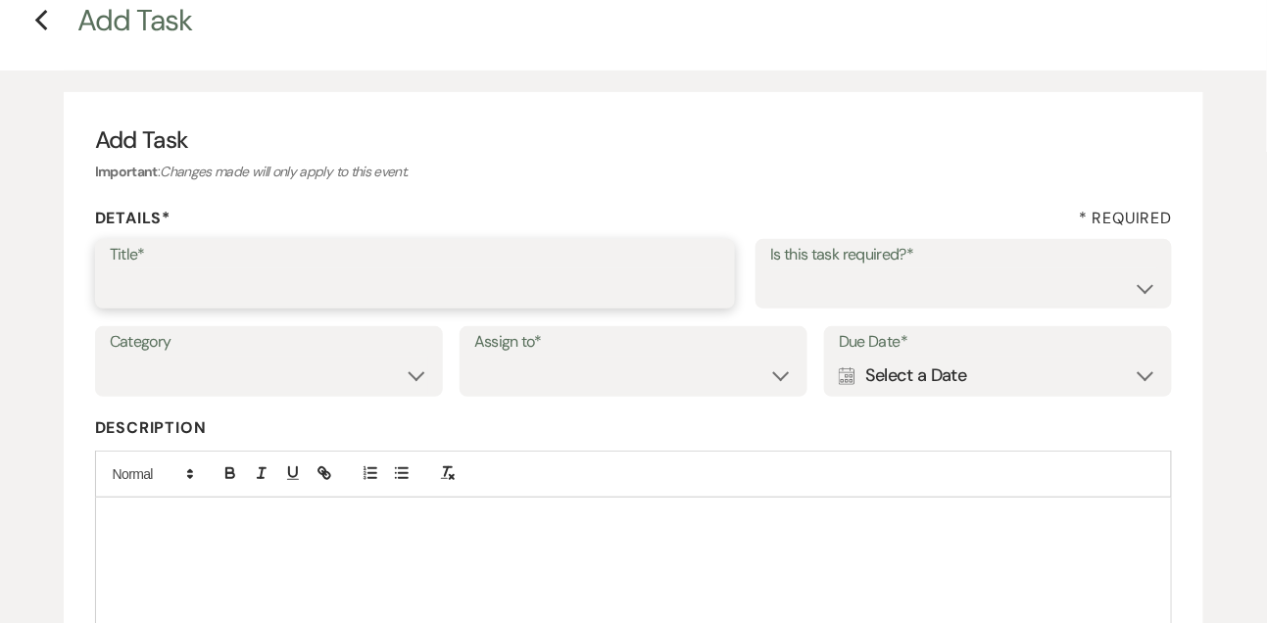
click at [464, 274] on input "Title*" at bounding box center [415, 287] width 611 height 38
type input "Final email"
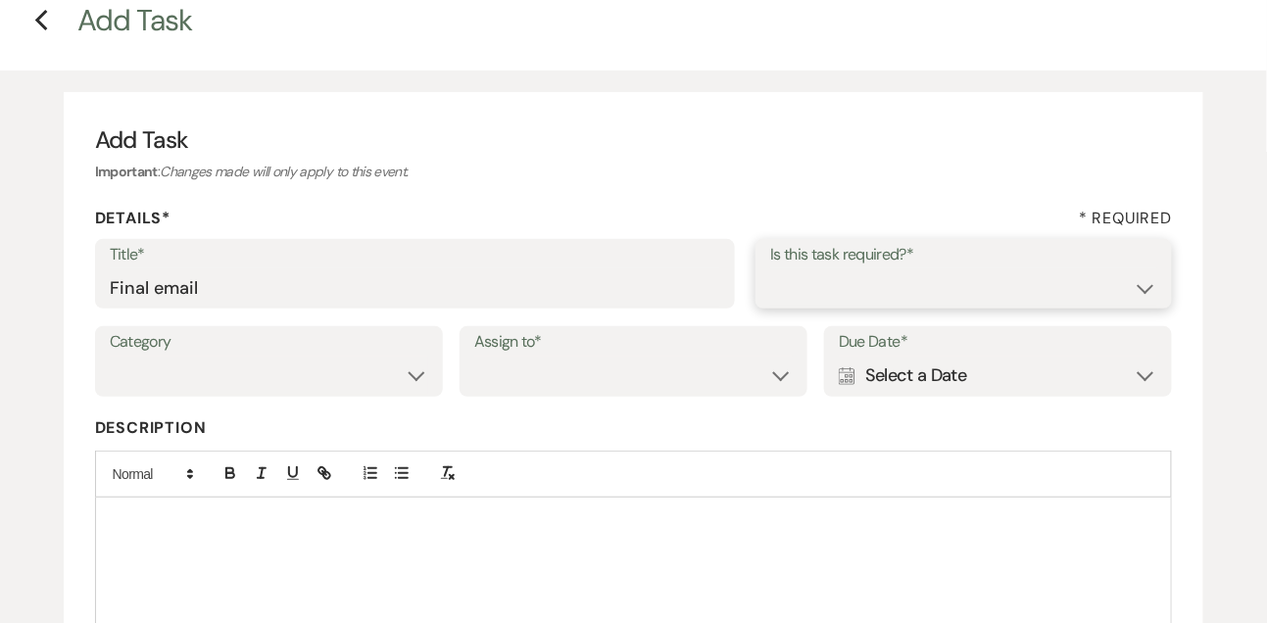
click at [799, 294] on select "Yes No" at bounding box center [963, 287] width 387 height 38
select select "true"
click at [363, 378] on select "Venue Vendors Guests Details Finalize & Share" at bounding box center [269, 376] width 318 height 38
select select "31"
click at [665, 392] on select "Venue Client" at bounding box center [633, 376] width 318 height 38
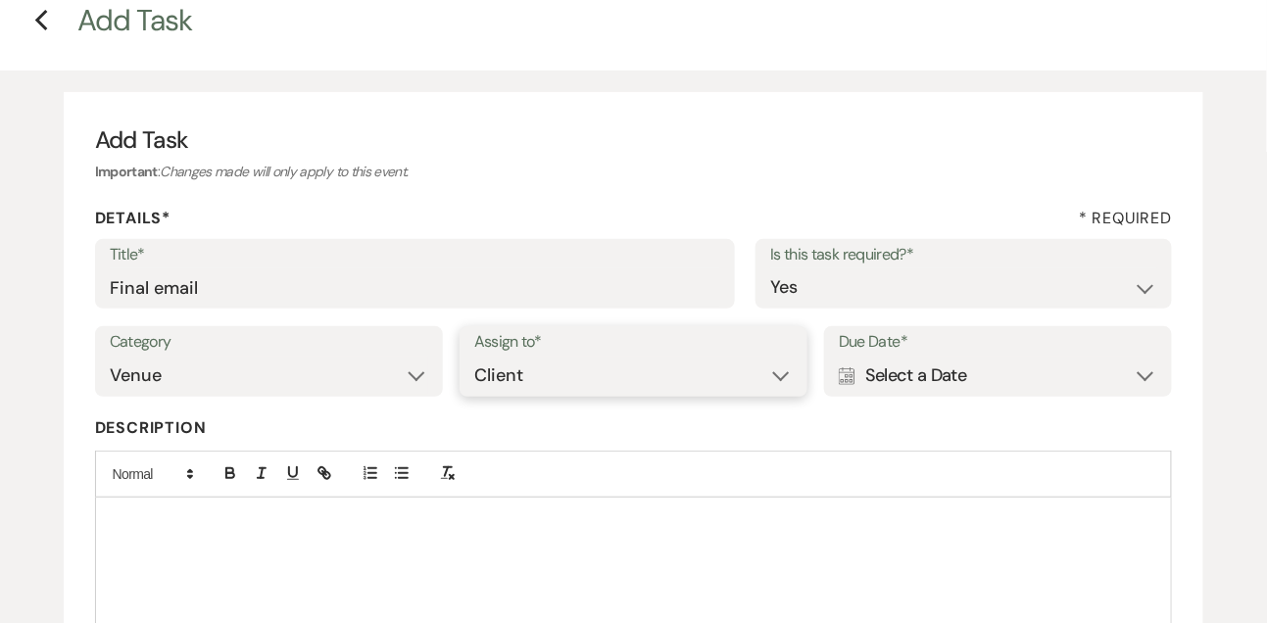
click at [645, 376] on select "Venue Client" at bounding box center [633, 376] width 318 height 38
select select "venueHost"
click at [910, 377] on div "Calendar Select a Date Expand" at bounding box center [998, 376] width 318 height 38
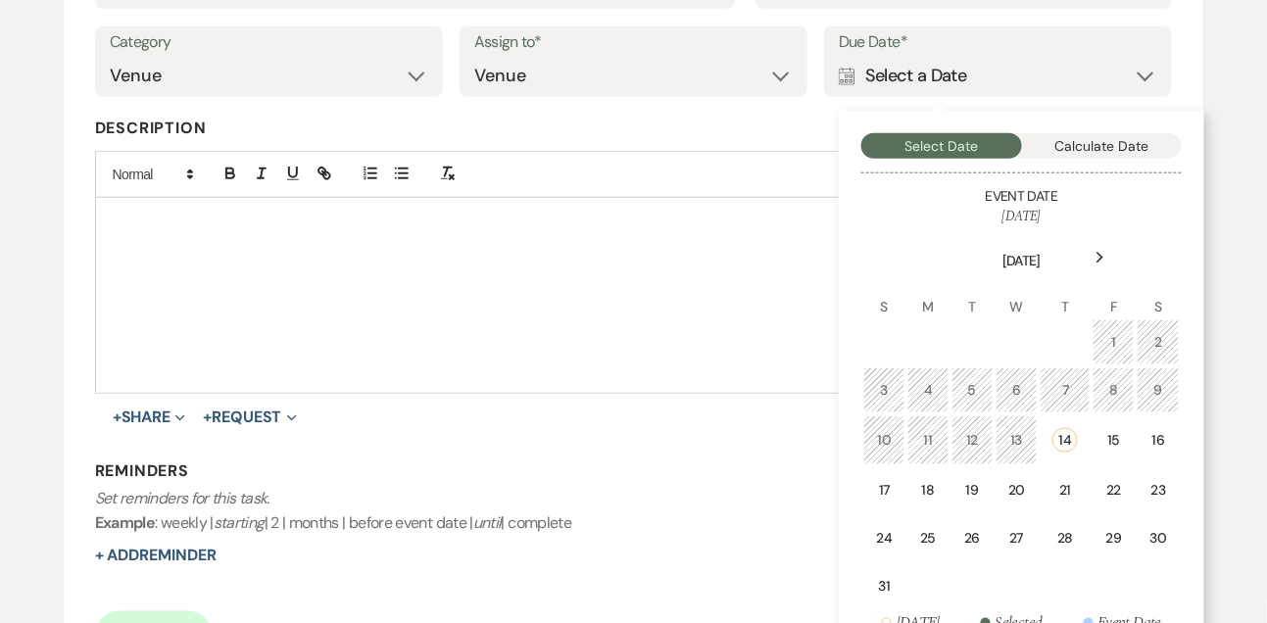
scroll to position [403, 0]
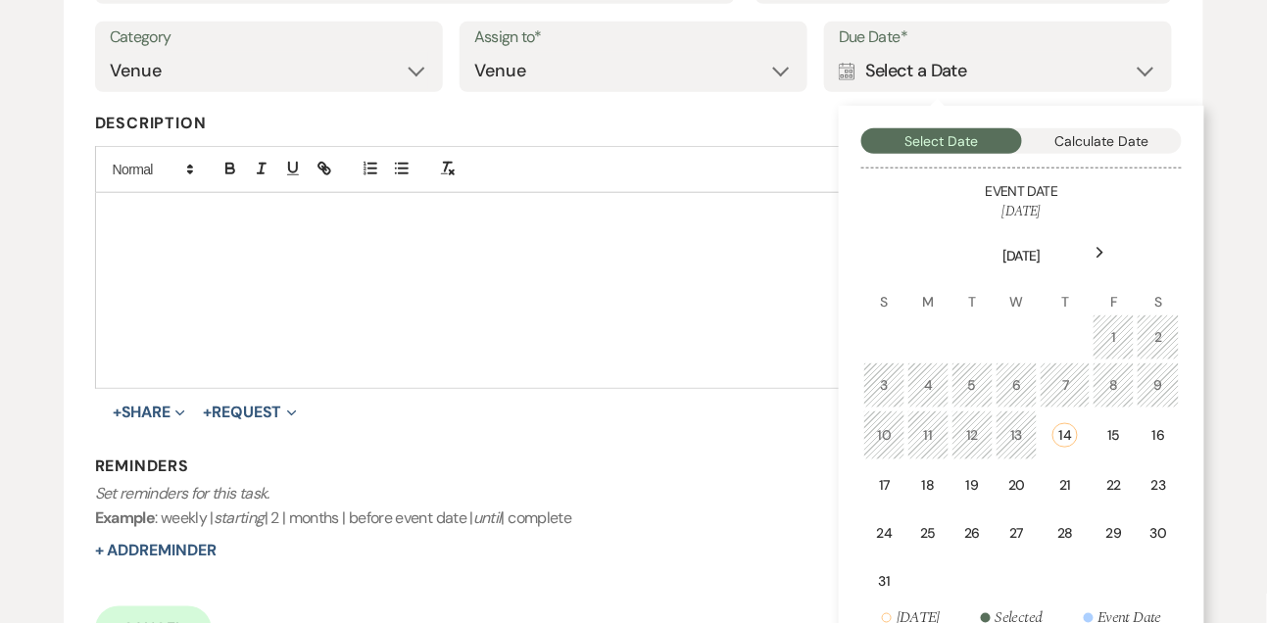
click at [1103, 249] on icon "Next" at bounding box center [1100, 253] width 10 height 12
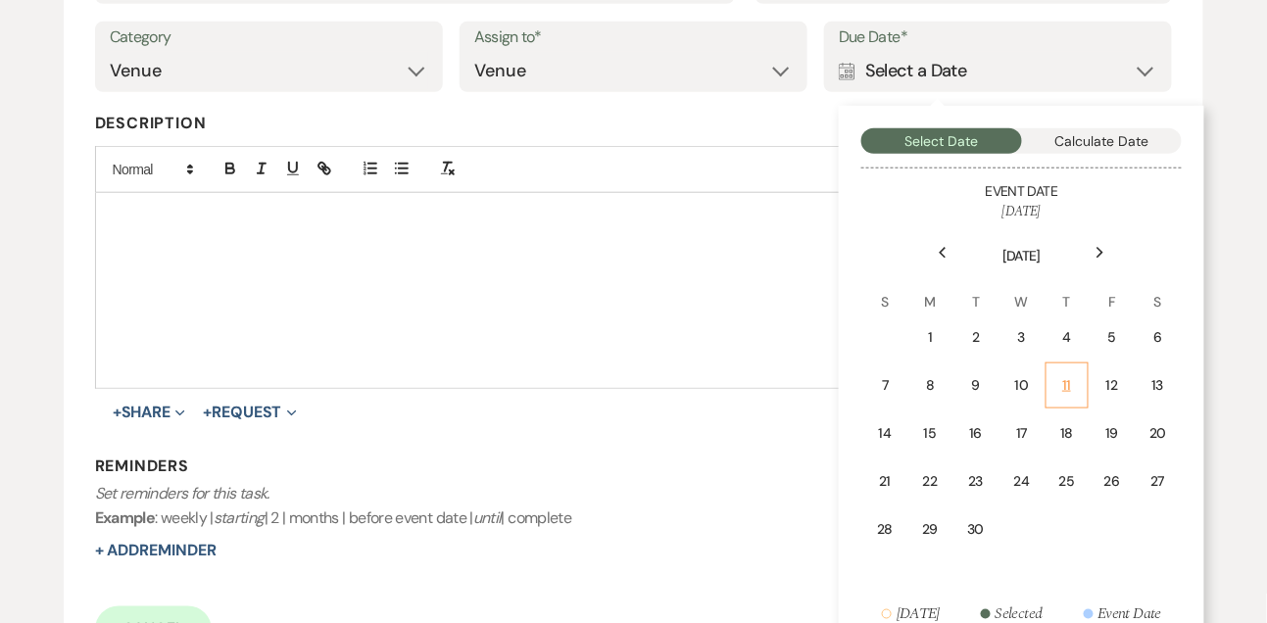
click at [1065, 382] on div "11" at bounding box center [1067, 385] width 18 height 21
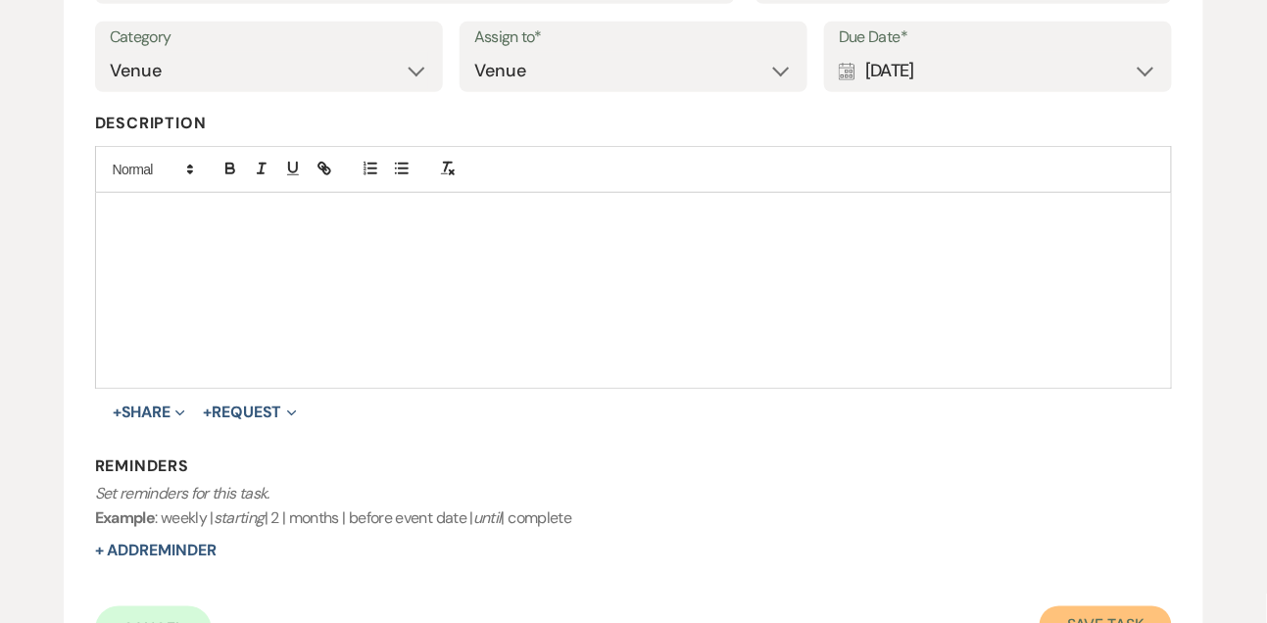
click at [1068, 612] on button "Save Task" at bounding box center [1105, 625] width 132 height 39
select select "9"
select select "2"
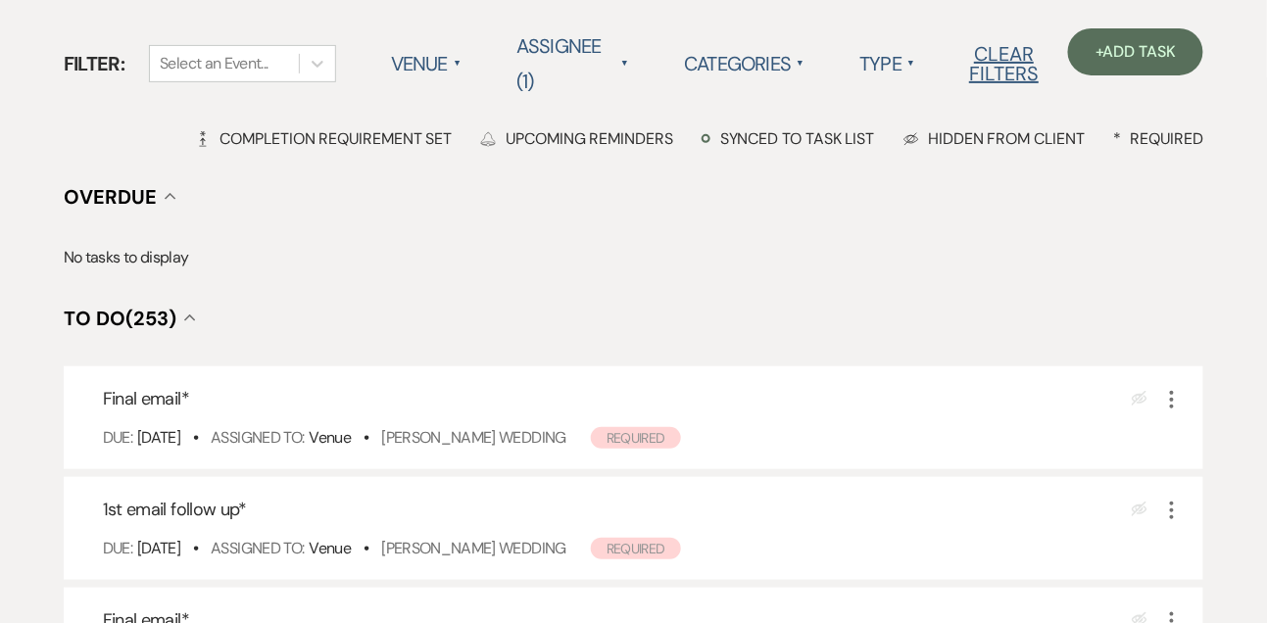
scroll to position [184, 0]
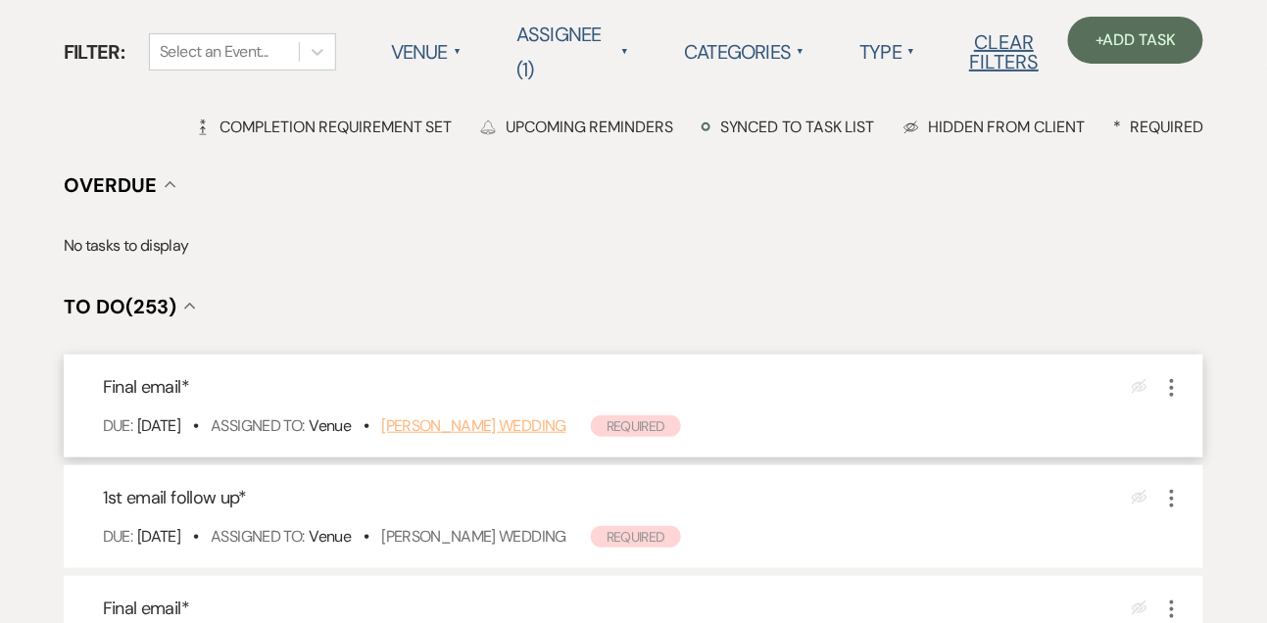
click at [515, 430] on link "[PERSON_NAME] Wedding" at bounding box center [473, 425] width 185 height 21
click at [459, 526] on link "[PERSON_NAME] Wedding" at bounding box center [473, 536] width 185 height 21
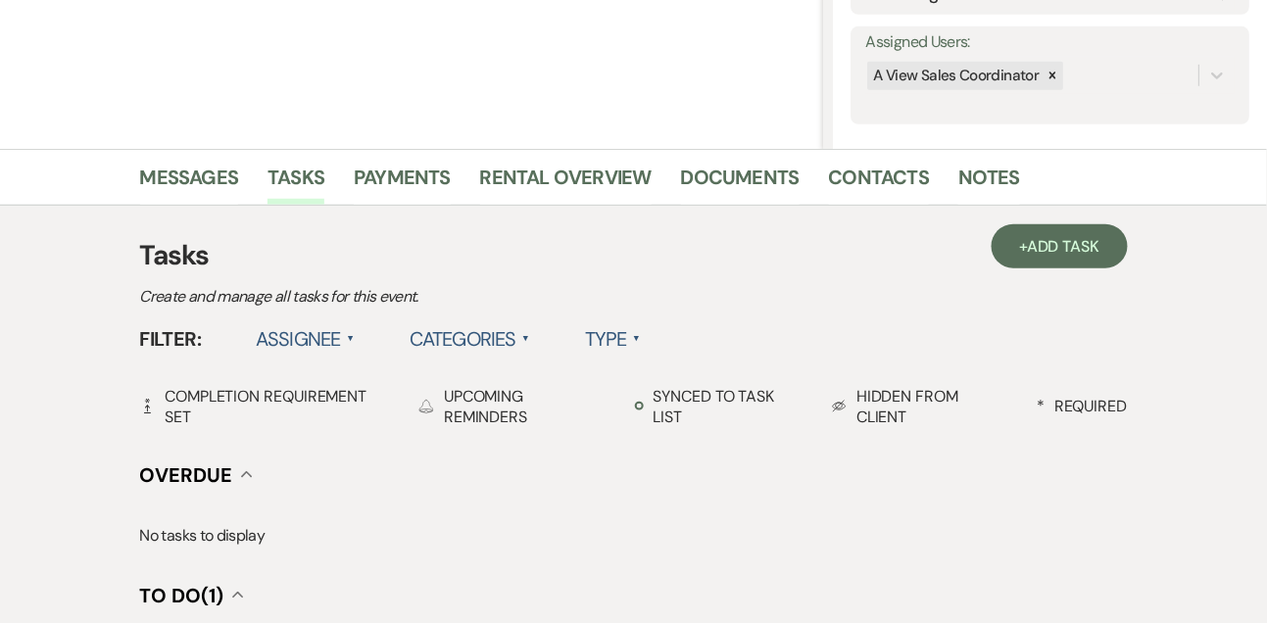
scroll to position [364, 0]
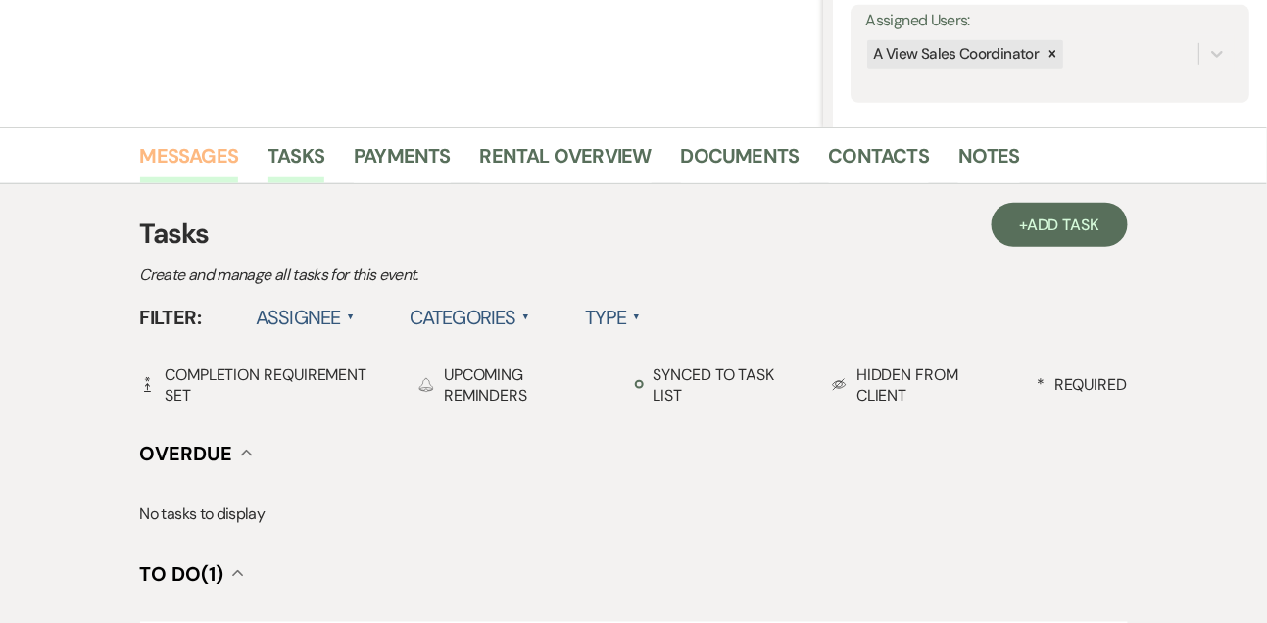
click at [172, 174] on link "Messages" at bounding box center [189, 161] width 99 height 43
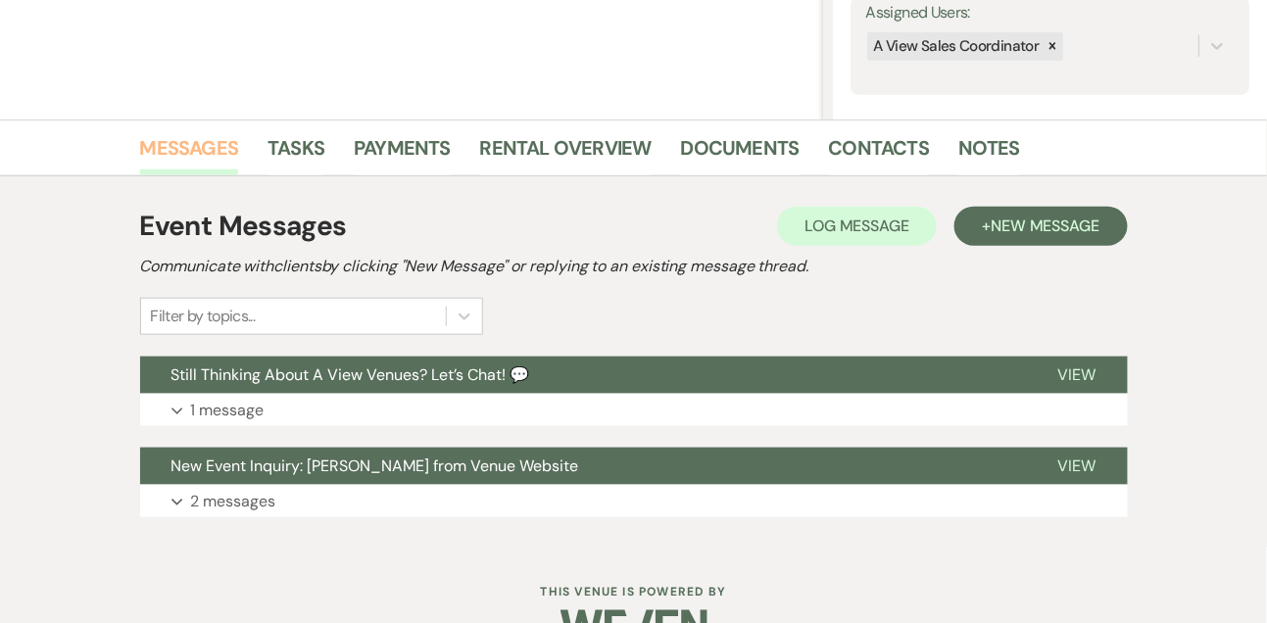
scroll to position [421, 0]
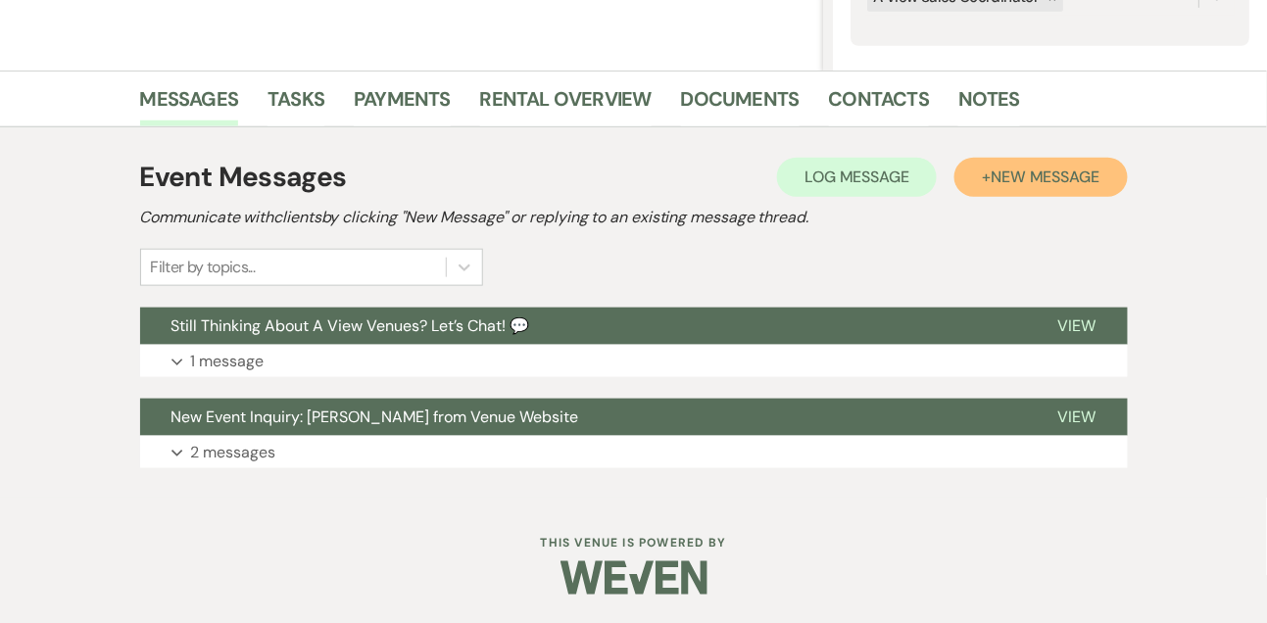
click at [1032, 170] on span "New Message" at bounding box center [1044, 177] width 109 height 21
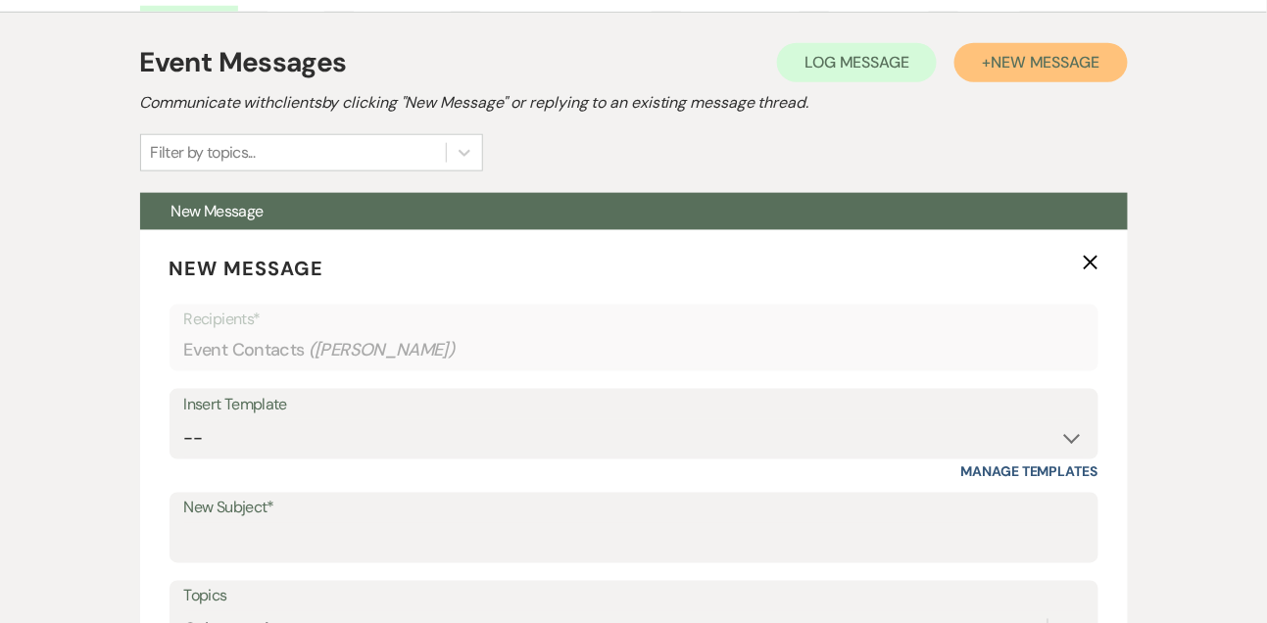
scroll to position [730, 0]
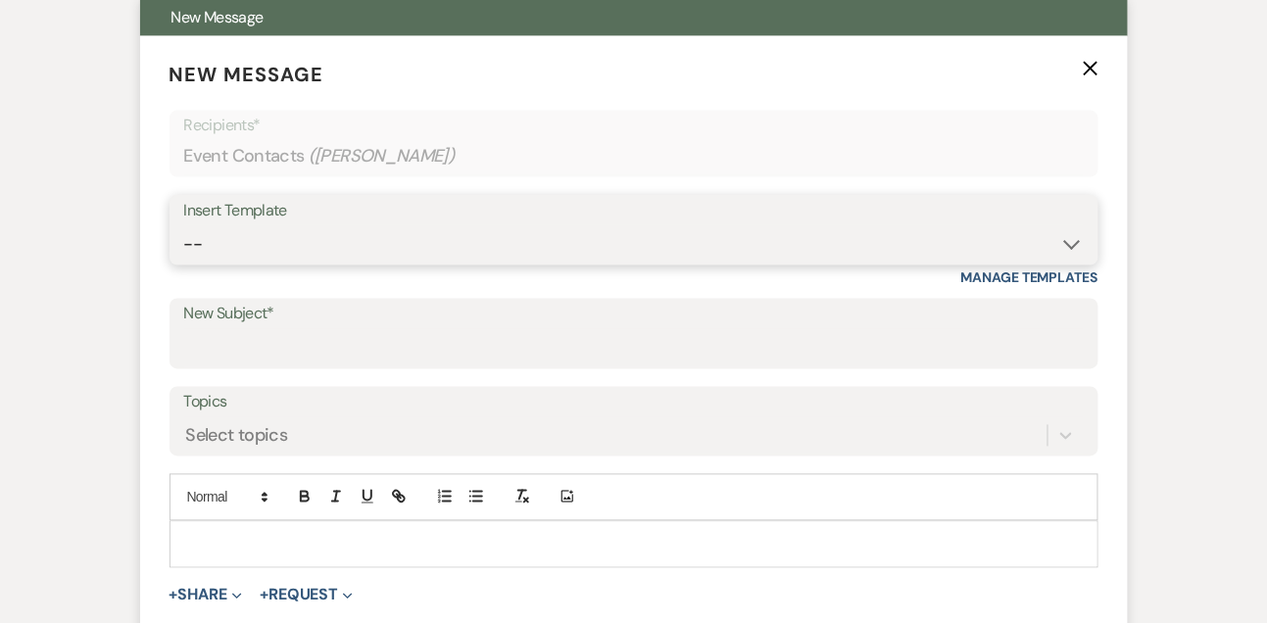
click at [290, 255] on select "-- Tour Confirmation Contract (Pre-Booked Leads) Out of office Inquiry Email Al…" at bounding box center [633, 244] width 899 height 38
select select "5666"
type input "Let’s Revisit Your Wedding Vision at A View Venues 💍"
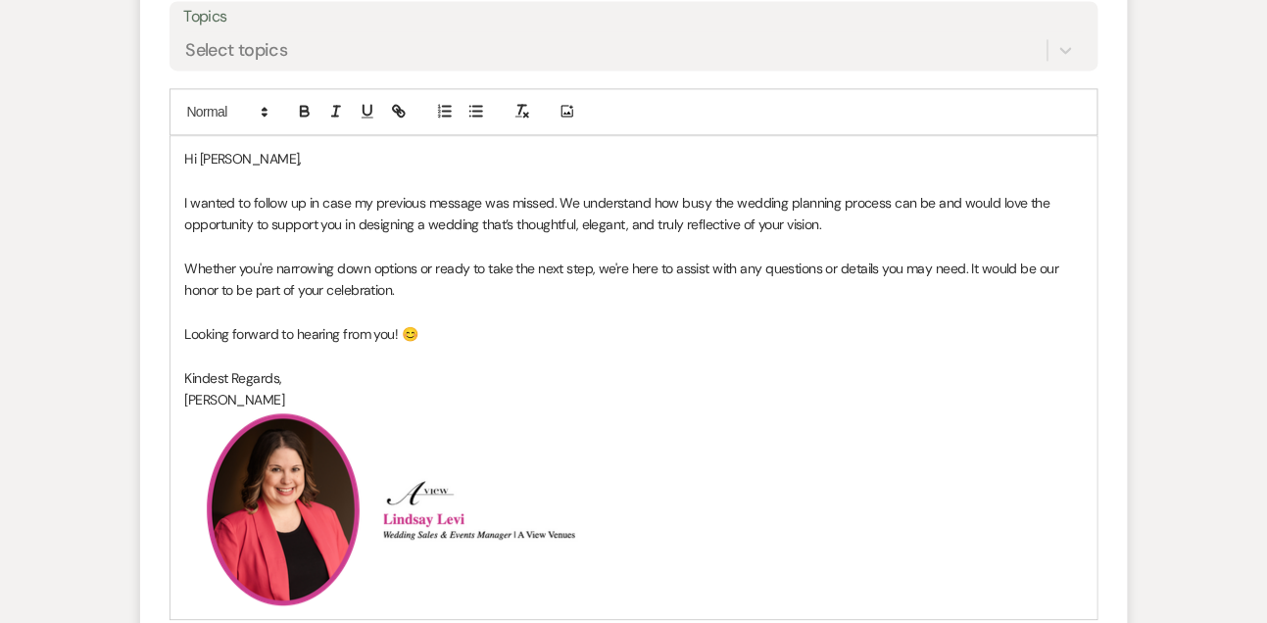
scroll to position [1299, 0]
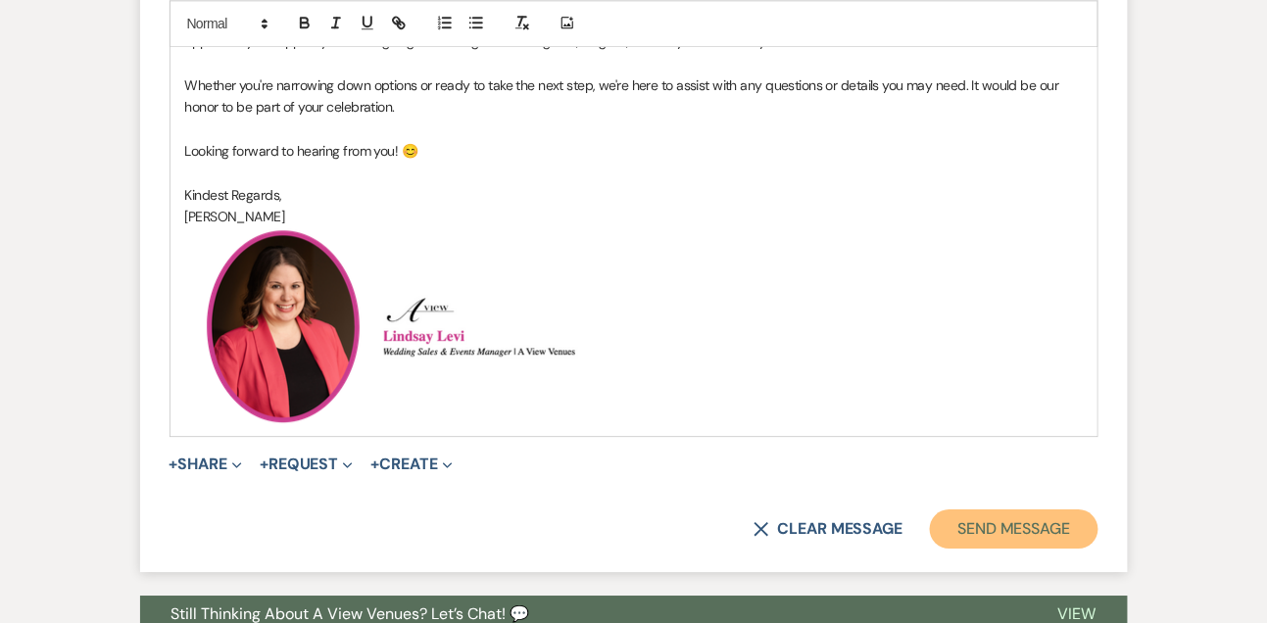
click at [989, 522] on button "Send Message" at bounding box center [1014, 528] width 168 height 39
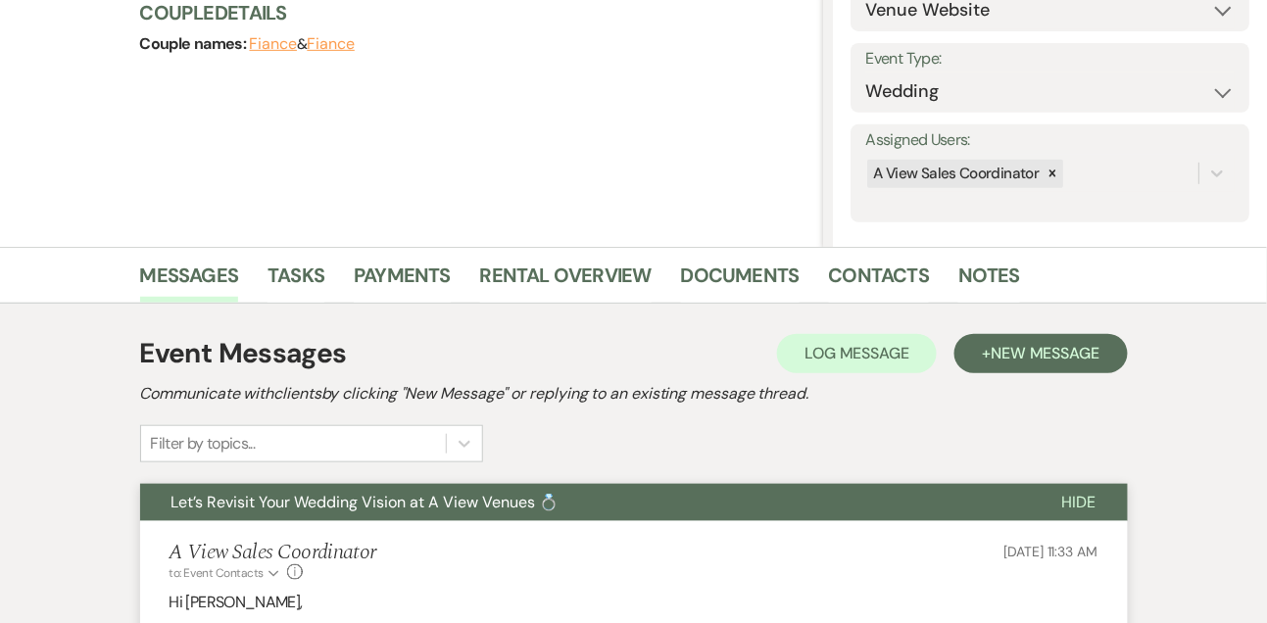
scroll to position [46, 0]
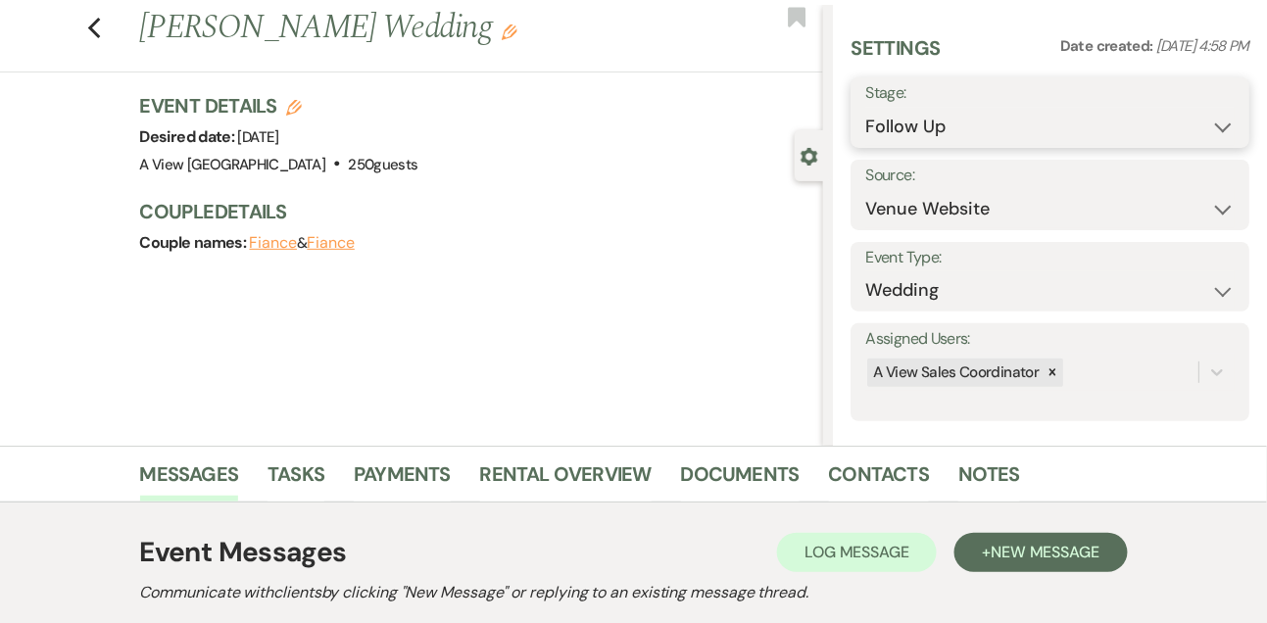
click at [947, 115] on select "Inquiry Follow Up Tour Requested Tour Confirmed Toured Proposal Sent Booked Lost" at bounding box center [1049, 127] width 369 height 38
select select "8"
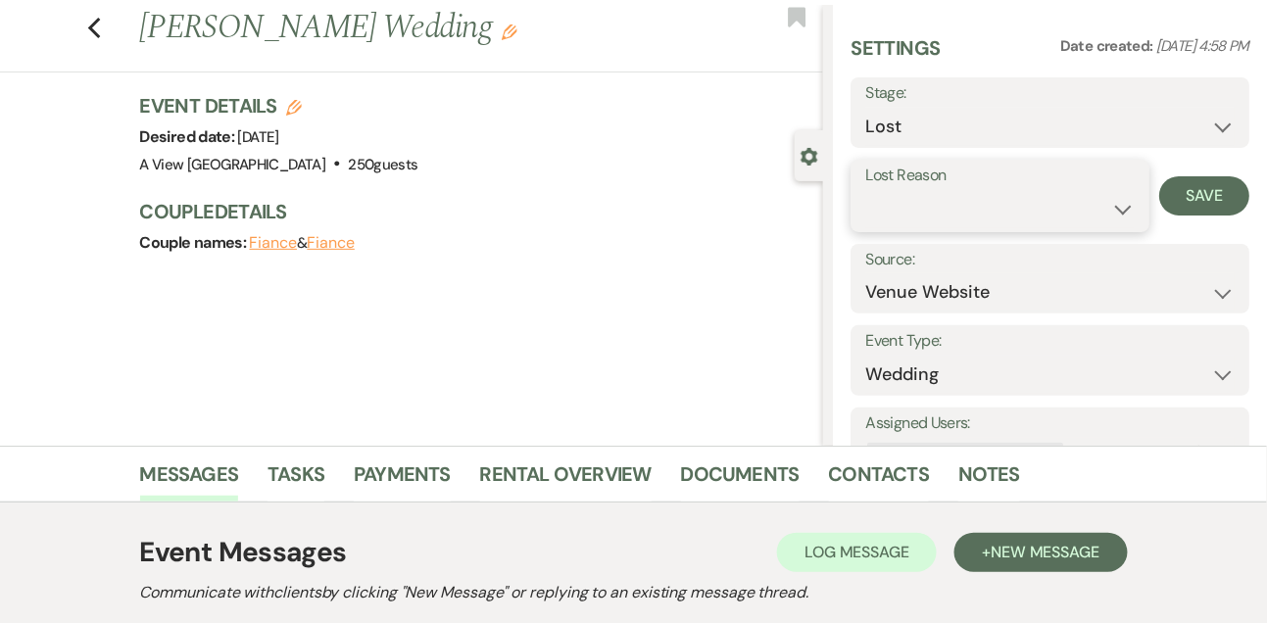
click at [899, 219] on select "Booked Elsewhere Budget Date Unavailable No Response Not a Good Match Capacity …" at bounding box center [999, 209] width 268 height 38
select select "5"
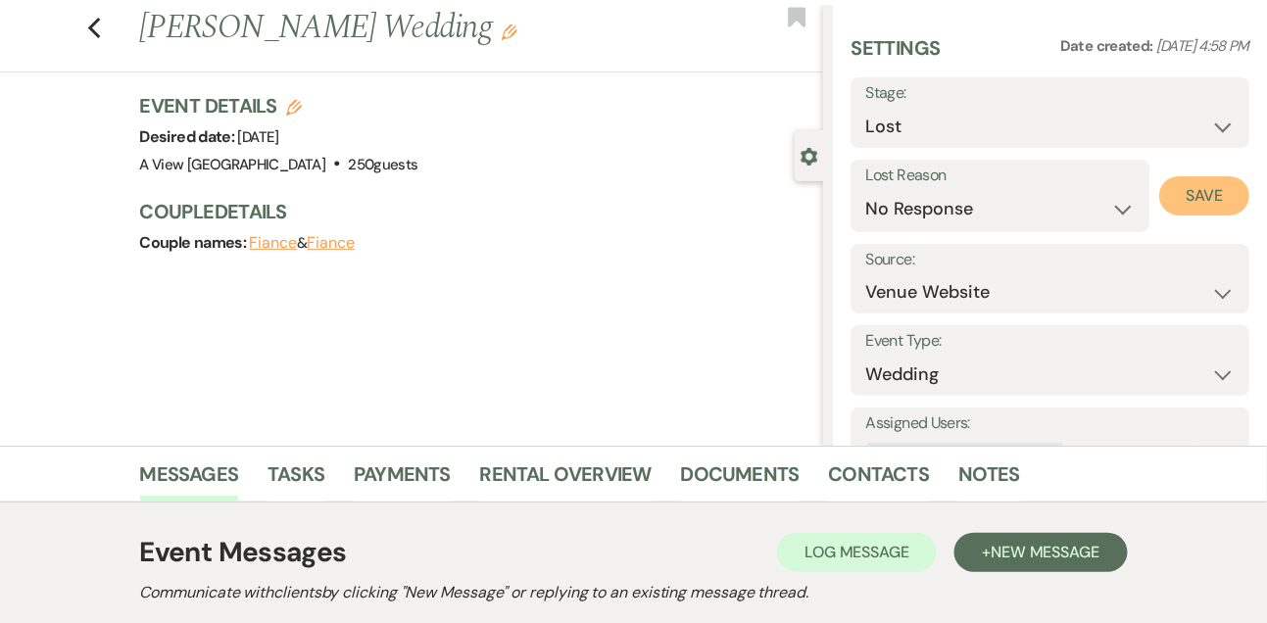
click at [1191, 204] on button "Save" at bounding box center [1204, 195] width 90 height 39
click at [308, 472] on link "Tasks" at bounding box center [295, 479] width 57 height 43
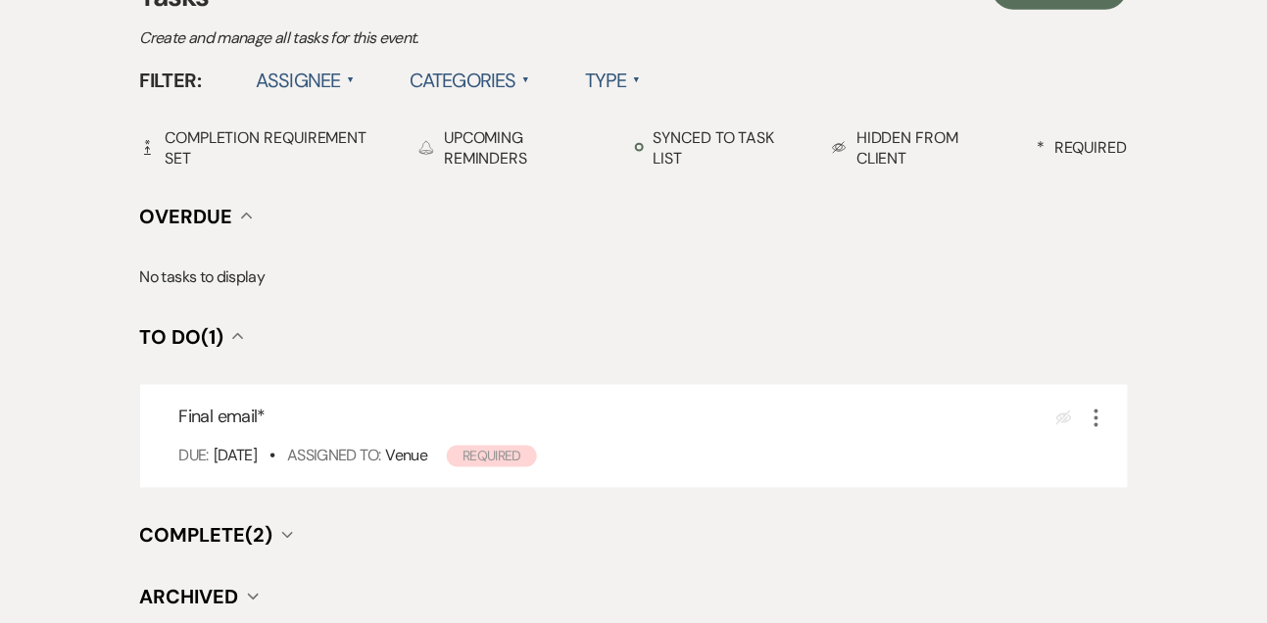
scroll to position [622, 0]
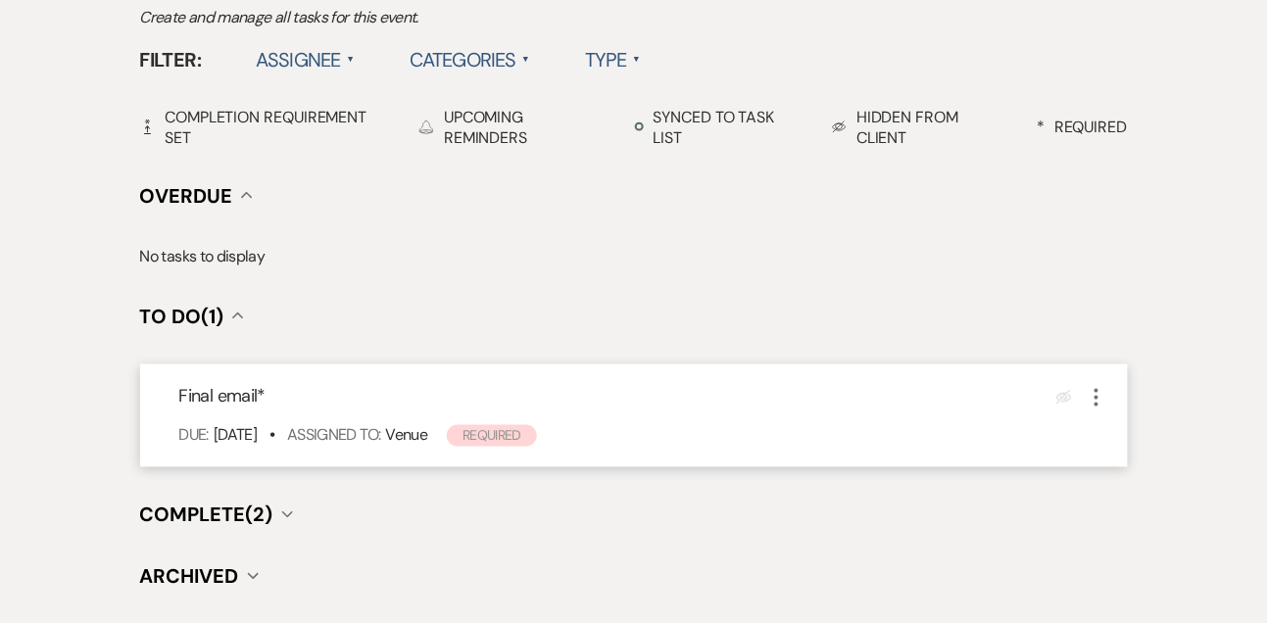
click at [1095, 400] on icon "More" at bounding box center [1097, 398] width 24 height 24
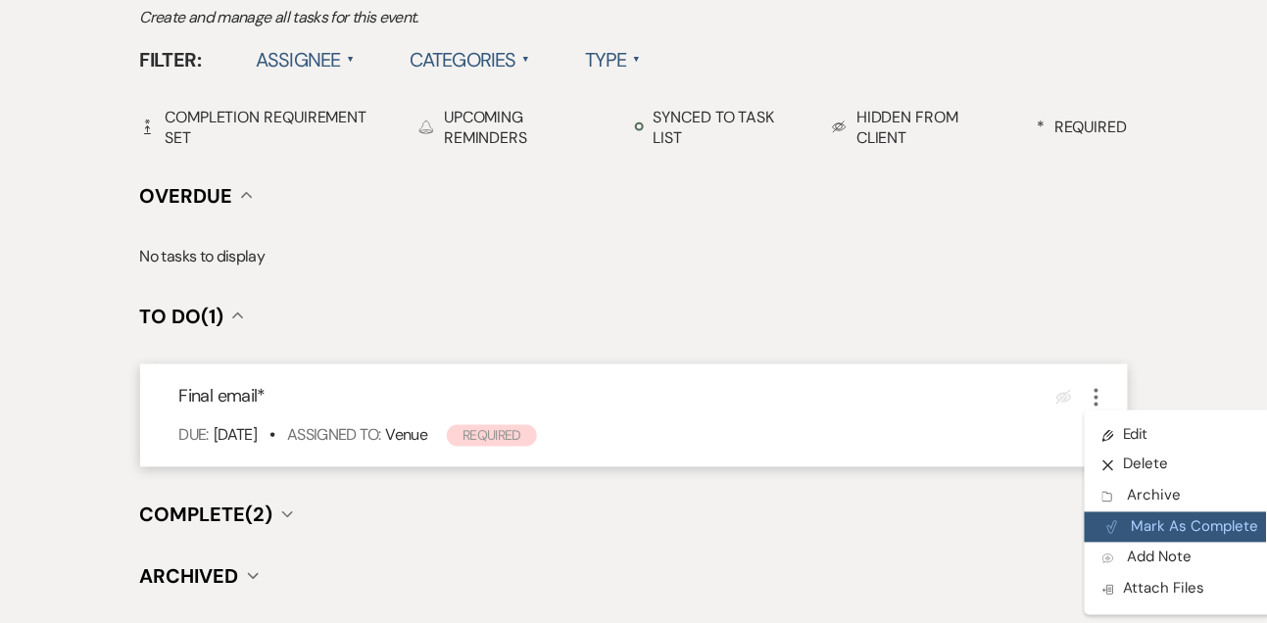
click at [1126, 522] on button "Plan Portal Link Mark As Complete" at bounding box center [1181, 527] width 192 height 31
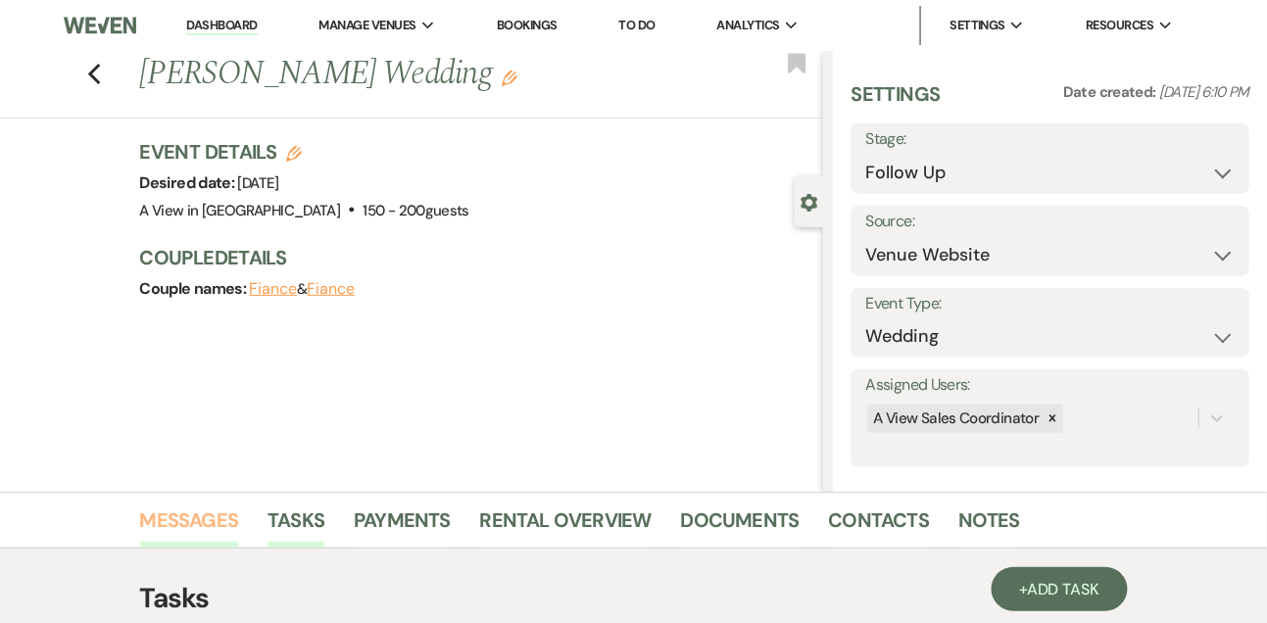
click at [215, 516] on link "Messages" at bounding box center [189, 526] width 99 height 43
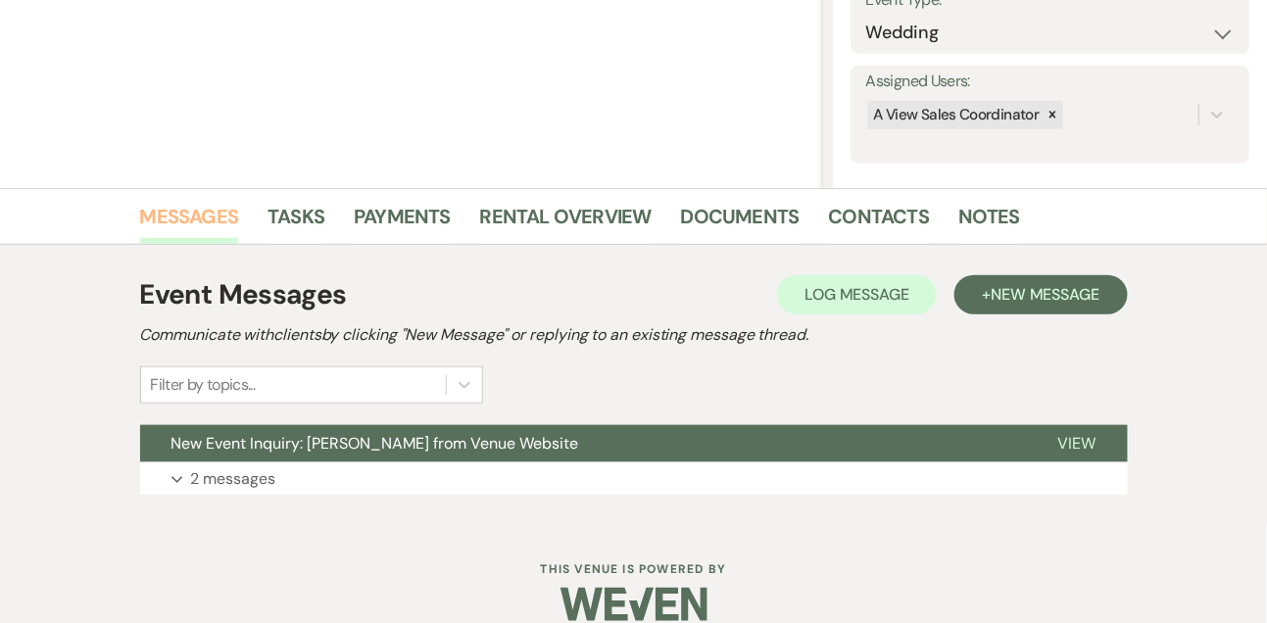
scroll to position [330, 0]
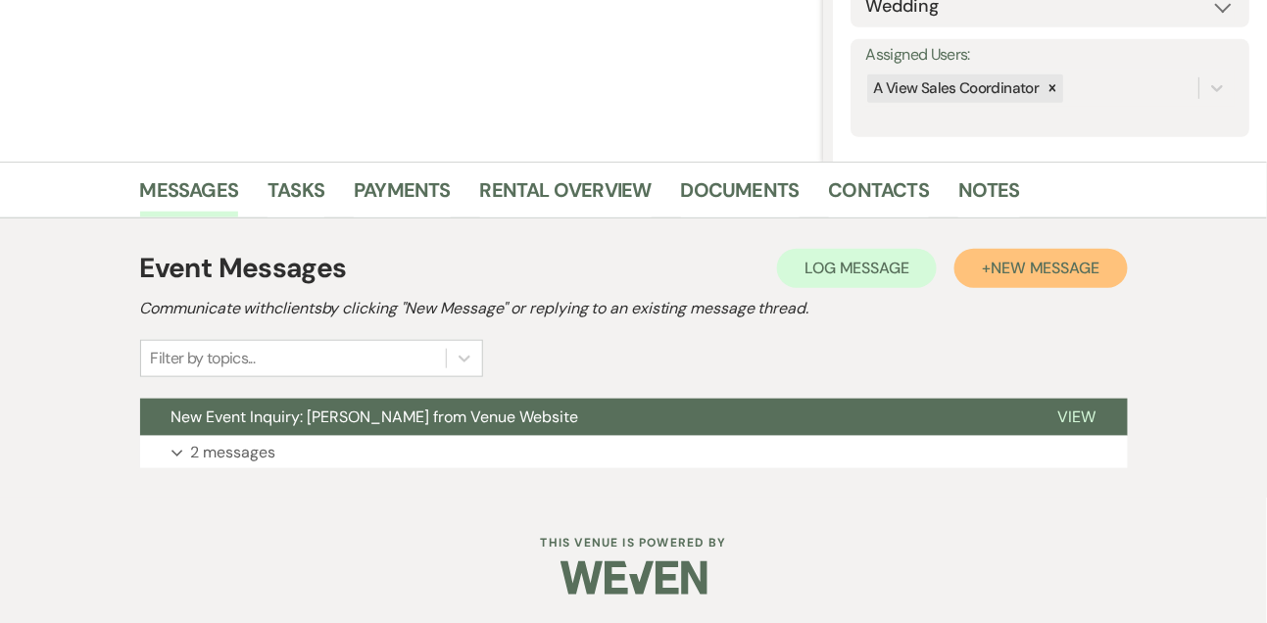
click at [1007, 278] on button "+ New Message" at bounding box center [1040, 268] width 172 height 39
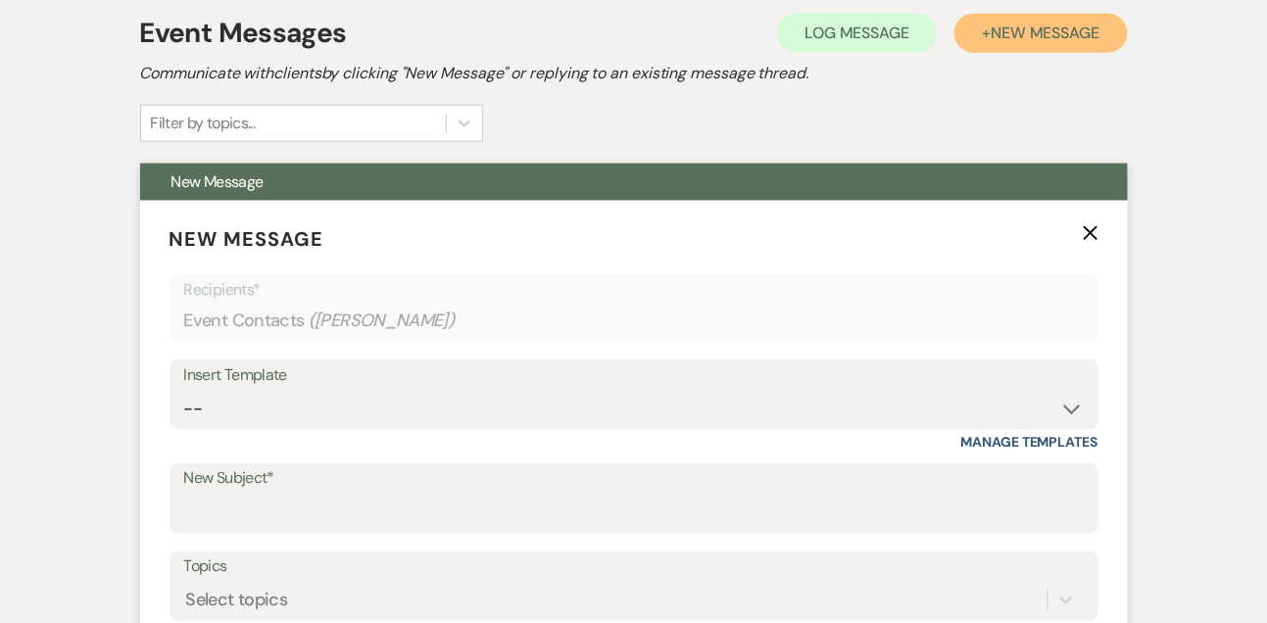
scroll to position [611, 0]
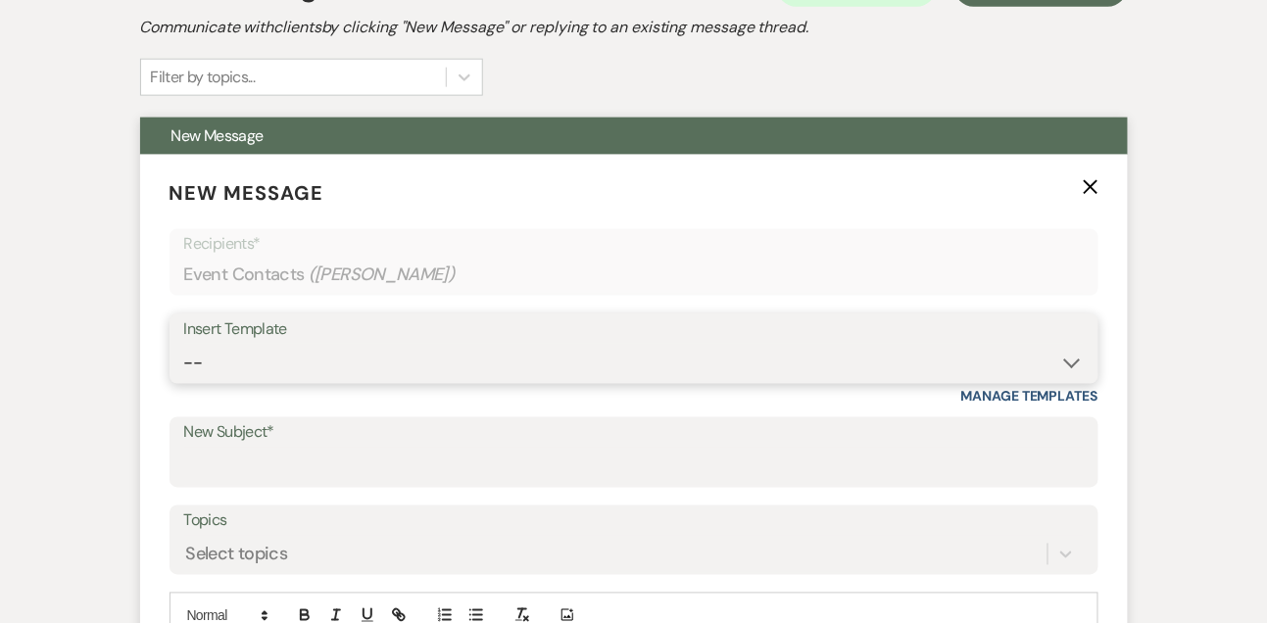
click at [291, 379] on select "-- Tour Confirmation Contract (Pre-Booked Leads) Out of office Inquiry Email Al…" at bounding box center [633, 363] width 899 height 38
select select "5550"
type input "Still Thinking About A View Venues? Let’s Chat! 💬"
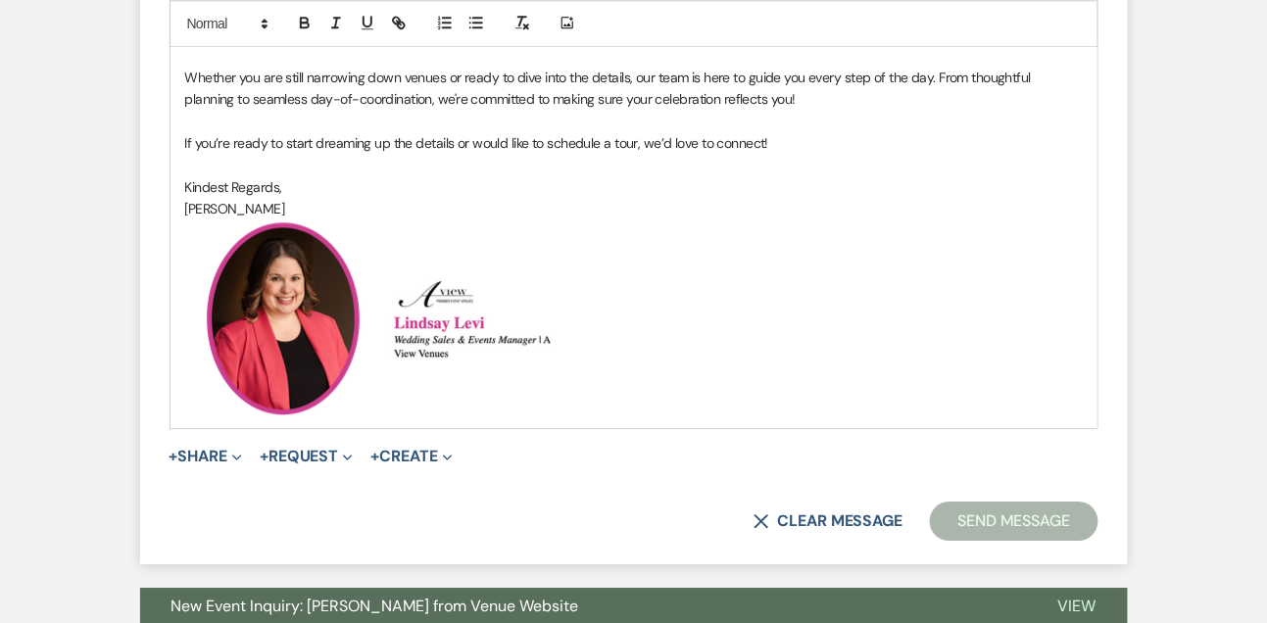
scroll to position [1326, 0]
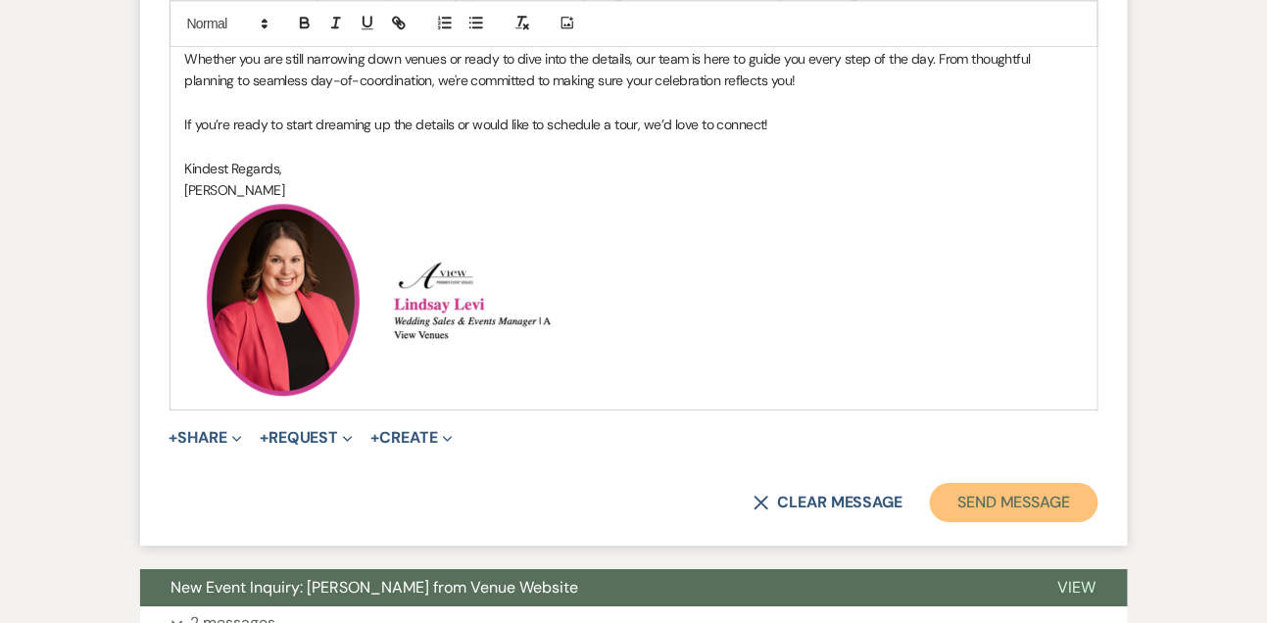
click at [1022, 505] on button "Send Message" at bounding box center [1014, 502] width 168 height 39
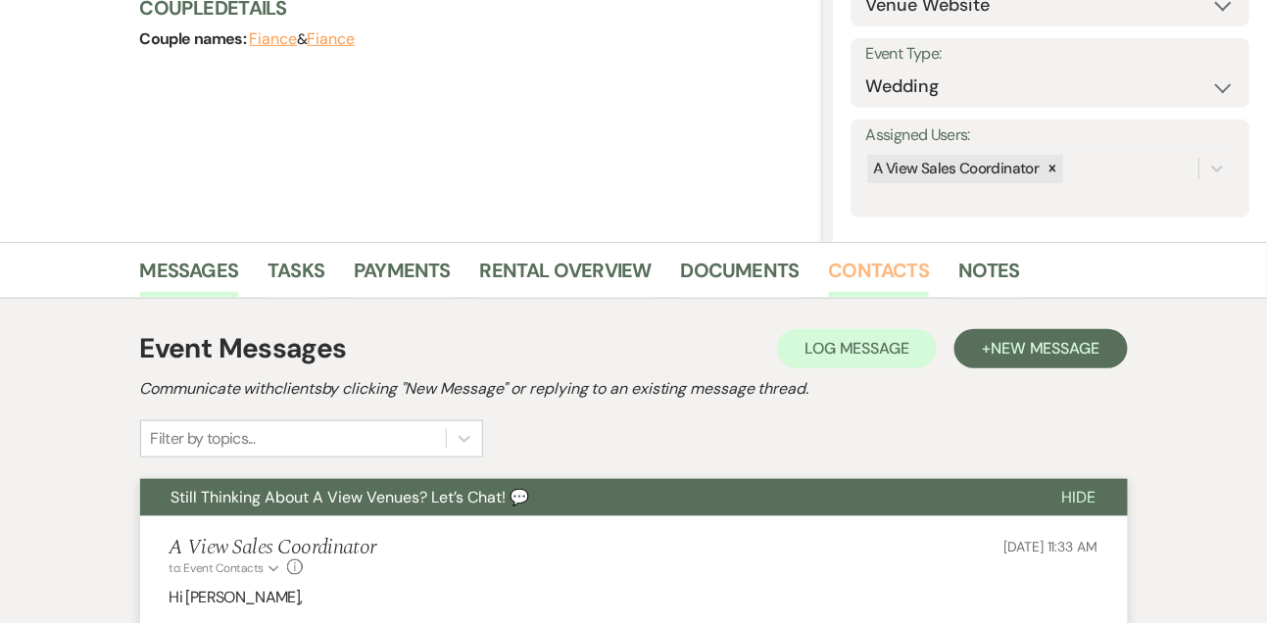
click at [884, 268] on link "Contacts" at bounding box center [879, 276] width 101 height 43
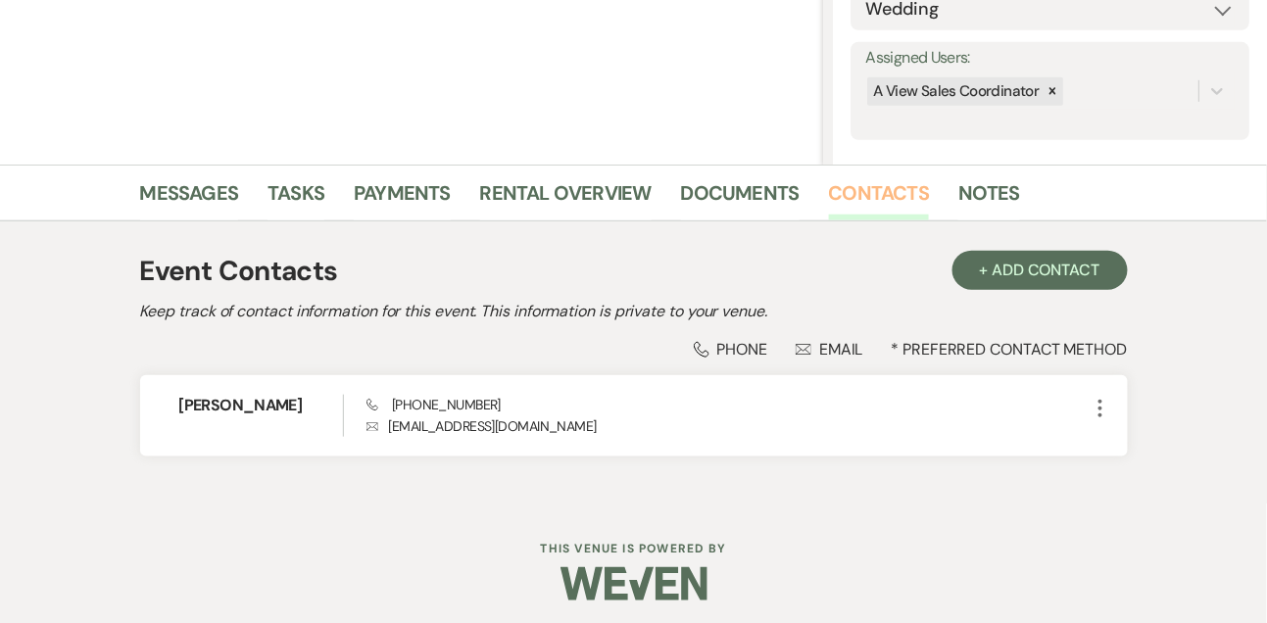
scroll to position [333, 0]
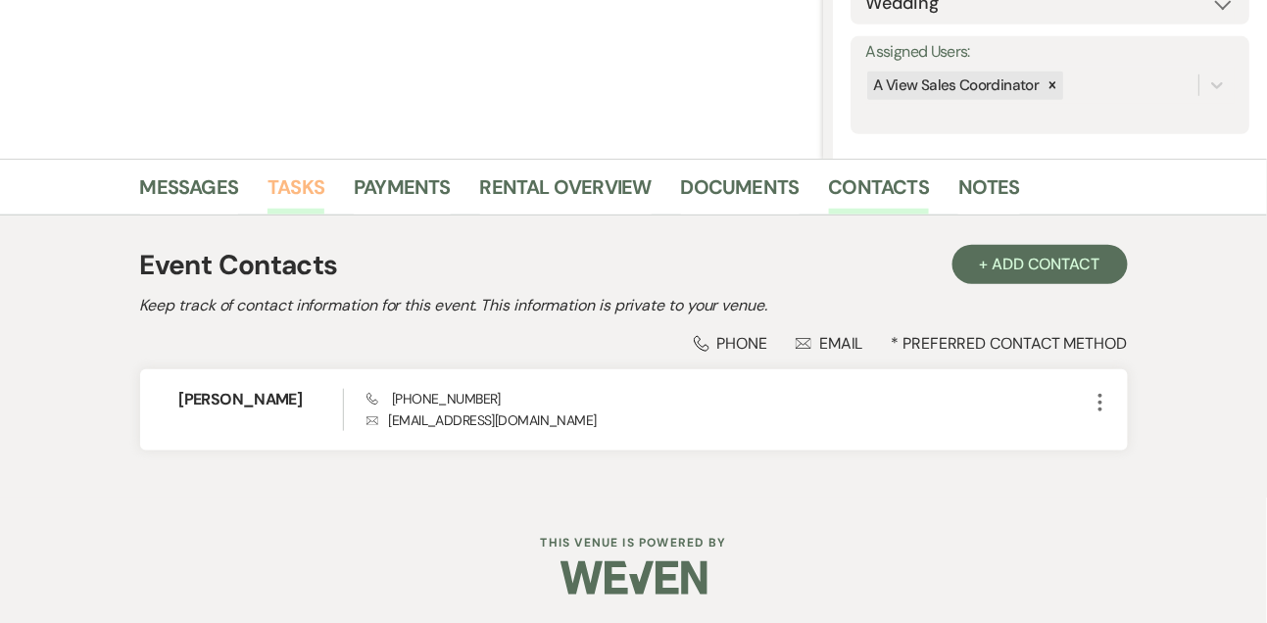
click at [285, 191] on link "Tasks" at bounding box center [295, 192] width 57 height 43
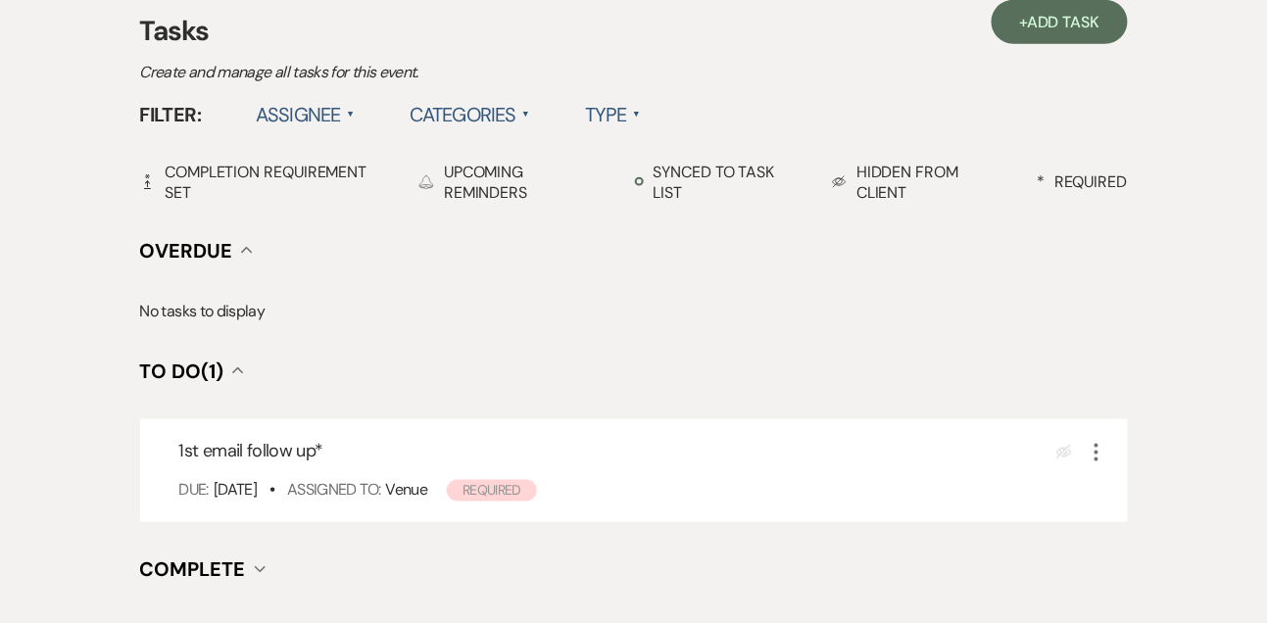
scroll to position [595, 0]
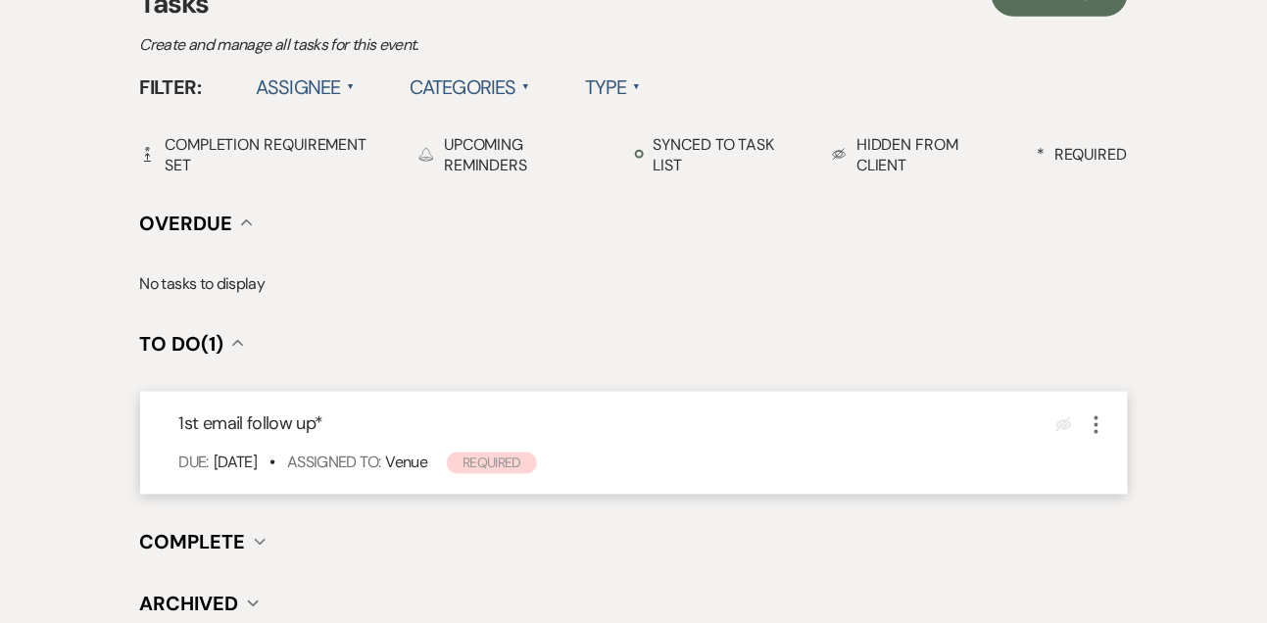
click at [1100, 425] on icon "More" at bounding box center [1097, 425] width 24 height 24
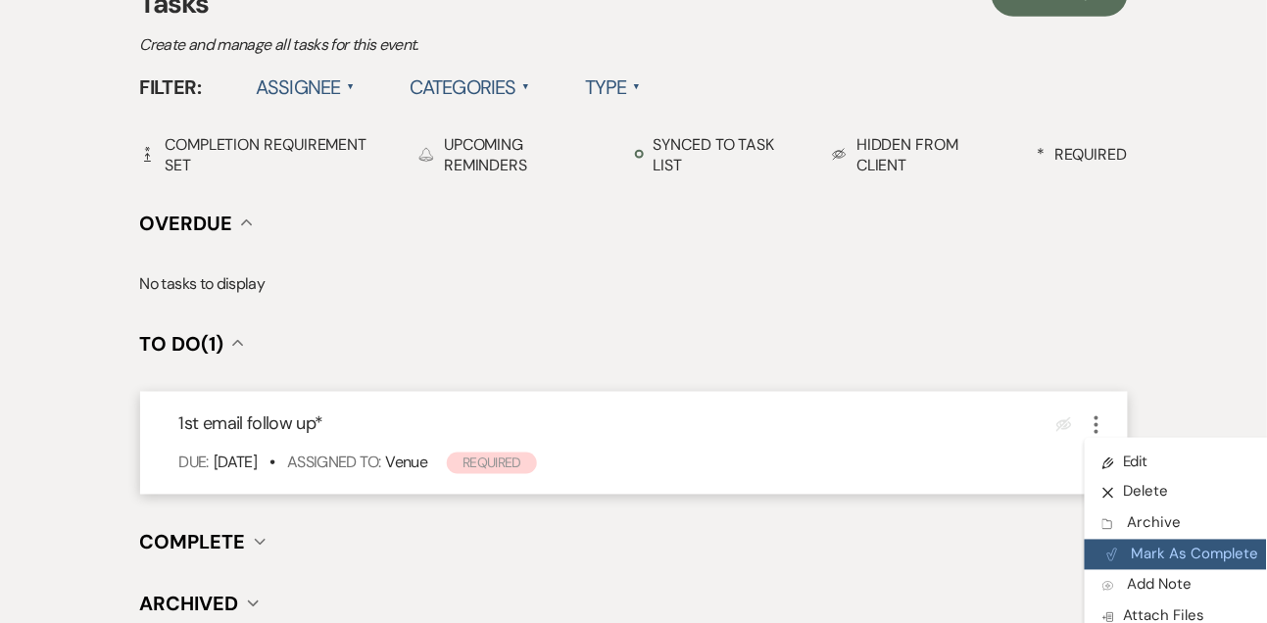
click at [1116, 555] on icon "Plan Portal Link" at bounding box center [1112, 555] width 12 height 15
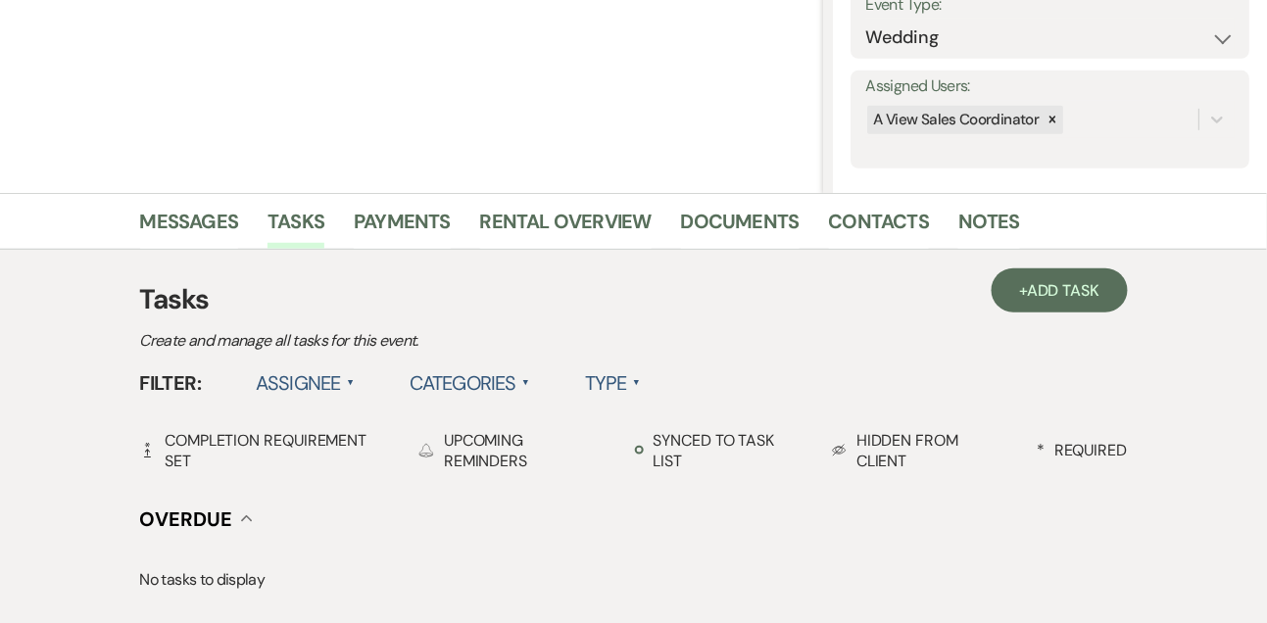
scroll to position [249, 0]
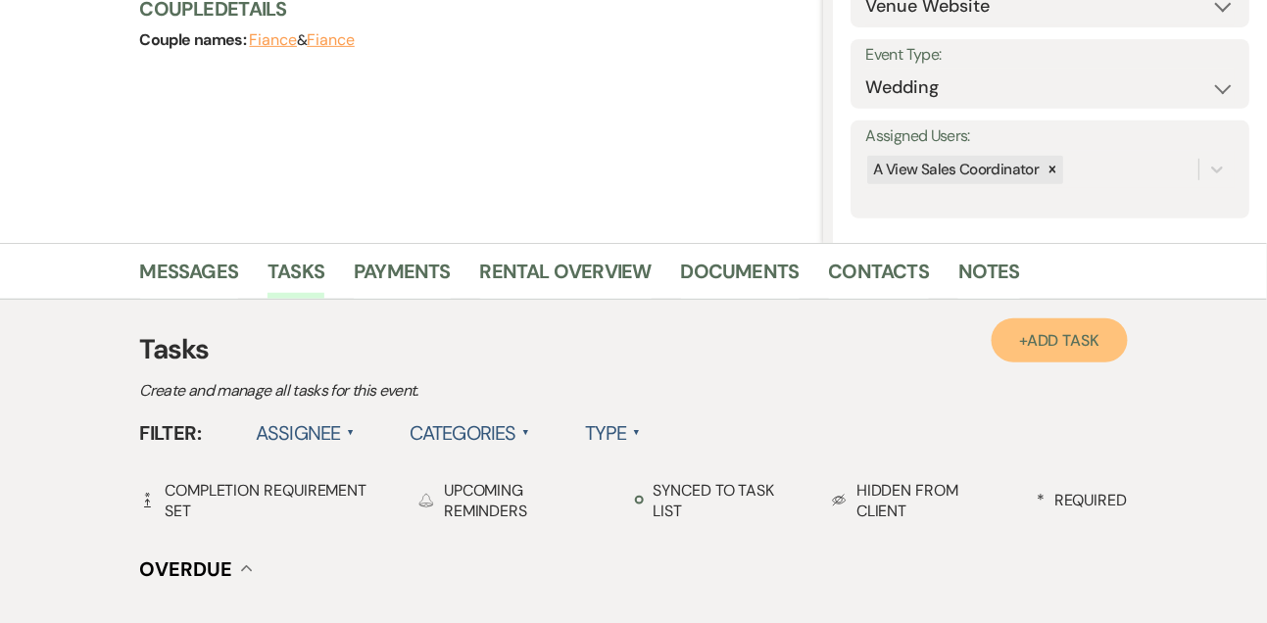
click at [1051, 336] on span "Add Task" at bounding box center [1063, 340] width 72 height 21
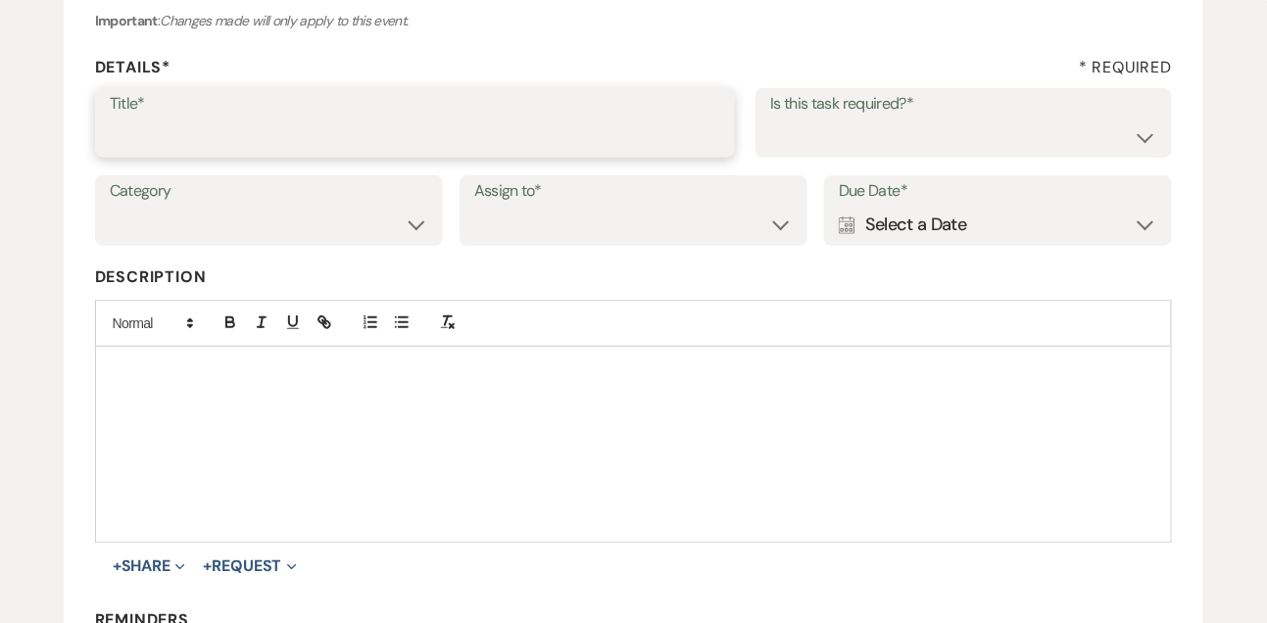
click at [525, 139] on input "Title*" at bounding box center [415, 137] width 611 height 38
type input "Text follow up"
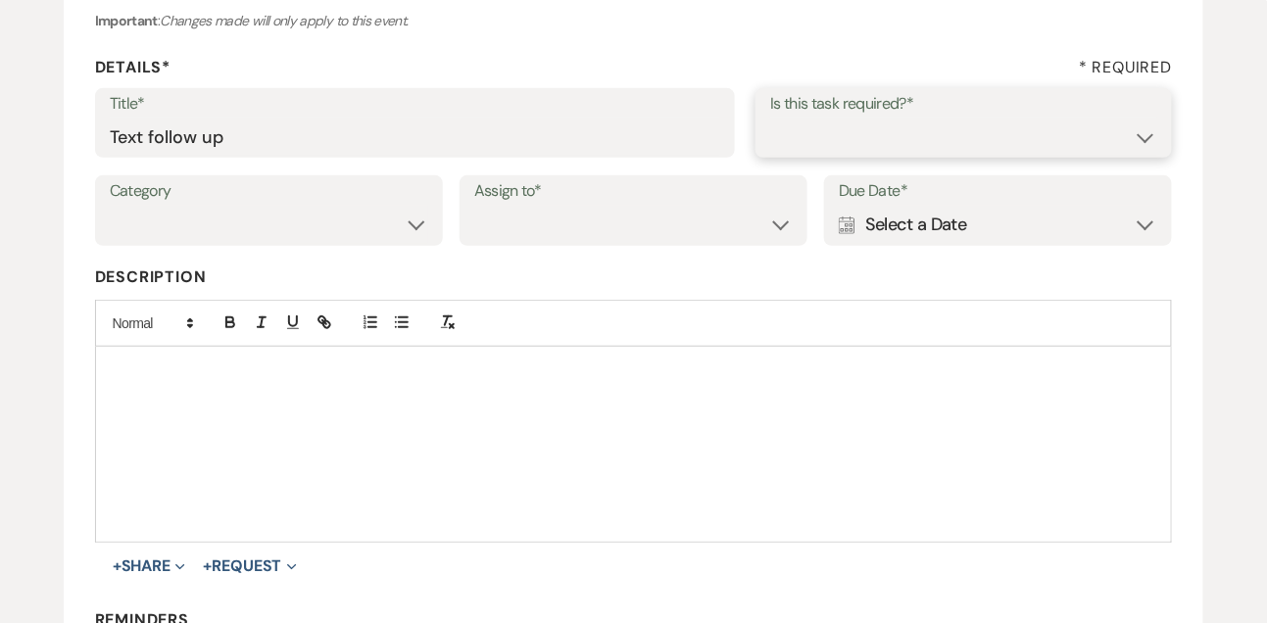
click at [796, 146] on select "Yes No" at bounding box center [963, 137] width 387 height 38
select select "true"
click at [388, 234] on select "Venue Vendors Guests Details Finalize & Share" at bounding box center [269, 225] width 318 height 38
select select "31"
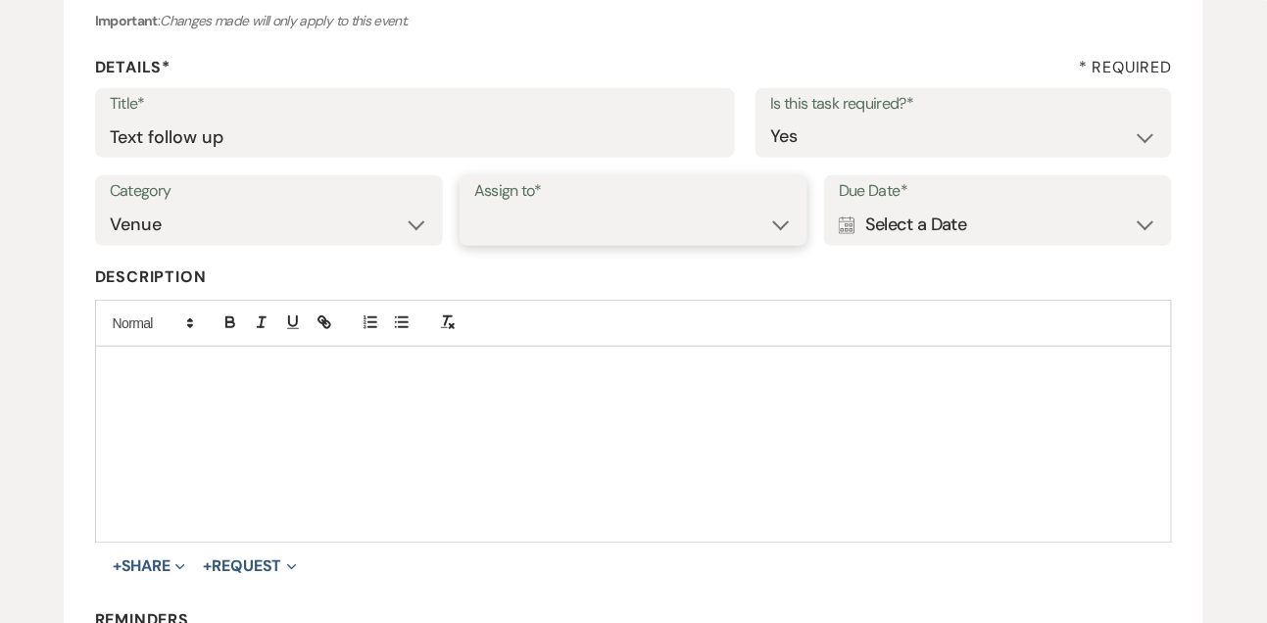
click at [543, 240] on select "Venue Client" at bounding box center [633, 225] width 318 height 38
select select "venueHost"
click at [907, 241] on div "Calendar Select a Date Expand" at bounding box center [998, 225] width 318 height 38
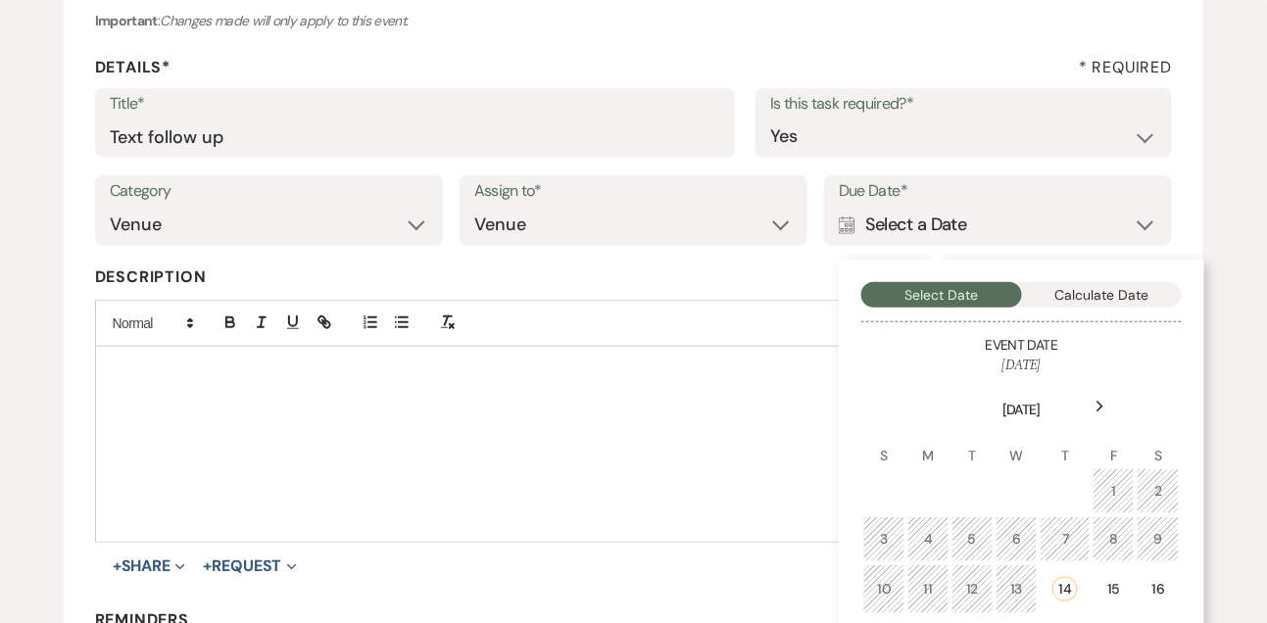
click at [1104, 406] on icon "Next" at bounding box center [1100, 407] width 10 height 12
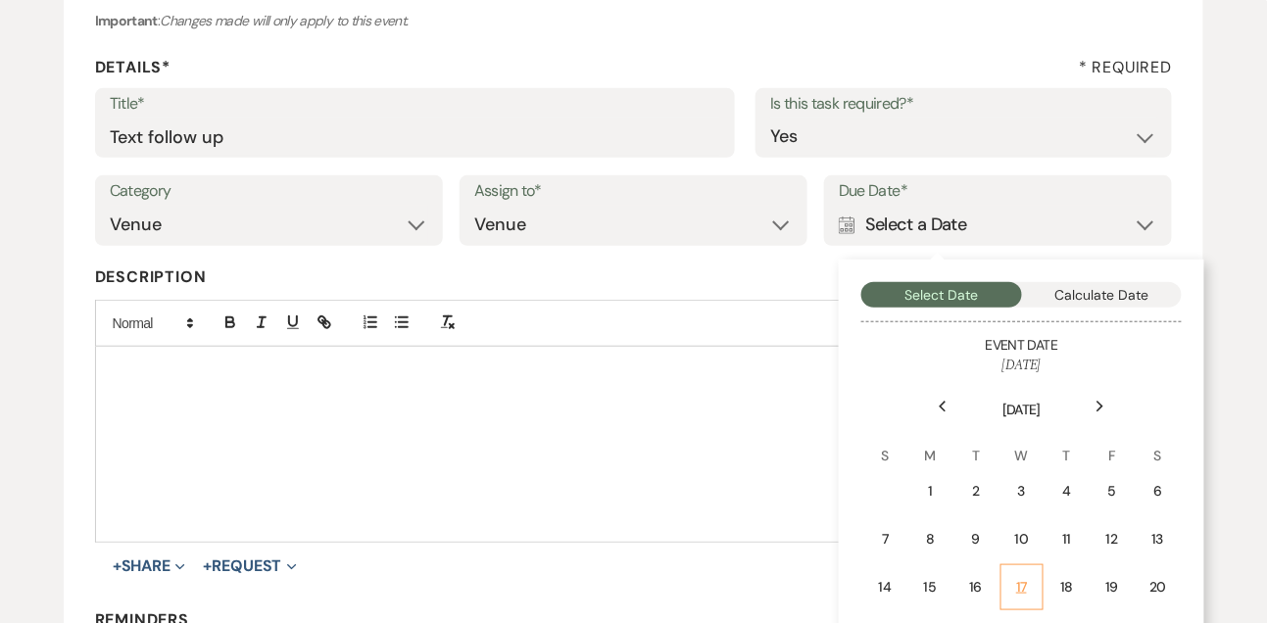
click at [1026, 579] on div "17" at bounding box center [1022, 587] width 18 height 21
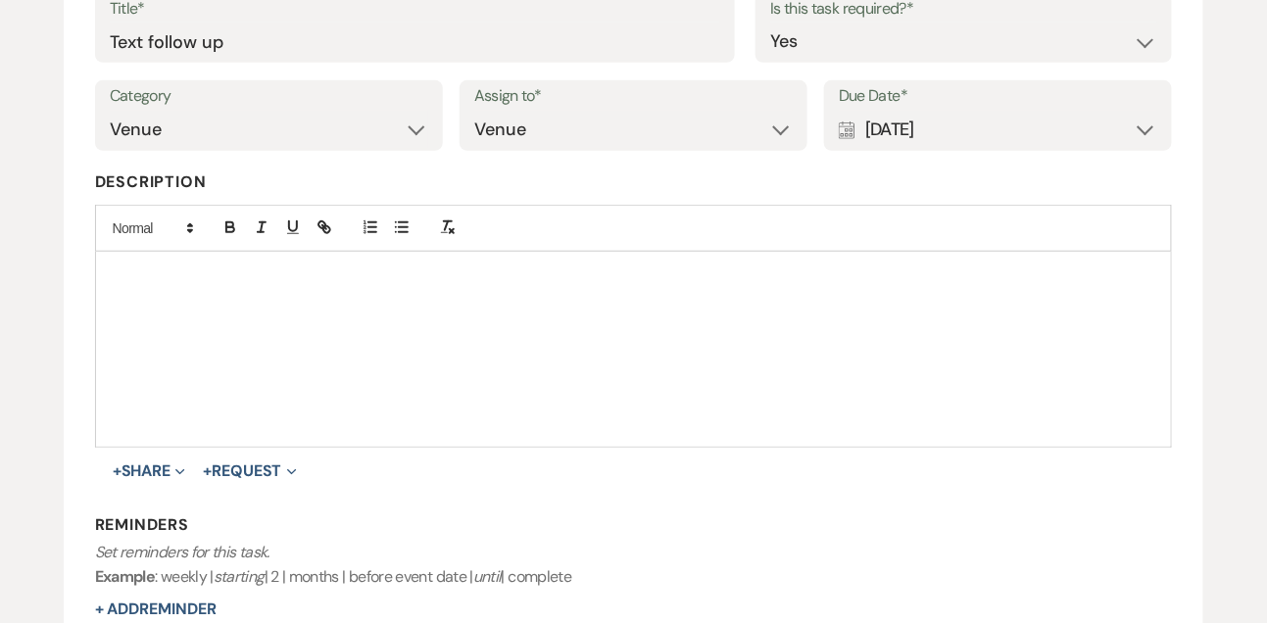
scroll to position [297, 0]
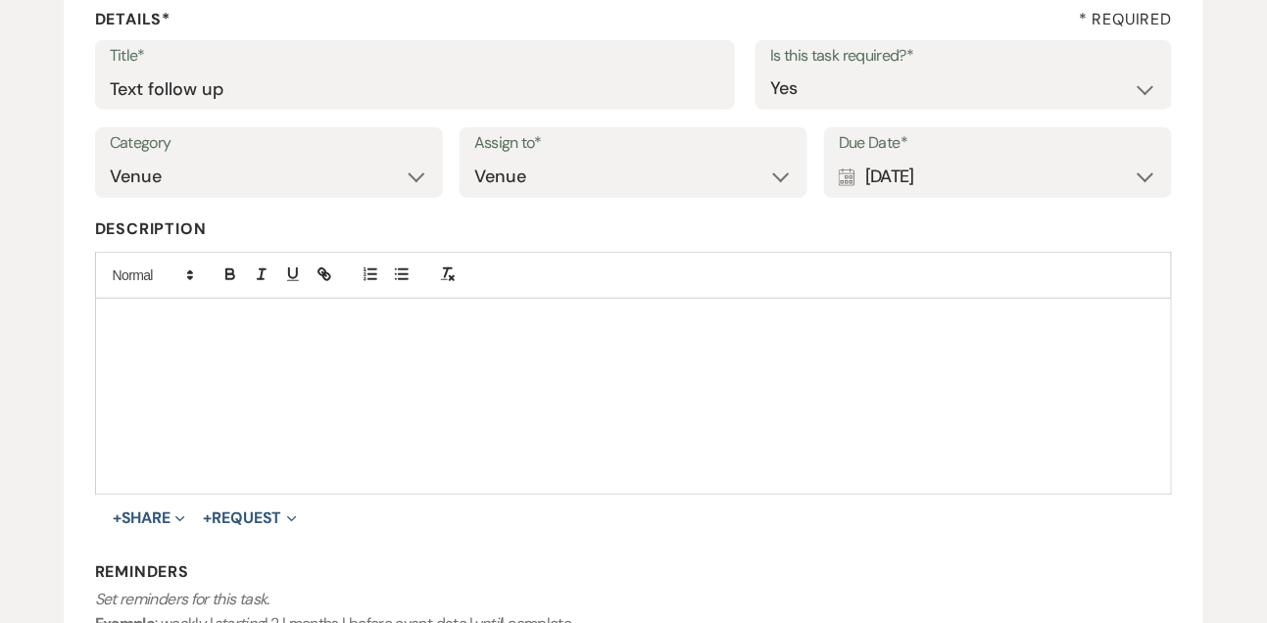
click at [893, 167] on div "Calendar Sep 17, 2025 Expand" at bounding box center [998, 177] width 318 height 38
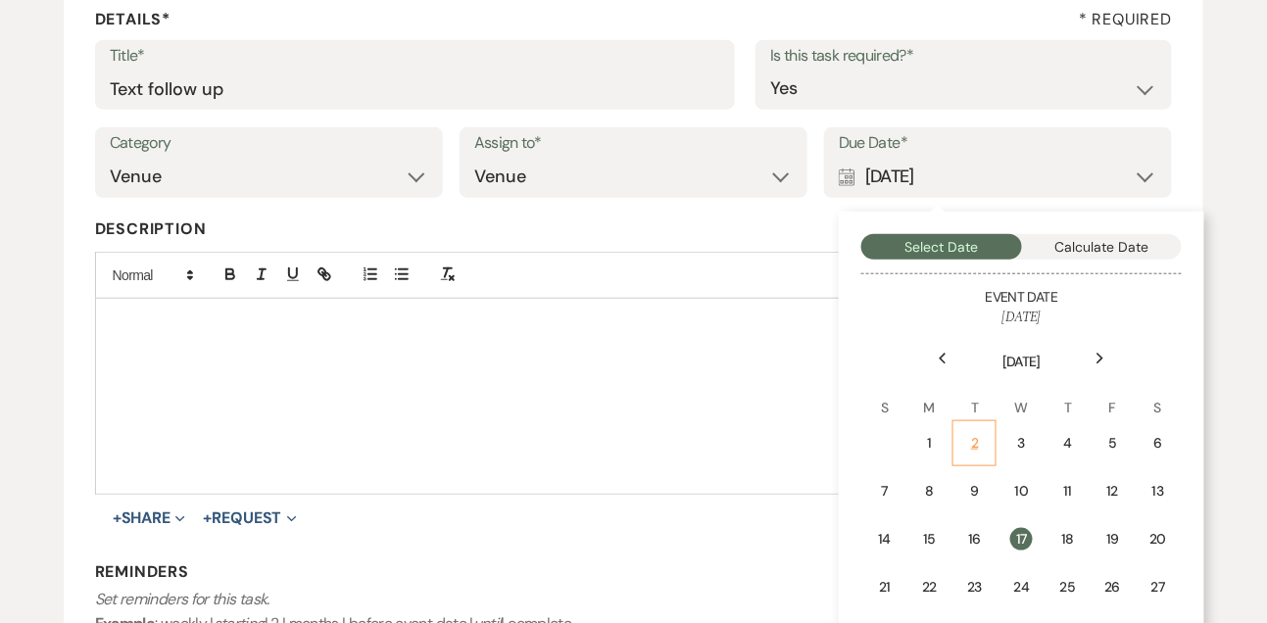
click at [969, 440] on div "2" at bounding box center [974, 443] width 19 height 21
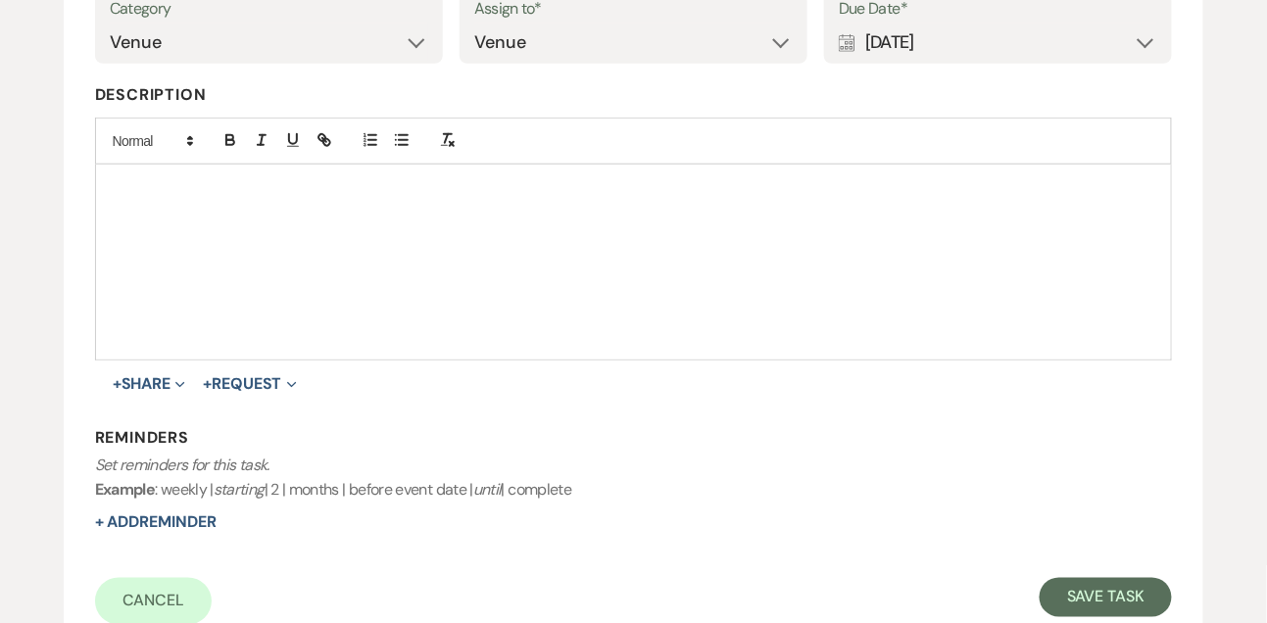
scroll to position [460, 0]
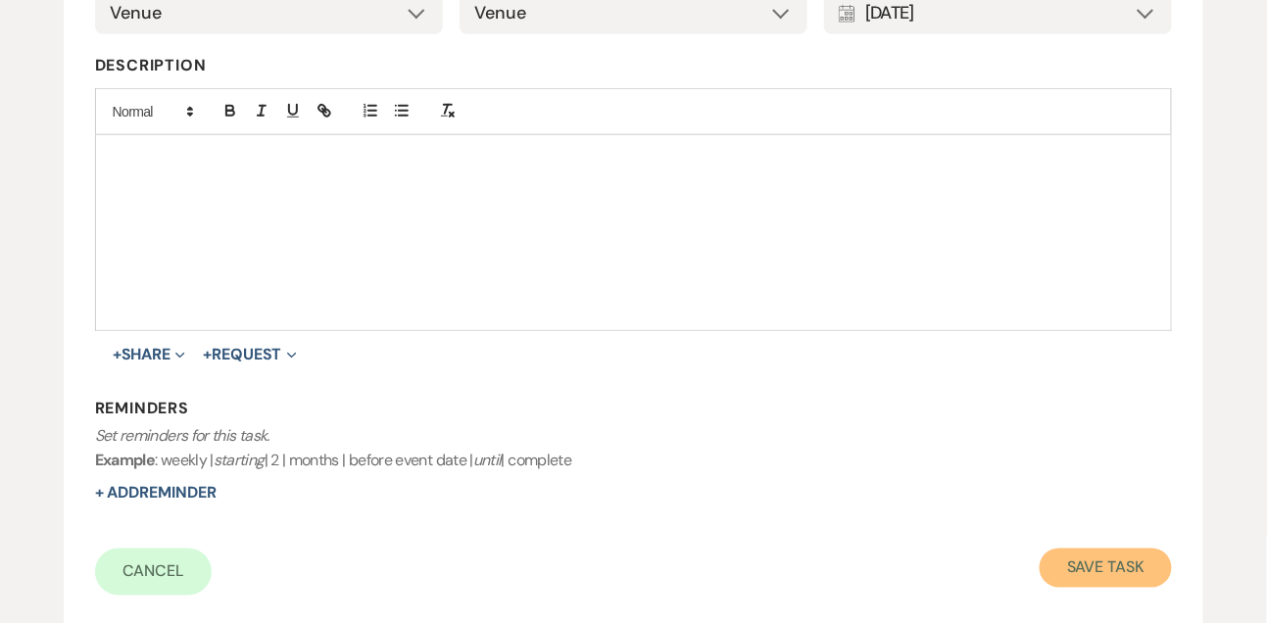
click at [1085, 564] on button "Save Task" at bounding box center [1105, 568] width 132 height 39
select select "9"
select select "5"
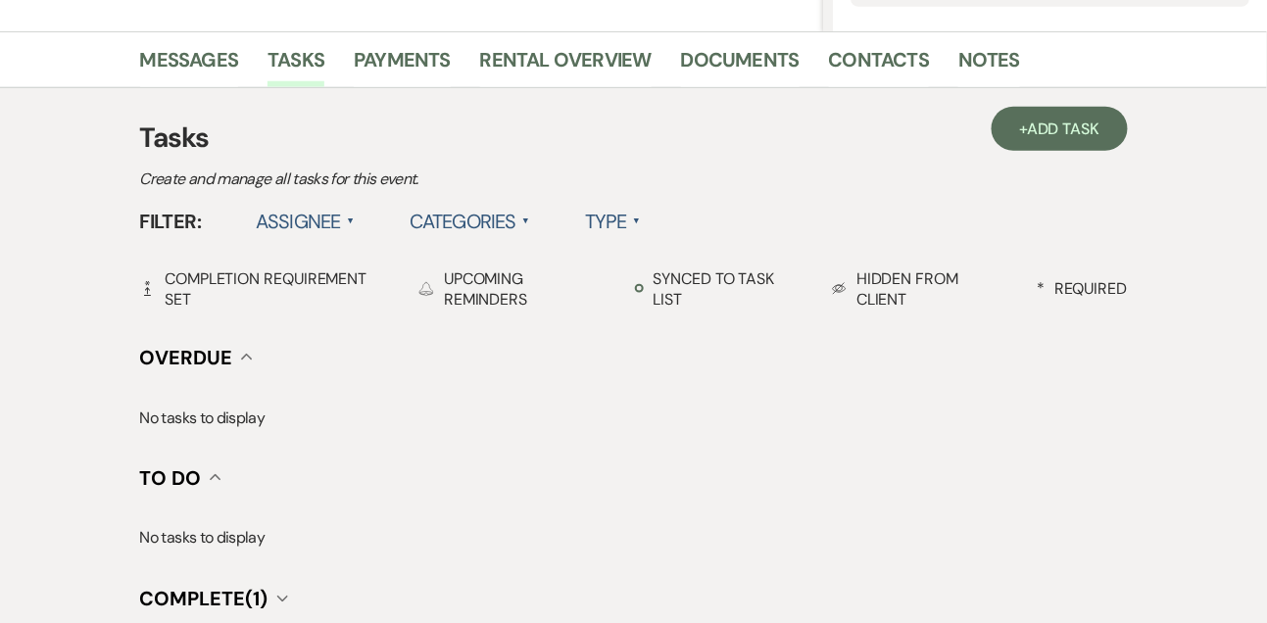
scroll to position [249, 0]
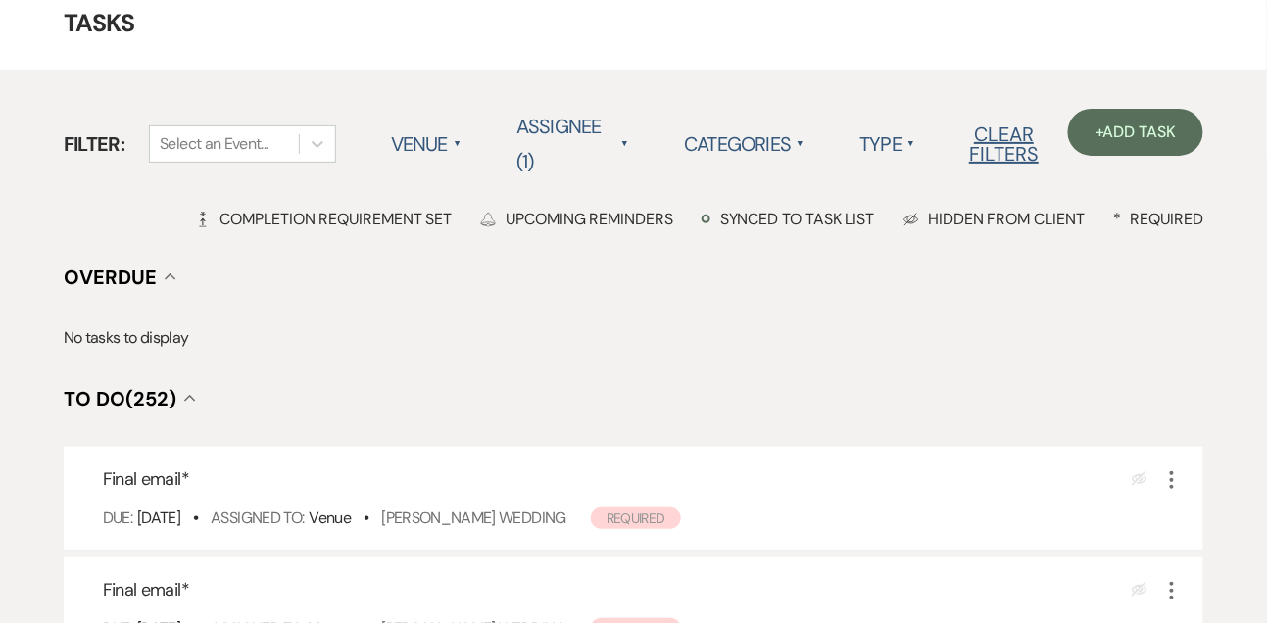
scroll to position [90, 0]
